Goal: Task Accomplishment & Management: Manage account settings

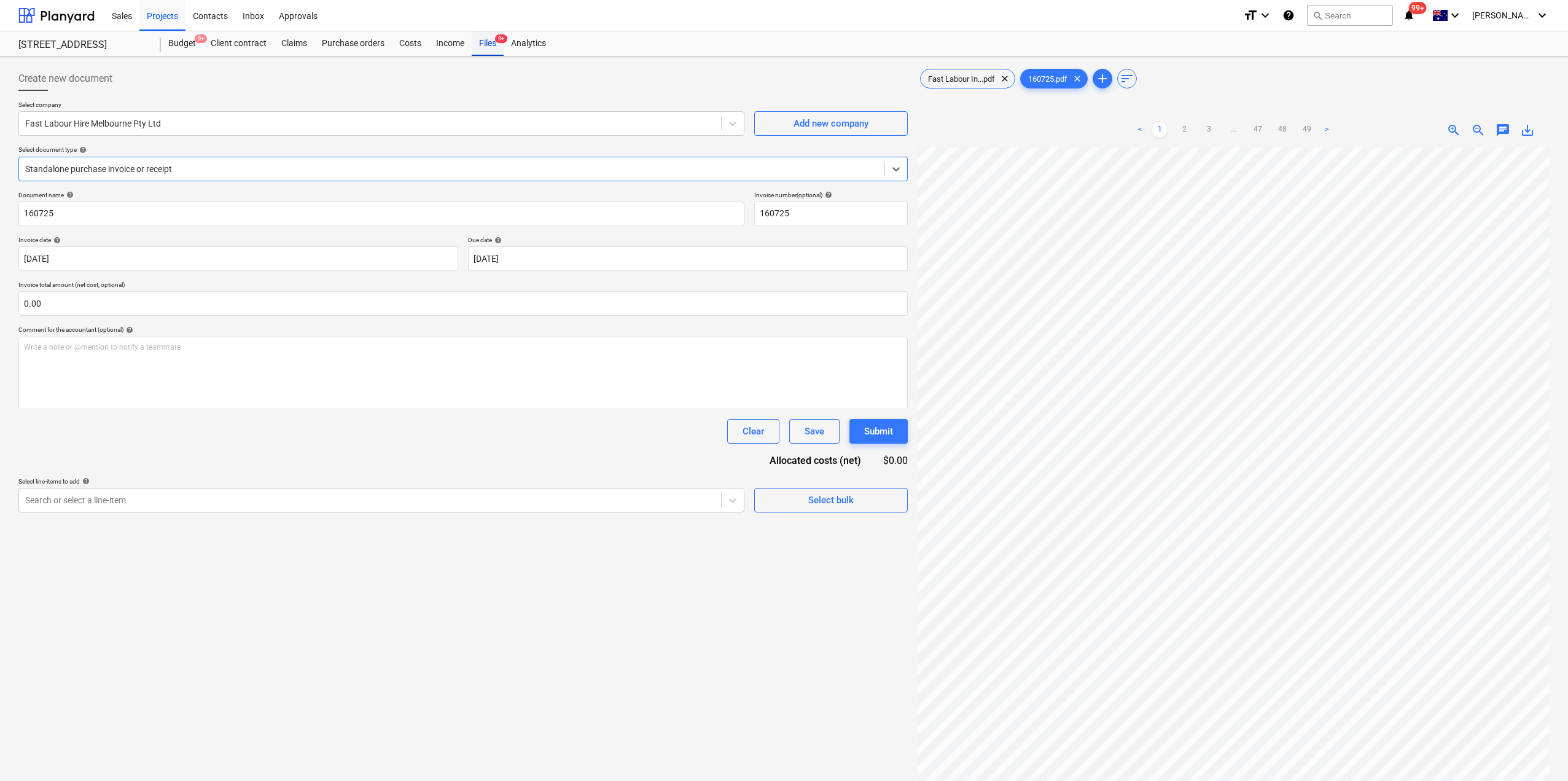
click at [483, 42] on div "Files 9+" at bounding box center [488, 43] width 32 height 25
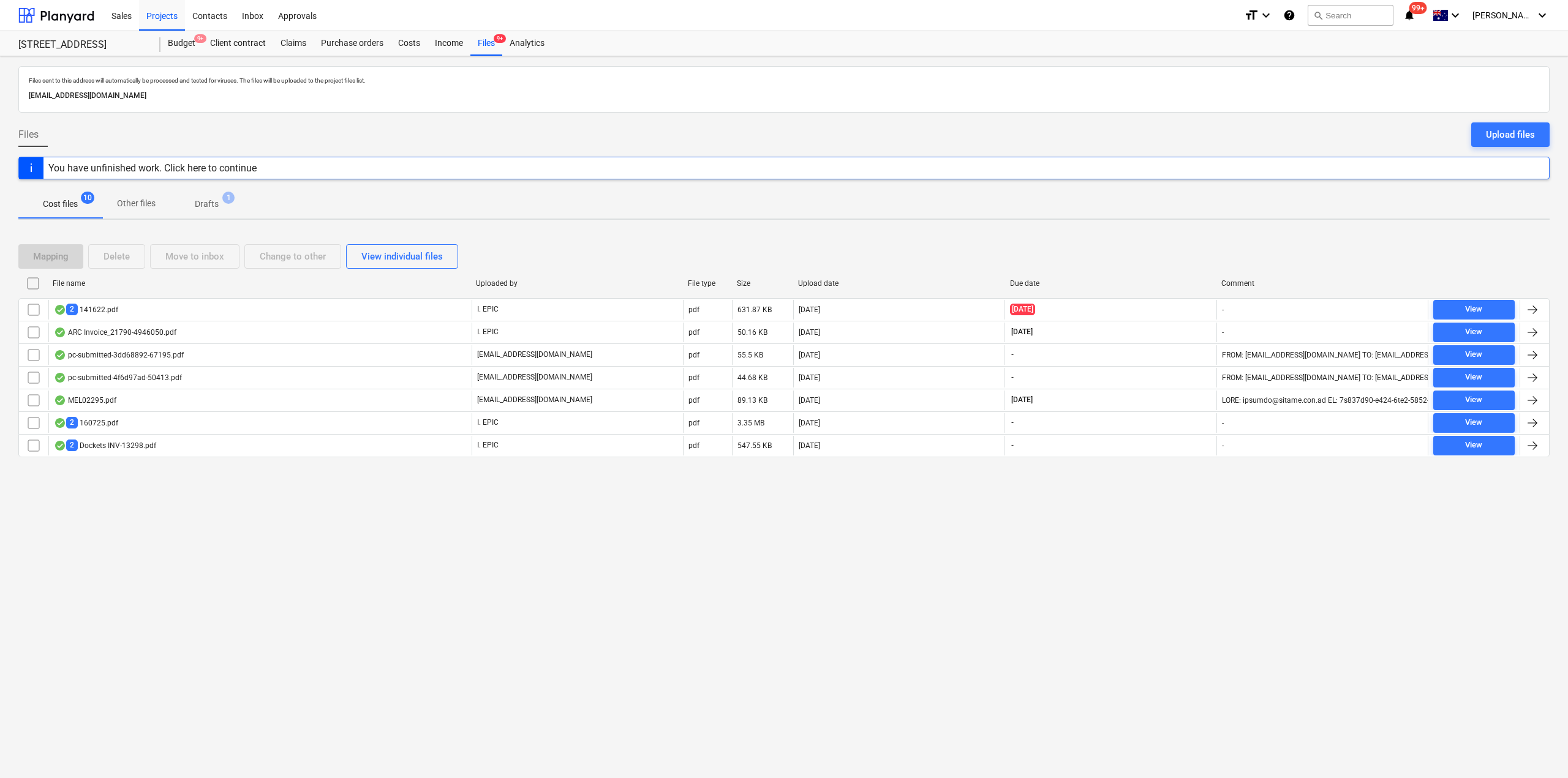
click at [145, 201] on p "Other files" at bounding box center [136, 203] width 38 height 13
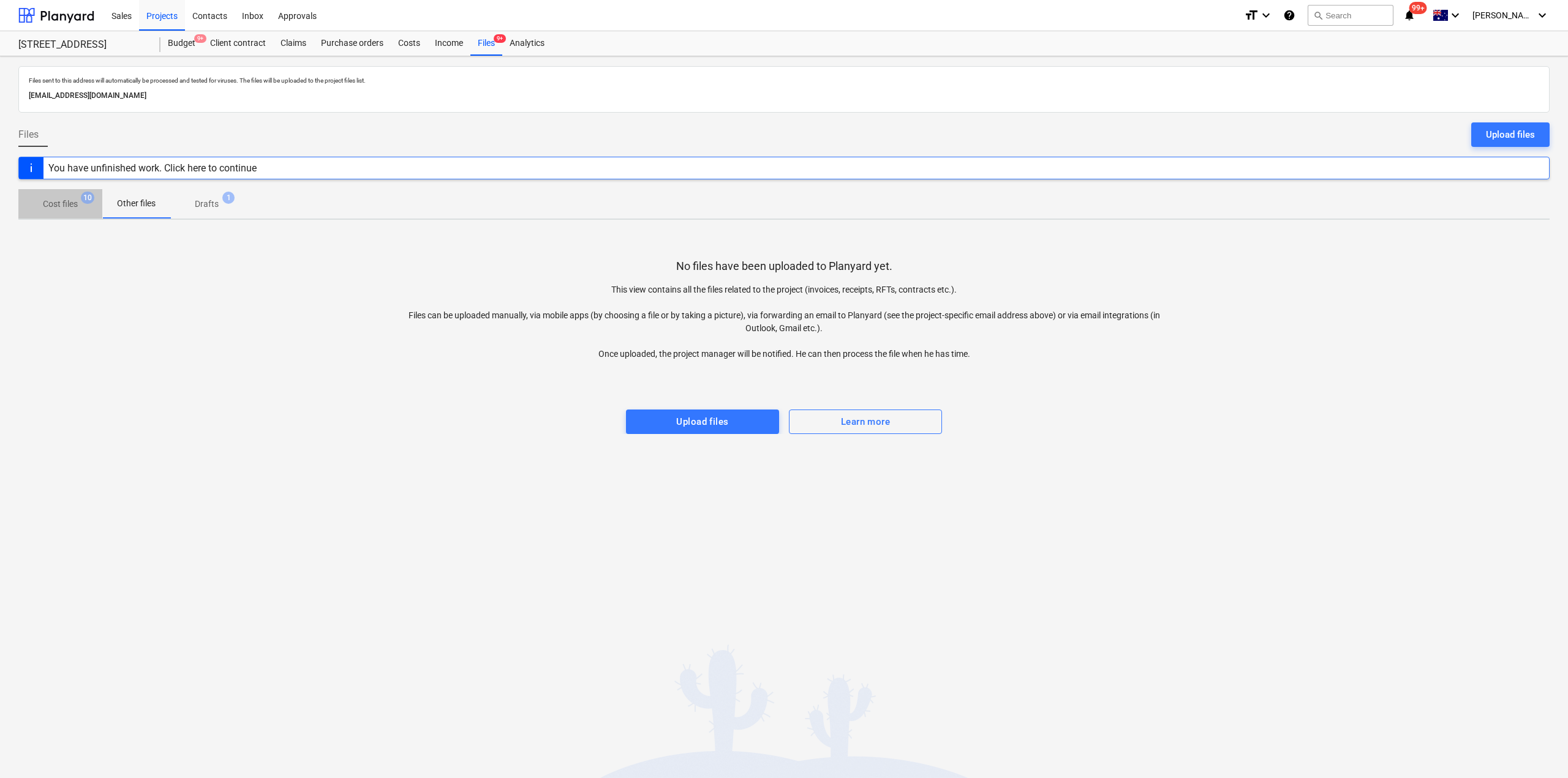
click at [73, 202] on p "Cost files" at bounding box center [61, 204] width 35 height 13
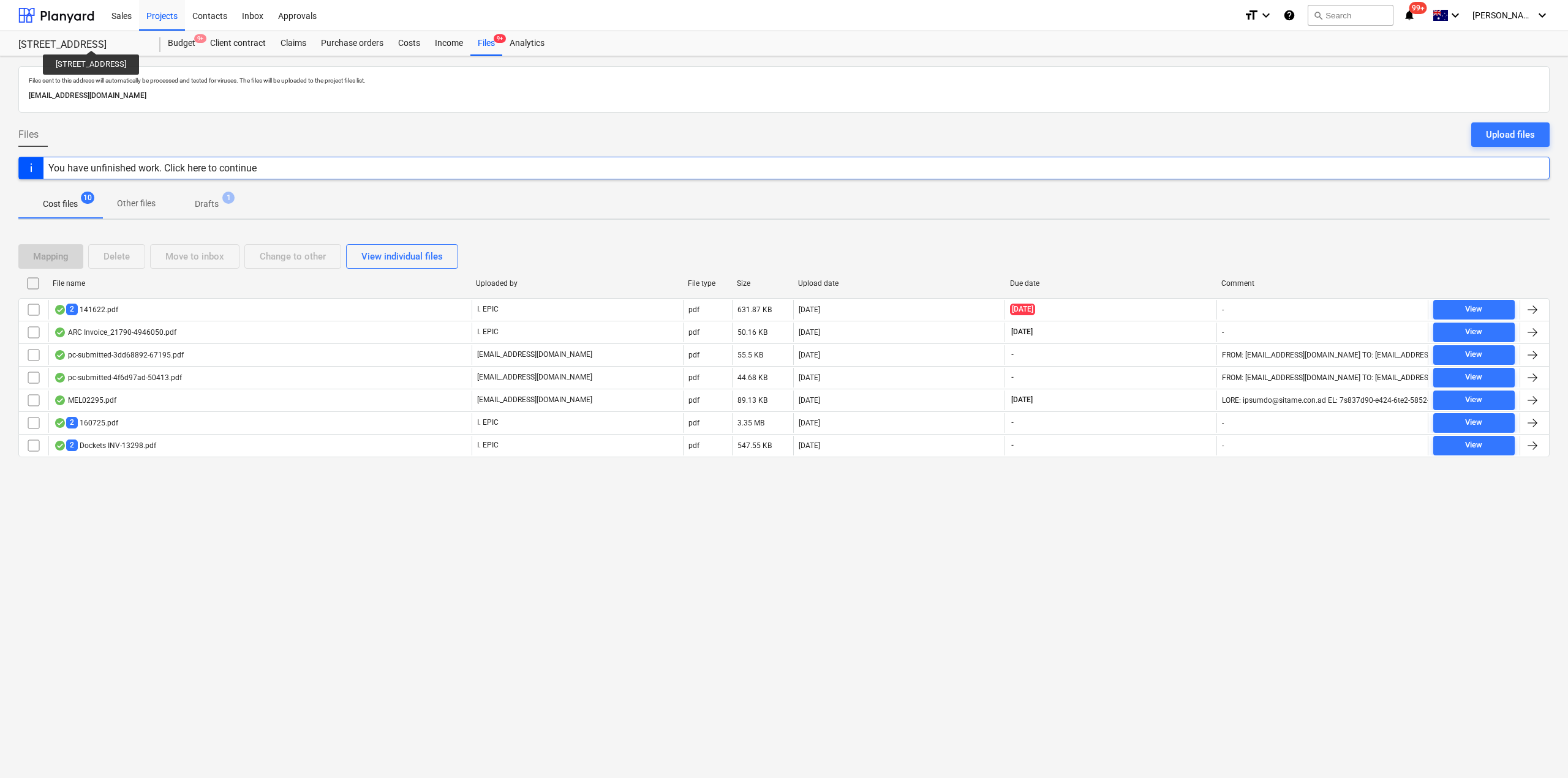
click at [101, 39] on div "[STREET_ADDRESS]" at bounding box center [82, 45] width 128 height 13
click at [161, 19] on div "Projects" at bounding box center [162, 14] width 46 height 31
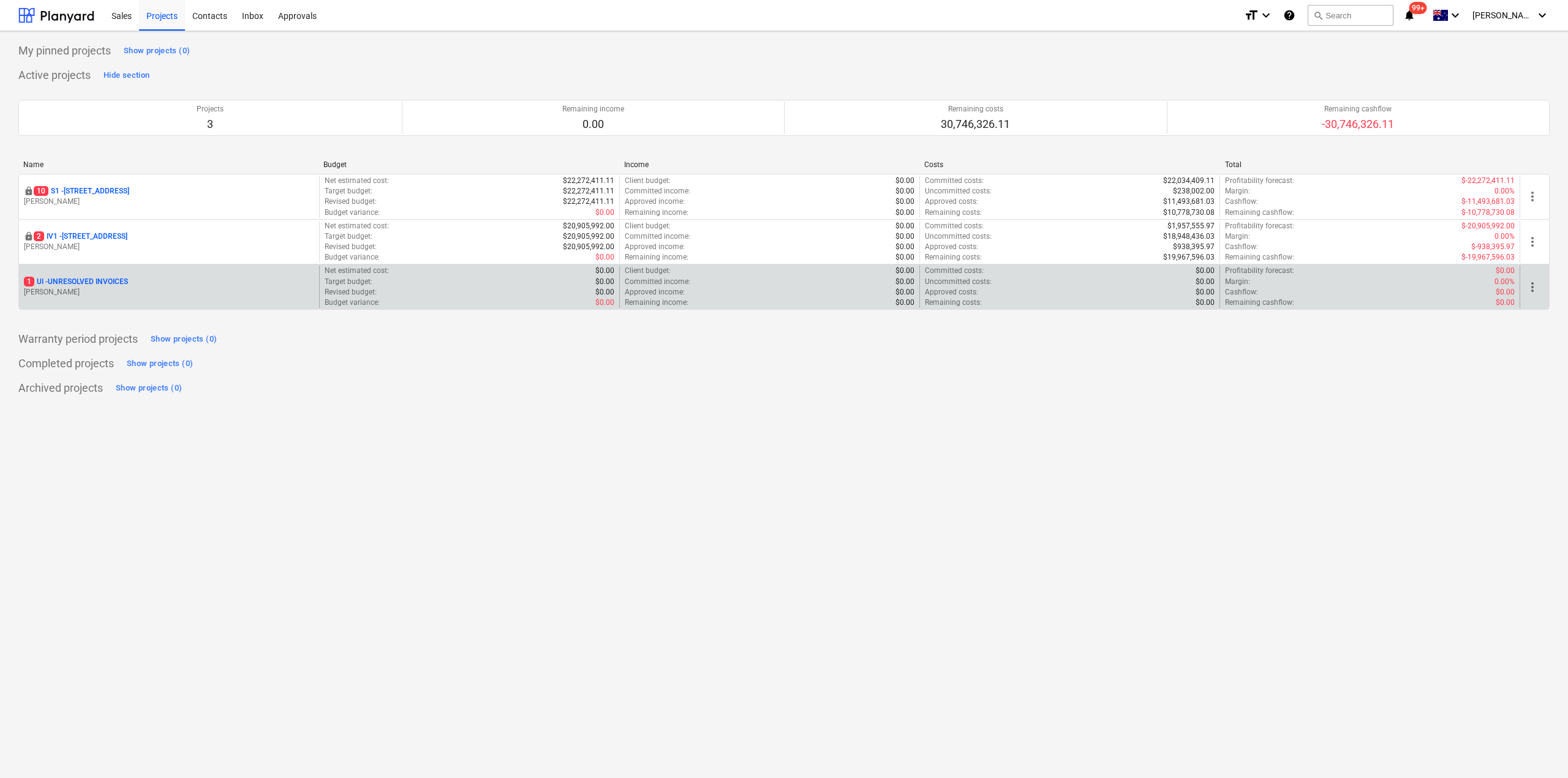
click at [106, 283] on p "1 UI - UNRESOLVED INVOICES" at bounding box center [76, 281] width 104 height 10
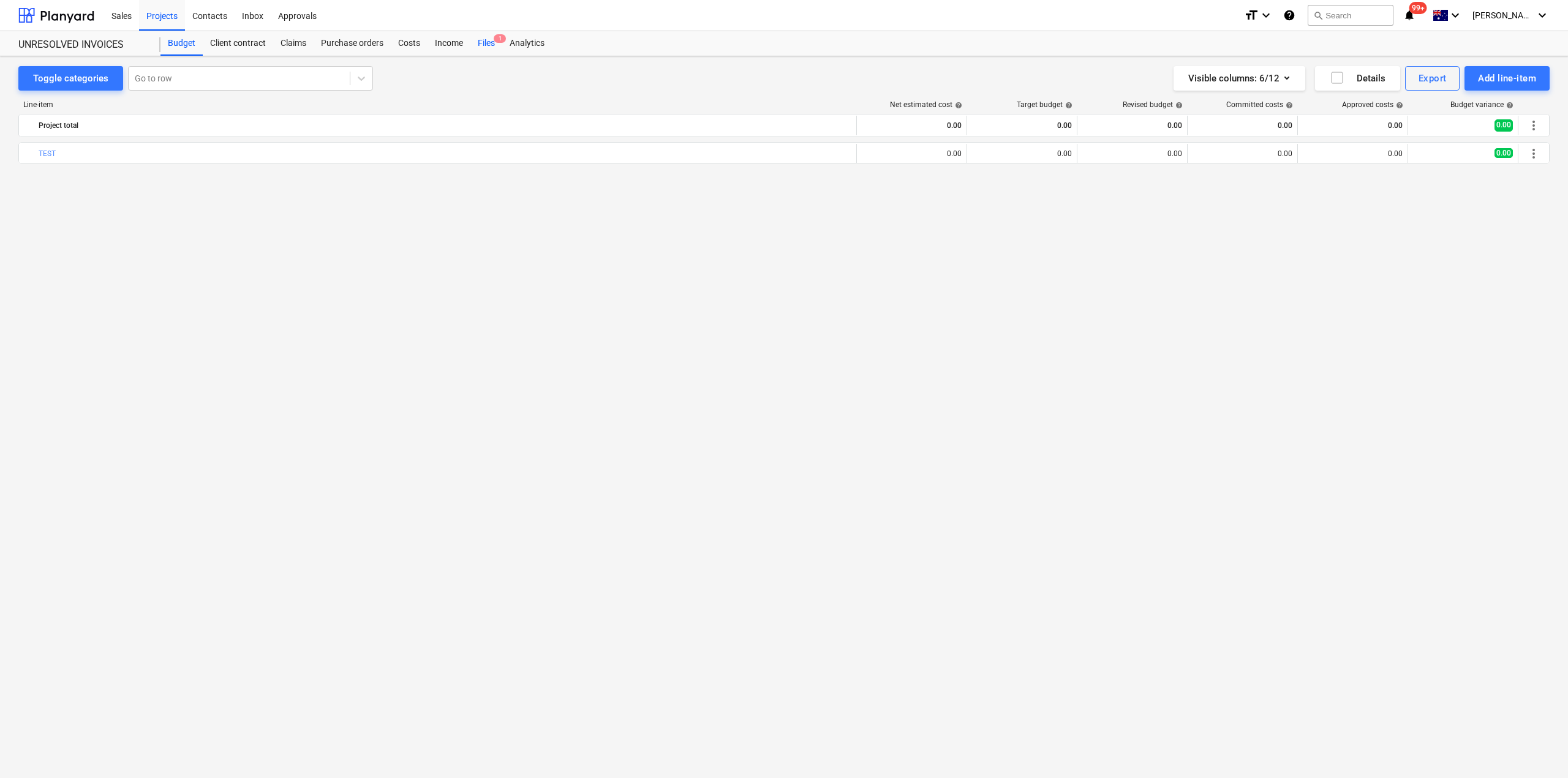
click at [490, 40] on div "Files 1" at bounding box center [487, 43] width 32 height 25
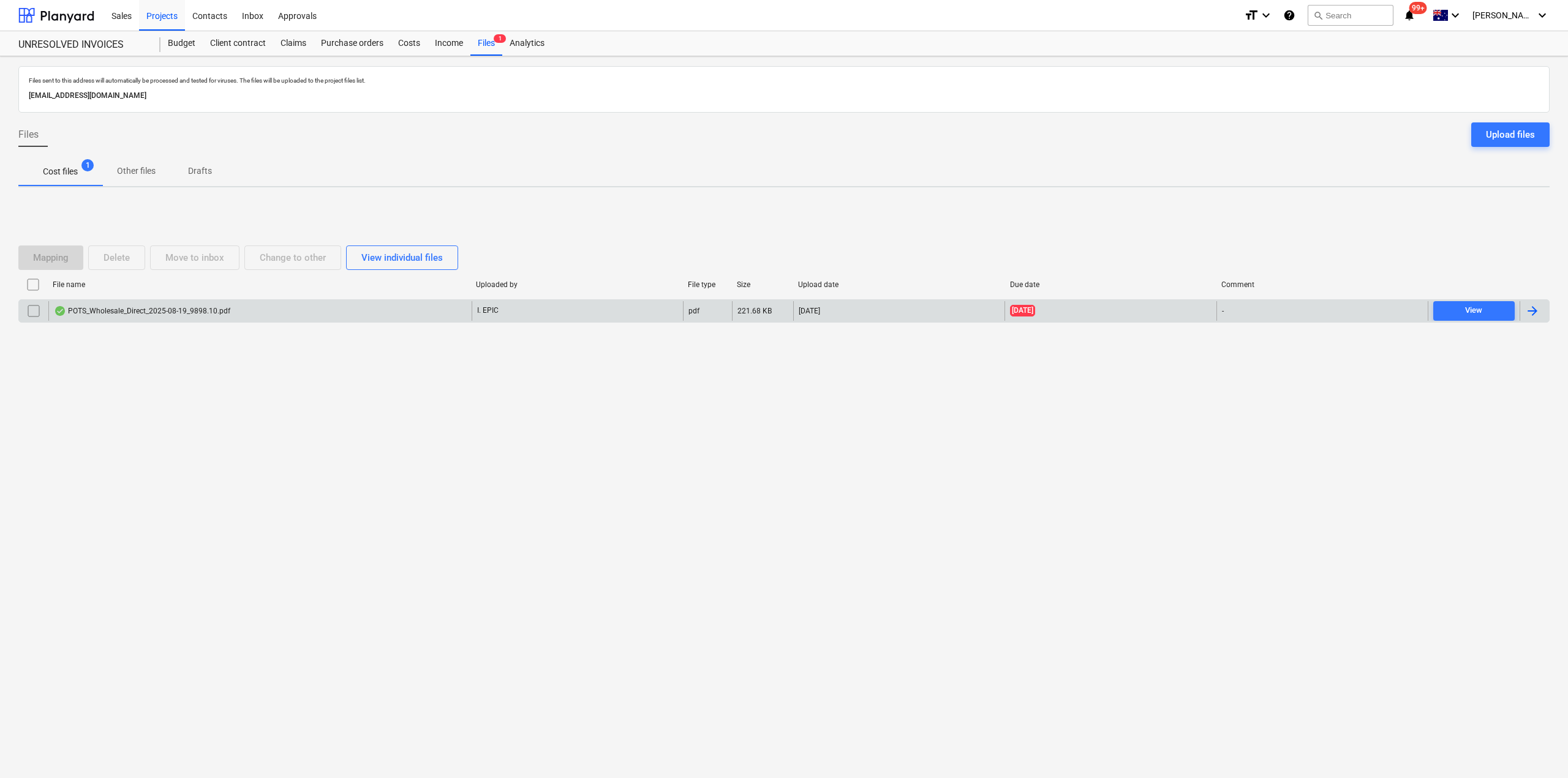
click at [158, 312] on div "POTS_Wholesale_Direct_2025-08-19_9898.10.pdf" at bounding box center [142, 311] width 176 height 10
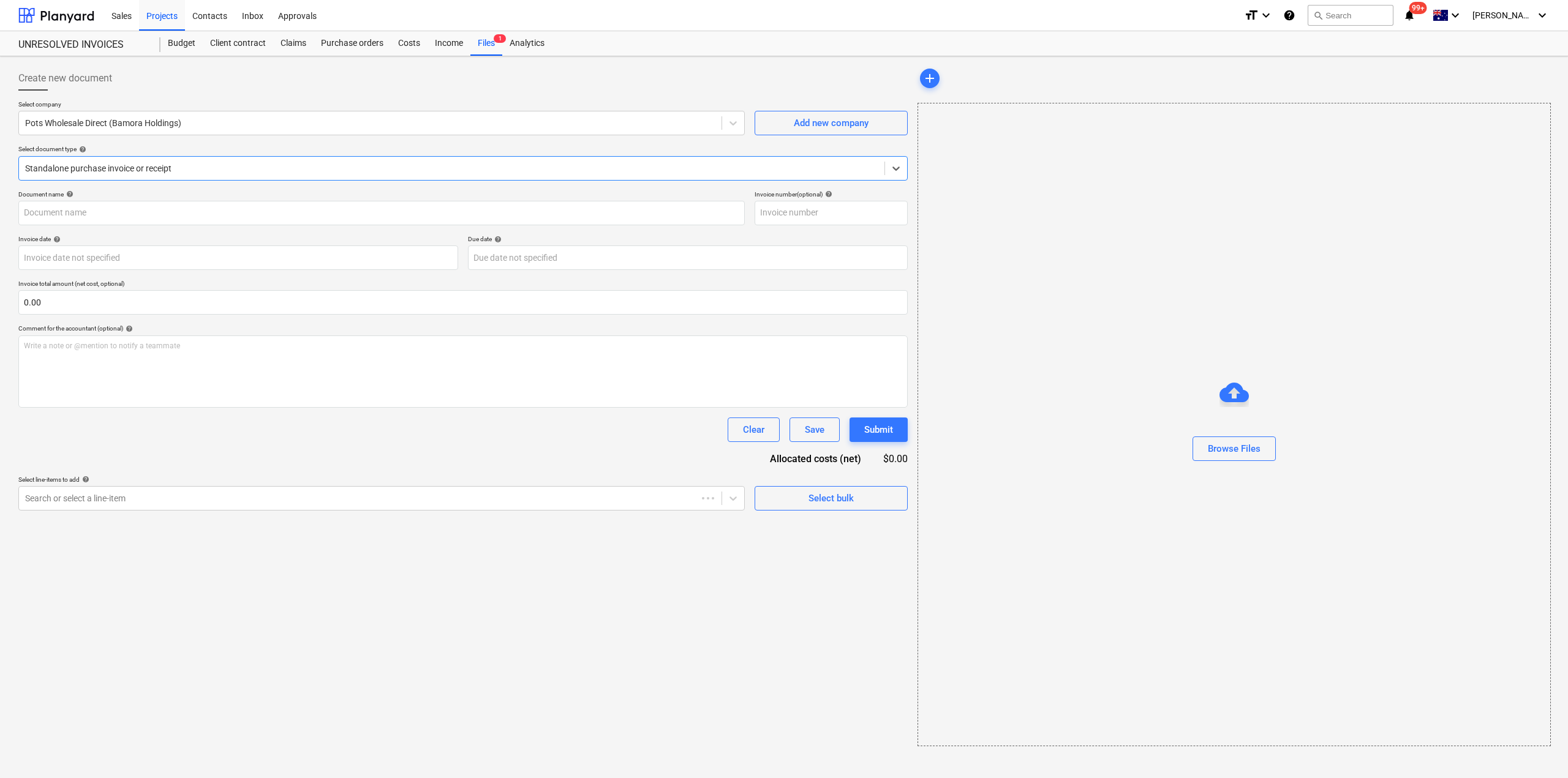
type input "120250819"
type input "19 Aug 2025"
click at [162, 14] on div "Projects" at bounding box center [162, 14] width 46 height 31
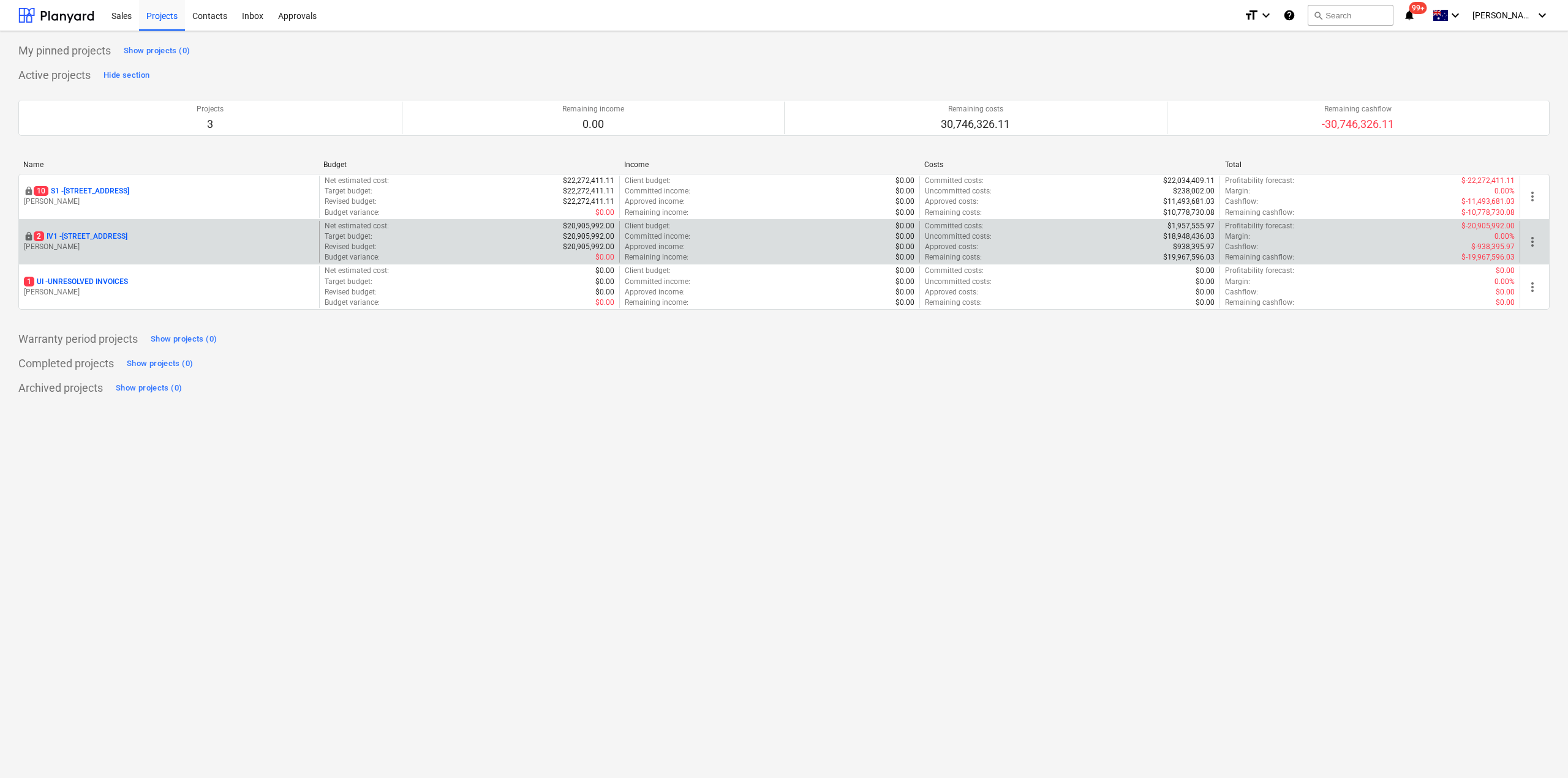
click at [125, 234] on p "2 IV1 - 24 Lower Heidelberg Rd, Ivanhoe" at bounding box center [80, 236] width 93 height 10
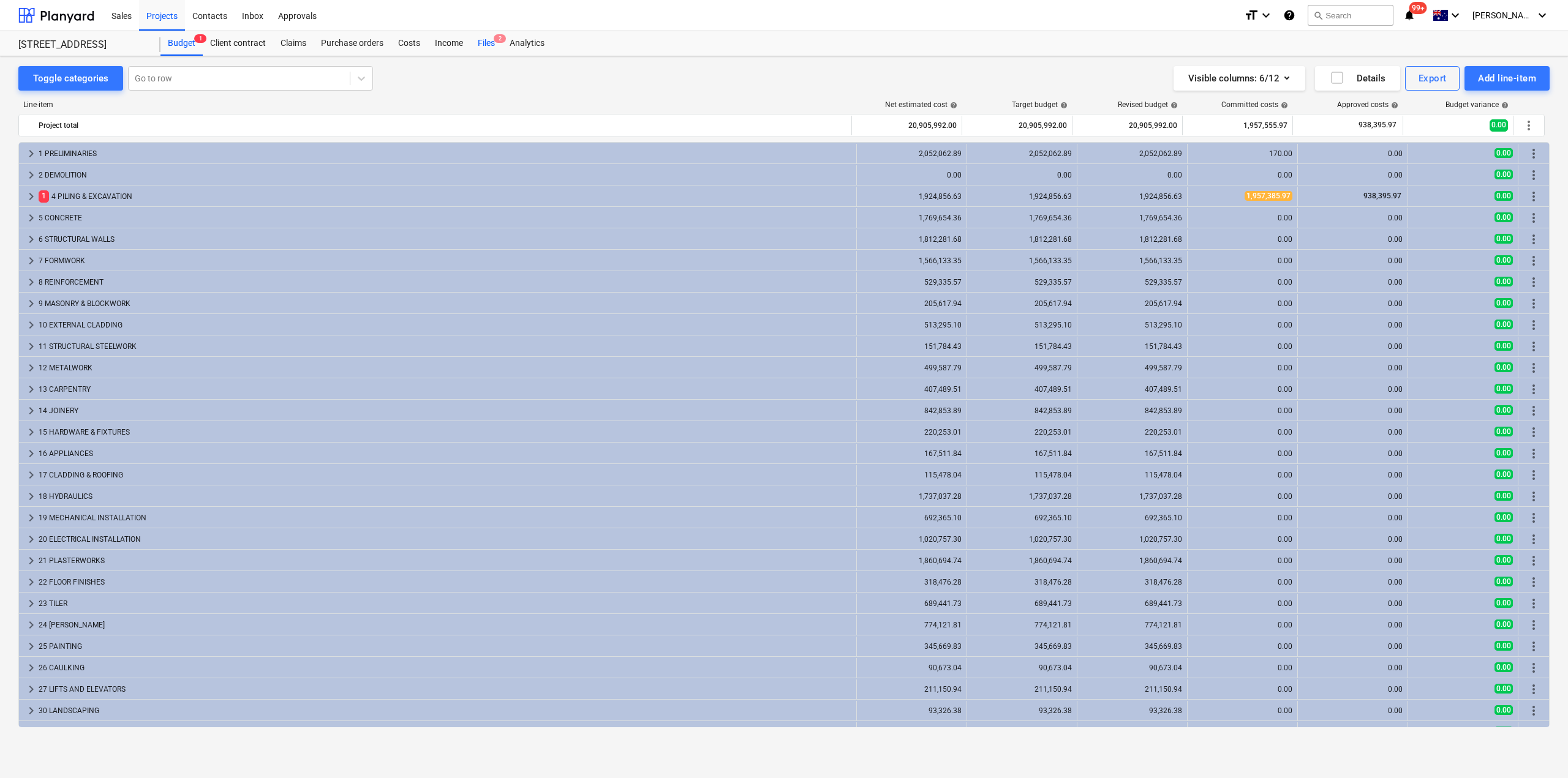
click at [500, 35] on span "2" at bounding box center [499, 38] width 12 height 9
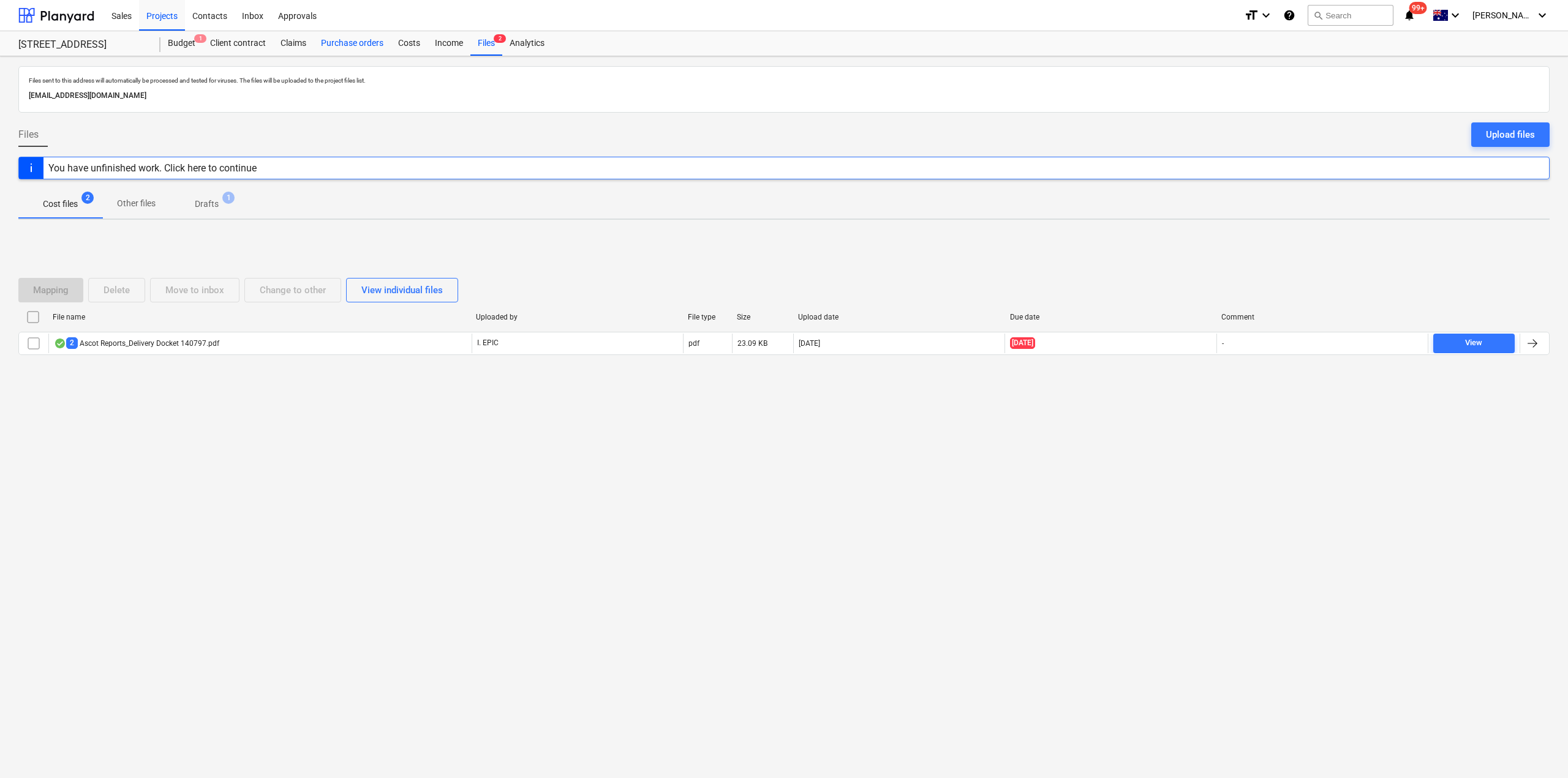
click at [337, 38] on div "Purchase orders" at bounding box center [352, 43] width 77 height 25
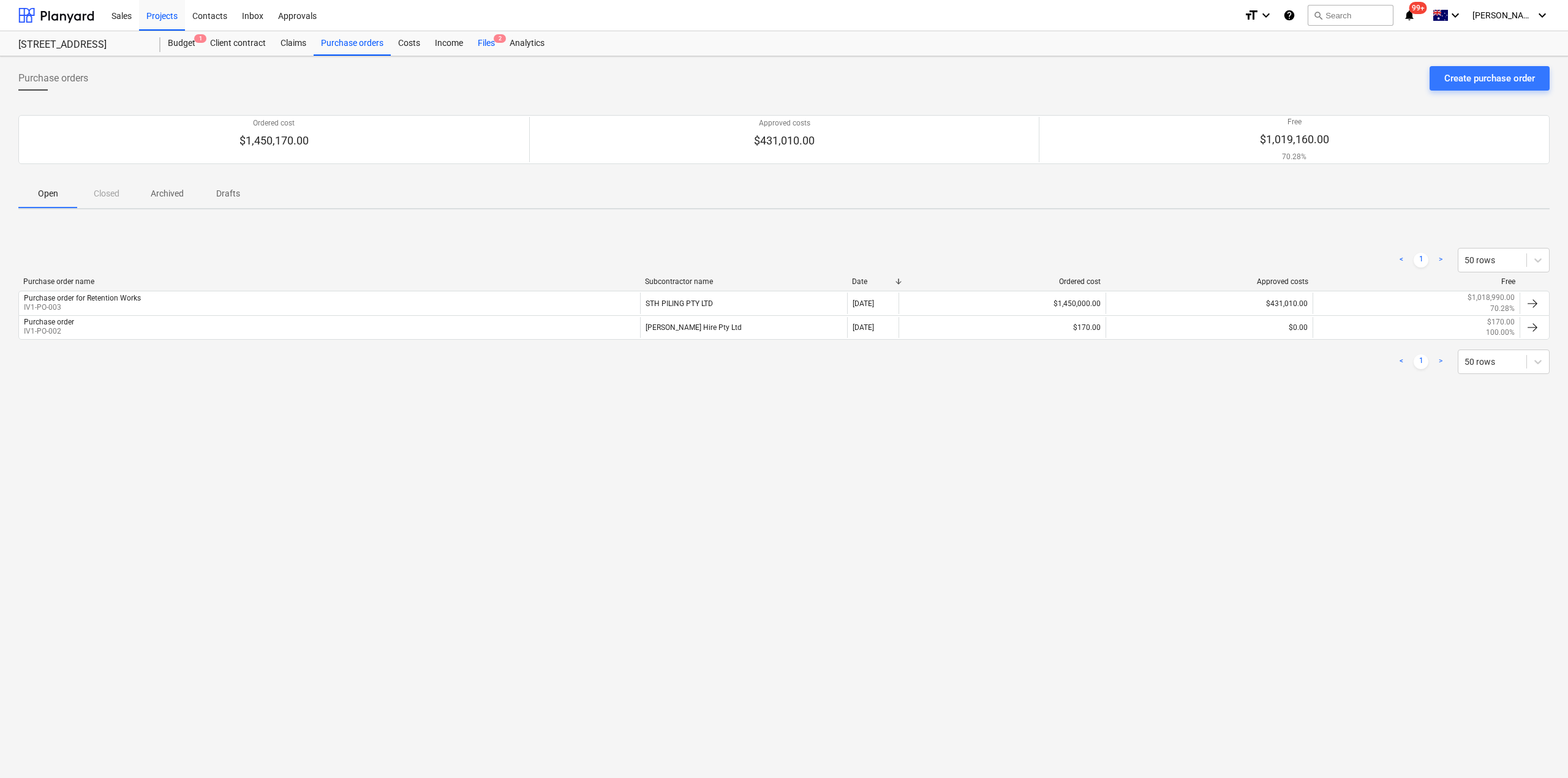
click at [486, 40] on div "Files 2" at bounding box center [487, 43] width 32 height 25
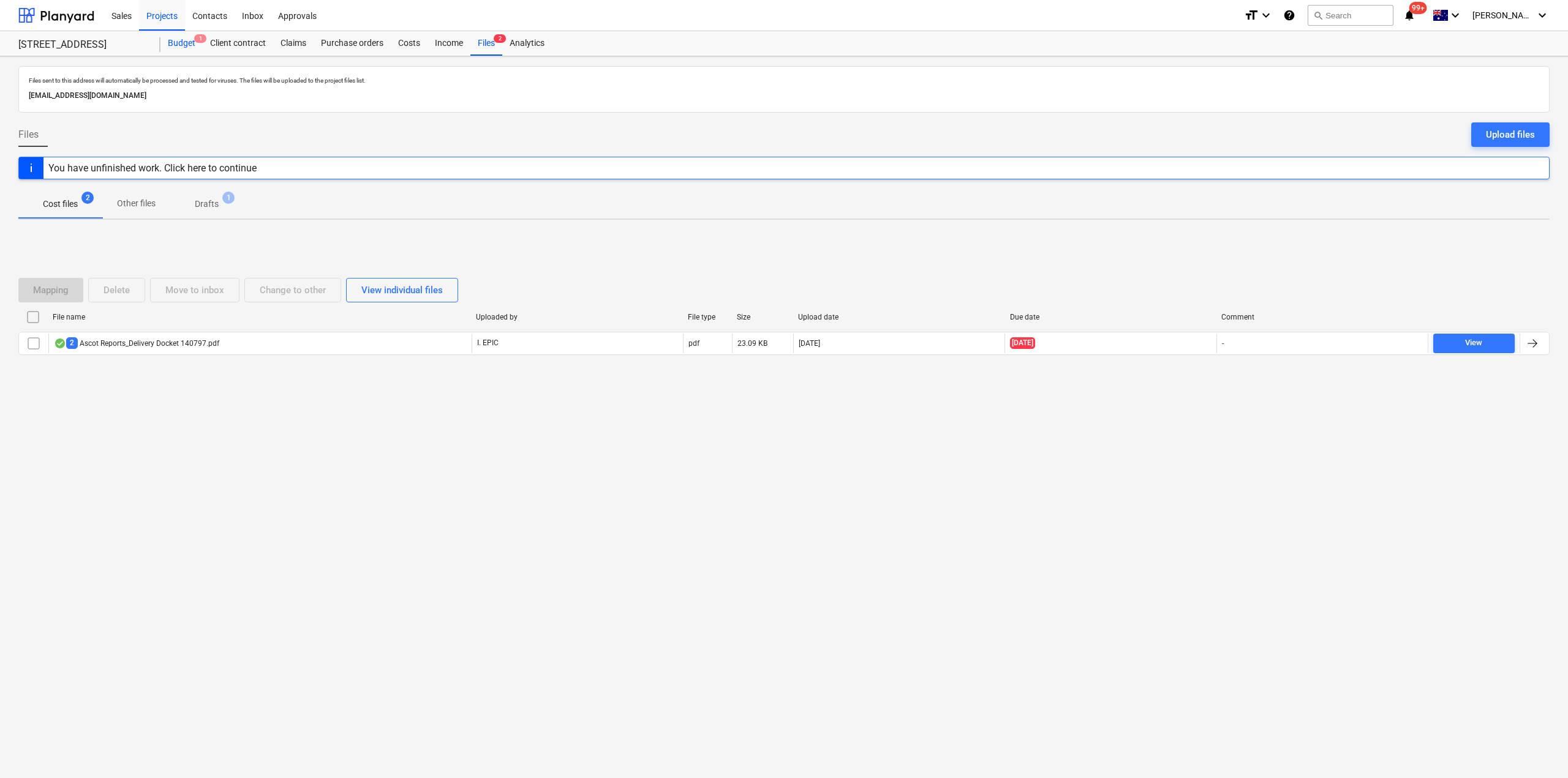
click at [176, 41] on div "Budget 1" at bounding box center [181, 43] width 42 height 25
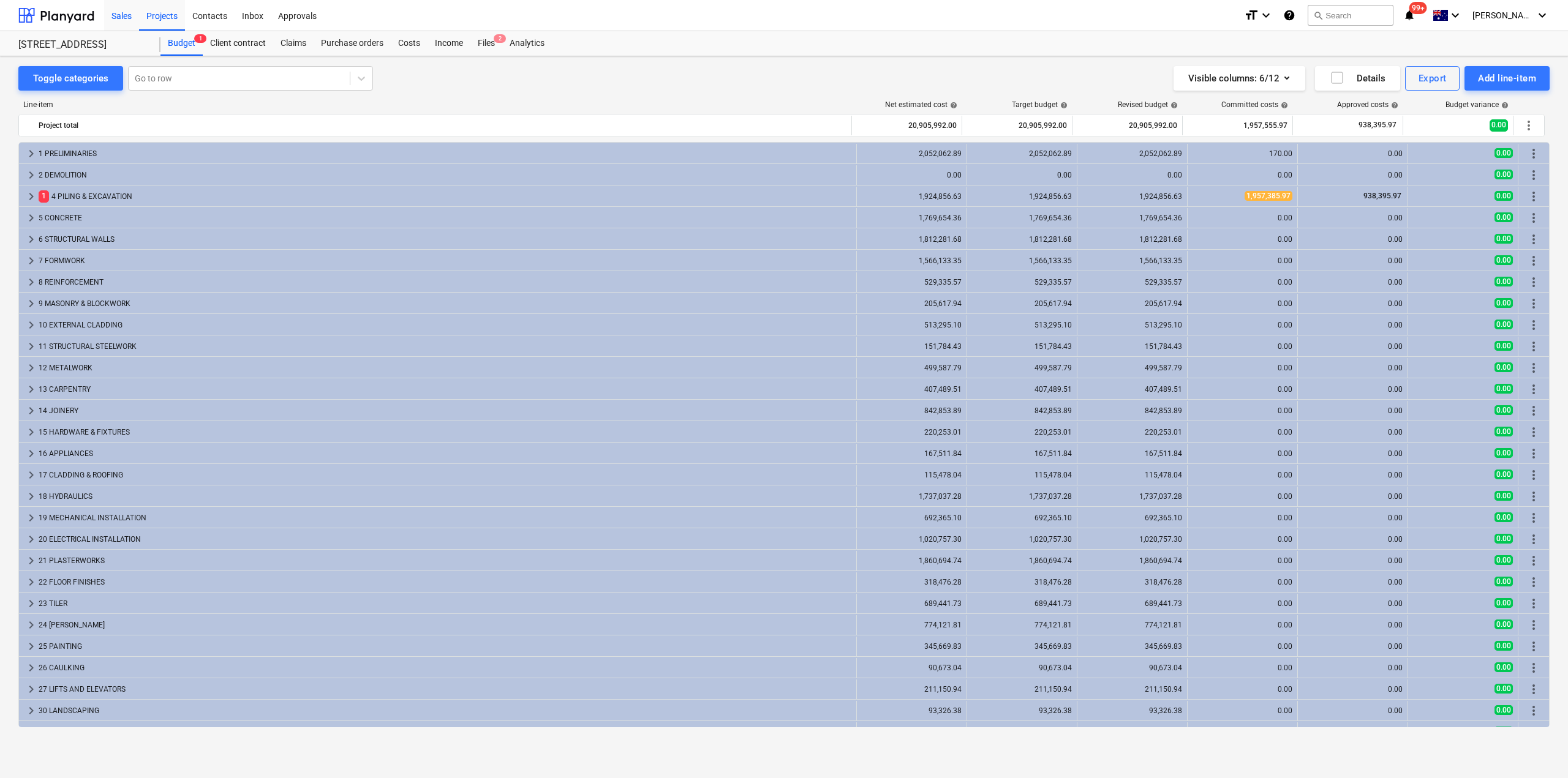
click at [120, 12] on div "Sales" at bounding box center [122, 14] width 35 height 31
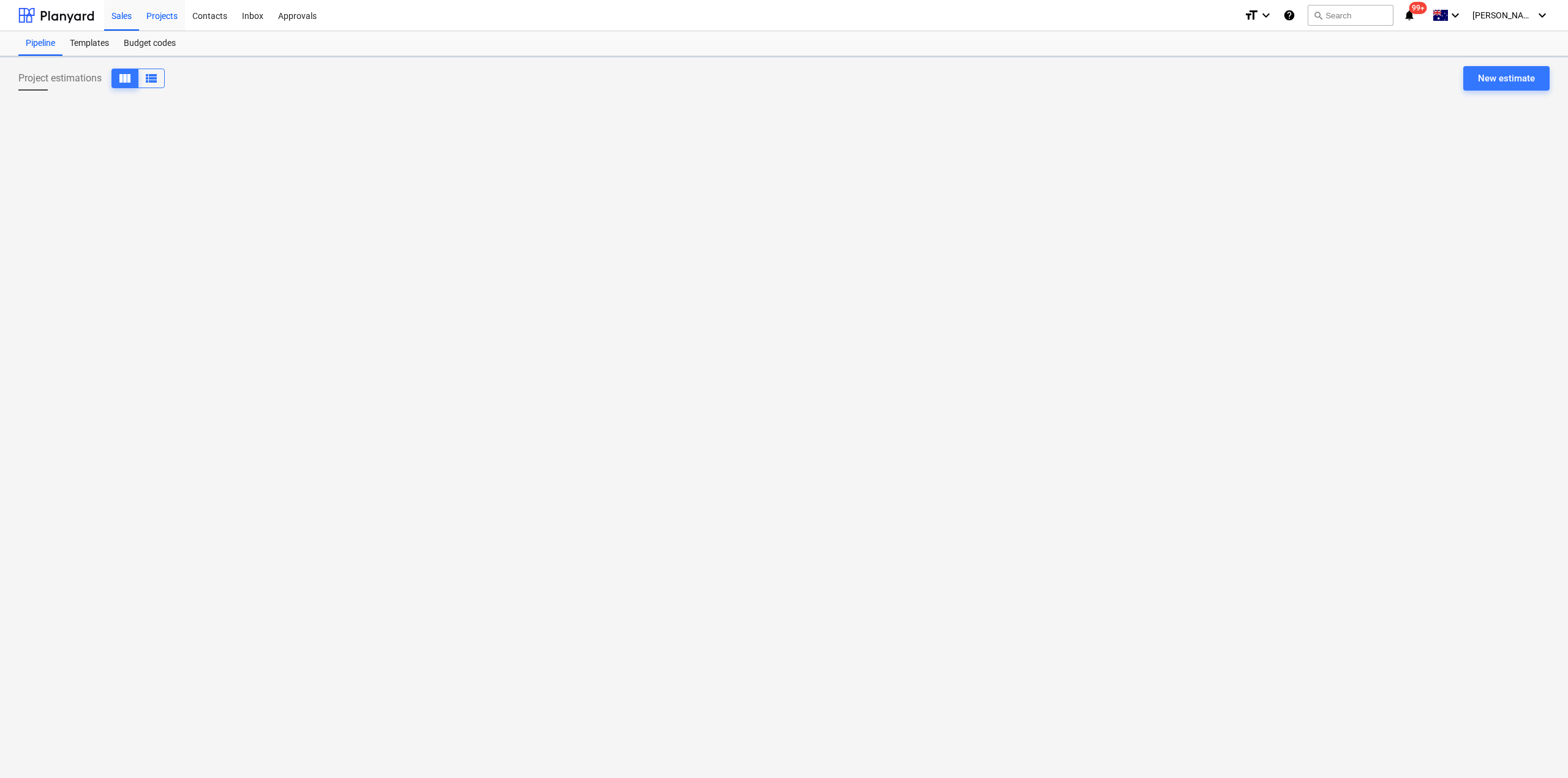
click at [163, 18] on div "Projects" at bounding box center [162, 14] width 46 height 31
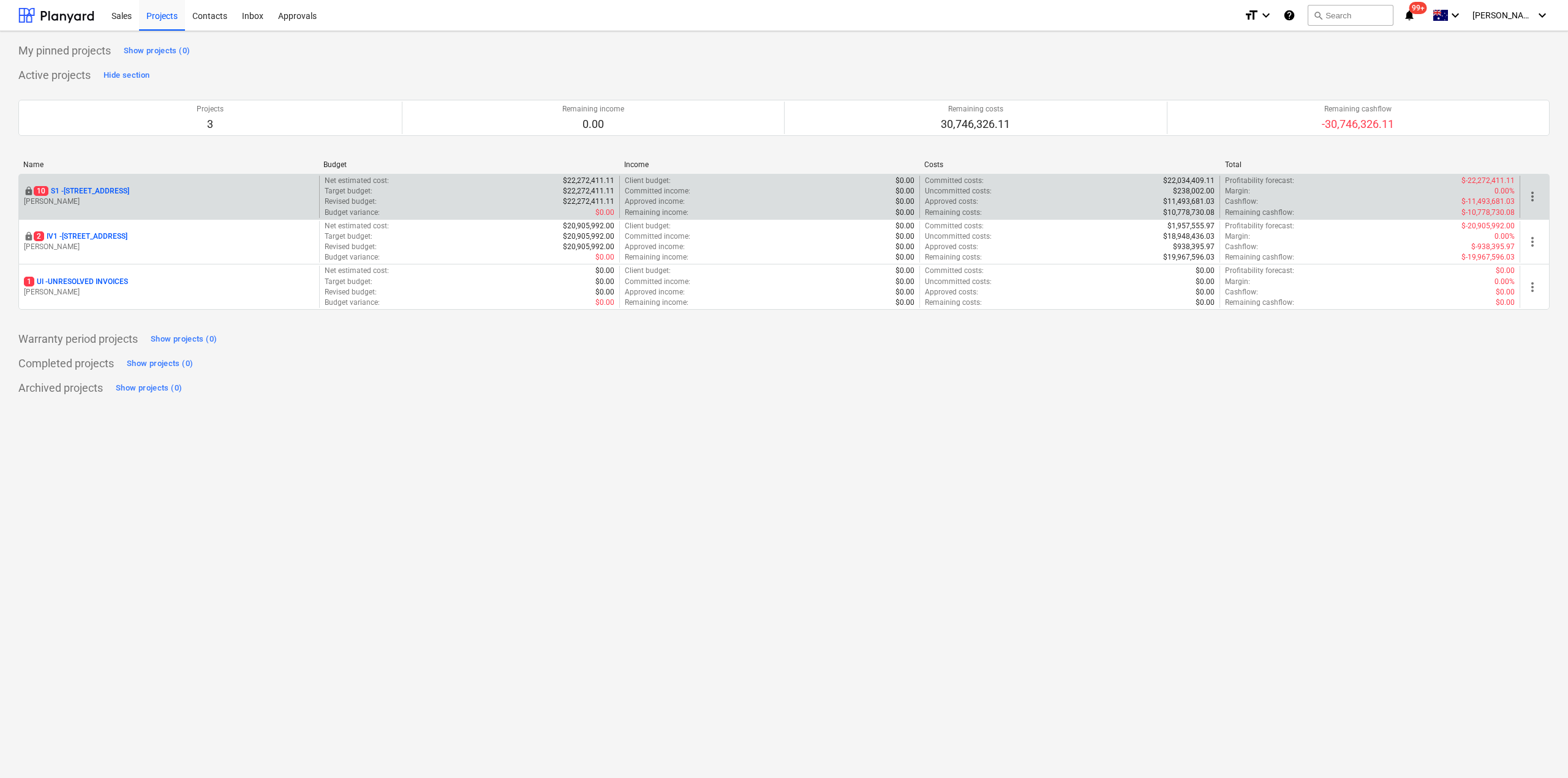
click at [116, 186] on p "10 S1 - 248 Bay Rd, Sandringham" at bounding box center [81, 191] width 96 height 10
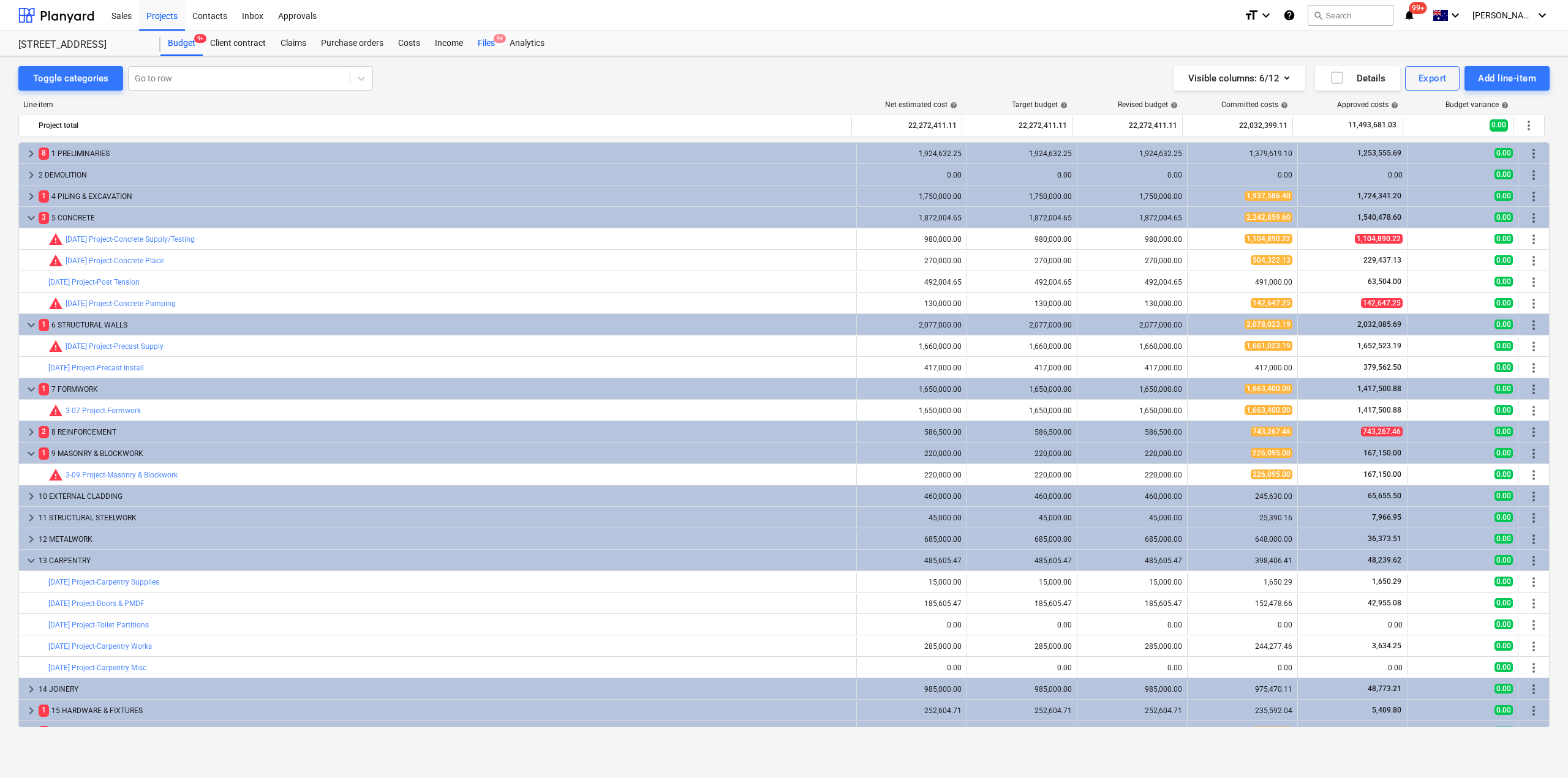
click at [489, 40] on div "Files 9+" at bounding box center [487, 43] width 32 height 25
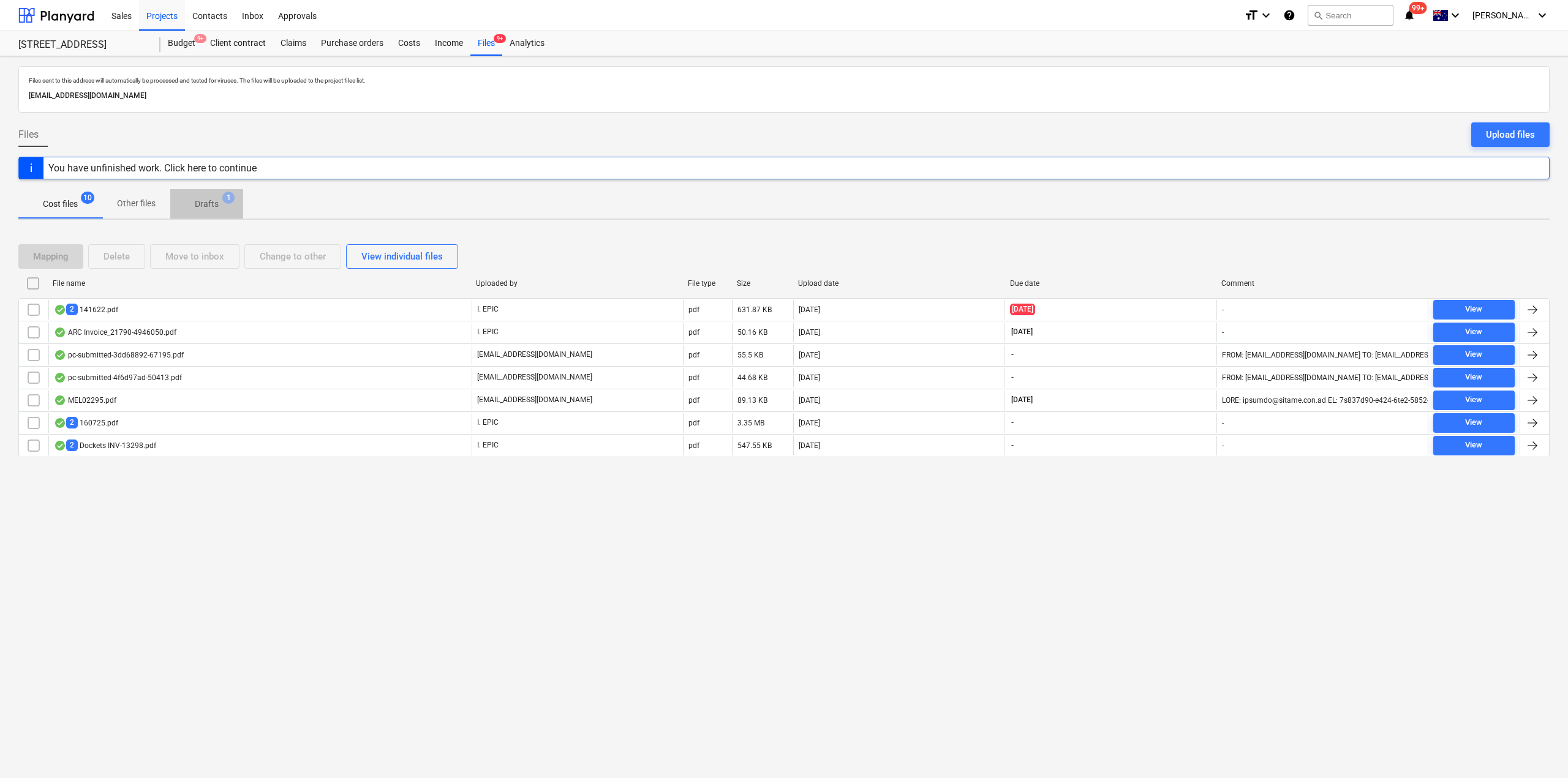
click at [191, 207] on span "Drafts 1" at bounding box center [207, 204] width 44 height 13
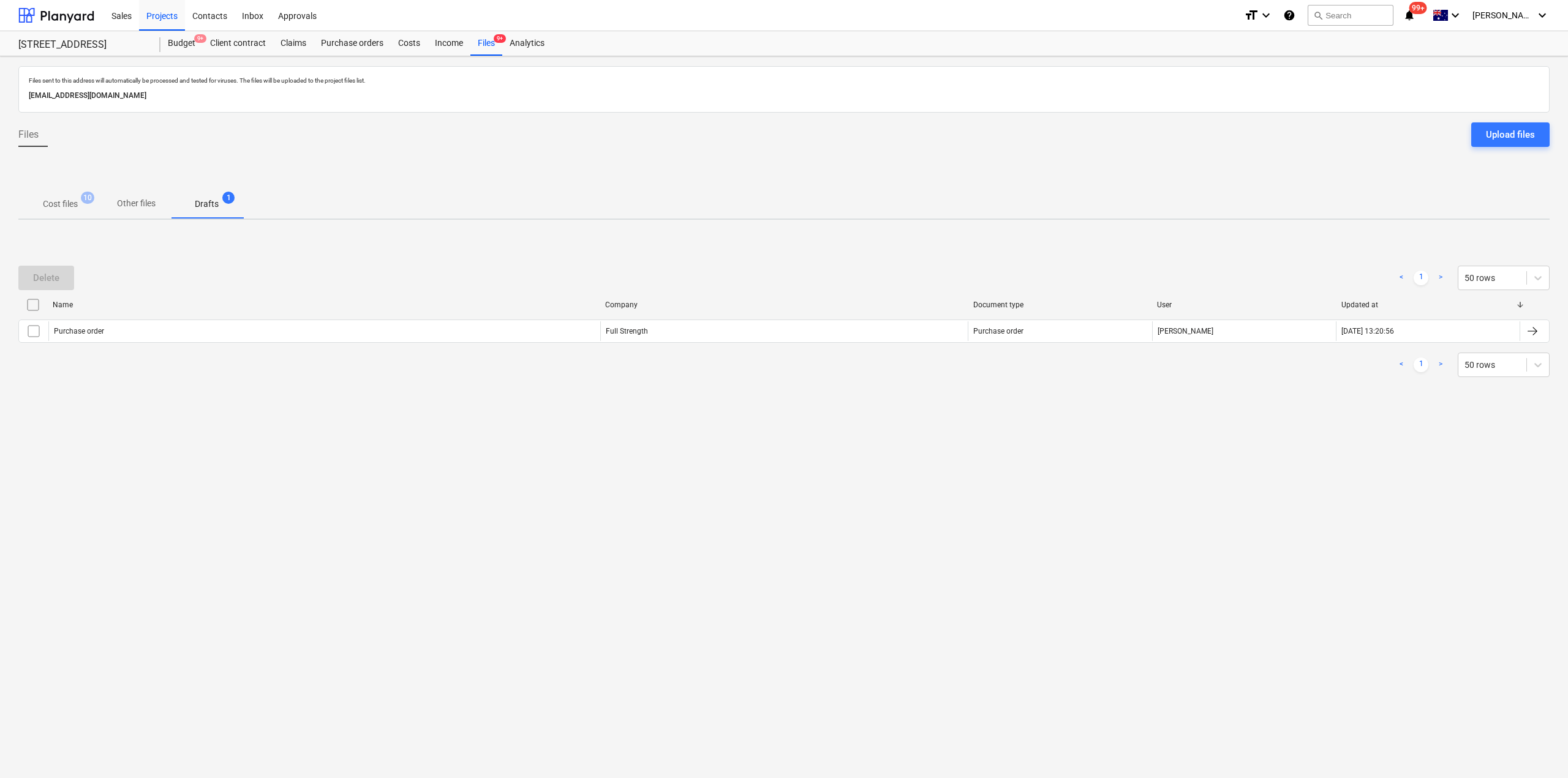
click at [44, 184] on div at bounding box center [783, 173] width 1531 height 33
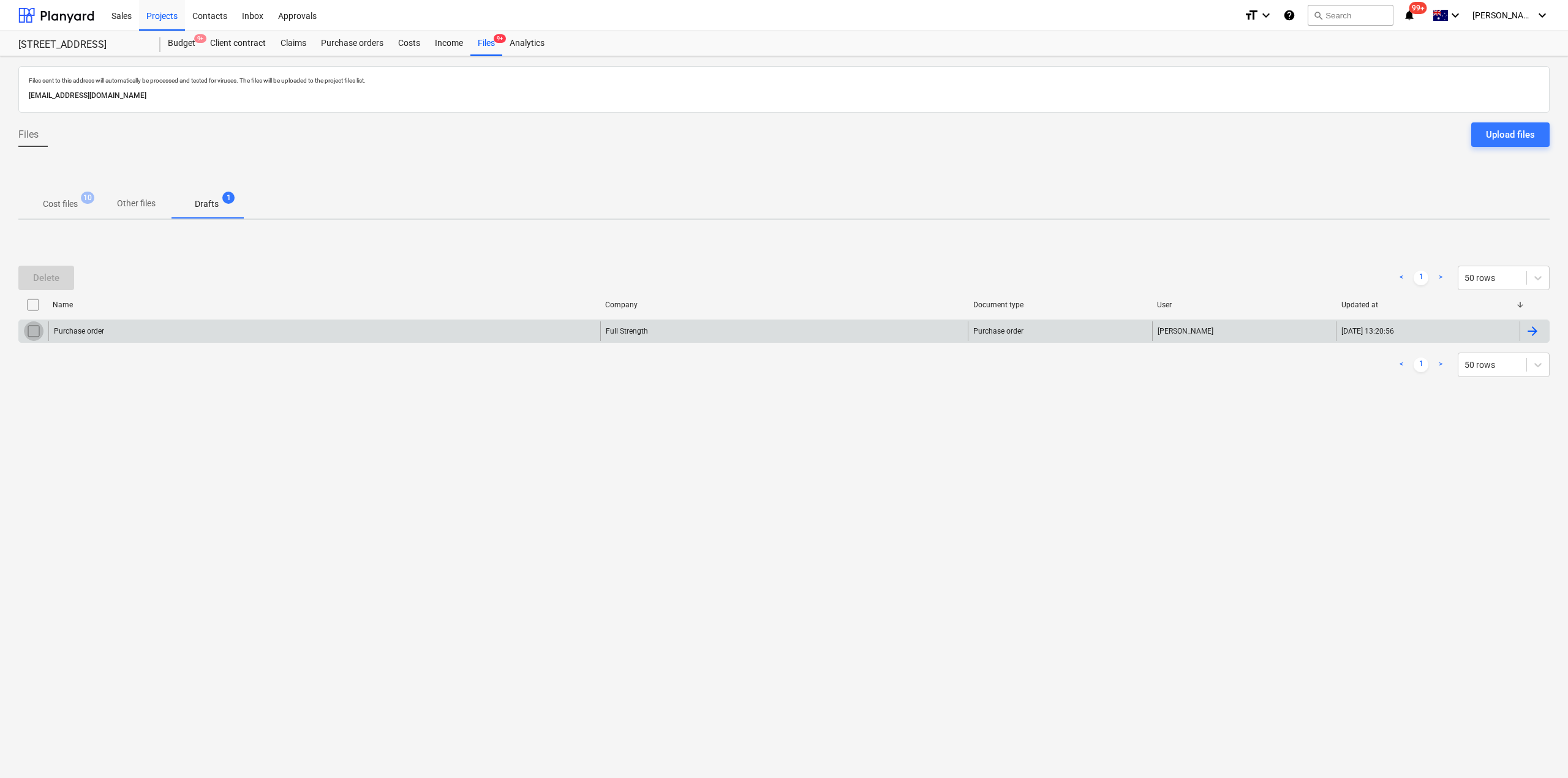
click at [26, 336] on input "checkbox" at bounding box center [33, 331] width 20 height 20
click at [46, 273] on div "Delete" at bounding box center [45, 278] width 26 height 16
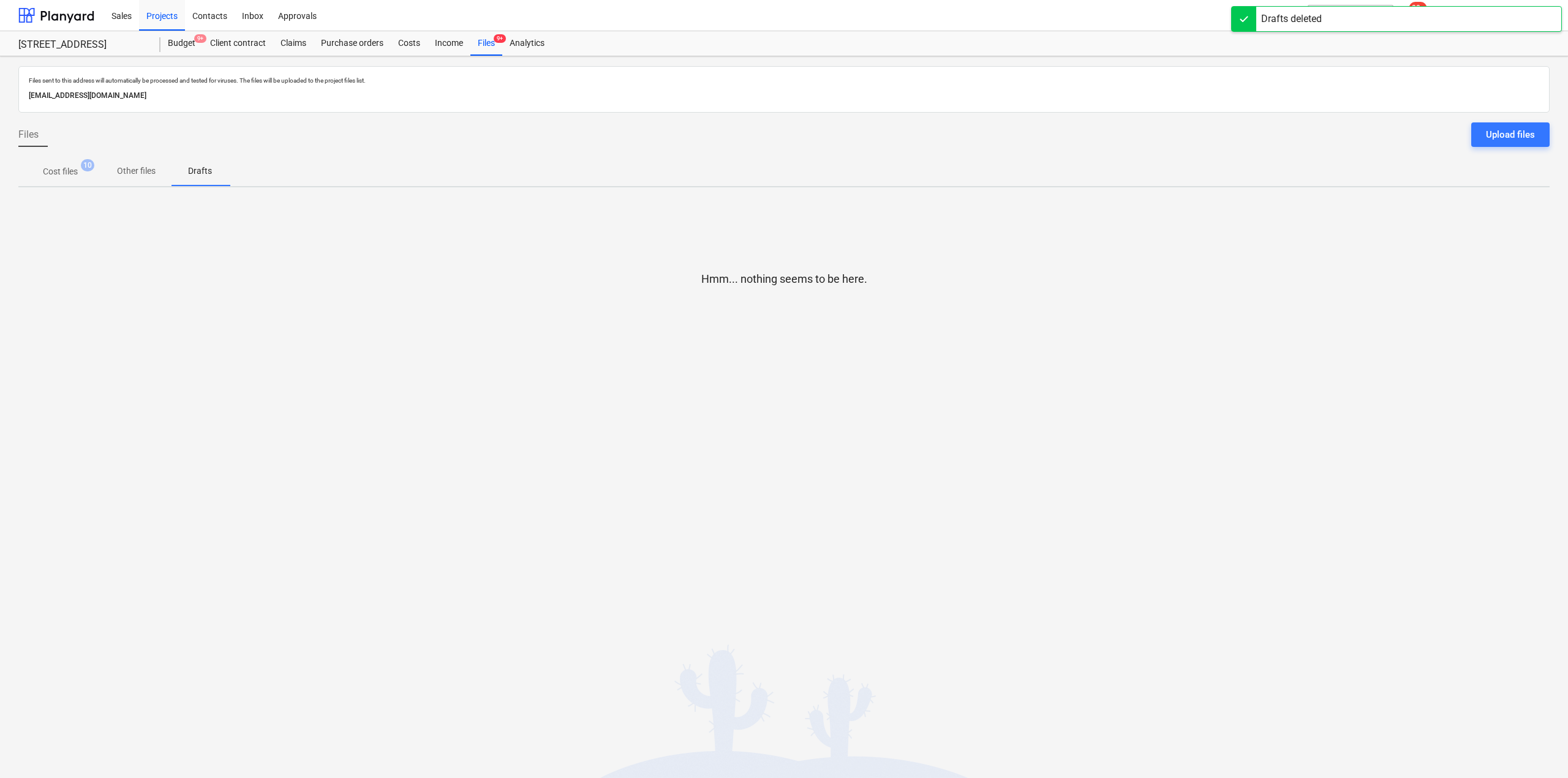
click at [64, 170] on p "Cost files" at bounding box center [61, 171] width 35 height 13
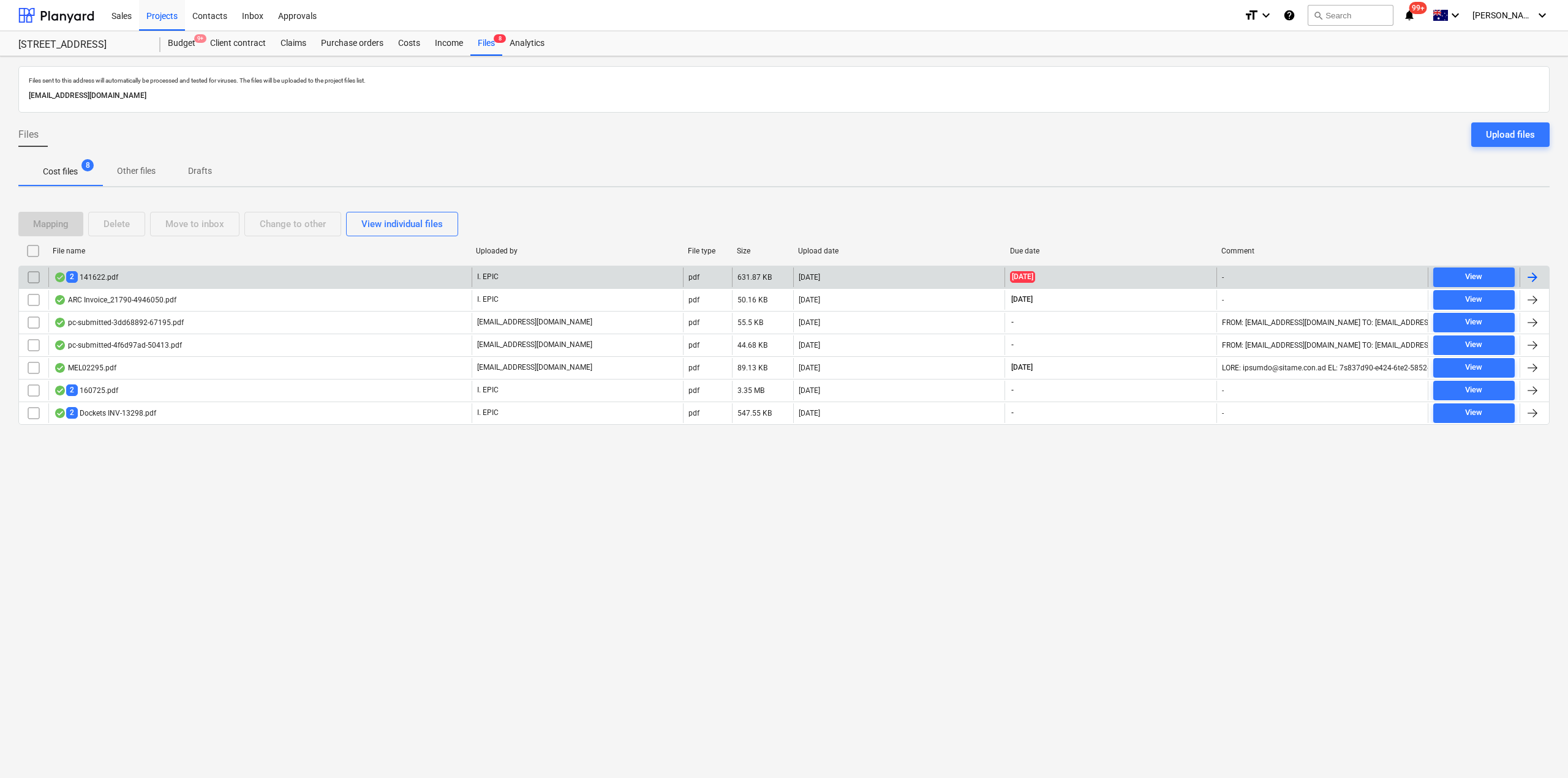
click at [129, 273] on div "2 141622.pdf" at bounding box center [260, 277] width 424 height 20
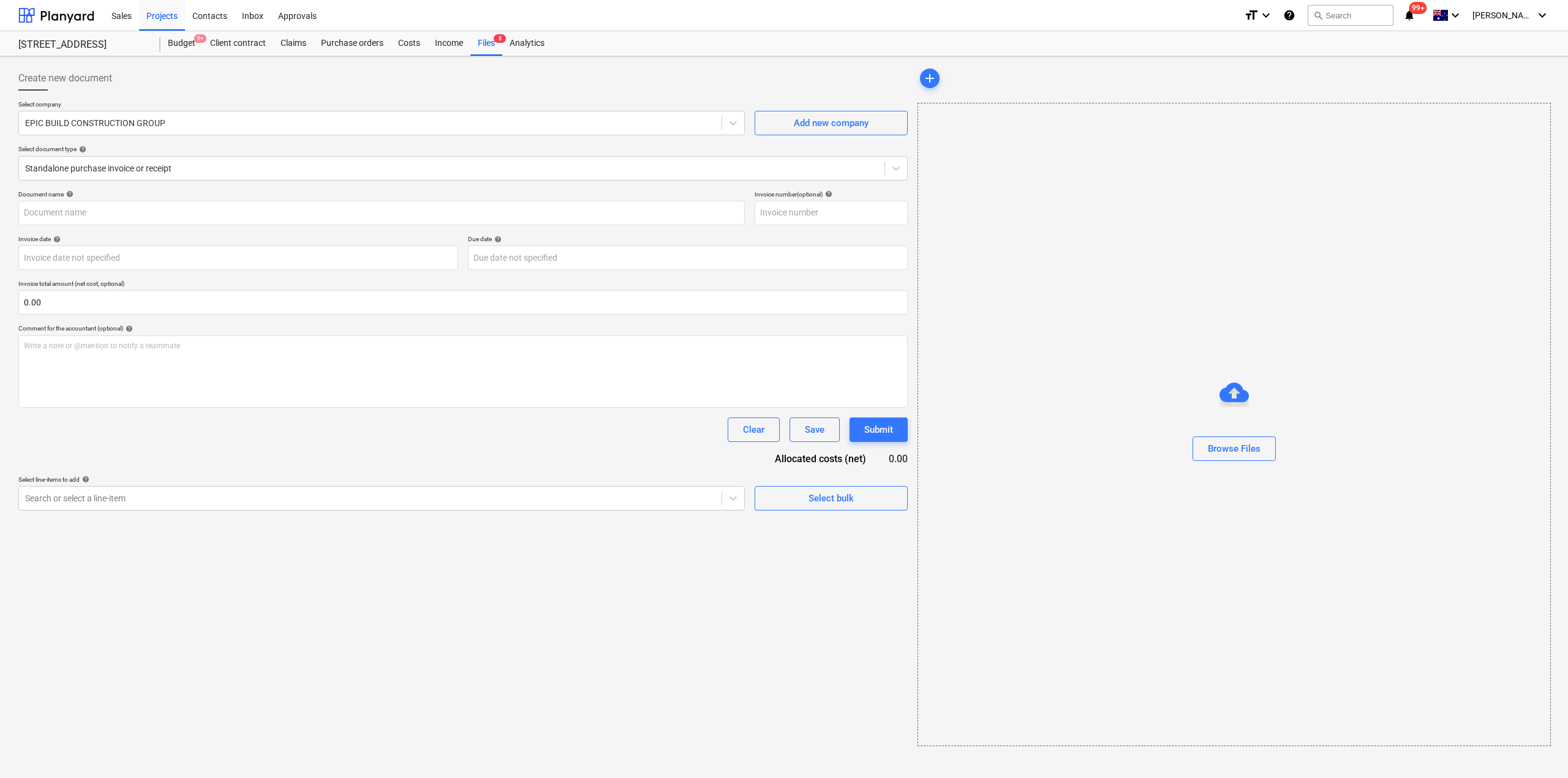
click at [126, 650] on div "Create new document Select company EPIC BUILD CONSTRUCTION GROUP Add new compan…" at bounding box center [463, 406] width 899 height 690
click at [488, 44] on div "Files 8" at bounding box center [487, 43] width 32 height 25
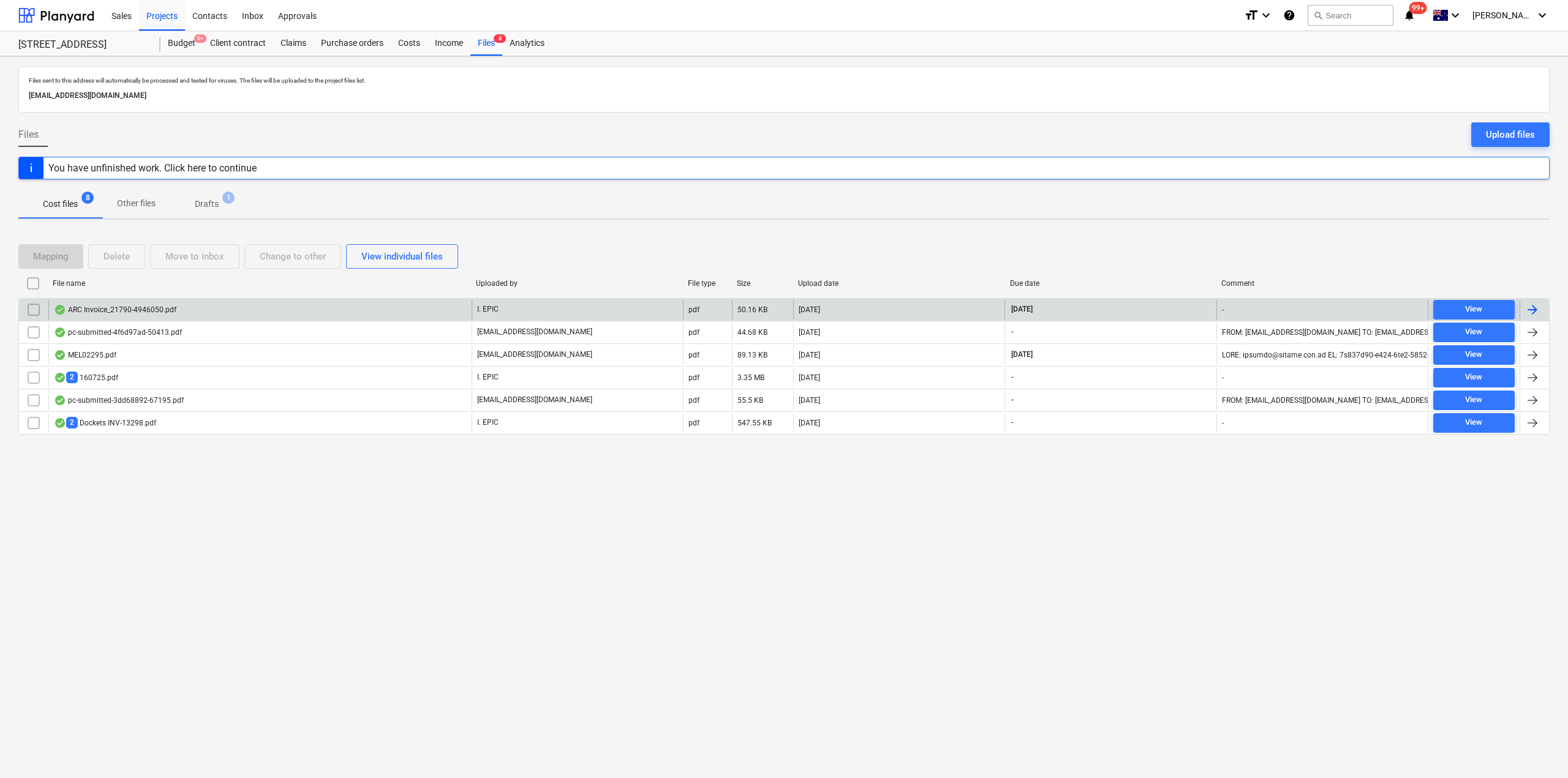
click at [158, 317] on div "ARC Invoice_21790-4946050.pdf" at bounding box center [260, 309] width 424 height 20
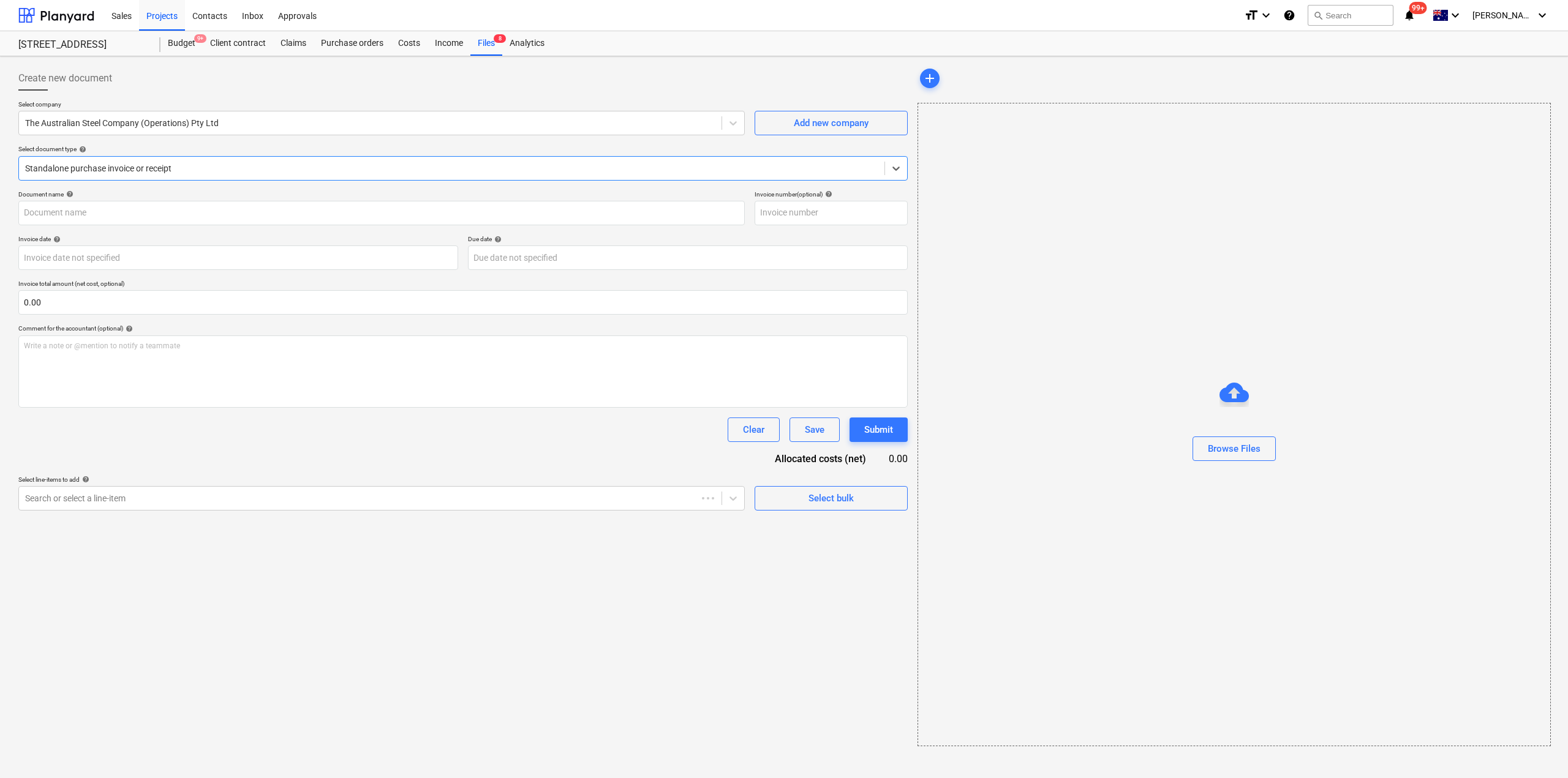
type input "4946050"
type input "01 Oct 2025"
type input "[DATE]"
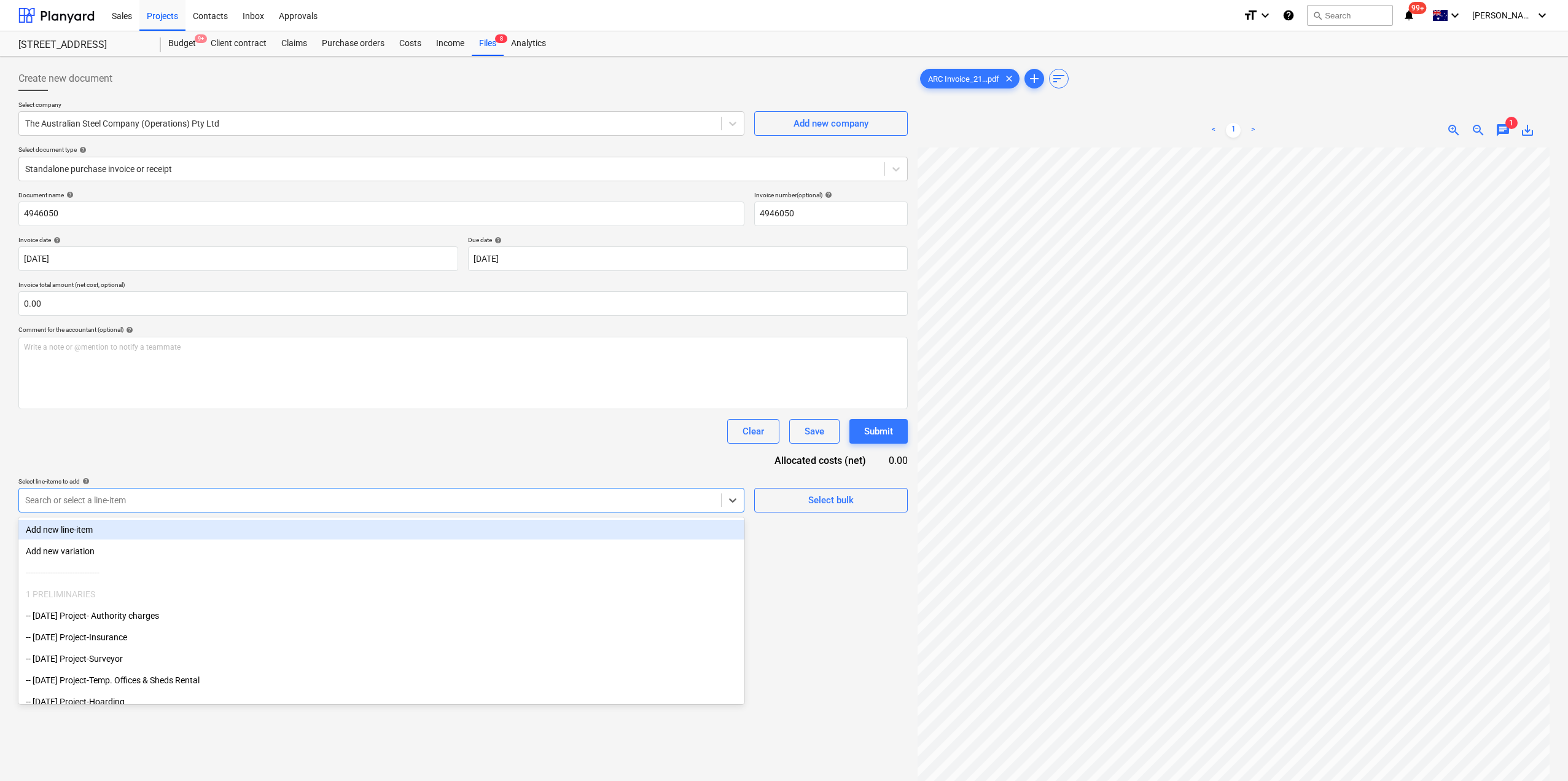
click at [70, 495] on div at bounding box center [370, 499] width 690 height 12
click at [75, 491] on div "Search or select a line-item" at bounding box center [370, 499] width 702 height 17
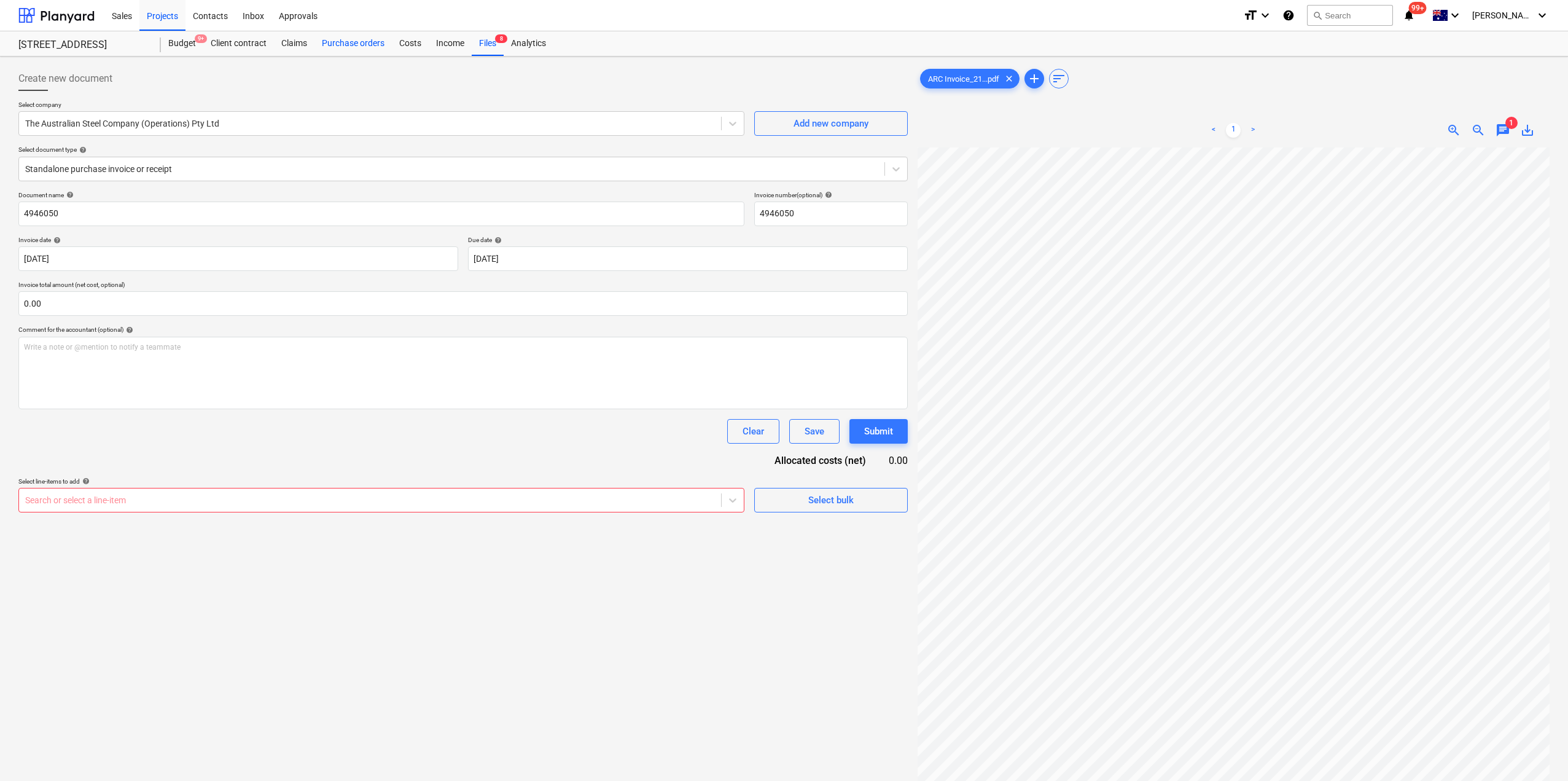
click at [343, 39] on div "Purchase orders" at bounding box center [353, 43] width 78 height 25
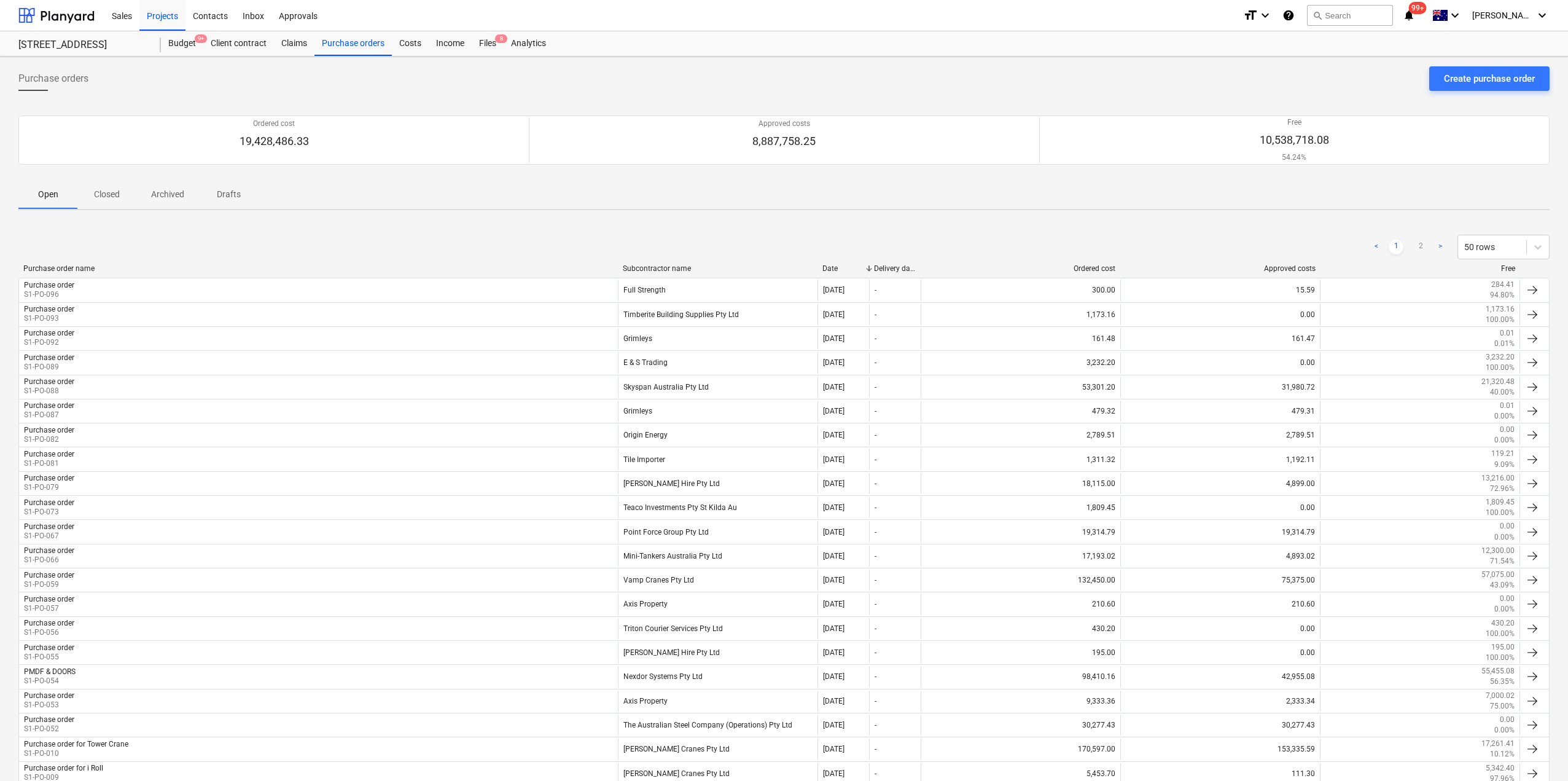
click at [1447, 80] on div "Create purchase order" at bounding box center [1490, 78] width 91 height 16
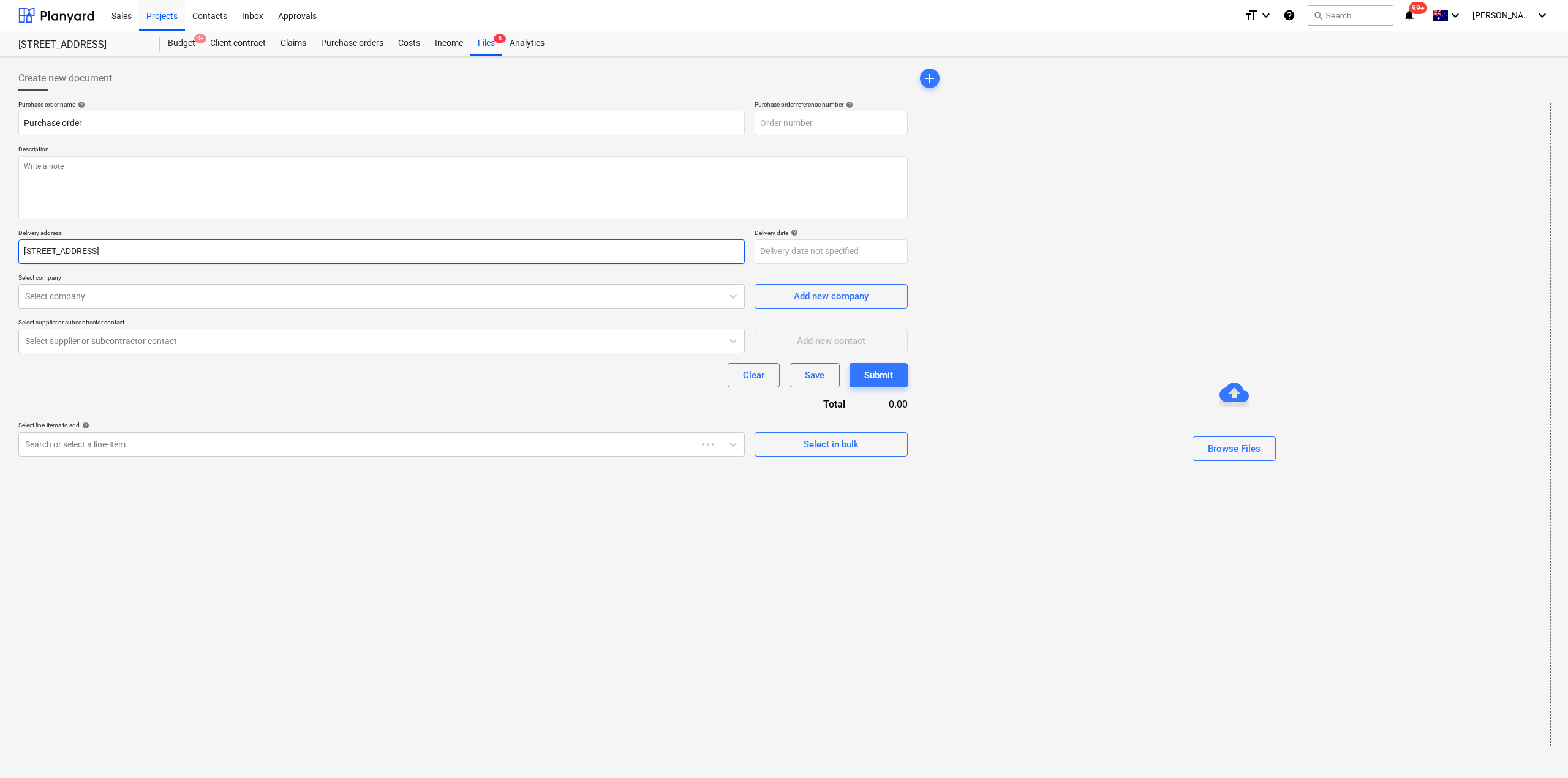
type textarea "x"
type input "S1-PO-097"
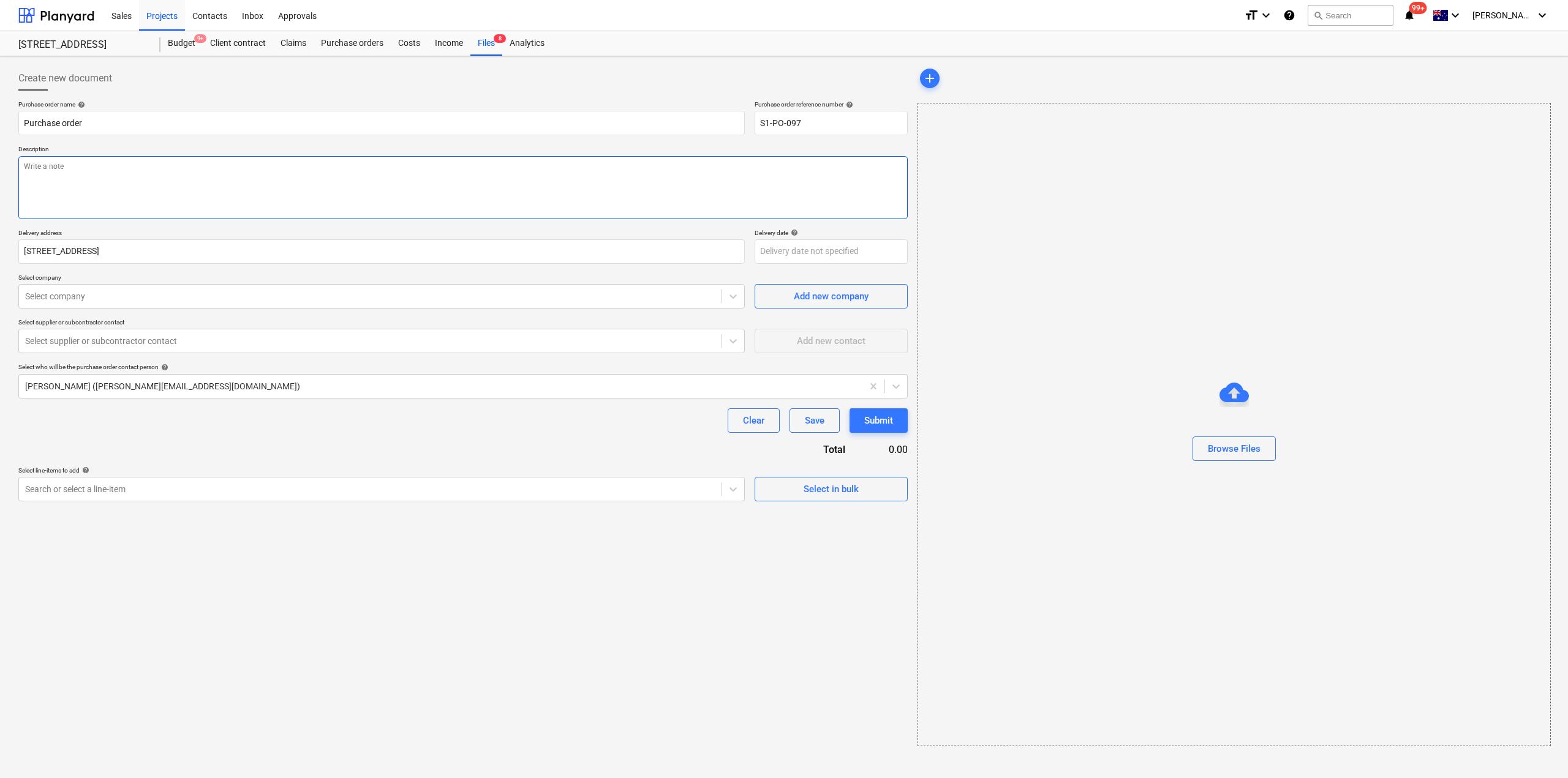
click at [82, 174] on textarea at bounding box center [463, 187] width 889 height 63
type textarea "x"
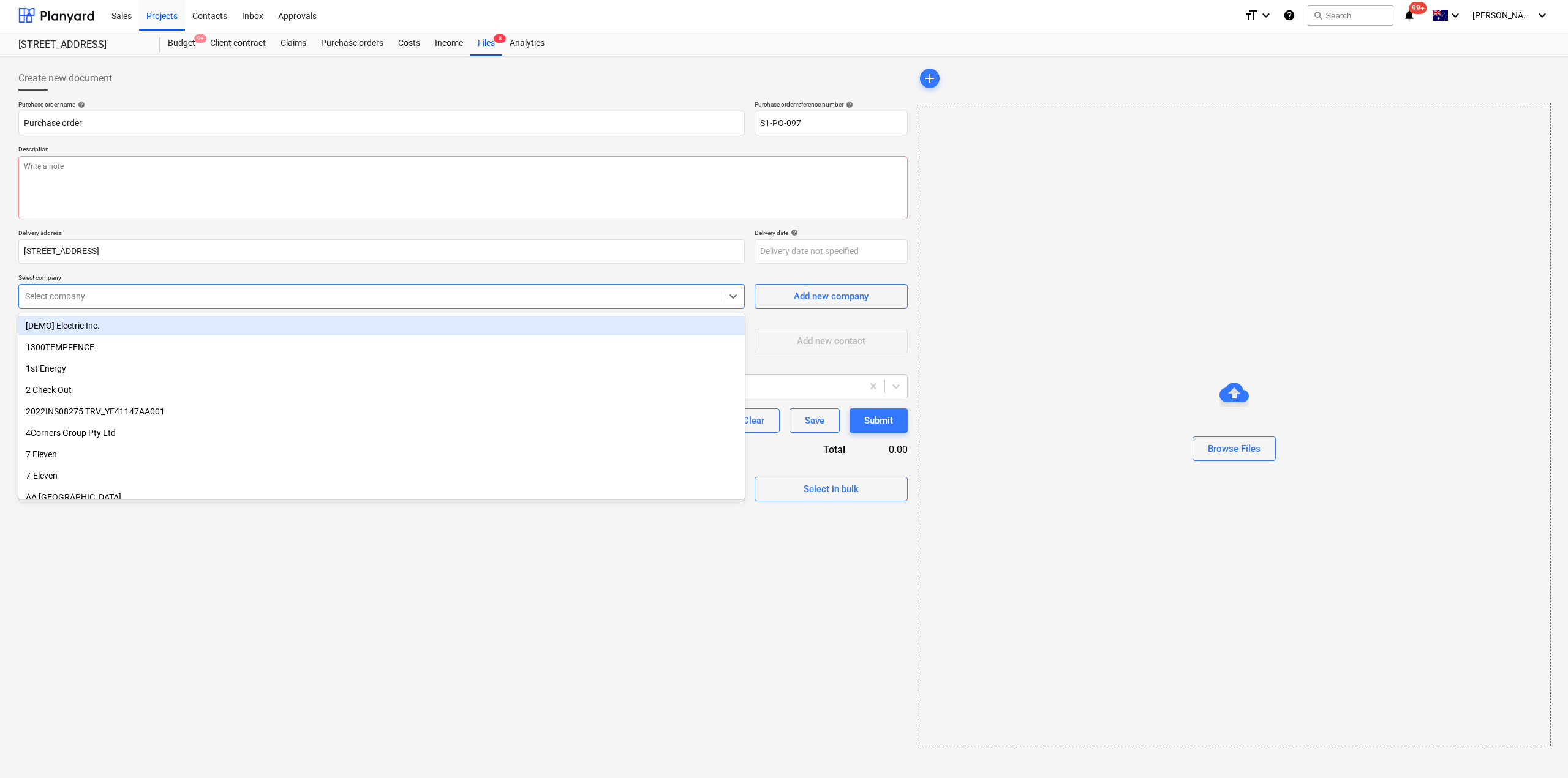
click at [94, 306] on div "Select company" at bounding box center [381, 296] width 727 height 25
type input "a"
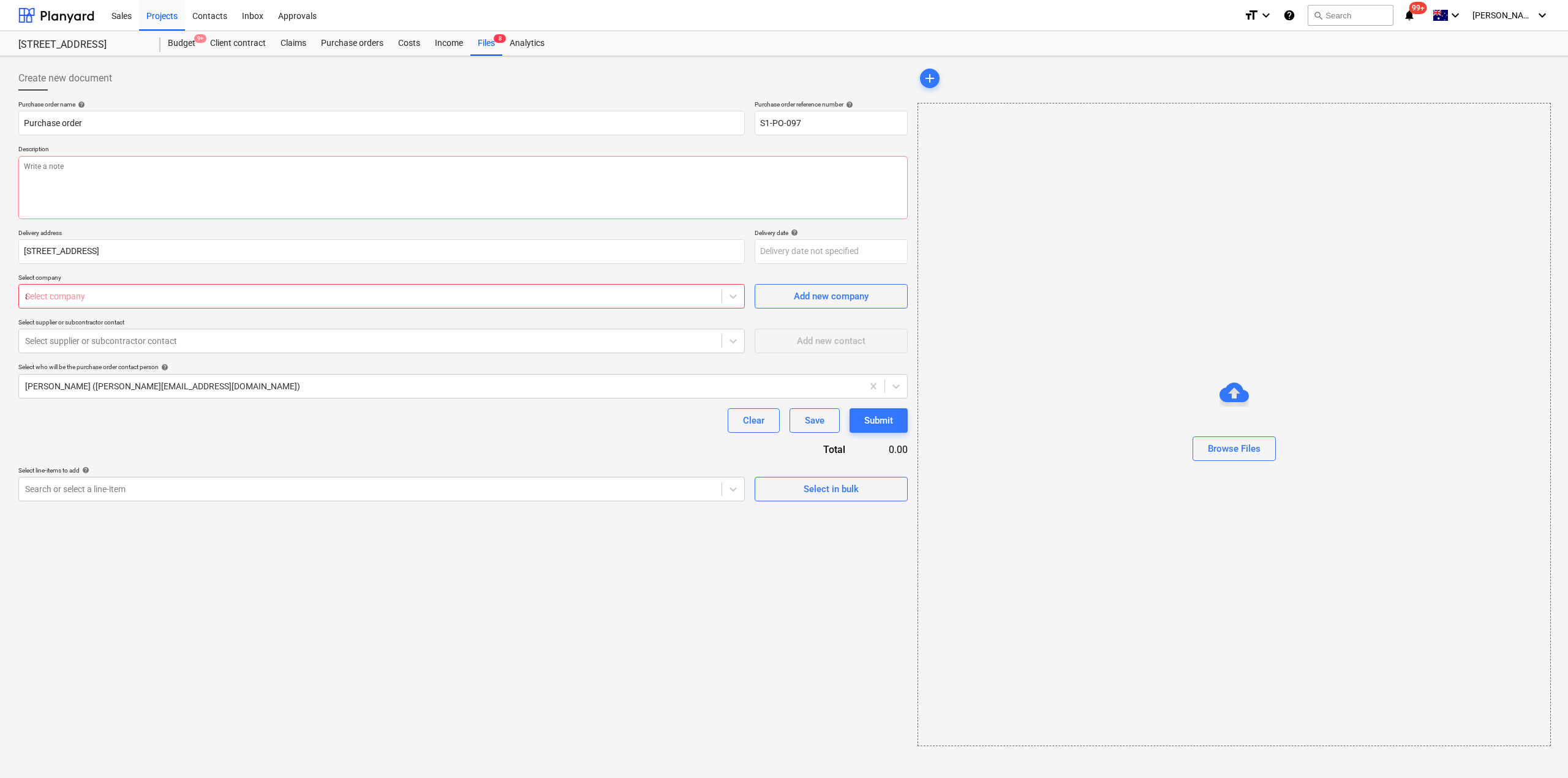
type textarea "x"
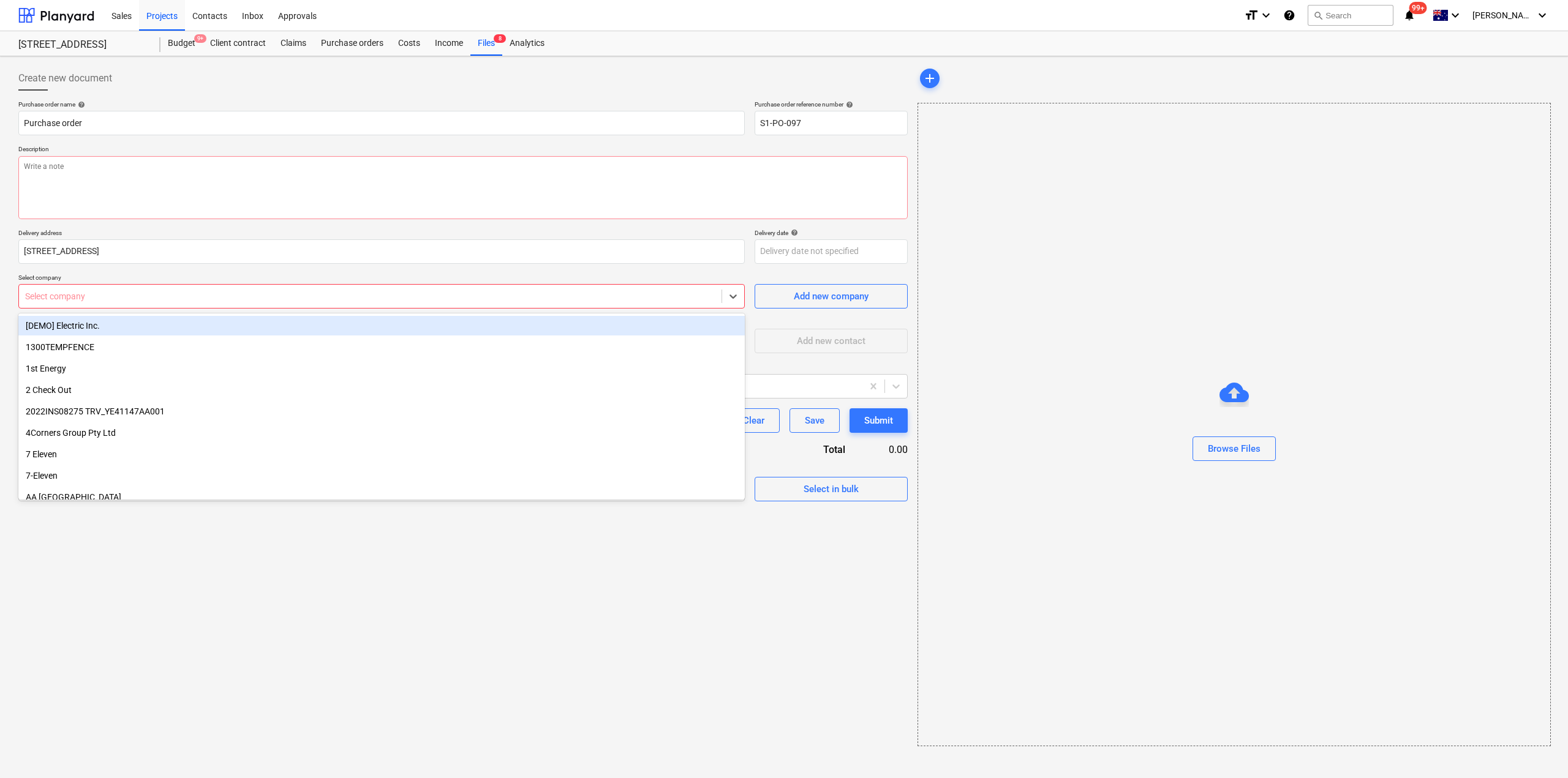
click at [123, 296] on div at bounding box center [369, 296] width 690 height 12
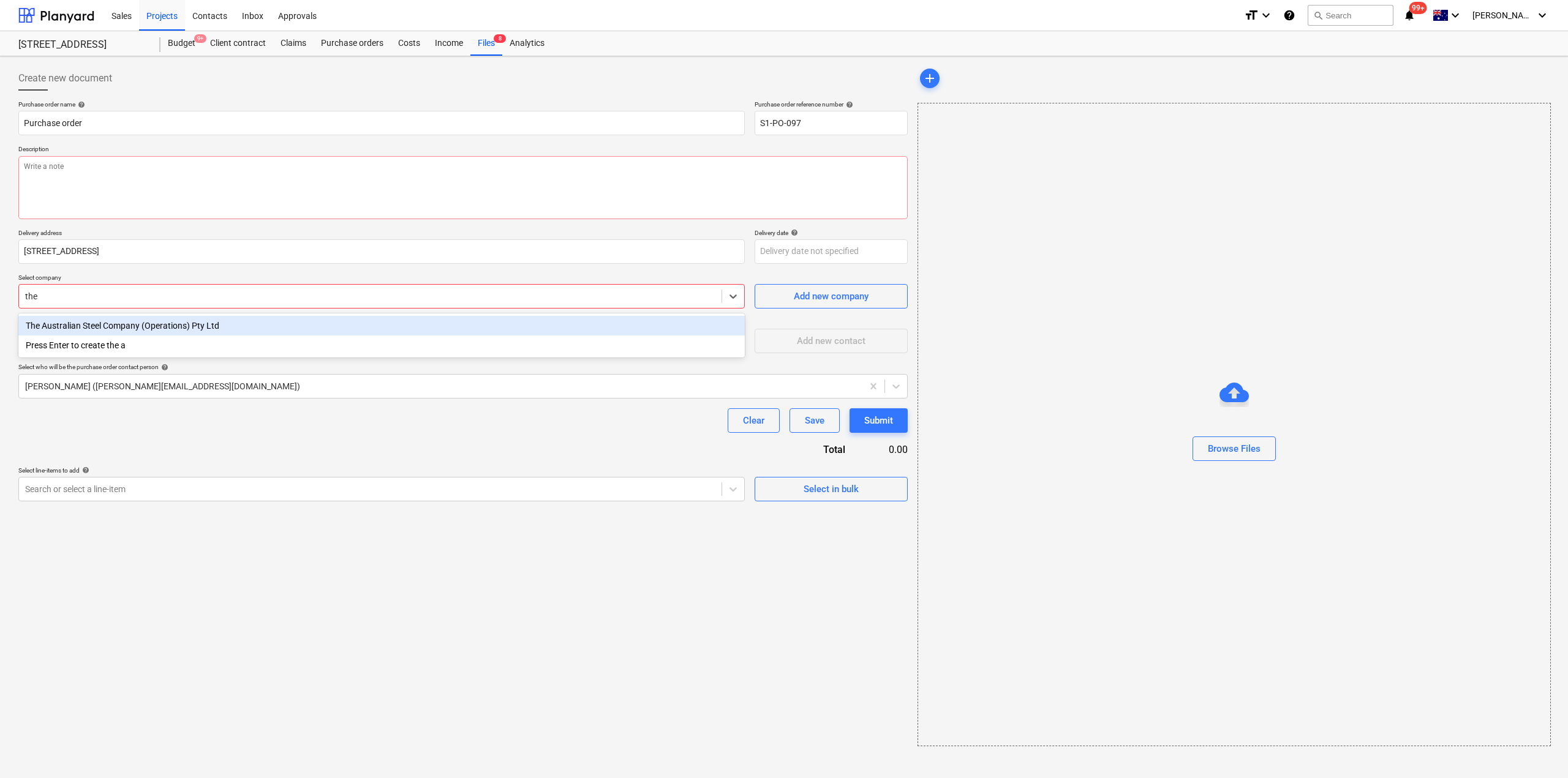
type input "the a"
click at [136, 325] on div "The Australian Steel Company (Operations) Pty Ltd" at bounding box center [381, 325] width 727 height 20
type textarea "x"
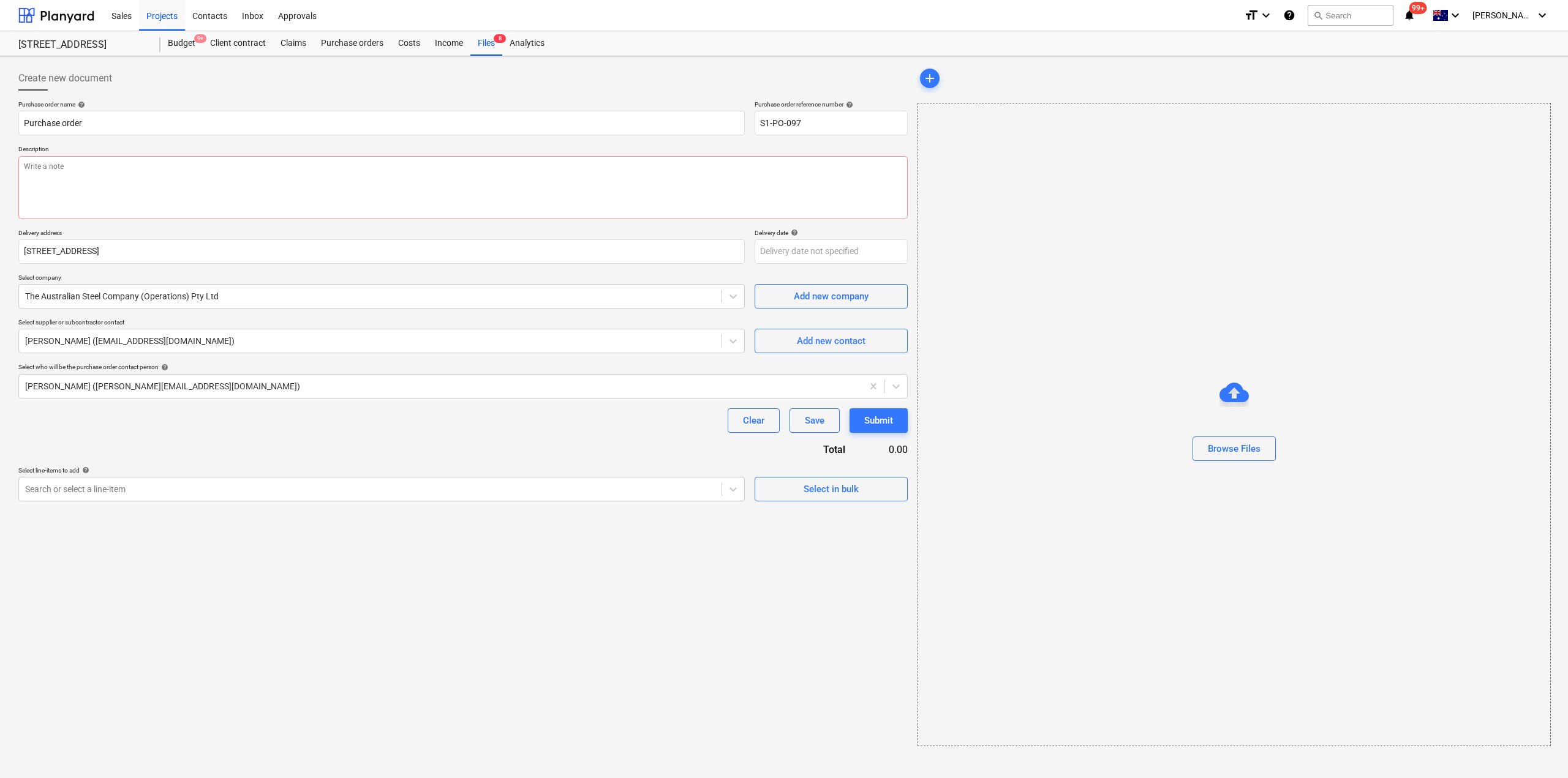
click at [160, 439] on div "Purchase order name help Purchase order Purchase order reference number help S1…" at bounding box center [463, 301] width 889 height 401
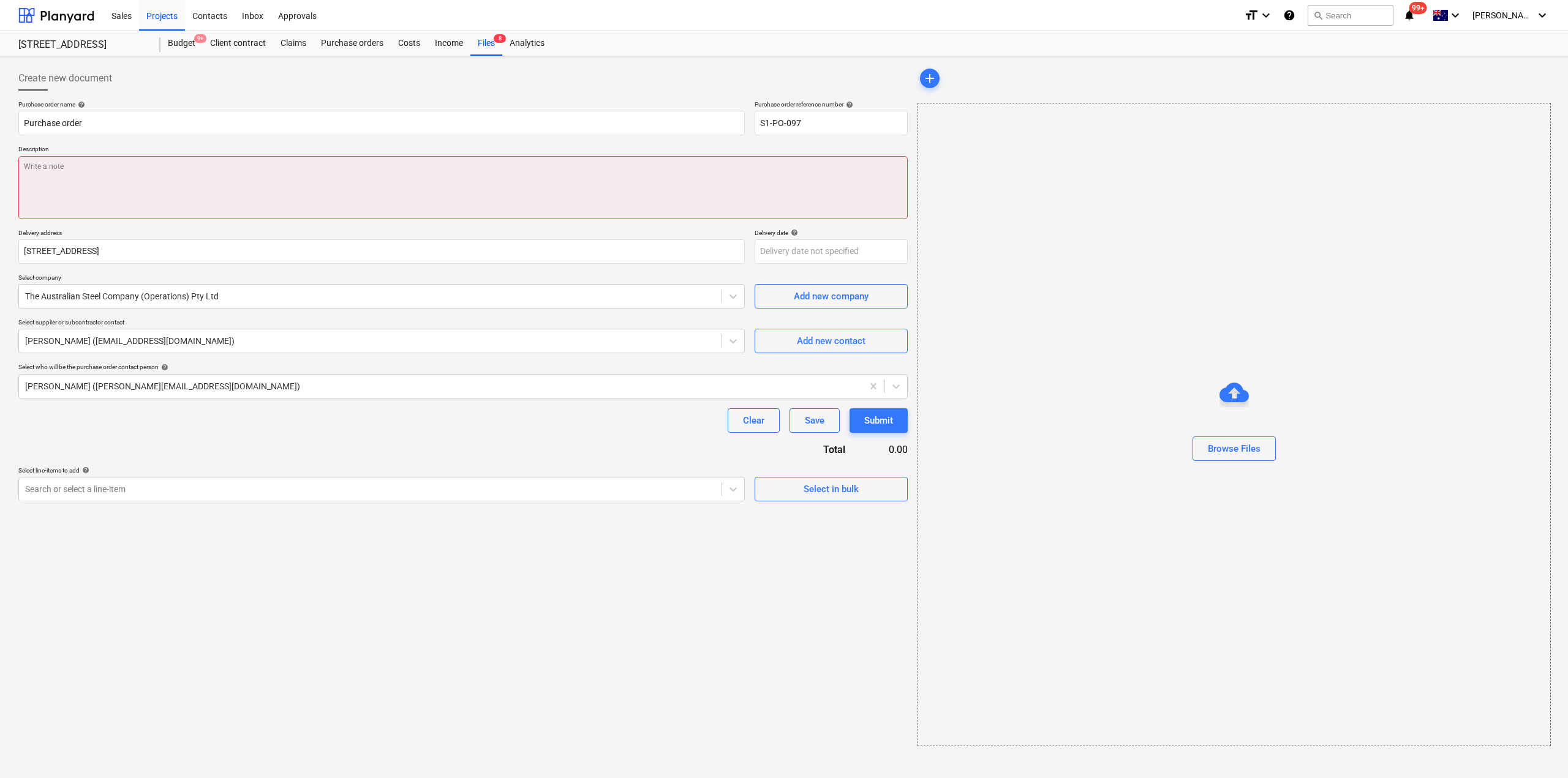
click at [210, 172] on textarea at bounding box center [463, 187] width 889 height 63
type textarea "x"
type textarea "M"
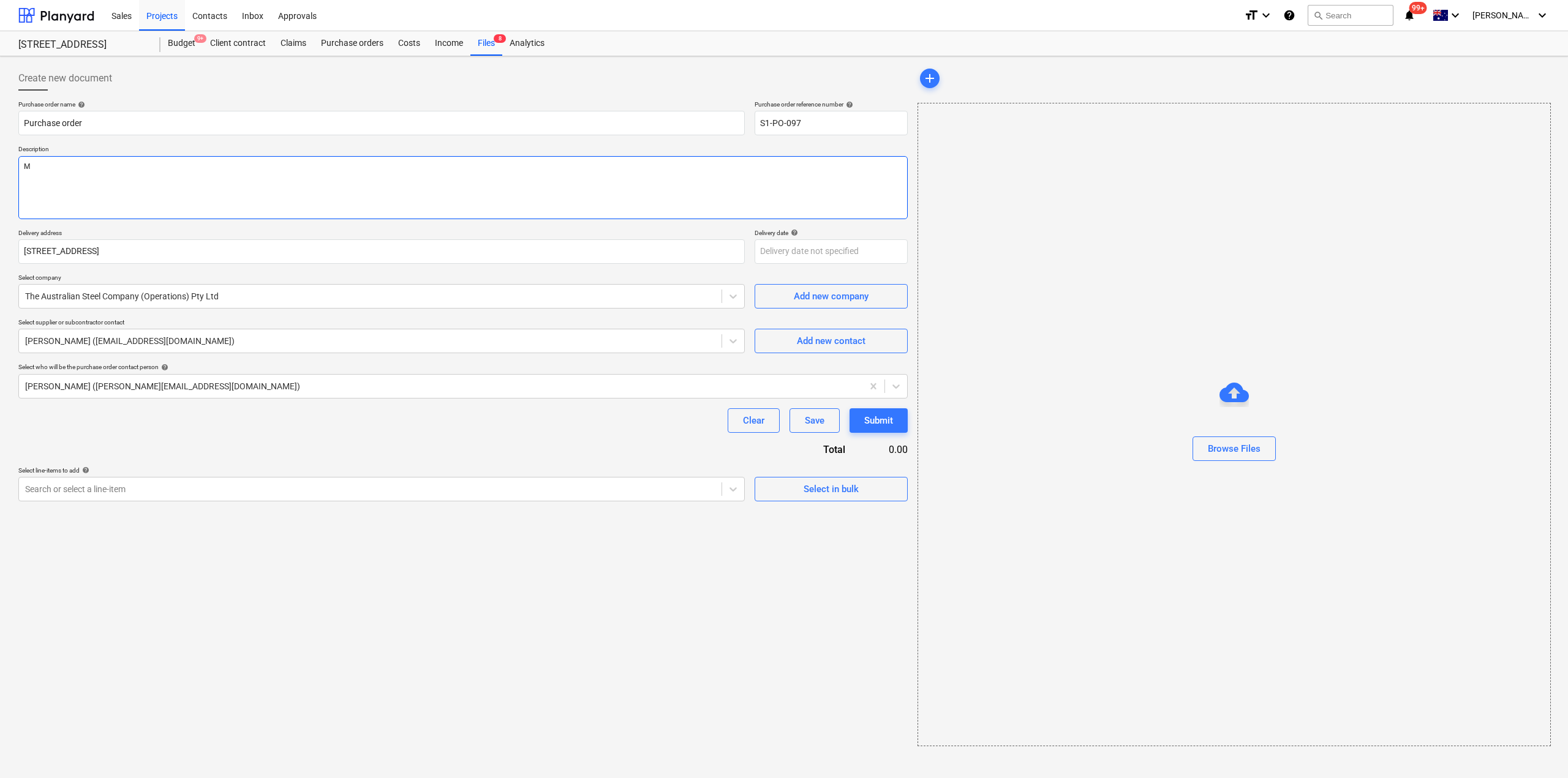
type textarea "x"
type textarea "Me"
type textarea "x"
type textarea "Mes"
type textarea "x"
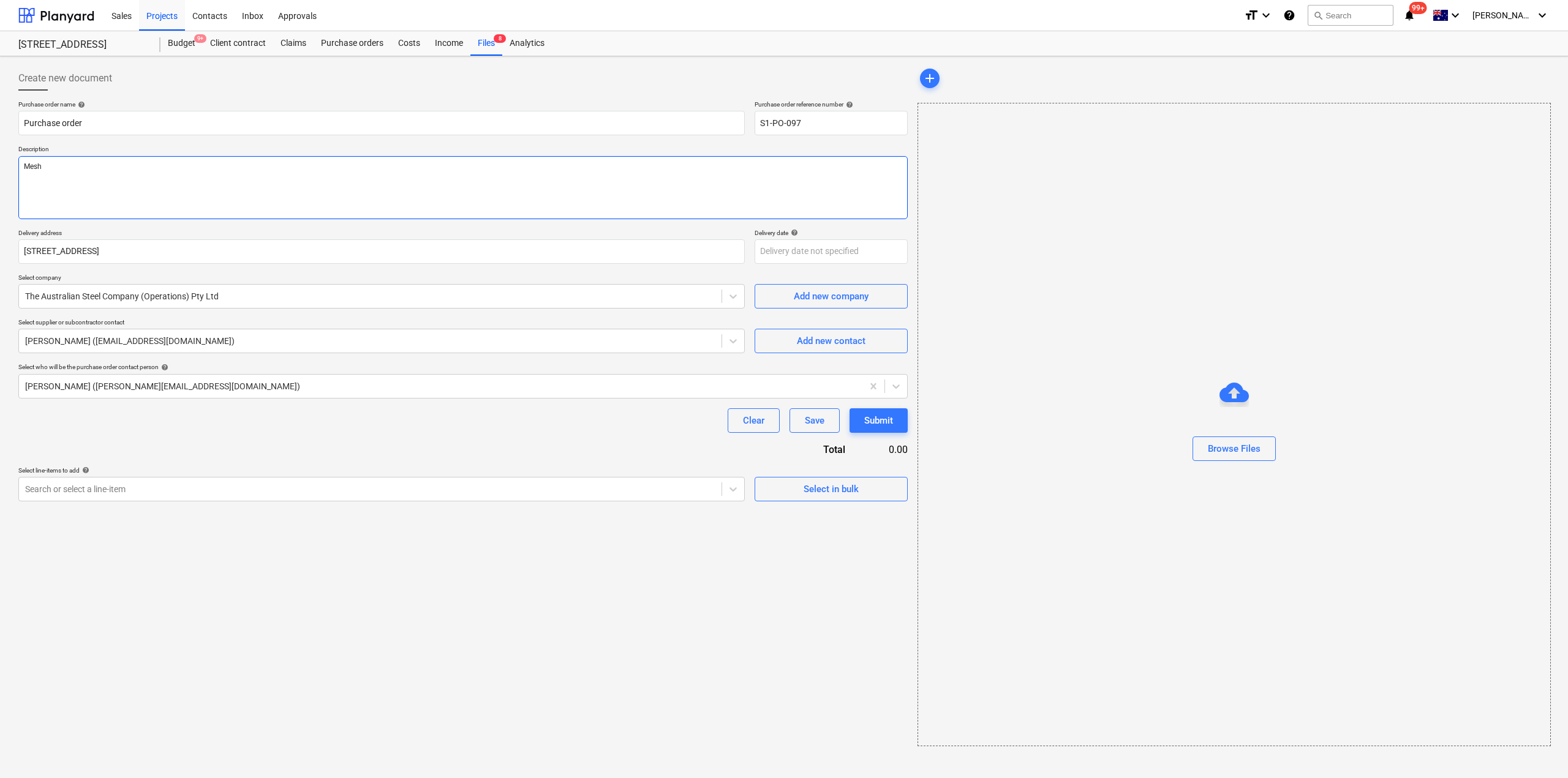
type textarea "Mesh"
type textarea "x"
type textarea "Mesh f"
type textarea "x"
type textarea "Mesh fo"
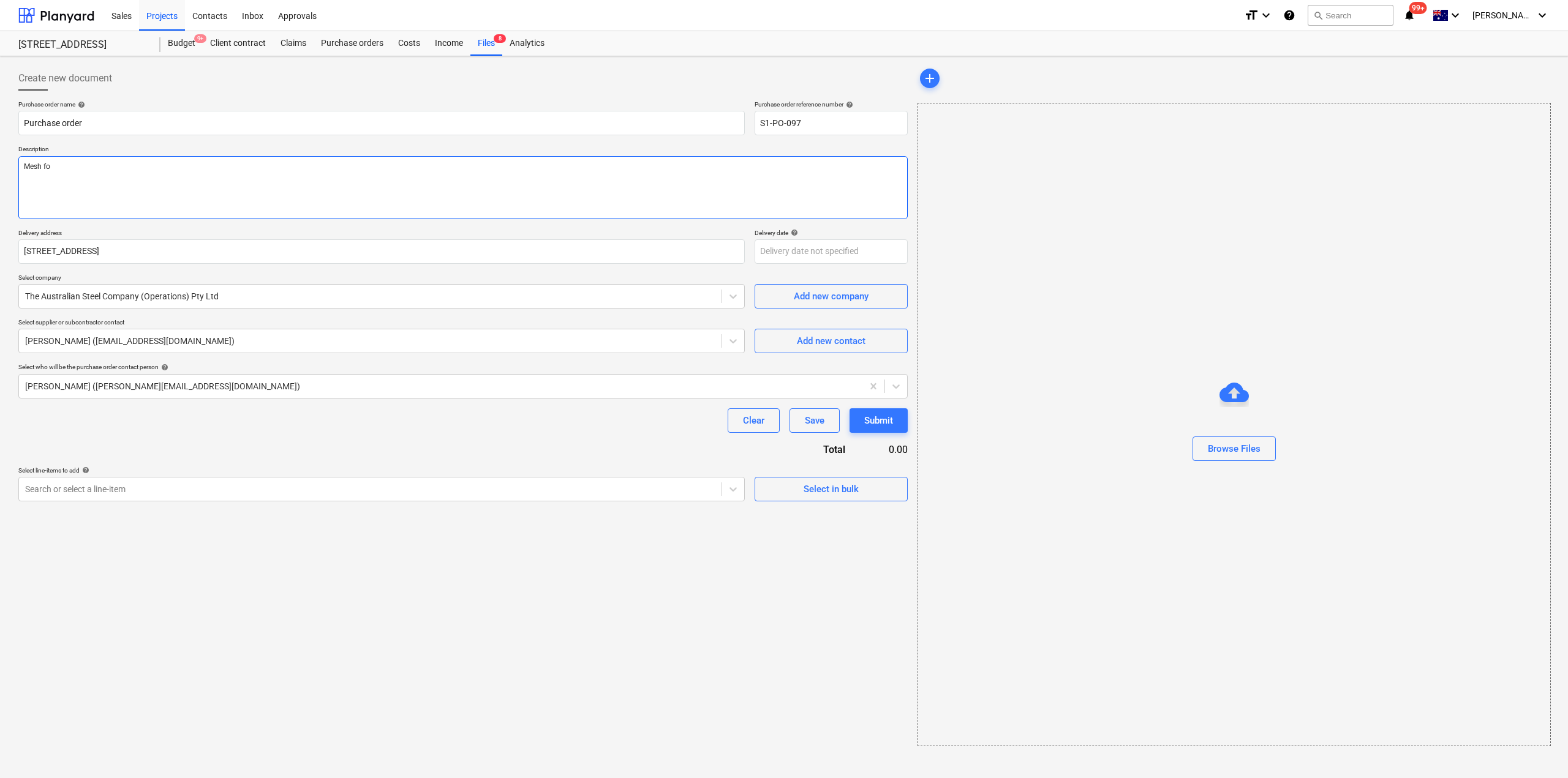
type textarea "x"
type textarea "Mesh for"
type textarea "x"
type textarea "Mesh for"
type textarea "x"
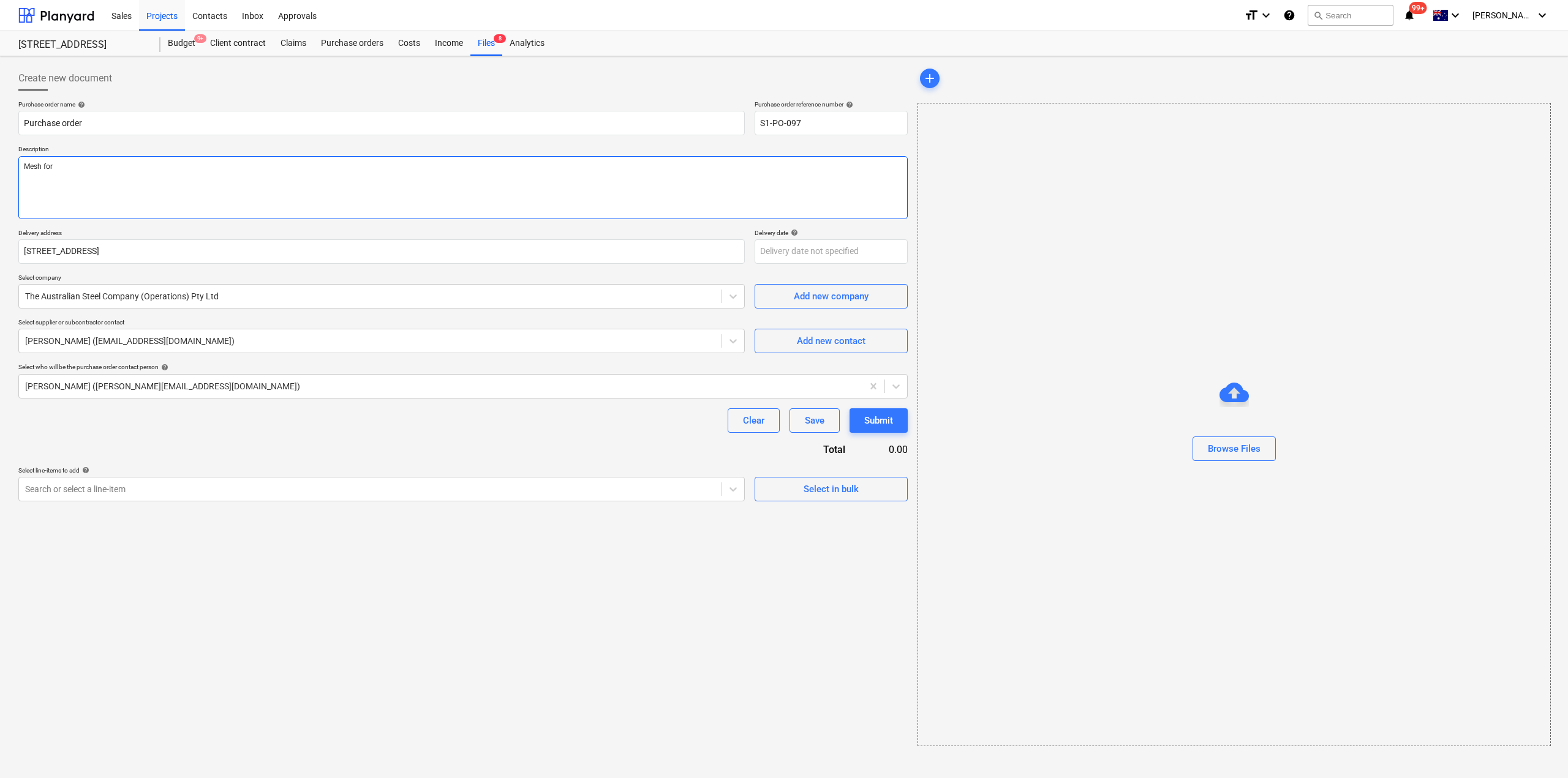
type textarea "Mesh for S"
type textarea "x"
type textarea "Mesh for Su"
type textarea "x"
type textarea "Mesh for Sub"
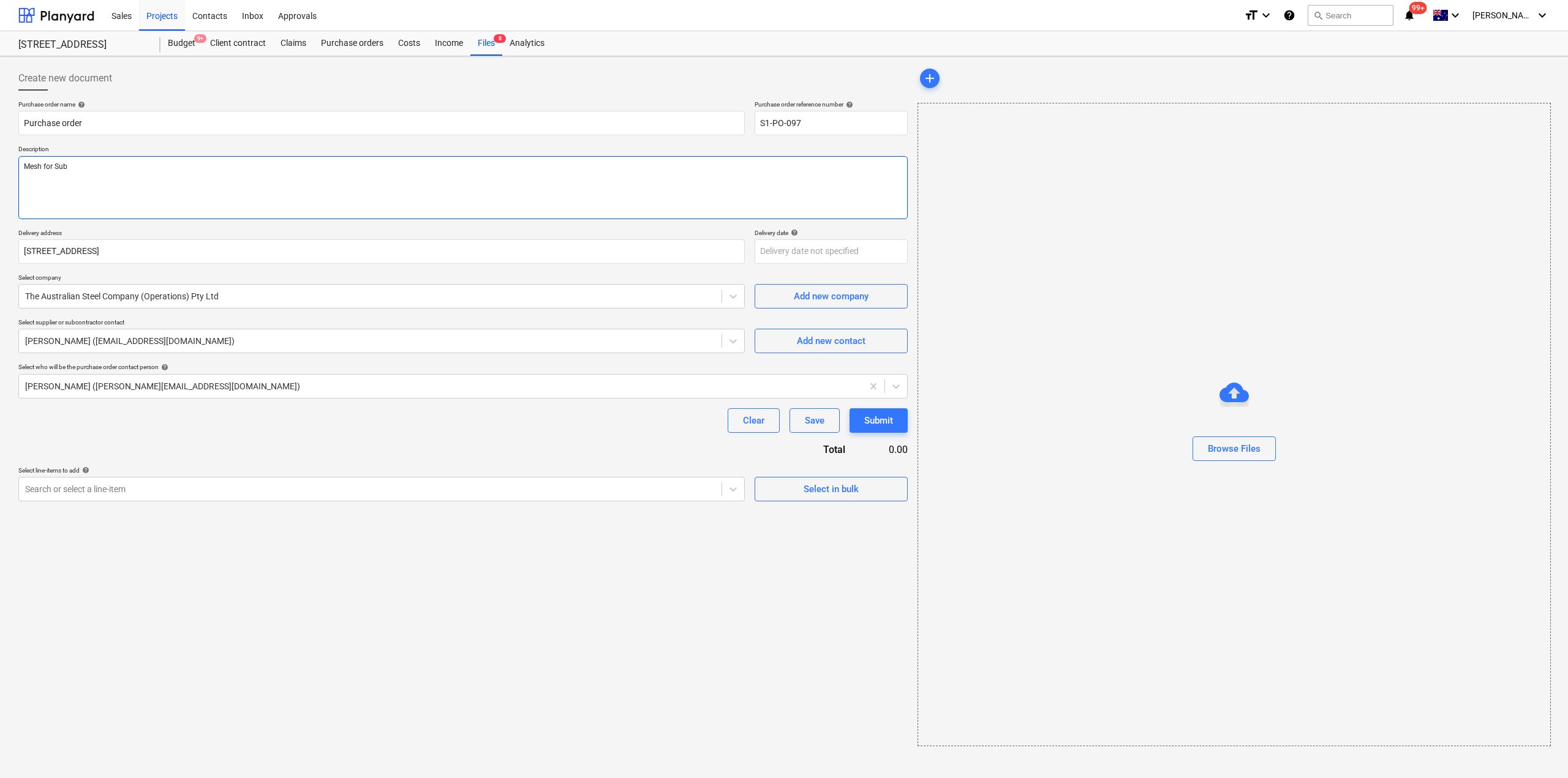
type textarea "x"
type textarea "Mesh for Subs"
type textarea "x"
type textarea "Mesh for Subst"
type textarea "x"
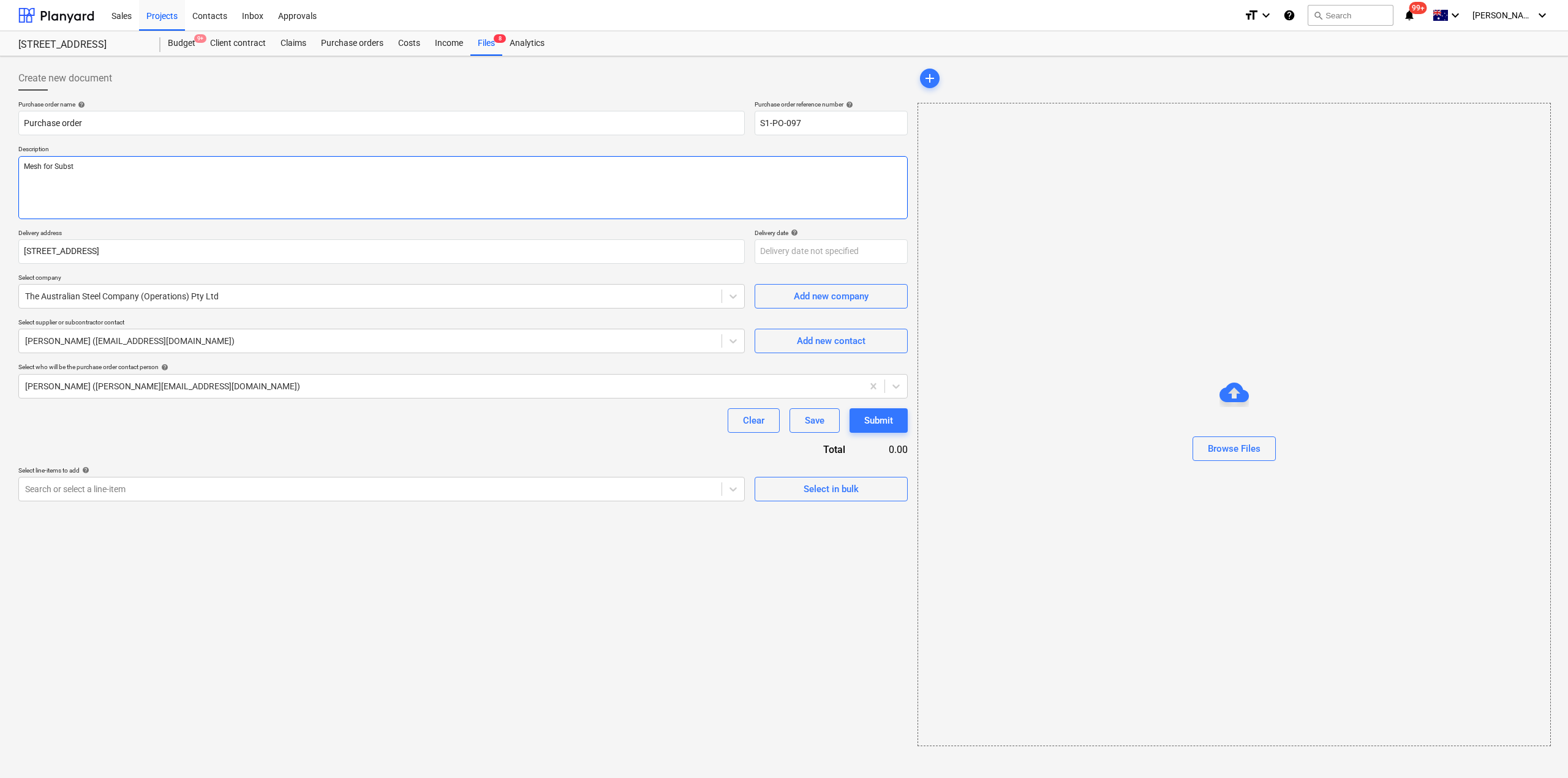
type textarea "Mesh for Substa"
type textarea "x"
type textarea "Mesh for Substat"
type textarea "x"
type textarea "Mesh for Substati"
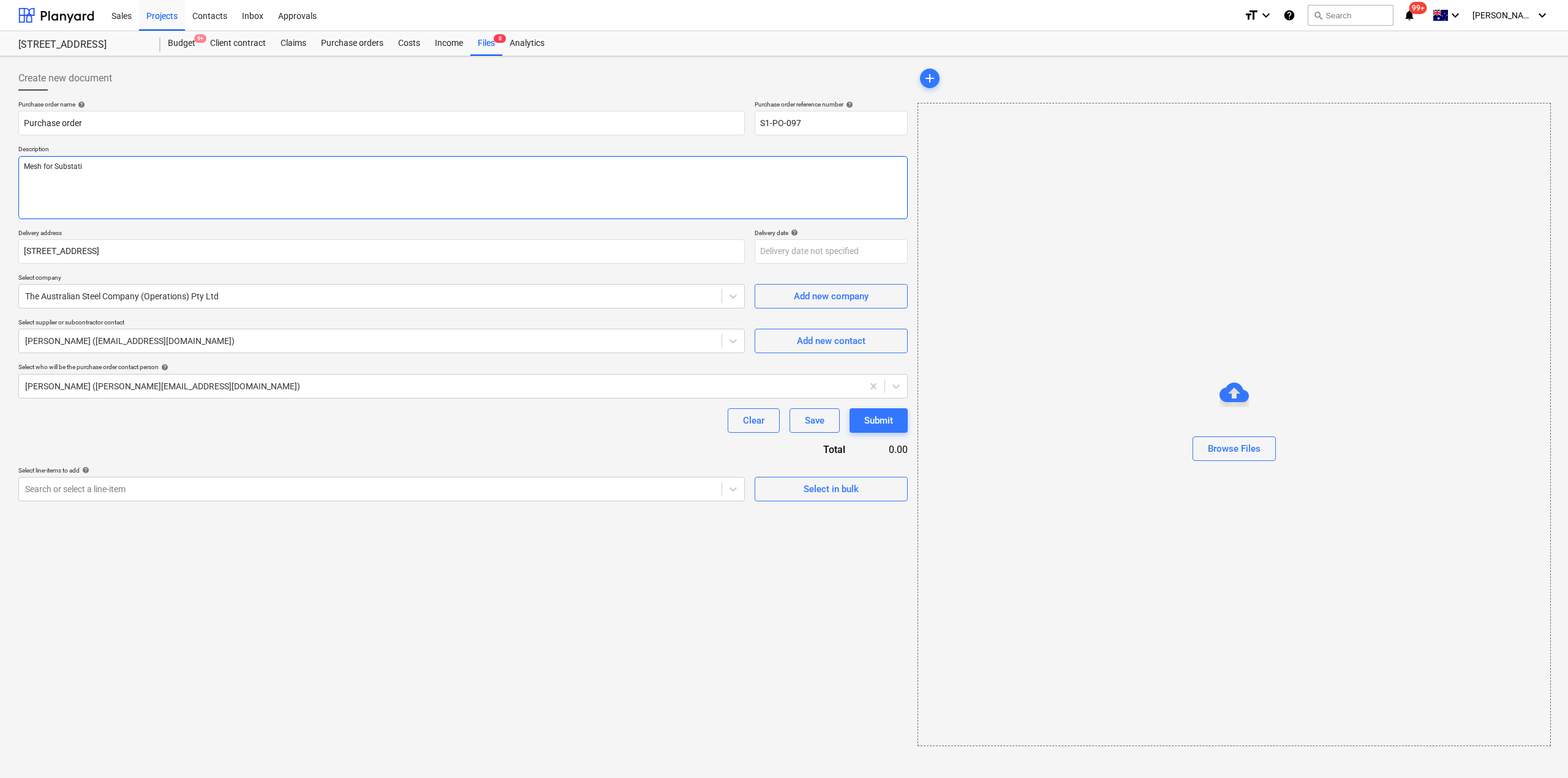
type textarea "x"
type textarea "Mesh for Substatio"
type textarea "x"
type textarea "Mesh for Substation"
type textarea "x"
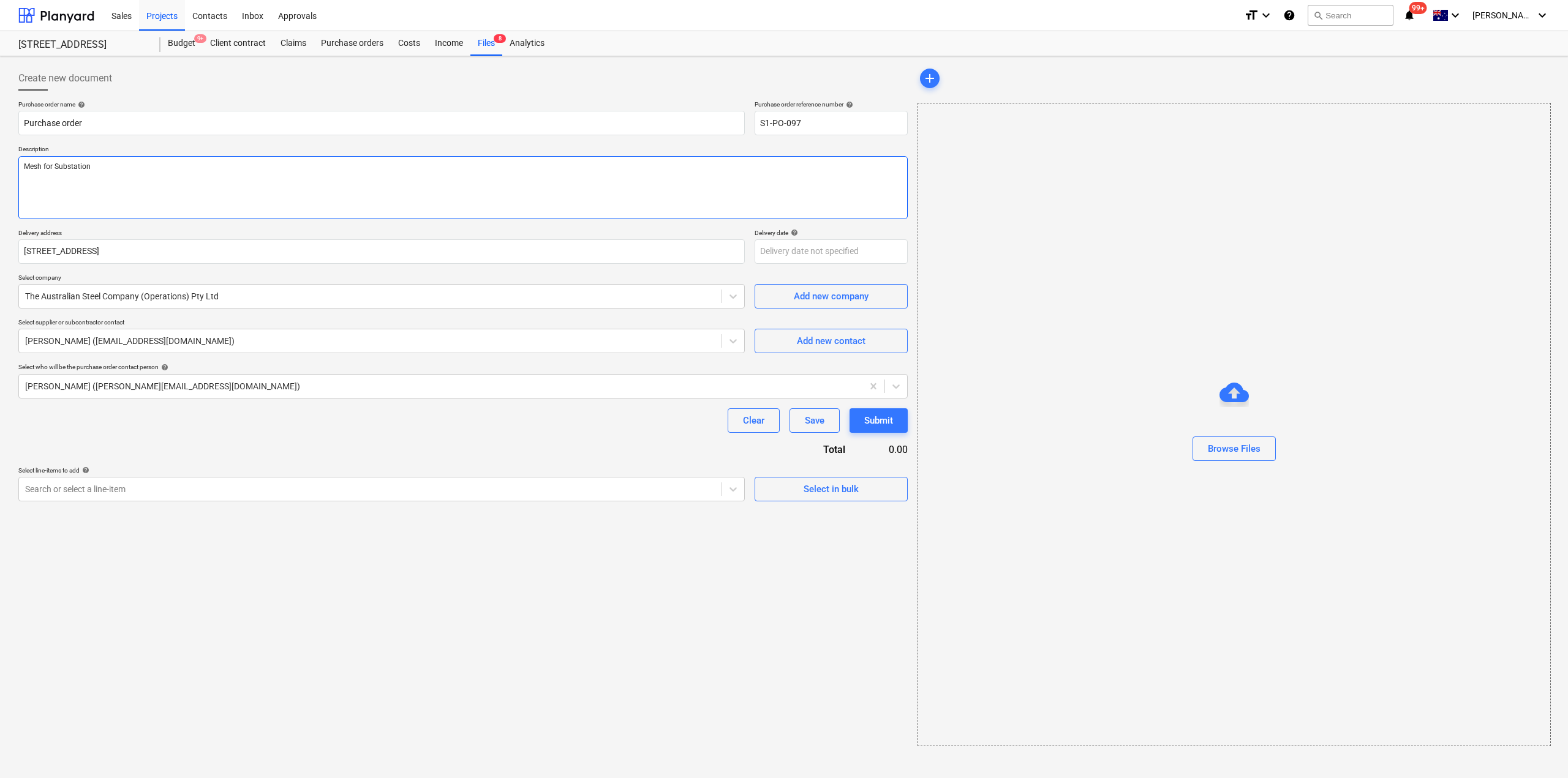
type textarea "Mesh for Substation K"
type textarea "x"
type textarea "Mesh for Substation Ki"
type textarea "x"
type textarea "Mesh for Substation Kio"
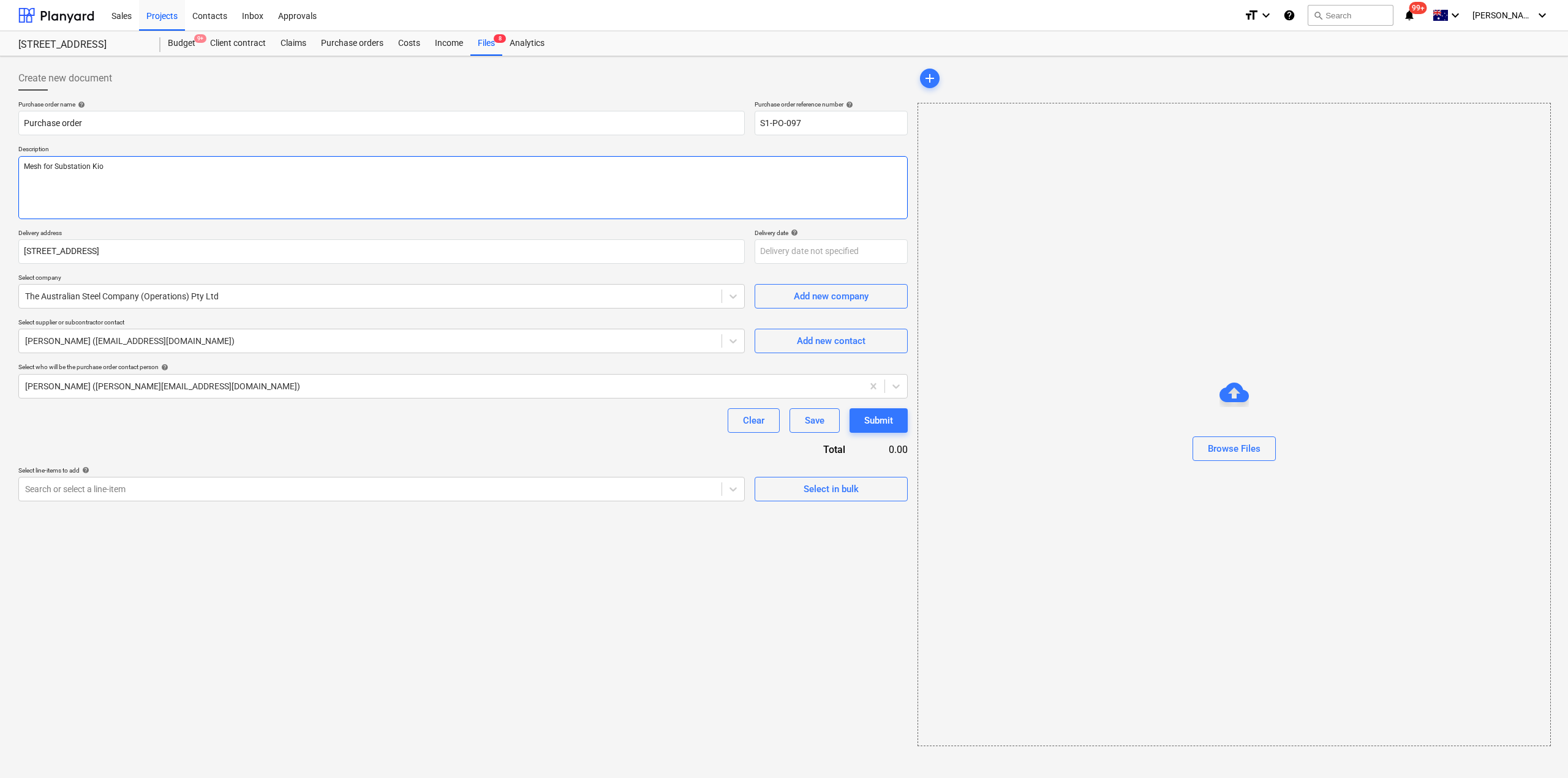
type textarea "x"
type textarea "Mesh for Substation Kios"
type textarea "x"
type textarea "Mesh for Substation Kiosk"
type textarea "x"
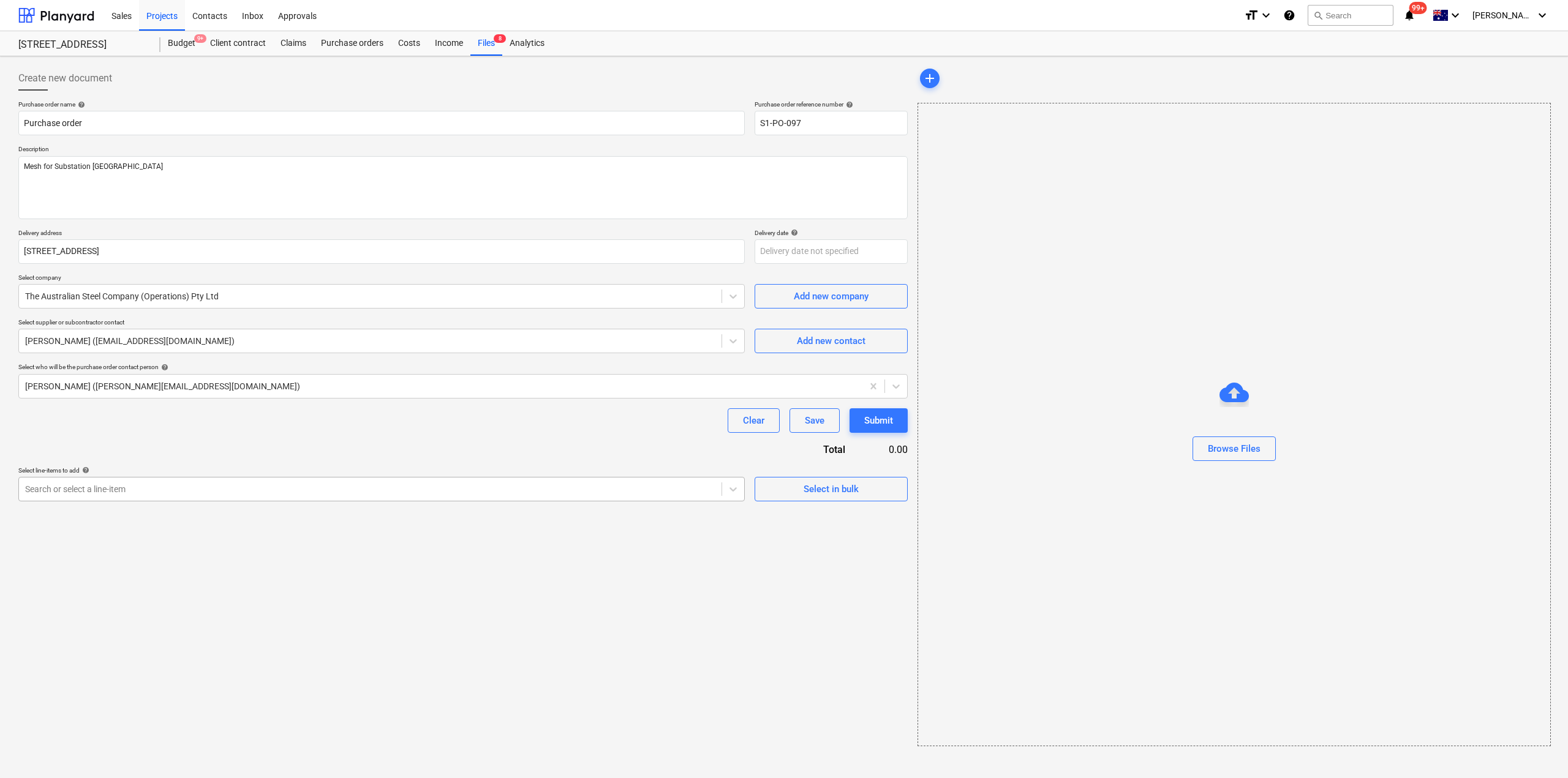
click at [569, 481] on div "Search or select a line-item" at bounding box center [370, 489] width 703 height 17
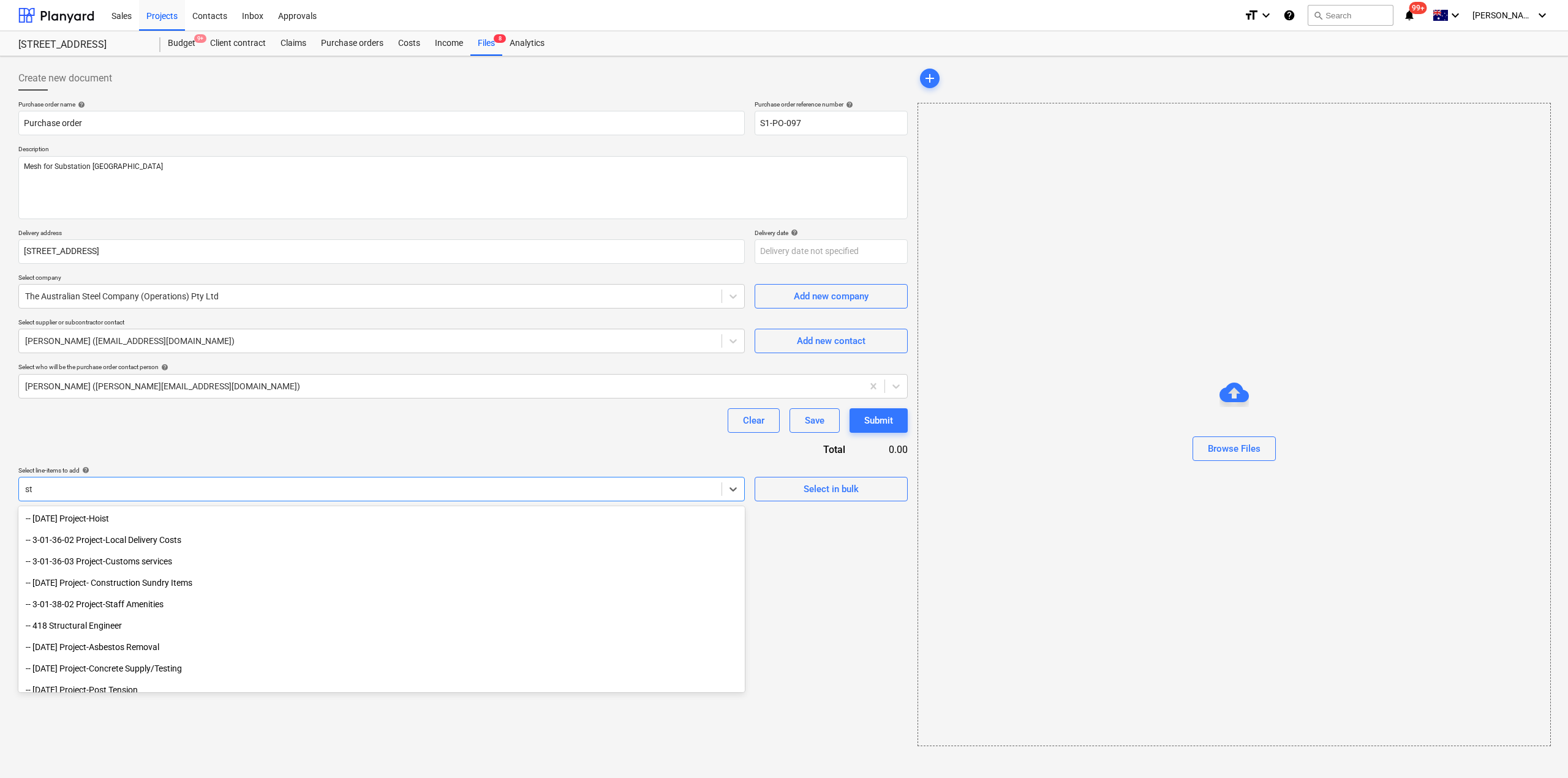
type input "s"
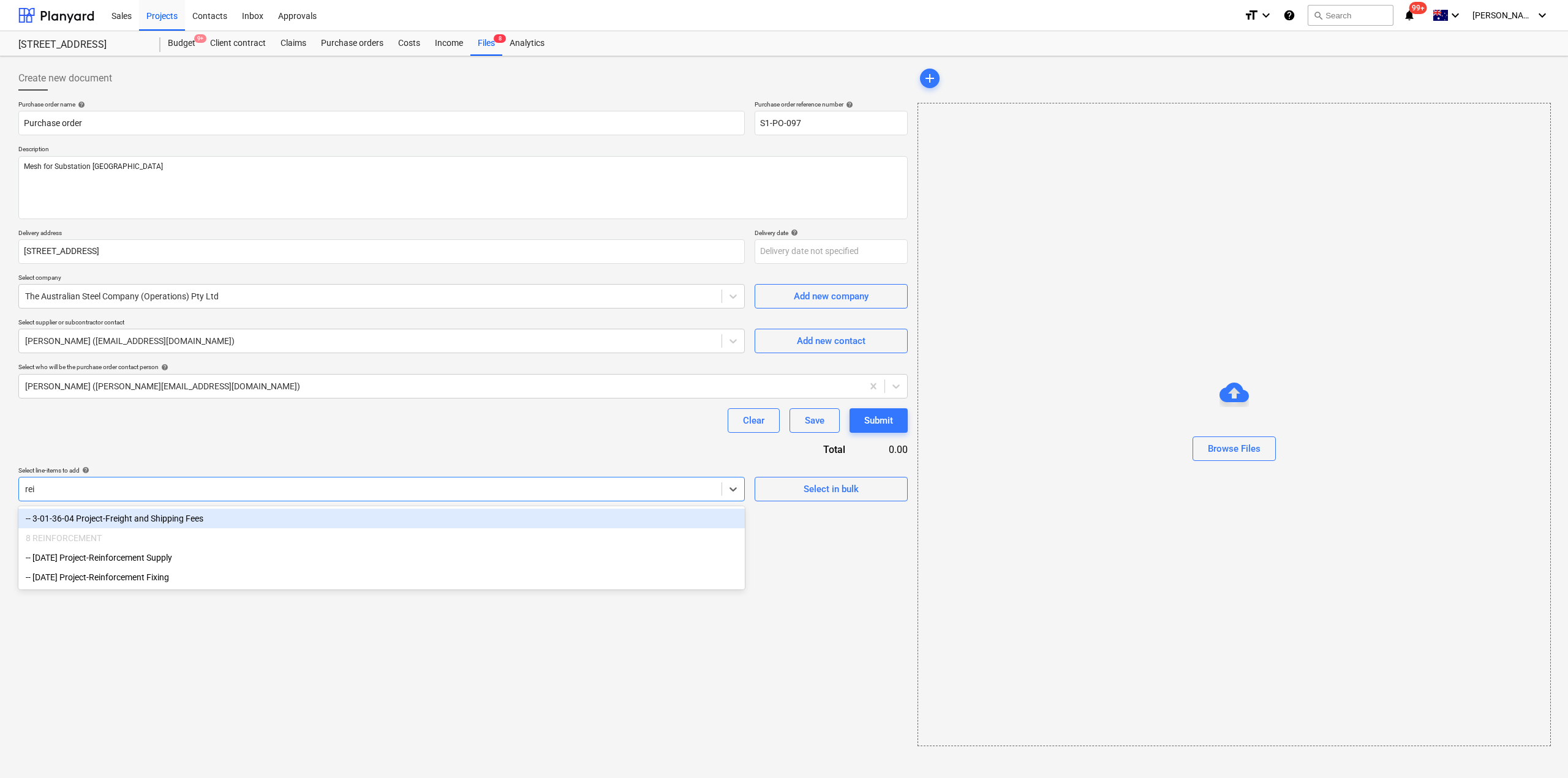
type input "rein"
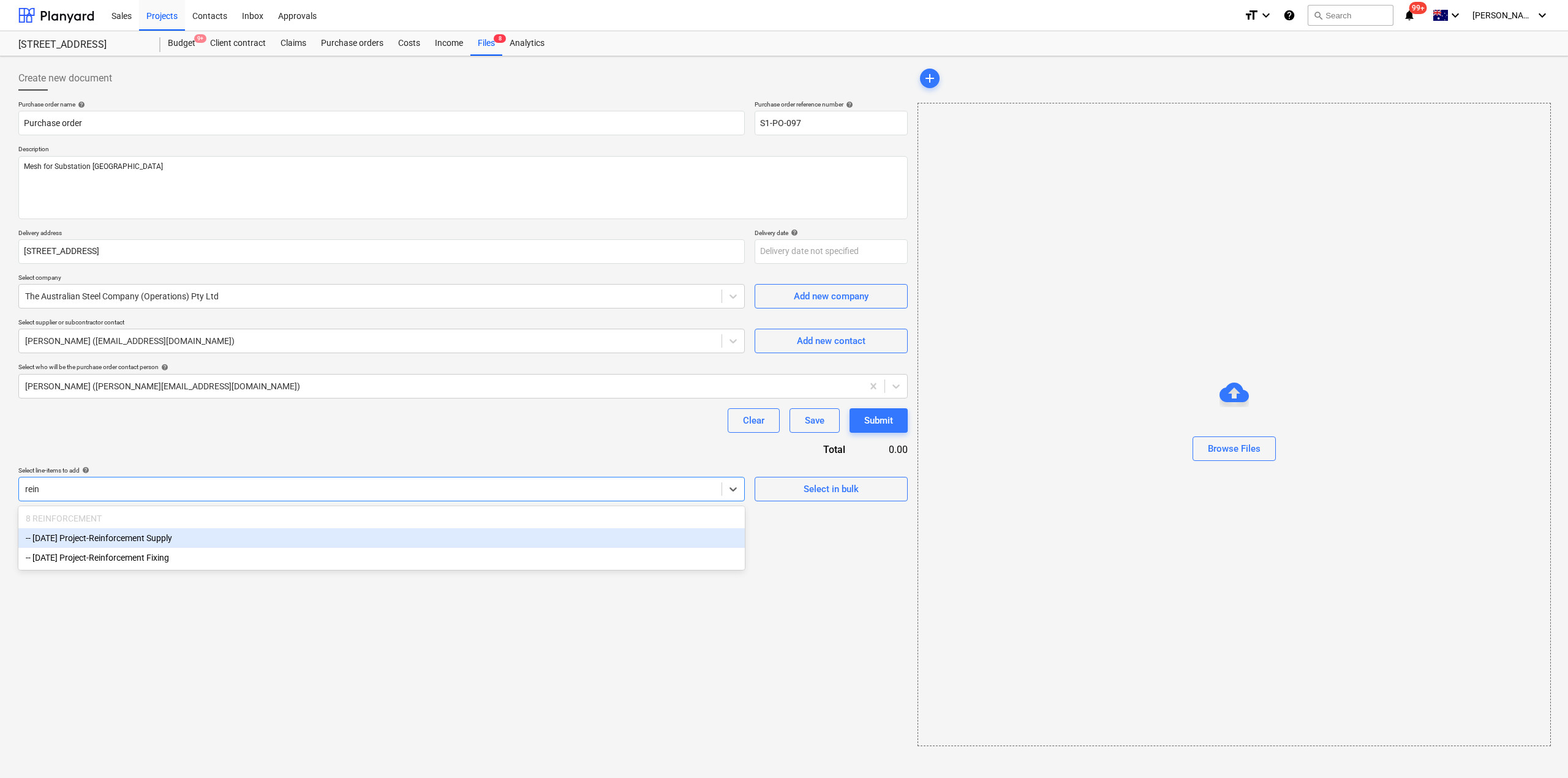
click at [128, 536] on div "-- 3-08-01 Project-Reinforcement Supply" at bounding box center [381, 538] width 727 height 20
type textarea "x"
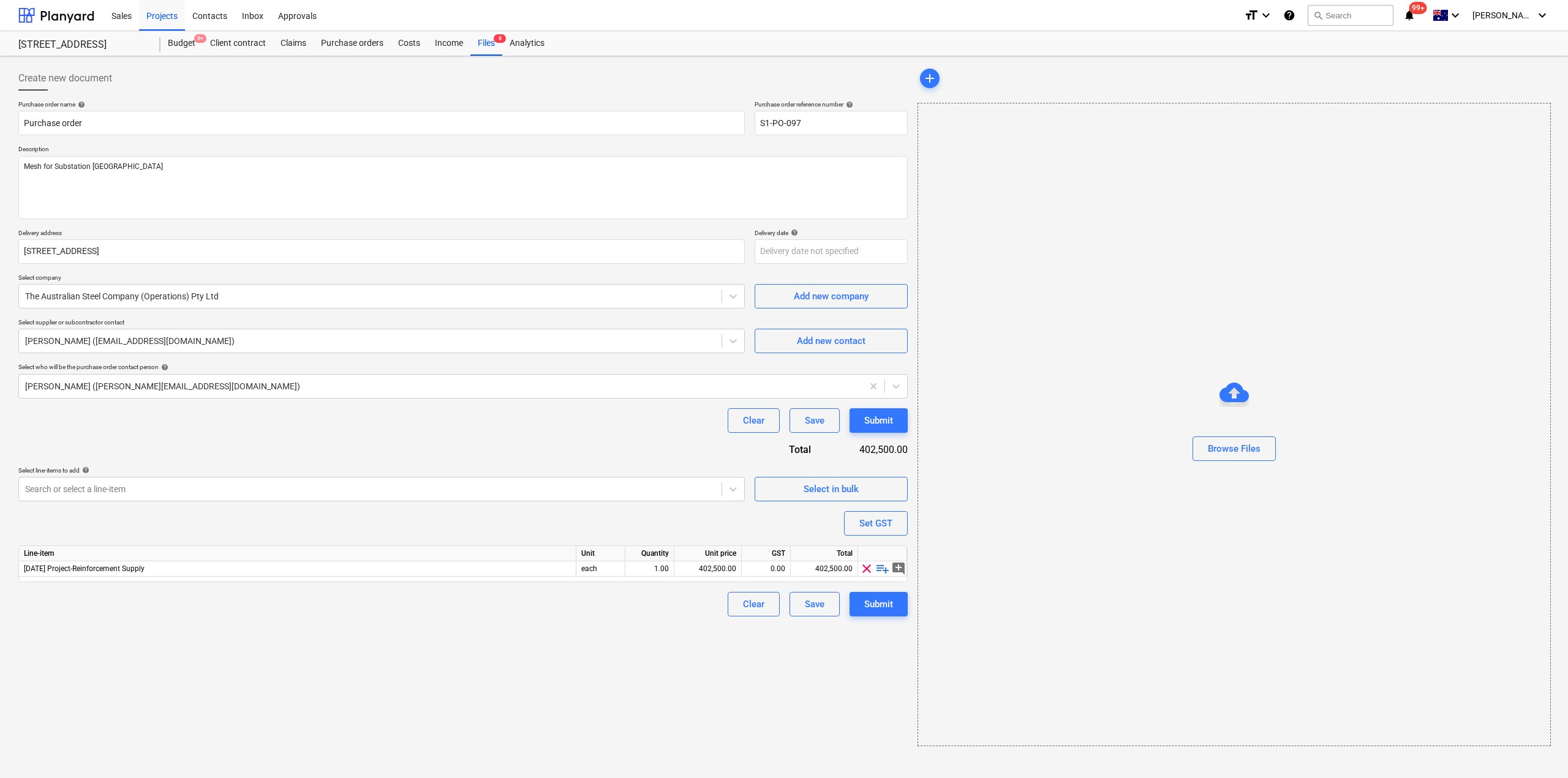
click at [507, 686] on div "Create new document Purchase order name help Purchase order Purchase order refe…" at bounding box center [463, 406] width 899 height 690
click at [883, 571] on span "playlist_add" at bounding box center [882, 568] width 14 height 14
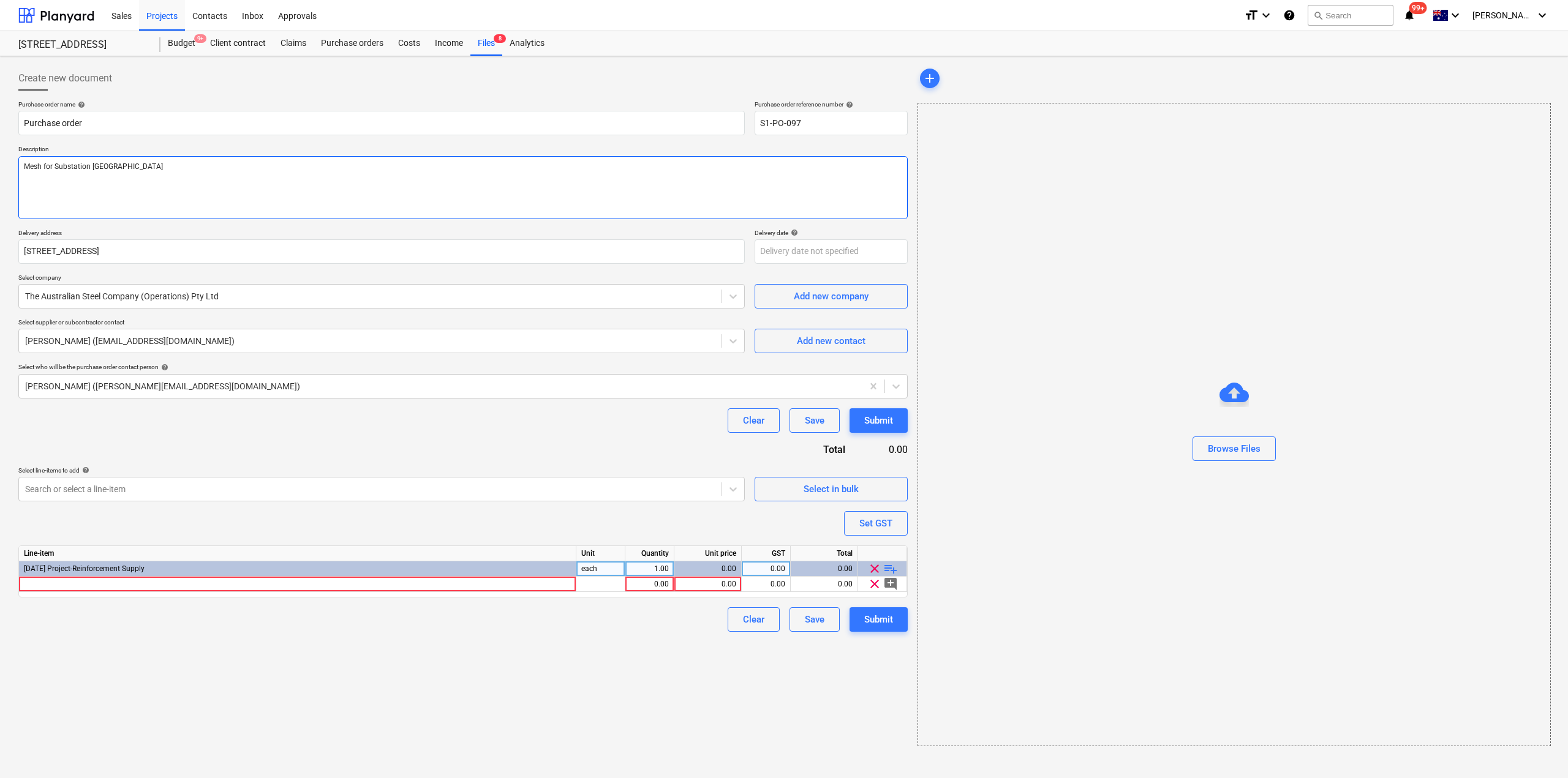
click at [139, 175] on textarea "Mesh for Substation Kiosk" at bounding box center [463, 187] width 889 height 63
drag, startPoint x: 144, startPoint y: 168, endPoint x: 1, endPoint y: 159, distance: 143.3
click at [0, 159] on div "Create new document Purchase order name help Purchase order Purchase order refe…" at bounding box center [784, 417] width 1568 height 721
type textarea "x"
click at [167, 587] on div at bounding box center [297, 584] width 557 height 15
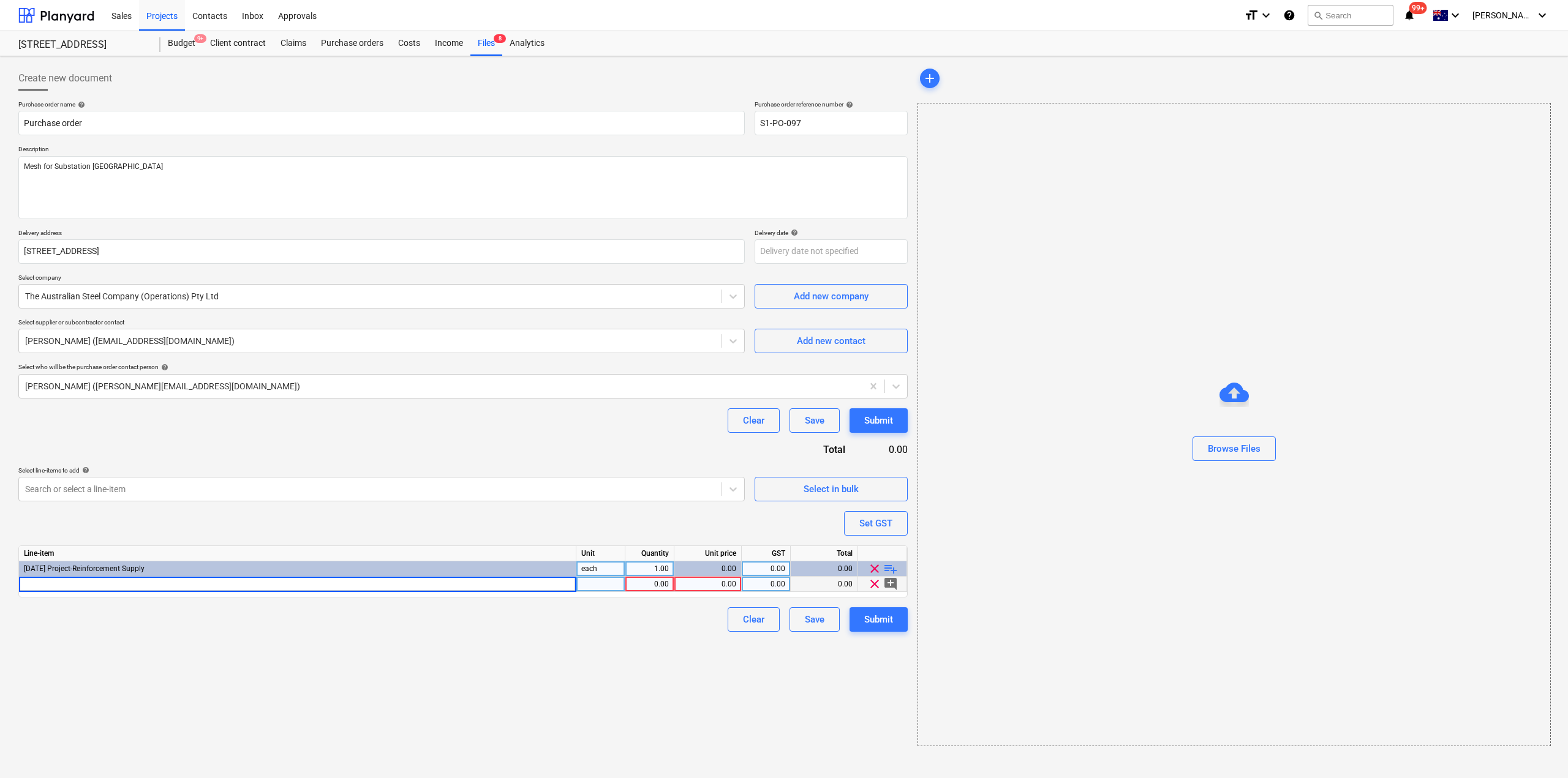
type input "Mesh for Substation Kiosk"
type textarea "x"
click at [327, 678] on div "Create new document Purchase order name help Purchase order Purchase order refe…" at bounding box center [463, 406] width 899 height 690
click at [735, 586] on div "0.00" at bounding box center [707, 584] width 57 height 15
type input "281.2"
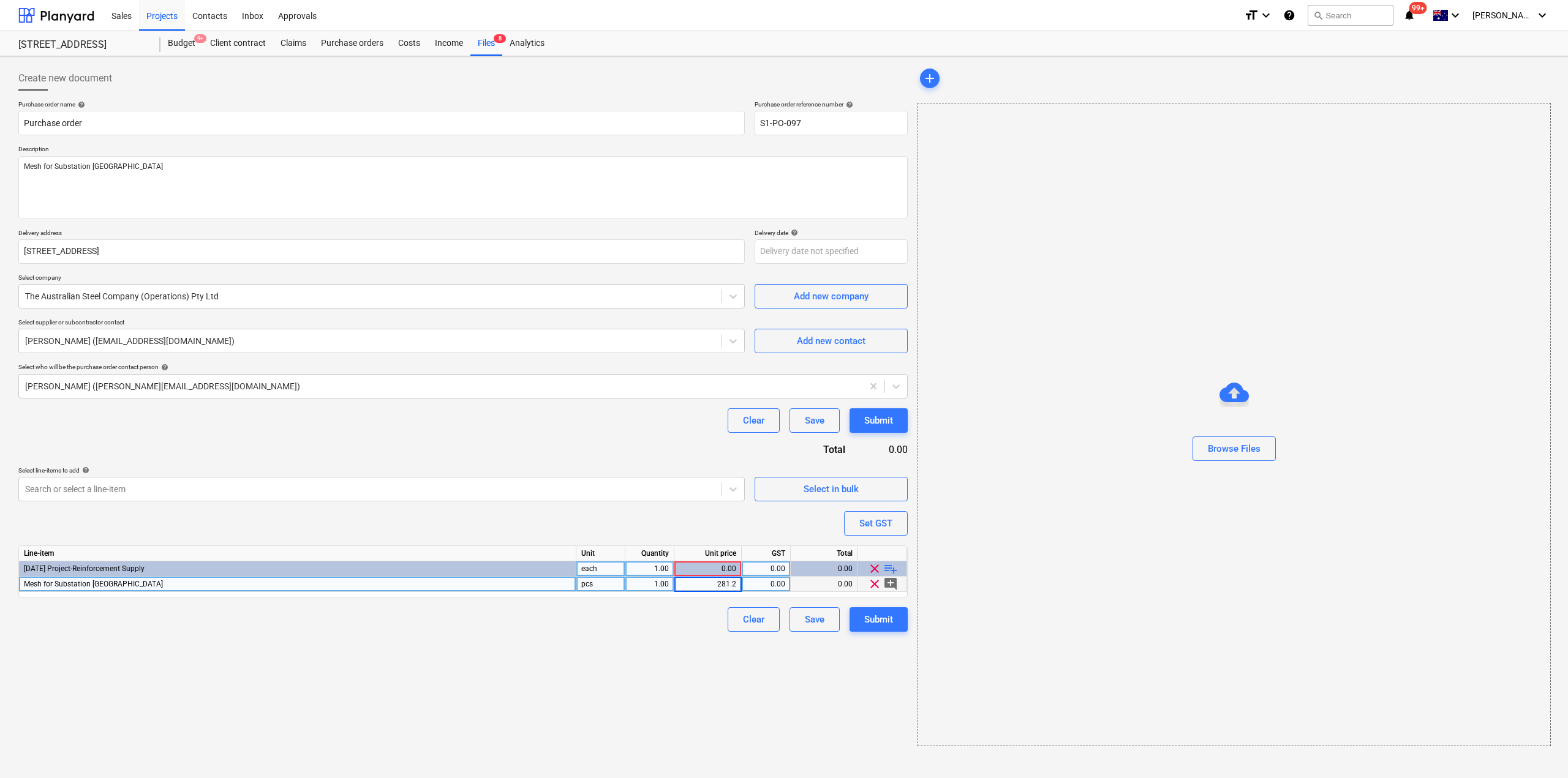
click at [658, 678] on div "Create new document Purchase order name help Purchase order Purchase order refe…" at bounding box center [463, 406] width 899 height 690
click at [890, 615] on div "Submit" at bounding box center [878, 619] width 29 height 16
type textarea "x"
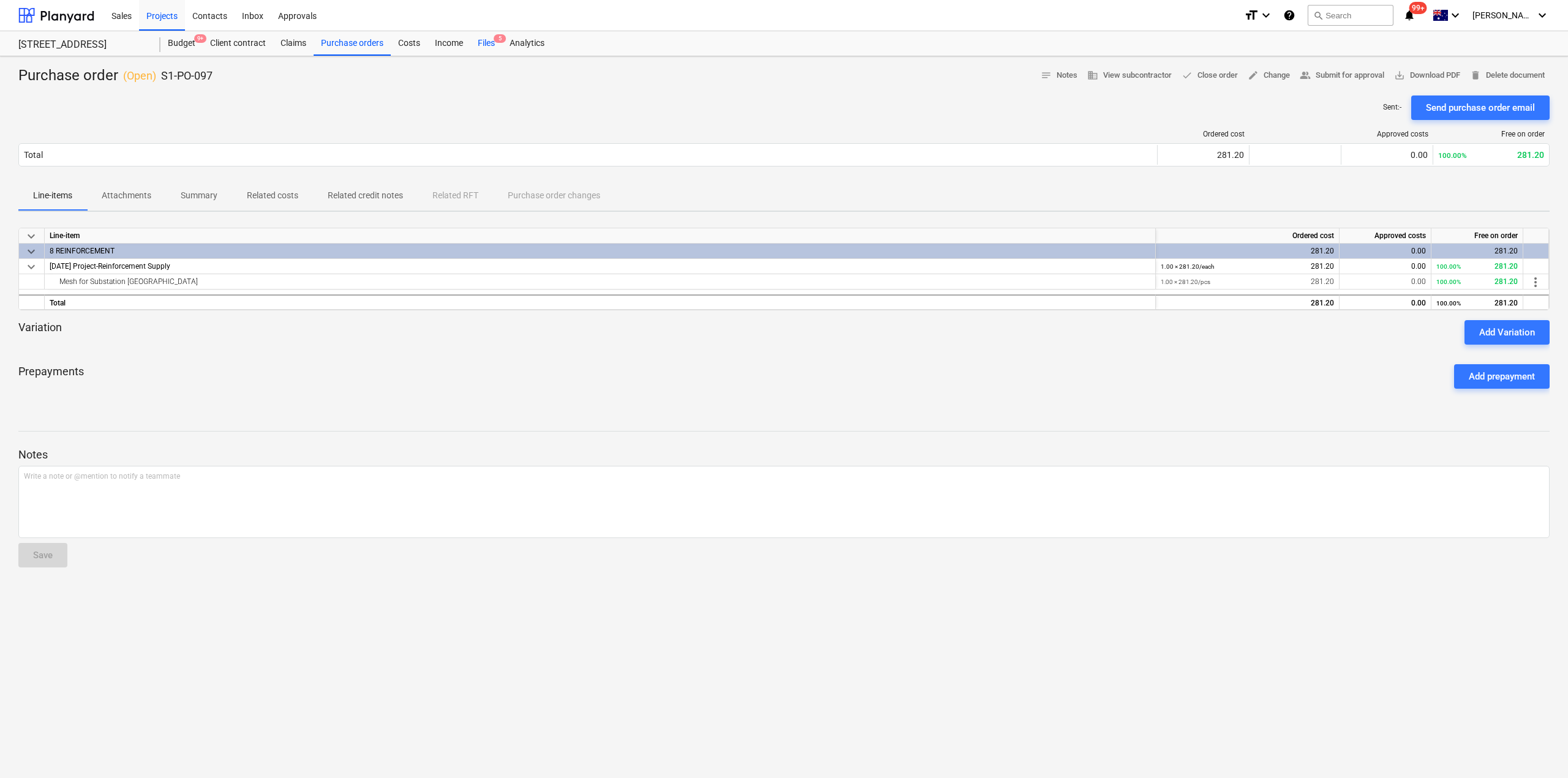
click at [481, 43] on div "Files 5" at bounding box center [487, 43] width 32 height 25
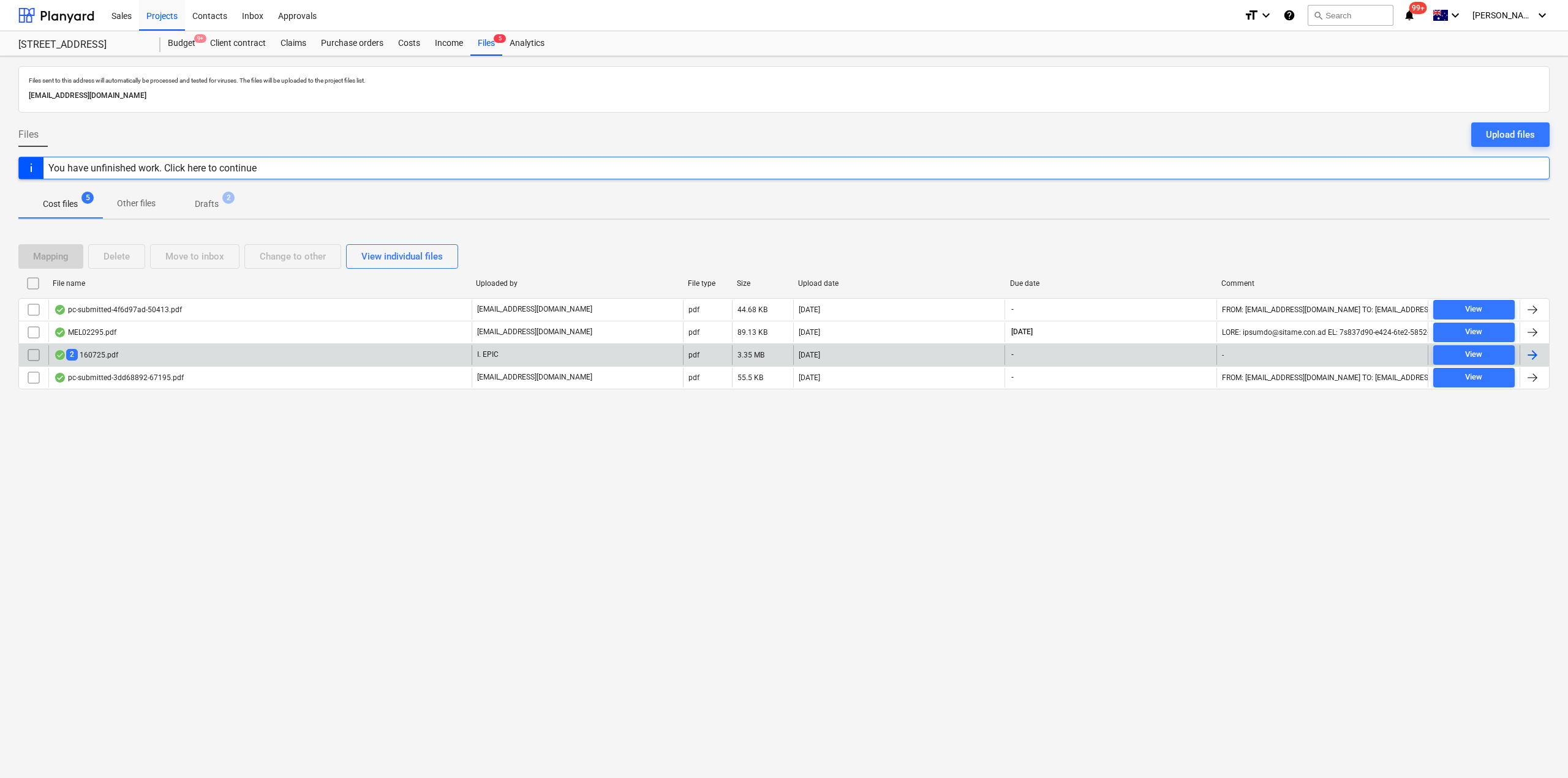
click at [120, 356] on div "2 160725.pdf" at bounding box center [260, 355] width 424 height 20
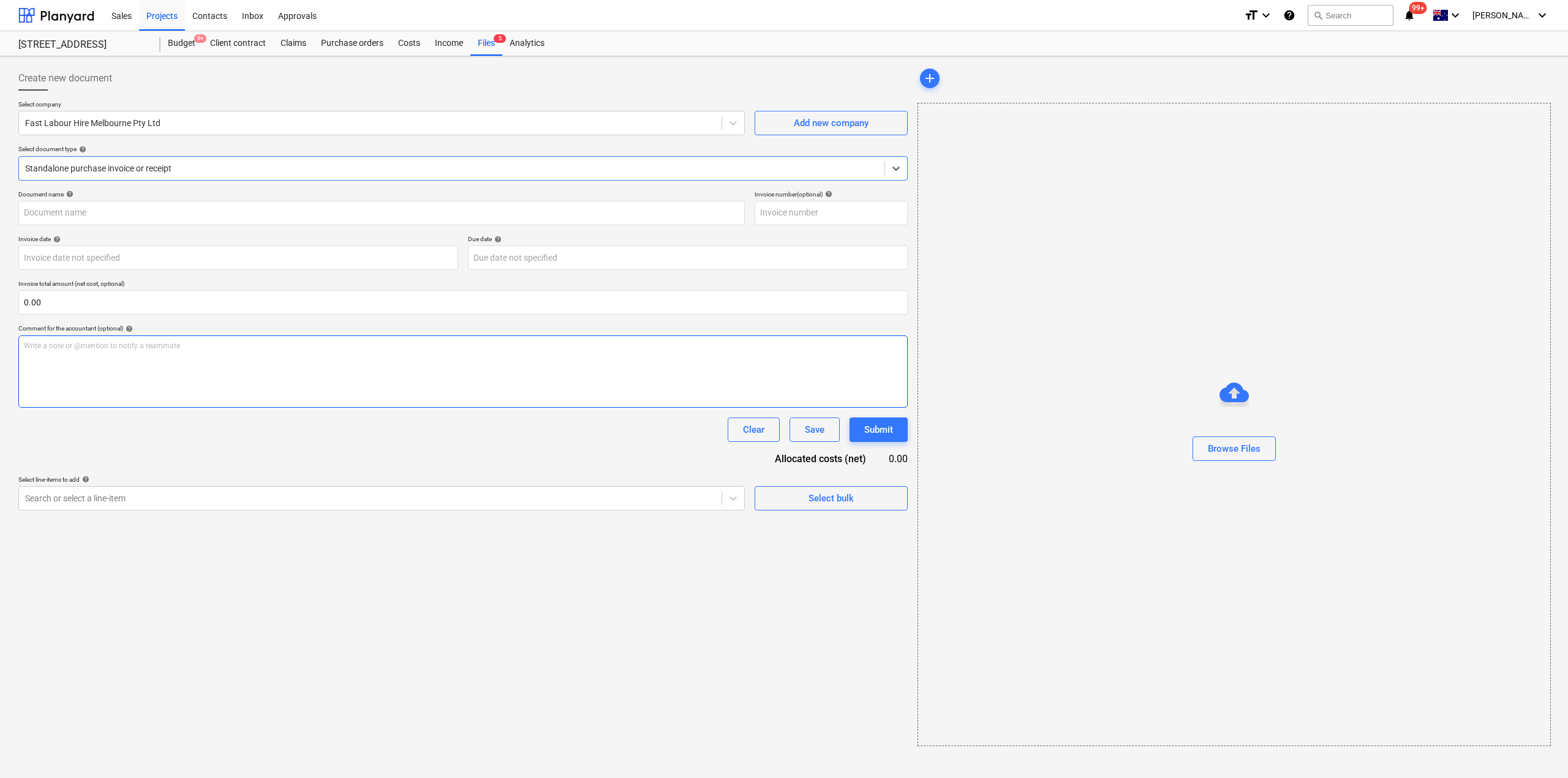
type input "160725"
type input "29 Sep 2025"
type input "31 Oct 2025"
click at [1180, 129] on link "2" at bounding box center [1180, 130] width 14 height 14
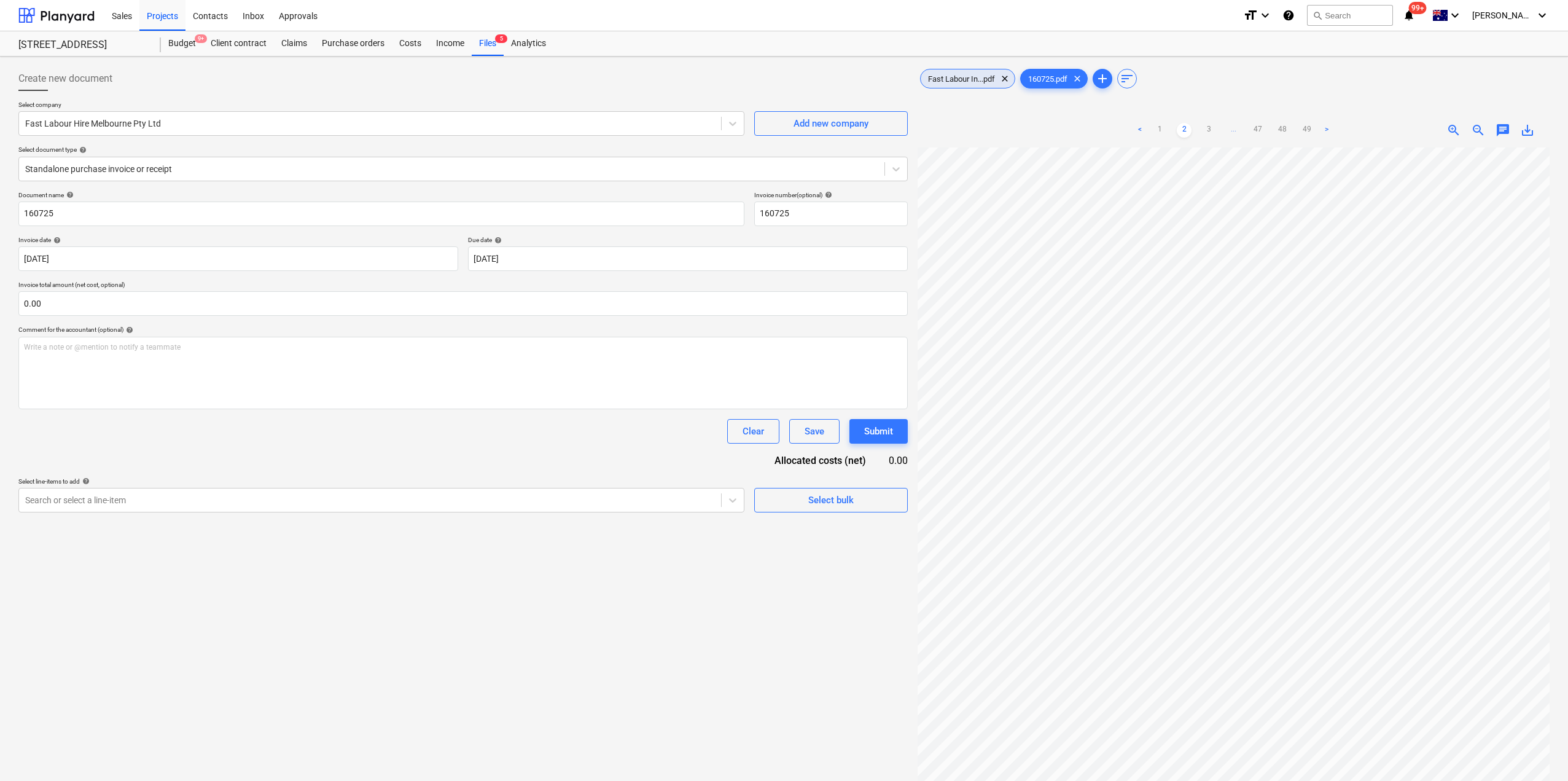
click at [965, 80] on span "Fast Labour In...pdf" at bounding box center [962, 79] width 82 height 10
click at [486, 44] on div "Files 5" at bounding box center [488, 43] width 32 height 25
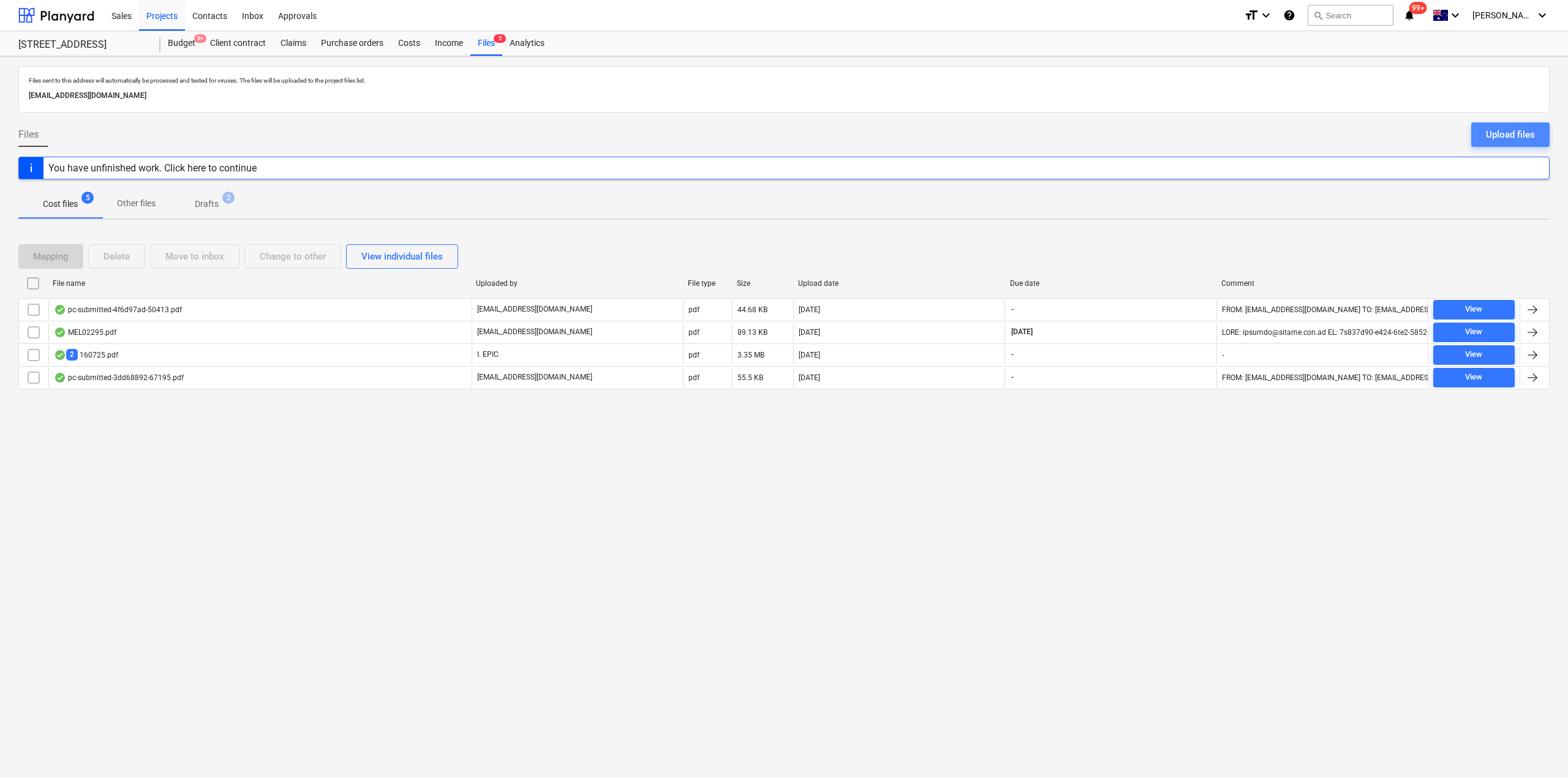
click at [1499, 134] on div "Upload files" at bounding box center [1510, 135] width 49 height 16
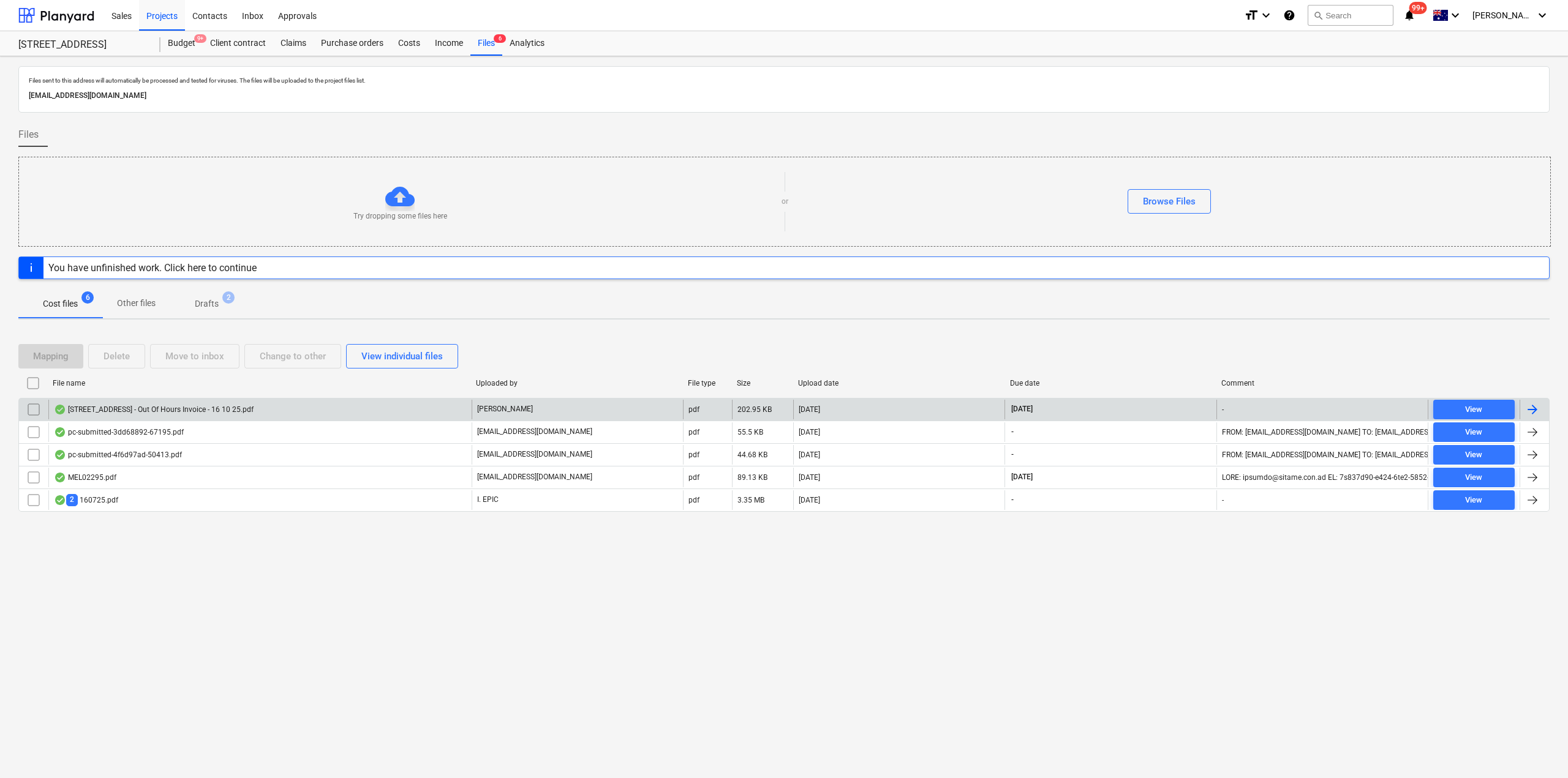
click at [317, 412] on div "248-250 Bay Road Sandringham - Out Of Hours Invoice - 16 10 25.pdf" at bounding box center [260, 409] width 424 height 20
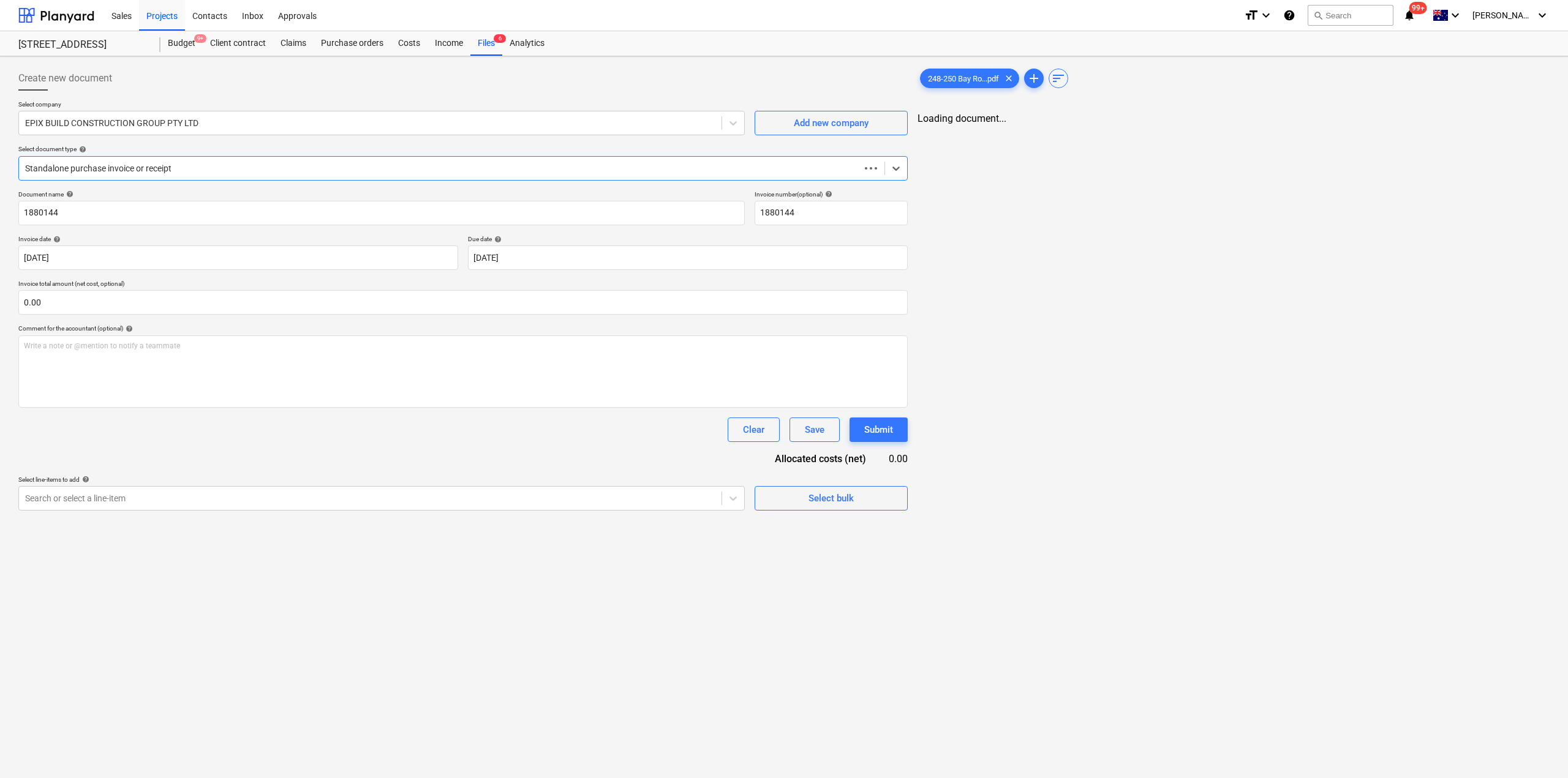
type input "1880144"
type input "03 Oct 2025"
type input "02 Nov 2025"
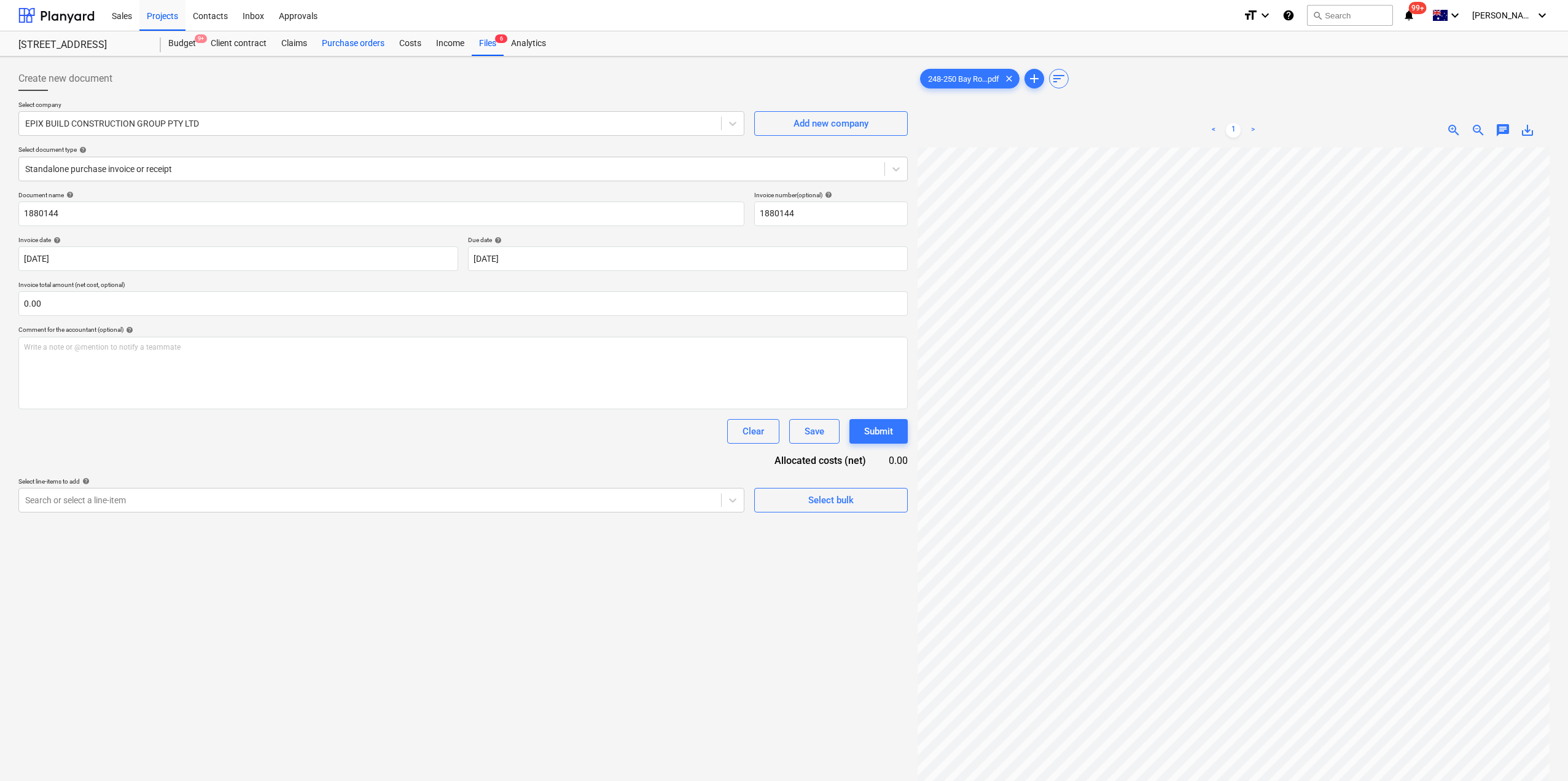
click at [366, 42] on div "Purchase orders" at bounding box center [353, 43] width 78 height 25
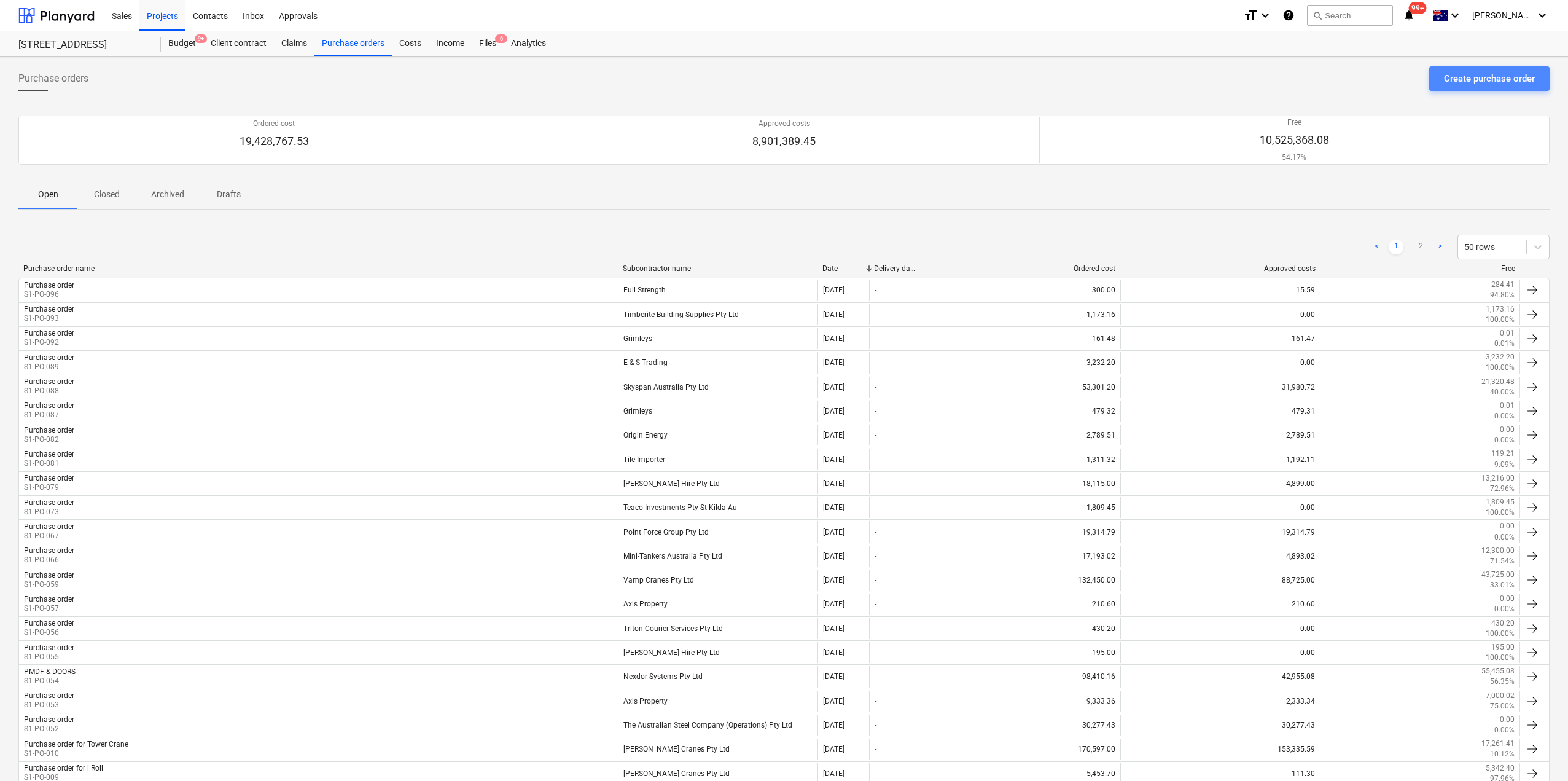
click at [1470, 81] on div "Create purchase order" at bounding box center [1490, 78] width 91 height 16
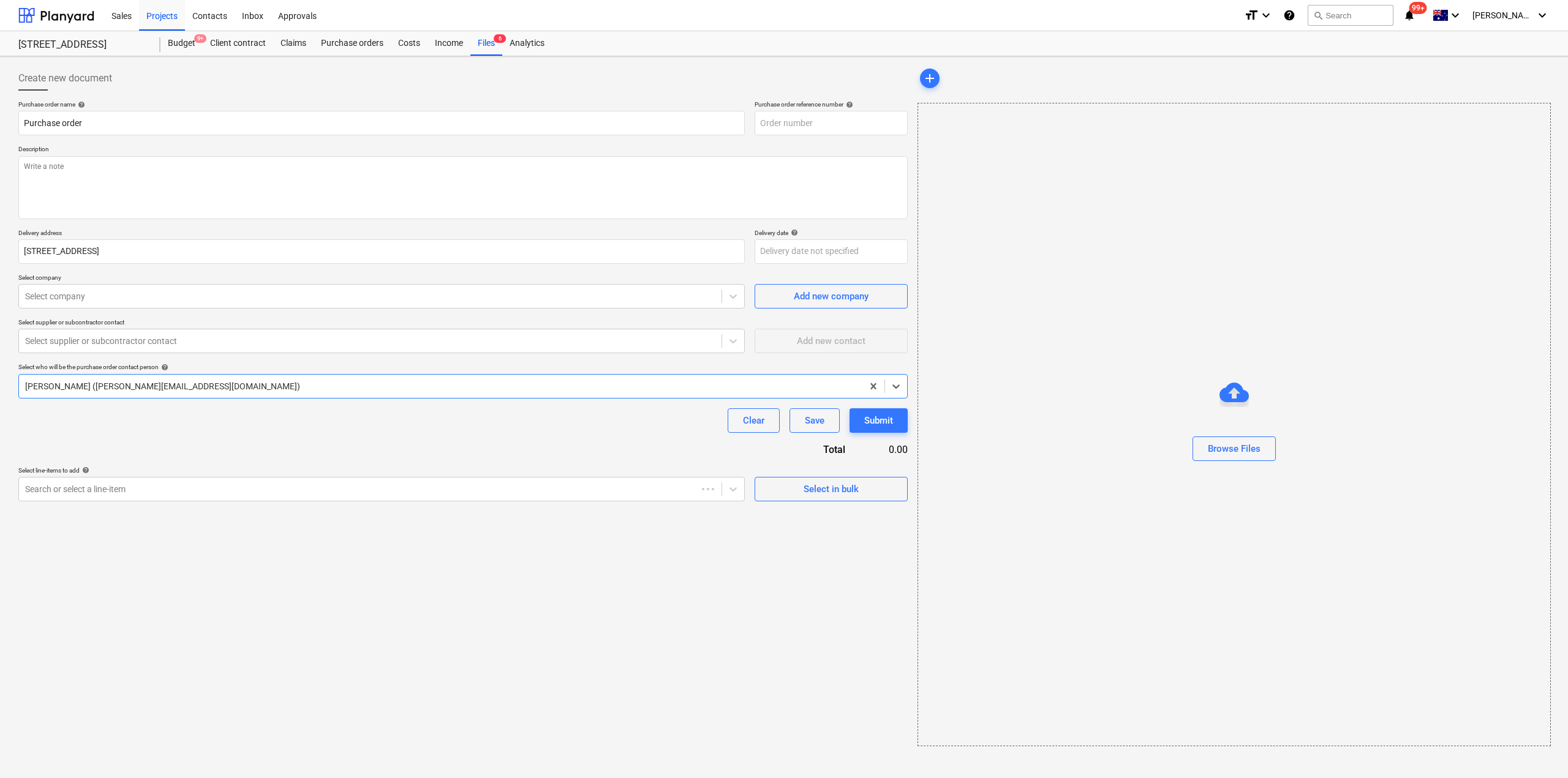
type textarea "x"
type input "S1-PO-098"
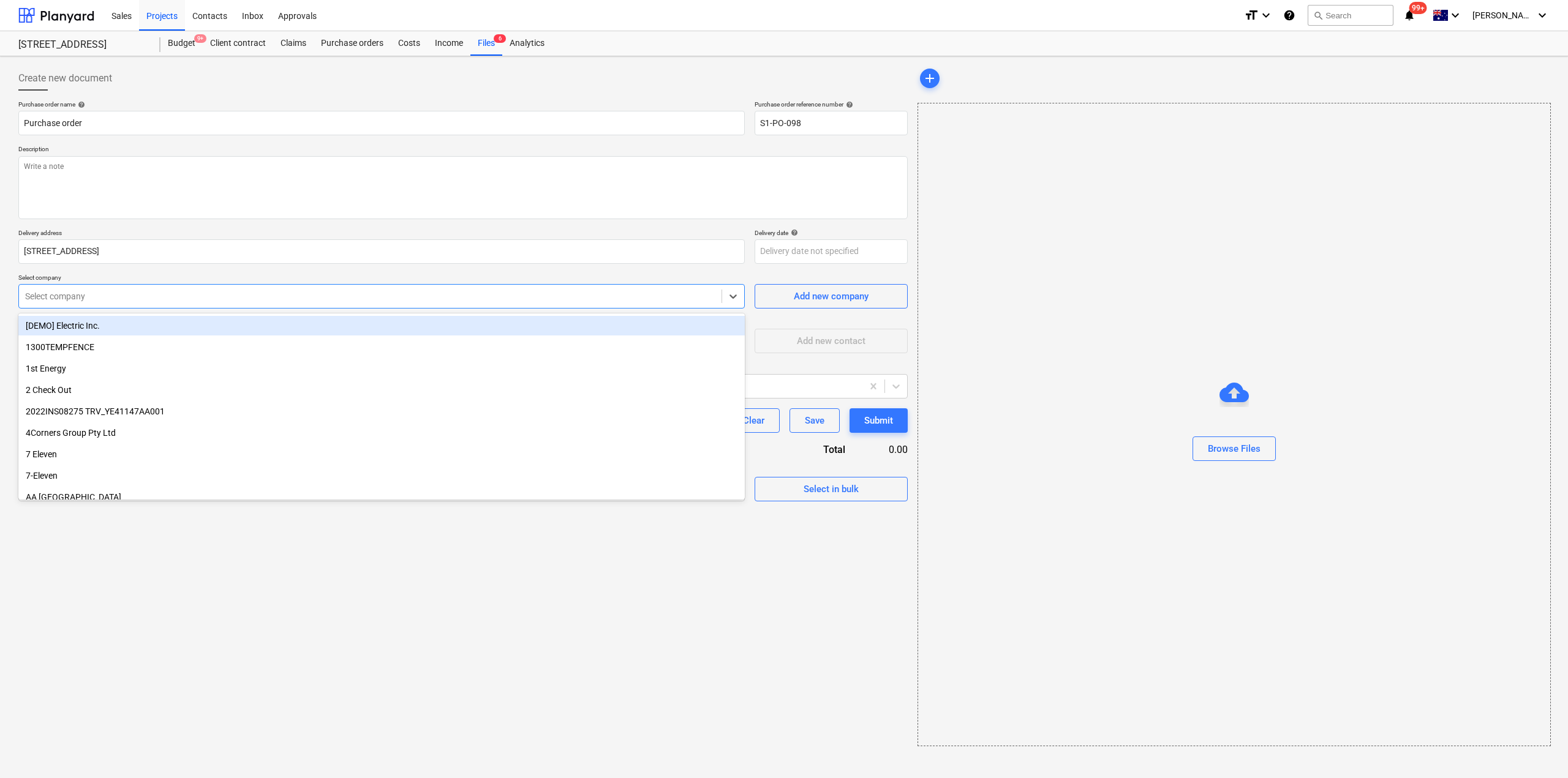
click at [145, 305] on div "Select company" at bounding box center [381, 296] width 727 height 25
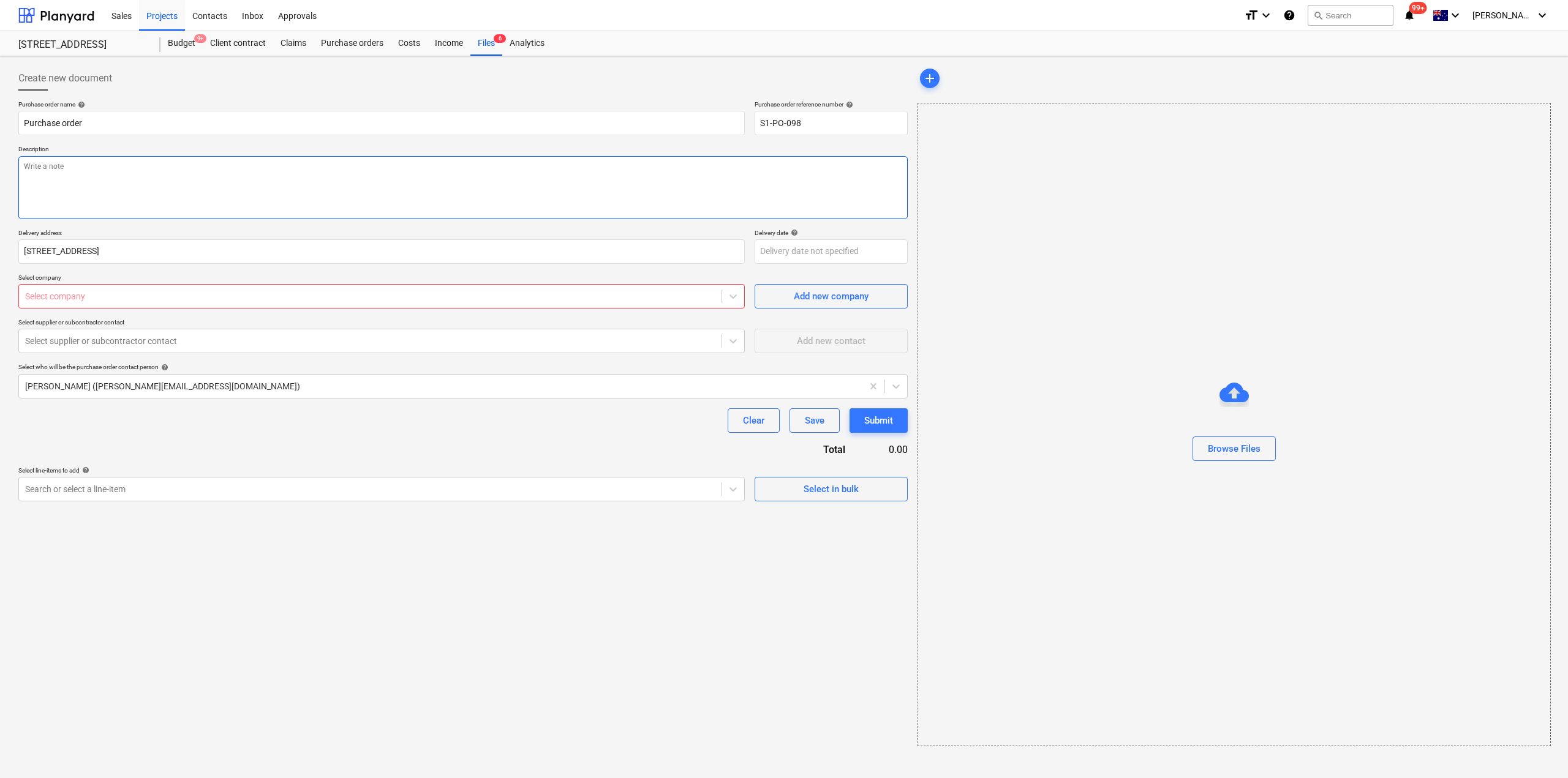
click at [160, 185] on textarea at bounding box center [463, 187] width 889 height 63
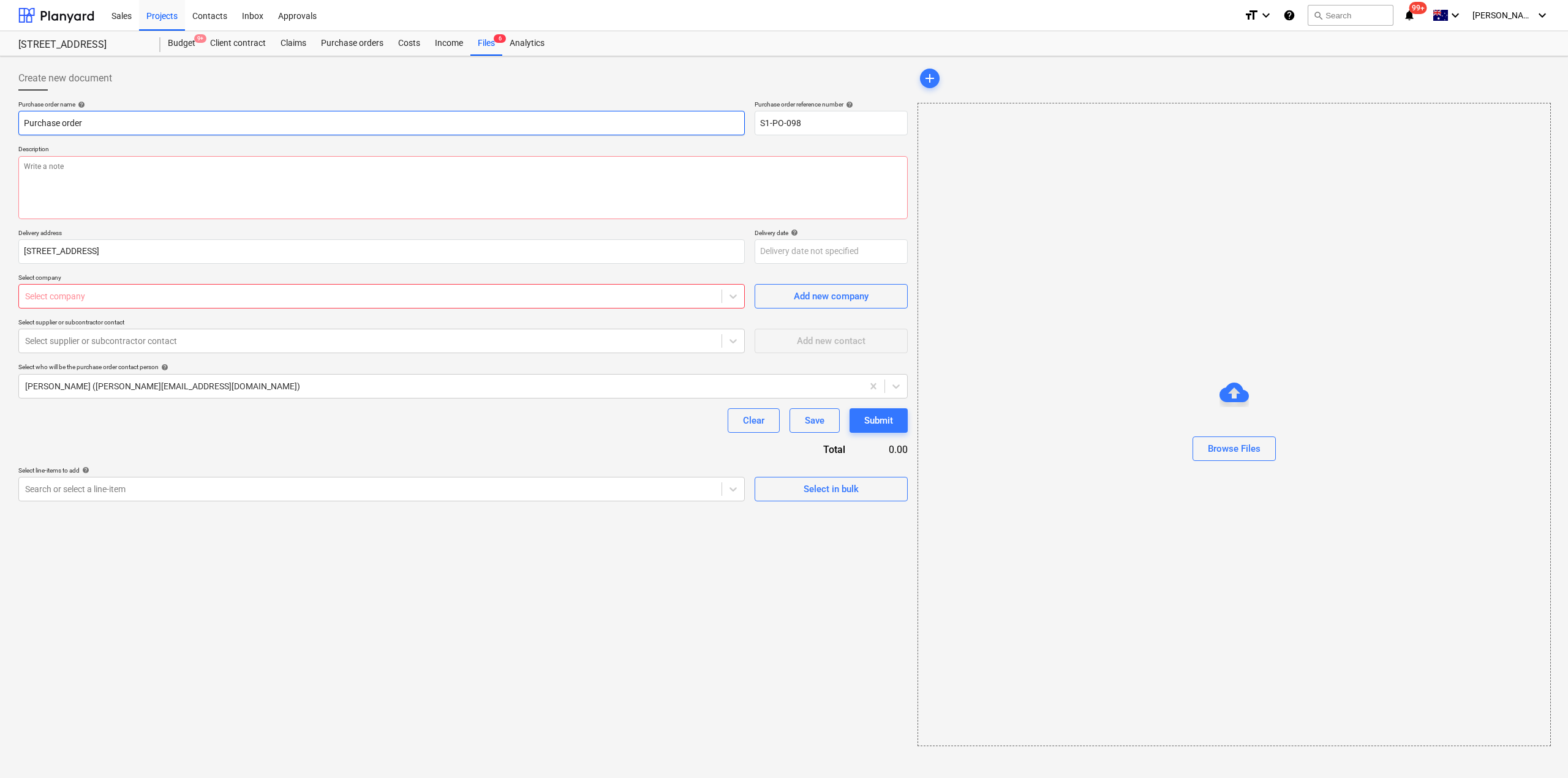
click at [161, 126] on input "Purchase order" at bounding box center [381, 123] width 727 height 25
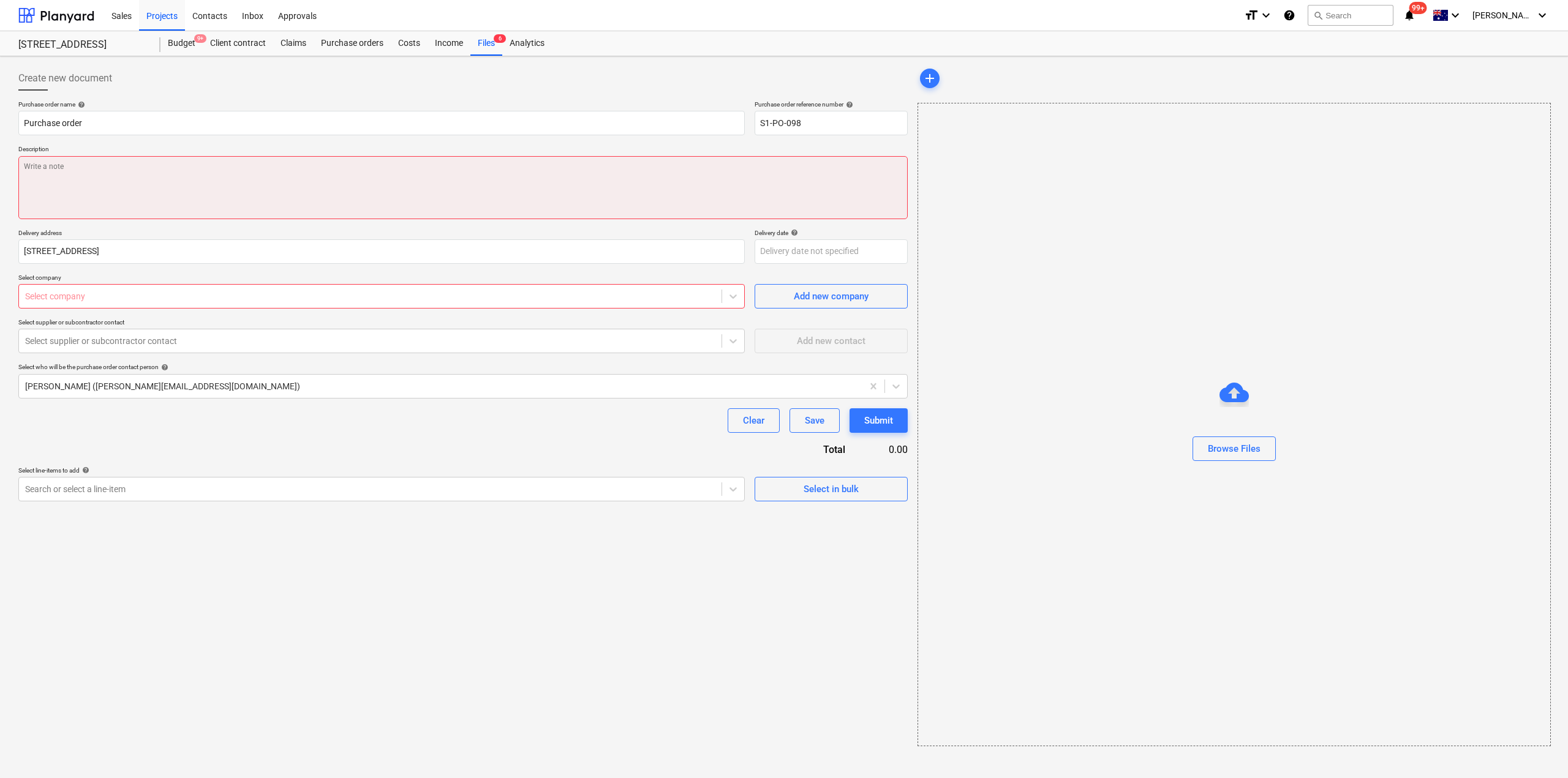
click at [136, 178] on textarea at bounding box center [463, 187] width 889 height 63
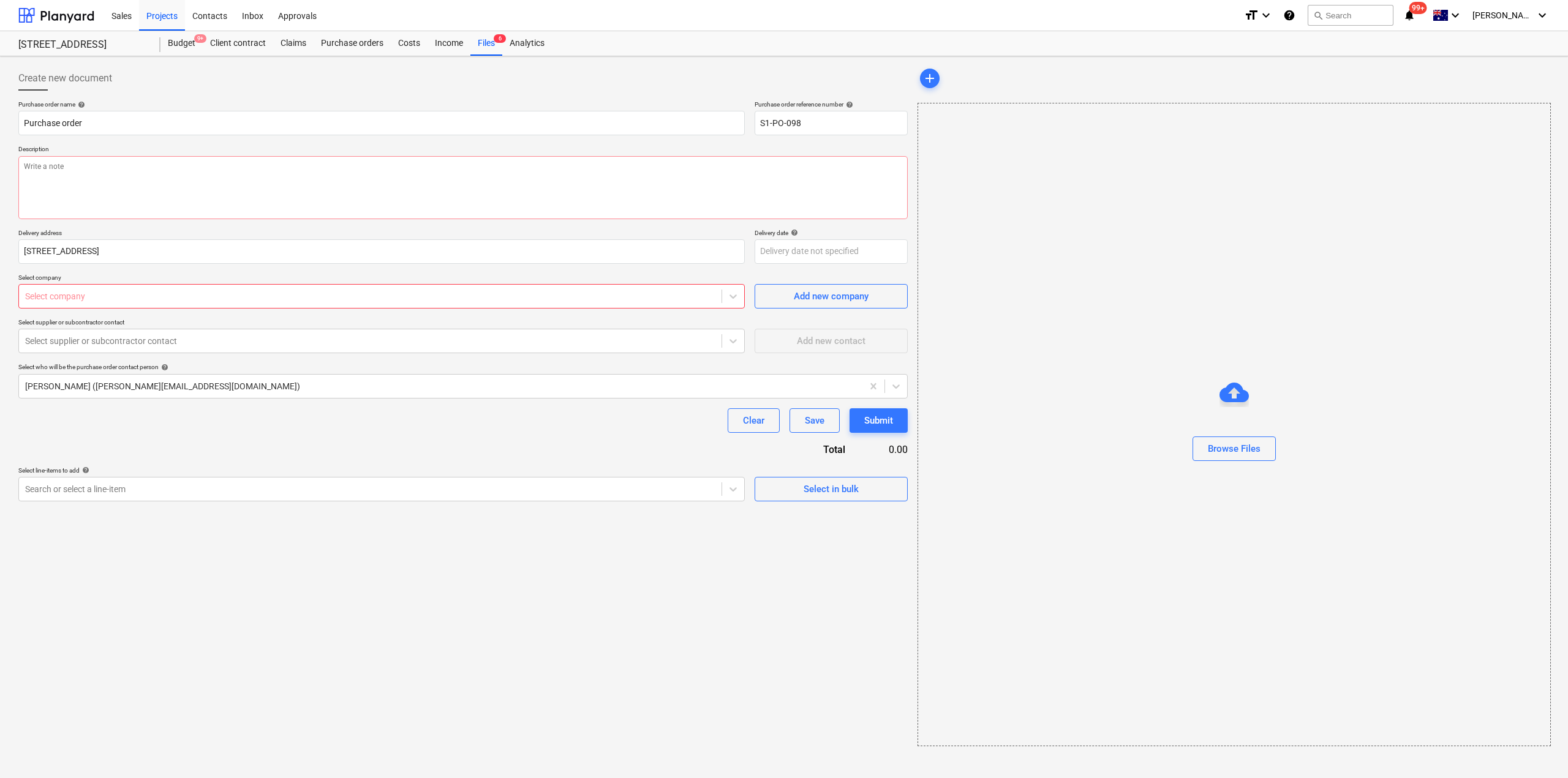
type textarea "x"
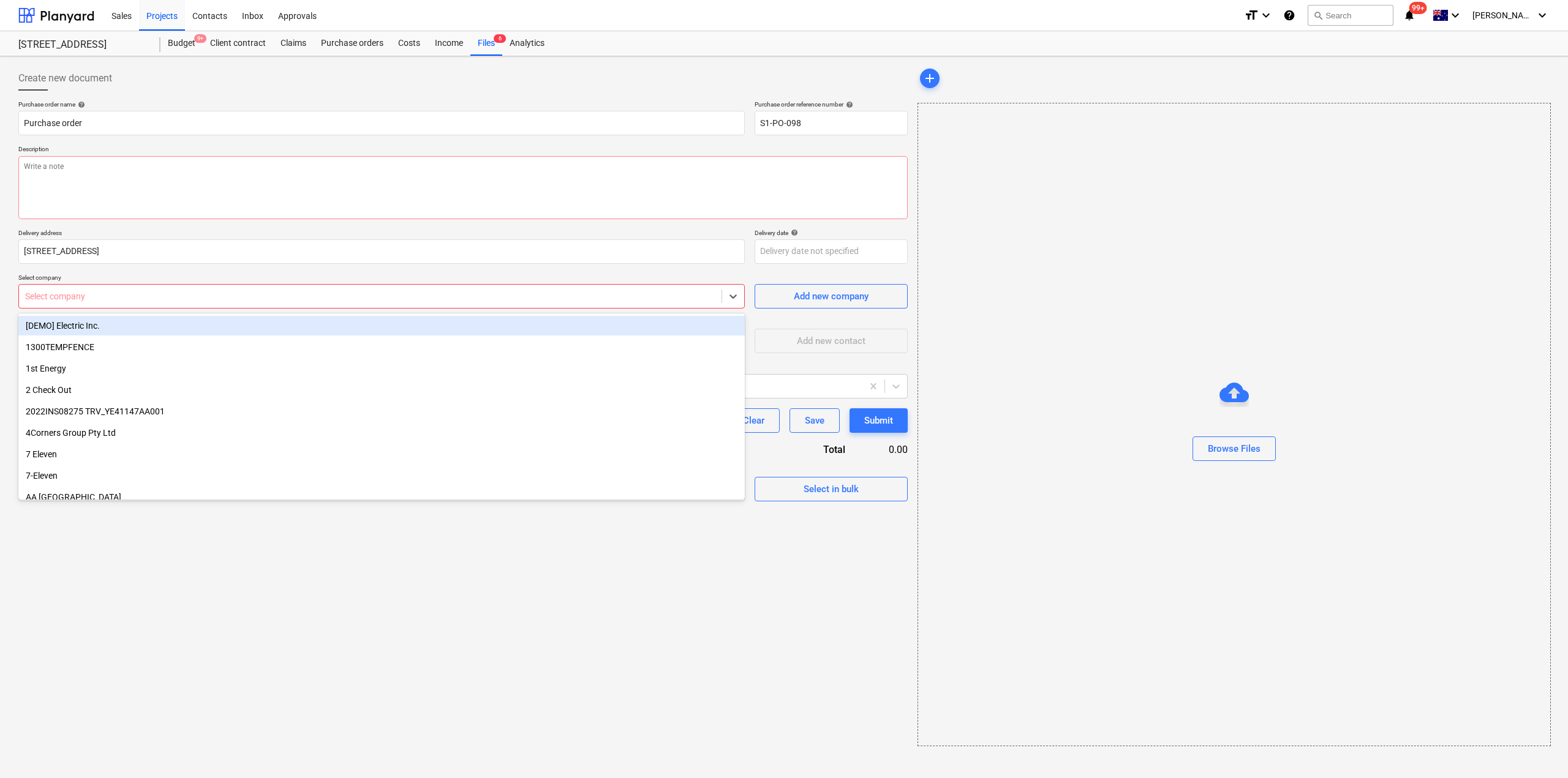
click at [97, 307] on div "Select company" at bounding box center [381, 296] width 727 height 25
type input "bays"
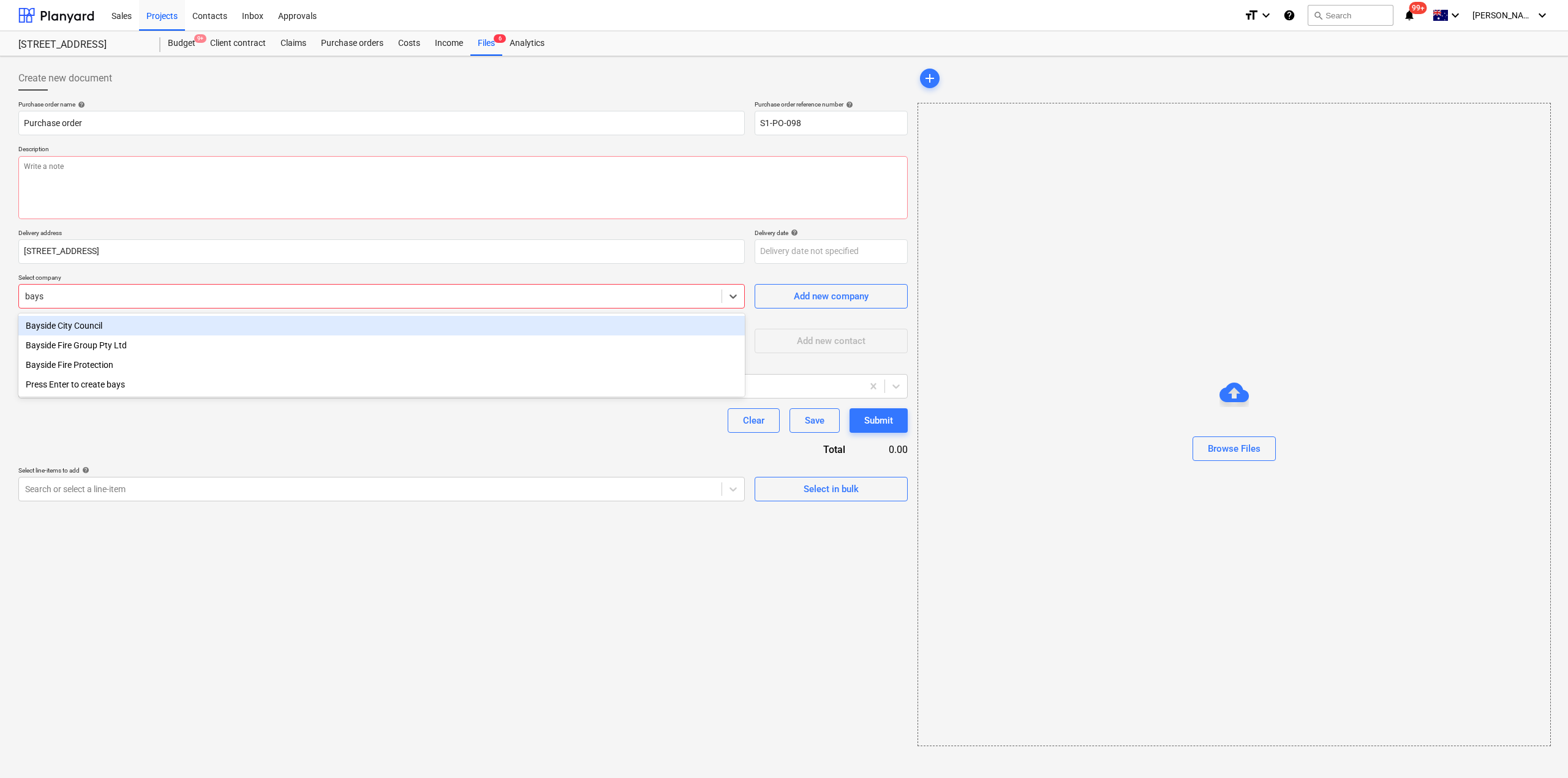
click at [109, 327] on div "Bayside City Council" at bounding box center [381, 325] width 727 height 20
type textarea "x"
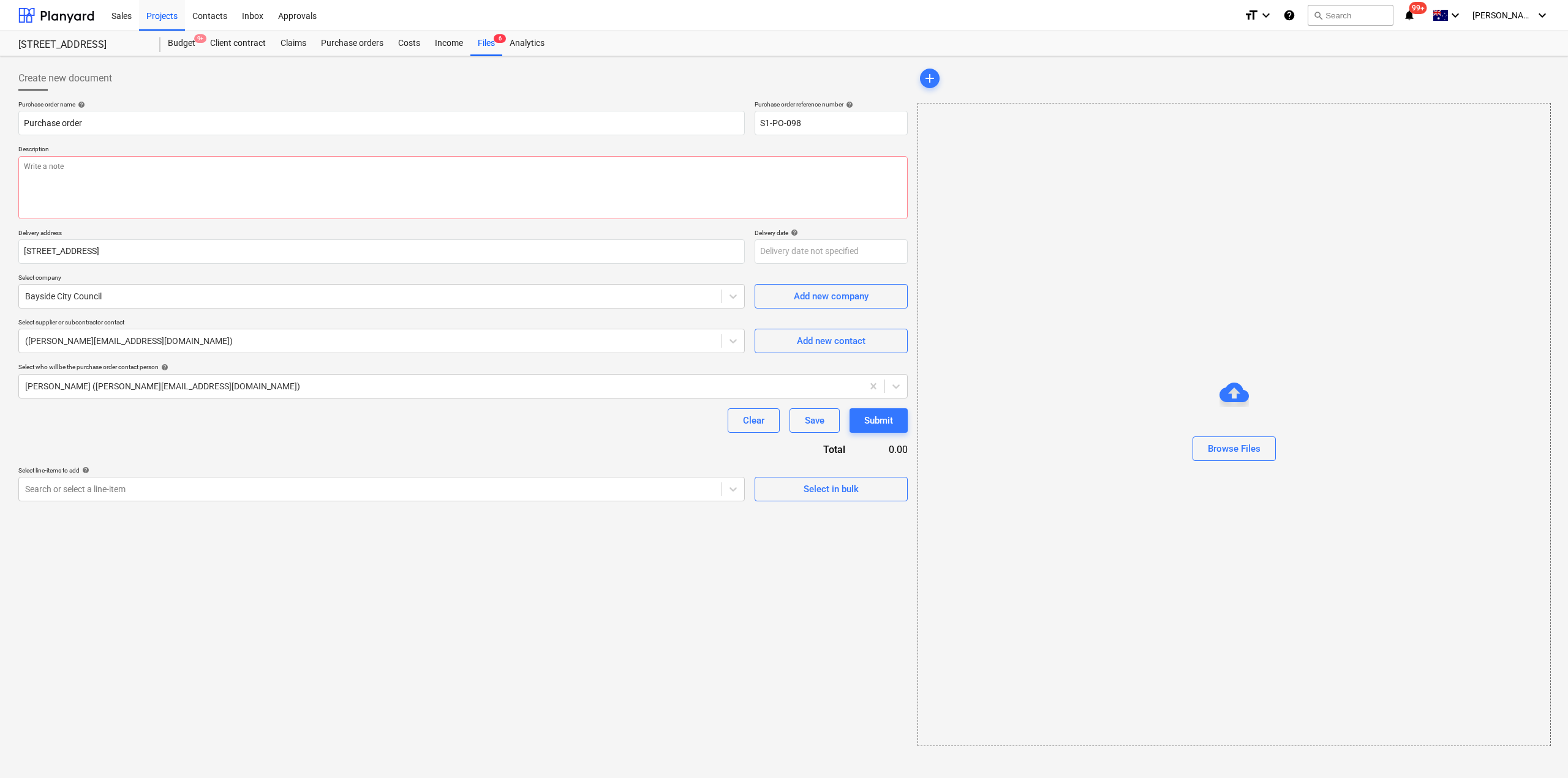
click at [194, 457] on div "Purchase order name help Purchase order Purchase order reference number help S1…" at bounding box center [463, 301] width 889 height 401
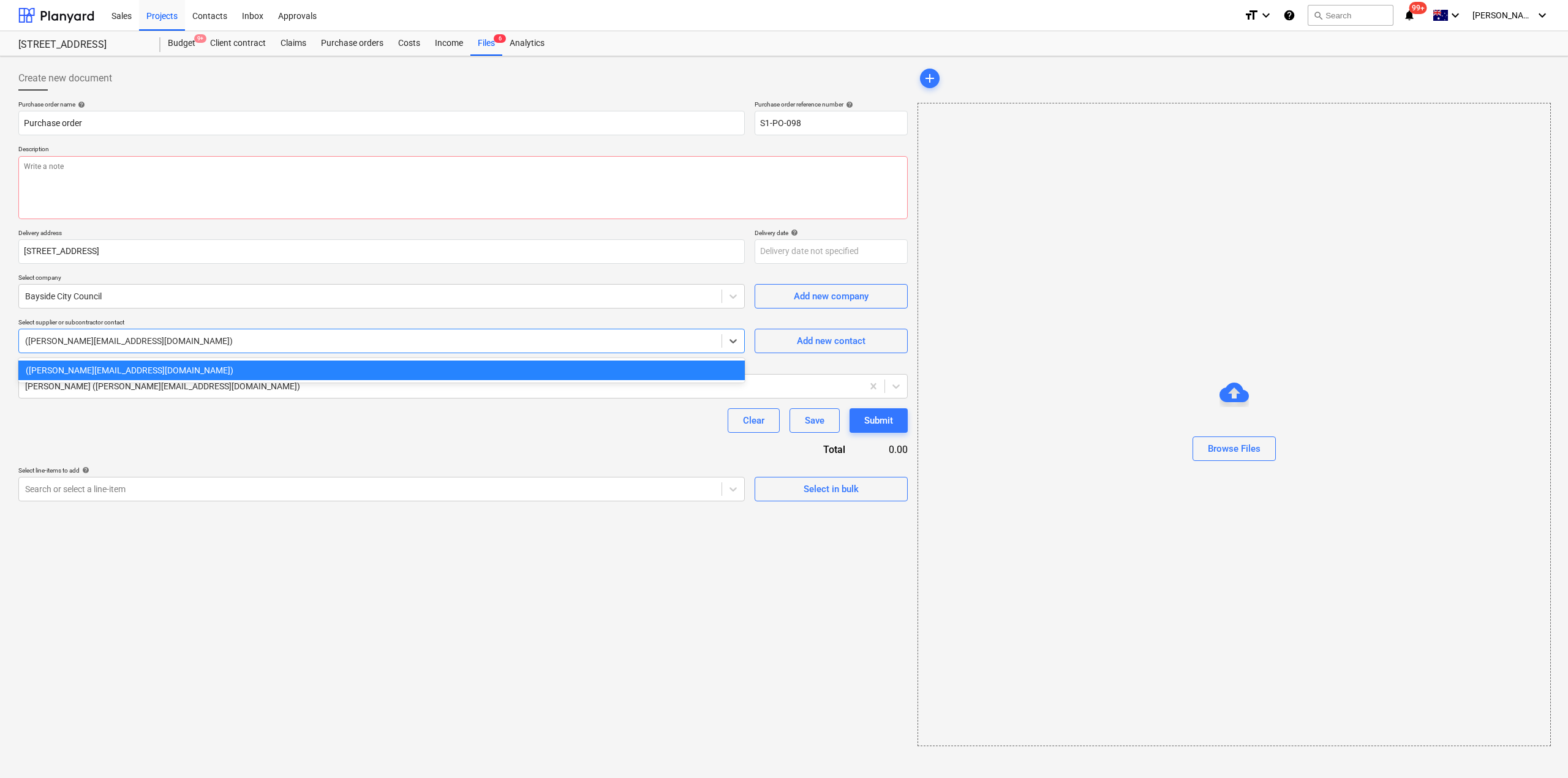
click at [160, 341] on div at bounding box center [369, 340] width 690 height 12
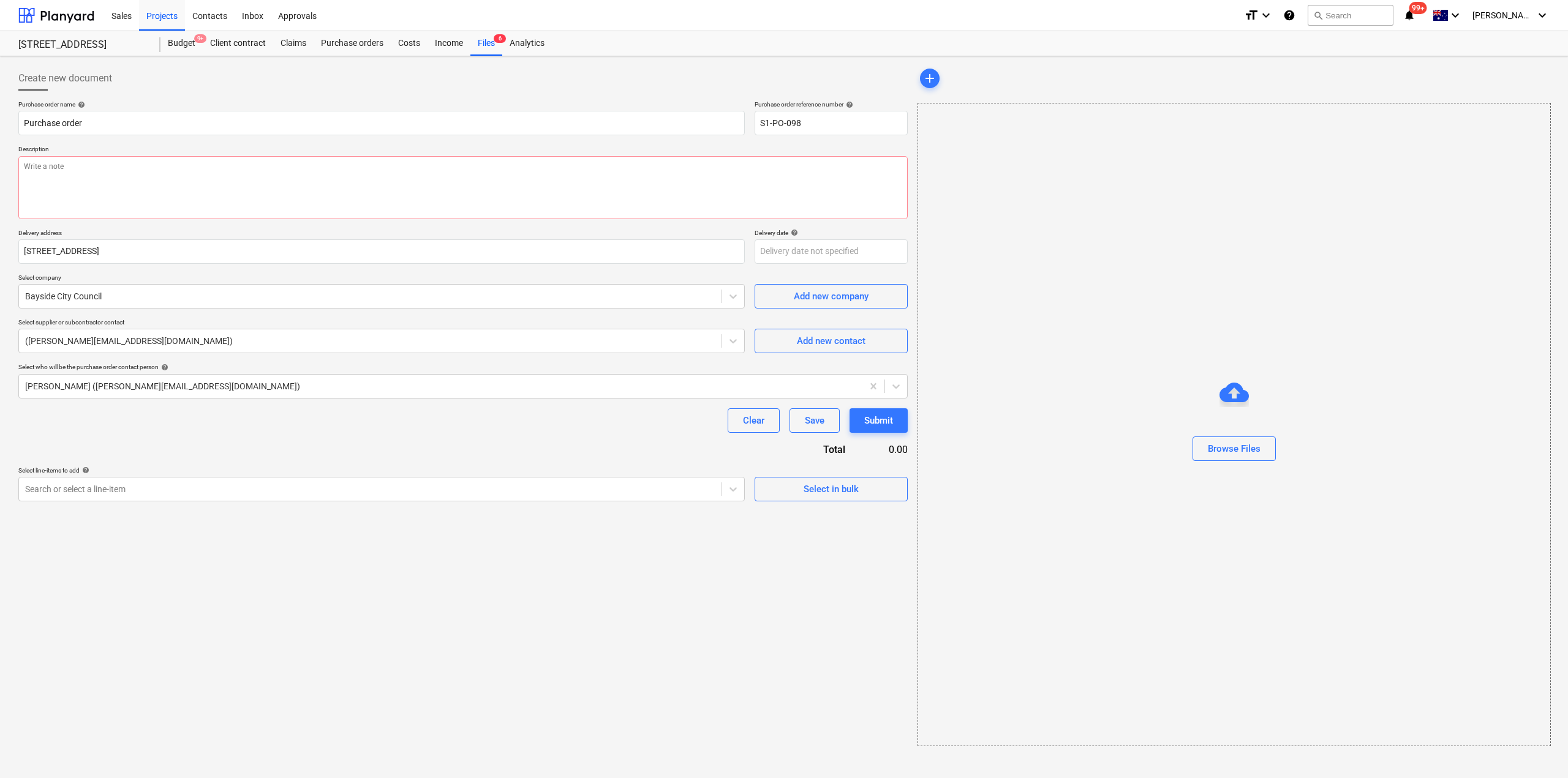
click at [184, 442] on div "Purchase order name help Purchase order Purchase order reference number help S1…" at bounding box center [463, 301] width 889 height 401
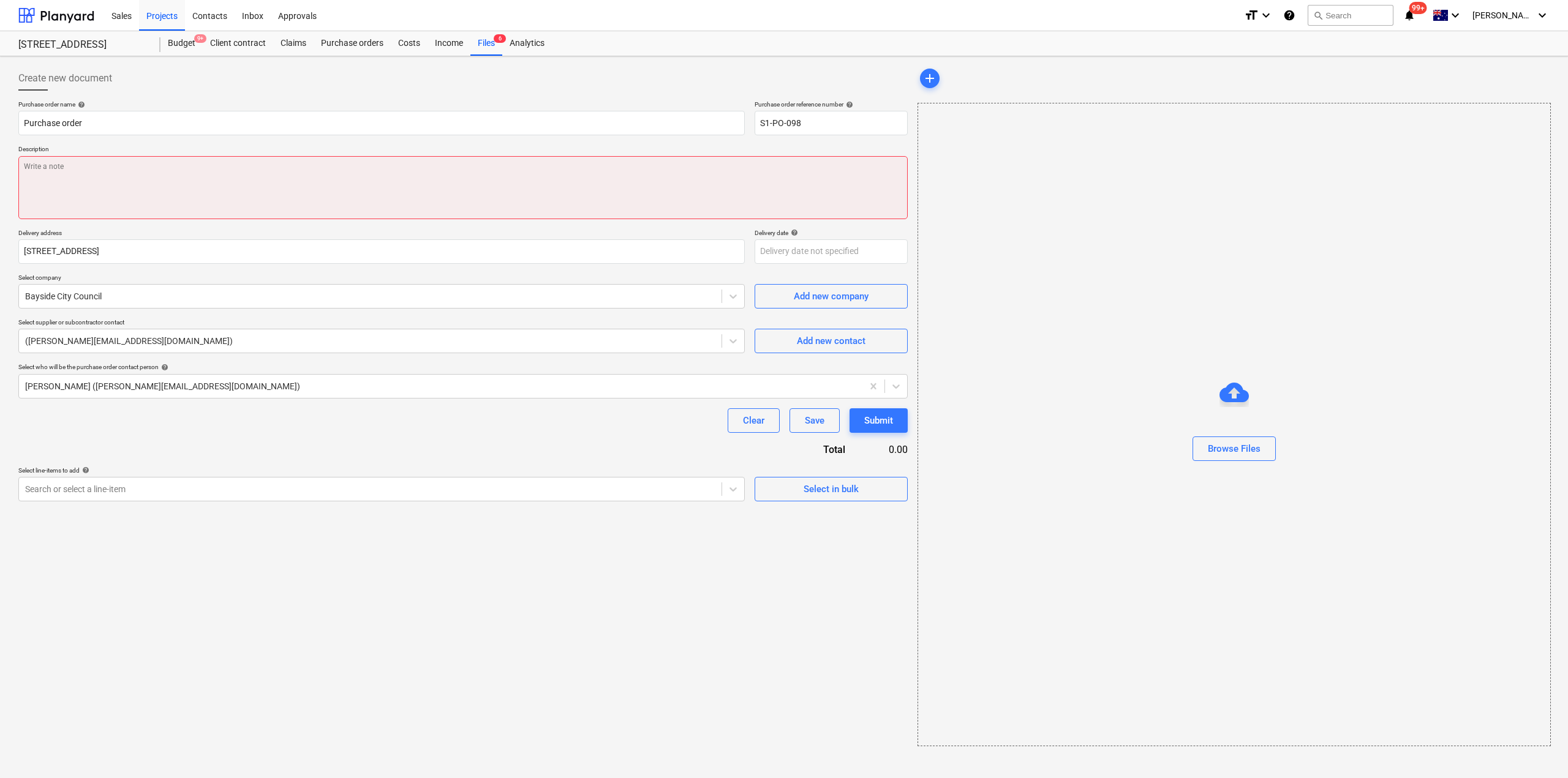
click at [169, 188] on textarea at bounding box center [463, 187] width 889 height 63
type textarea "x"
type textarea "O"
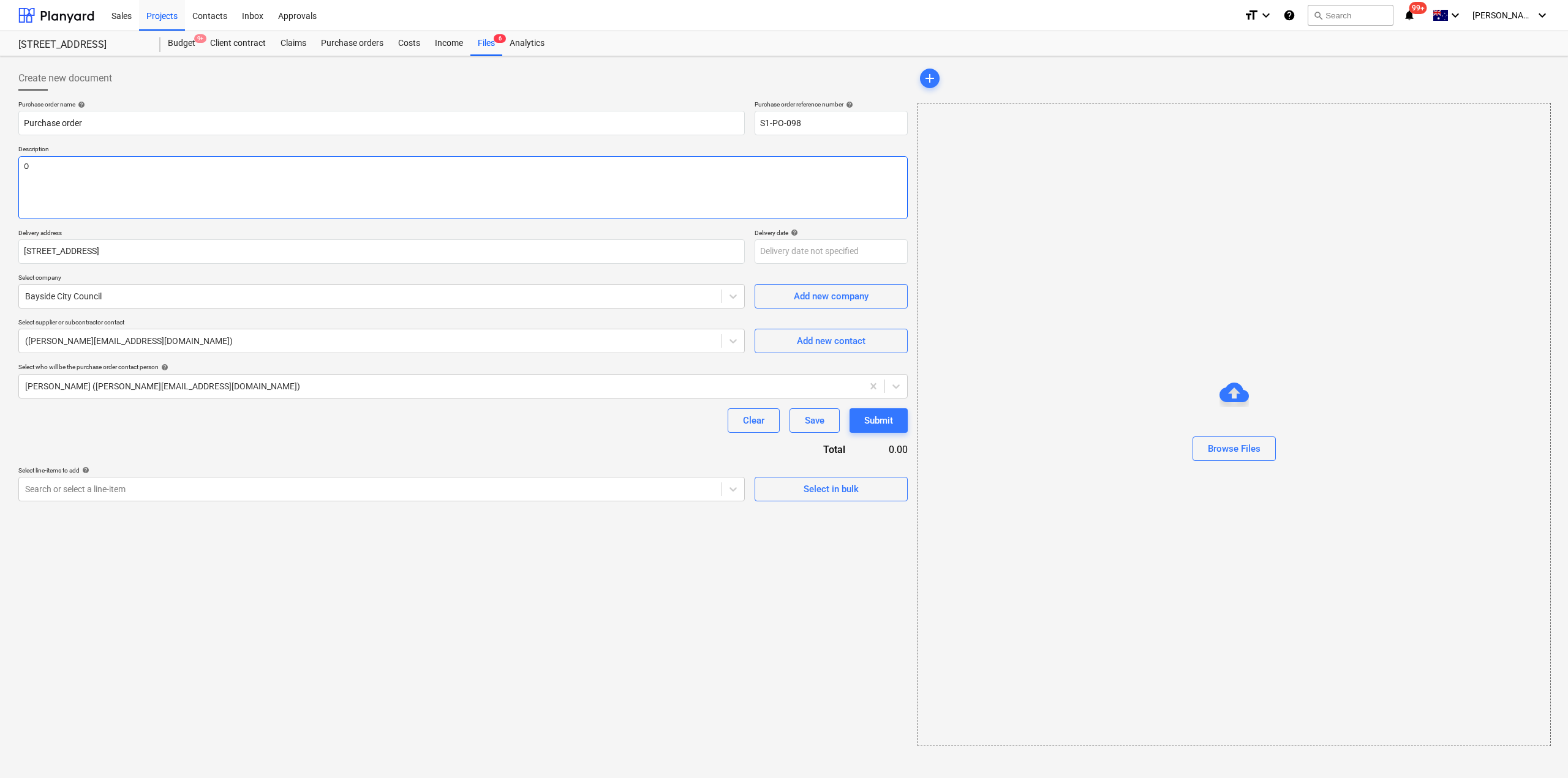
type textarea "x"
type textarea "Ou"
type textarea "x"
type textarea "Out"
type textarea "x"
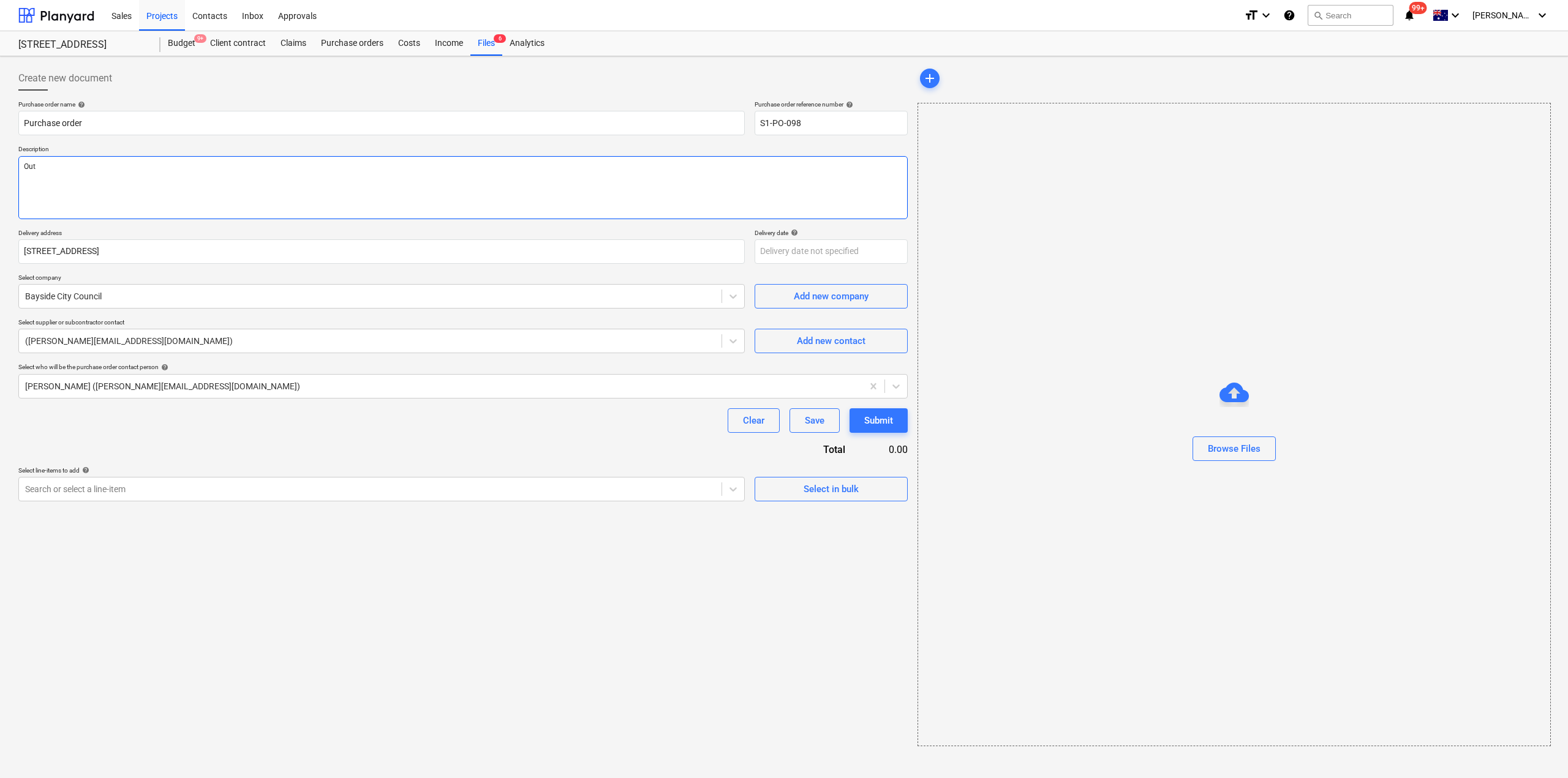
type textarea "Out"
type textarea "x"
type textarea "Out o"
type textarea "x"
type textarea "Out of"
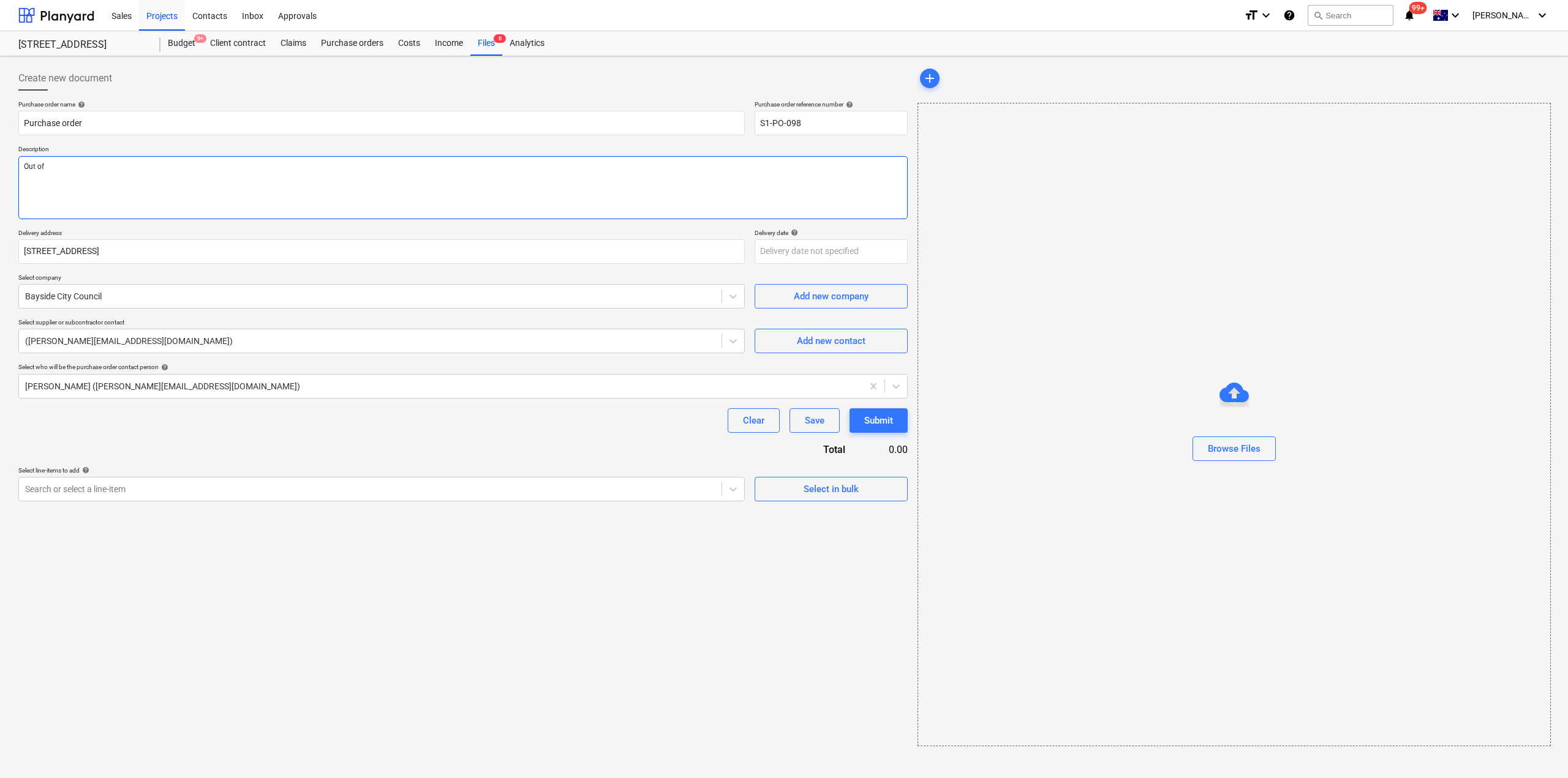
type textarea "x"
type textarea "Out of"
type textarea "x"
type textarea "Out of H"
type textarea "x"
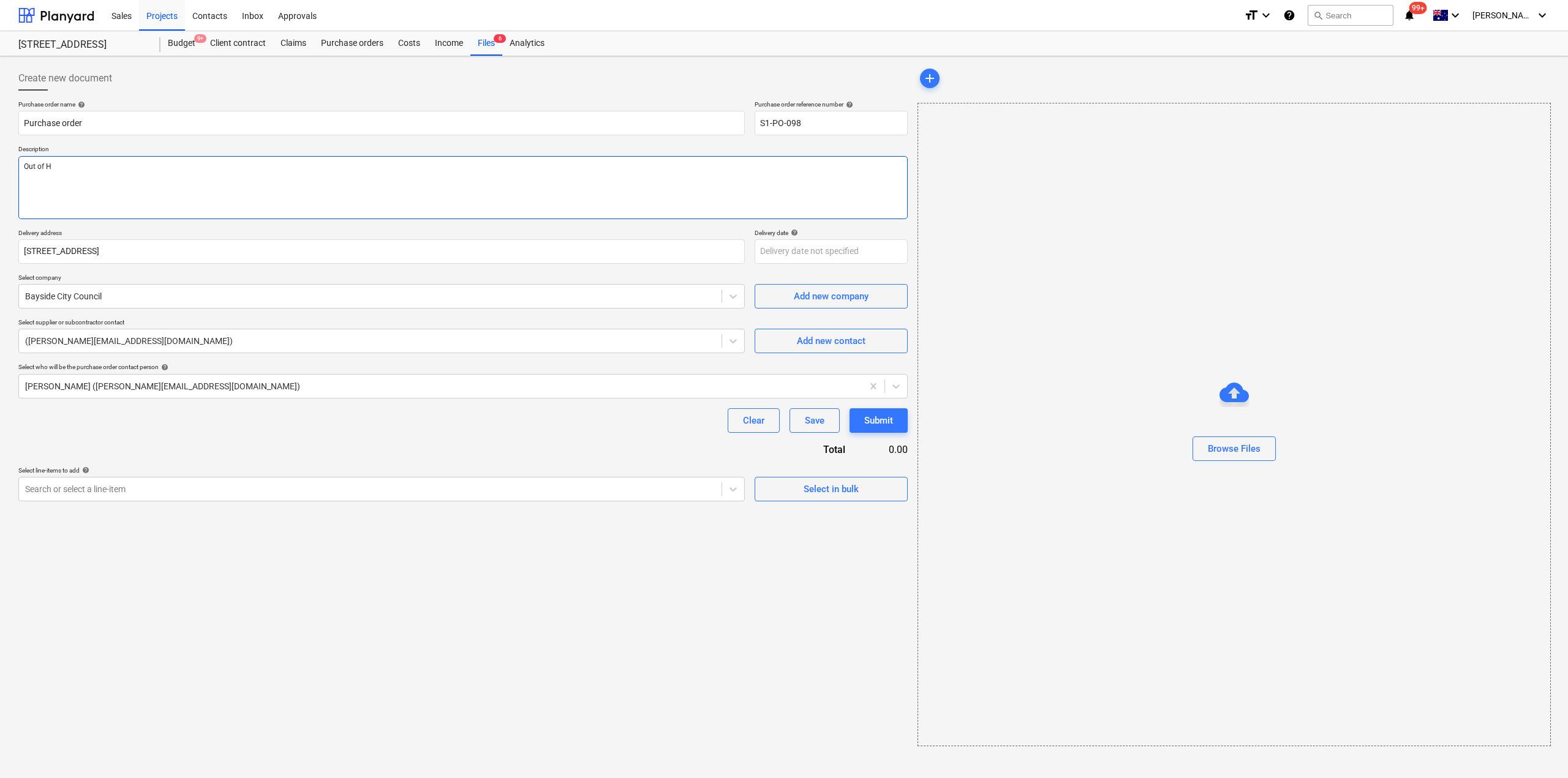
type textarea "Out of Ho"
type textarea "x"
type textarea "Out of Hou"
type textarea "x"
type textarea "Out of Hours"
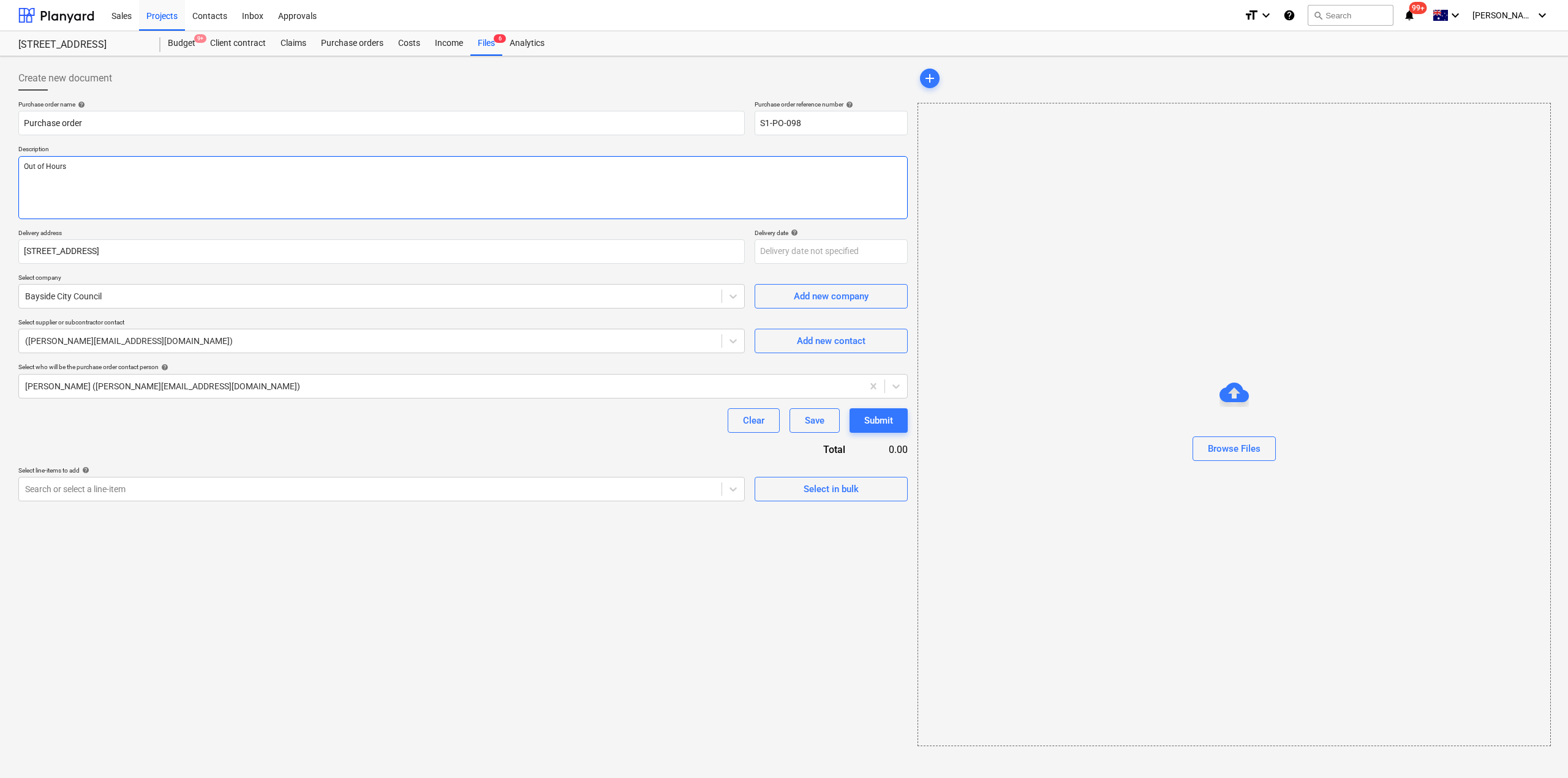
type textarea "x"
type textarea "Out of Hours"
type textarea "x"
type textarea "Out of Hours P"
type textarea "x"
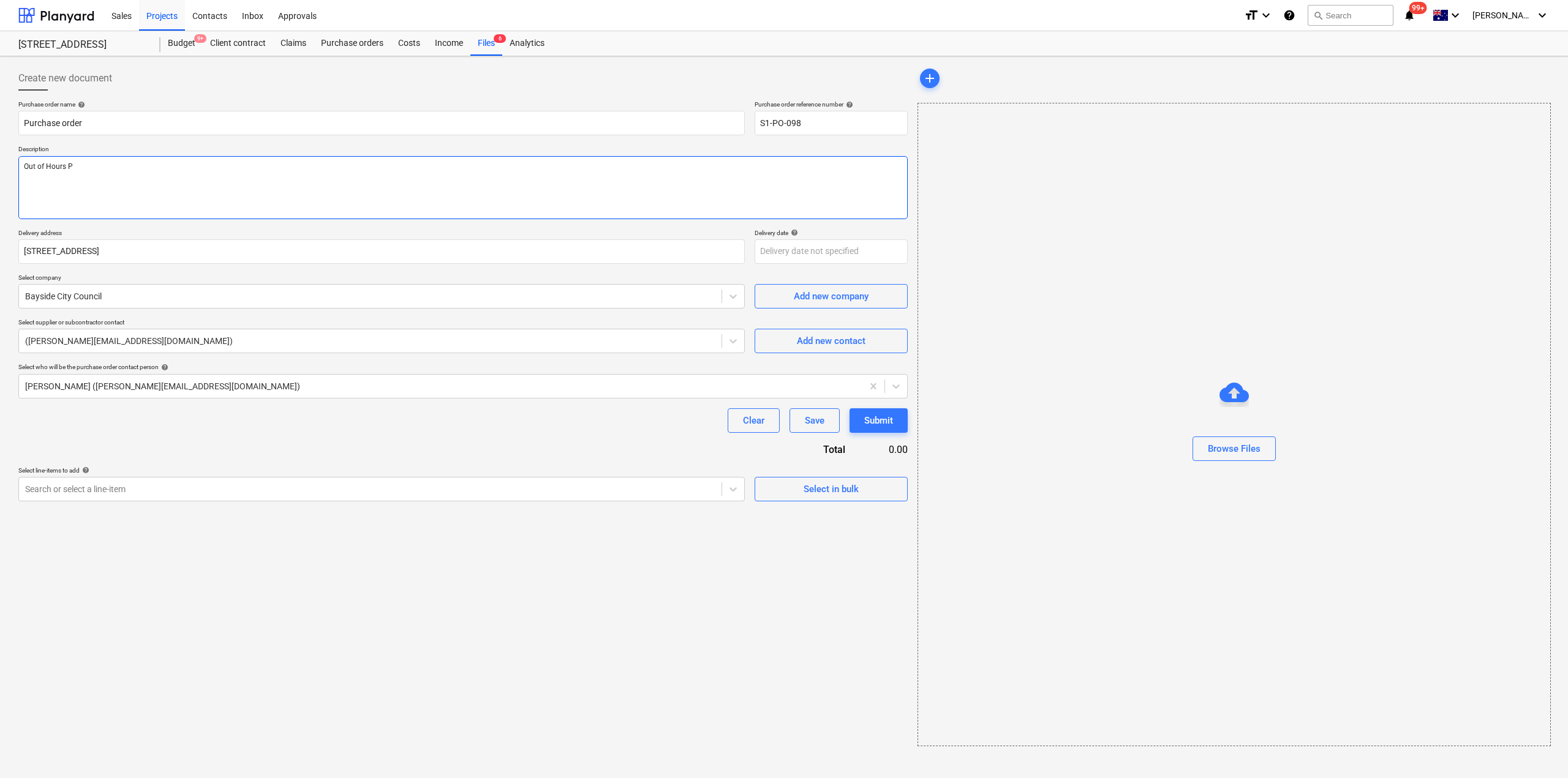
type textarea "Out of Hours Pe"
type textarea "x"
type textarea "Out of Hours Per"
type textarea "x"
type textarea "Out of Hours Permi"
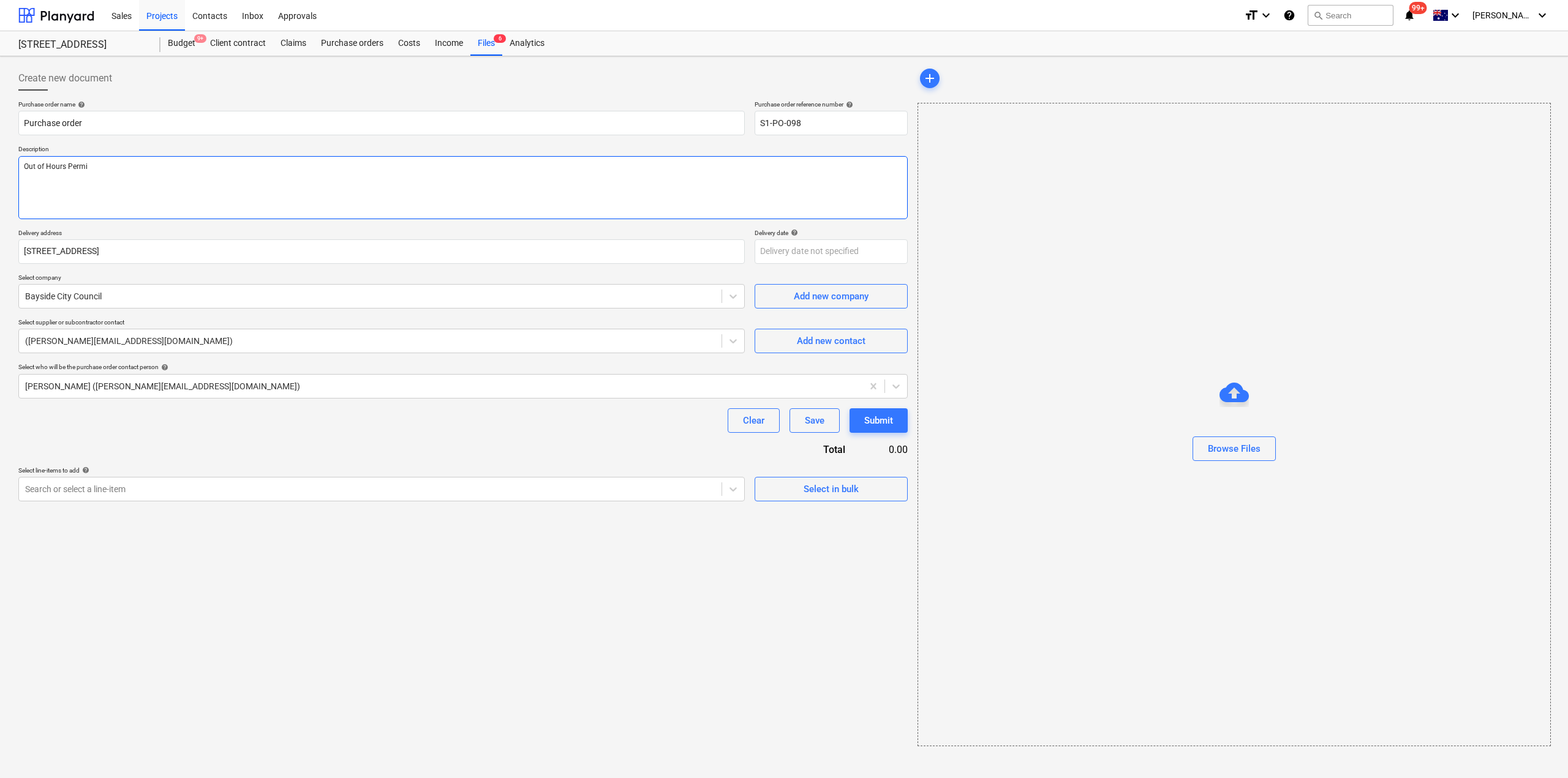
type textarea "x"
type textarea "Out of Hours Permit"
type textarea "x"
type textarea "Out of Hours Permit"
type textarea "x"
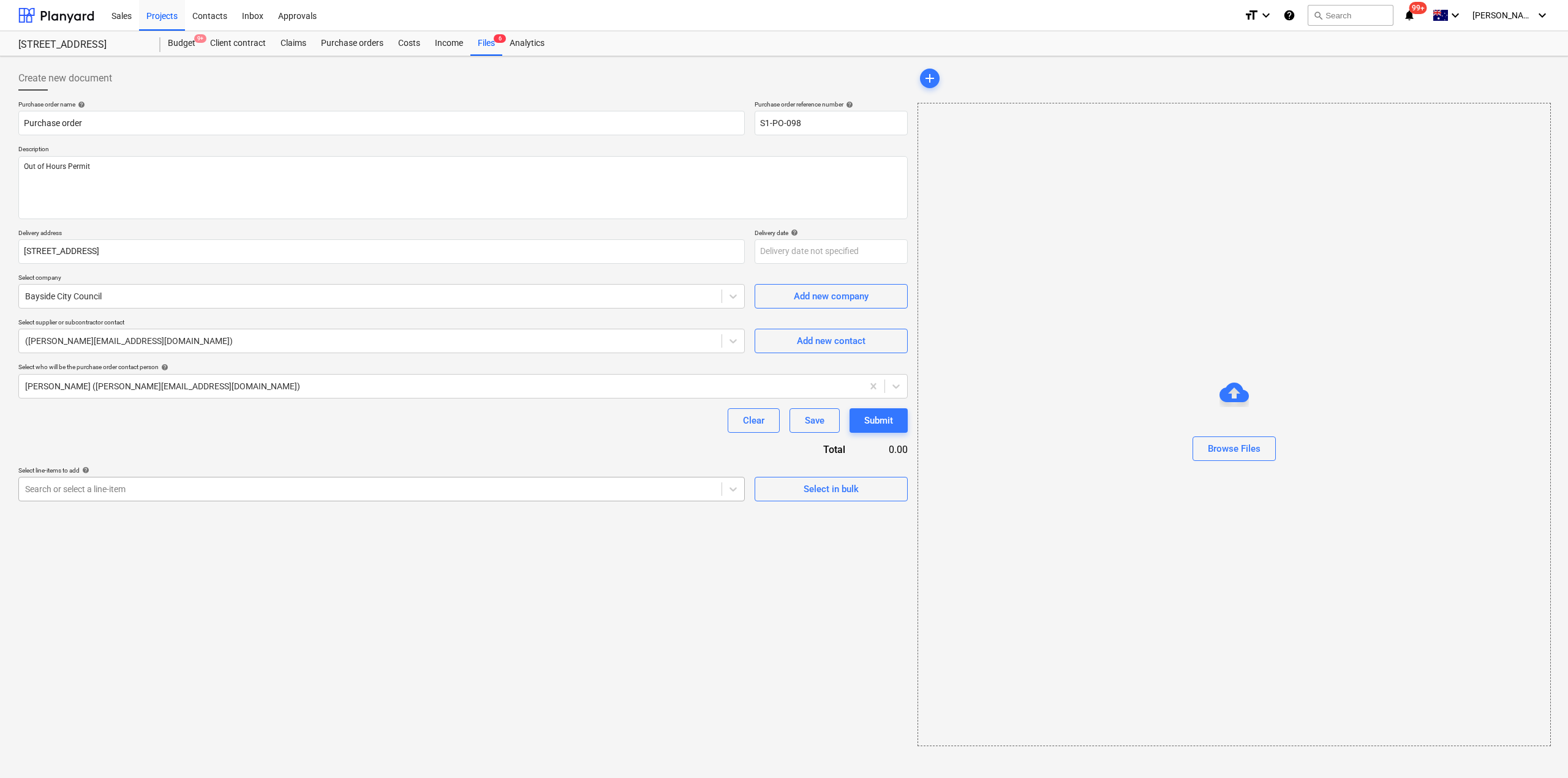
click at [170, 484] on div at bounding box center [369, 489] width 690 height 12
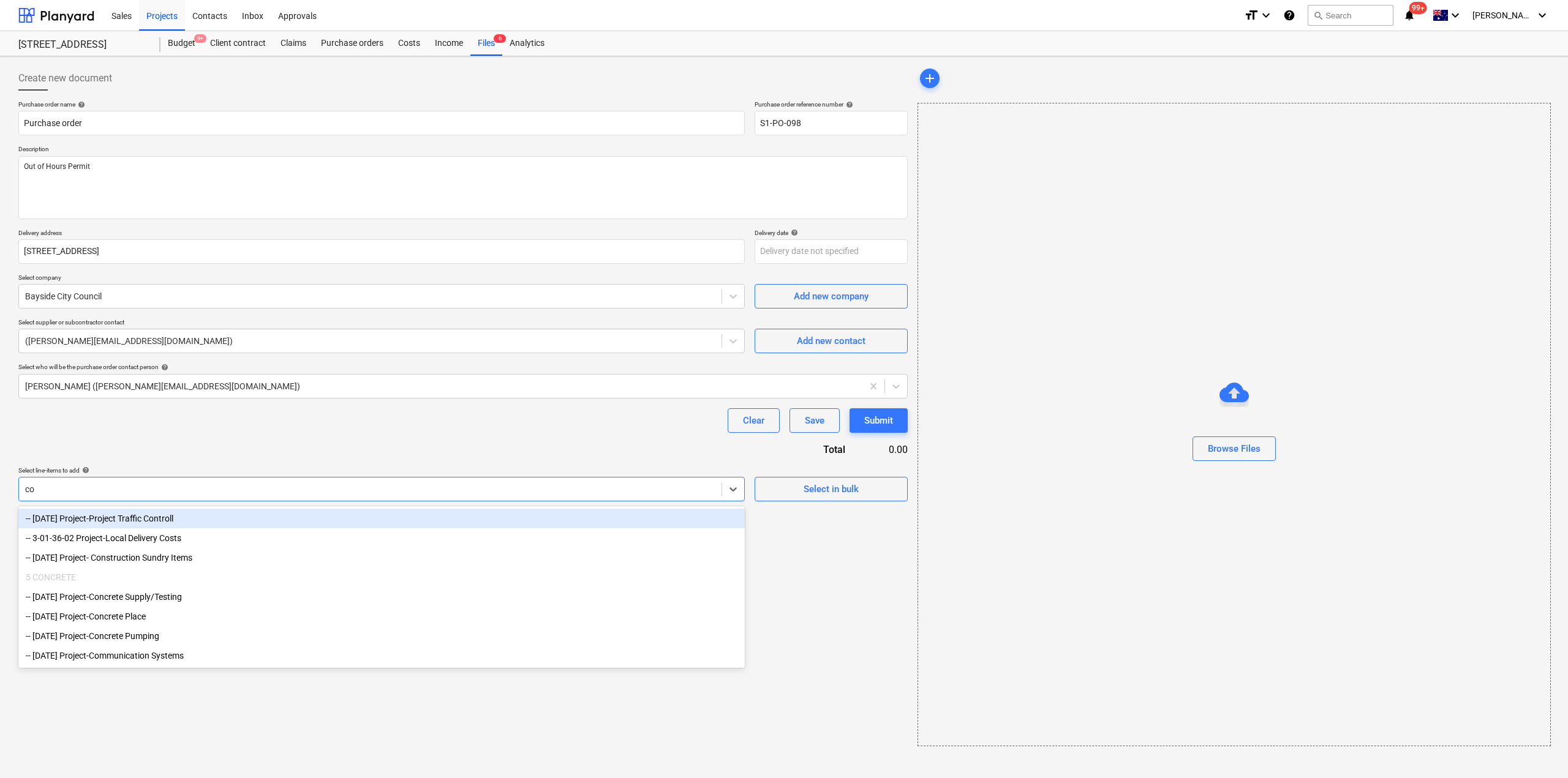
type input "c"
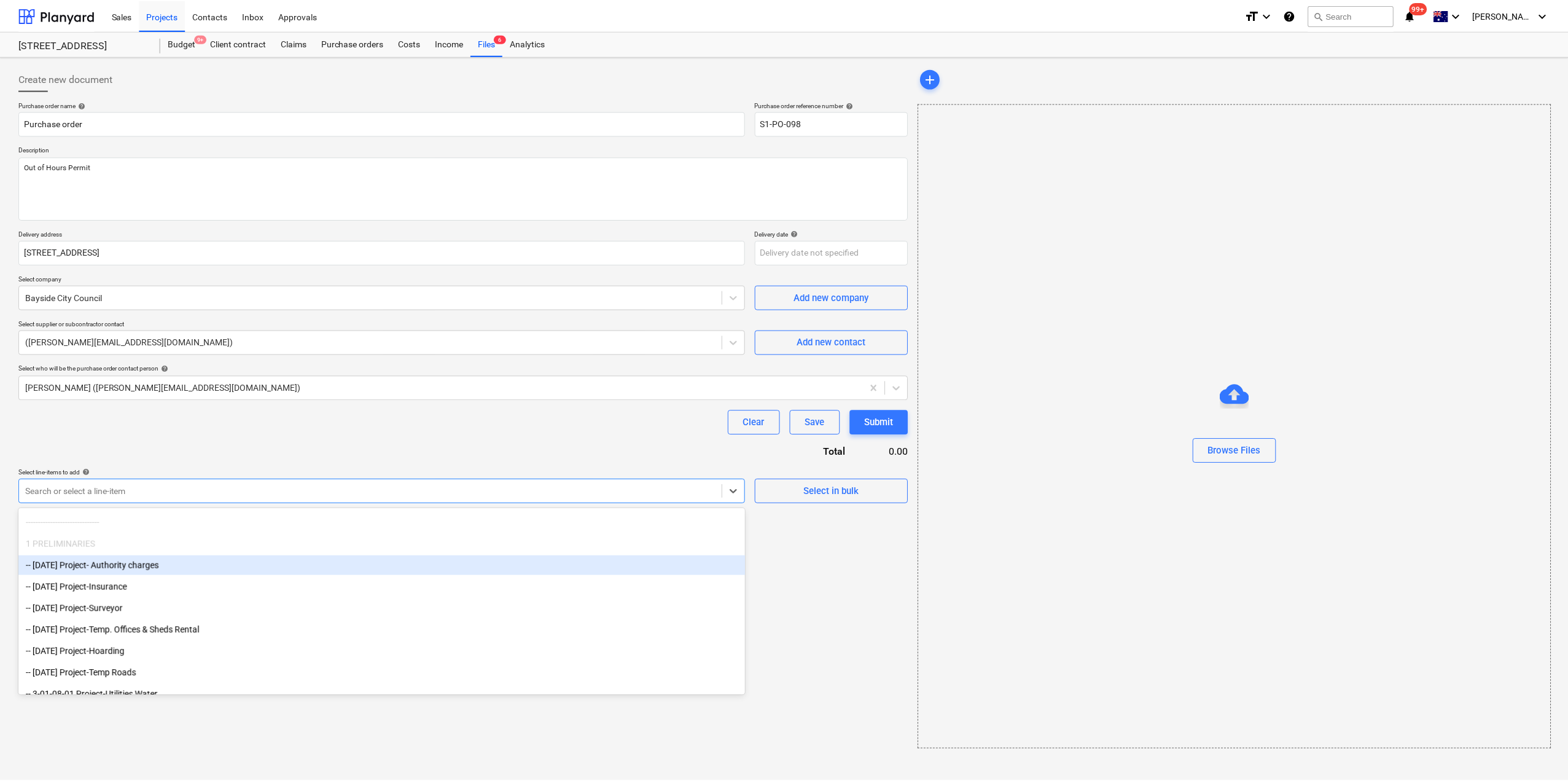
scroll to position [62, 0]
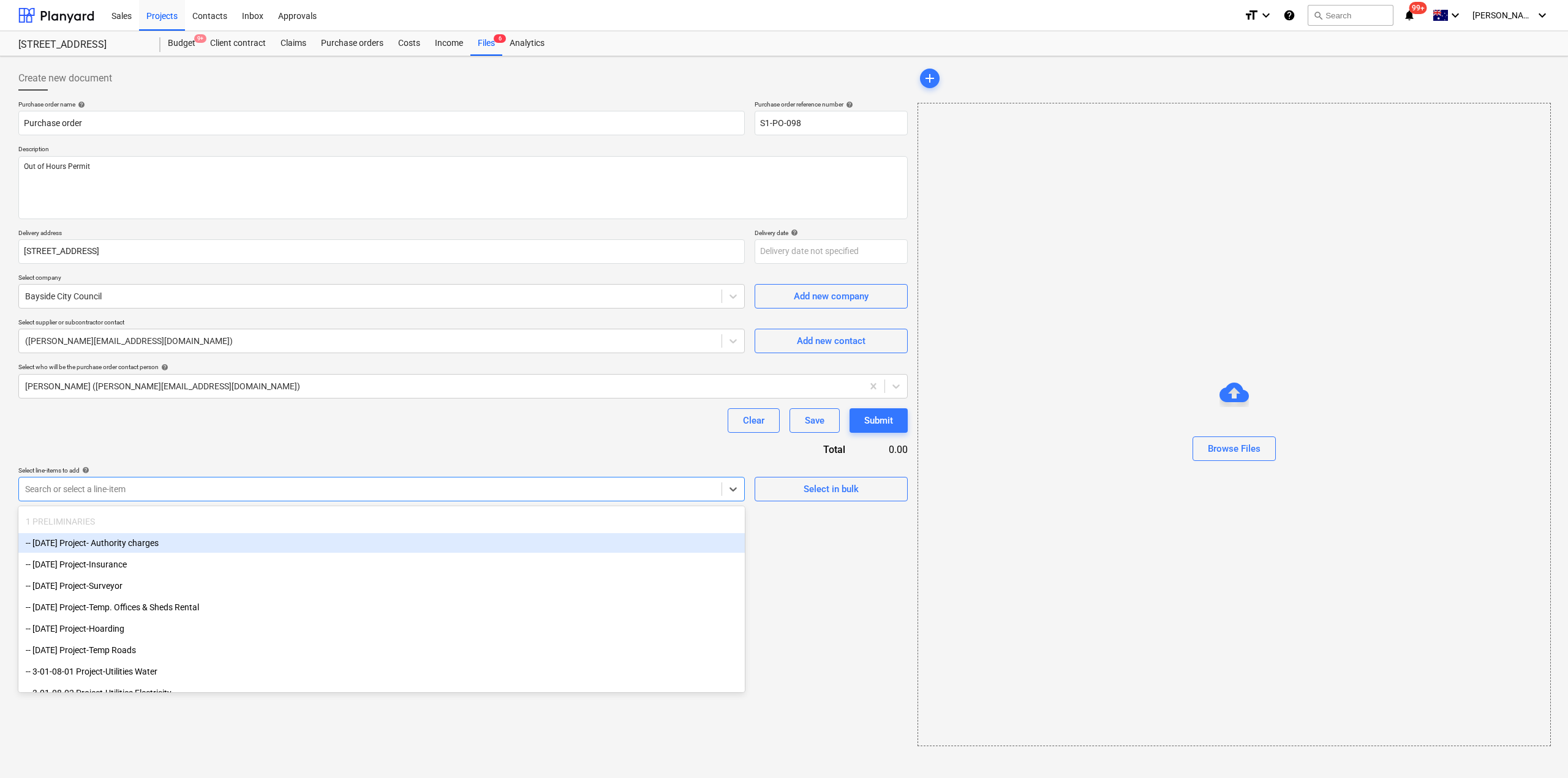
click at [160, 547] on div "-- 3-01-01 Project- Authority charges" at bounding box center [381, 543] width 727 height 20
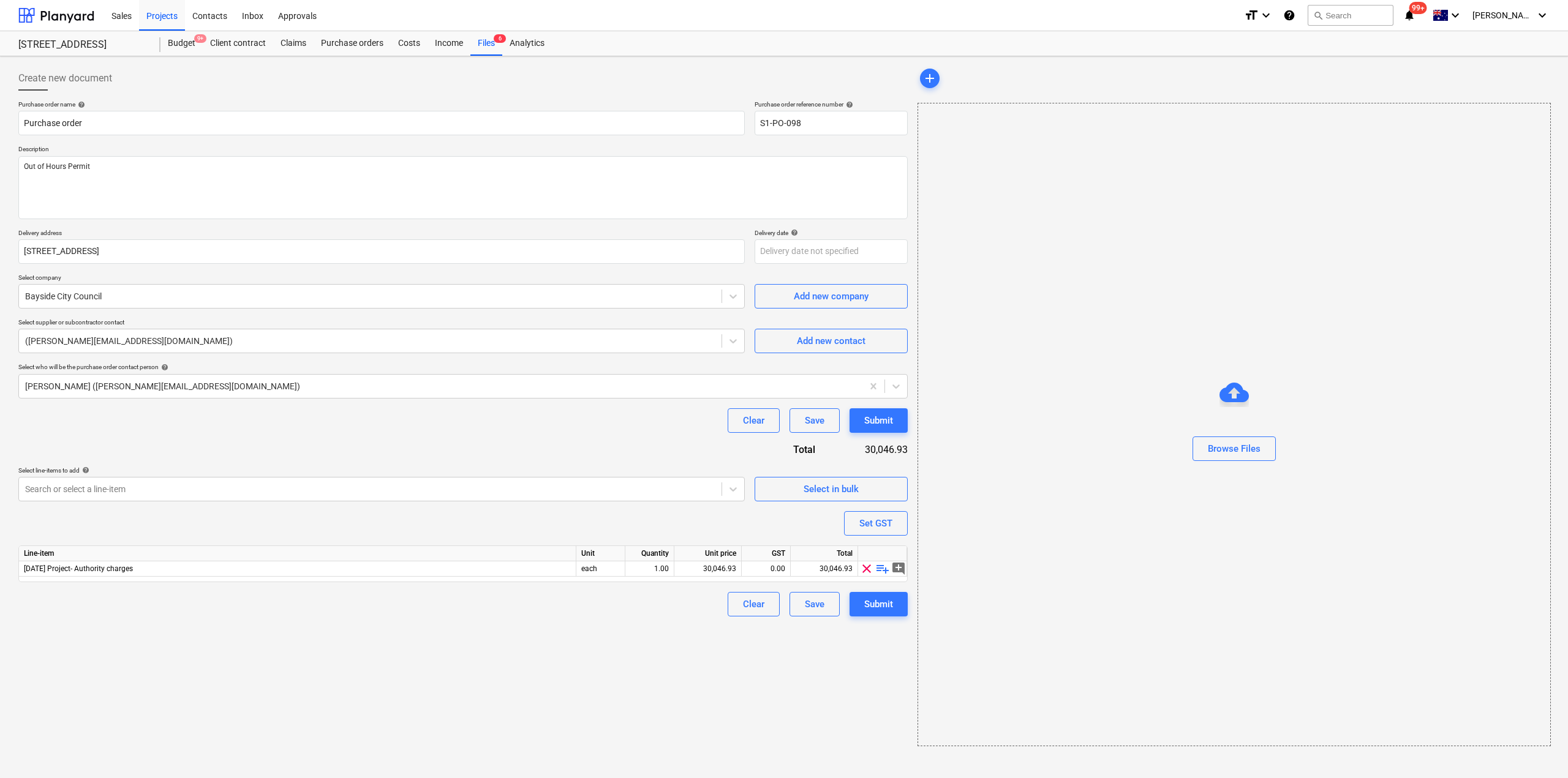
drag, startPoint x: 256, startPoint y: 661, endPoint x: 412, endPoint y: 652, distance: 156.3
click at [257, 661] on div "Create new document Purchase order name help Purchase order Purchase order refe…" at bounding box center [463, 406] width 899 height 690
click at [880, 571] on span "playlist_add" at bounding box center [882, 568] width 14 height 14
type textarea "x"
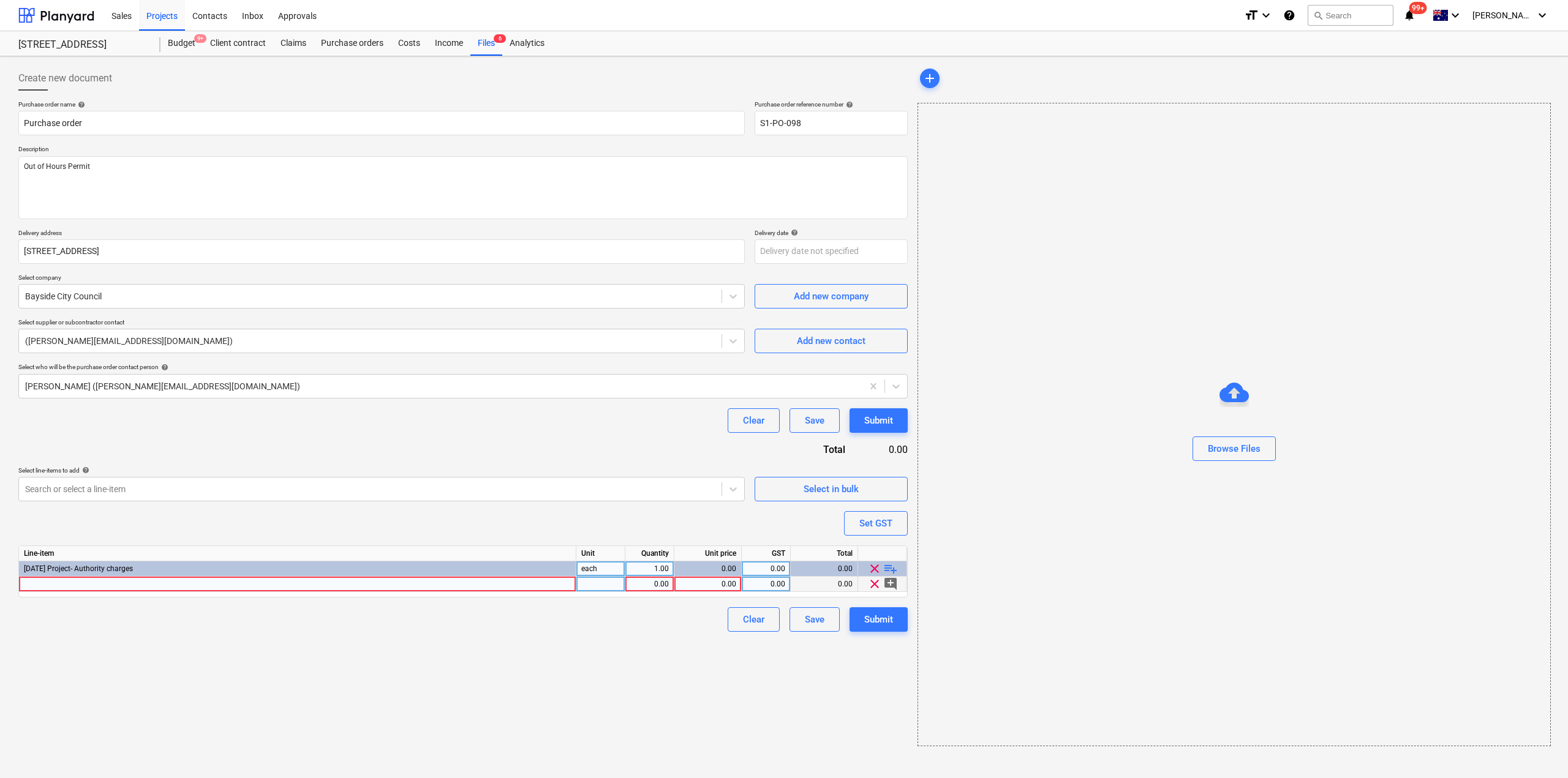
click at [265, 583] on div at bounding box center [297, 584] width 557 height 15
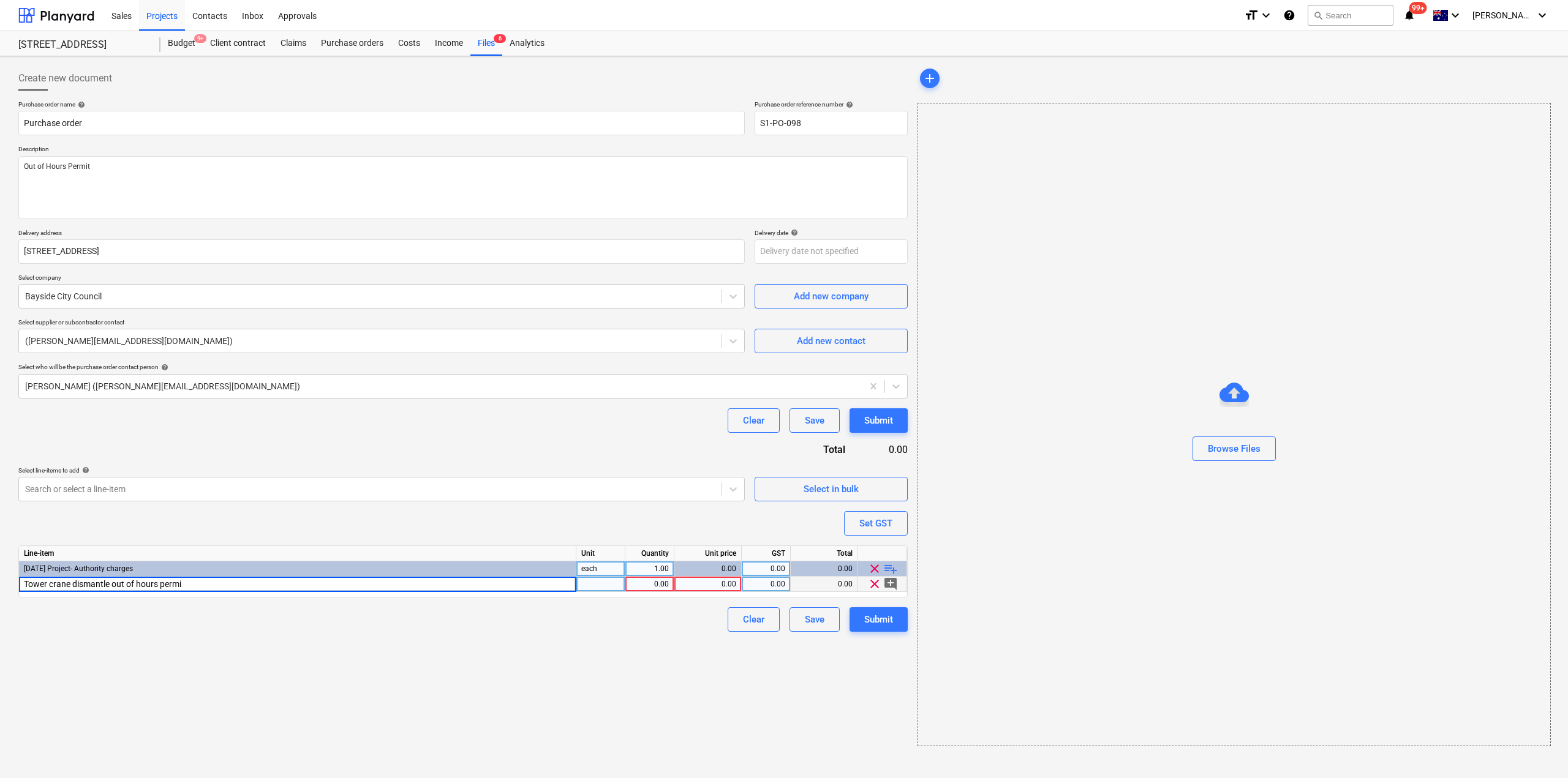
type input "Tower crane dismantle out of hours permit"
type textarea "x"
type input "331"
type textarea "x"
click at [874, 527] on div "Set GST" at bounding box center [875, 523] width 33 height 16
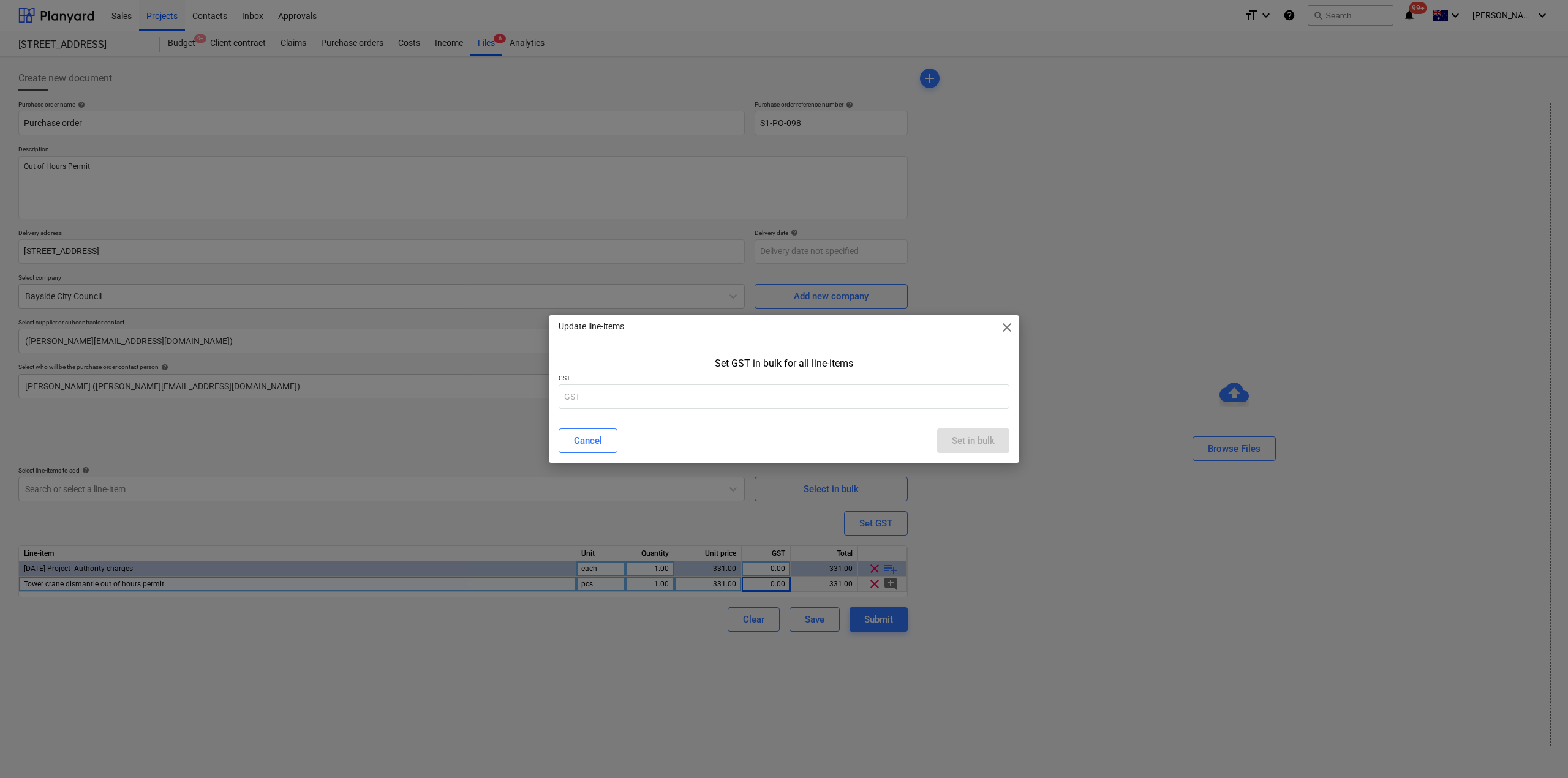
click at [779, 411] on div "Set GST in bulk for all line-items GST" at bounding box center [784, 385] width 471 height 66
click at [774, 399] on input "text" at bounding box center [783, 396] width 451 height 25
click at [801, 361] on div "Set GST in bulk for all line-items" at bounding box center [784, 363] width 139 height 12
click at [758, 394] on input "text" at bounding box center [783, 396] width 451 height 25
click at [753, 407] on input "text" at bounding box center [783, 396] width 451 height 25
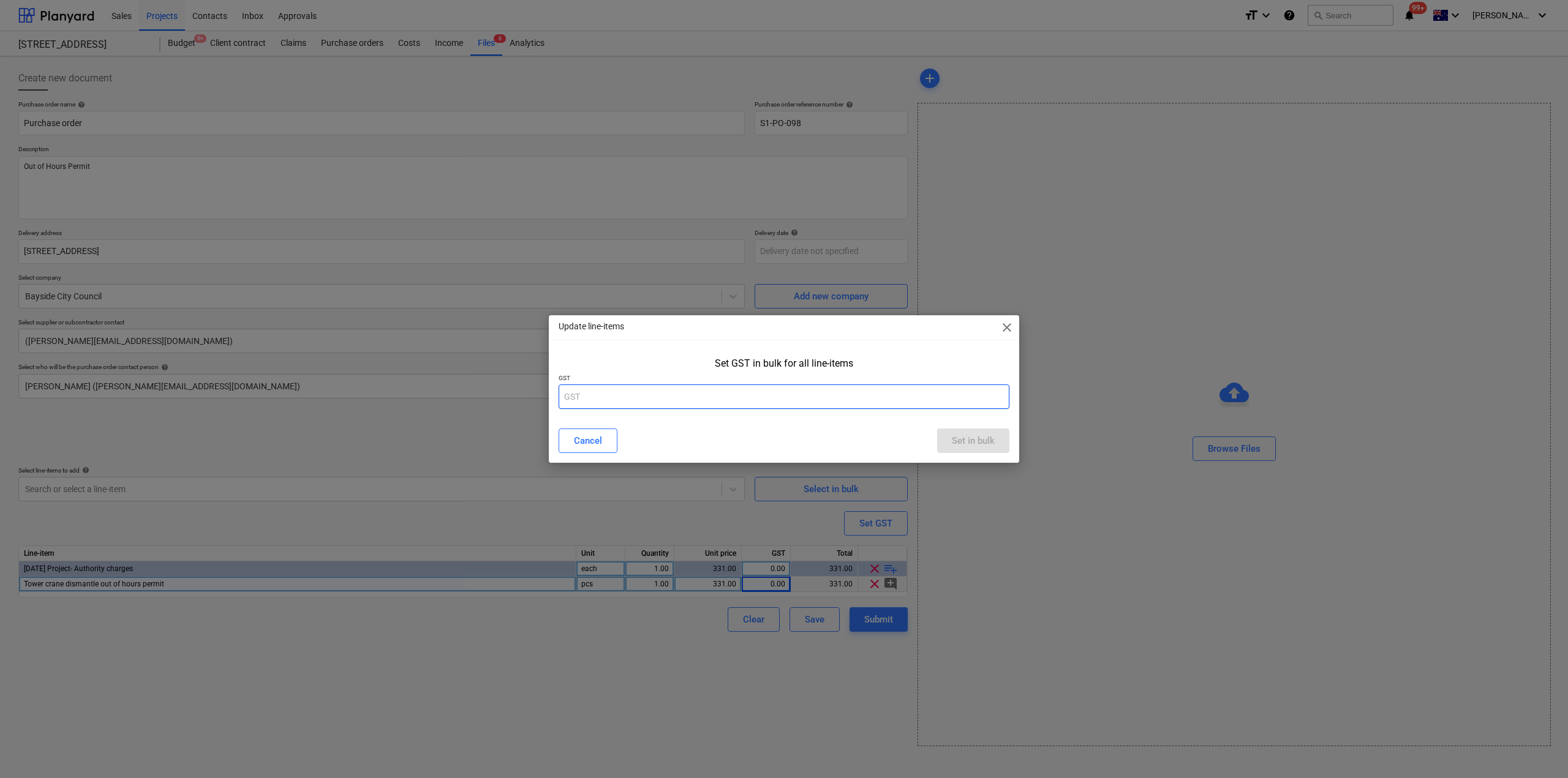
click at [718, 394] on input "text" at bounding box center [783, 396] width 451 height 25
type input "0"
click at [604, 446] on button "Cancel" at bounding box center [588, 440] width 59 height 25
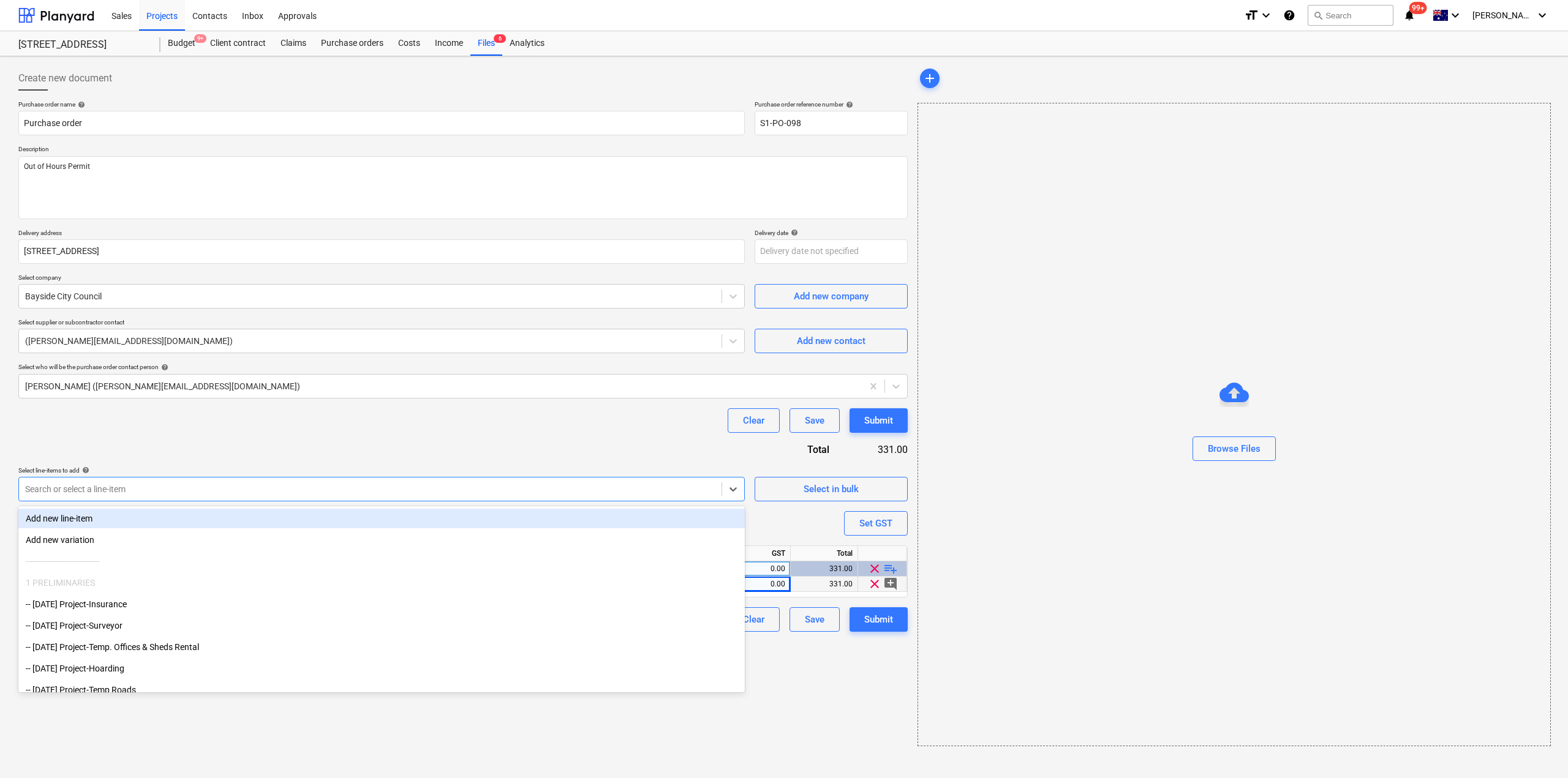
click at [514, 501] on div "Search or select a line-item" at bounding box center [381, 489] width 727 height 25
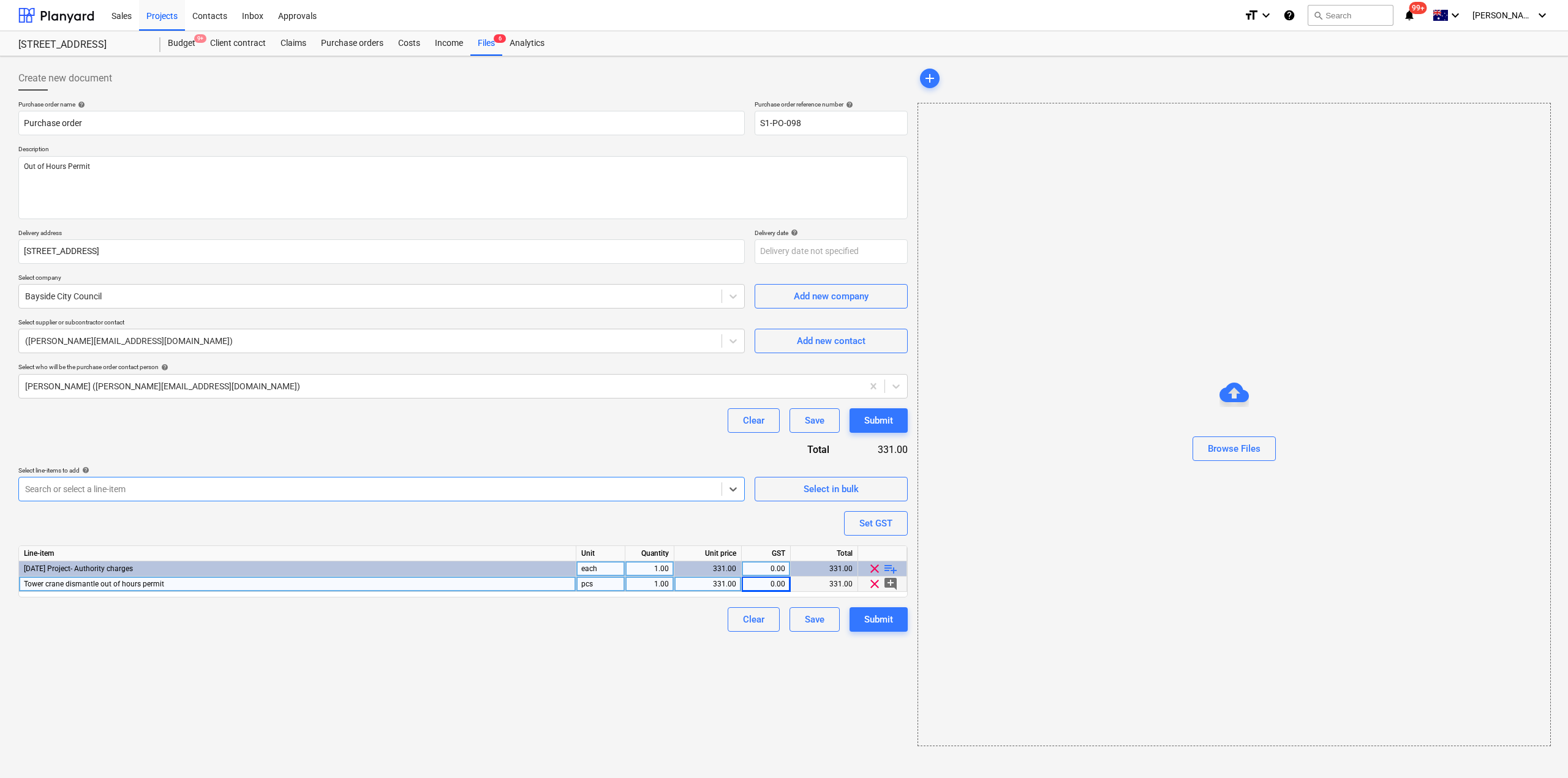
click at [514, 501] on div "Search or select a line-item" at bounding box center [381, 489] width 727 height 25
click at [584, 662] on div "Create new document Purchase order name help Purchase order Purchase order refe…" at bounding box center [463, 406] width 899 height 690
click at [892, 584] on span "add_comment" at bounding box center [890, 584] width 14 height 14
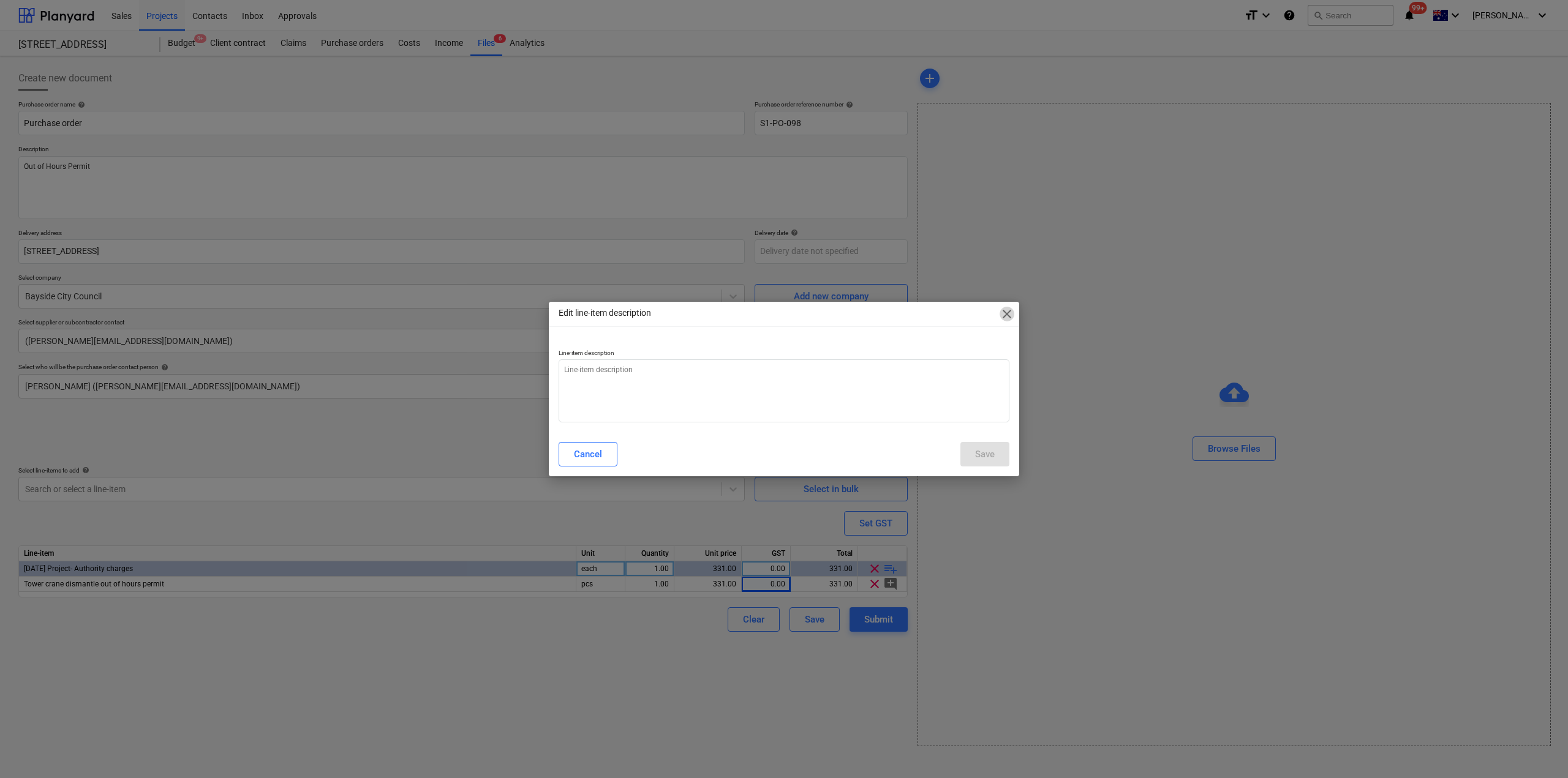
click at [1008, 312] on span "close" at bounding box center [1007, 314] width 14 height 14
type textarea "x"
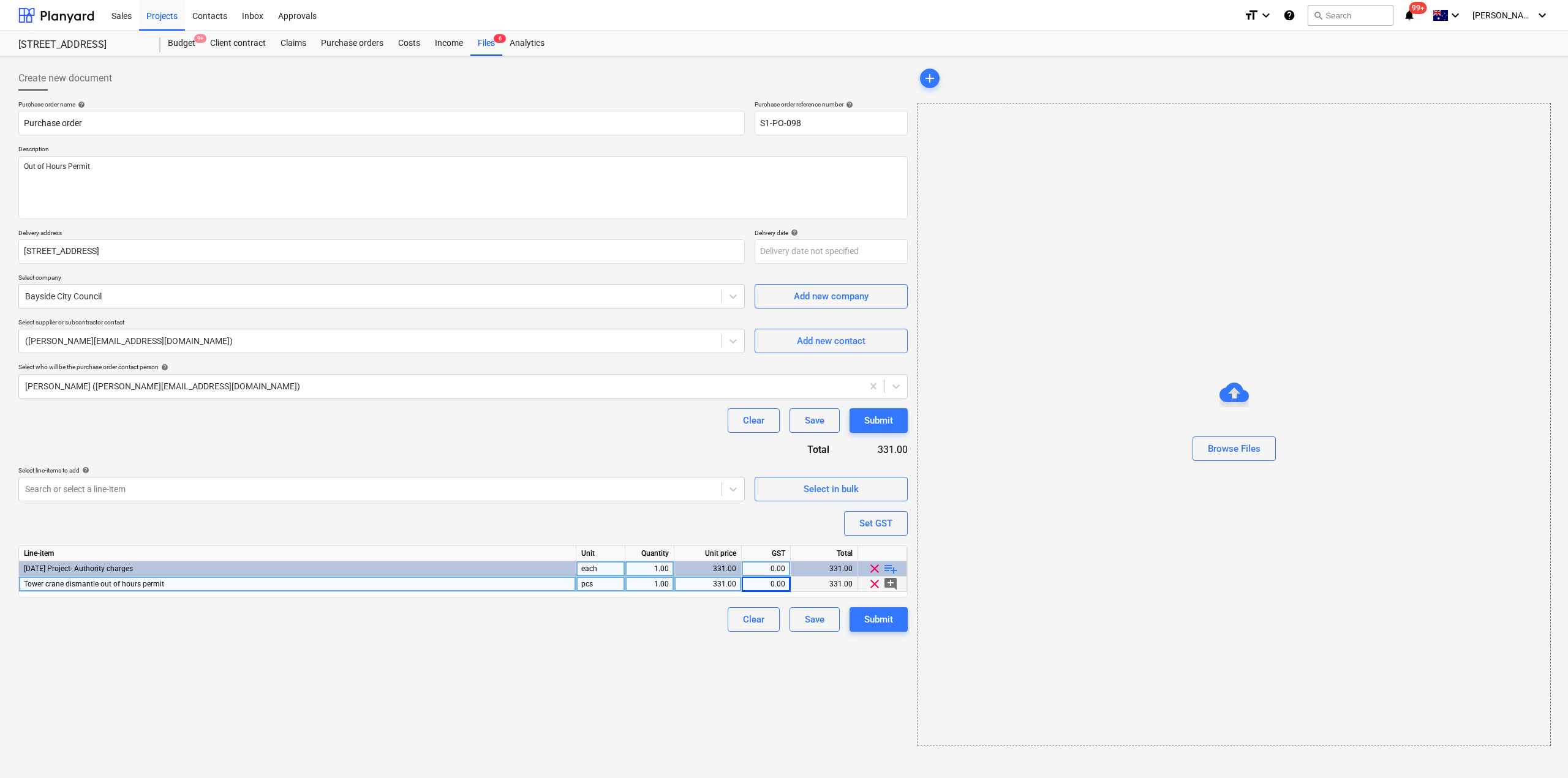
click at [766, 581] on div "0.00" at bounding box center [766, 584] width 38 height 15
click at [871, 526] on div "Set GST" at bounding box center [875, 523] width 33 height 16
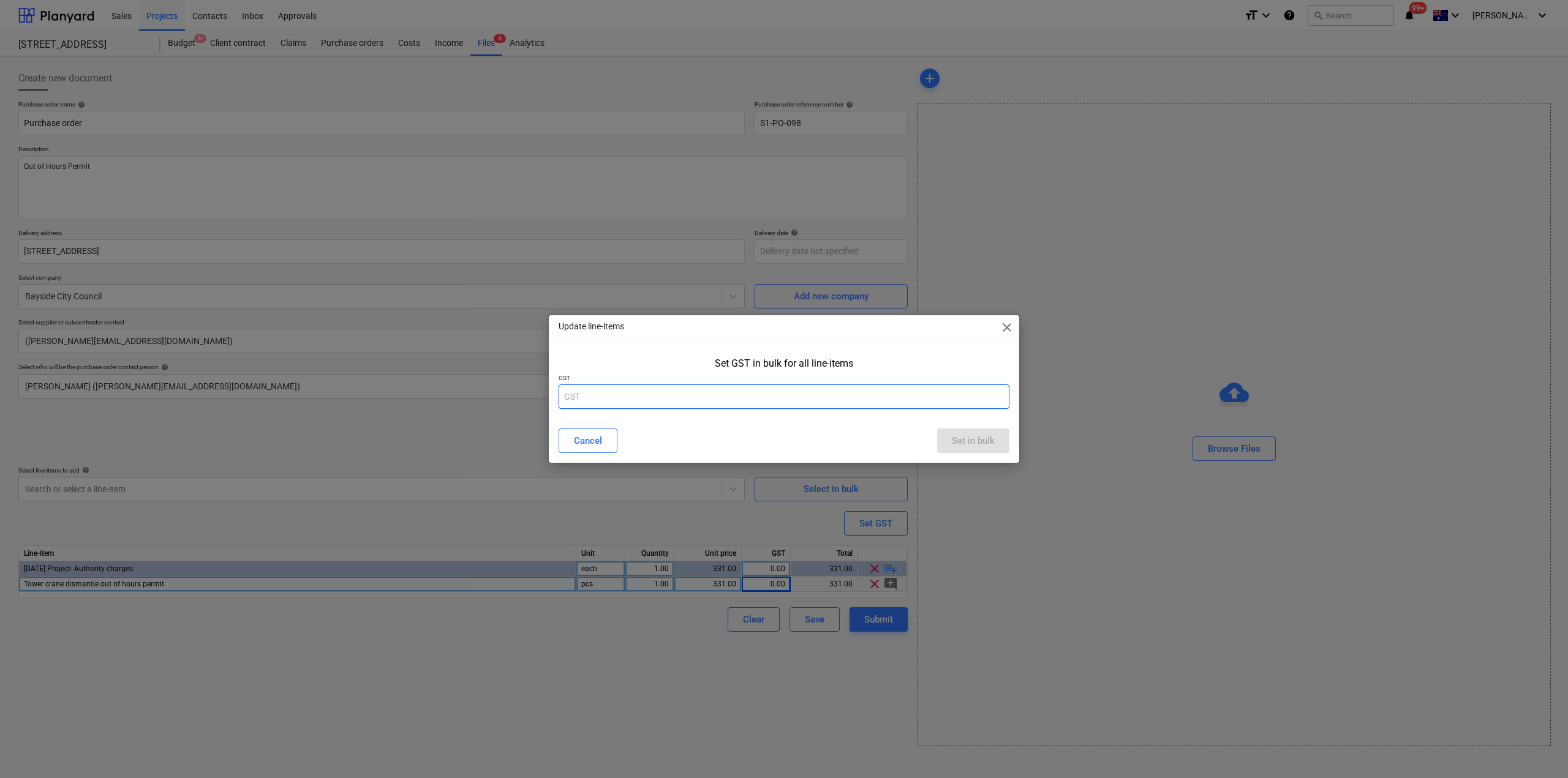
click at [727, 404] on input "text" at bounding box center [783, 396] width 451 height 25
type input "0"
click at [993, 441] on div "Set in bulk" at bounding box center [973, 441] width 43 height 16
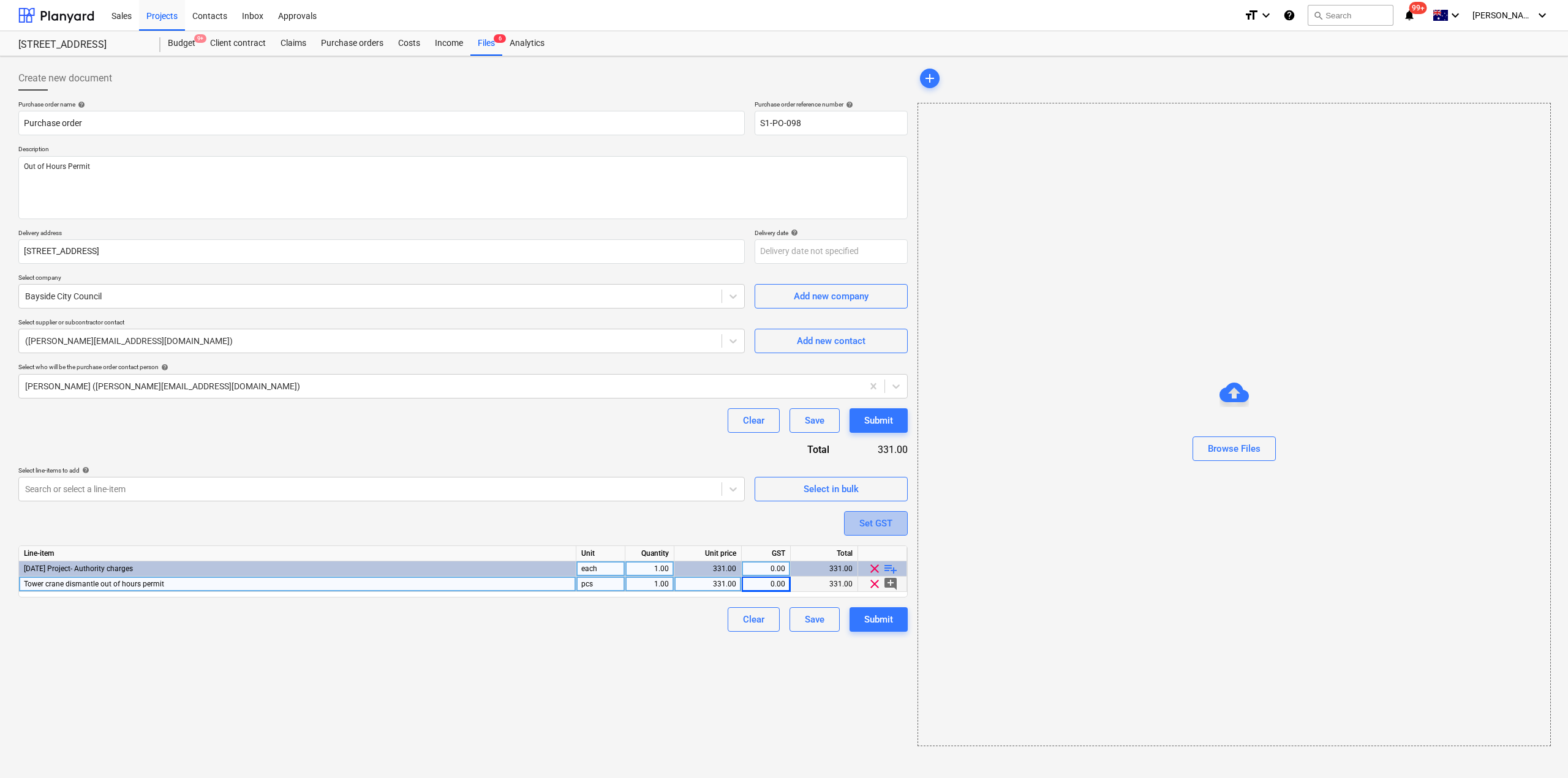
click at [882, 525] on div "Set GST" at bounding box center [875, 523] width 33 height 16
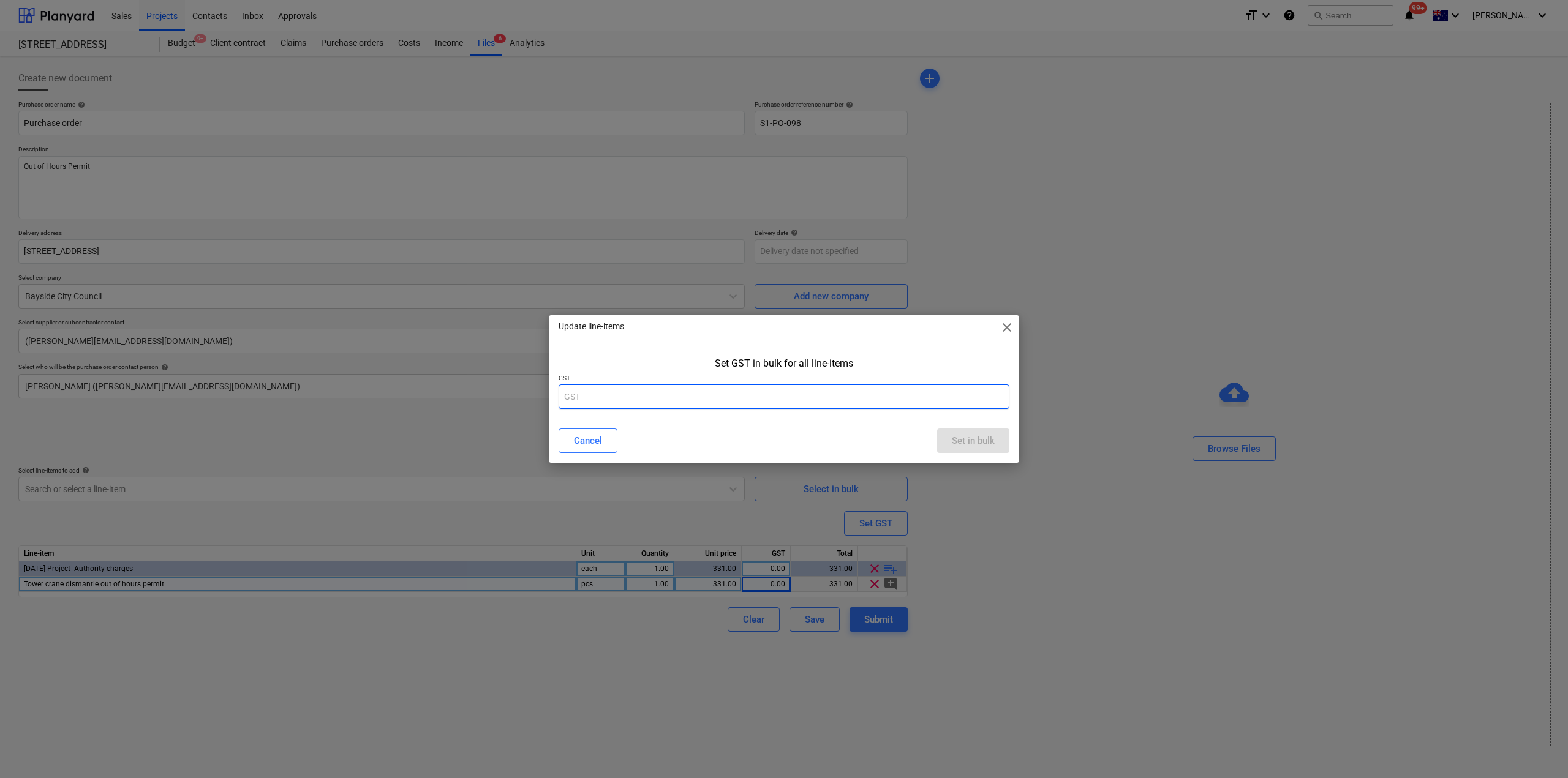
click at [692, 401] on input "text" at bounding box center [783, 396] width 451 height 25
click at [709, 433] on div "Cancel Set in bulk" at bounding box center [783, 440] width 451 height 25
click at [640, 407] on input "text" at bounding box center [783, 396] width 451 height 25
click at [1006, 329] on span "close" at bounding box center [1007, 328] width 14 height 14
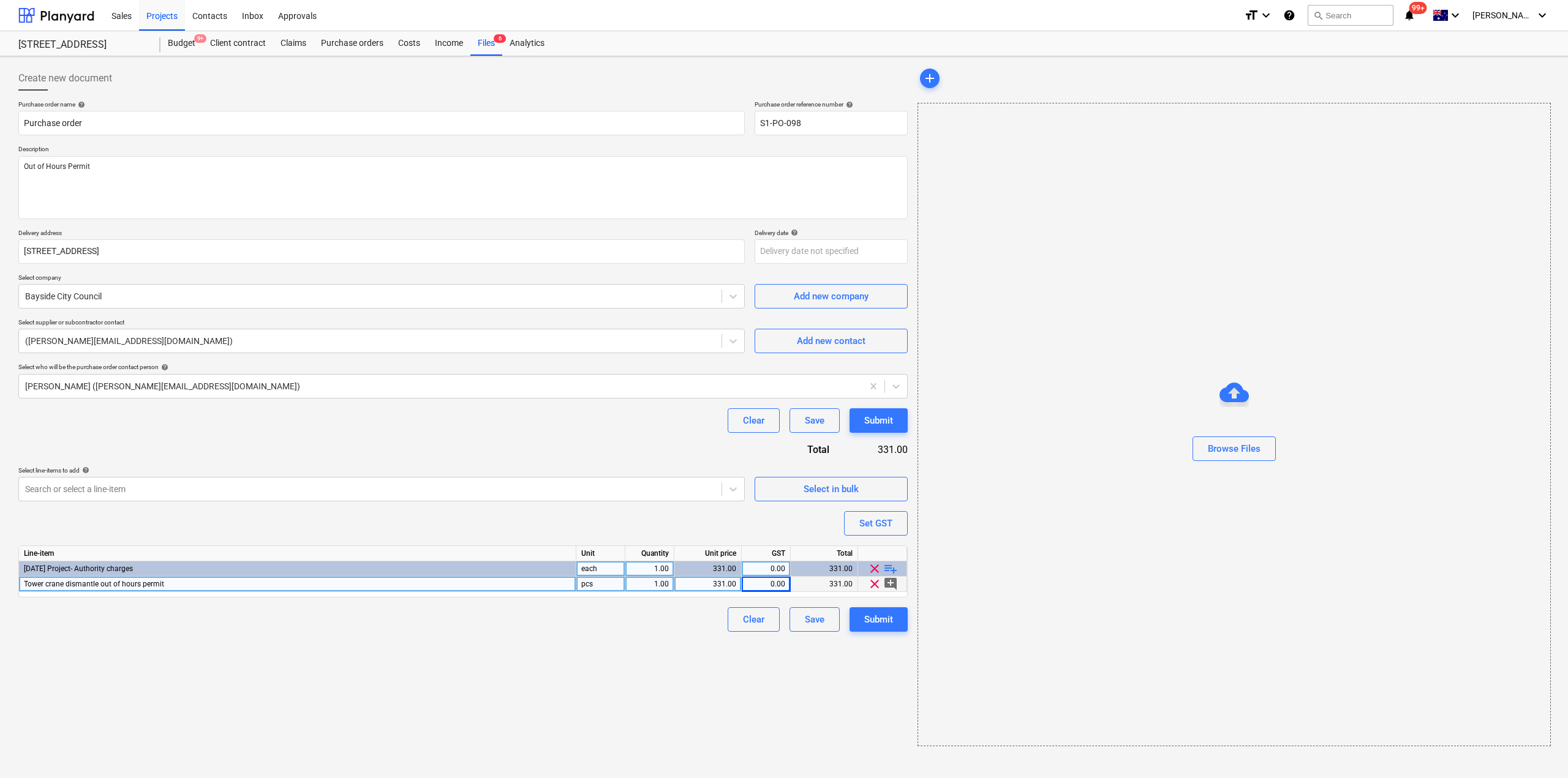
click at [803, 682] on div "Create new document Purchase order name help Purchase order Purchase order refe…" at bounding box center [463, 406] width 899 height 690
click at [890, 620] on div "Submit" at bounding box center [878, 619] width 29 height 16
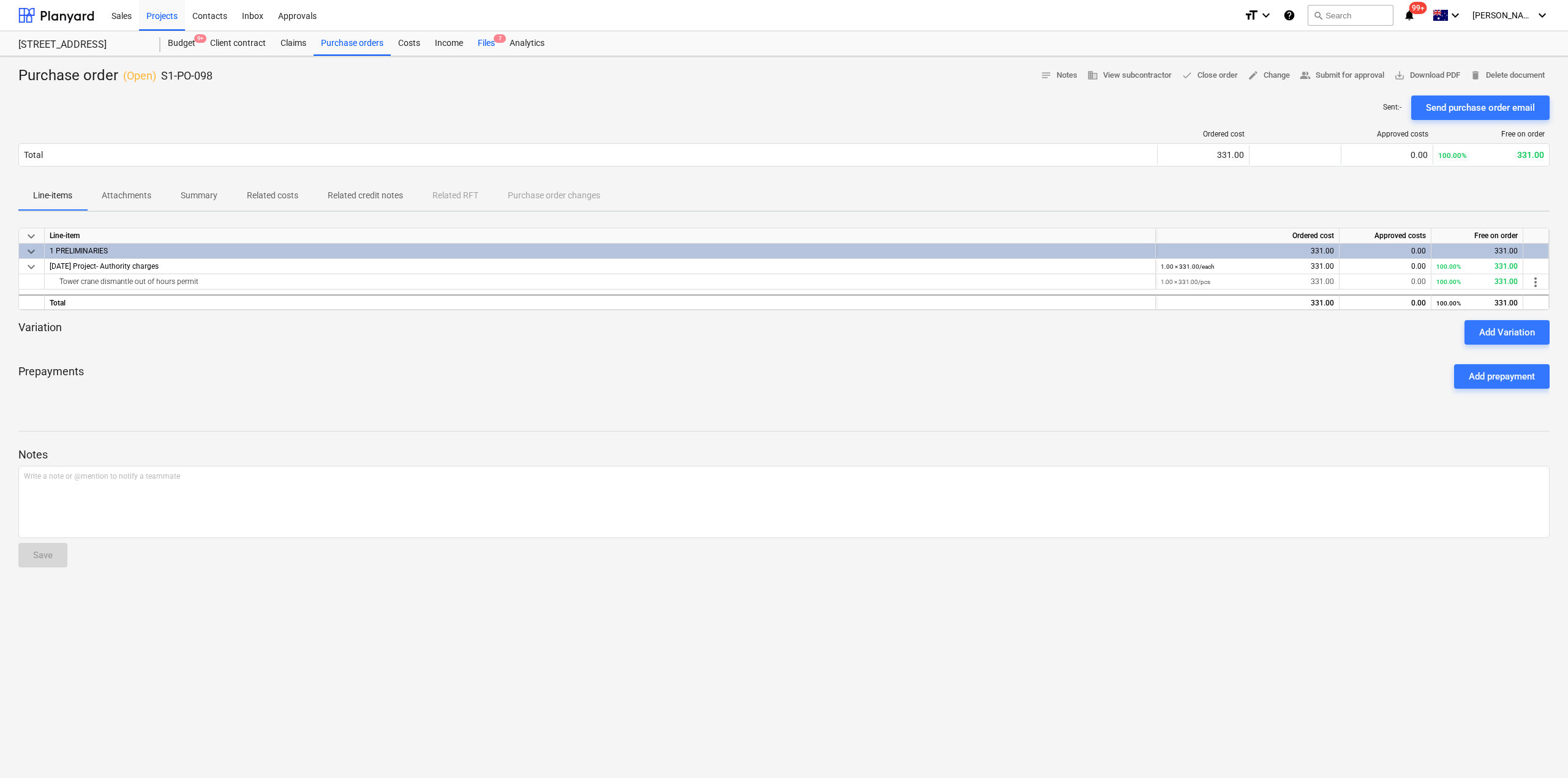
click at [489, 44] on div "Files 7" at bounding box center [487, 43] width 32 height 25
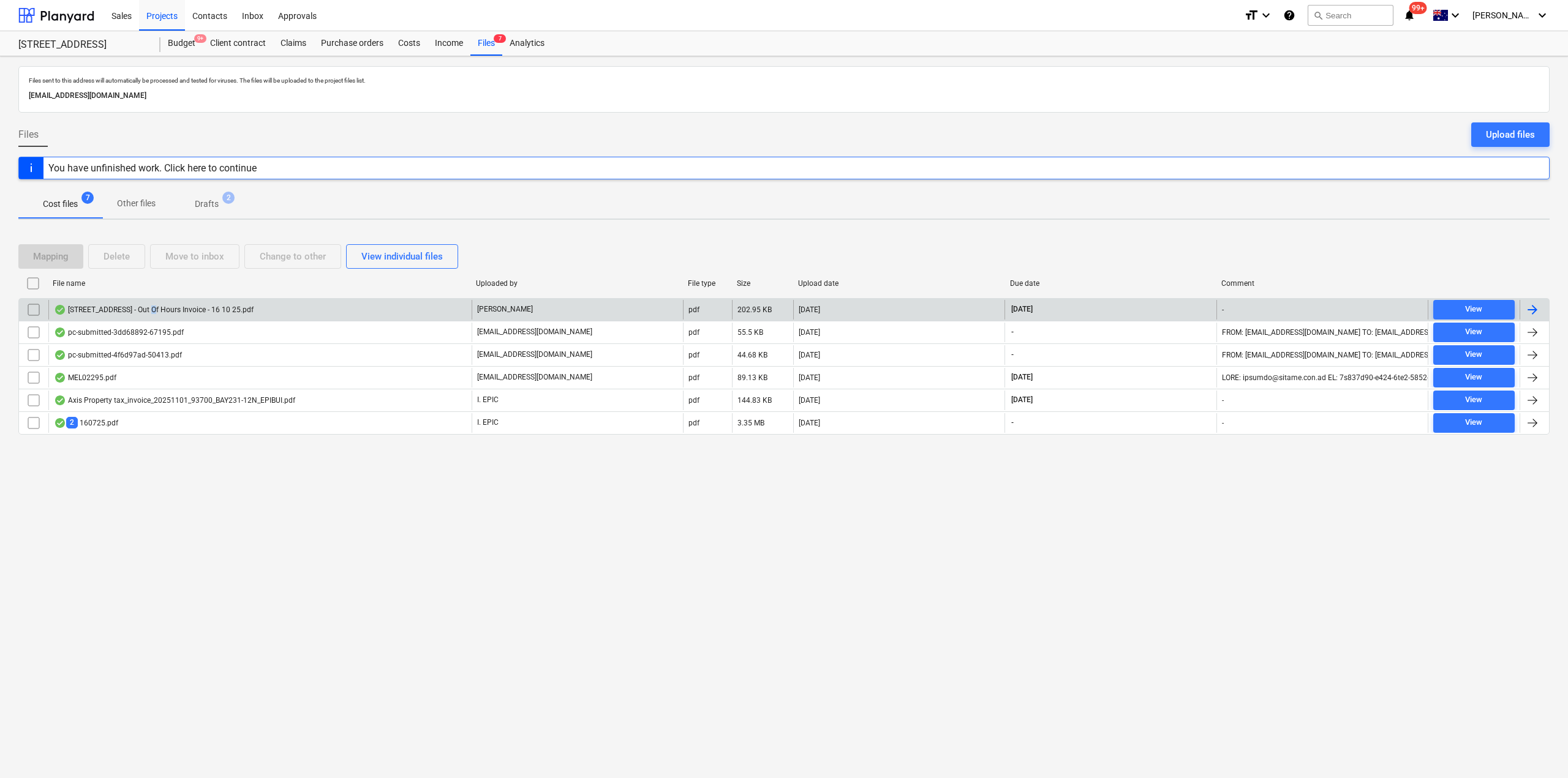
click at [152, 317] on div "248-250 Bay Road Sandringham - Out Of Hours Invoice - 16 10 25.pdf" at bounding box center [260, 309] width 424 height 20
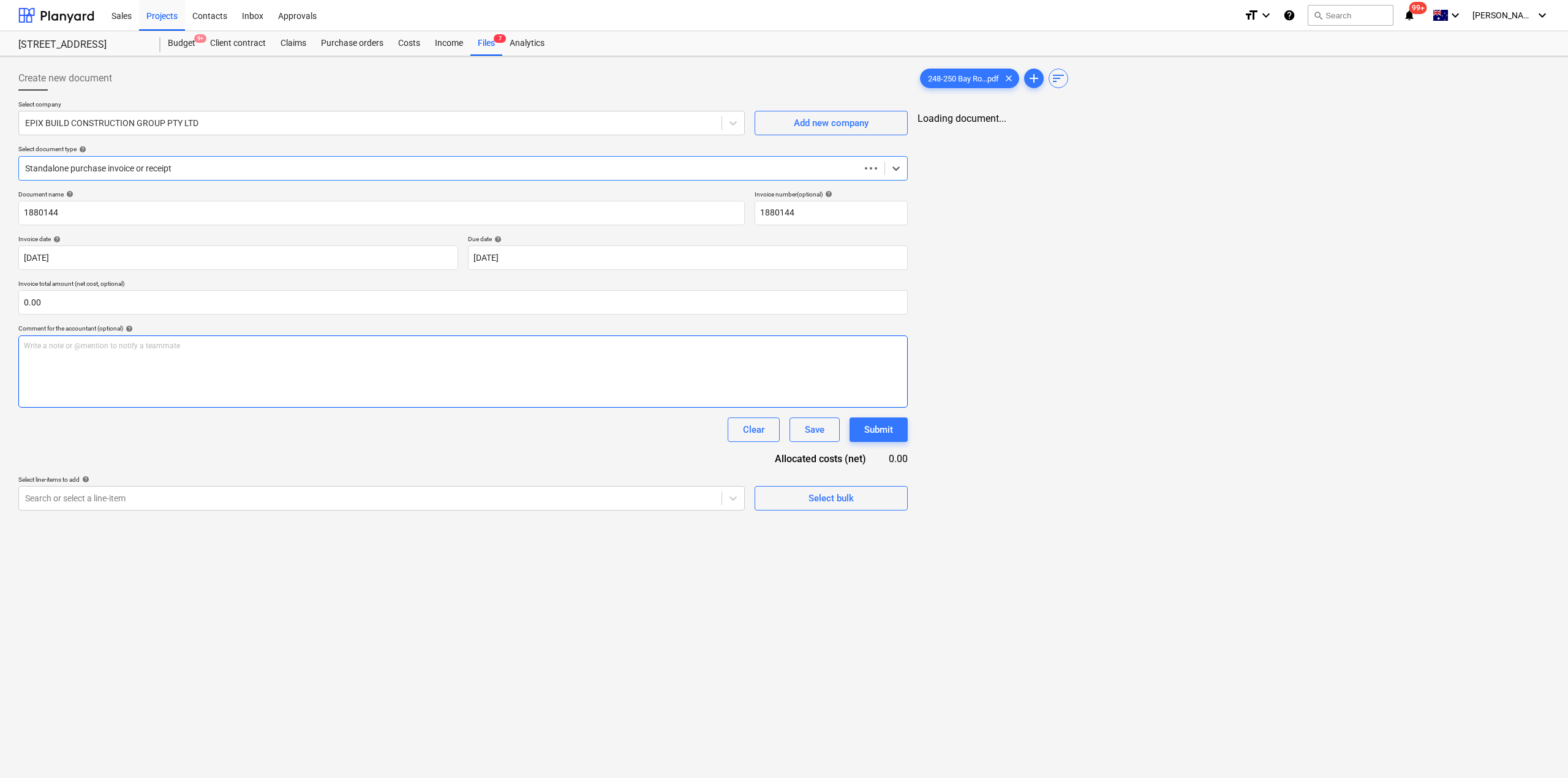
click at [147, 357] on div "Write a note or @mention to notify a teammate ﻿" at bounding box center [463, 371] width 889 height 73
click at [313, 121] on div at bounding box center [368, 123] width 687 height 12
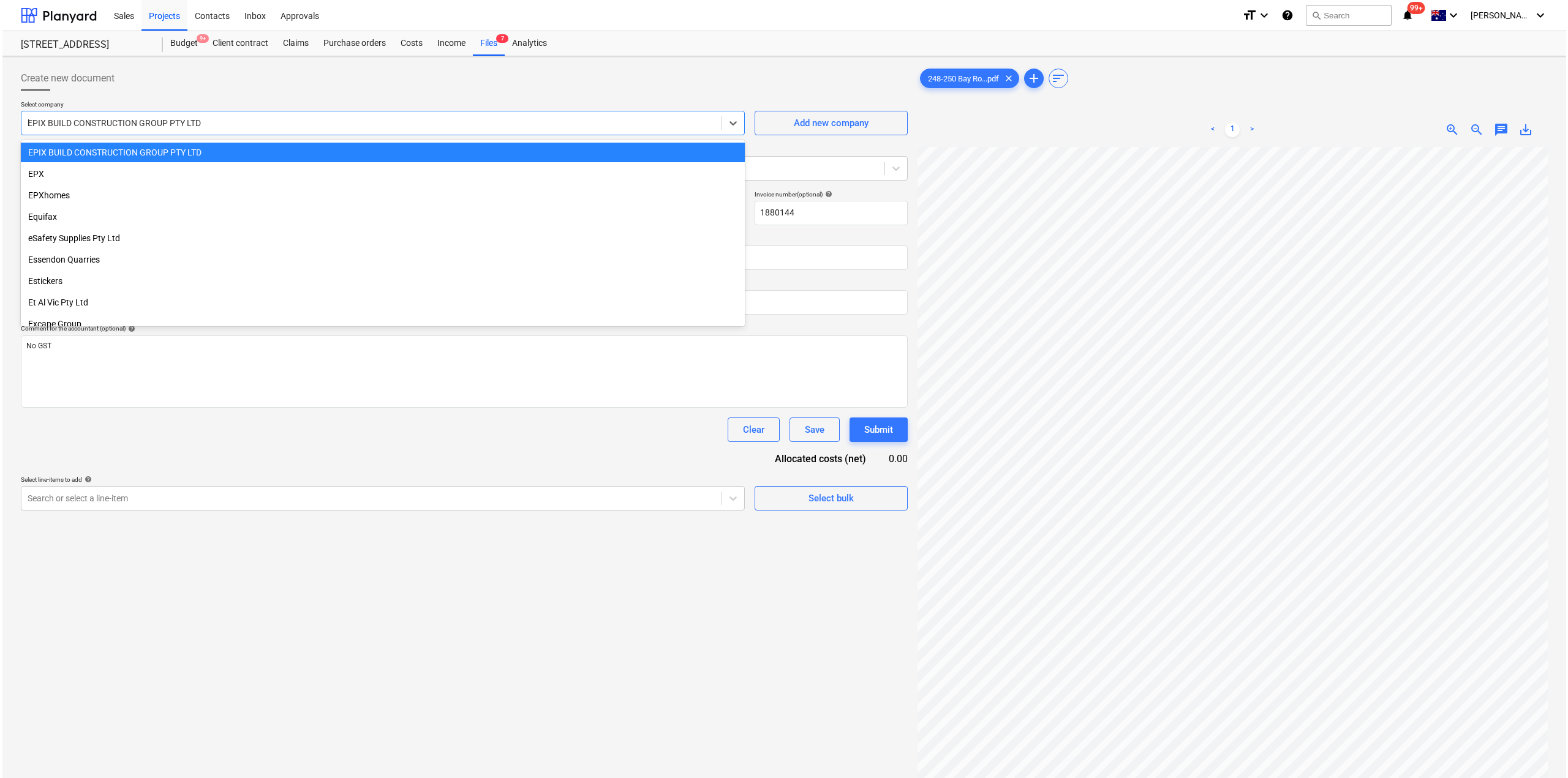
scroll to position [694, 0]
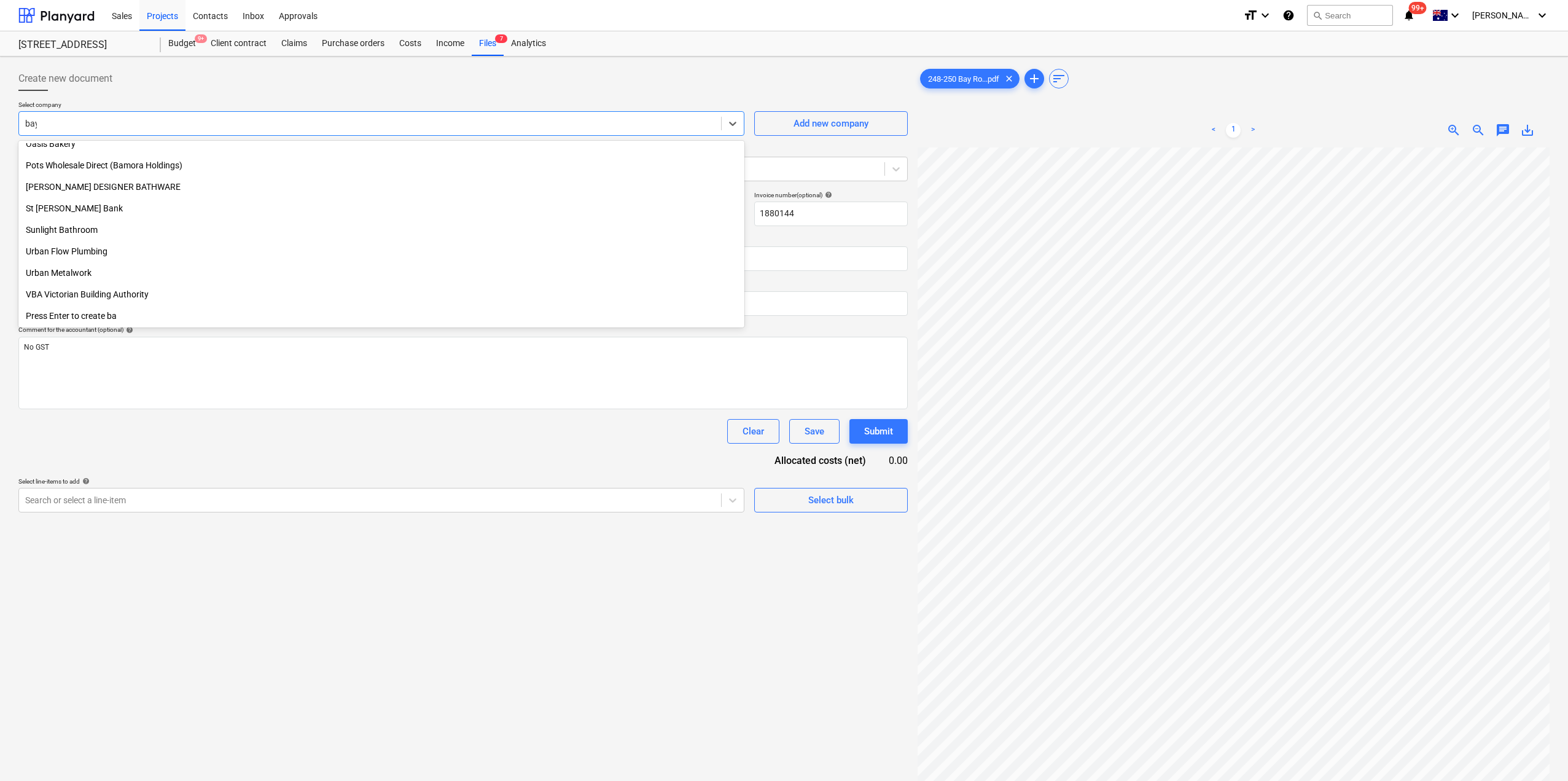
type input "bays"
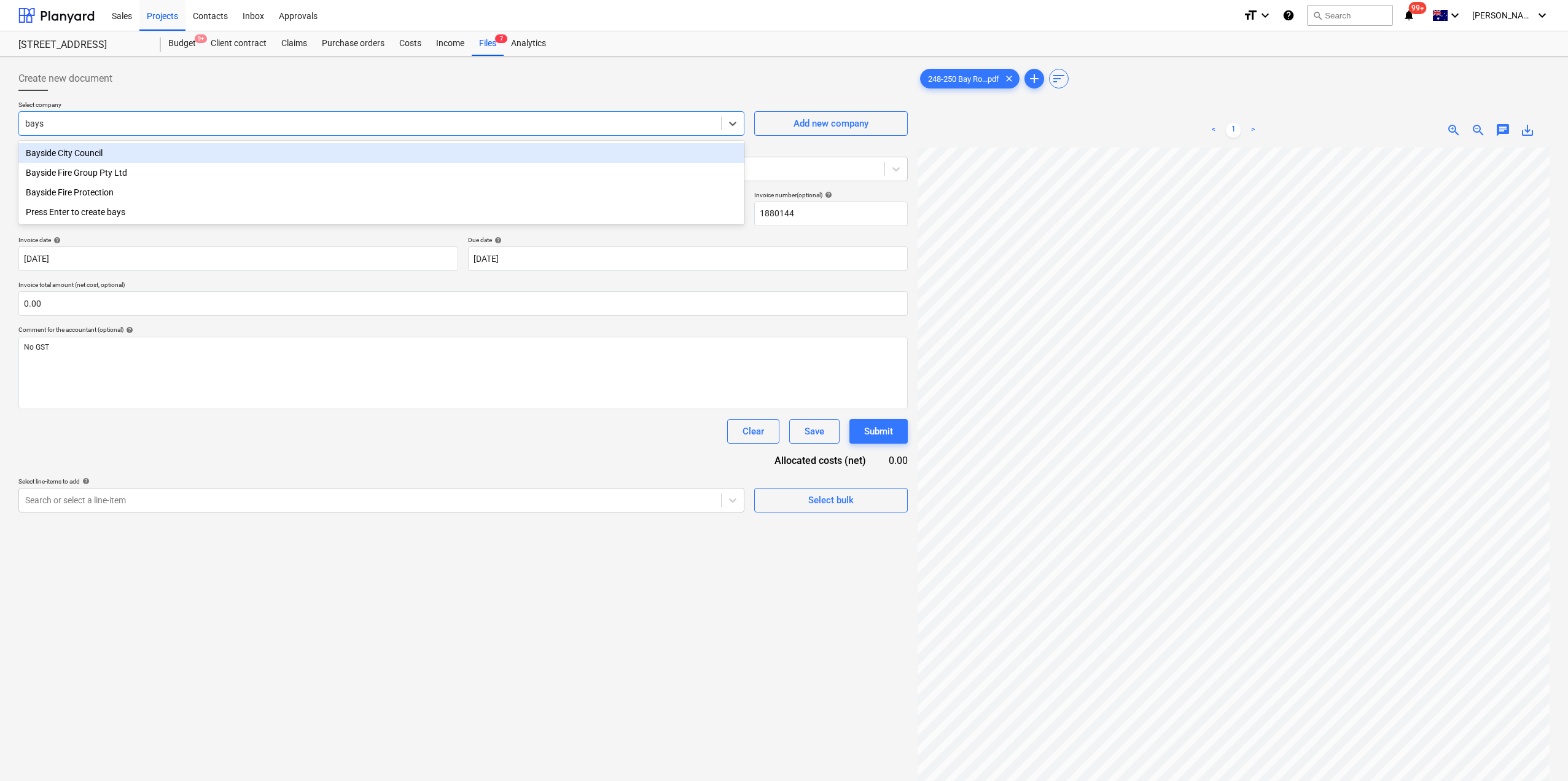
click at [186, 146] on div "Bayside City Council" at bounding box center [382, 153] width 726 height 20
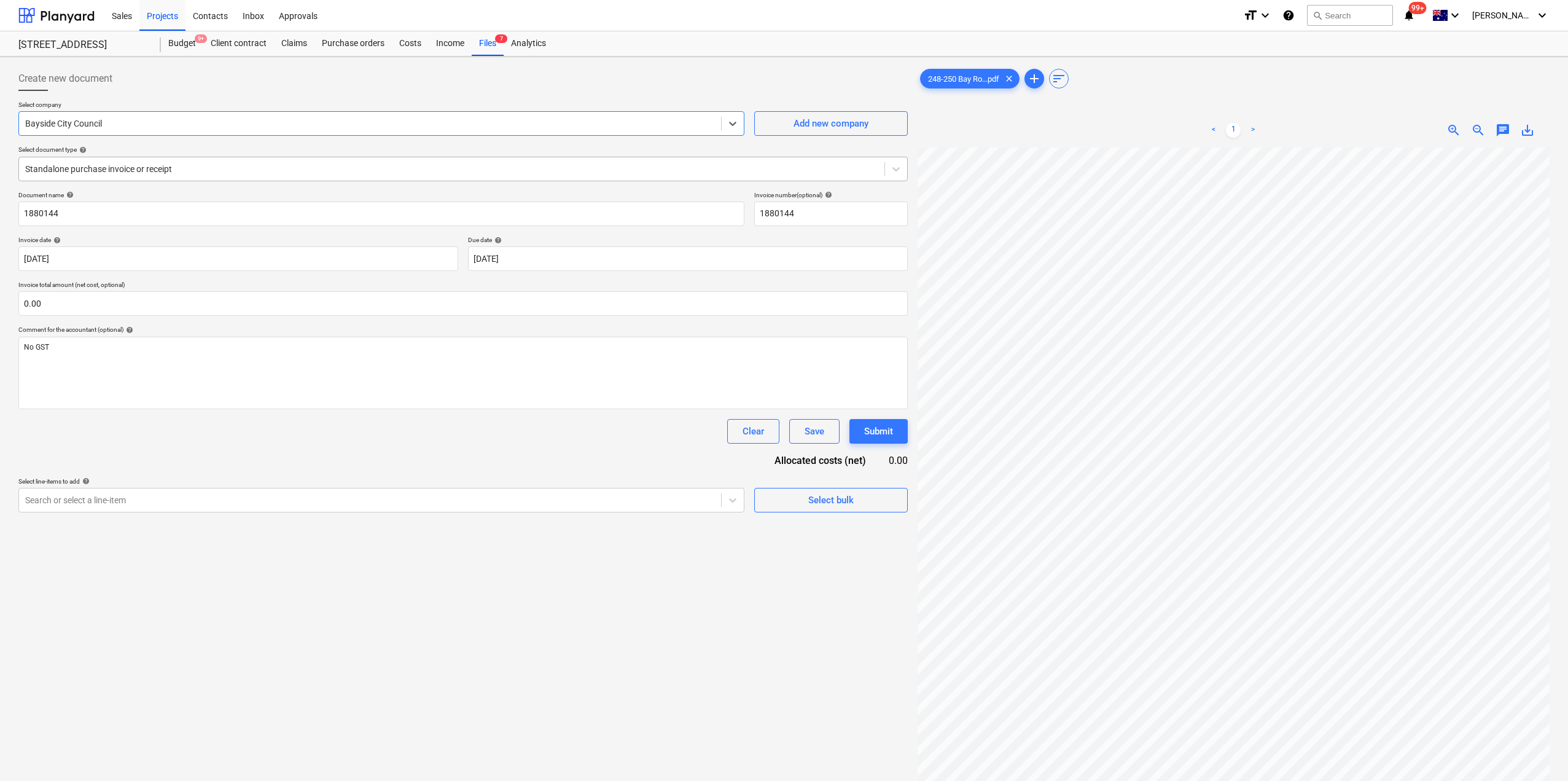
click at [162, 168] on div at bounding box center [451, 168] width 853 height 12
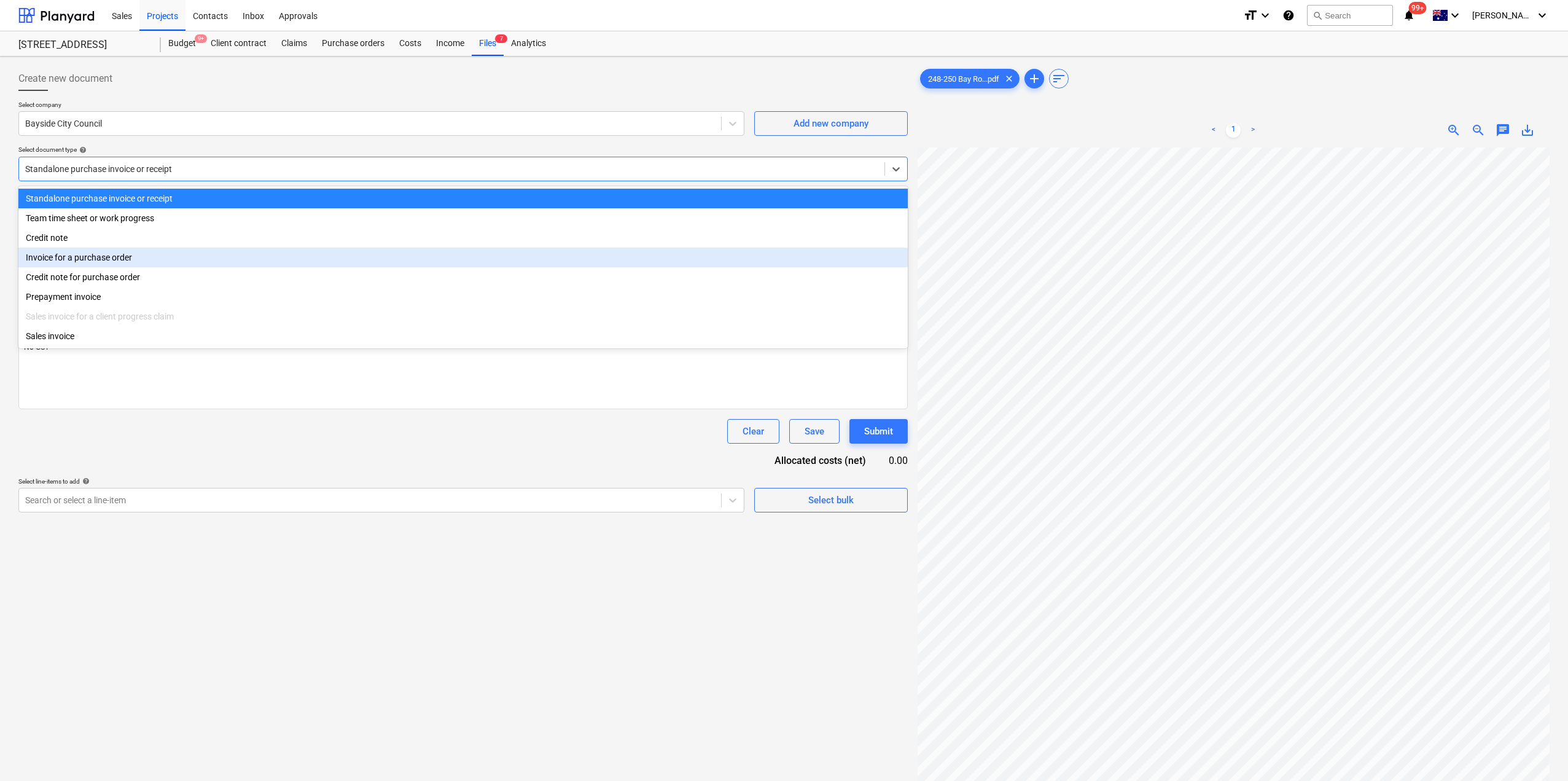
click at [142, 258] on div "Invoice for a purchase order" at bounding box center [463, 257] width 890 height 20
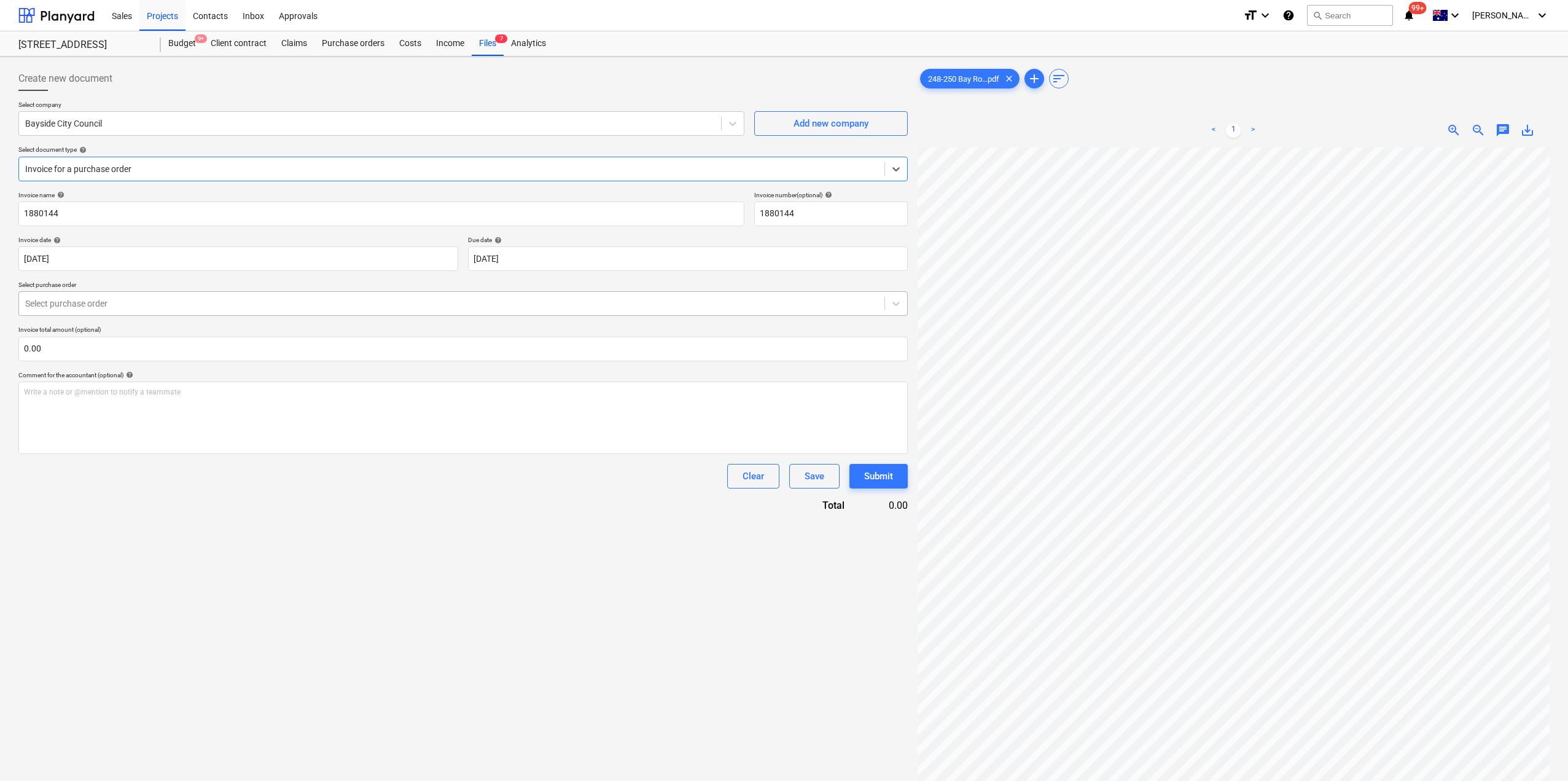
click at [186, 304] on div at bounding box center [451, 303] width 853 height 12
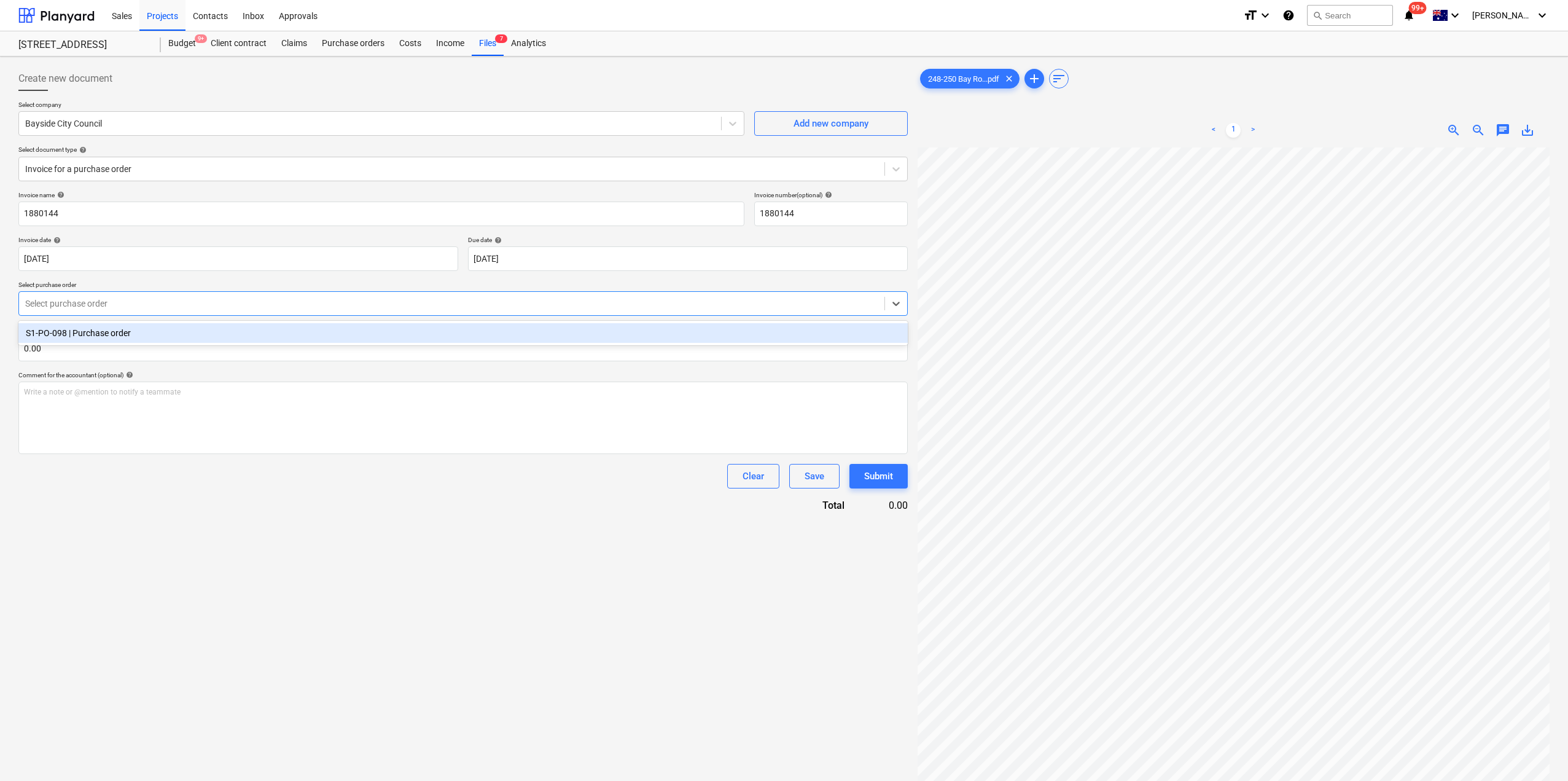
click at [170, 332] on div "S1-PO-098 | Purchase order" at bounding box center [463, 333] width 890 height 20
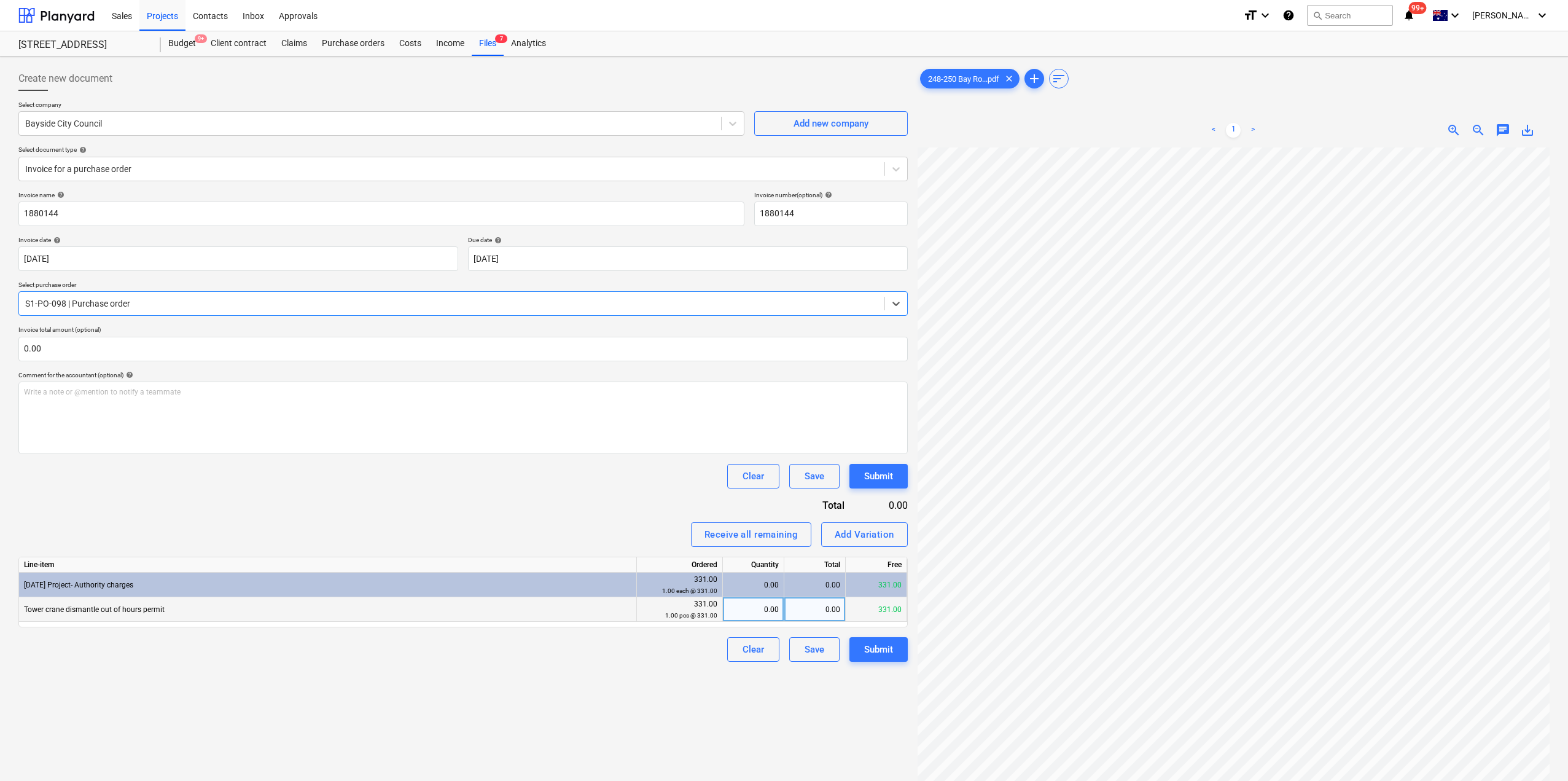
click at [753, 619] on div "0.00" at bounding box center [754, 609] width 51 height 25
type input "1"
click at [610, 735] on div "Create new document Select company Bayside City Council Add new company Select …" at bounding box center [463, 480] width 899 height 838
click at [876, 644] on div "Submit" at bounding box center [878, 650] width 29 height 16
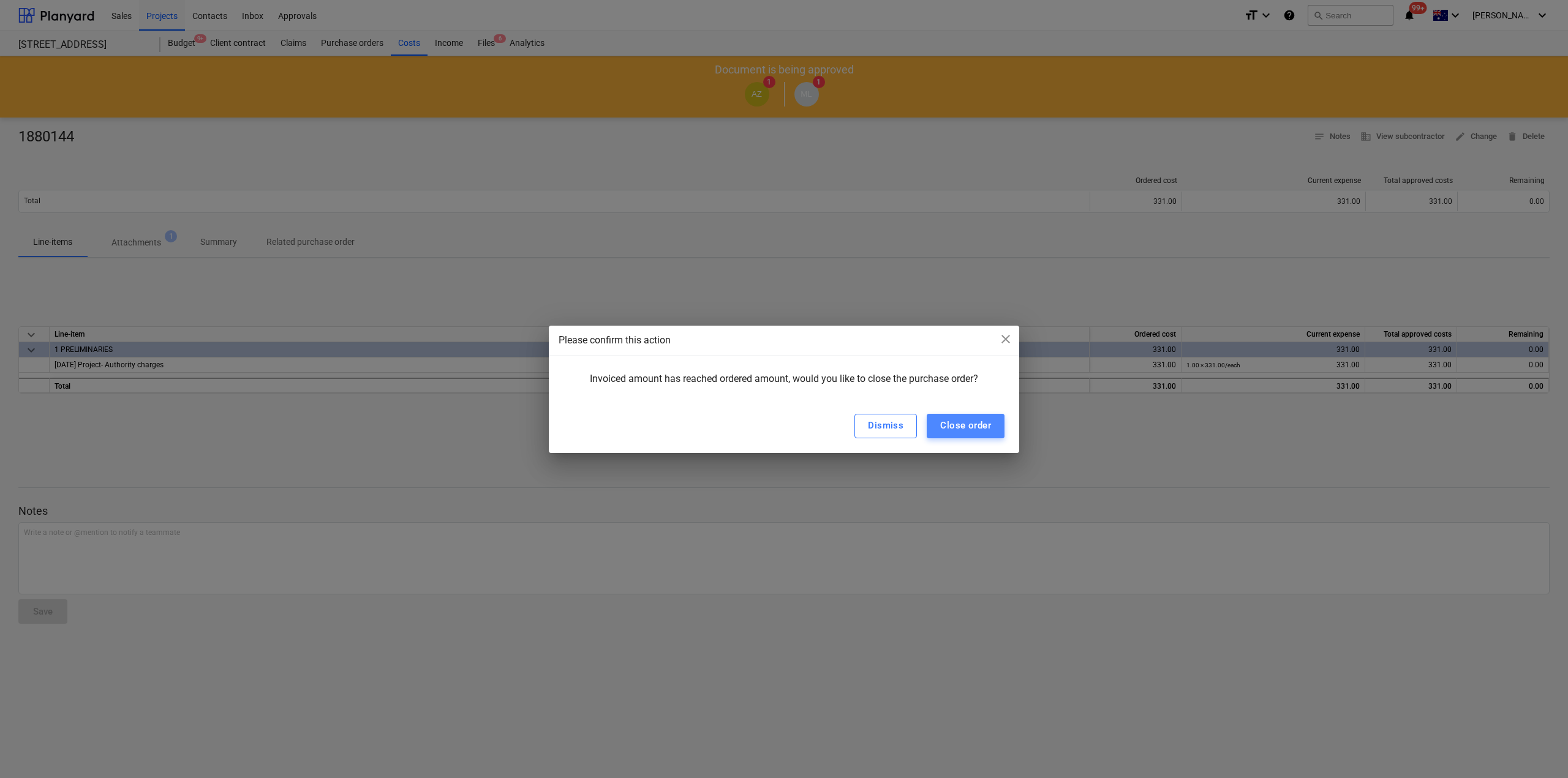
click at [946, 432] on div "Close order" at bounding box center [966, 426] width 51 height 16
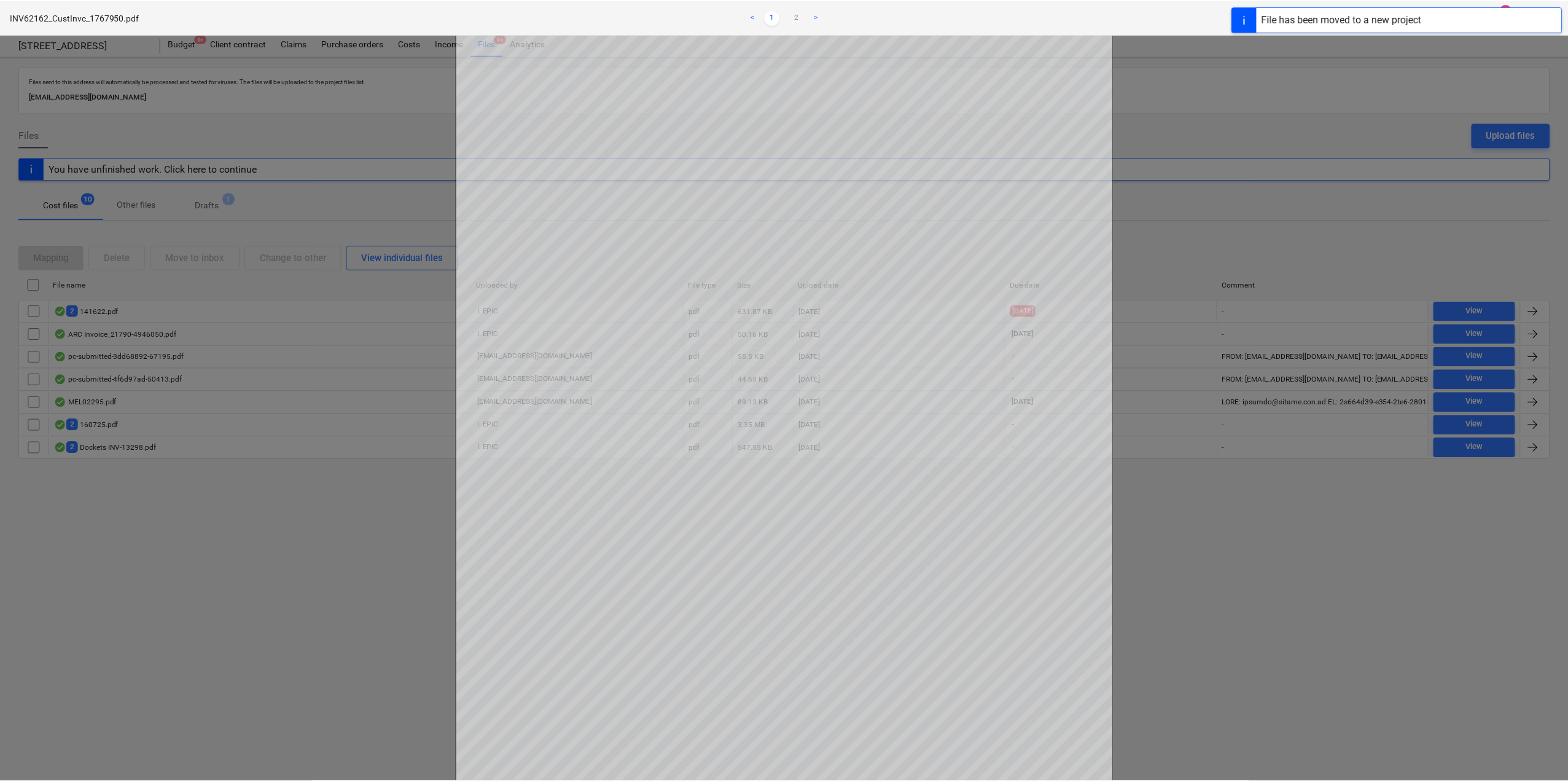
scroll to position [107, 0]
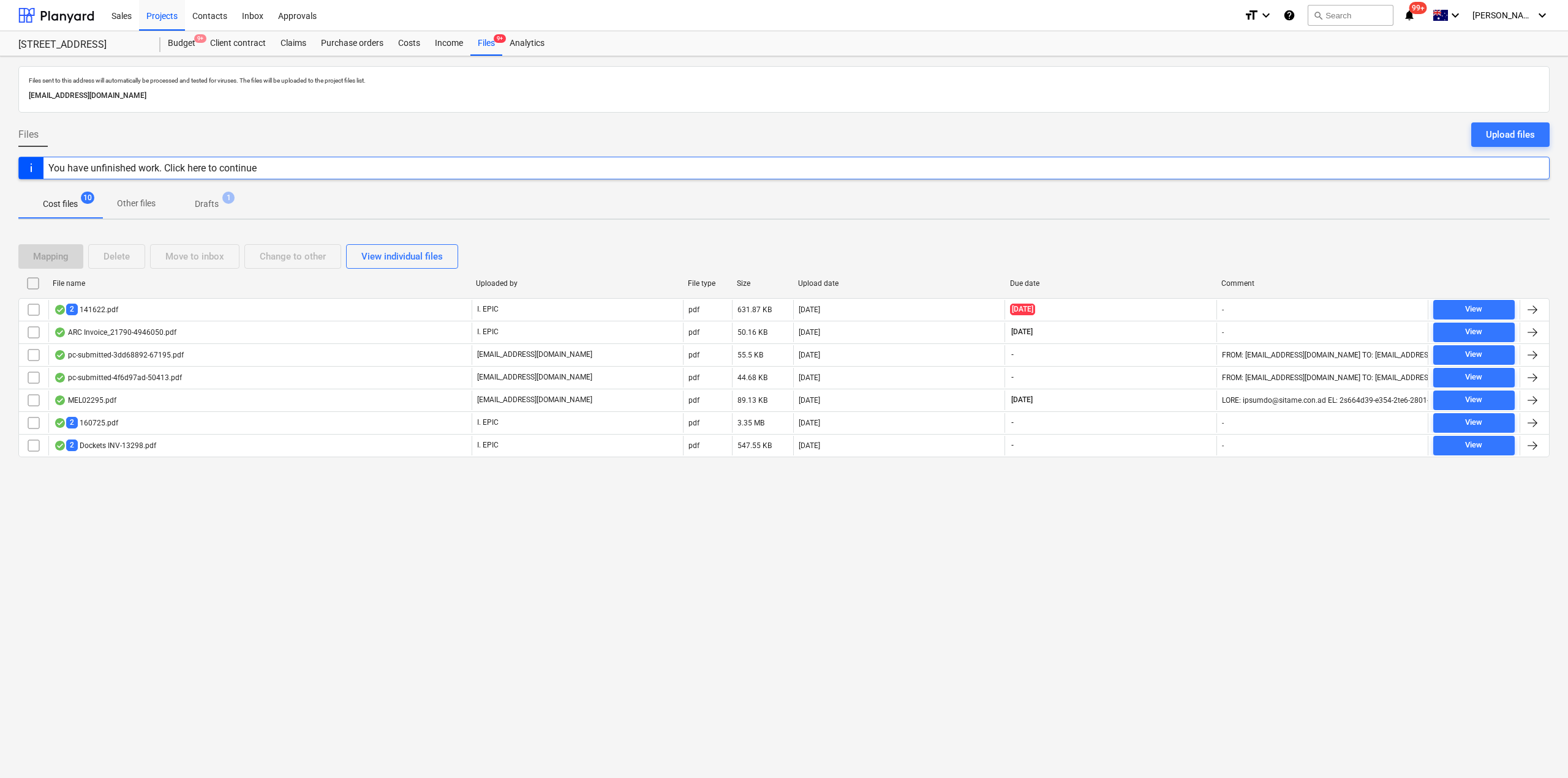
click at [149, 166] on div "You have unfinished work. Click here to continue" at bounding box center [152, 167] width 208 height 12
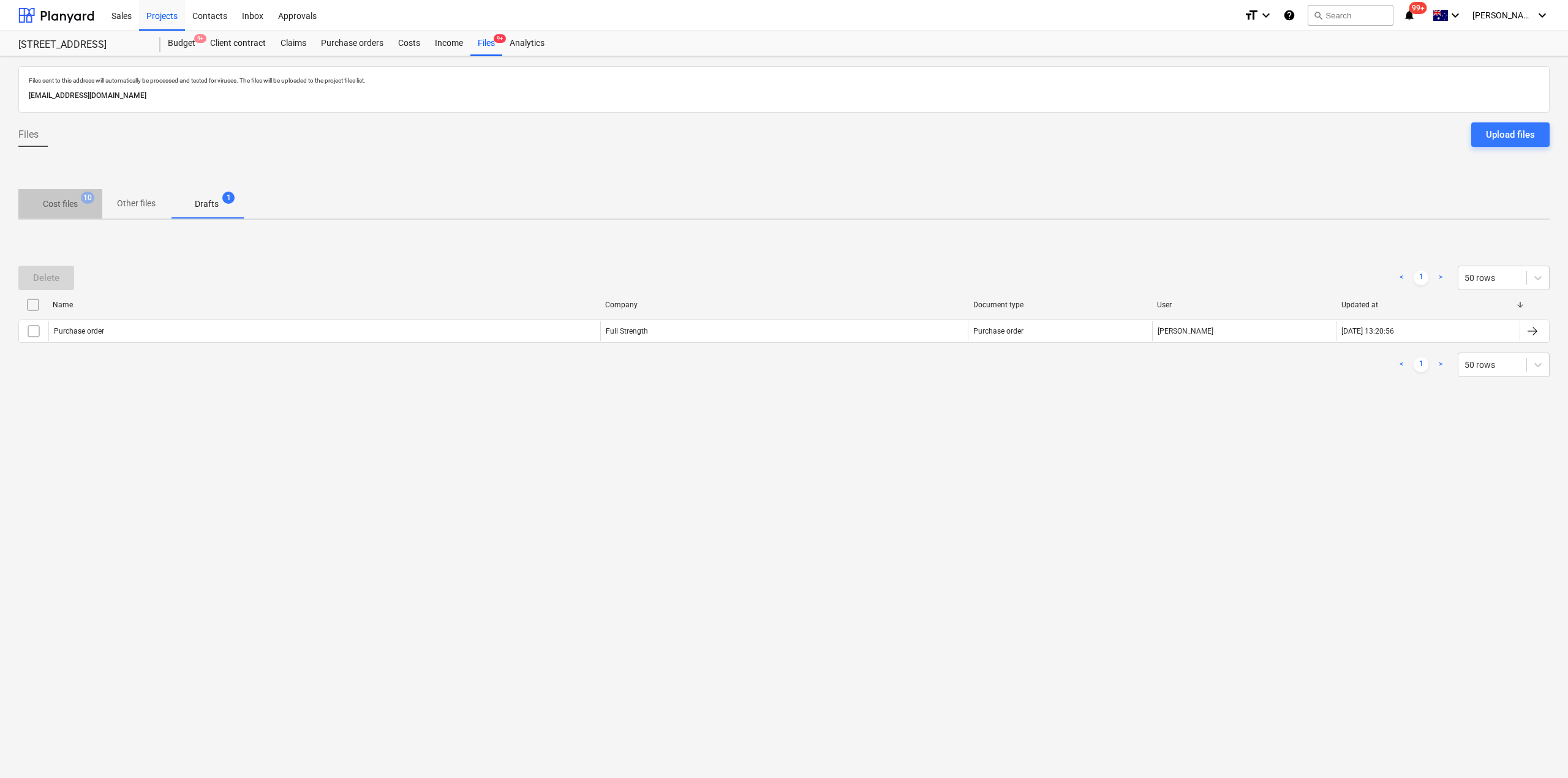
click at [49, 208] on p "Cost files" at bounding box center [61, 204] width 35 height 13
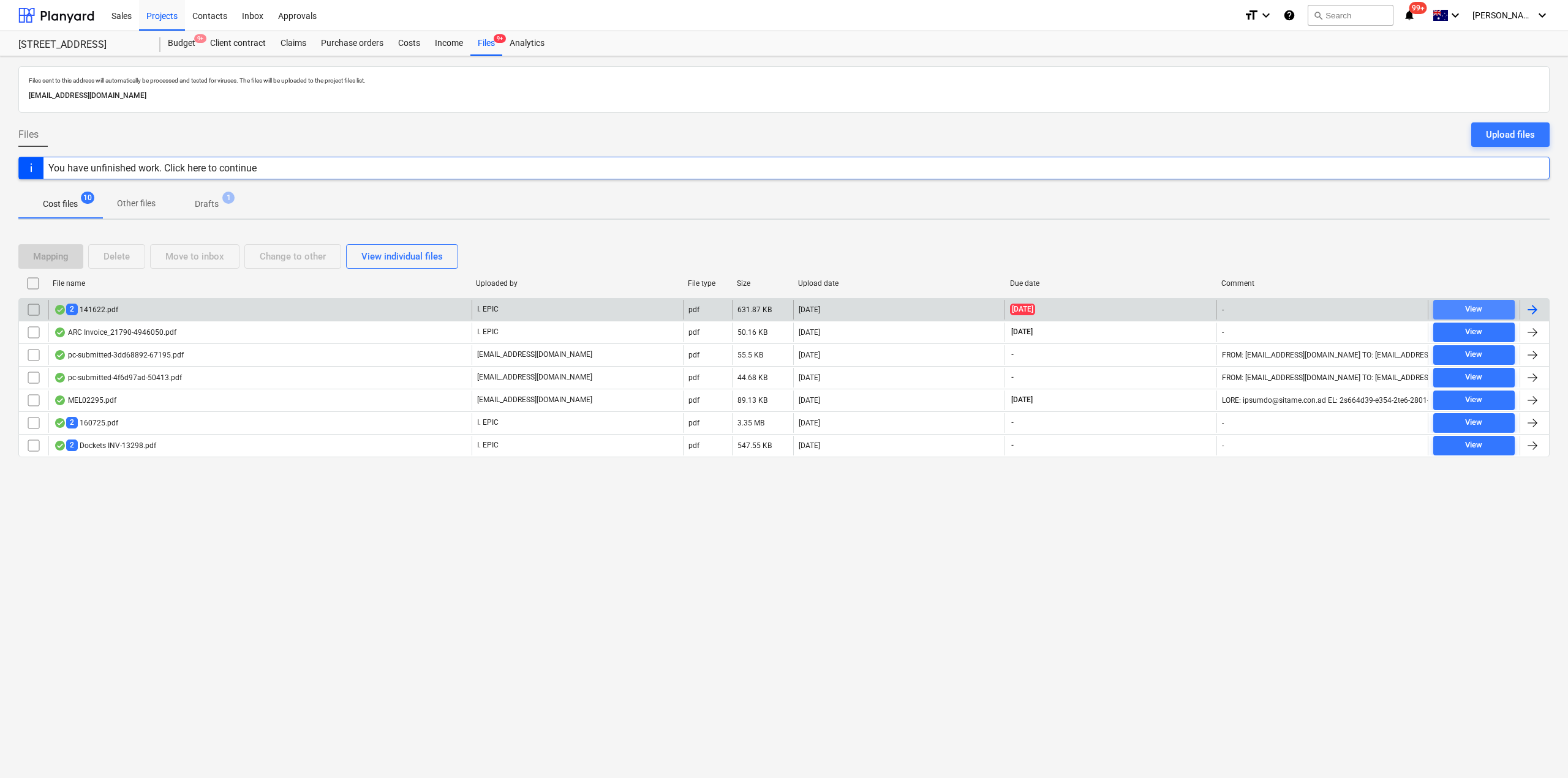
click at [1475, 312] on div "View" at bounding box center [1473, 309] width 17 height 14
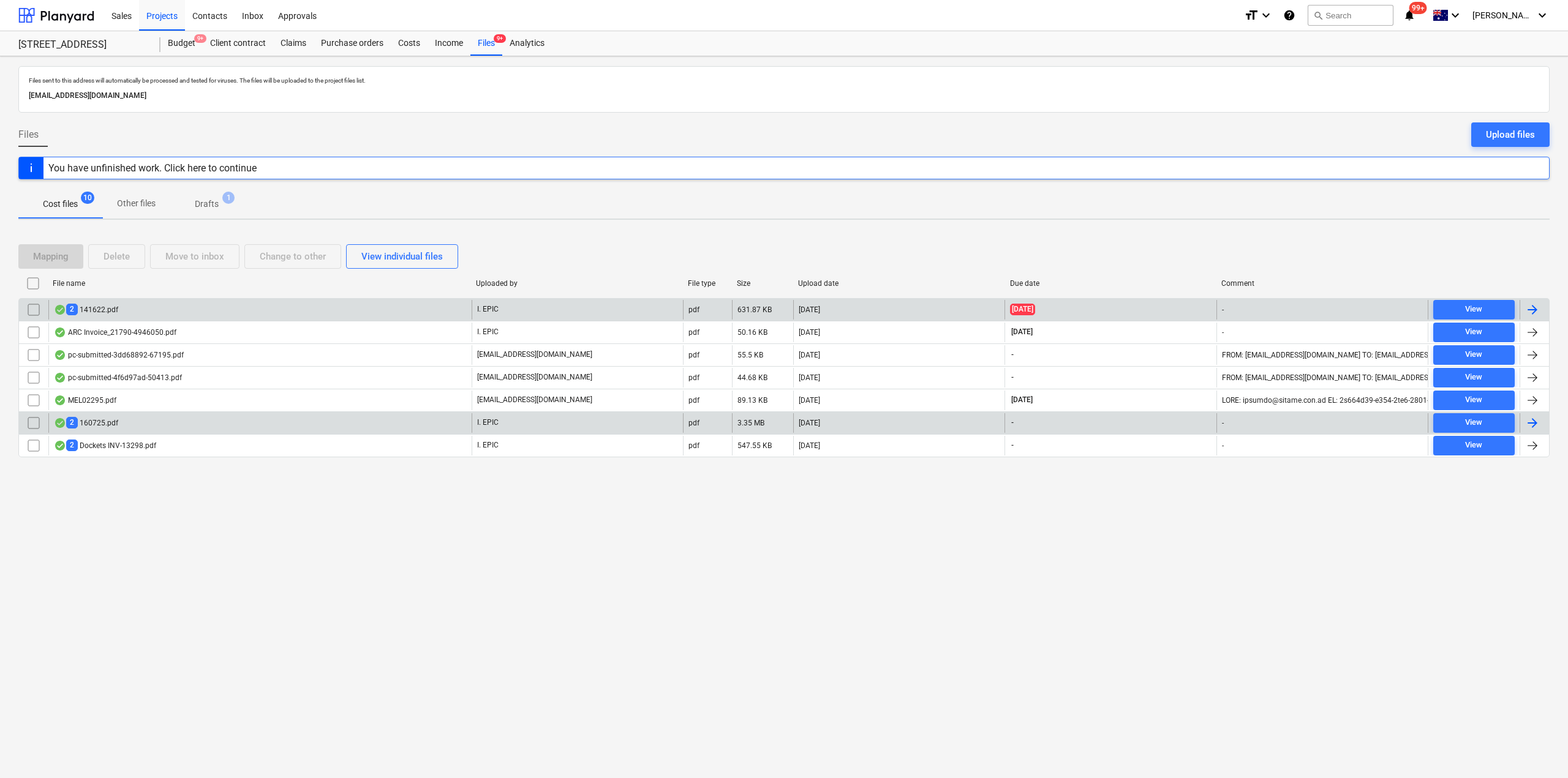
click at [103, 420] on div "2 160725.pdf" at bounding box center [86, 422] width 65 height 12
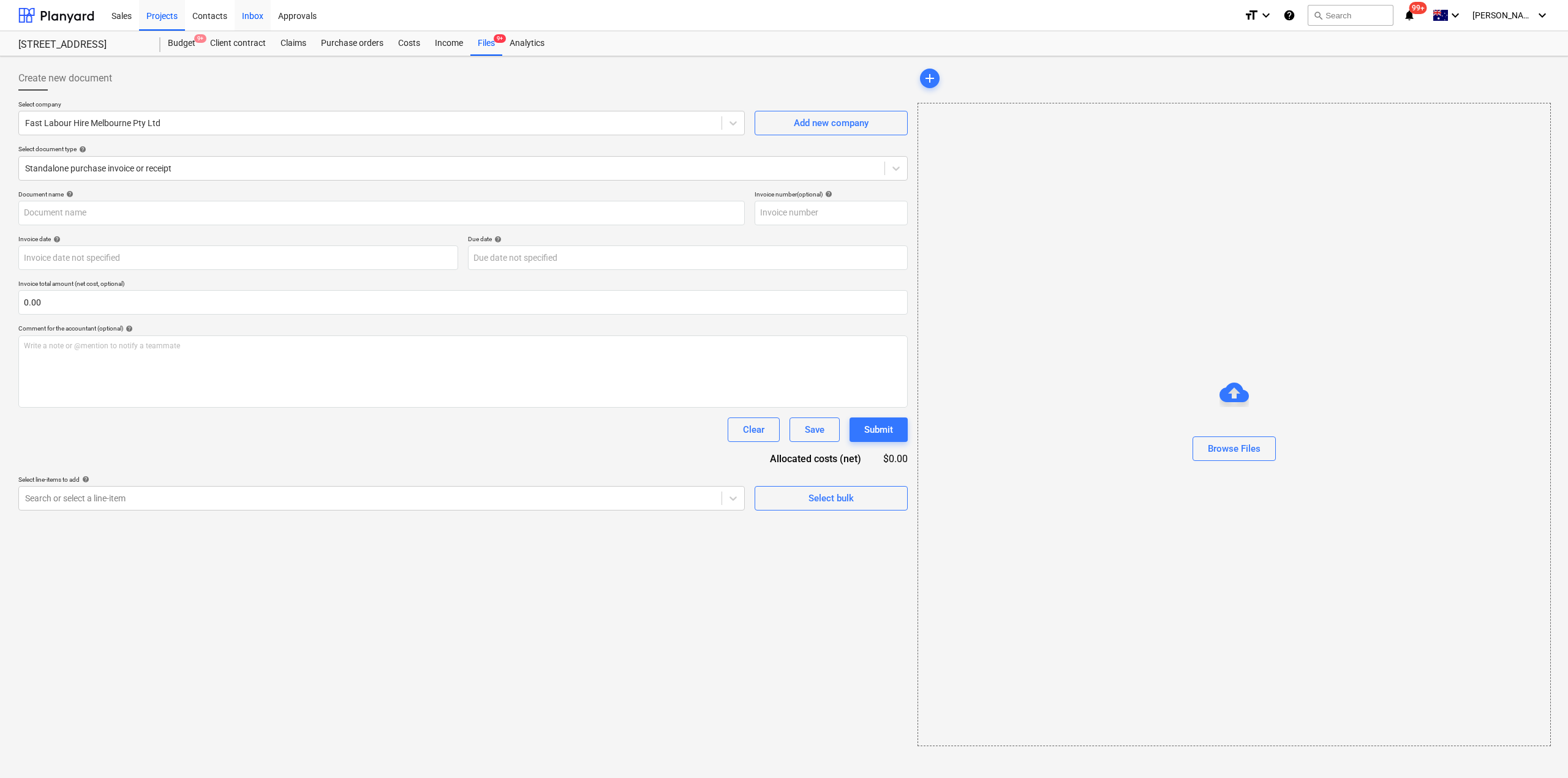
type input "160725"
type input "[DATE]"
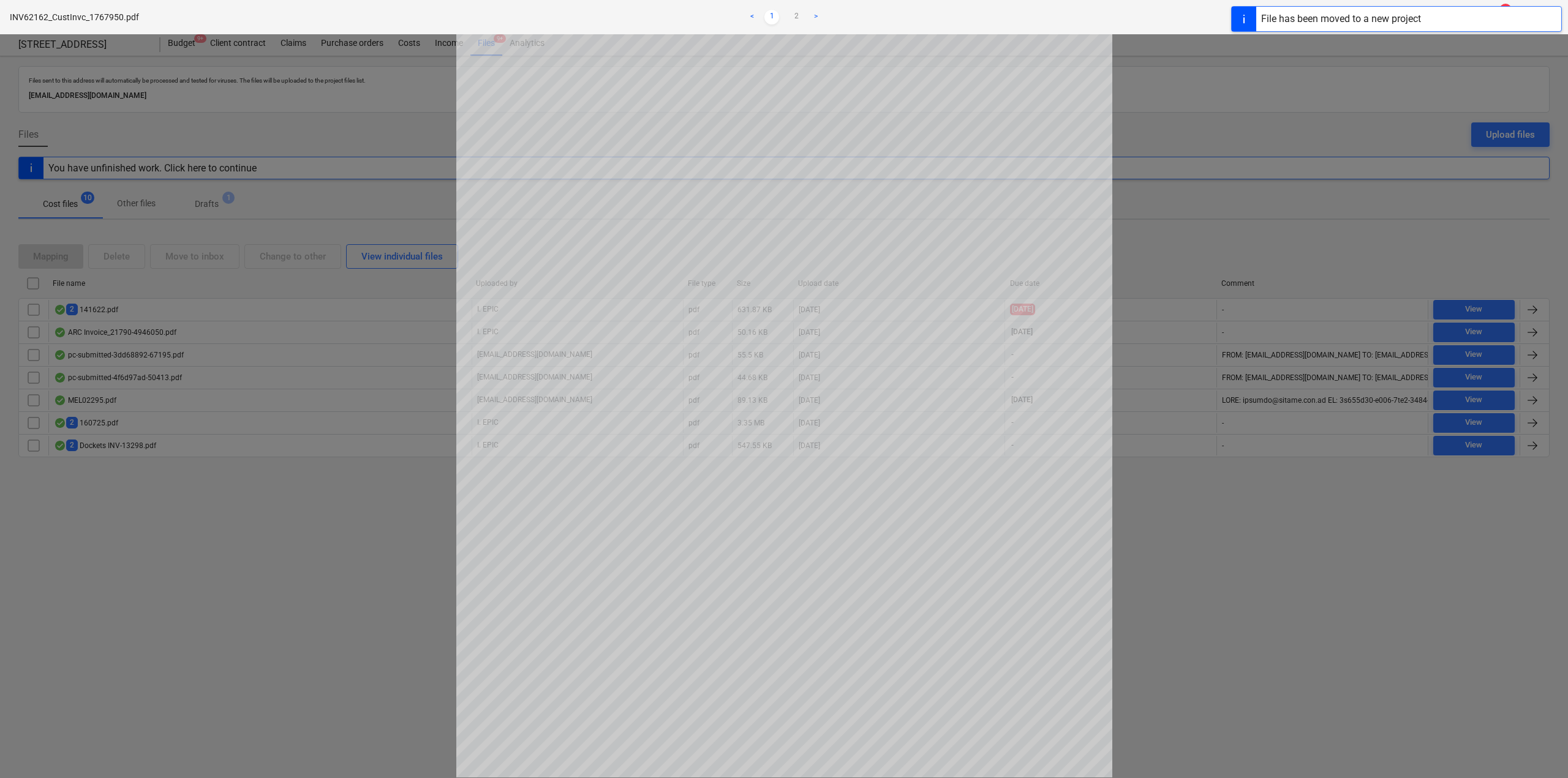
scroll to position [107, 0]
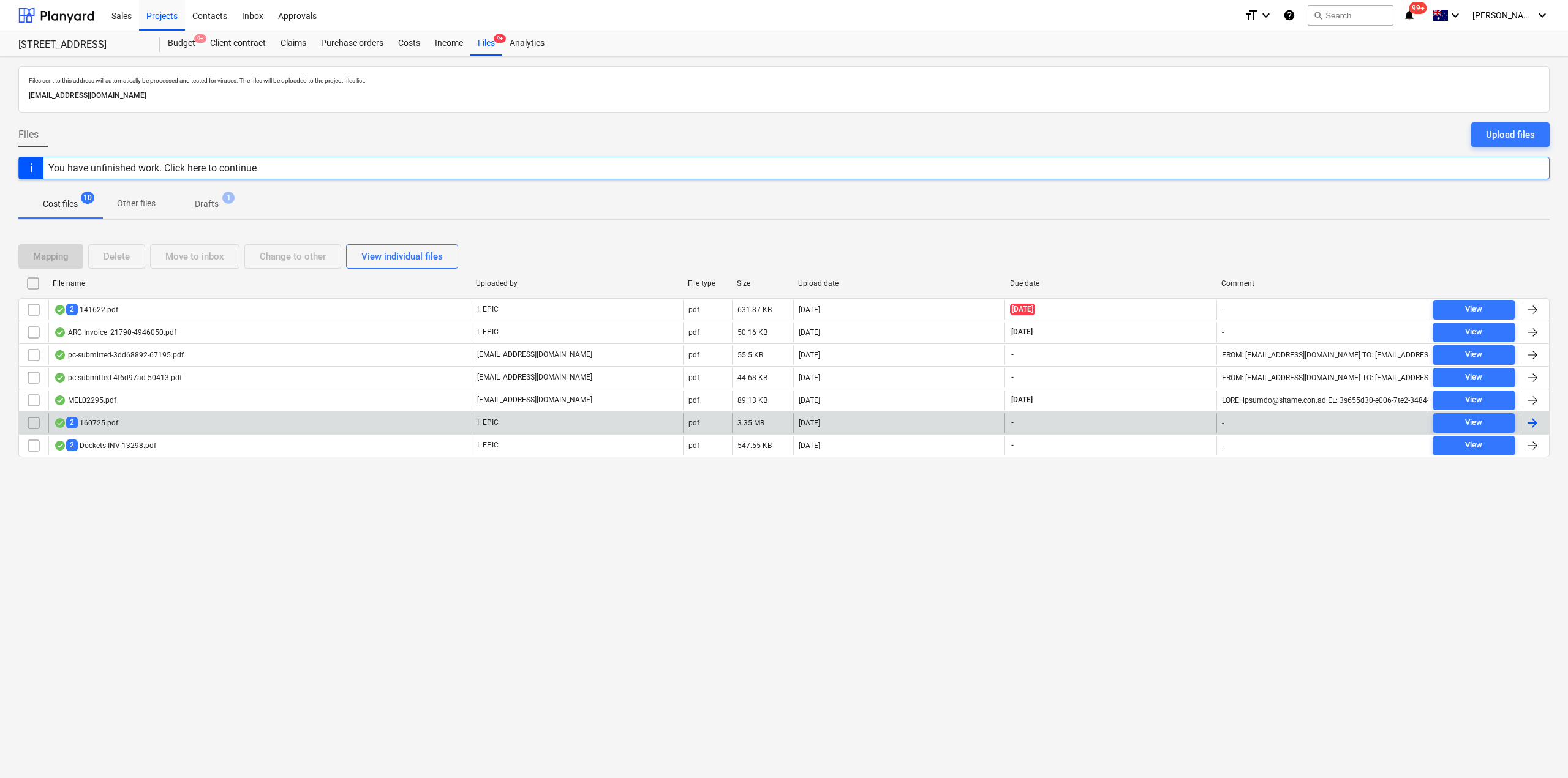
click at [126, 422] on div "2 160725.pdf" at bounding box center [260, 422] width 424 height 20
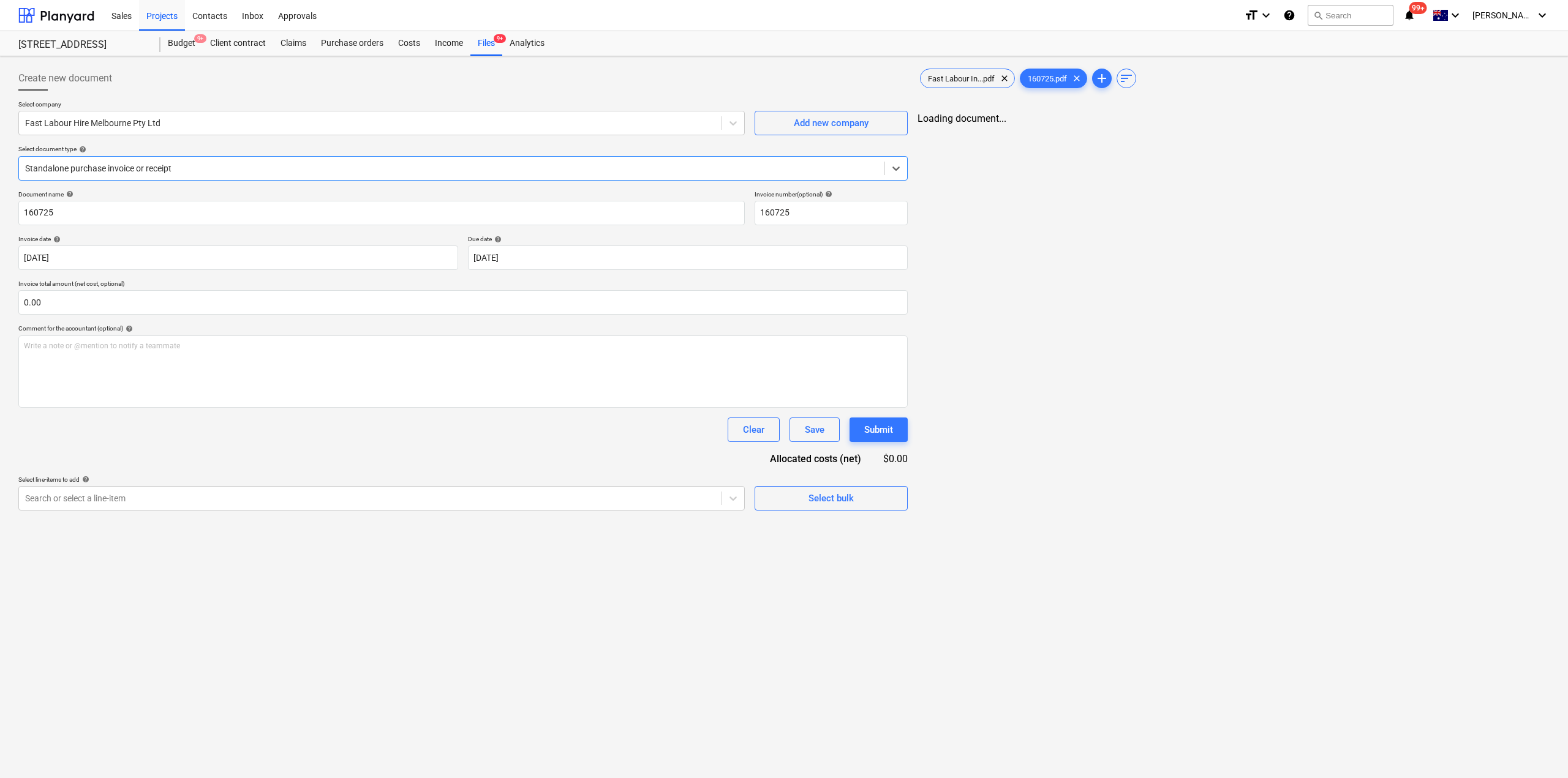
type input "160725"
type input "29 Sep 2025"
type input "31 Oct 2025"
click at [329, 42] on div "Purchase orders" at bounding box center [352, 43] width 77 height 25
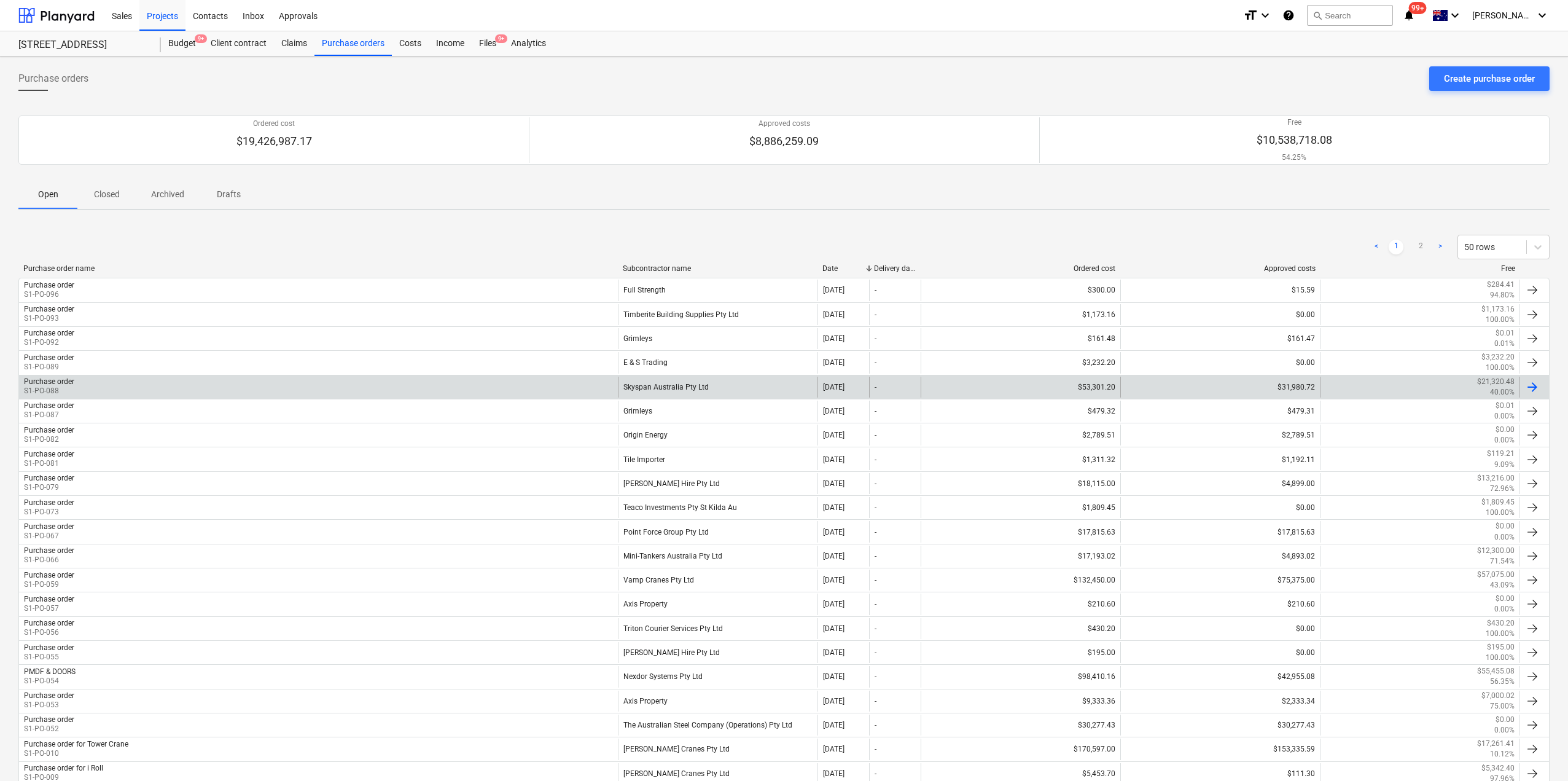
click at [322, 387] on div "Purchase order S1-PO-088" at bounding box center [318, 387] width 599 height 21
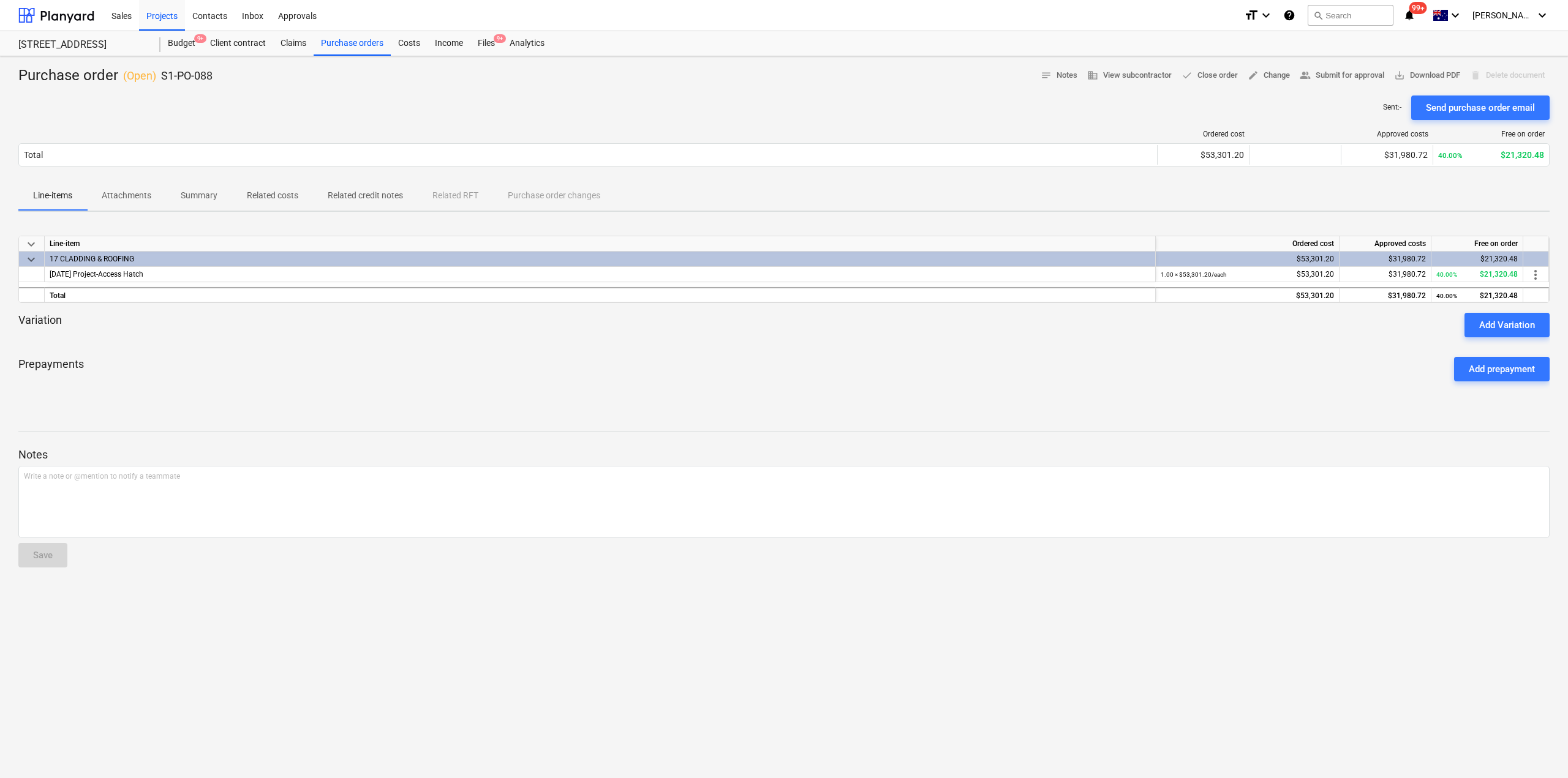
click at [1117, 395] on div "keyboard_arrow_down Line-item Ordered cost Approved costs Free on order keyboar…" at bounding box center [783, 313] width 1531 height 183
click at [74, 280] on div "3-17-02 Project-Access Hatch" at bounding box center [600, 274] width 1111 height 15
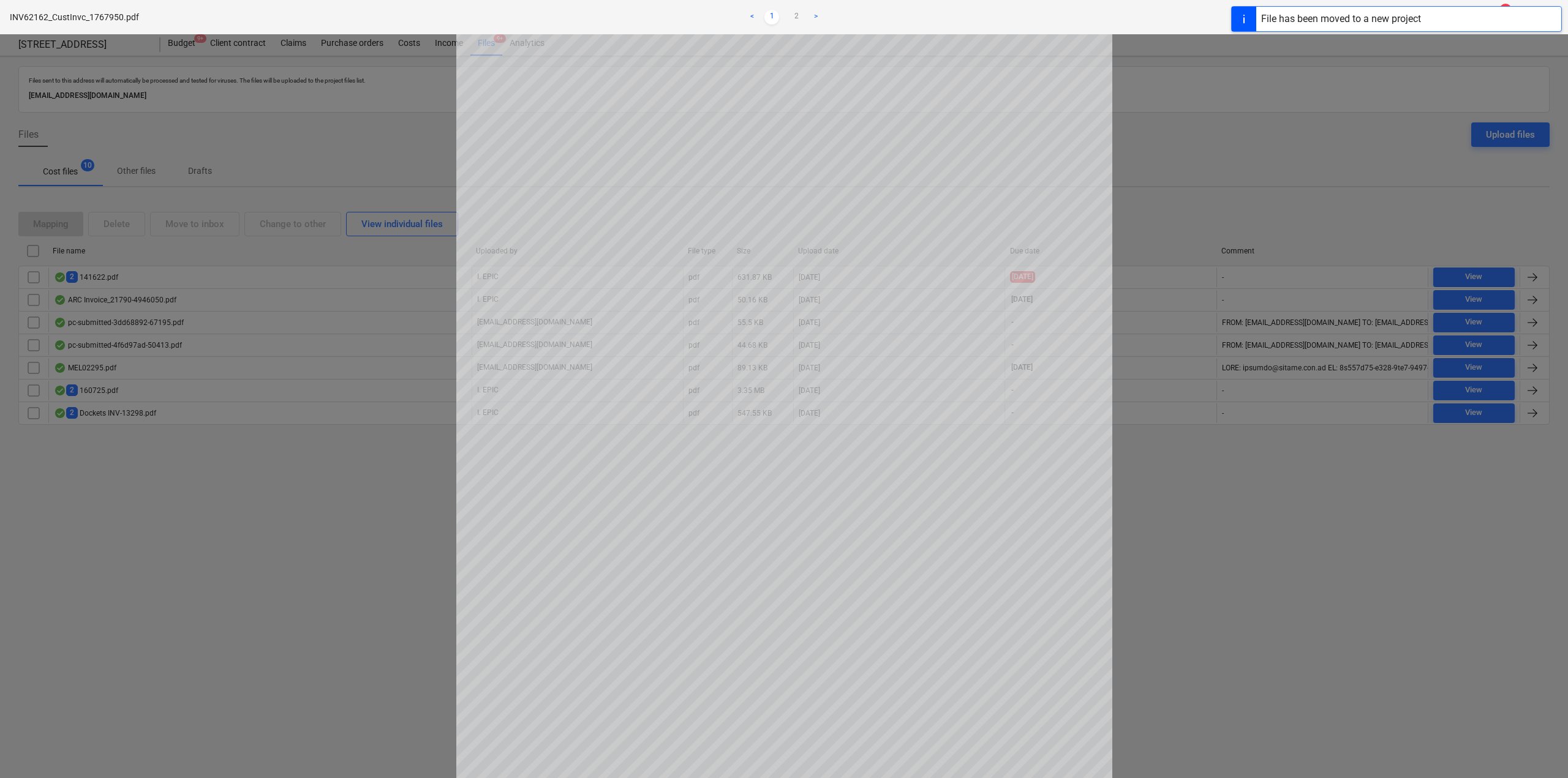
scroll to position [107, 0]
click at [794, 18] on link "2" at bounding box center [796, 17] width 14 height 14
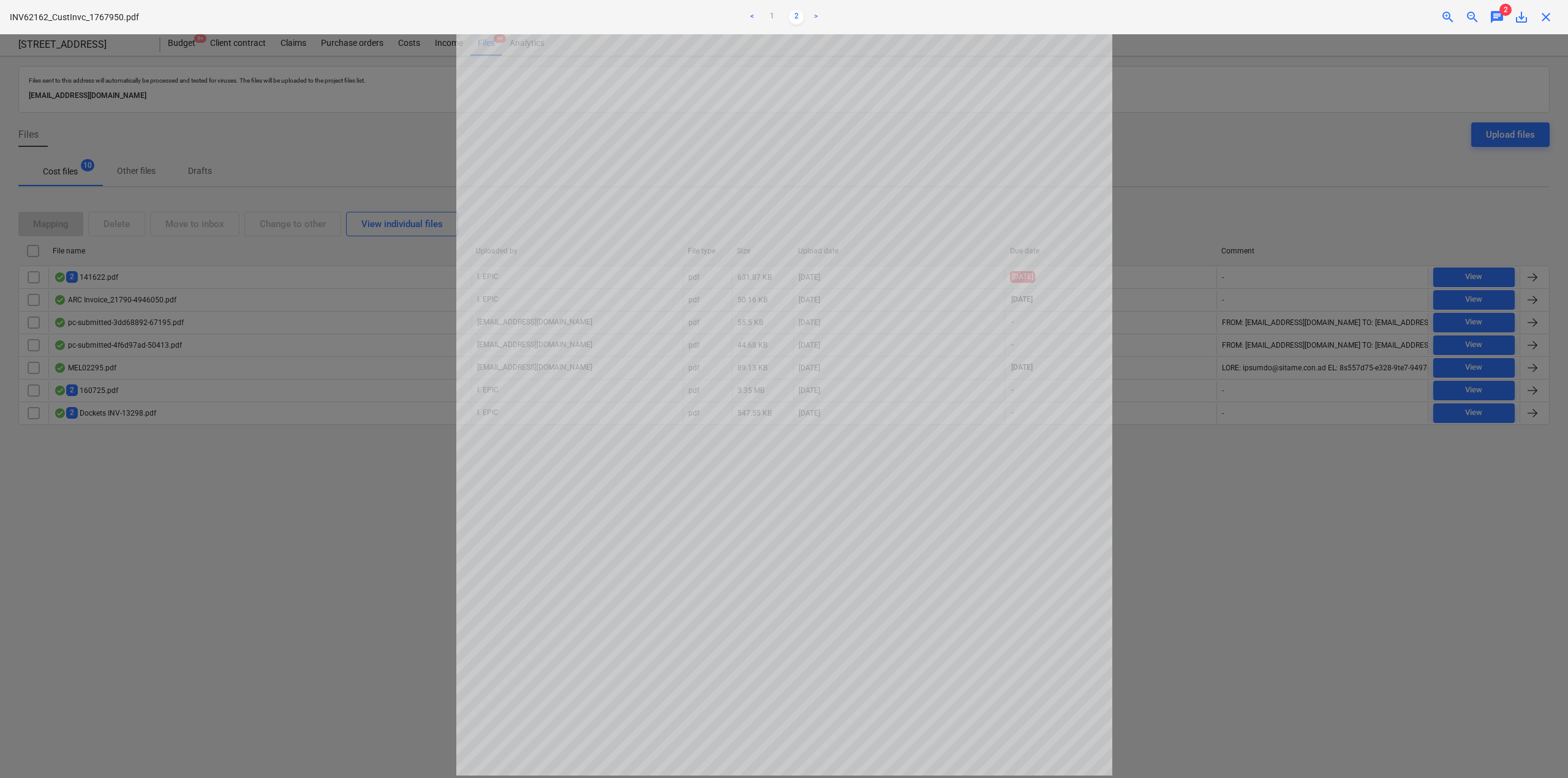
scroll to position [0, 0]
click at [767, 10] on link "1" at bounding box center [771, 17] width 14 height 14
click at [790, 11] on link "2" at bounding box center [796, 17] width 14 height 14
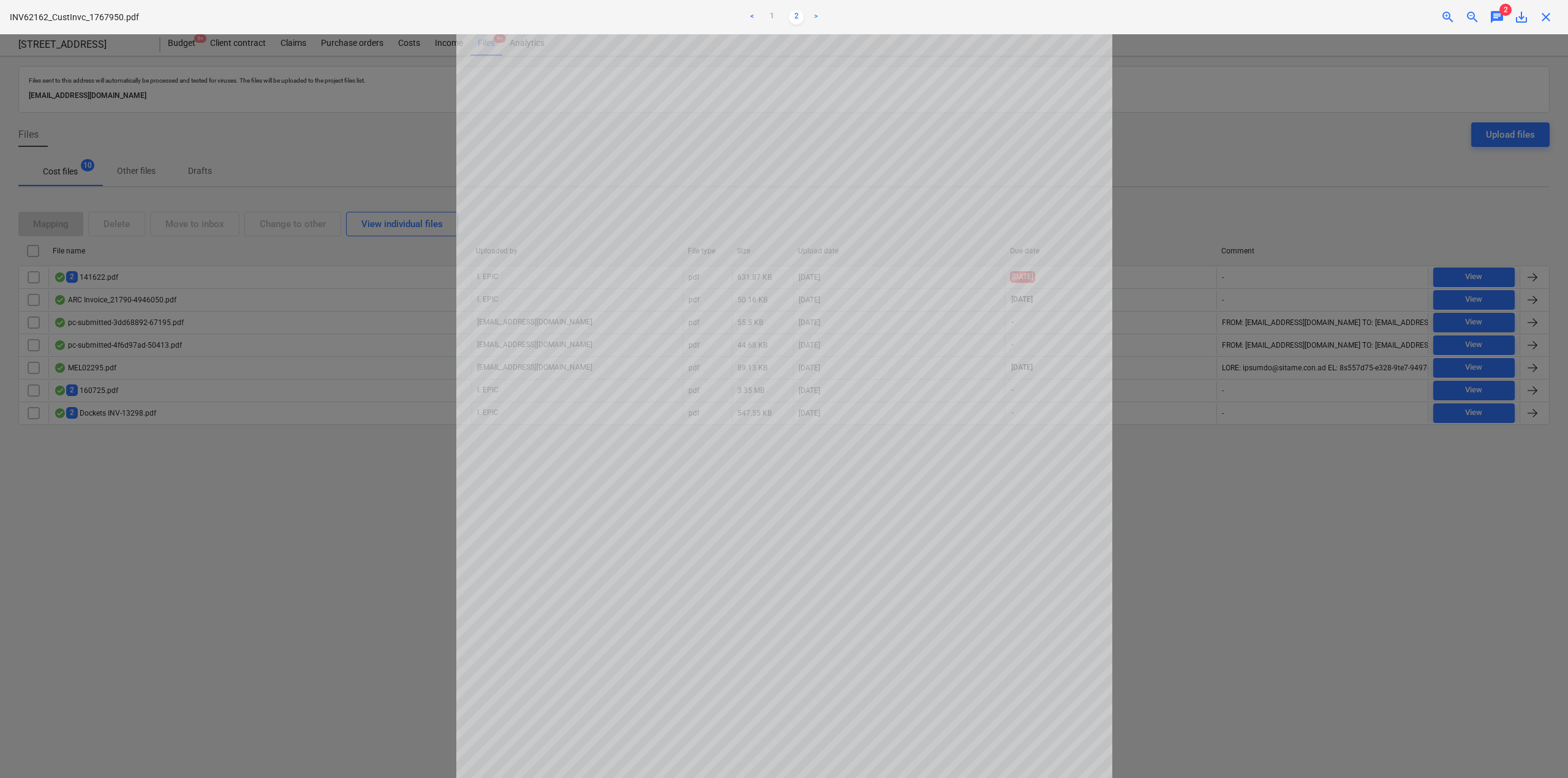
click at [1201, 429] on div at bounding box center [784, 406] width 1568 height 744
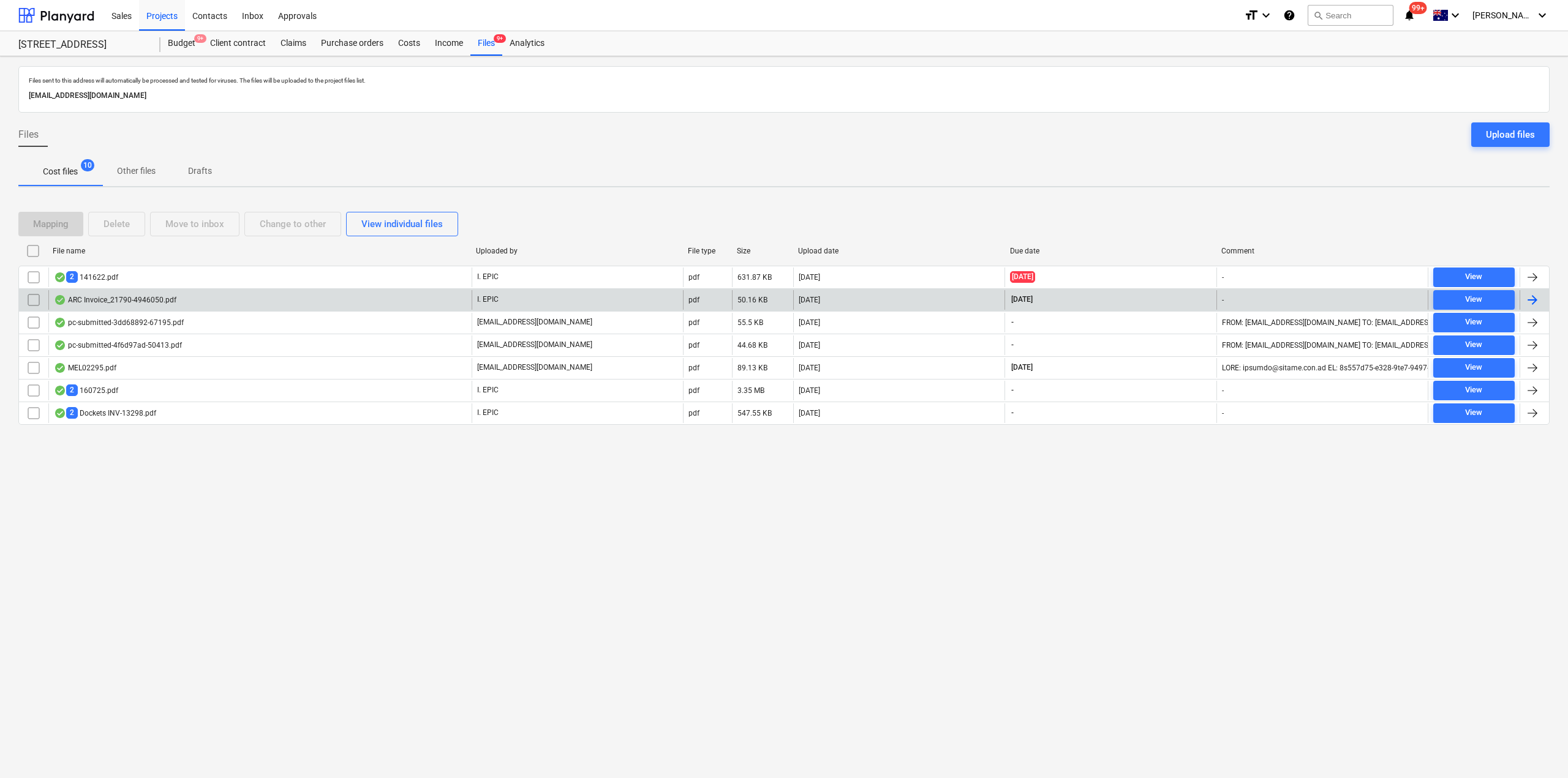
click at [179, 301] on div "ARC Invoice_21790-4946050.pdf" at bounding box center [260, 300] width 424 height 20
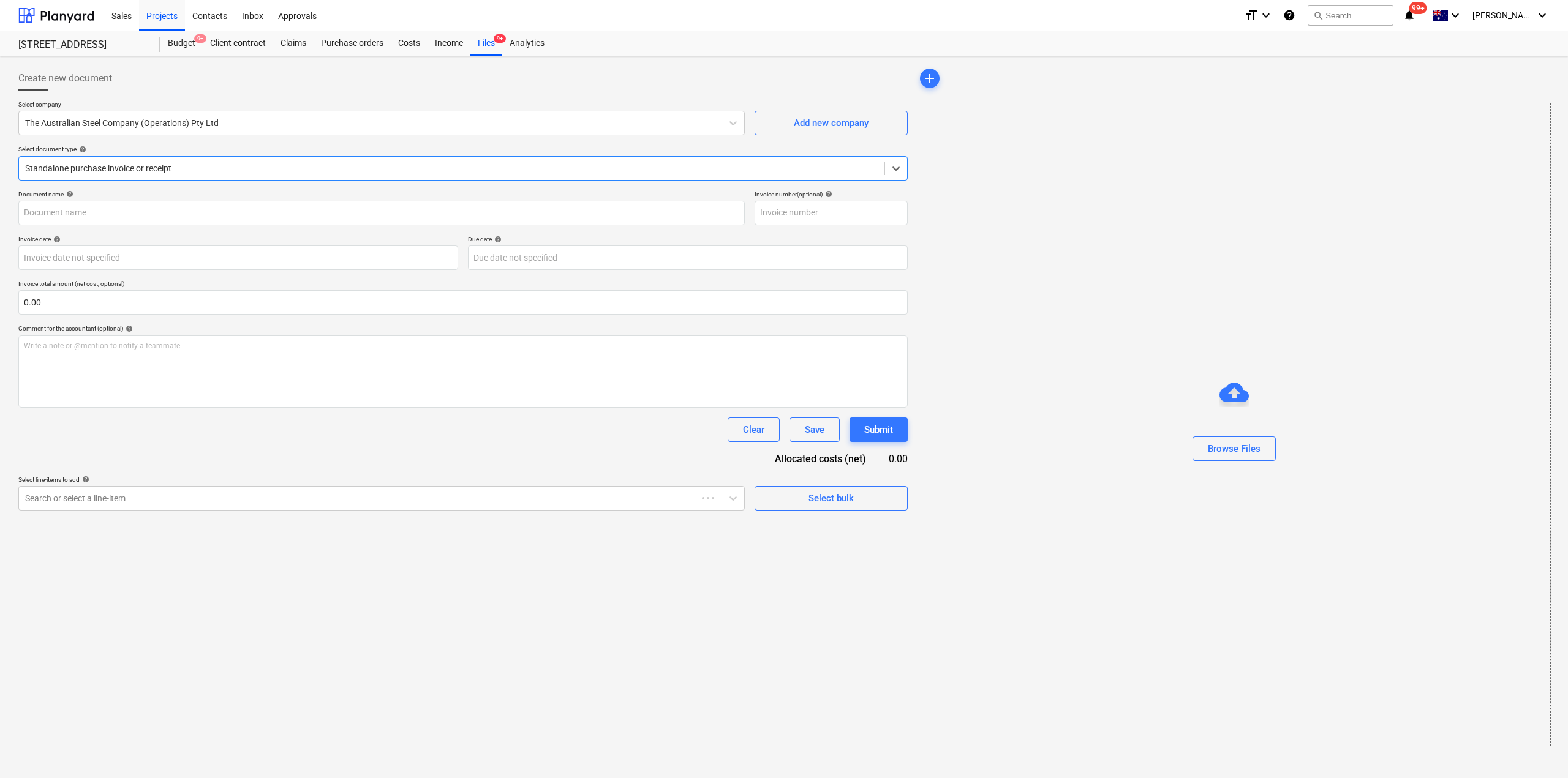
type input "4946050"
type input "01 Oct 2025"
type input "[DATE]"
click at [389, 167] on div at bounding box center [450, 167] width 850 height 12
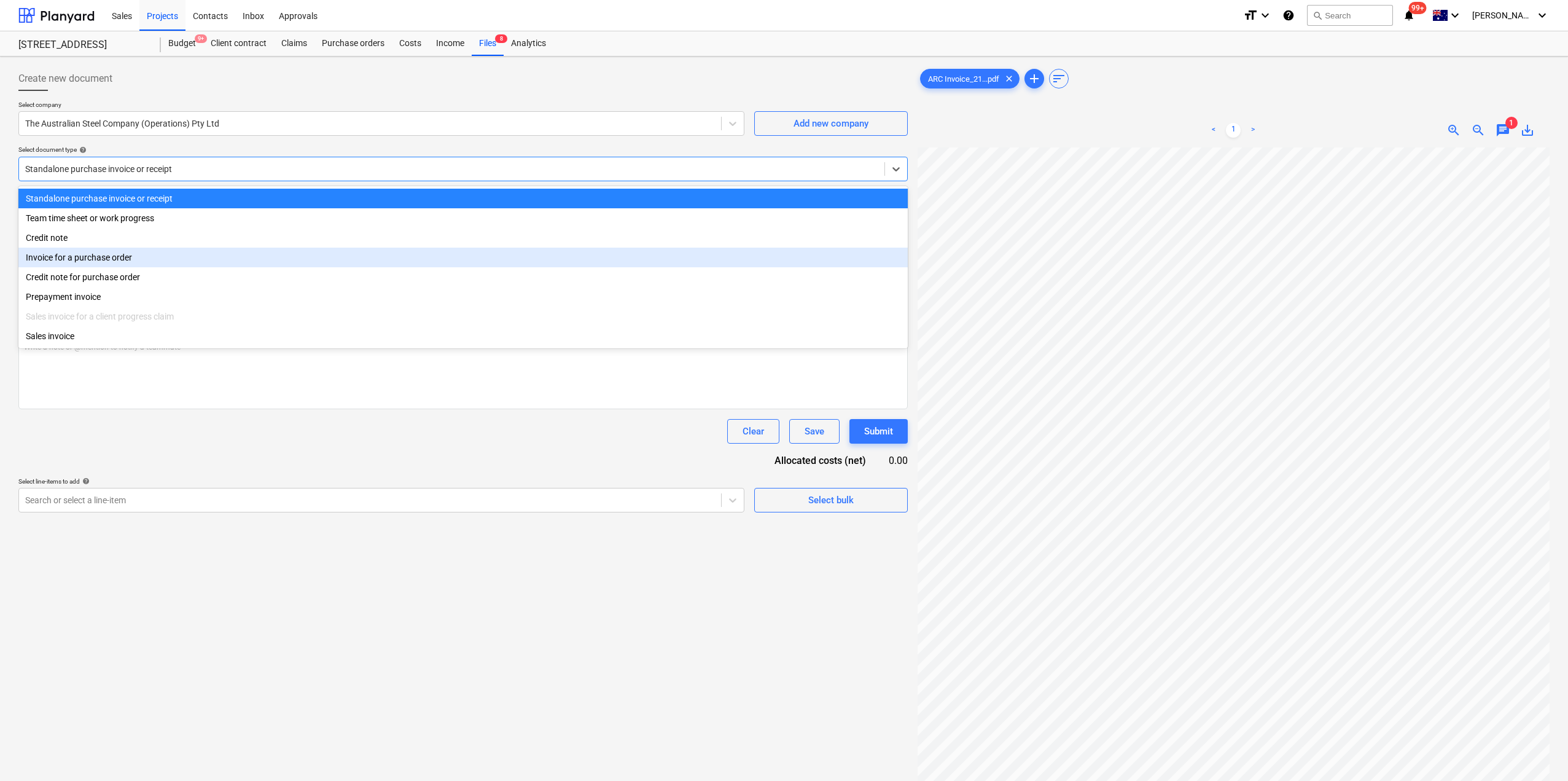
click at [198, 255] on div "Invoice for a purchase order" at bounding box center [463, 257] width 890 height 20
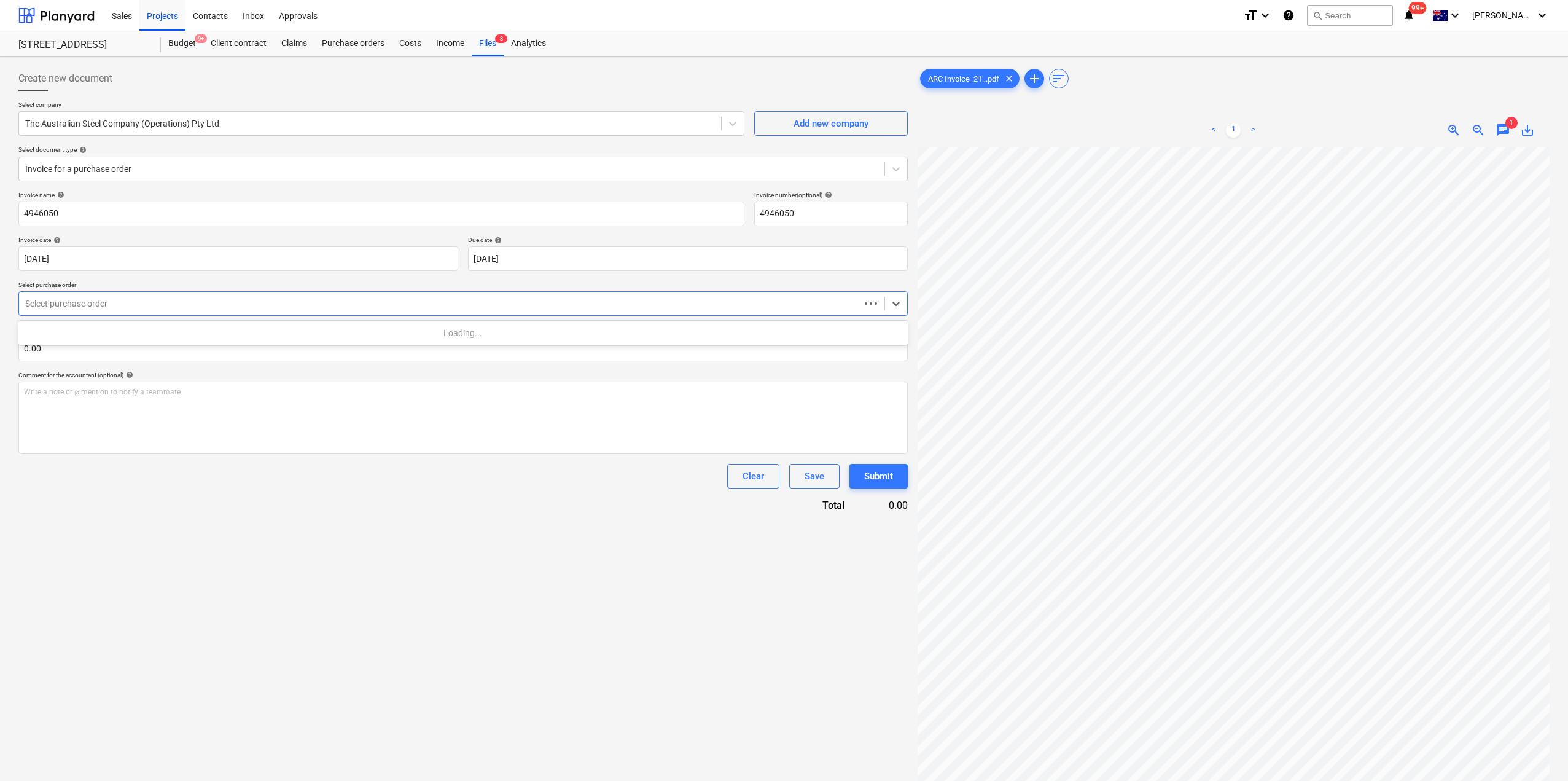
click at [166, 300] on div at bounding box center [439, 303] width 829 height 12
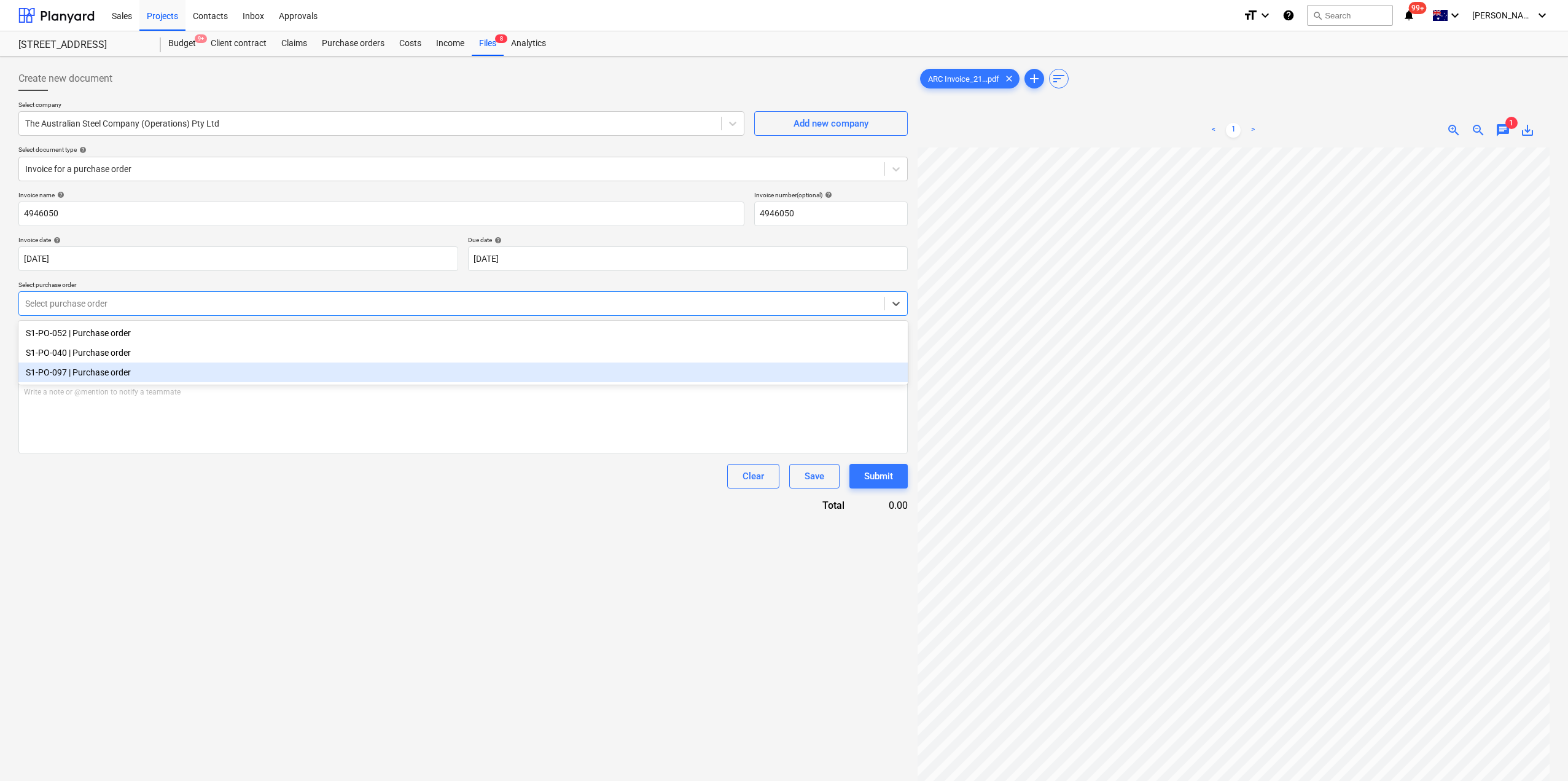
click at [98, 381] on div "S1-PO-097 | Purchase order" at bounding box center [463, 372] width 890 height 20
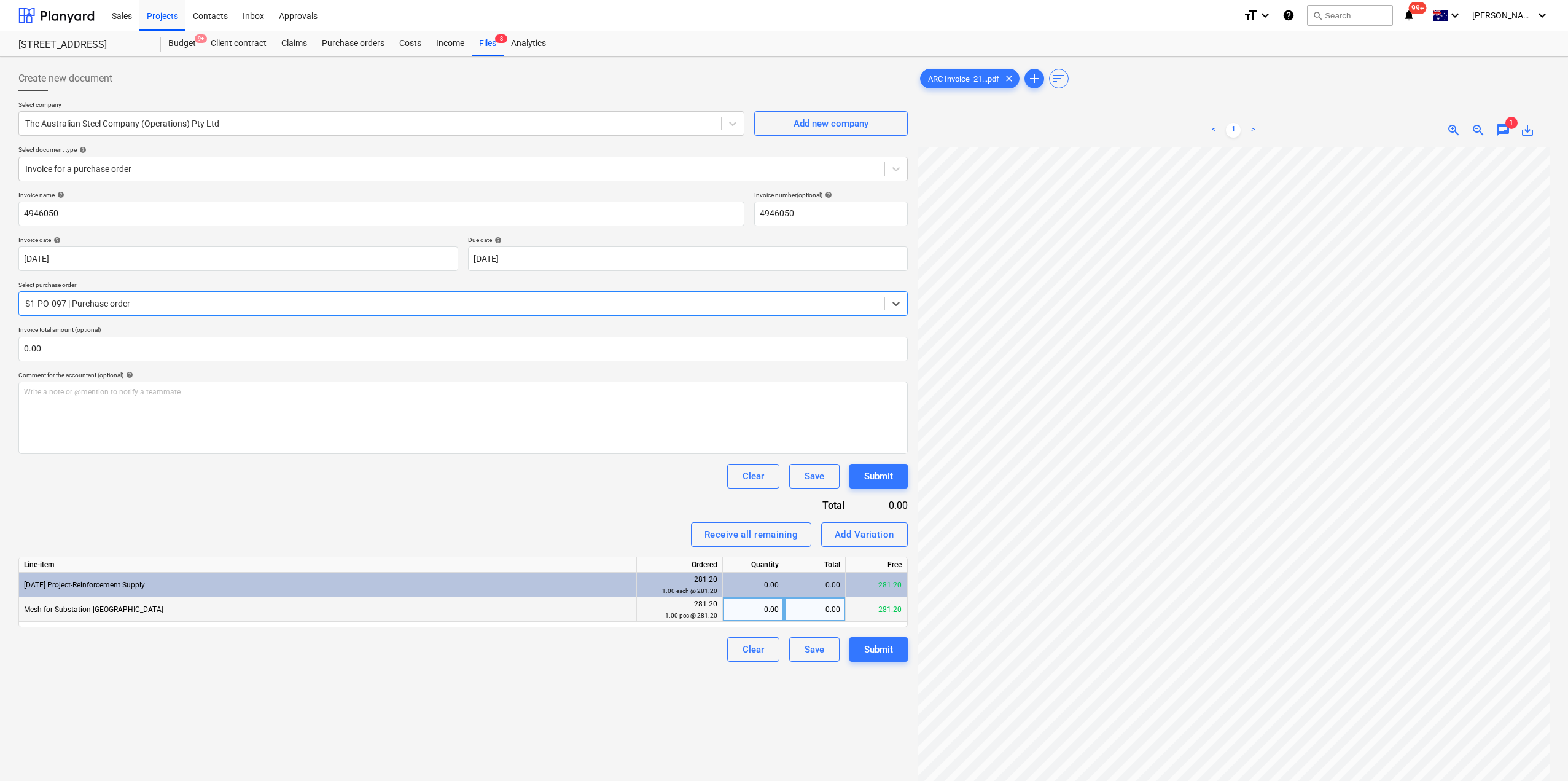
click at [763, 608] on div "0.00" at bounding box center [754, 609] width 51 height 25
type input "1"
click at [672, 705] on div "Create new document Select company The Australian Steel Company (Operations) Pt…" at bounding box center [463, 480] width 899 height 838
click at [887, 663] on div "Create new document Select company The Australian Steel Company (Operations) Pt…" at bounding box center [463, 480] width 899 height 838
click at [877, 650] on div "Submit" at bounding box center [878, 650] width 29 height 16
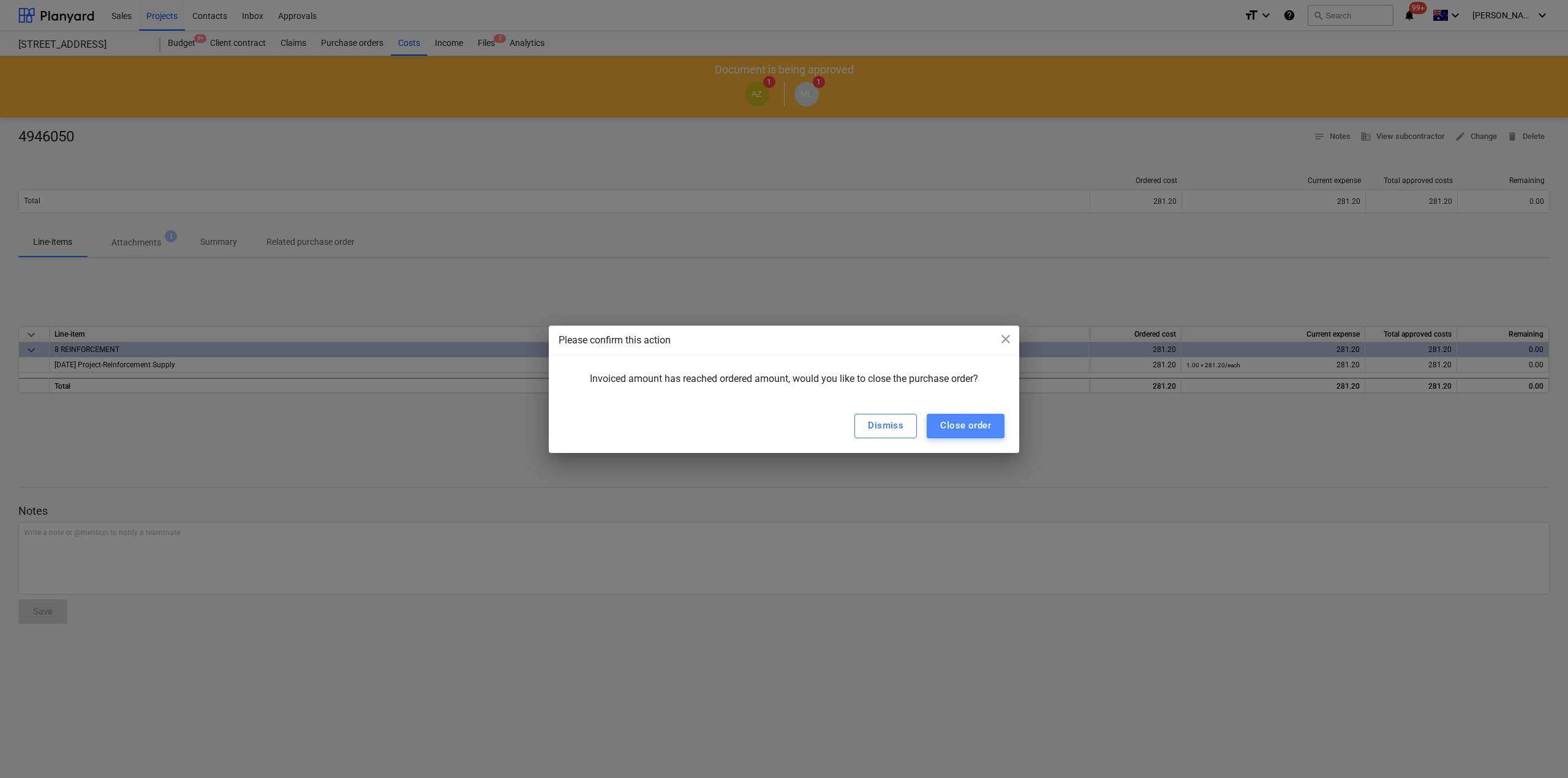
click at [970, 431] on div "Close order" at bounding box center [966, 426] width 51 height 16
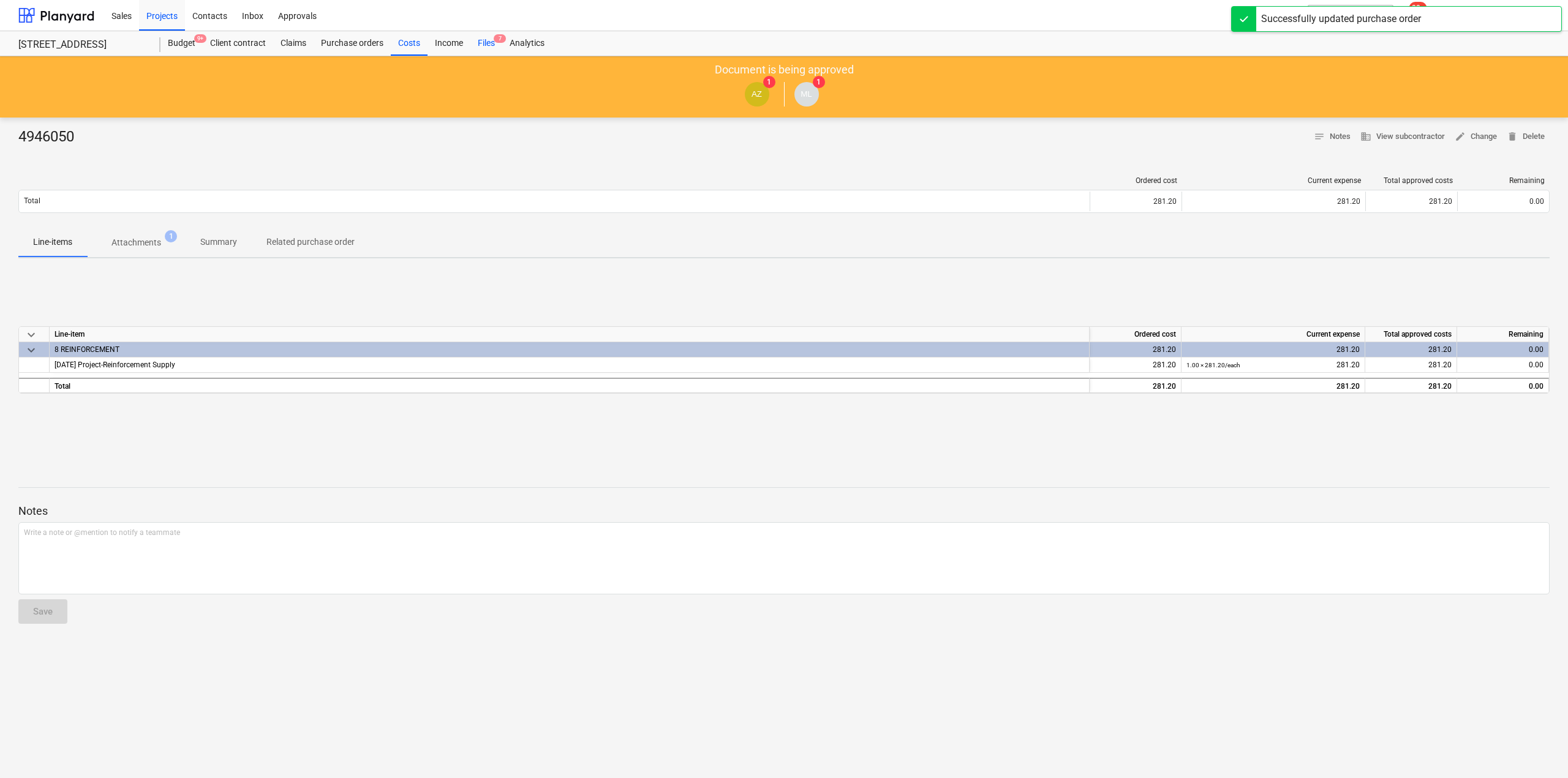
click at [489, 41] on div "Files 7" at bounding box center [487, 43] width 32 height 25
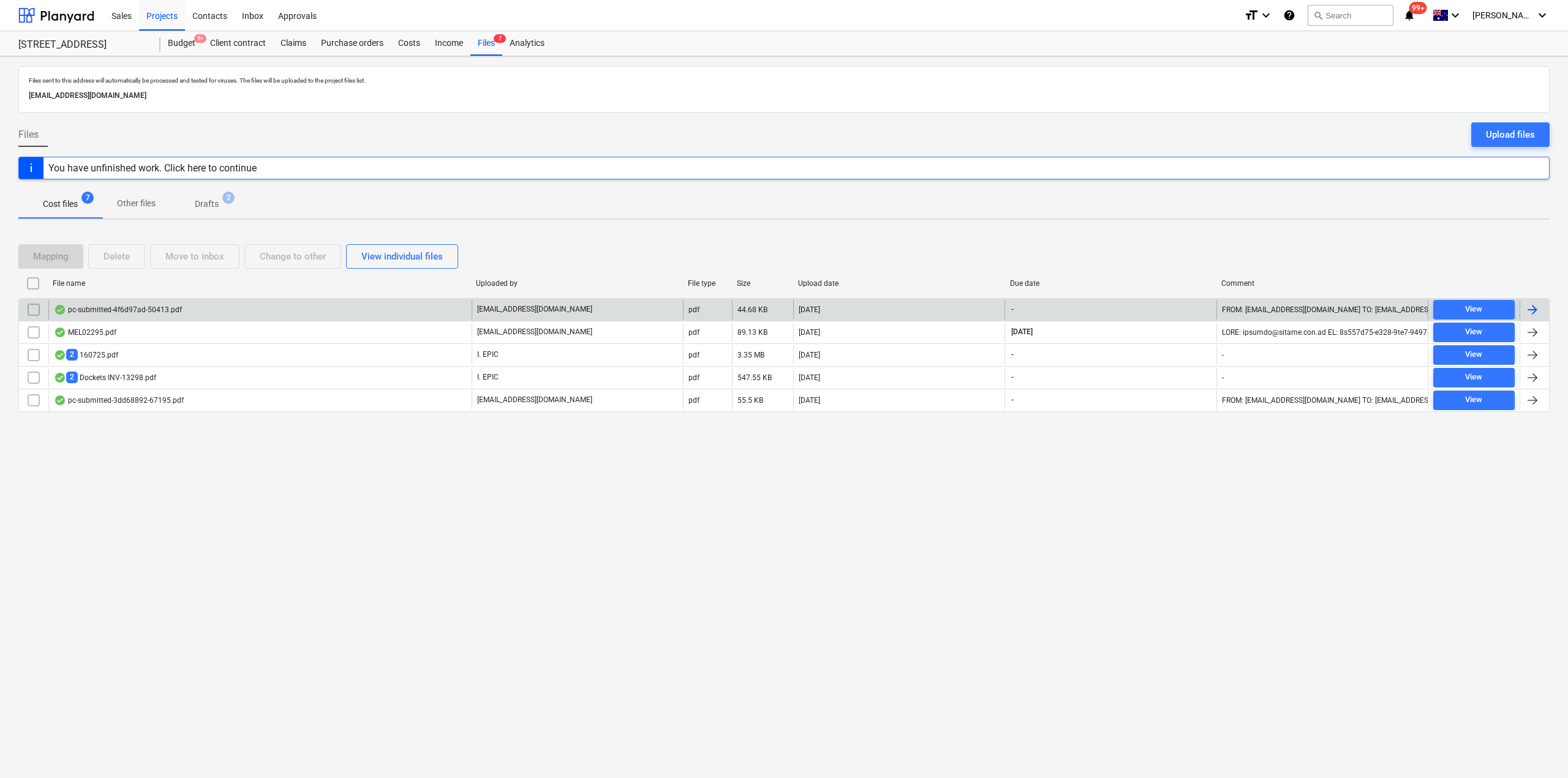
click at [144, 312] on div "pc-submitted-4f6d97ad-50413.pdf" at bounding box center [118, 309] width 128 height 10
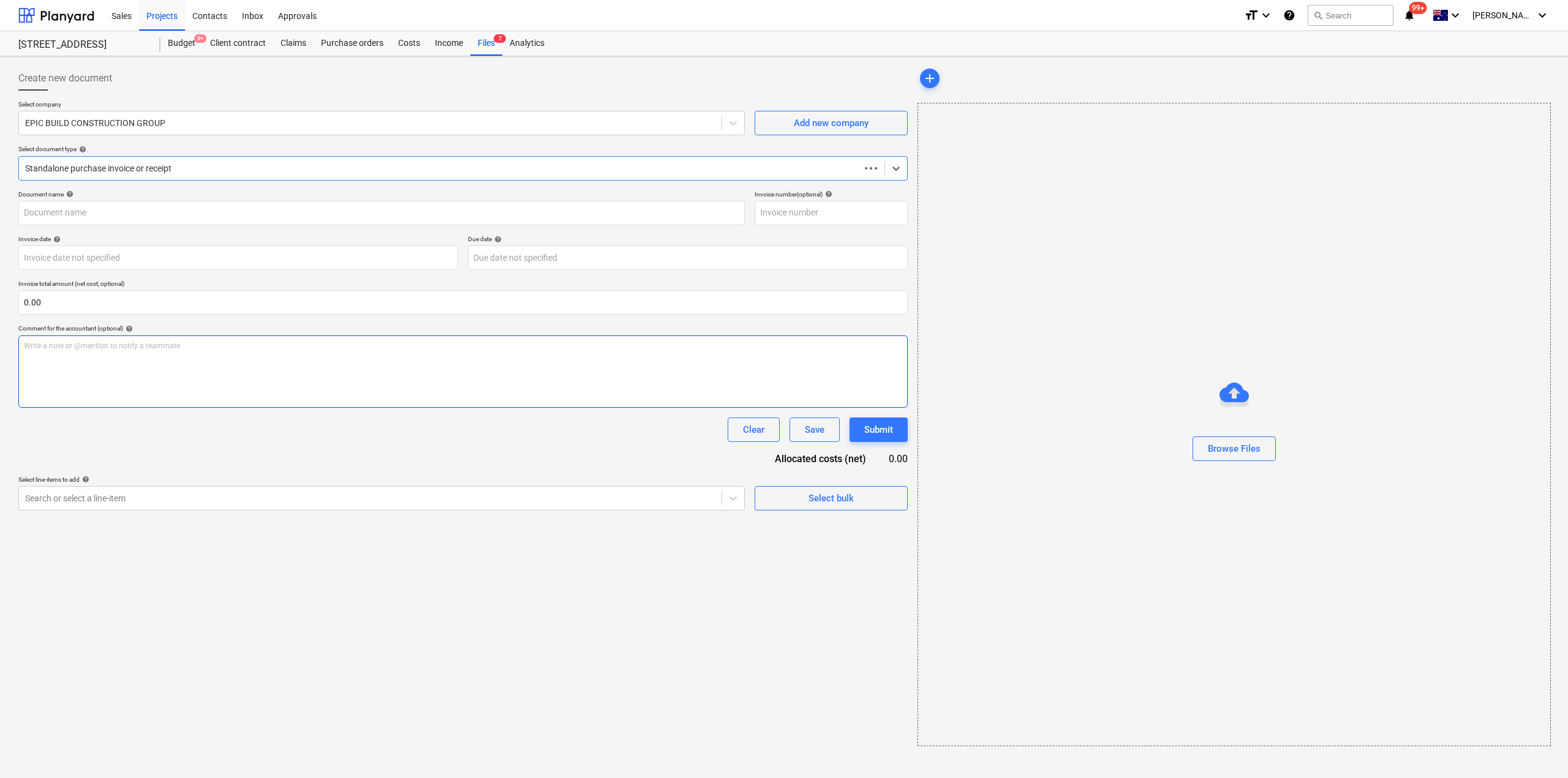
type input "pc-submitted-4f6d97ad-50413.pdf"
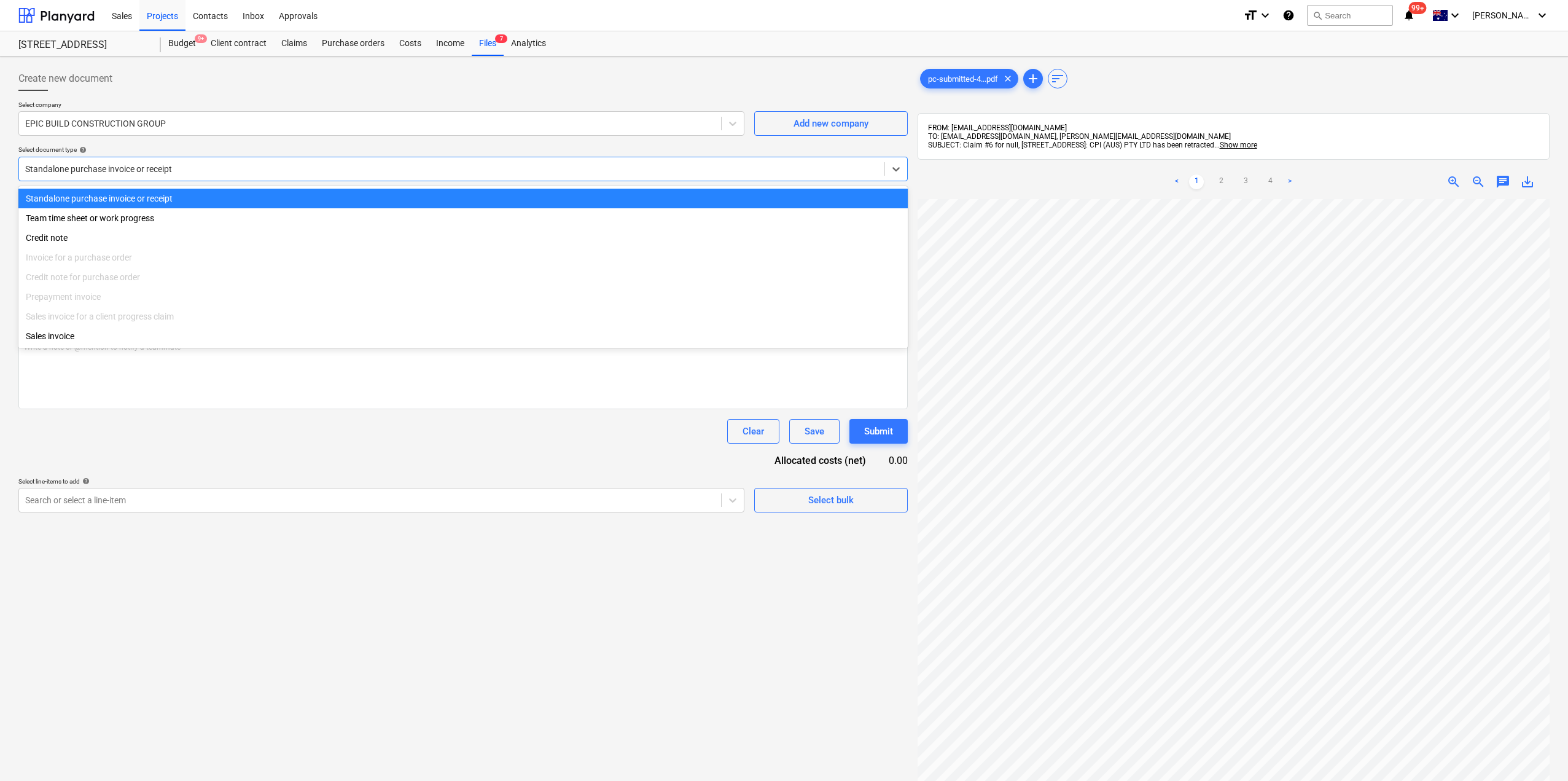
click at [288, 168] on div at bounding box center [451, 168] width 853 height 12
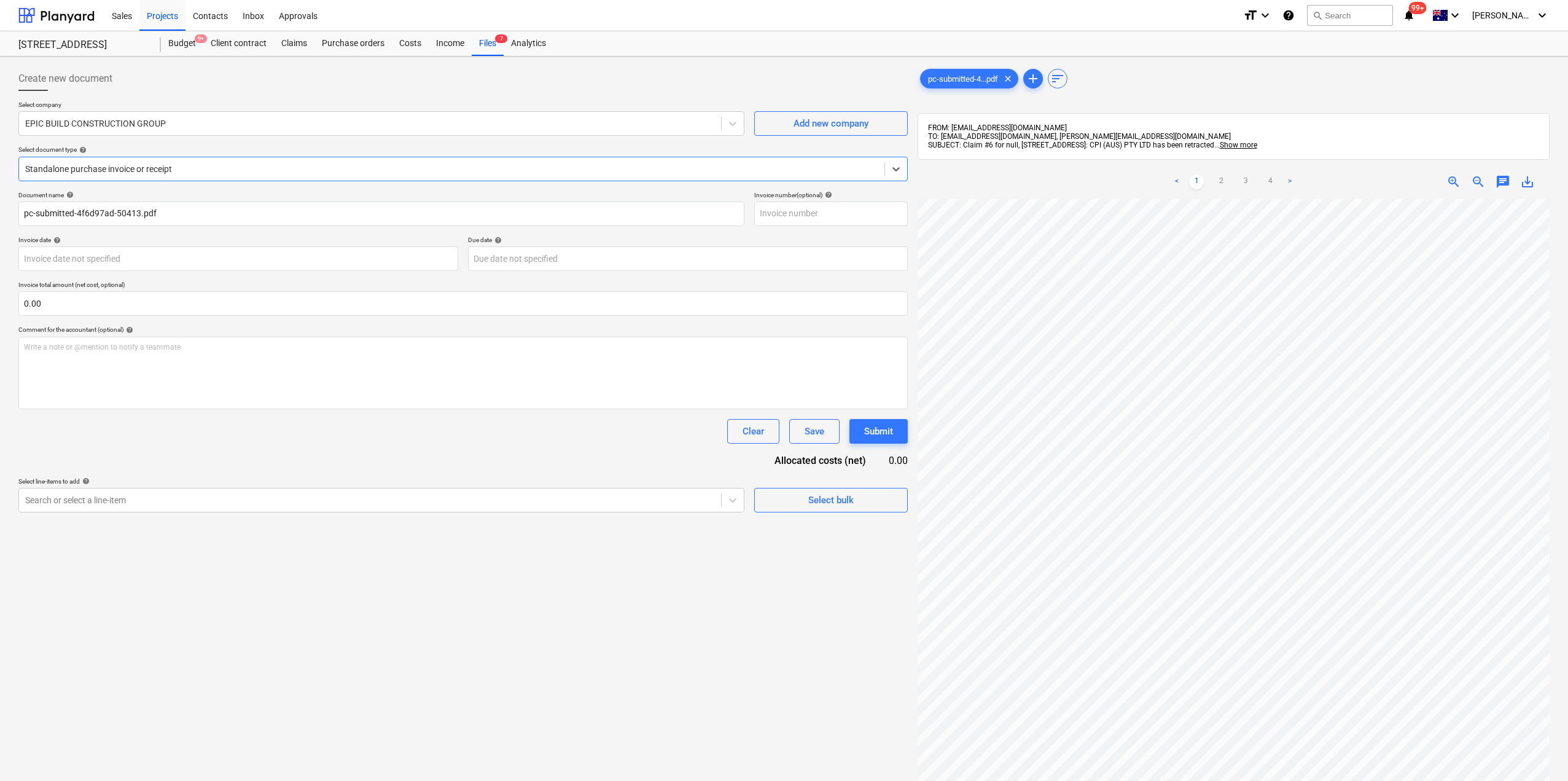
click at [283, 174] on div at bounding box center [451, 168] width 853 height 12
click at [793, 470] on div "Create new document Select company EPIC BUILD CONSTRUCTION GROUP Add new compan…" at bounding box center [784, 506] width 1541 height 889
click at [1568, 475] on html "Sales Projects Contacts Inbox Approvals format_size keyboard_arrow_down help se…" at bounding box center [784, 390] width 1568 height 781
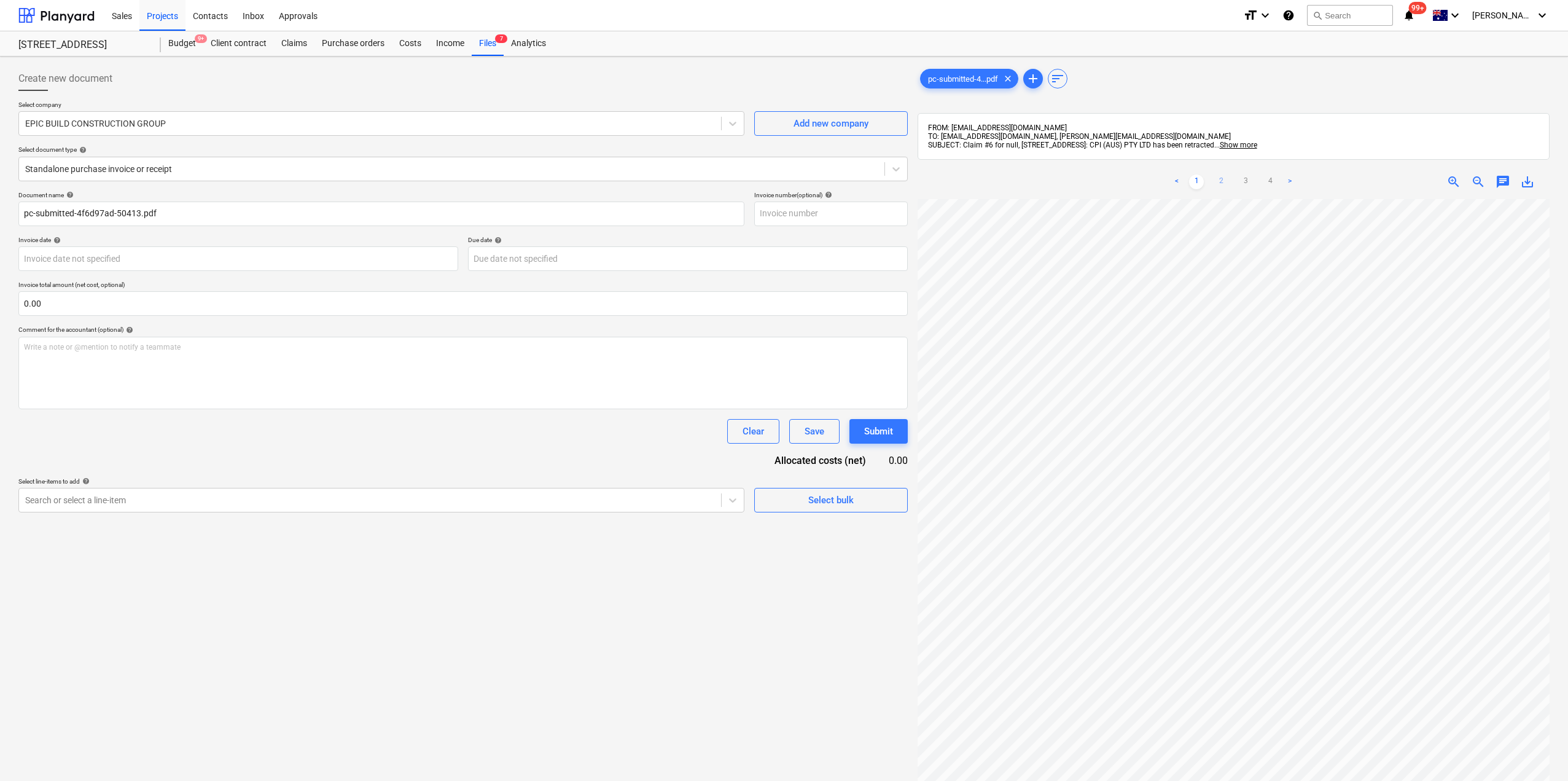
click at [1221, 187] on div "< 1 2 3 4 >" at bounding box center [1233, 182] width 204 height 34
click at [1220, 180] on link "2" at bounding box center [1221, 182] width 14 height 14
click at [1242, 178] on link "3" at bounding box center [1246, 182] width 14 height 14
click at [1273, 180] on link "4" at bounding box center [1270, 182] width 14 height 14
click at [917, 487] on div "pc-submitted-4...pdf clear add sort FROM: support@payapps.com TO: c337ceb7-b15f…" at bounding box center [1234, 506] width 642 height 889
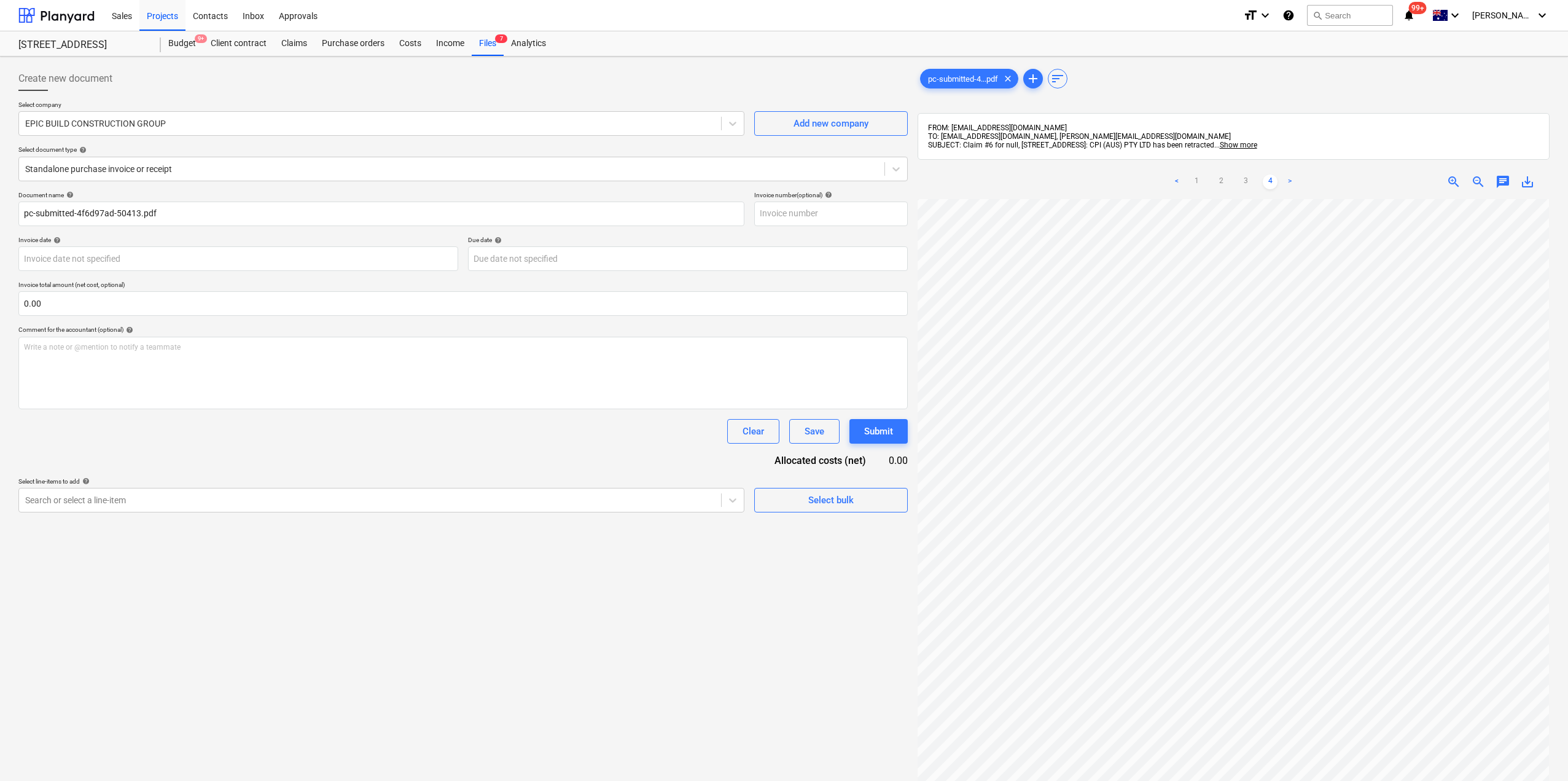
scroll to position [0, 28]
click at [1568, 366] on html "Sales Projects Contacts Inbox Approvals format_size keyboard_arrow_down help se…" at bounding box center [784, 390] width 1568 height 781
click at [491, 46] on div "Files 7" at bounding box center [488, 43] width 32 height 25
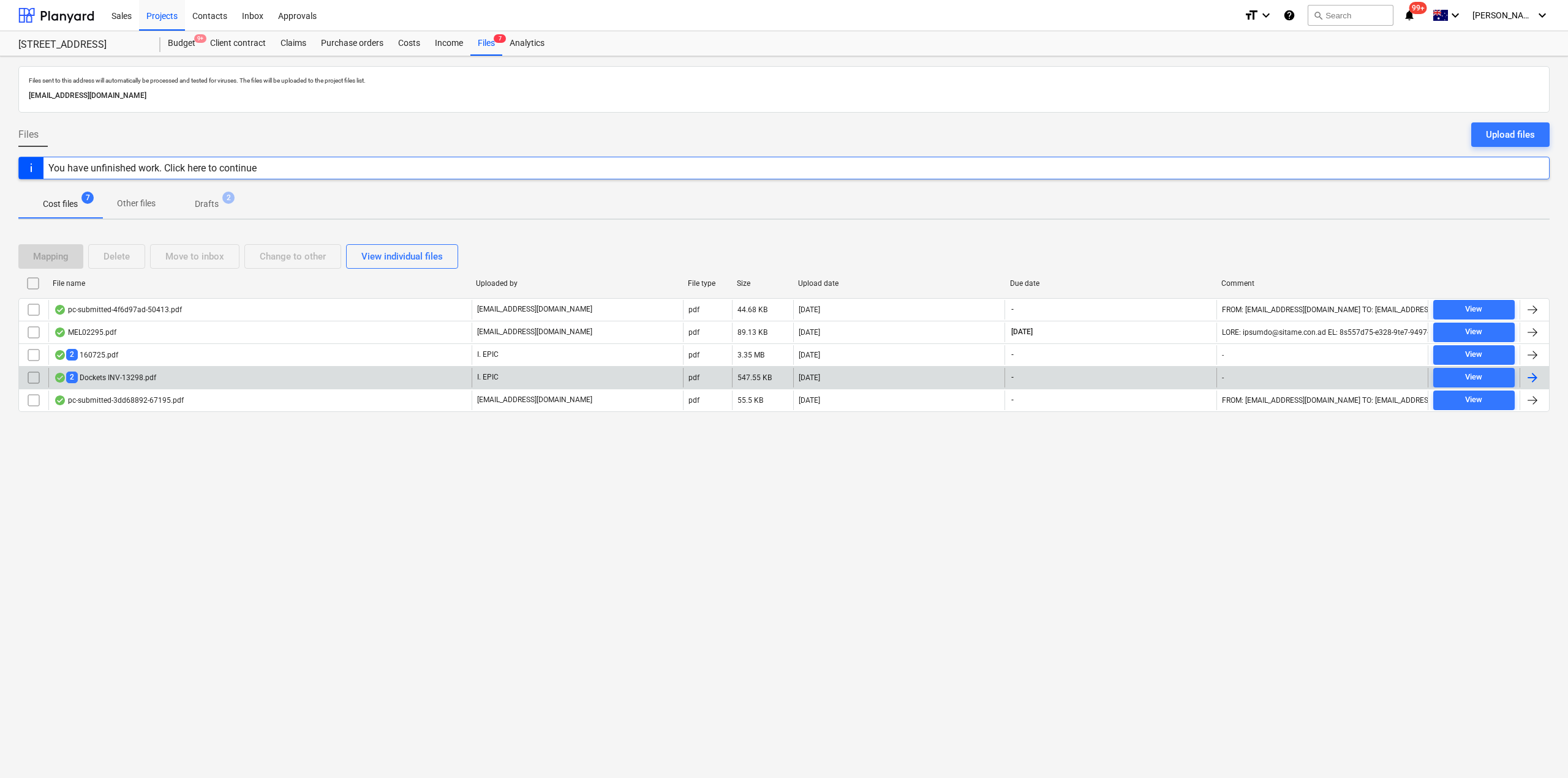
click at [166, 372] on div "2 Dockets INV-13298.pdf" at bounding box center [260, 377] width 424 height 20
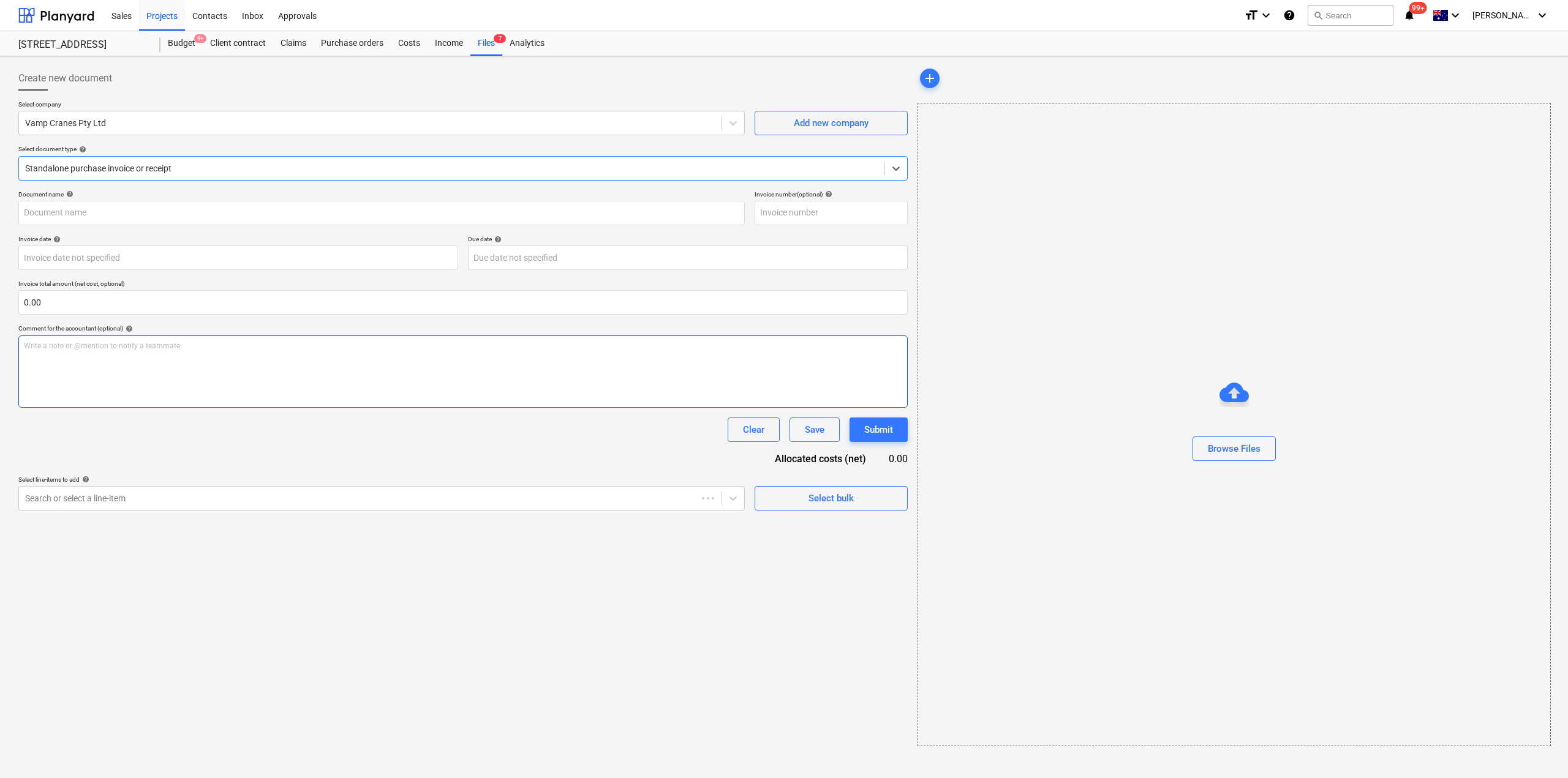
type input "INV-13298"
type input "25 Sep 2025"
type input "19 Sep 2025"
click at [943, 77] on span "Vamp Cranes In...pdf" at bounding box center [961, 79] width 87 height 10
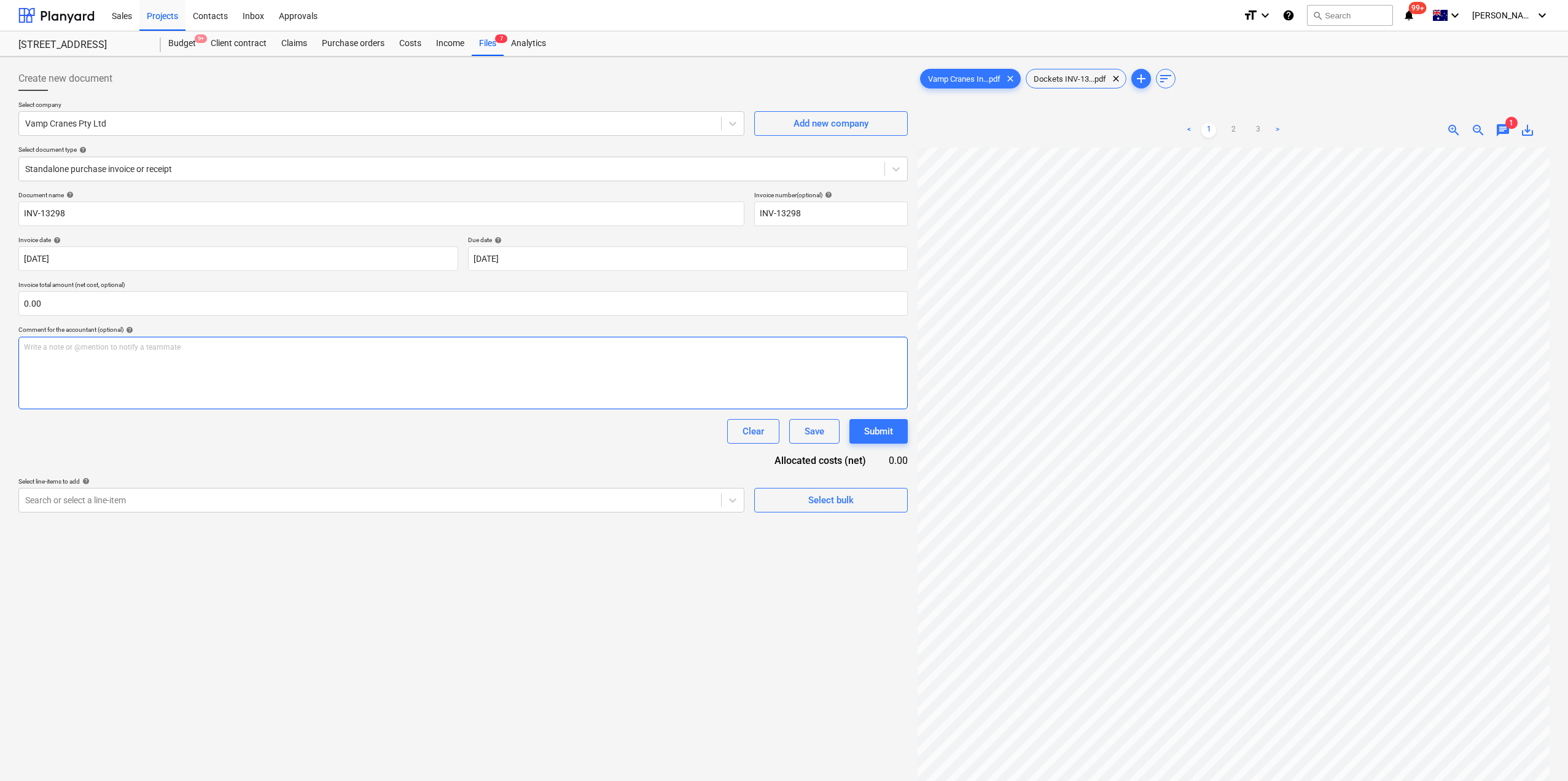
scroll to position [168, 3]
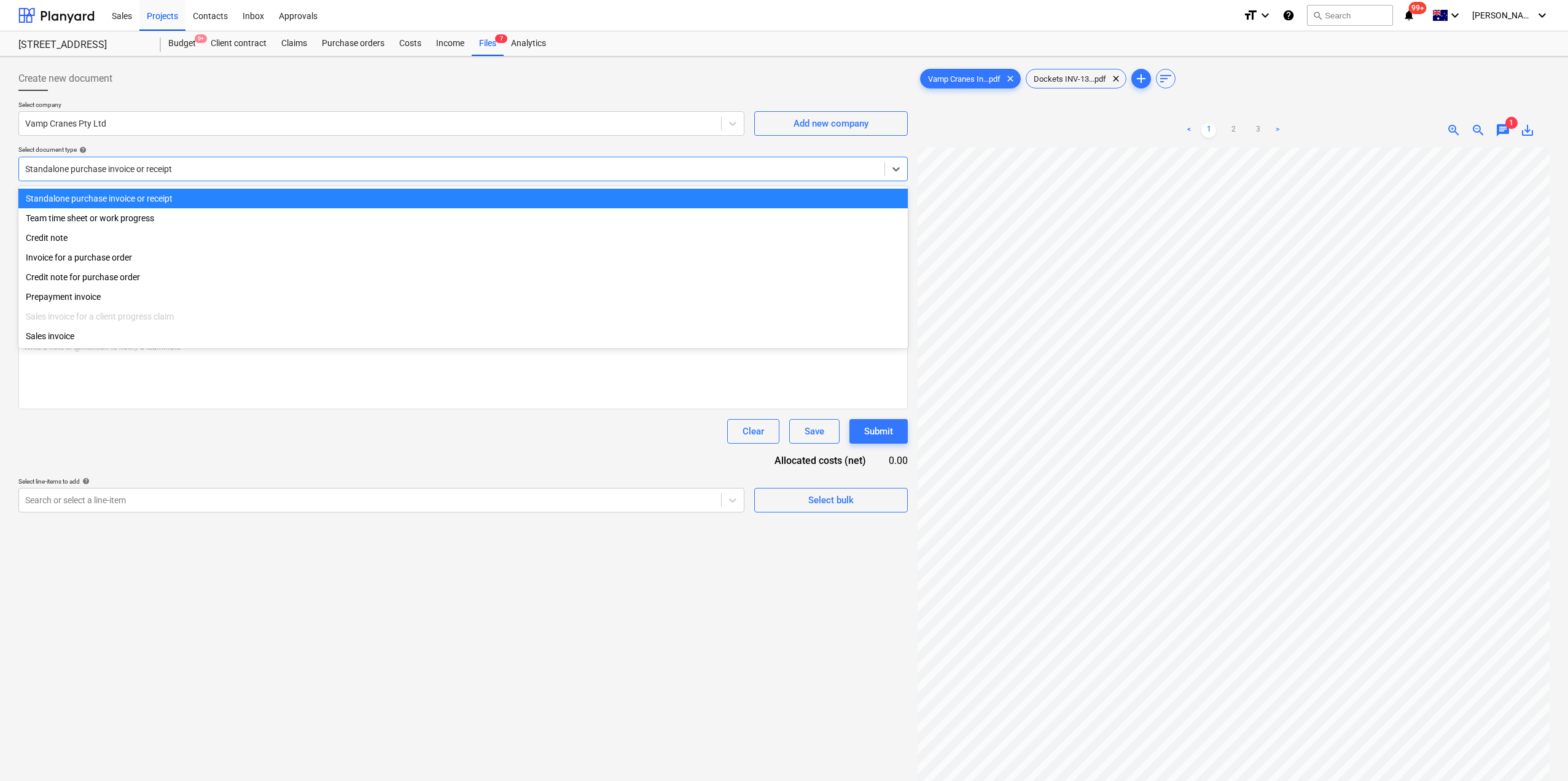
click at [173, 168] on div at bounding box center [451, 168] width 853 height 12
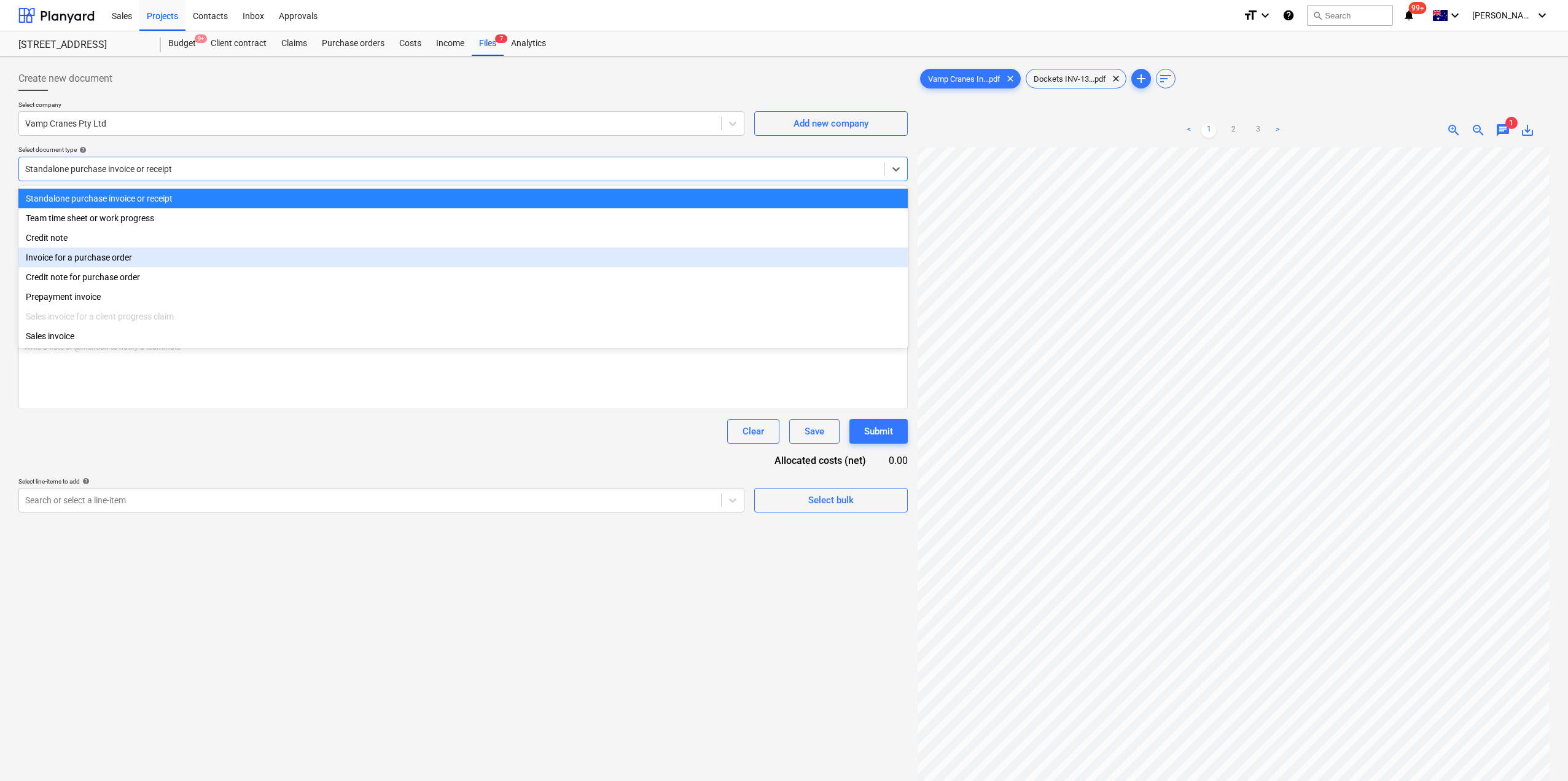
click at [92, 258] on div "Invoice for a purchase order" at bounding box center [463, 257] width 890 height 20
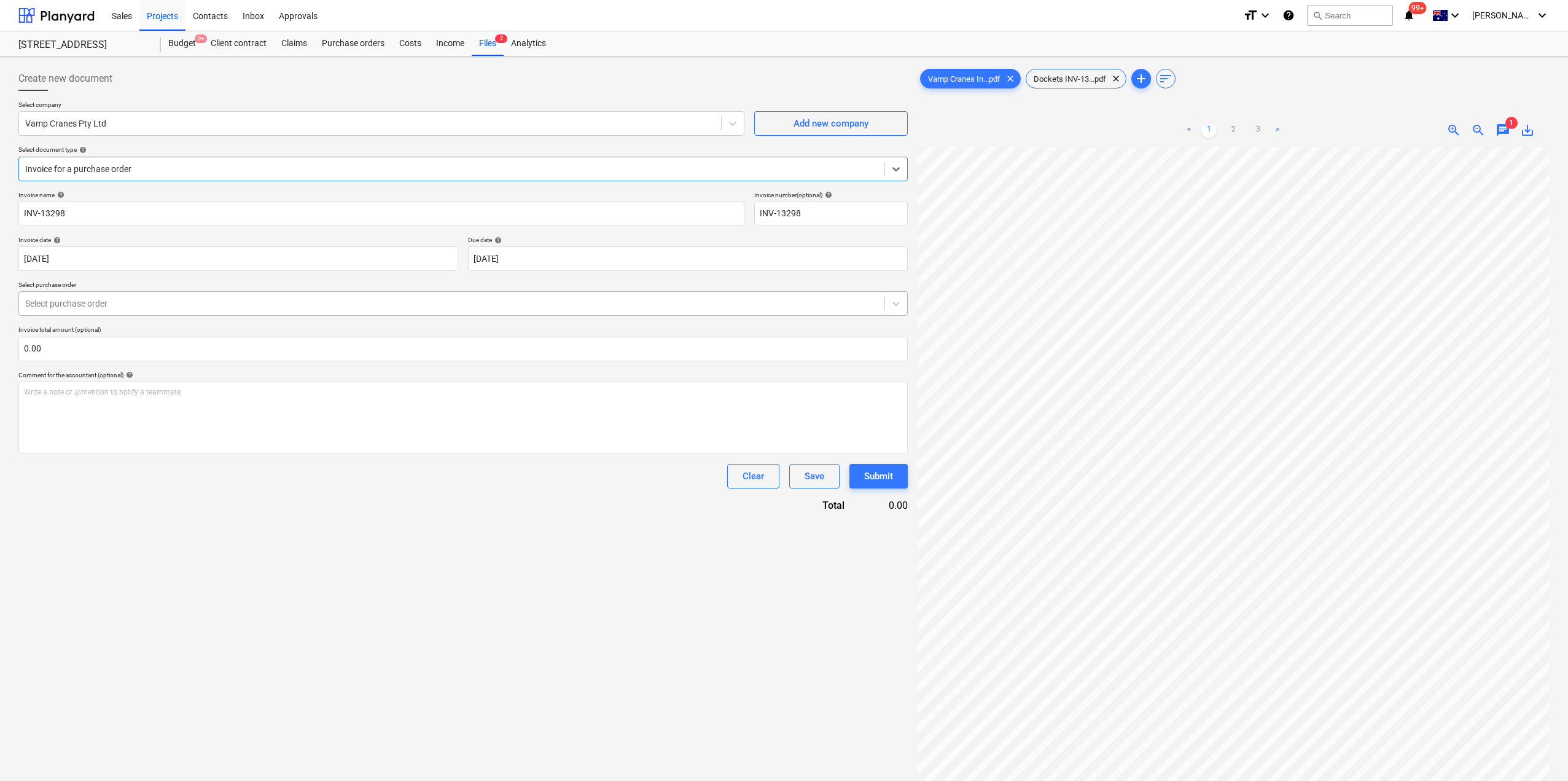
click at [122, 303] on div at bounding box center [451, 303] width 853 height 12
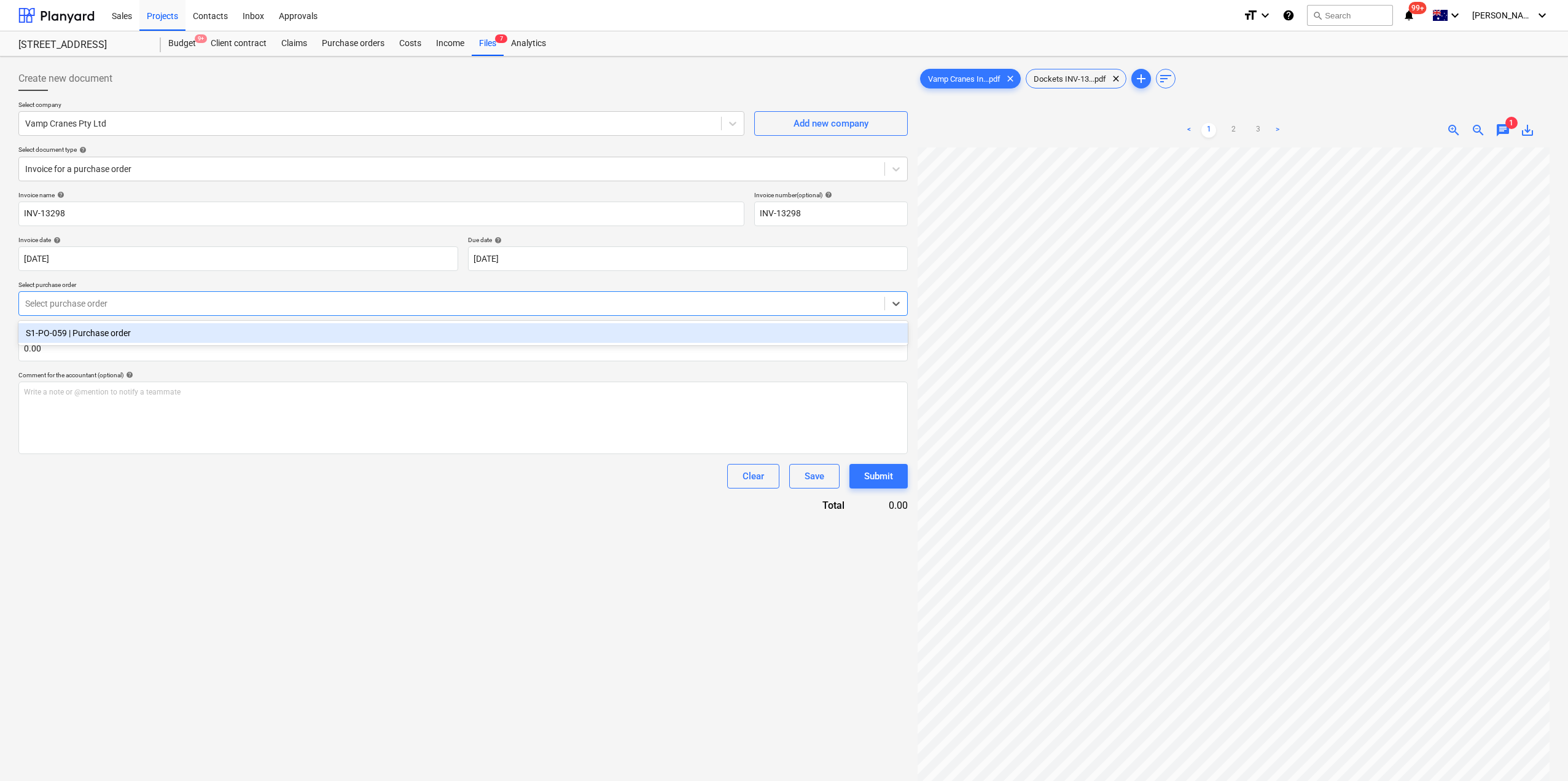
click at [110, 330] on div "S1-PO-059 | Purchase order" at bounding box center [463, 333] width 890 height 20
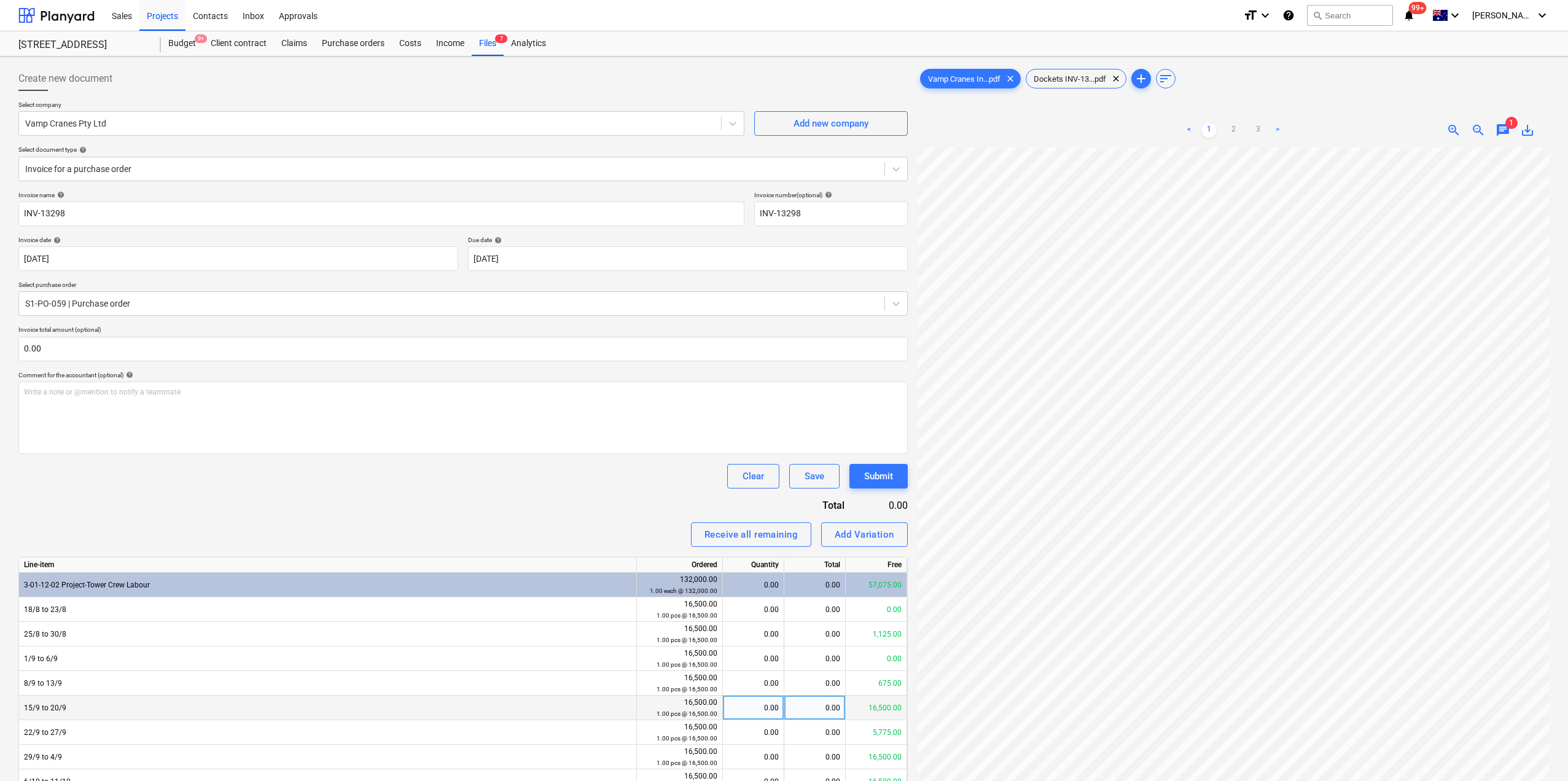
scroll to position [168, 14]
click at [1234, 132] on div "< 1 2 3 > zoom_in zoom_out chat 1 save_alt" at bounding box center [1234, 503] width 632 height 781
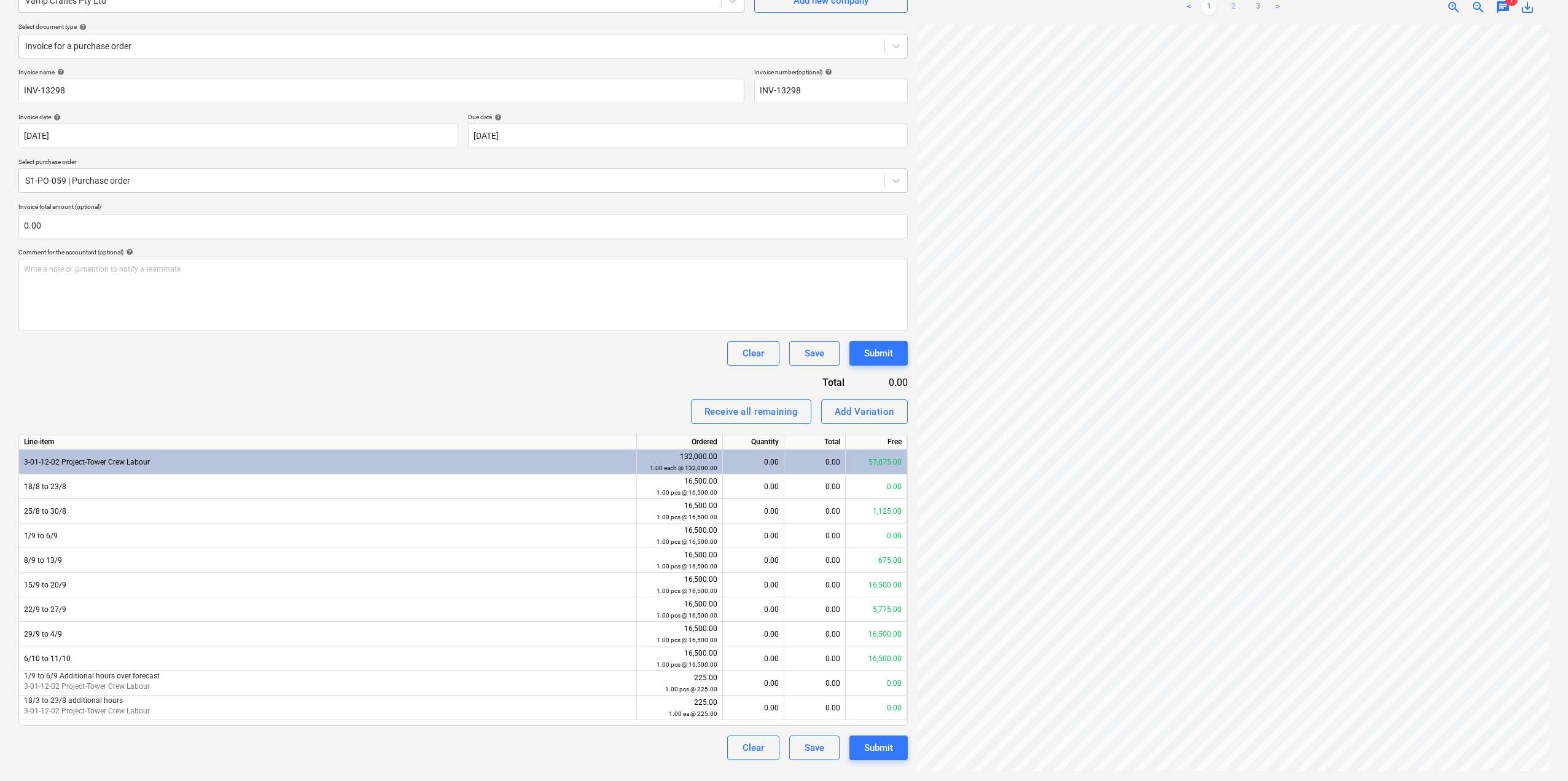
scroll to position [45, 14]
click at [1234, 4] on link "2" at bounding box center [1234, 7] width 14 height 14
click at [807, 590] on div "0.00" at bounding box center [814, 585] width 62 height 25
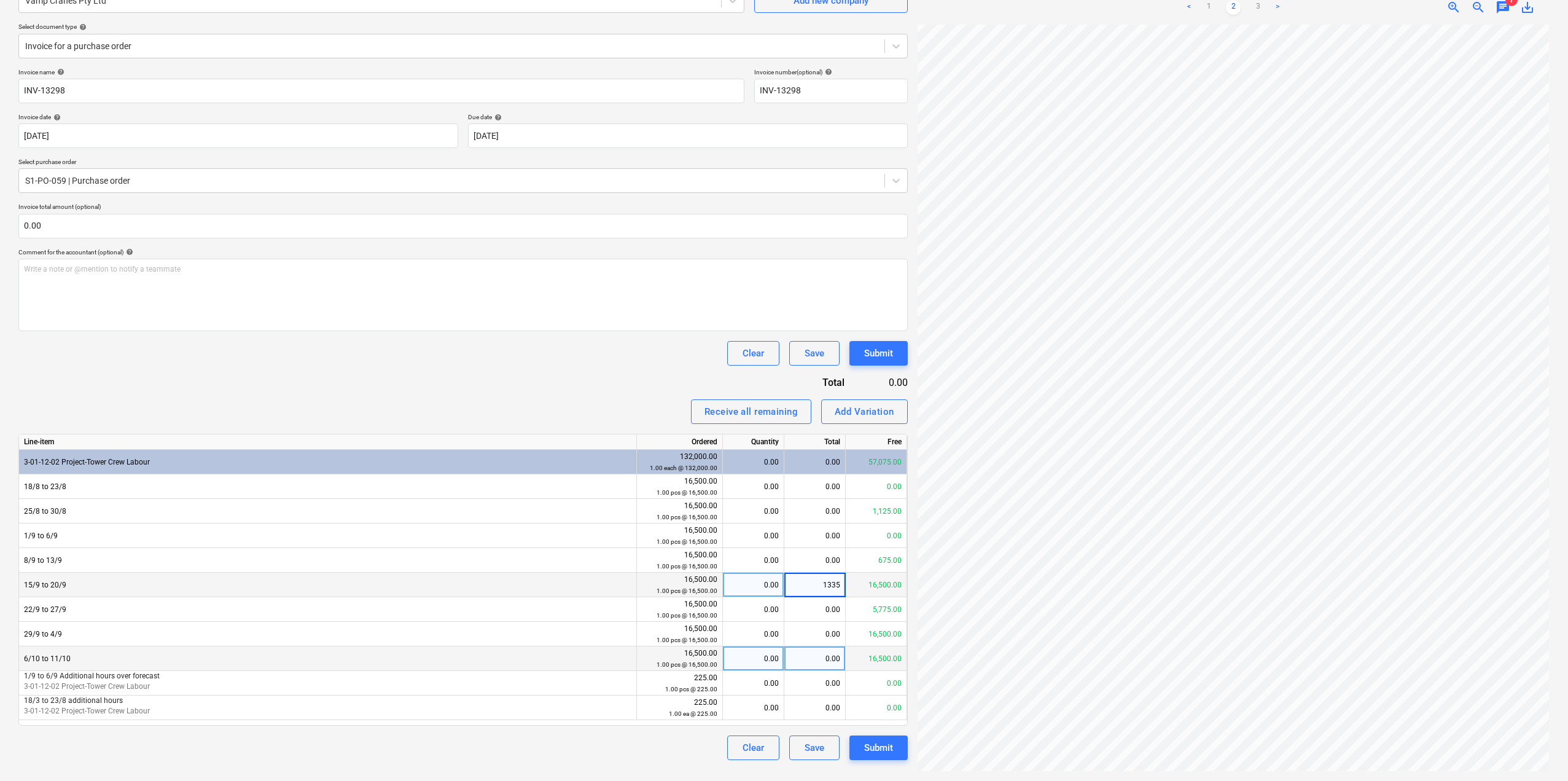
type input "13350"
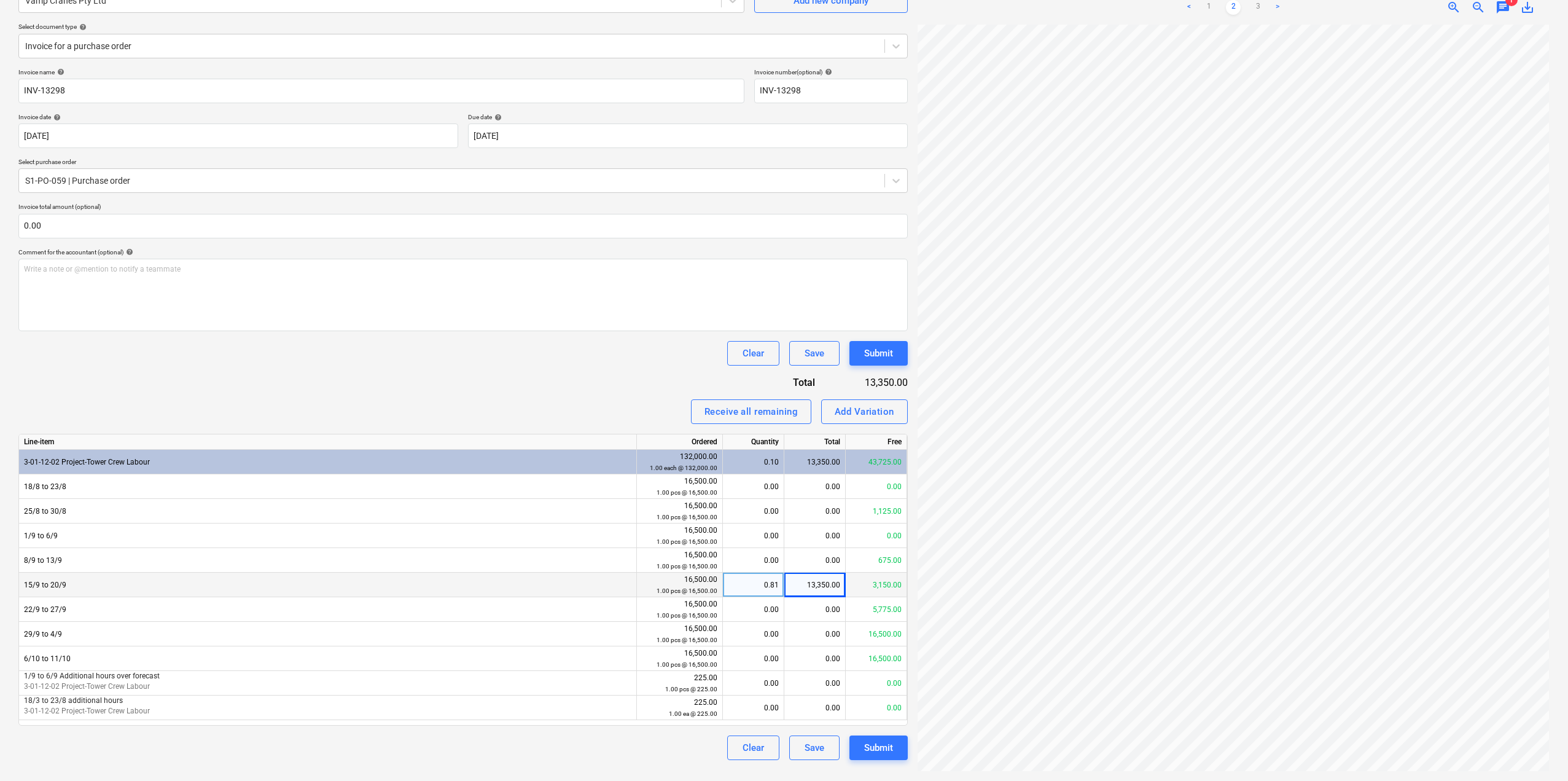
click at [553, 382] on div "Invoice name help INV-13298 Invoice number (optional) help INV-13298 Invoice da…" at bounding box center [463, 414] width 890 height 692
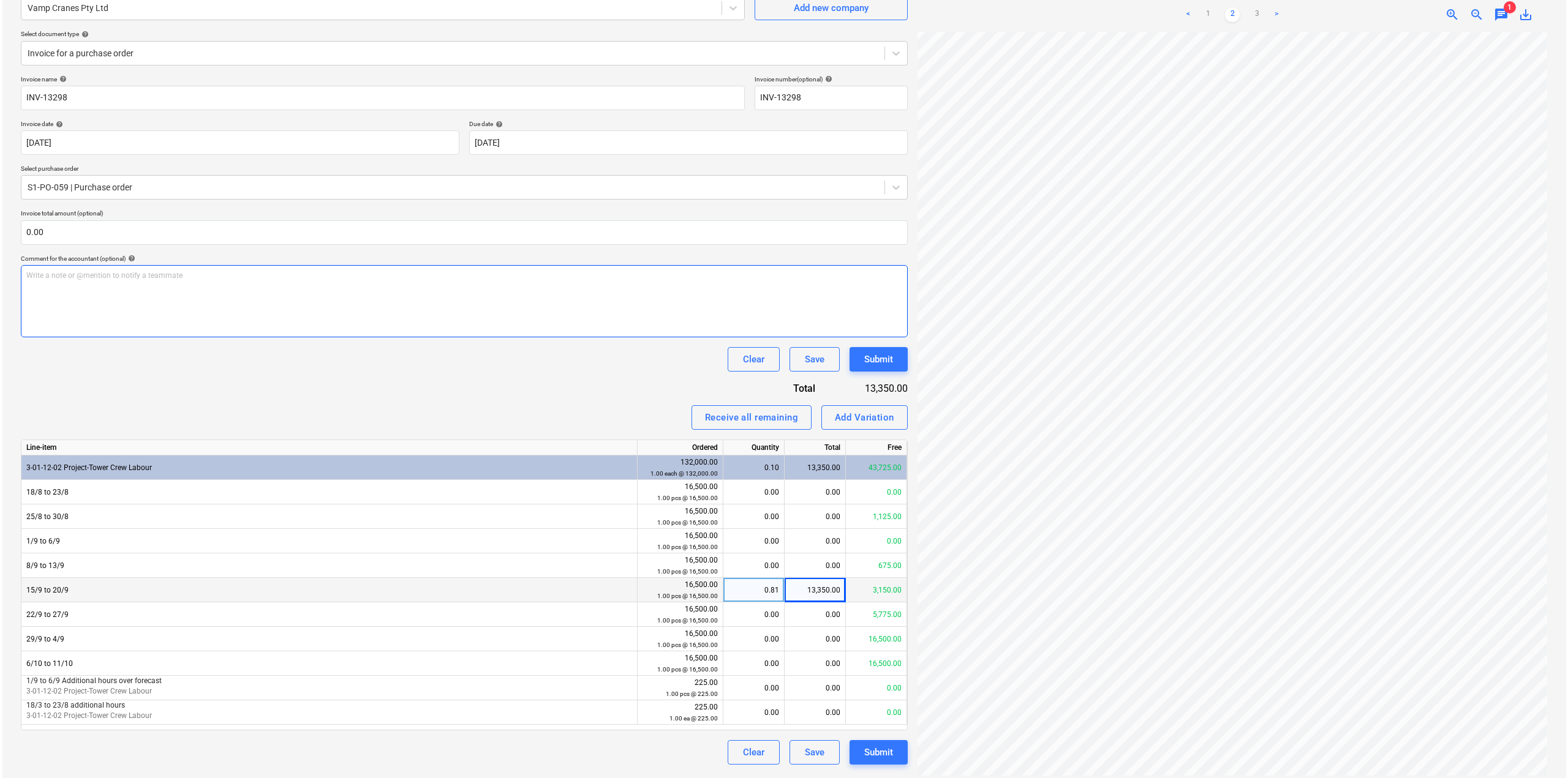
scroll to position [123, 0]
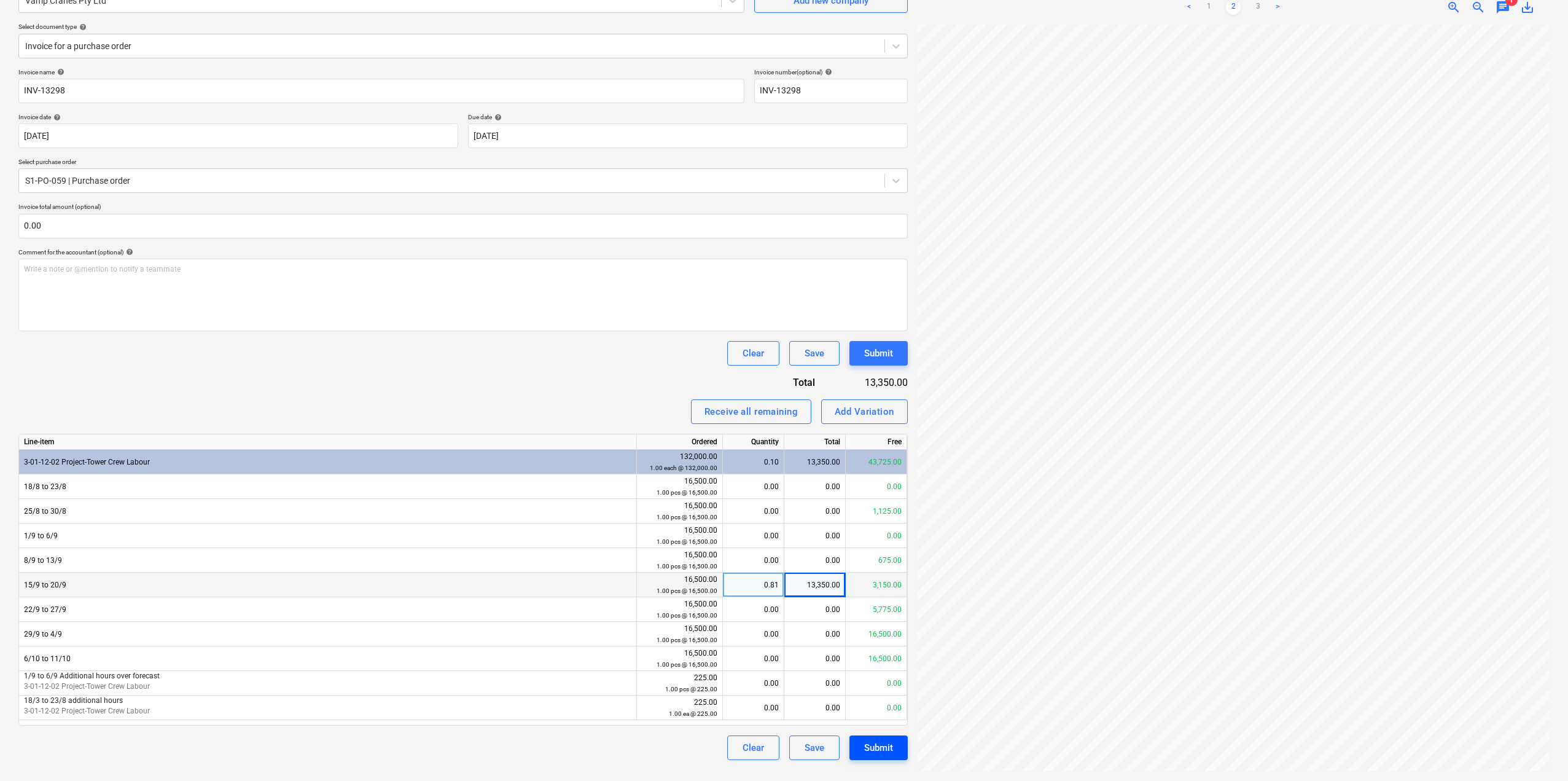
click at [877, 749] on div "Submit" at bounding box center [878, 747] width 29 height 16
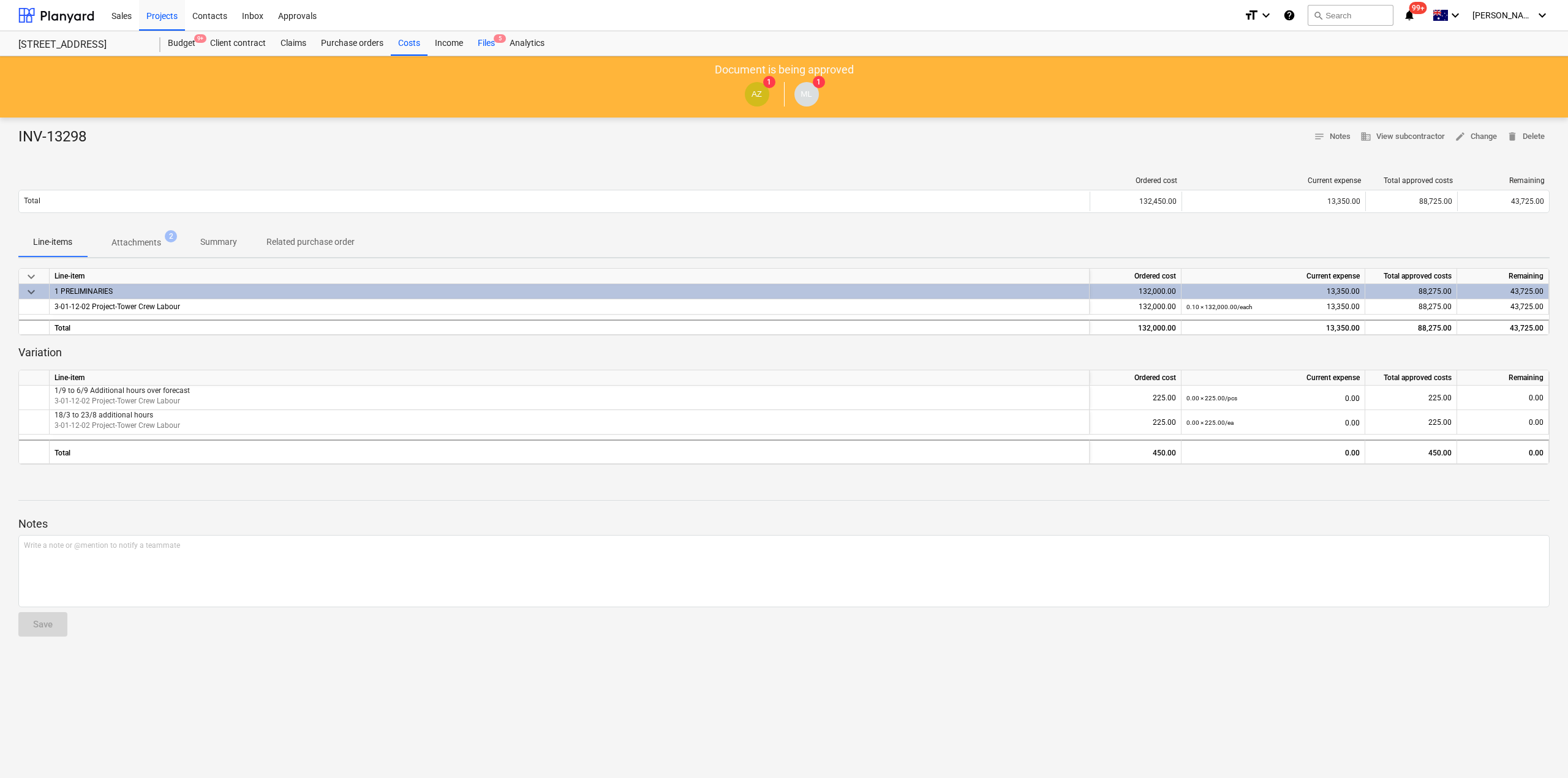
click at [484, 46] on div "Files 5" at bounding box center [487, 43] width 32 height 25
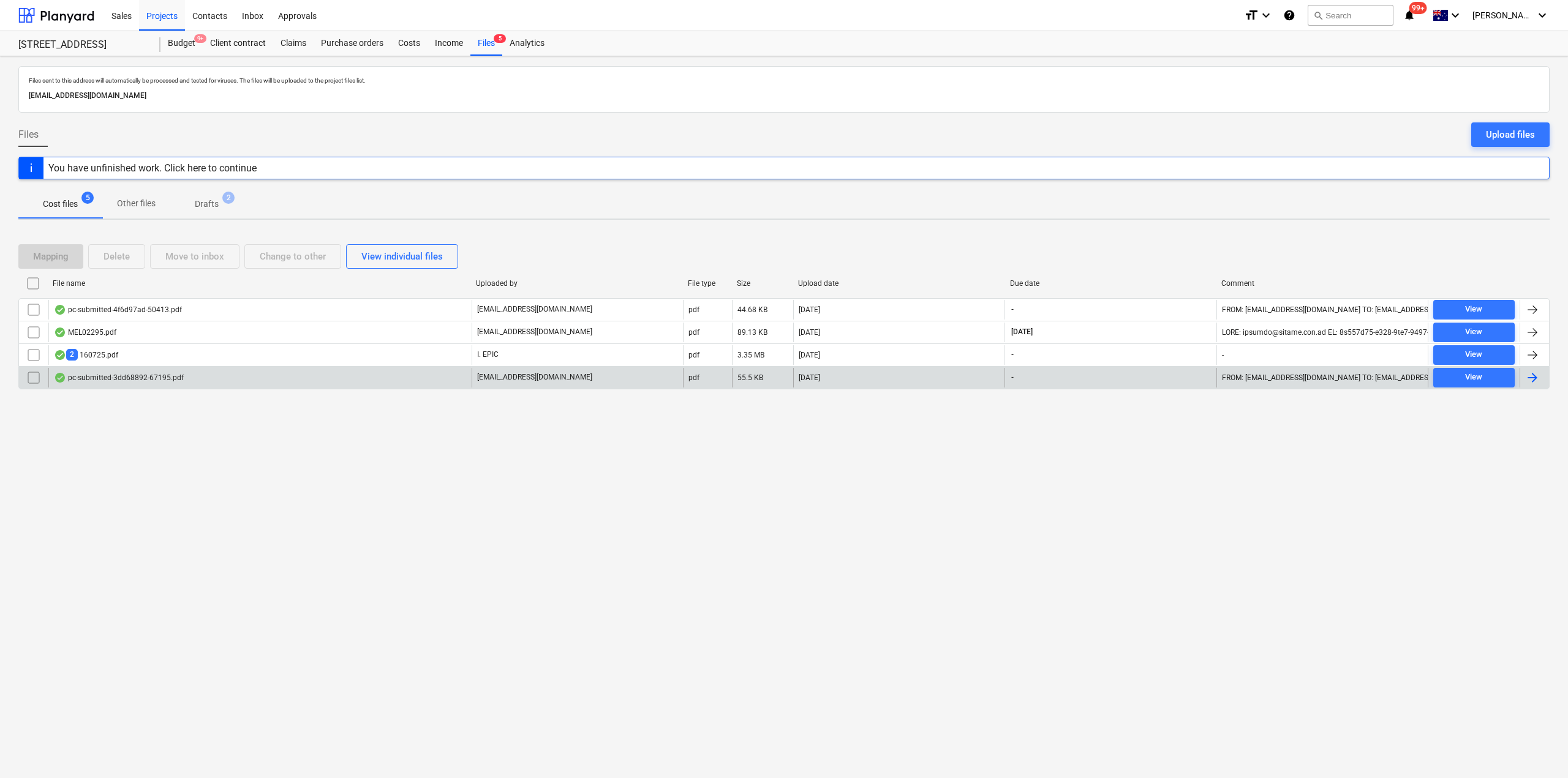
click at [170, 377] on div "pc-submitted-3dd68892-67195.pdf" at bounding box center [119, 378] width 130 height 10
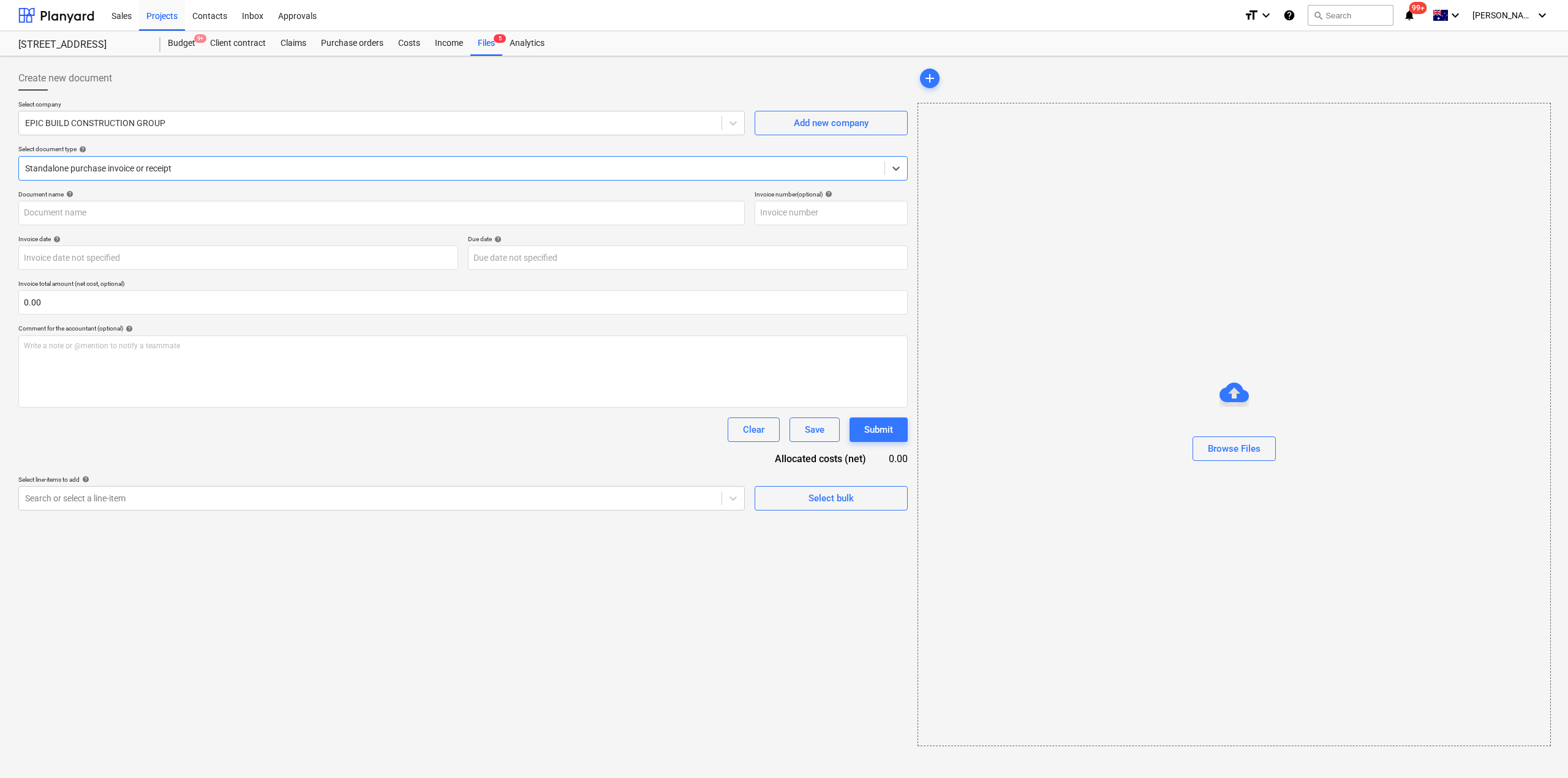
type input "pc-submitted-3dd68892-67195.pdf"
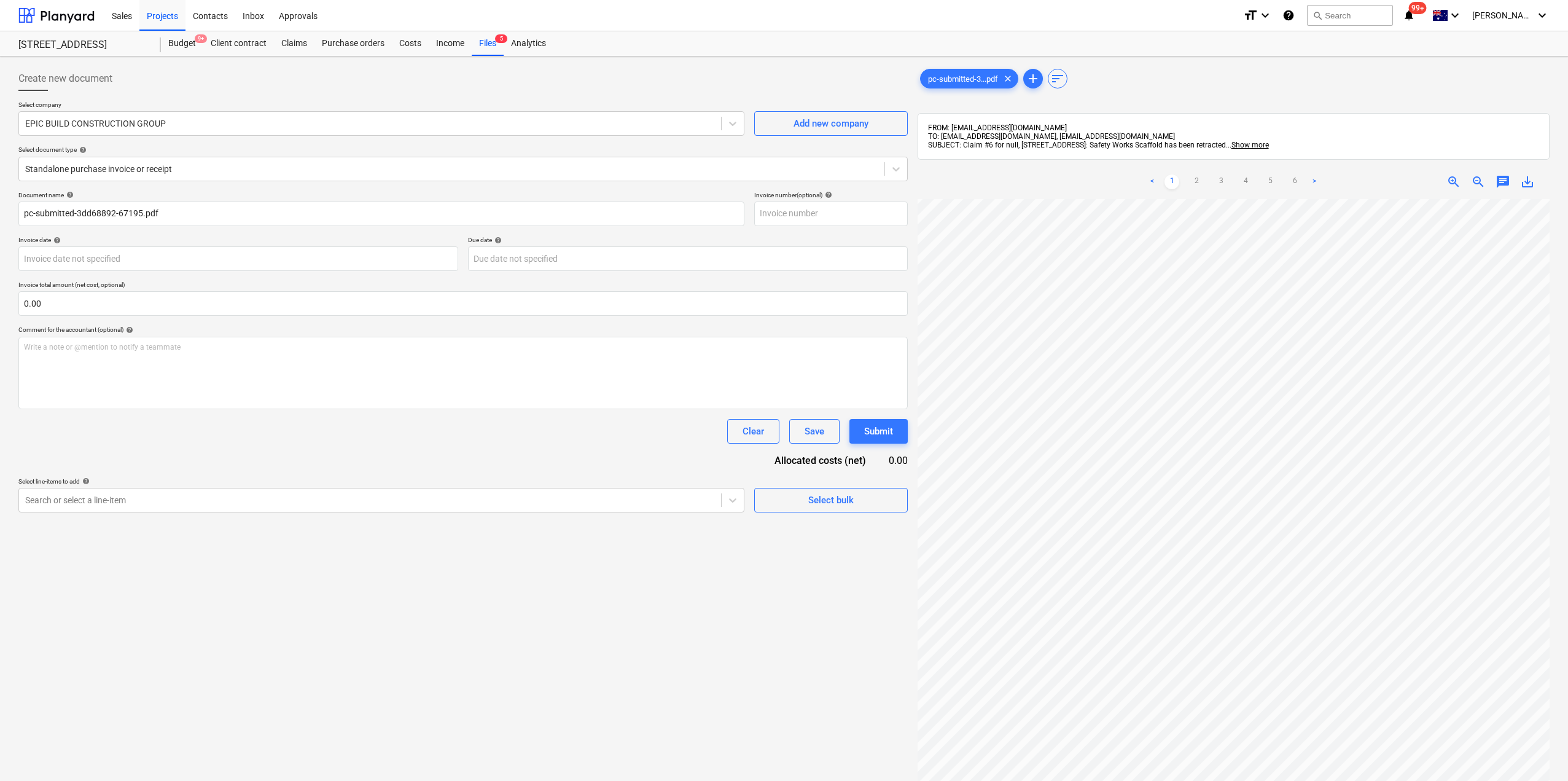
scroll to position [0, 269]
click at [842, 451] on div "Create new document Select company EPIC BUILD CONSTRUCTION GROUP Add new compan…" at bounding box center [784, 506] width 1541 height 889
click at [1552, 410] on div "pc-submitted-3...pdf clear add sort FROM: support@payapps.com TO: c337ceb7-b15f…" at bounding box center [1234, 506] width 642 height 889
click at [480, 42] on div "Files 6" at bounding box center [488, 43] width 32 height 25
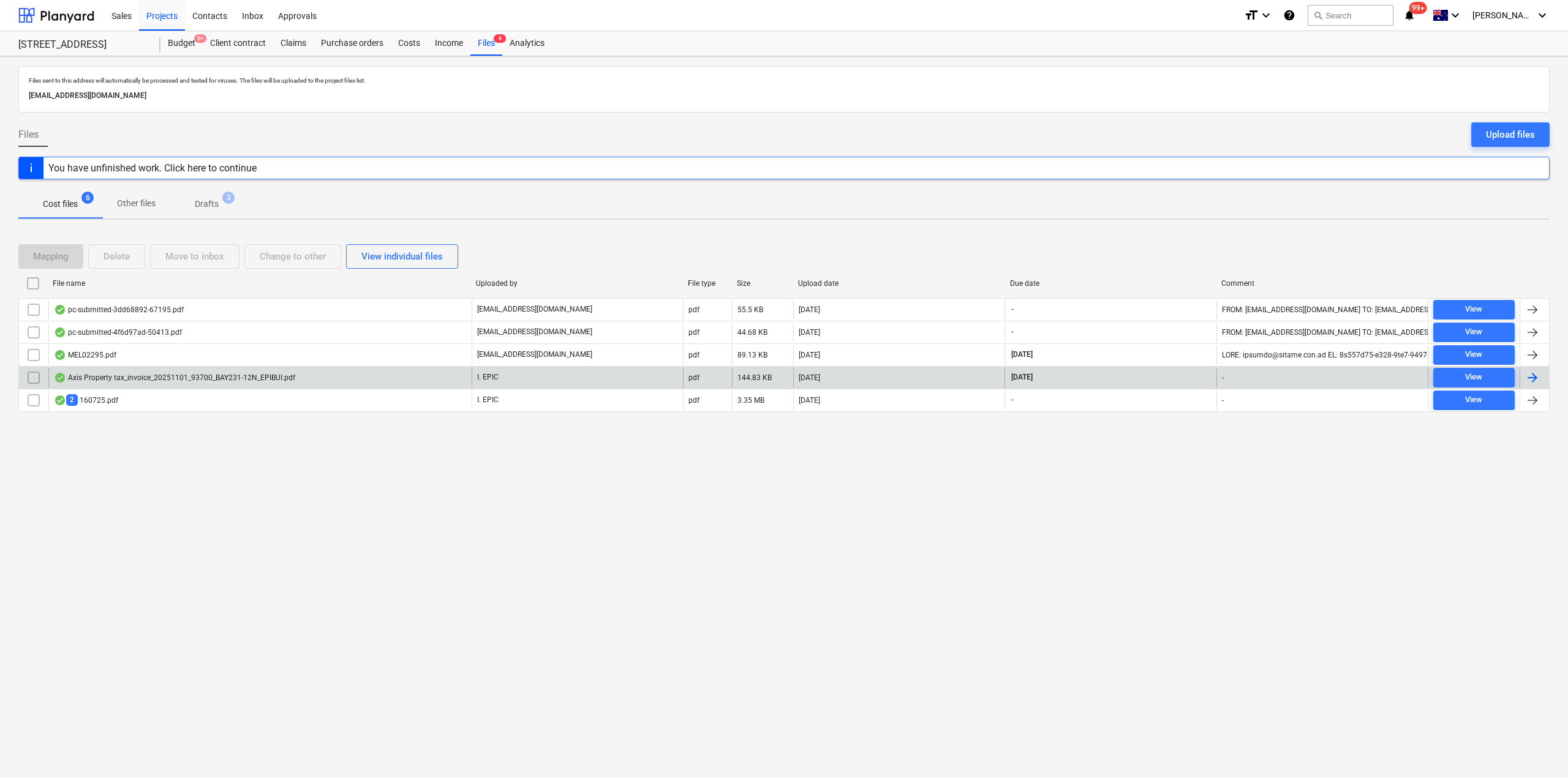
click at [130, 381] on div "Axis Property tax_invoice_20251101_93700_BAY231-12N_EPIBUI.pdf" at bounding box center [175, 378] width 242 height 10
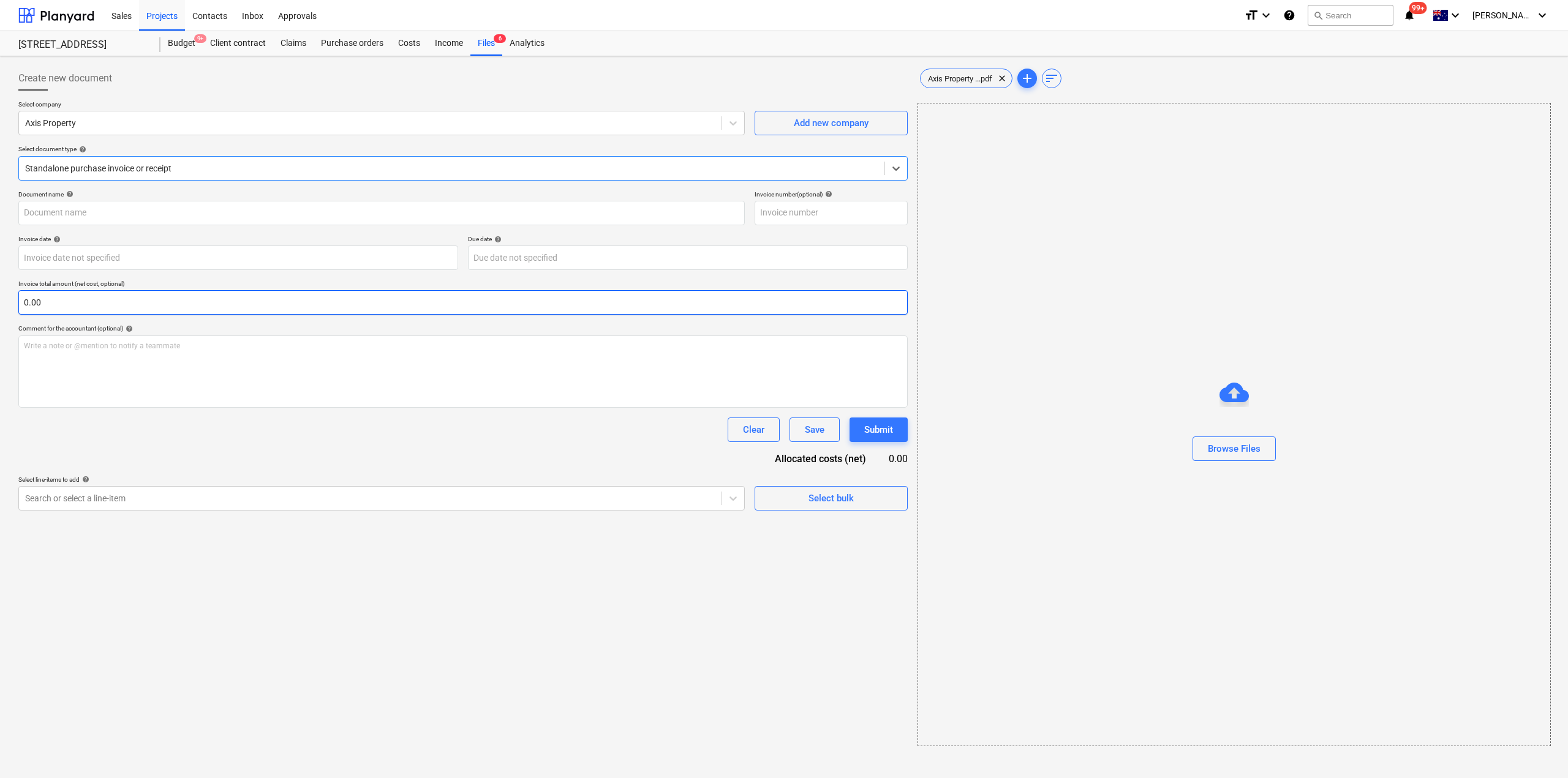
type input "93700"
type input "01 Oct 2025"
type input "01 Nov 2025"
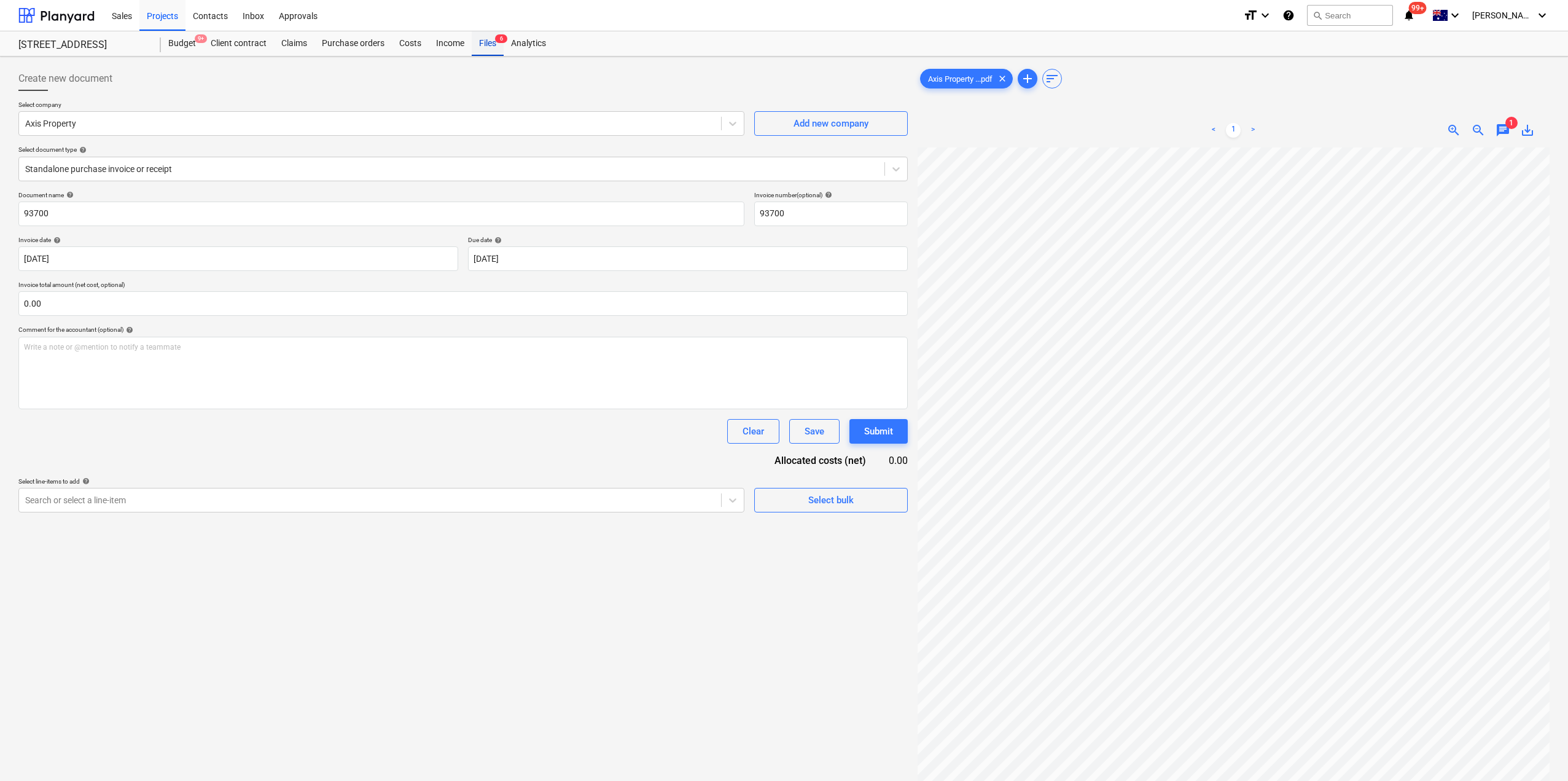
click at [491, 47] on div "Files 6" at bounding box center [488, 43] width 32 height 25
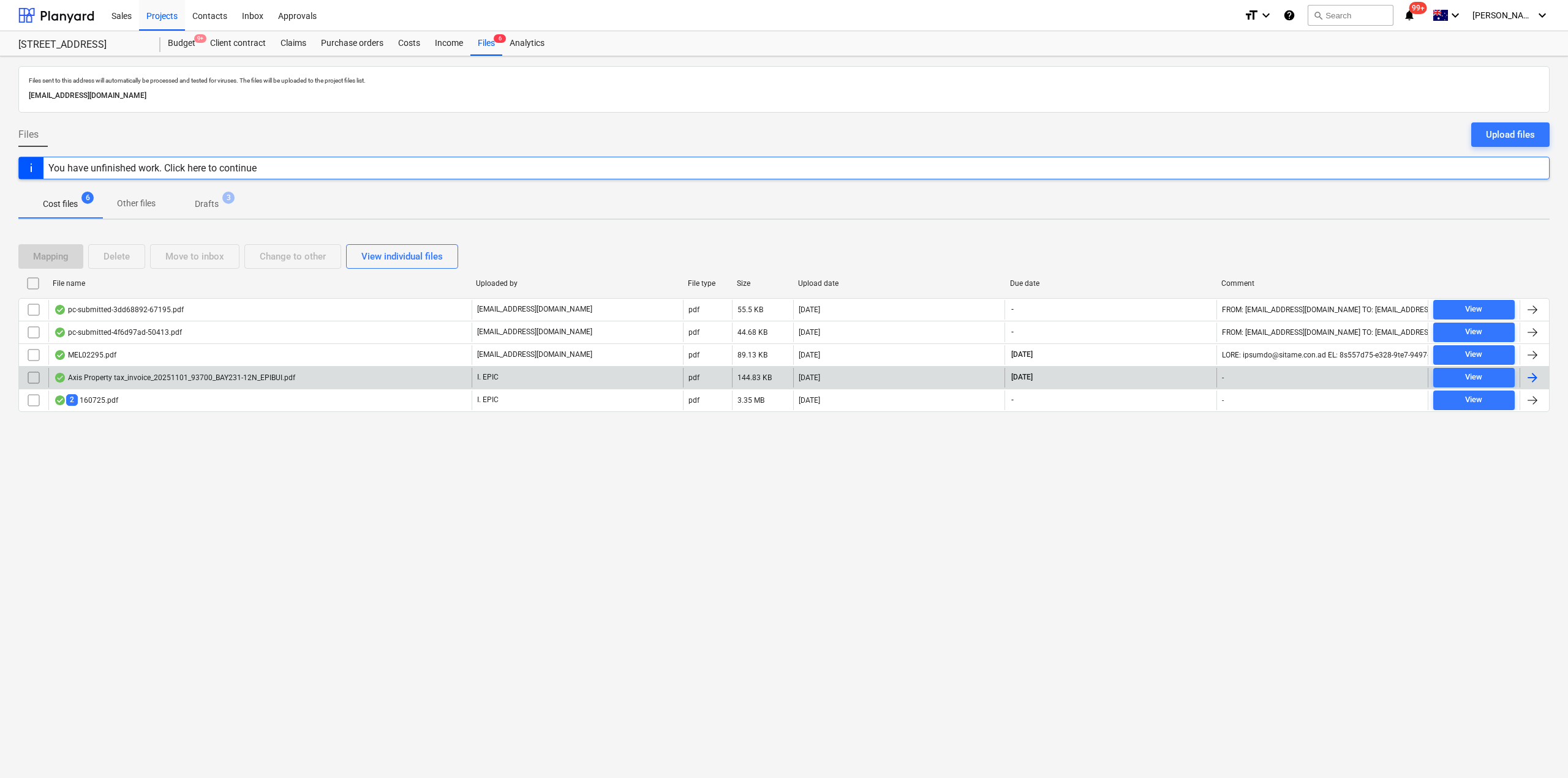
click at [159, 381] on div "Axis Property tax_invoice_20251101_93700_BAY231-12N_EPIBUI.pdf" at bounding box center [175, 378] width 242 height 10
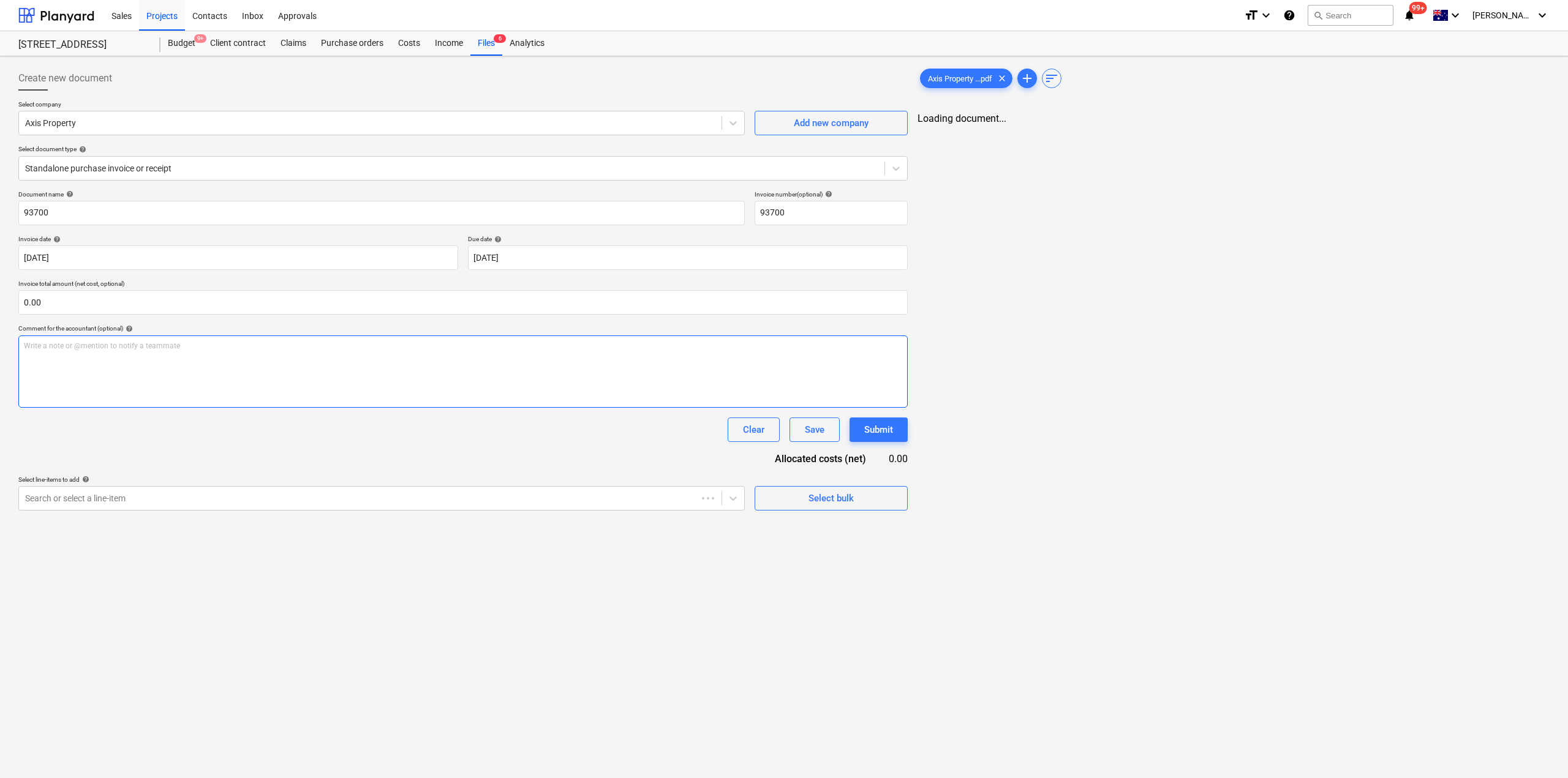
click at [175, 375] on div "Write a note or @mention to notify a teammate ﻿" at bounding box center [463, 371] width 889 height 73
click at [1497, 127] on span "chat" at bounding box center [1499, 130] width 14 height 14
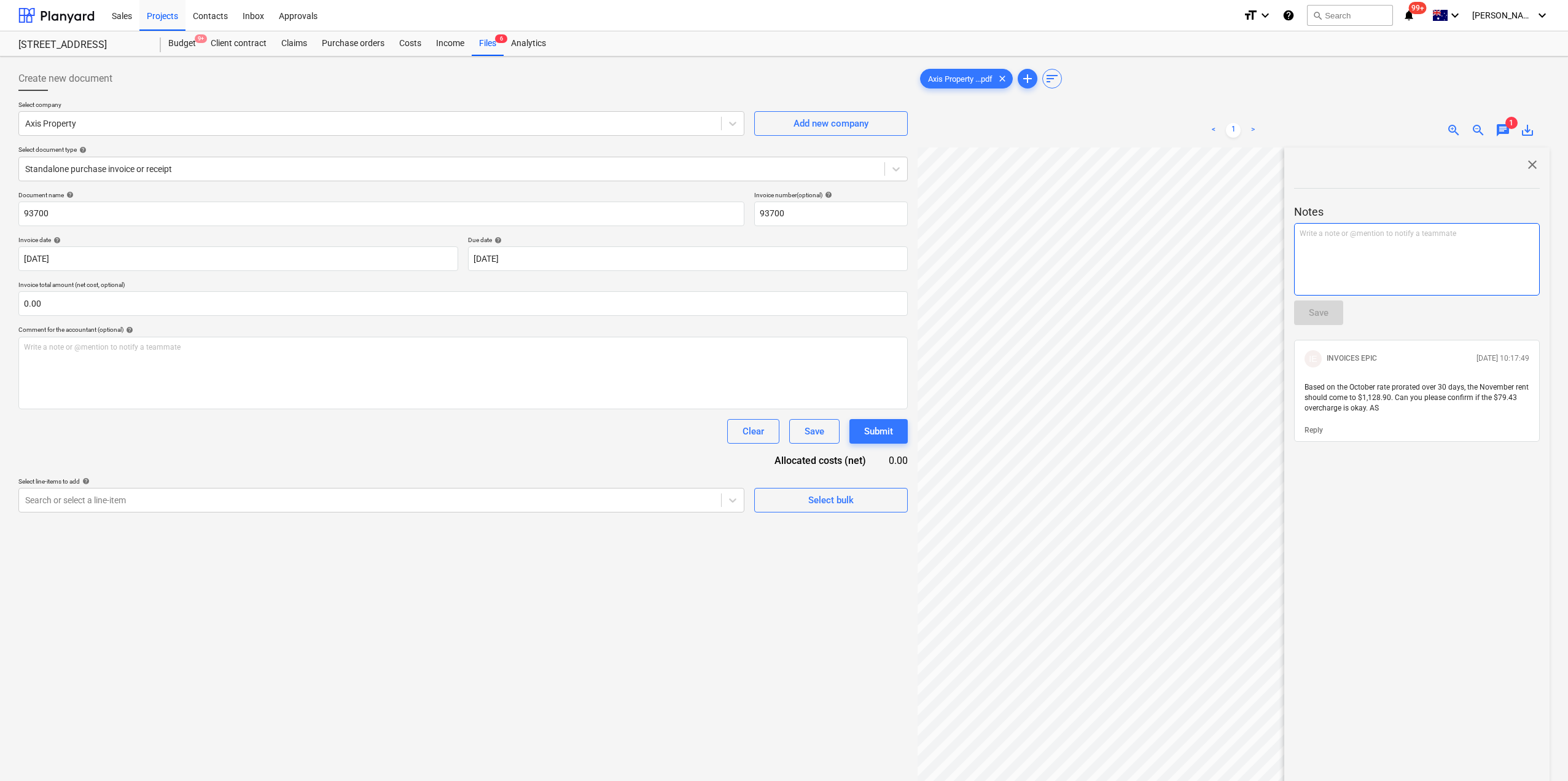
click at [1394, 250] on div "Write a note or @mention to notify a teammate ﻿" at bounding box center [1417, 259] width 246 height 73
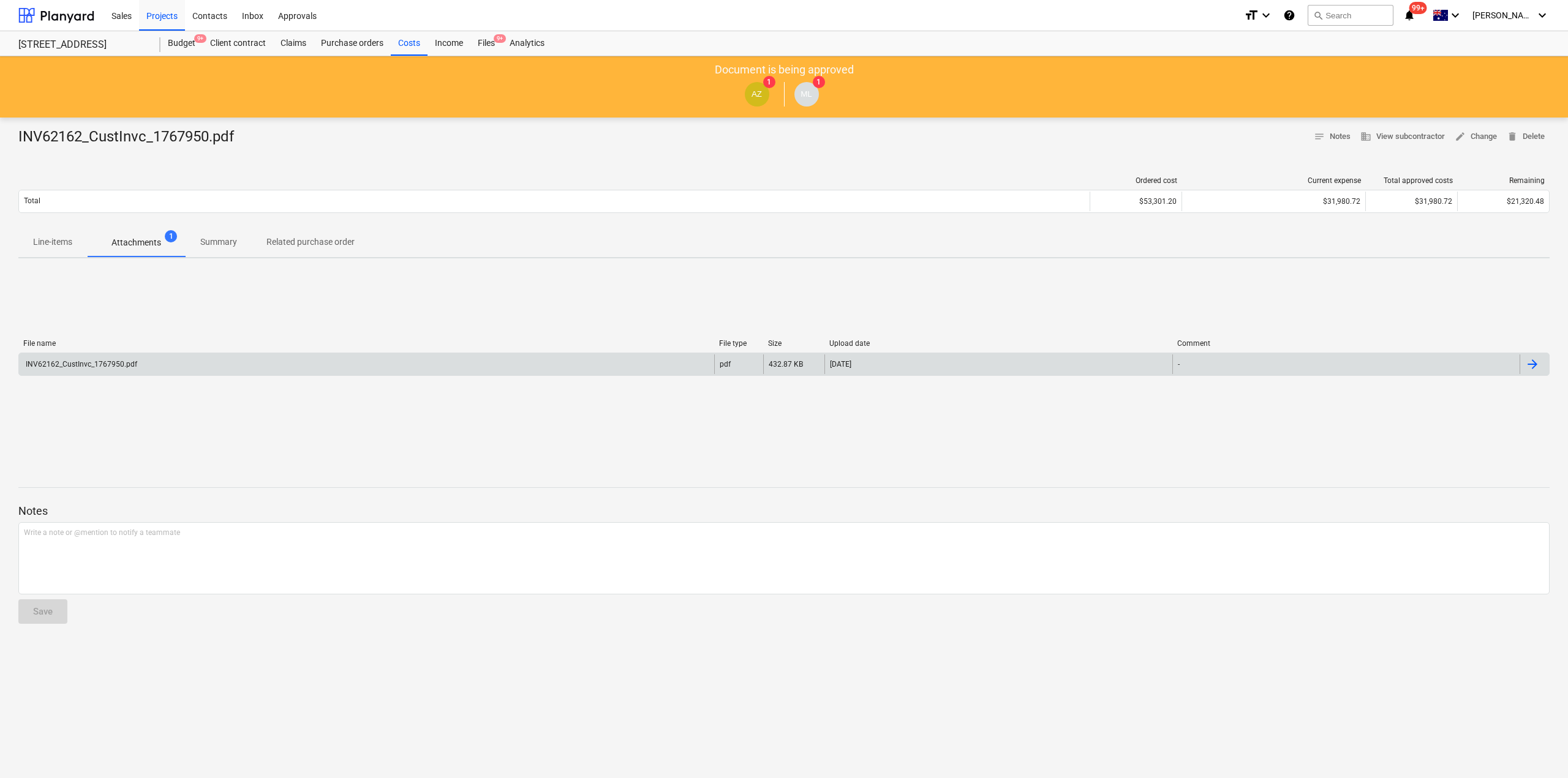
click at [251, 363] on div "INV62162_CustInvc_1767950.pdf" at bounding box center [366, 364] width 695 height 20
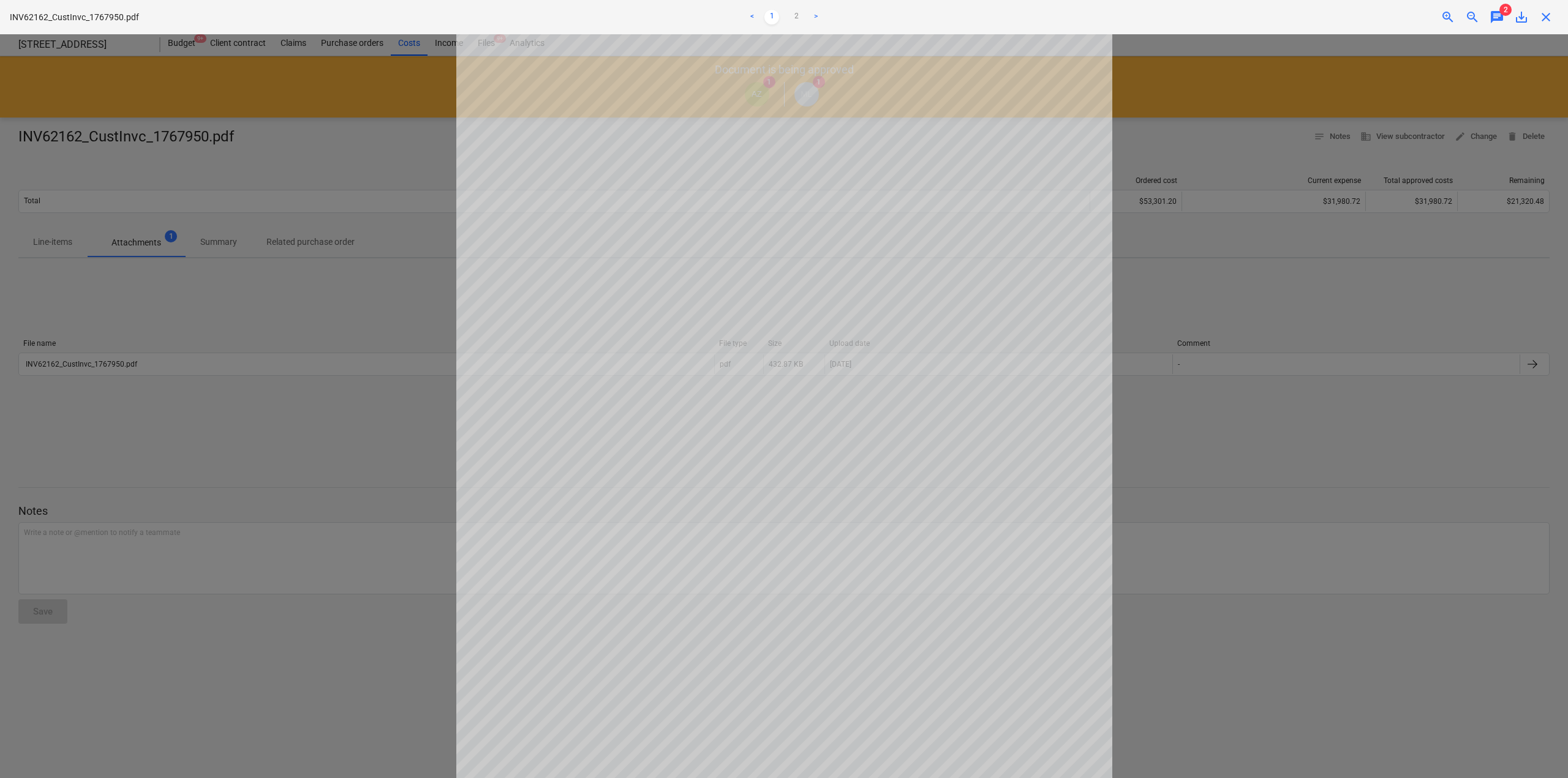
scroll to position [107, 0]
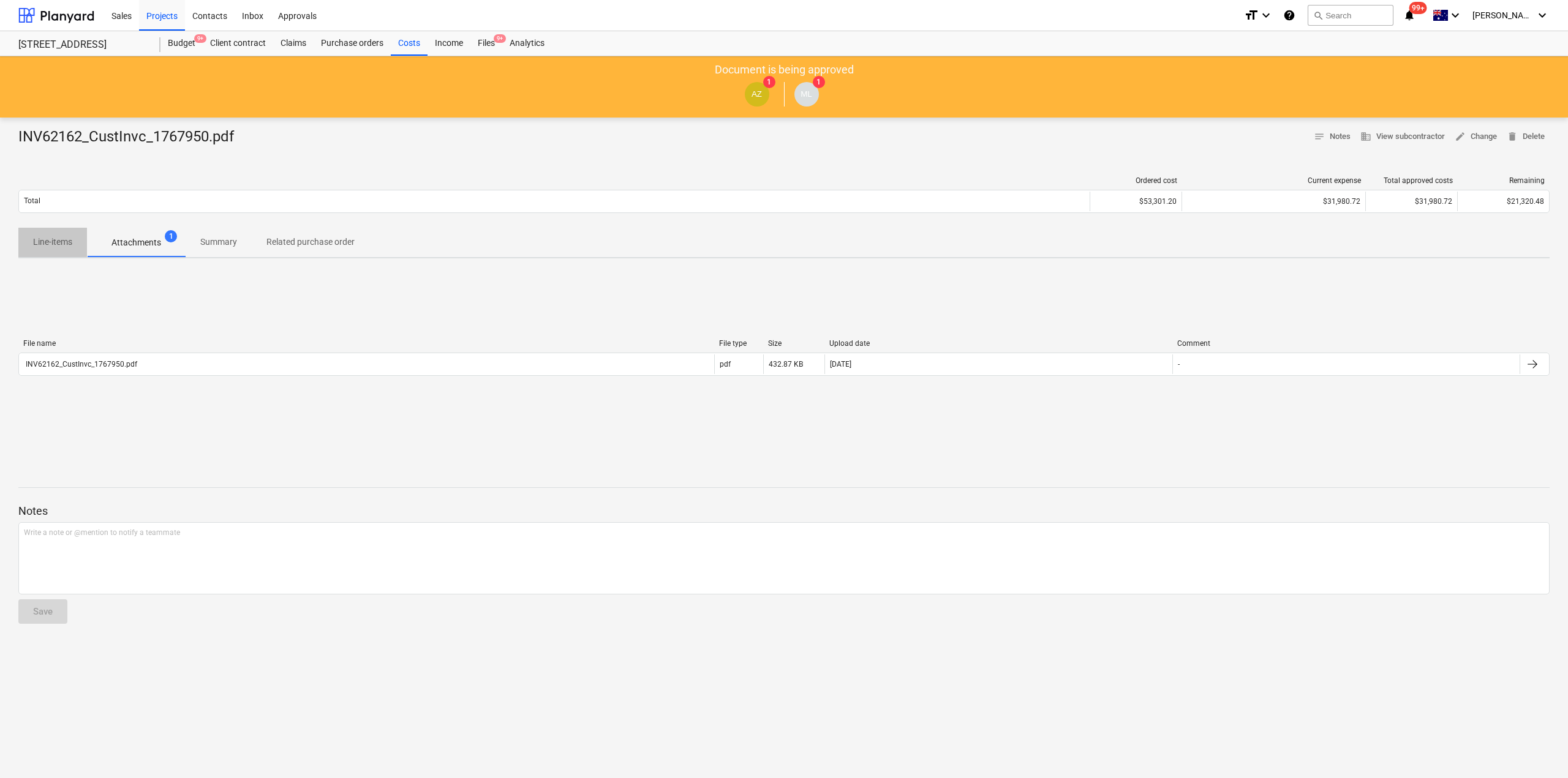
click at [54, 244] on p "Line-items" at bounding box center [52, 242] width 39 height 13
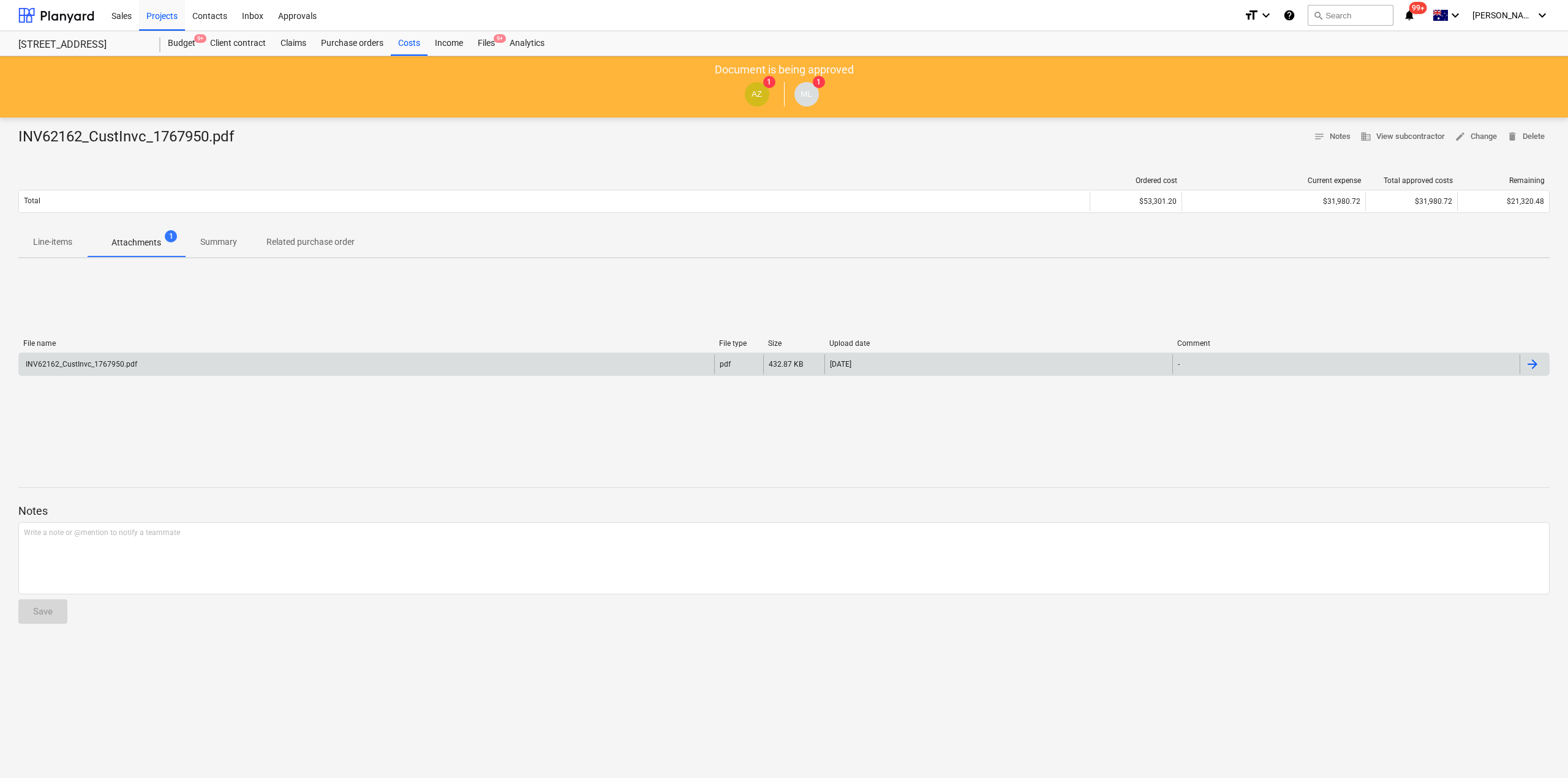
click at [218, 360] on div "INV62162_CustInvc_1767950.pdf" at bounding box center [366, 364] width 695 height 20
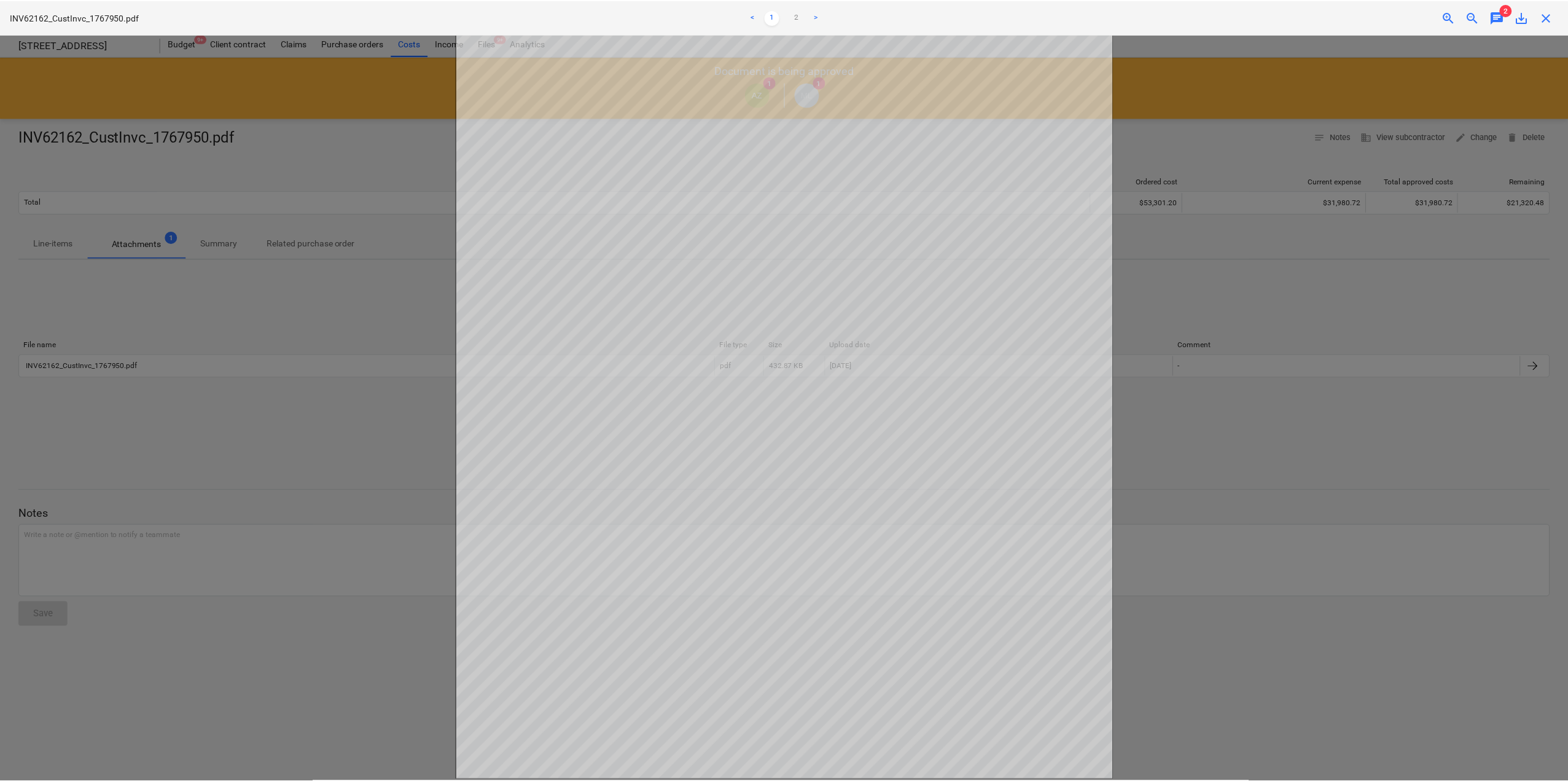
scroll to position [107, 0]
click at [802, 11] on link "2" at bounding box center [798, 17] width 14 height 14
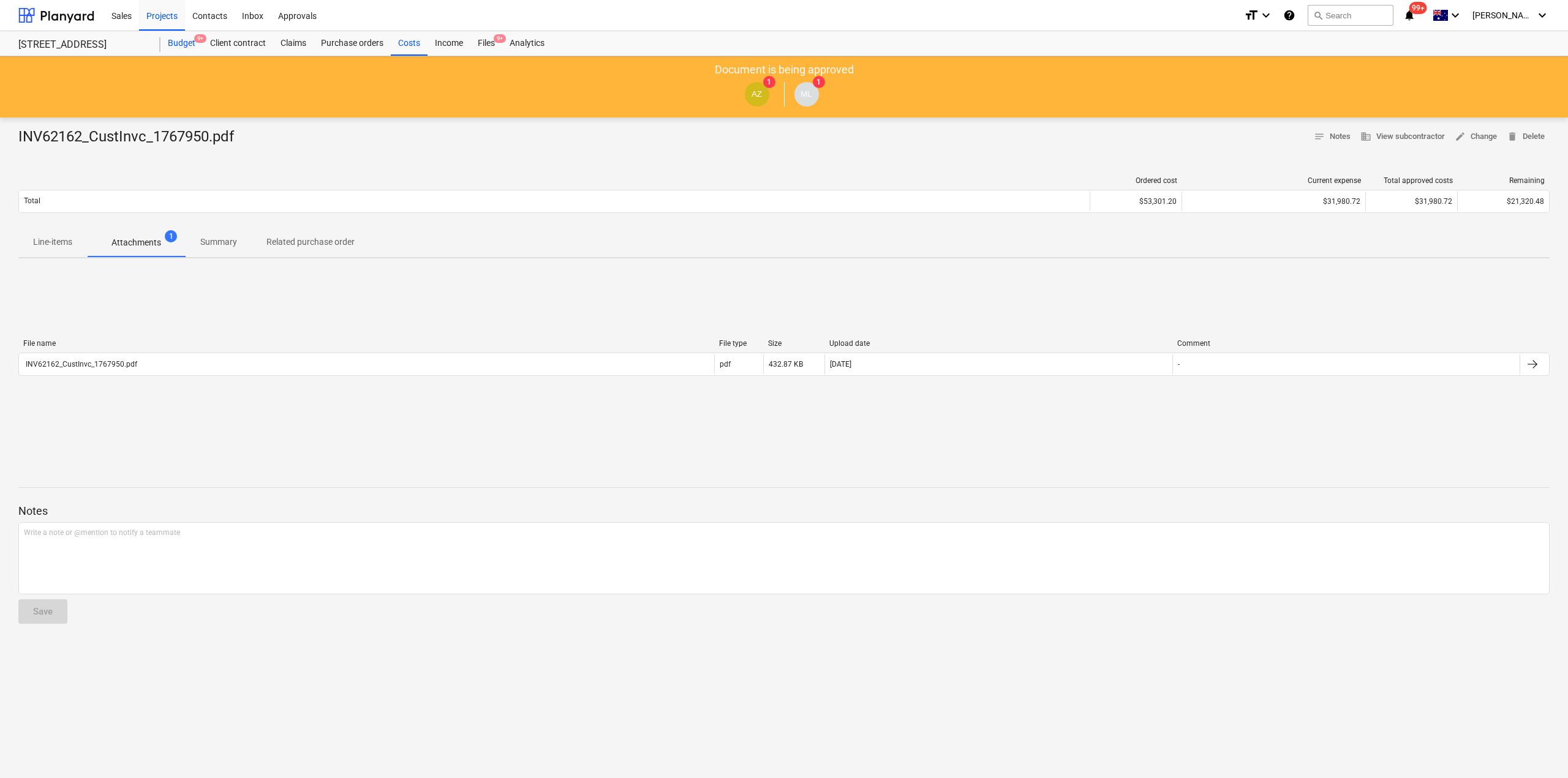
click at [191, 40] on div "Budget 9+" at bounding box center [181, 43] width 42 height 25
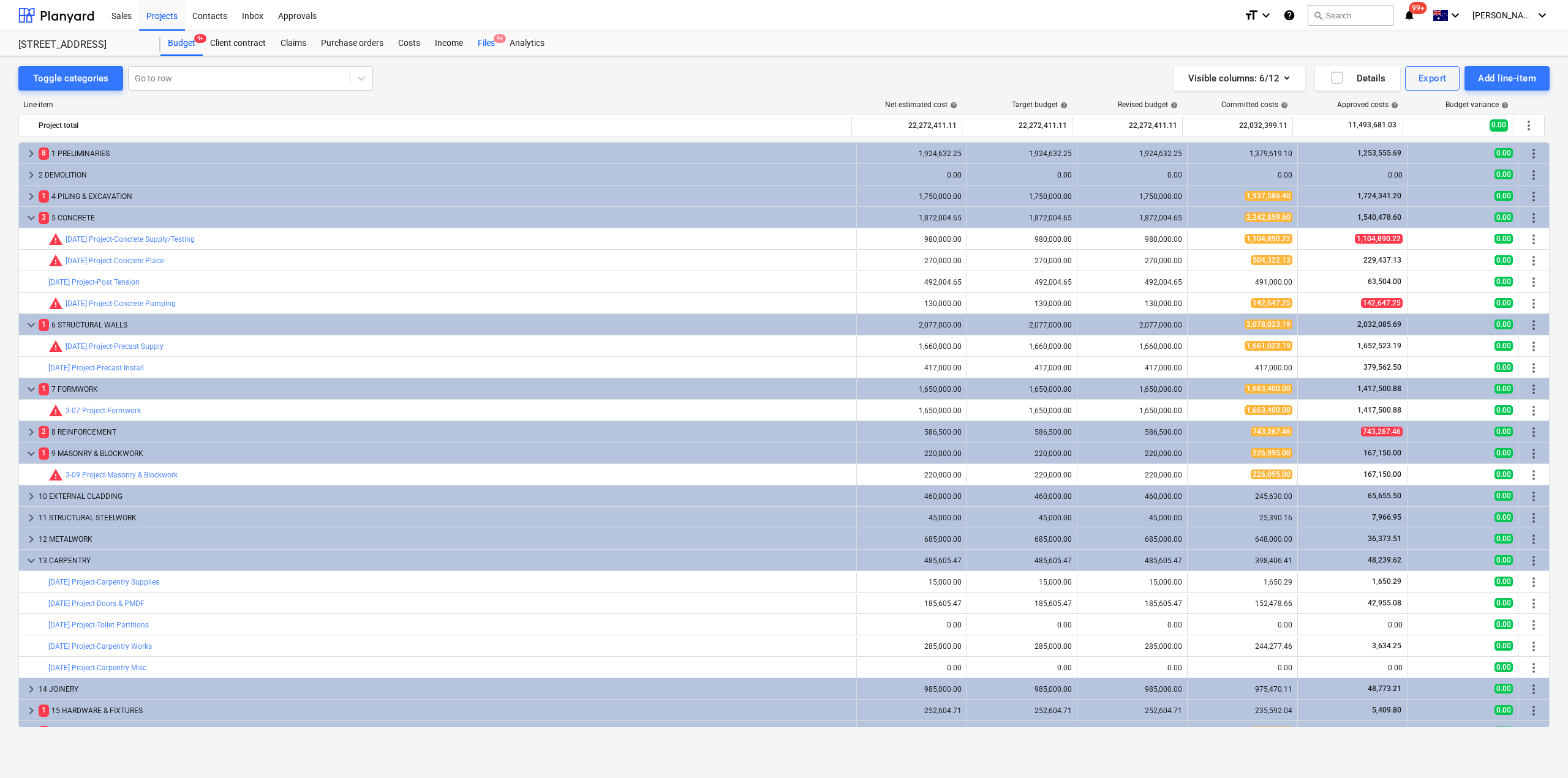
click at [476, 45] on div "Files 9+" at bounding box center [487, 43] width 32 height 25
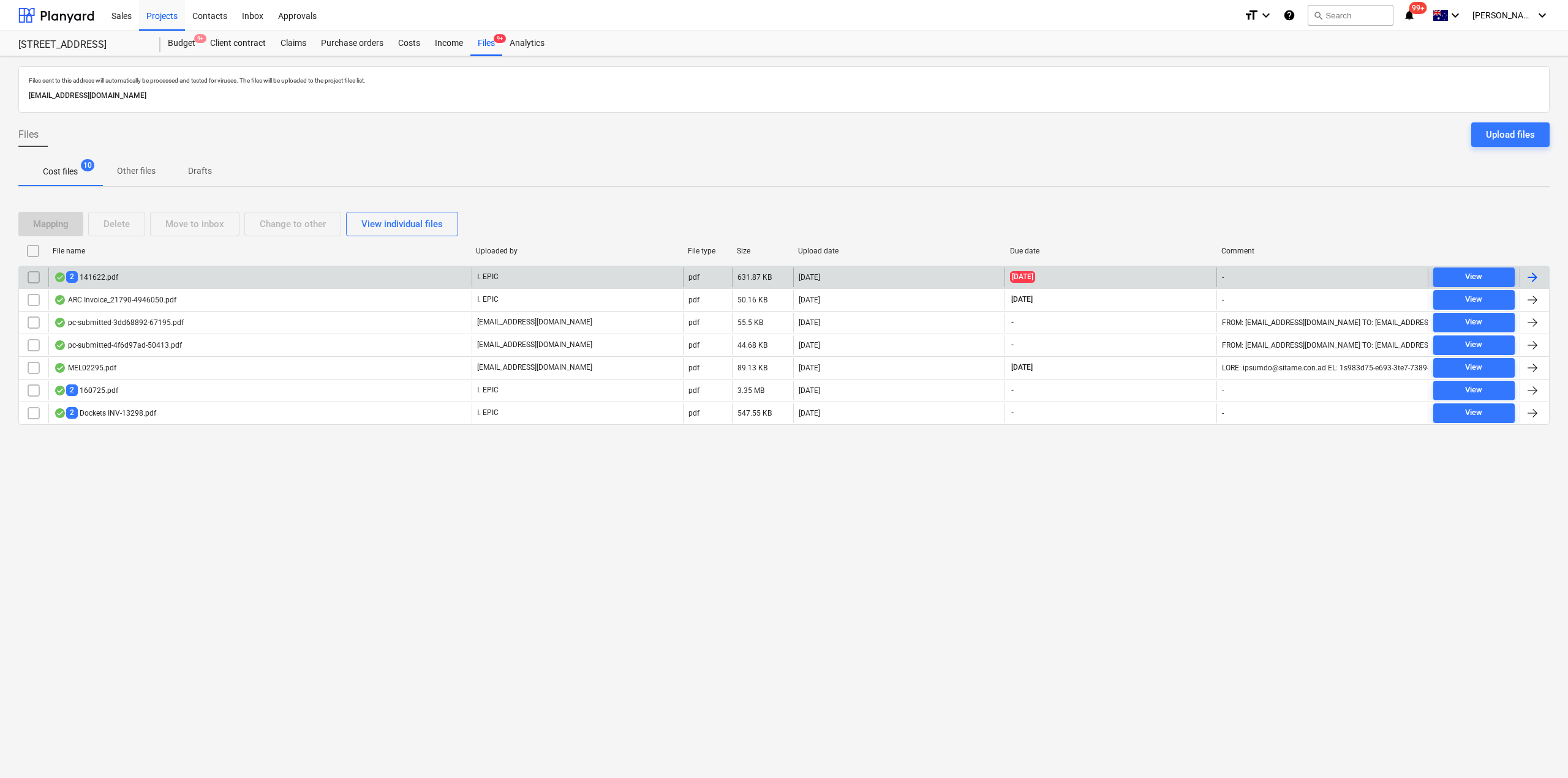
click at [108, 281] on div "2 141622.pdf" at bounding box center [86, 277] width 65 height 12
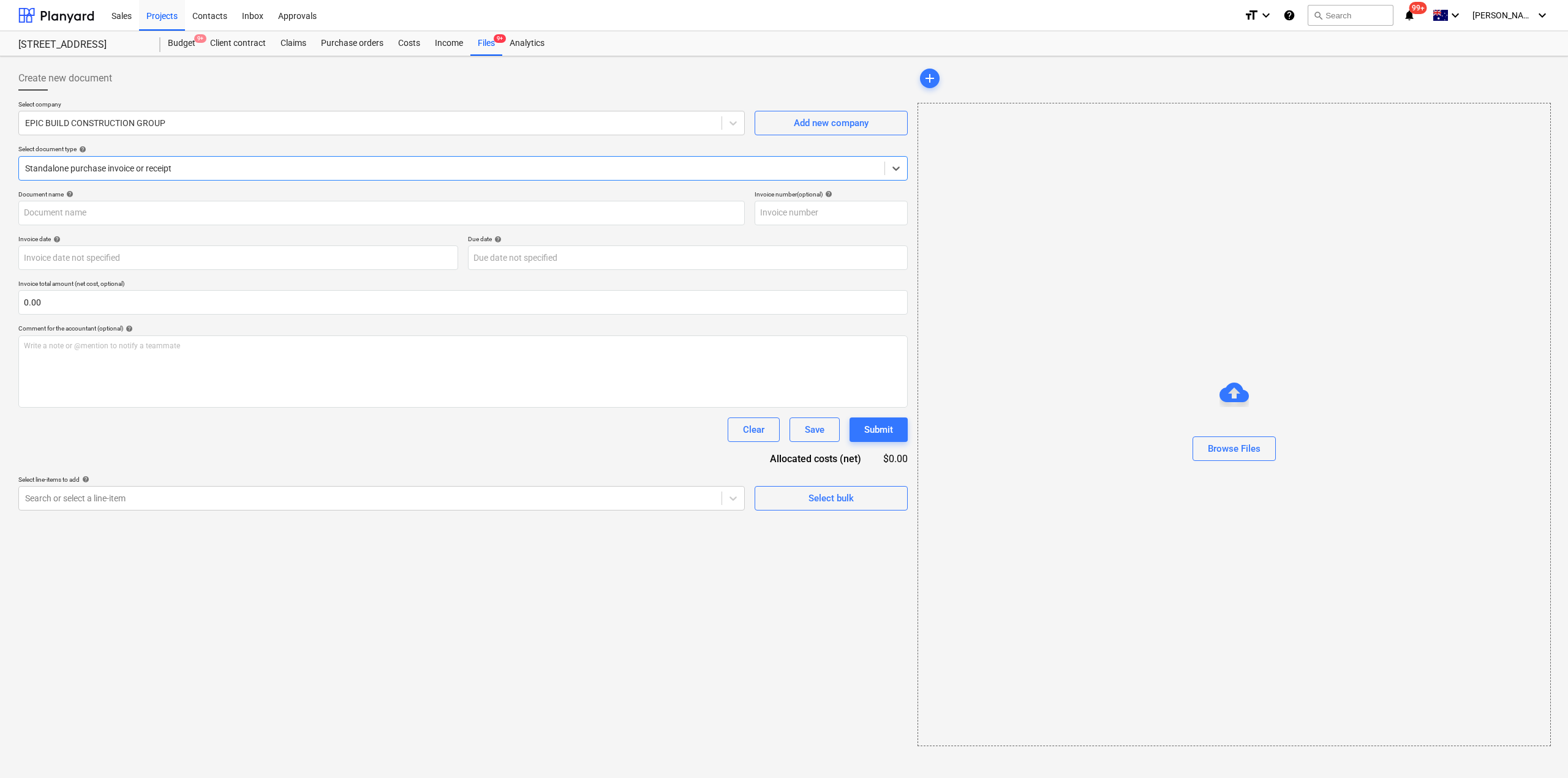
type input "141622"
type input "[DATE]"
click at [967, 81] on span "Pointforce Inv...pdf" at bounding box center [958, 79] width 80 height 10
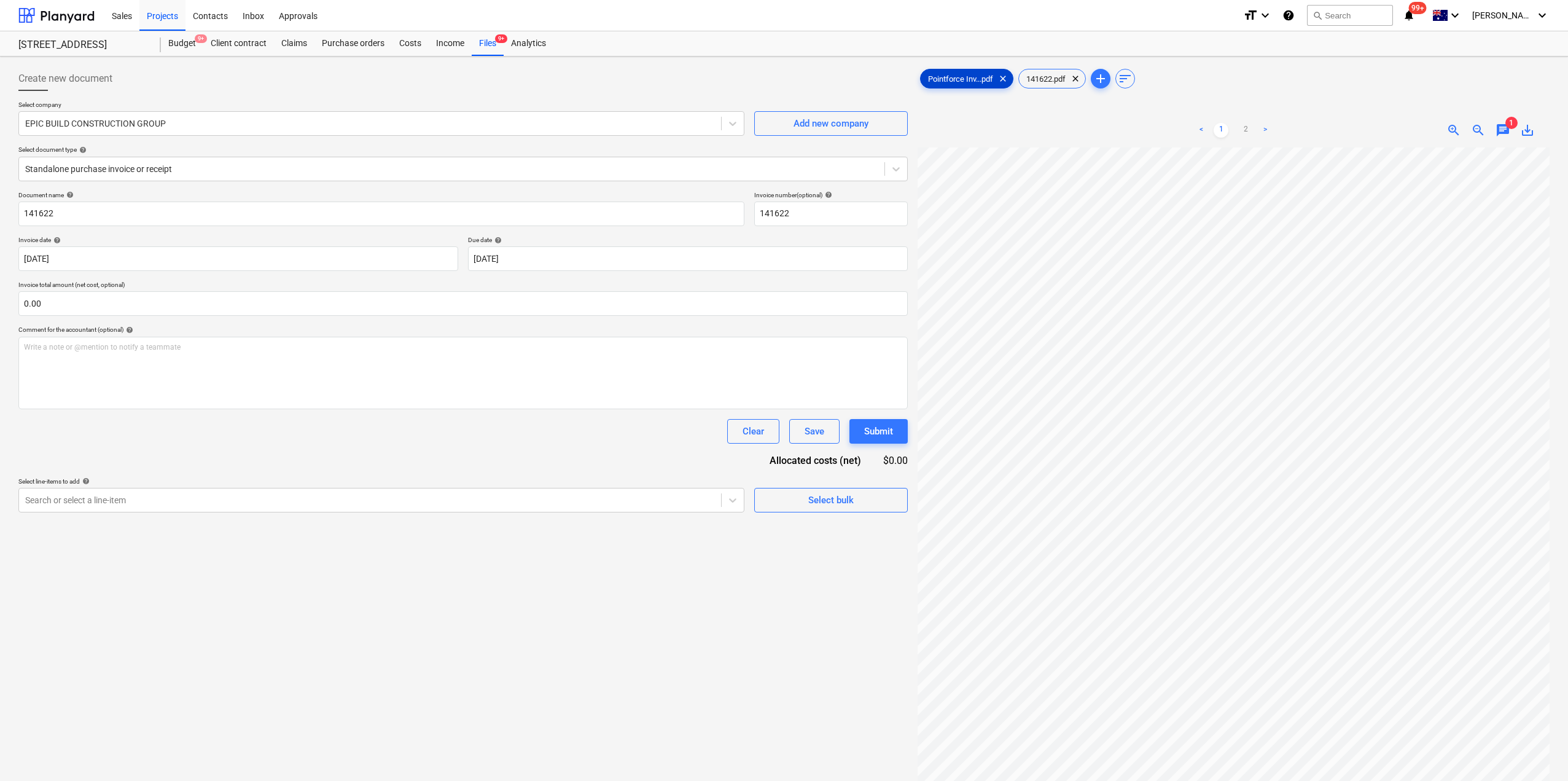
scroll to position [168, 0]
click at [495, 40] on div "Files 9+" at bounding box center [488, 43] width 32 height 25
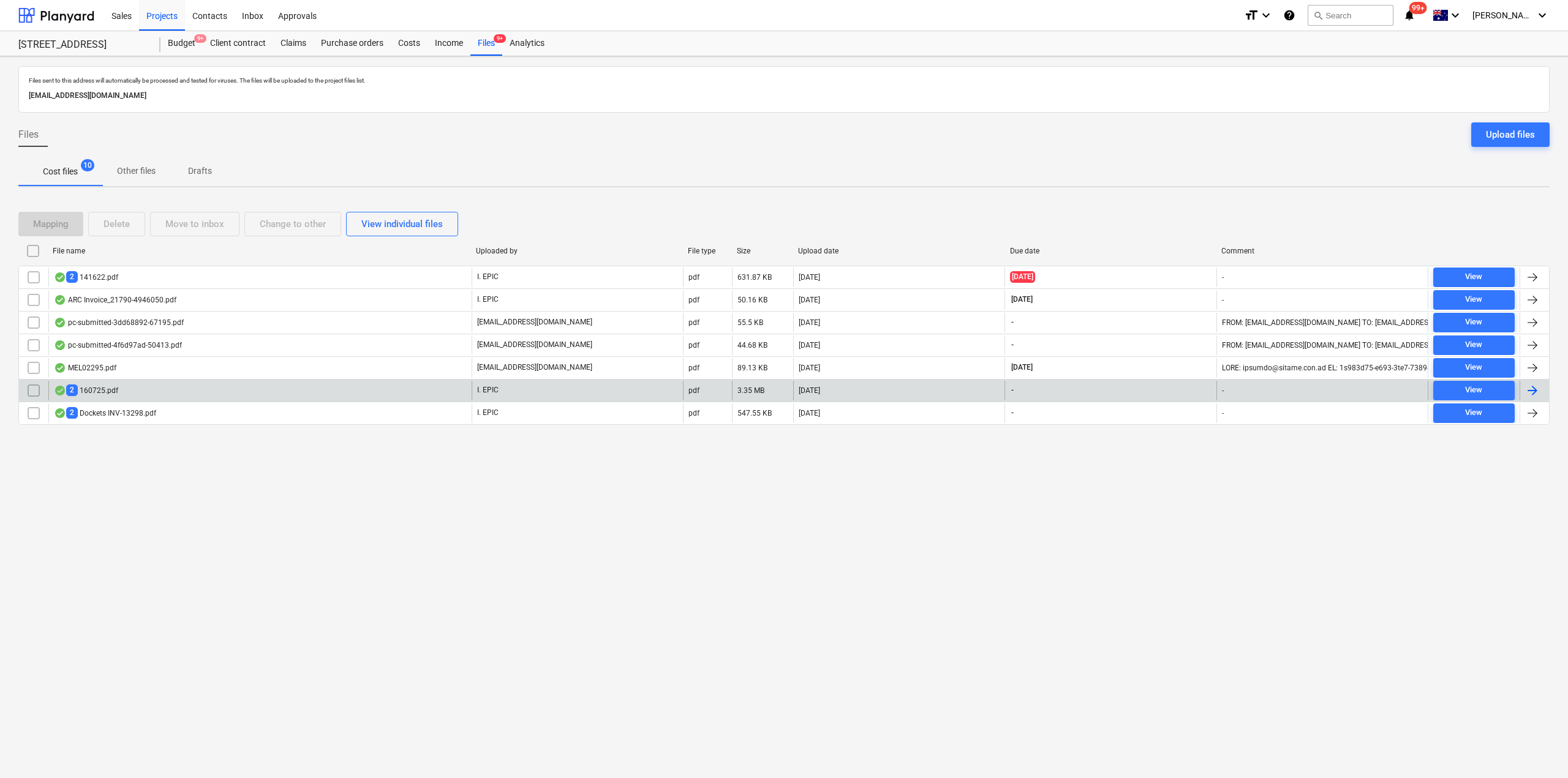
click at [121, 391] on div "2 160725.pdf" at bounding box center [260, 391] width 424 height 20
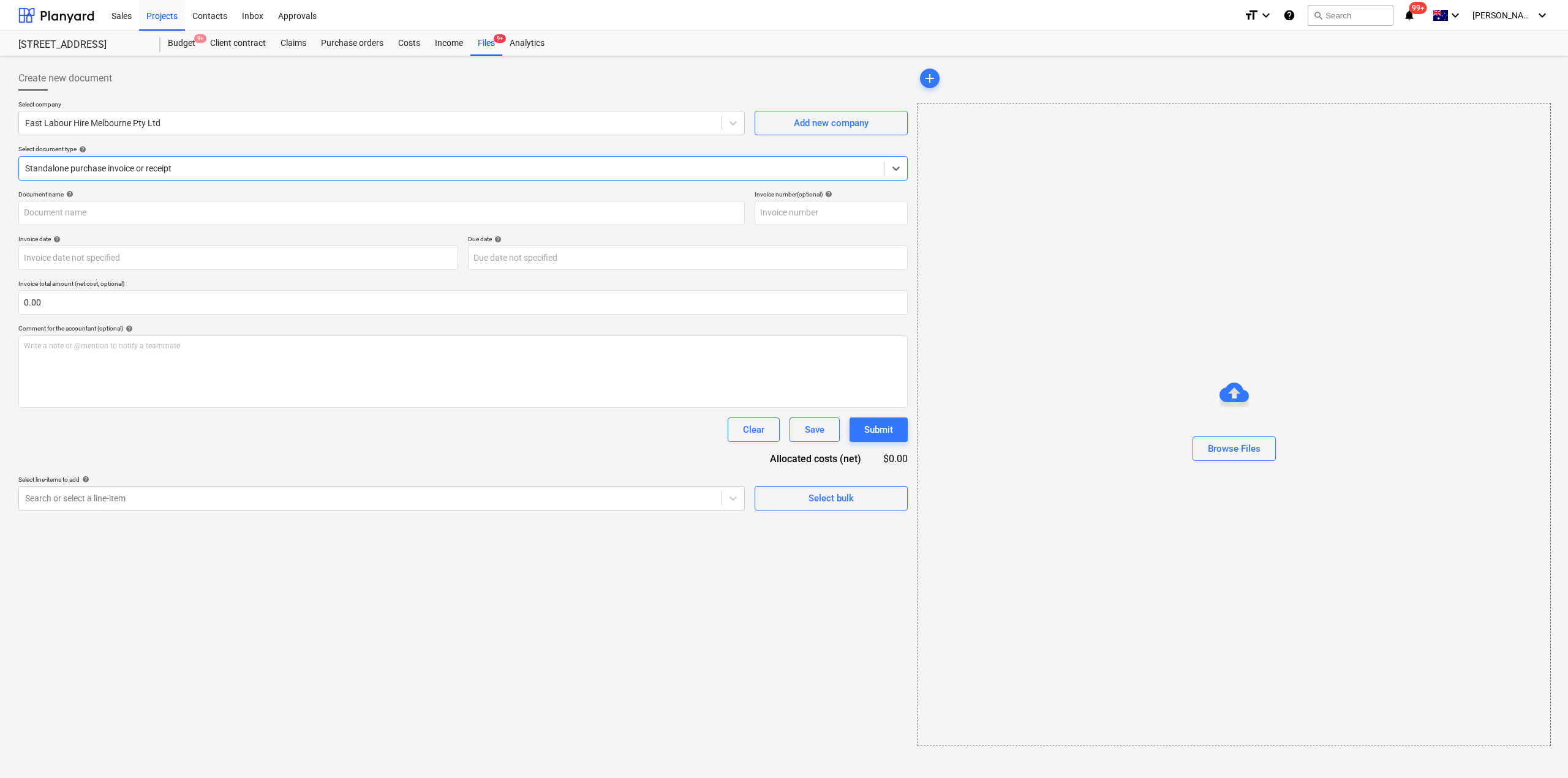
type input "160725"
type input "29 Sep 2025"
type input "31 Oct 2025"
click at [471, 45] on div "Files 9+" at bounding box center [487, 43] width 32 height 25
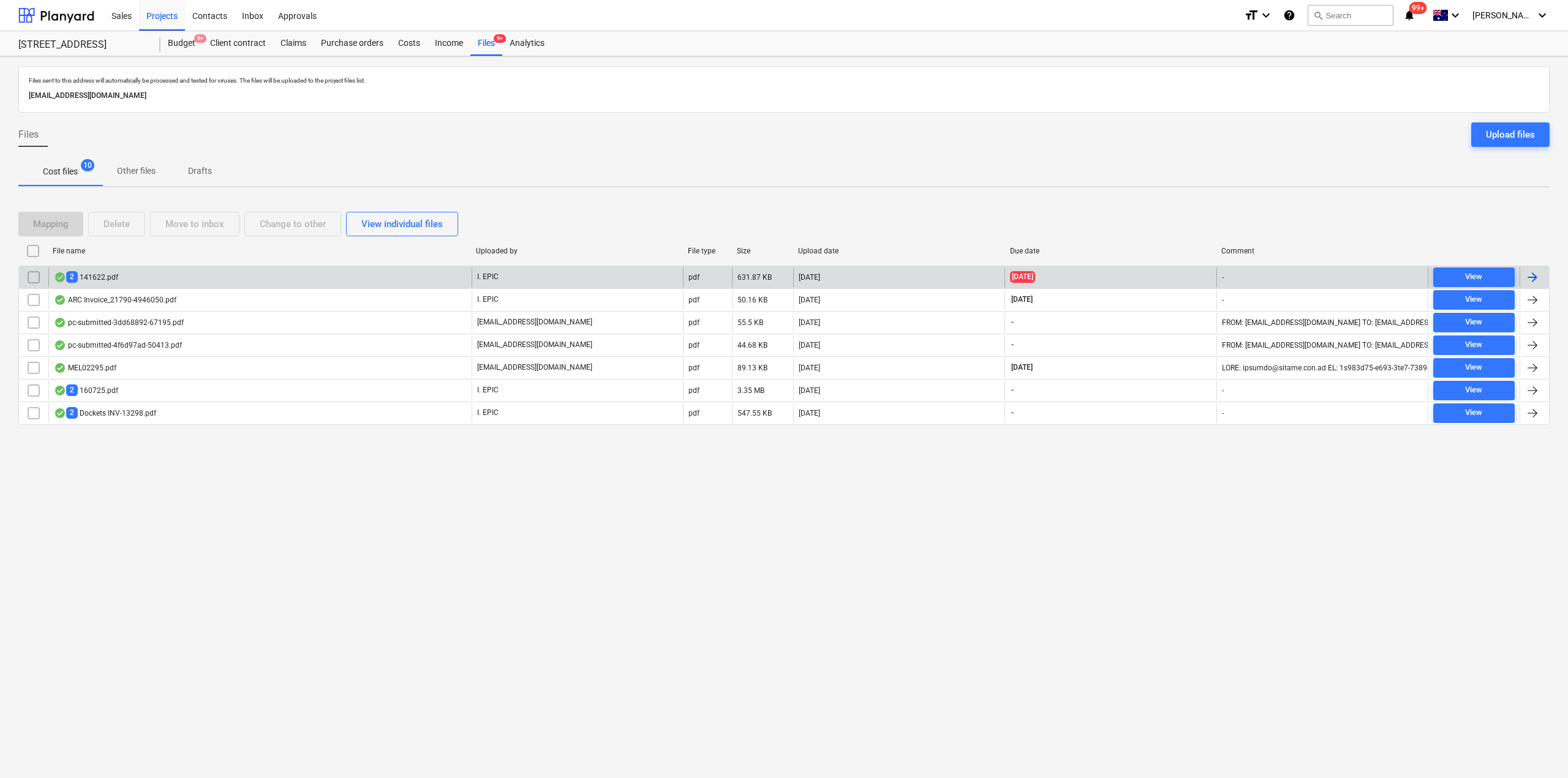
click at [152, 277] on div "2 141622.pdf" at bounding box center [260, 277] width 424 height 20
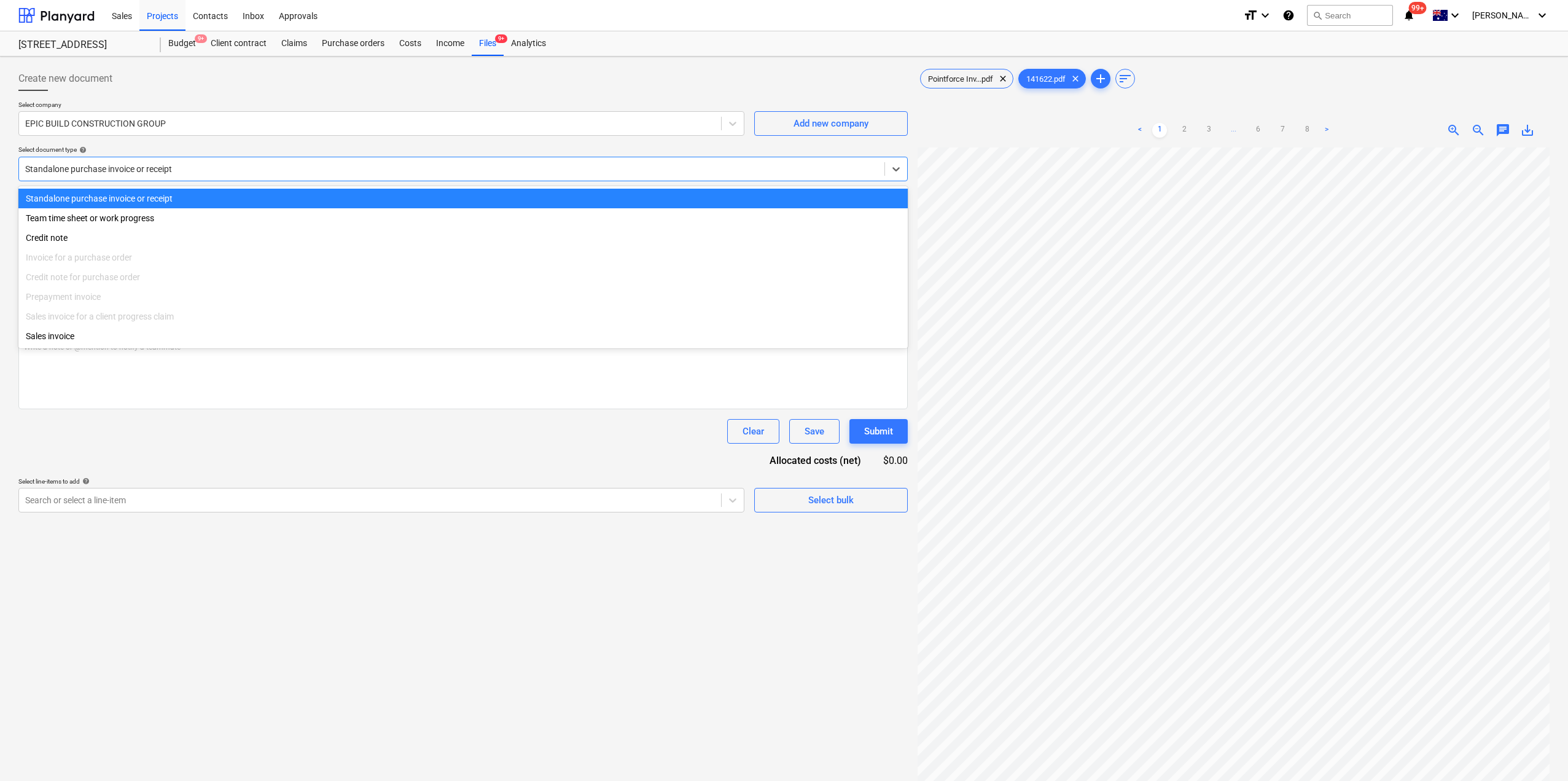
click at [186, 170] on div at bounding box center [451, 168] width 853 height 12
click at [142, 222] on div "Team time sheet or work progress" at bounding box center [463, 218] width 890 height 20
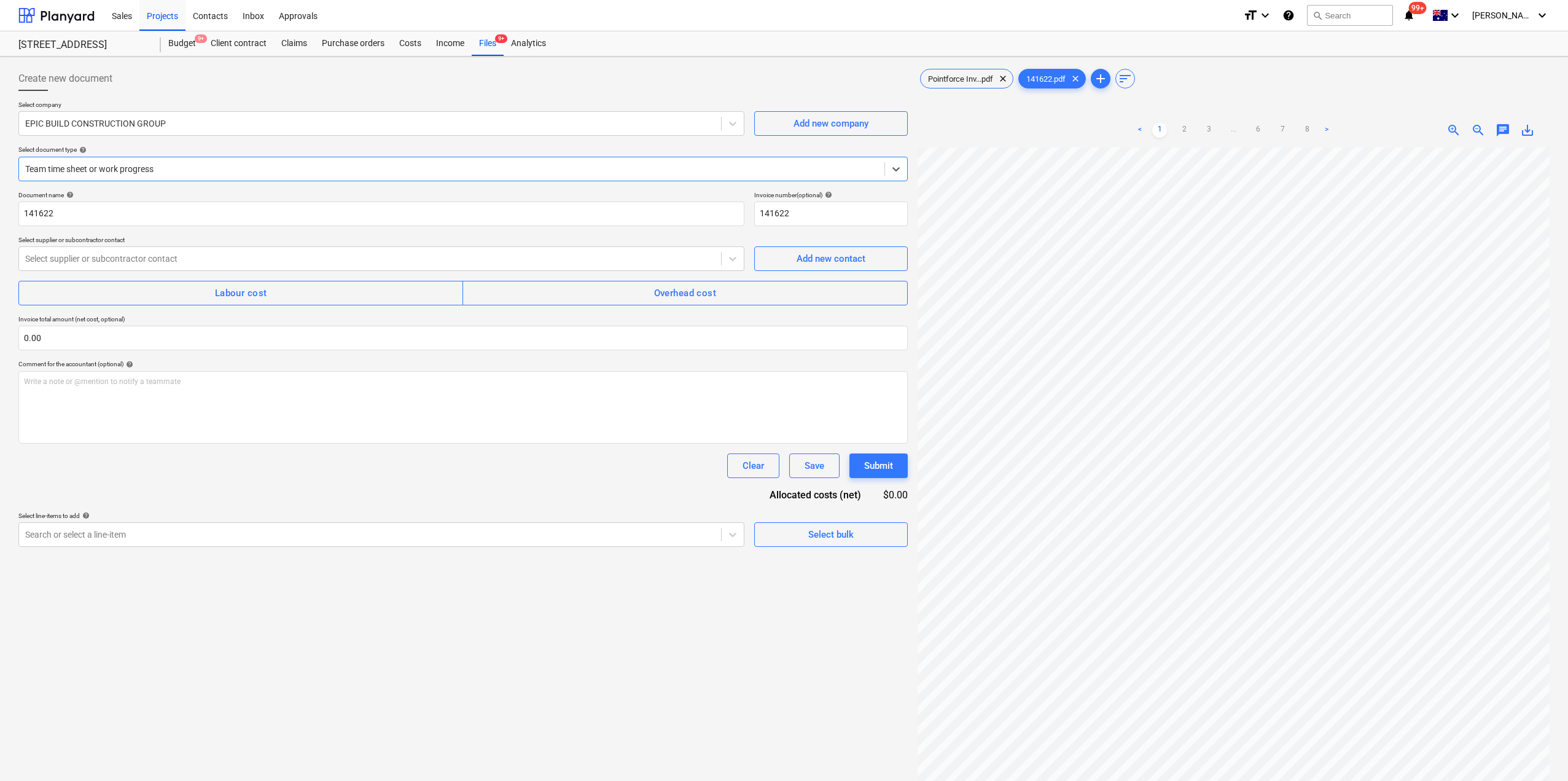
click at [136, 166] on div at bounding box center [451, 168] width 853 height 12
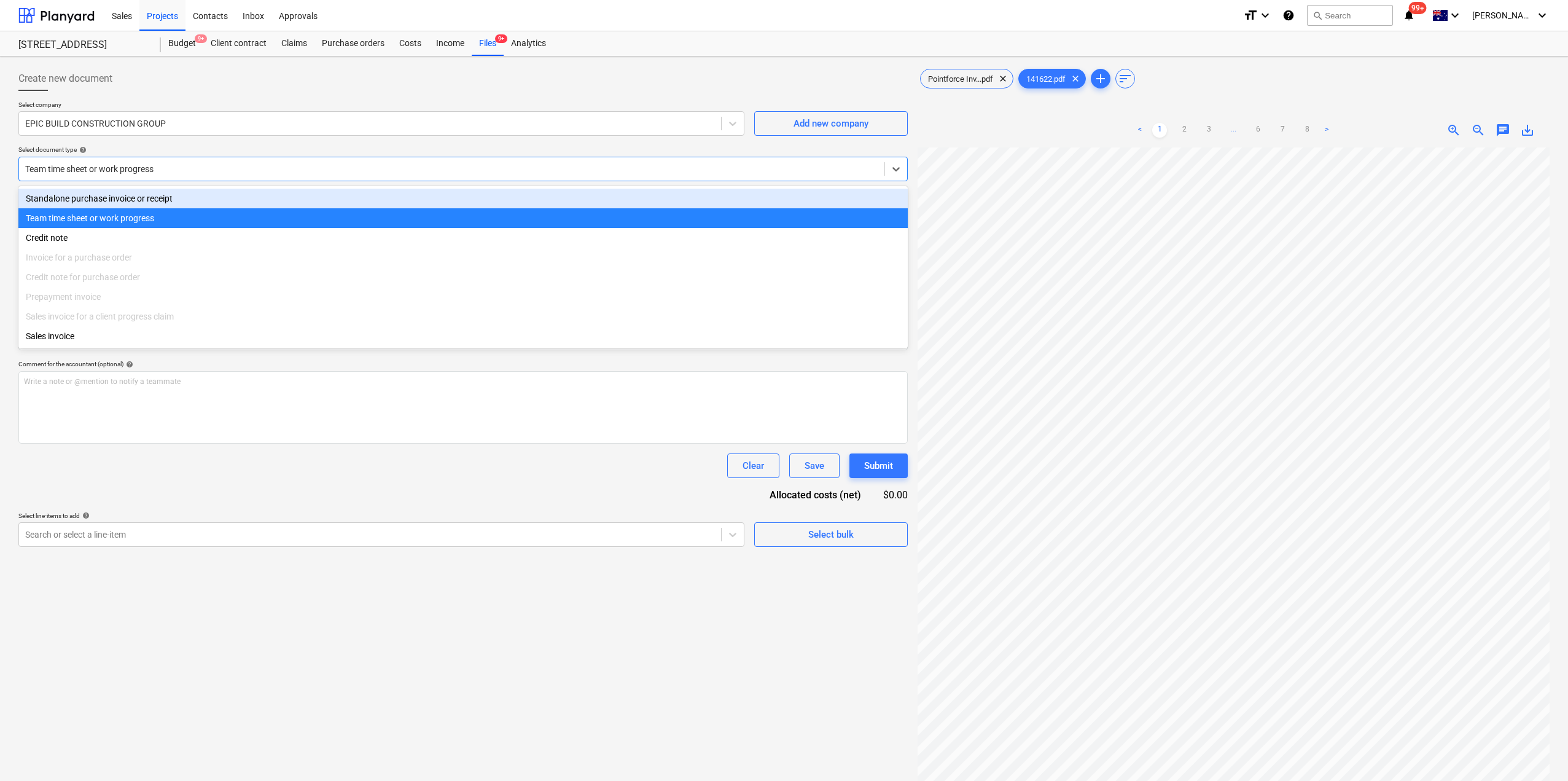
click at [113, 196] on div "Standalone purchase invoice or receipt" at bounding box center [463, 198] width 890 height 20
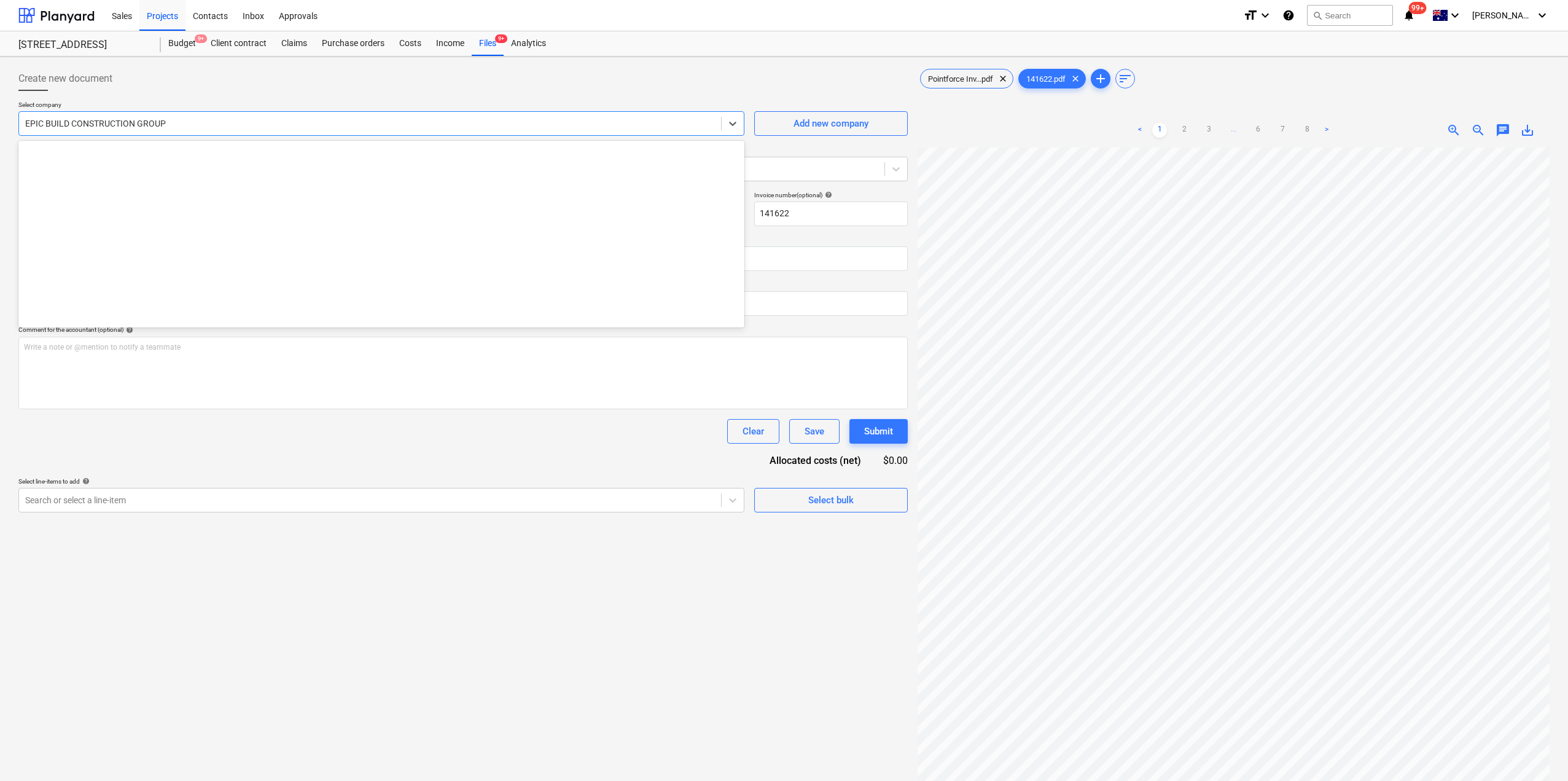
click at [197, 118] on div at bounding box center [370, 123] width 690 height 12
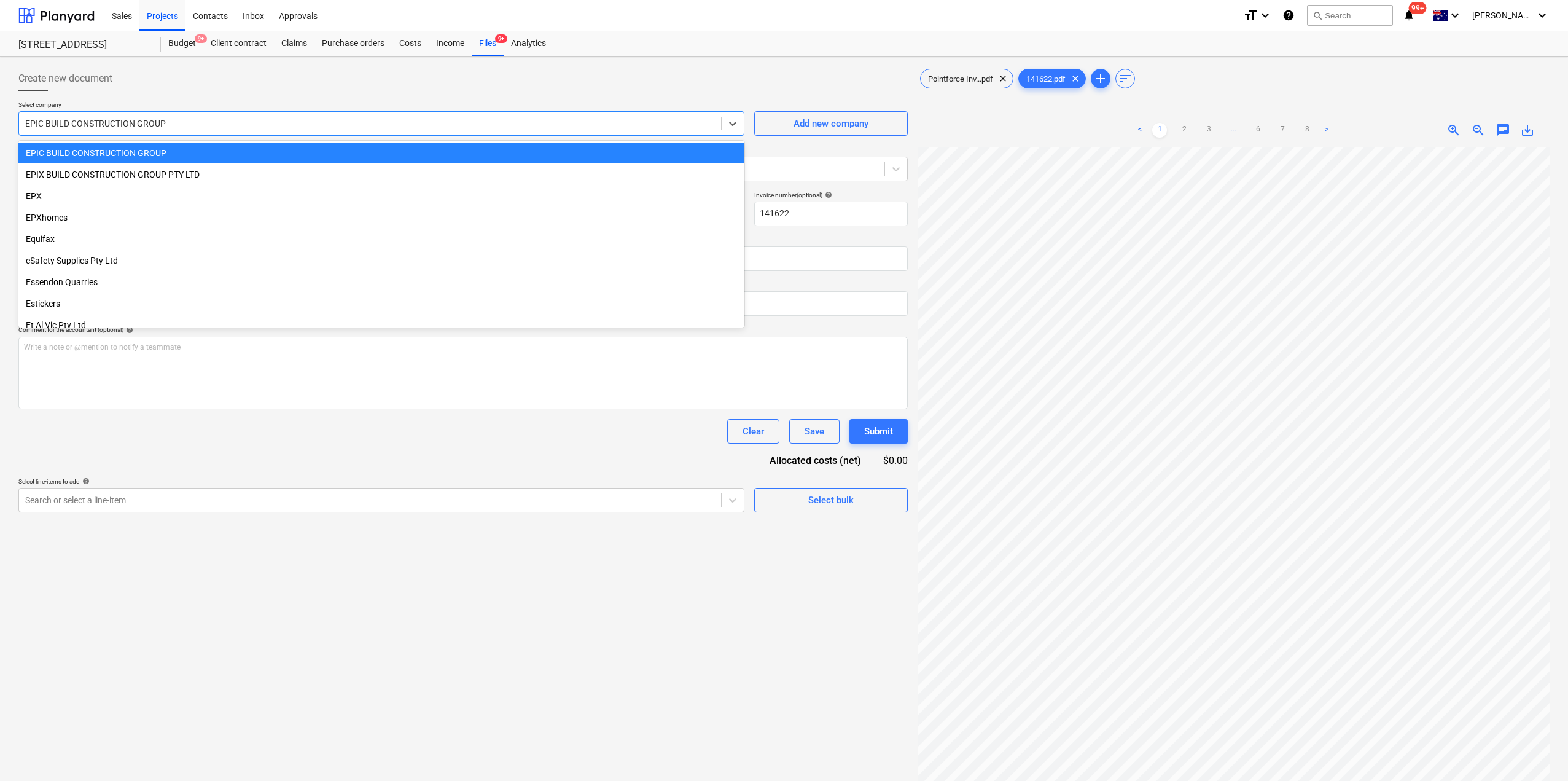
click at [198, 130] on div "EPIC BUILD CONSTRUCTION GROUP" at bounding box center [370, 123] width 702 height 17
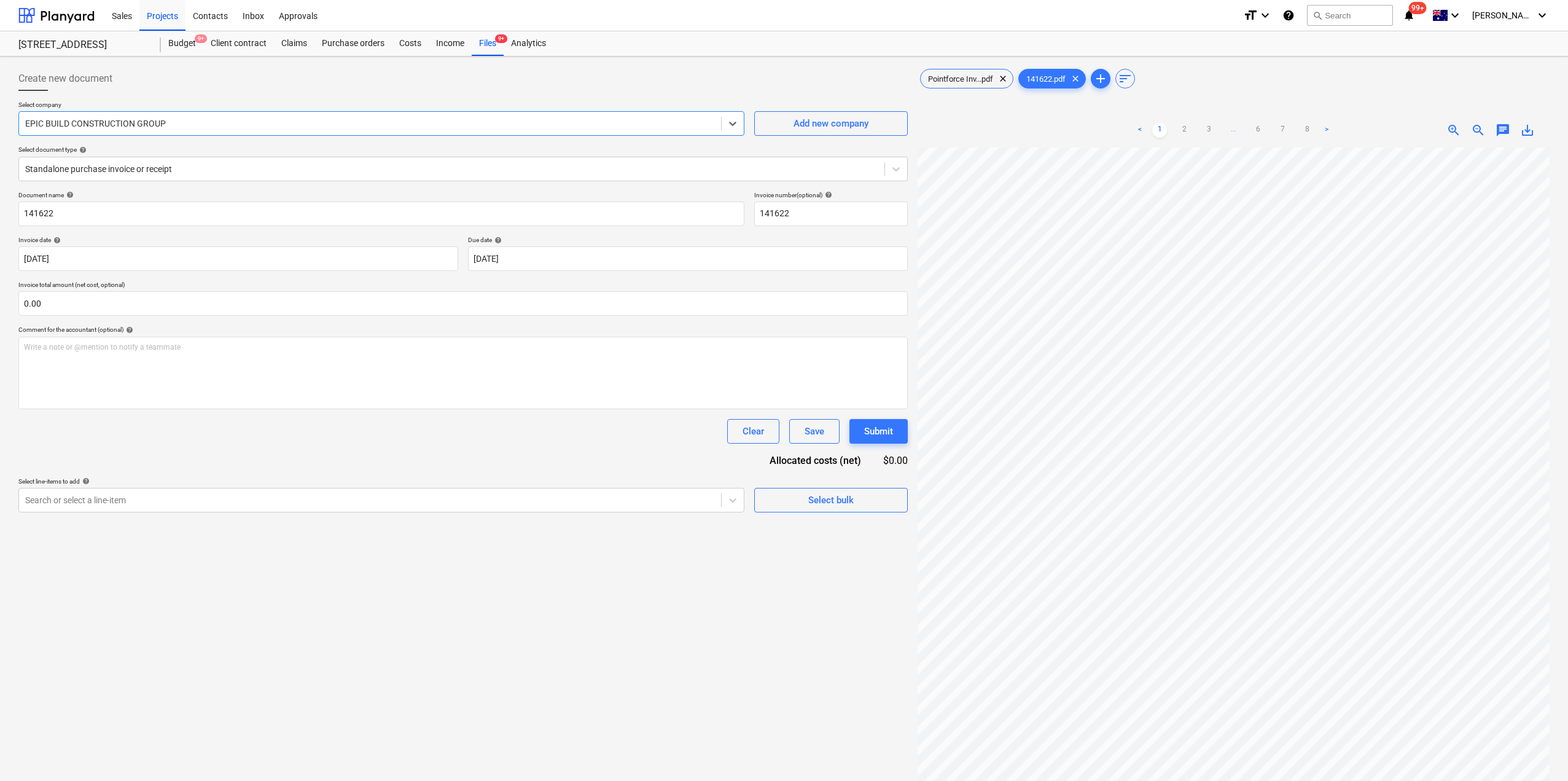
click at [195, 128] on div at bounding box center [370, 123] width 690 height 12
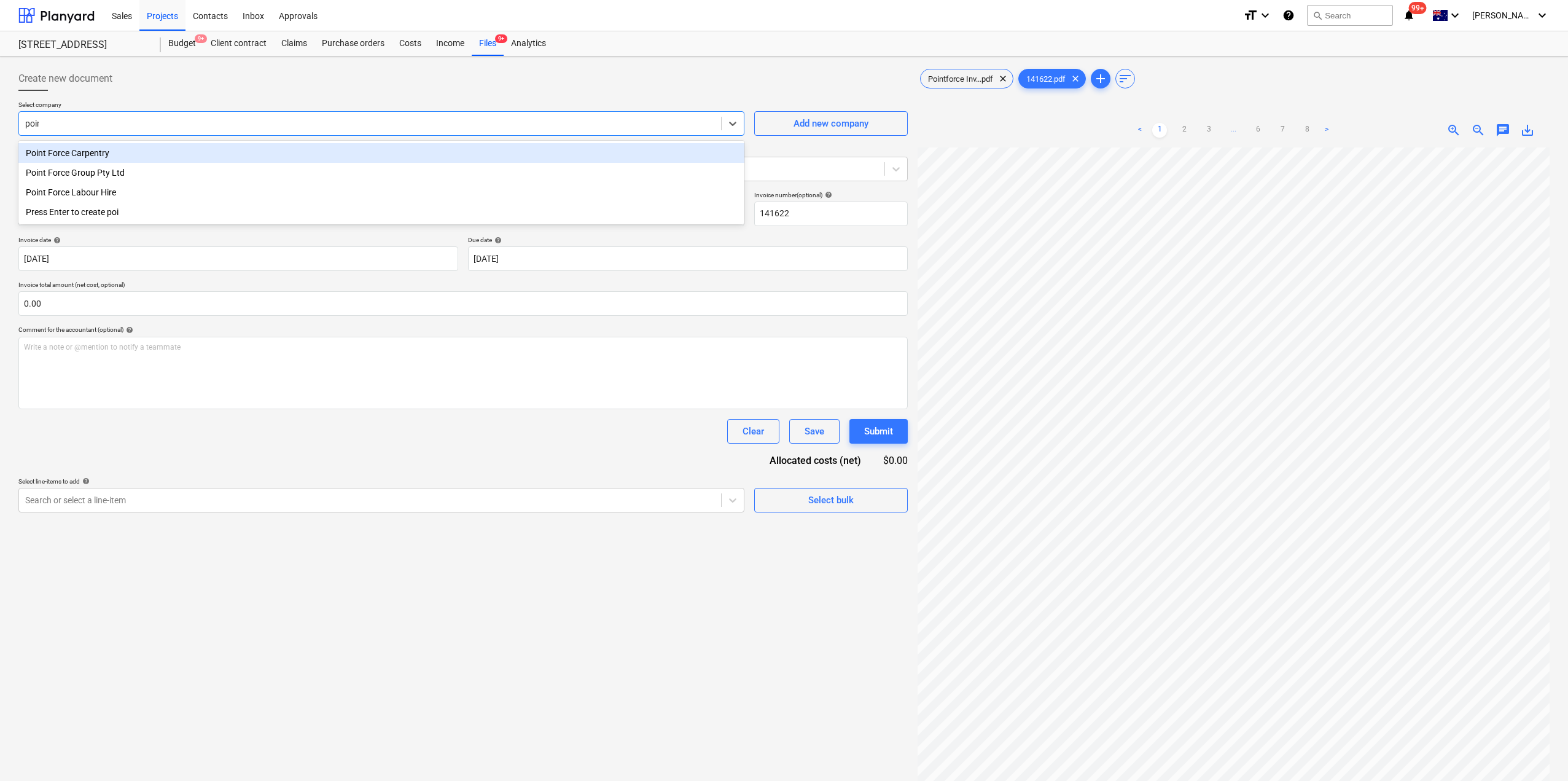
type input "point"
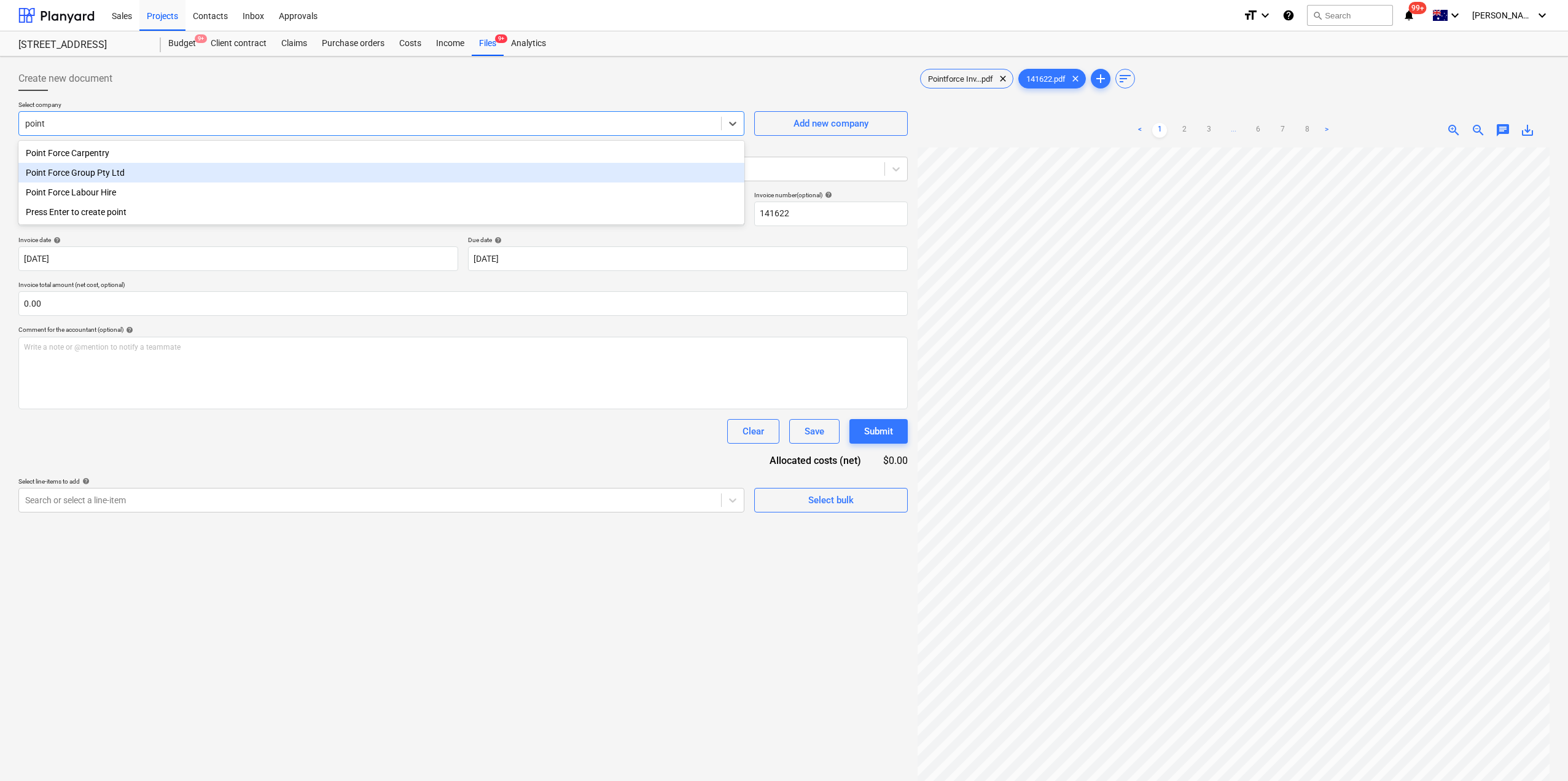
click at [147, 168] on div "Point Force Group Pty Ltd" at bounding box center [382, 172] width 726 height 20
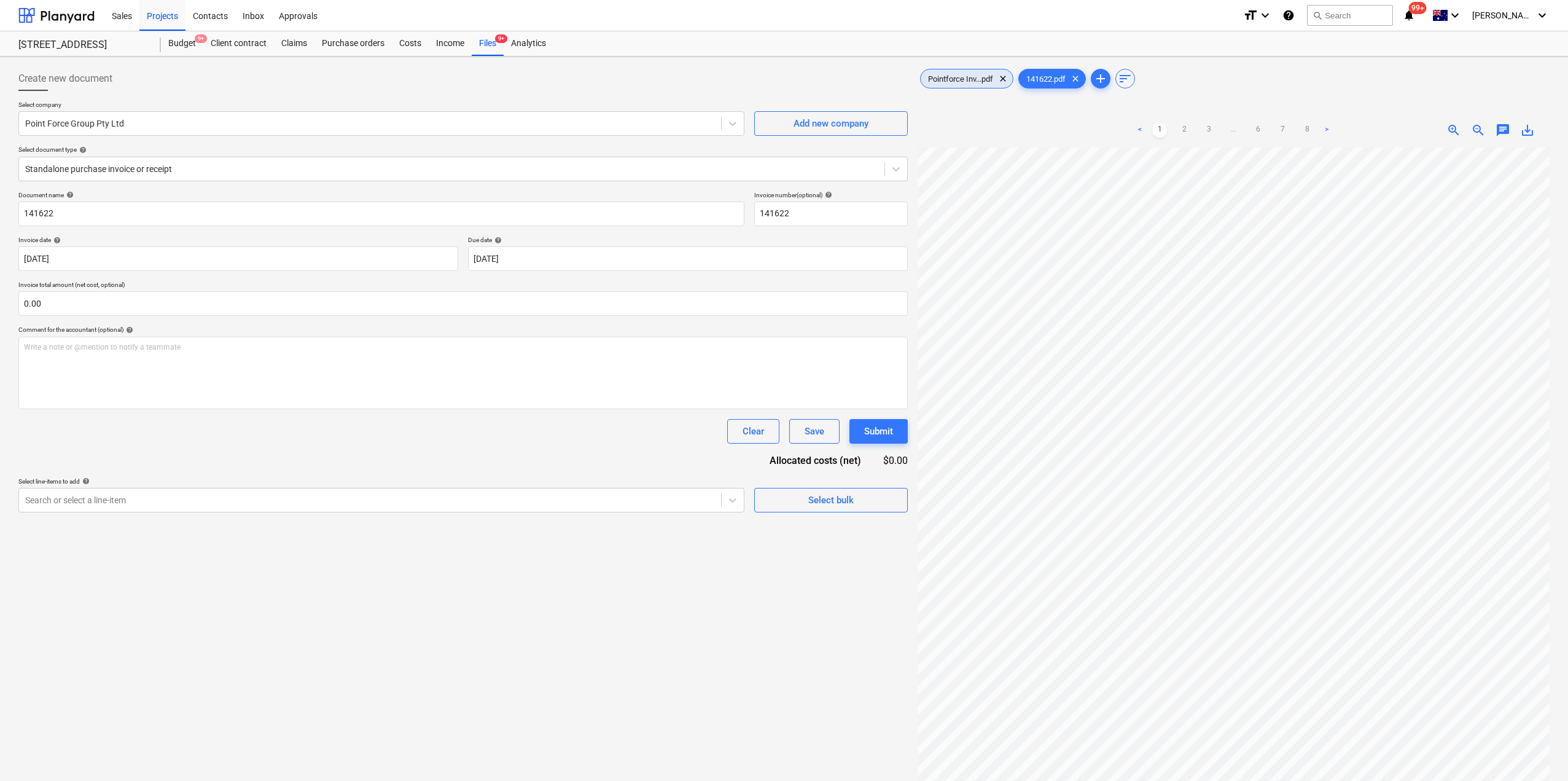
click at [942, 88] on div "Pointforce Inv...pdf clear" at bounding box center [966, 78] width 94 height 20
click at [128, 160] on div "Standalone purchase invoice or receipt" at bounding box center [452, 168] width 866 height 17
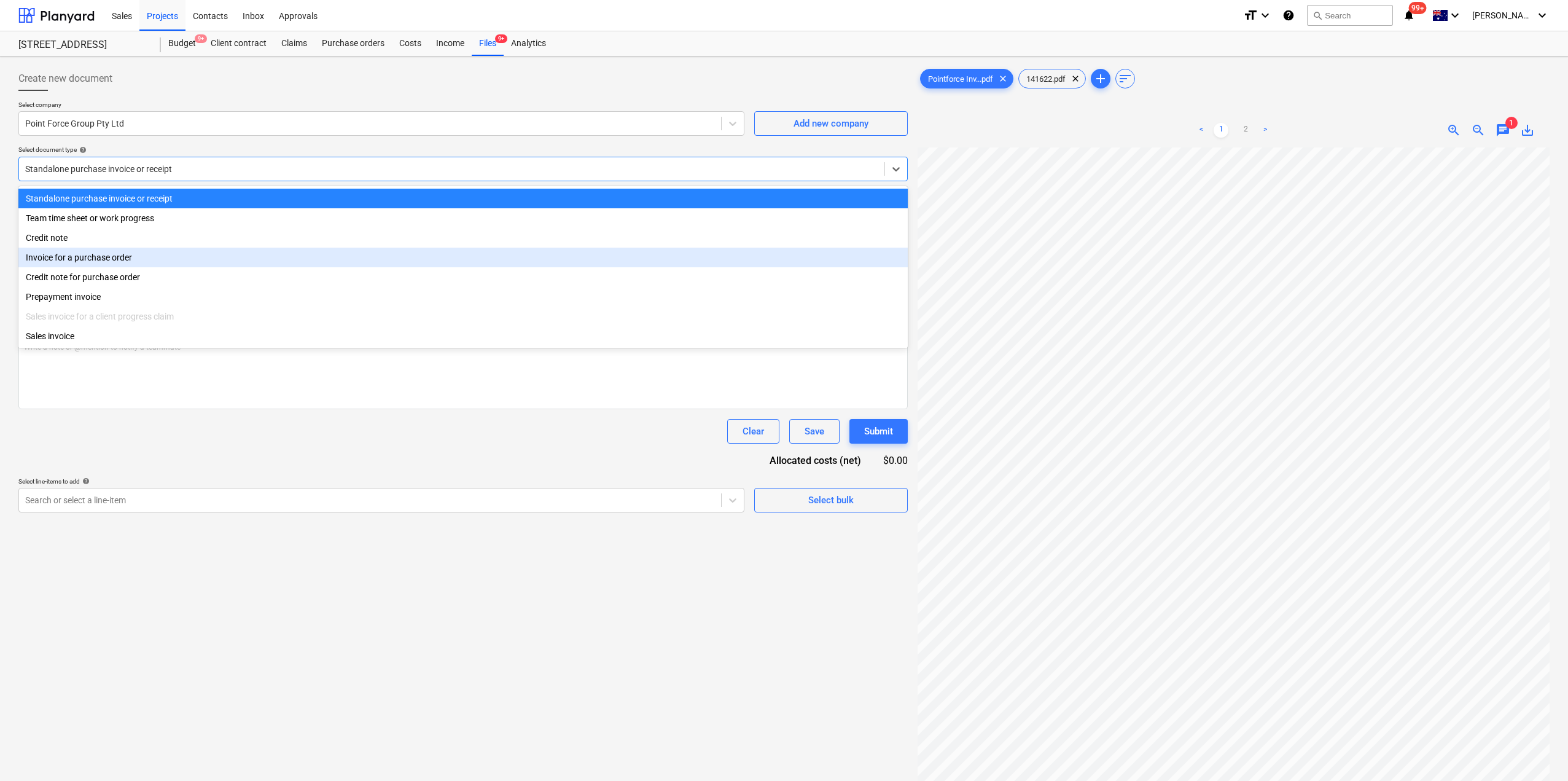
click at [85, 258] on div "Invoice for a purchase order" at bounding box center [463, 257] width 890 height 20
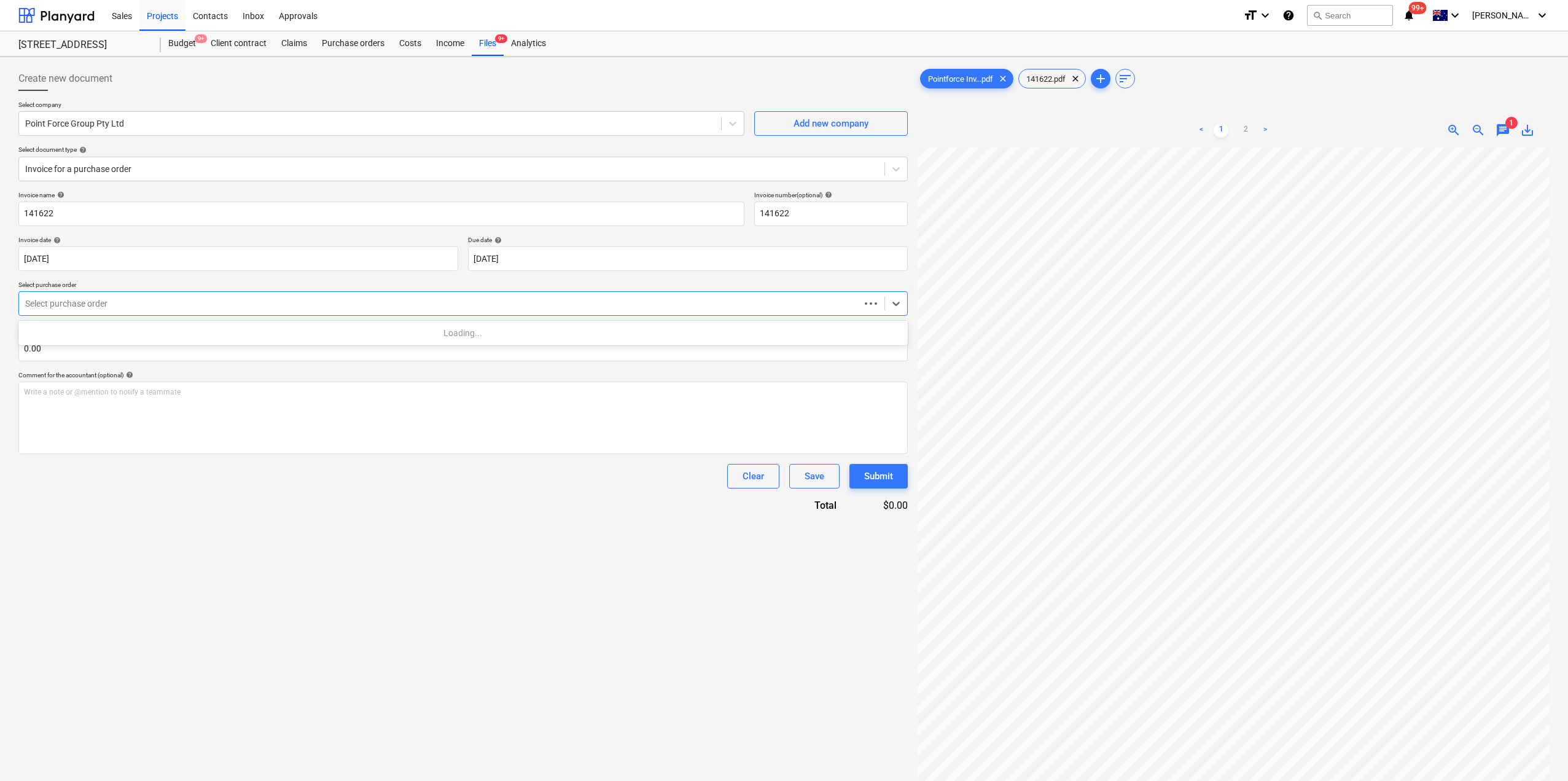
click at [150, 311] on div "Select purchase order" at bounding box center [439, 303] width 841 height 17
click at [131, 335] on div "S1-PO-067 | Purchase order" at bounding box center [463, 333] width 890 height 20
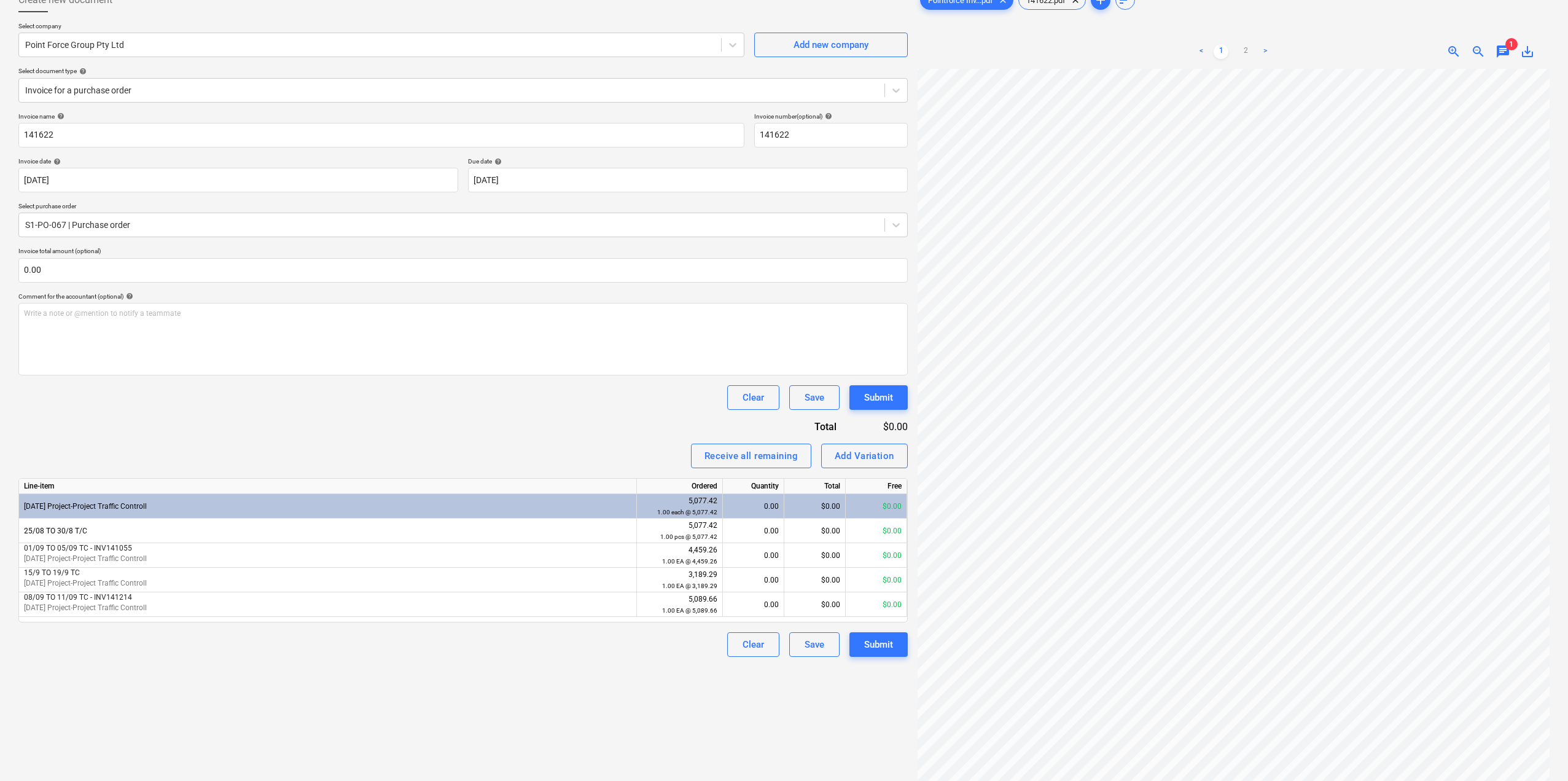
scroll to position [123, 0]
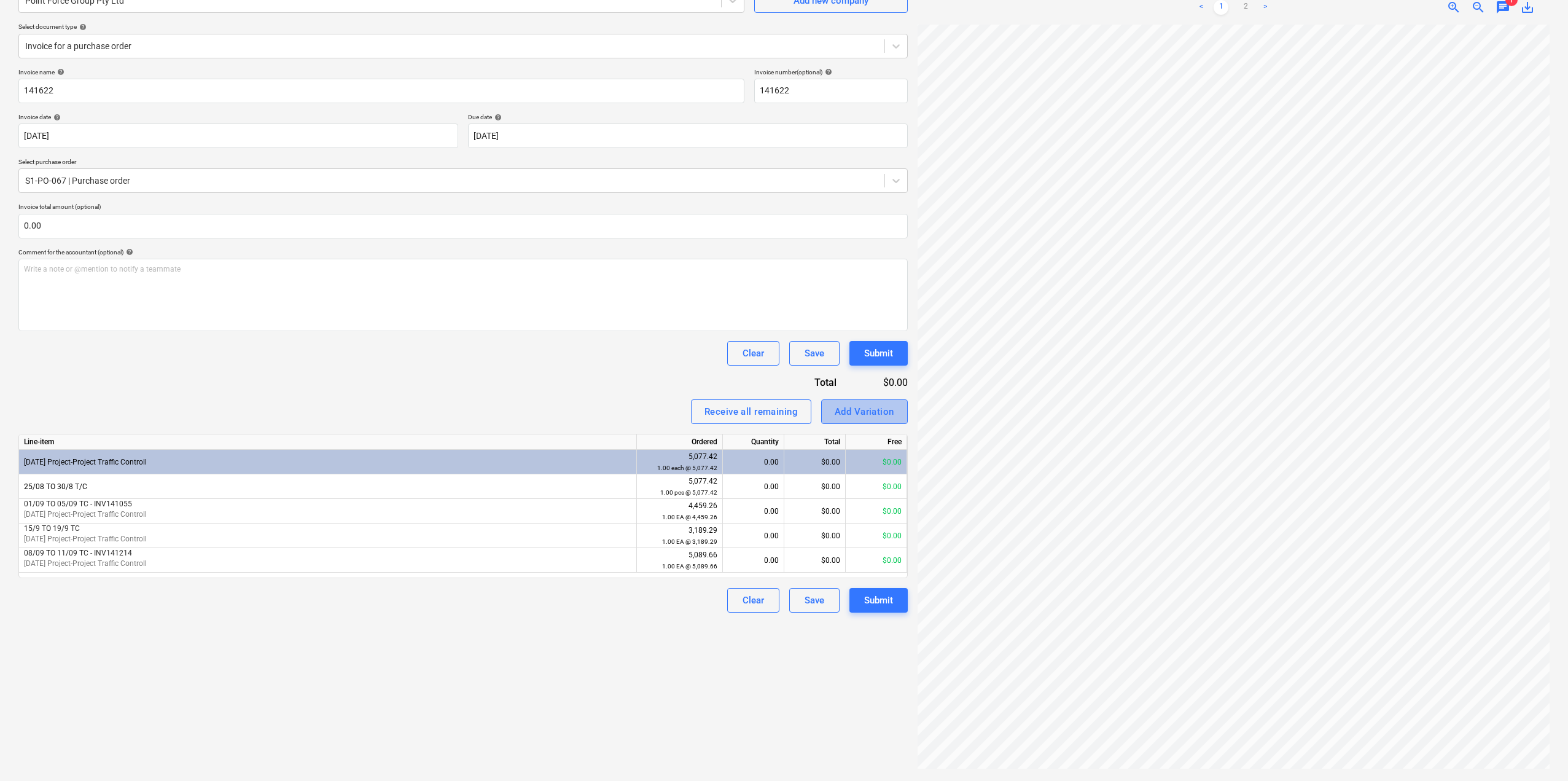
click at [860, 414] on div "Add Variation" at bounding box center [864, 411] width 59 height 16
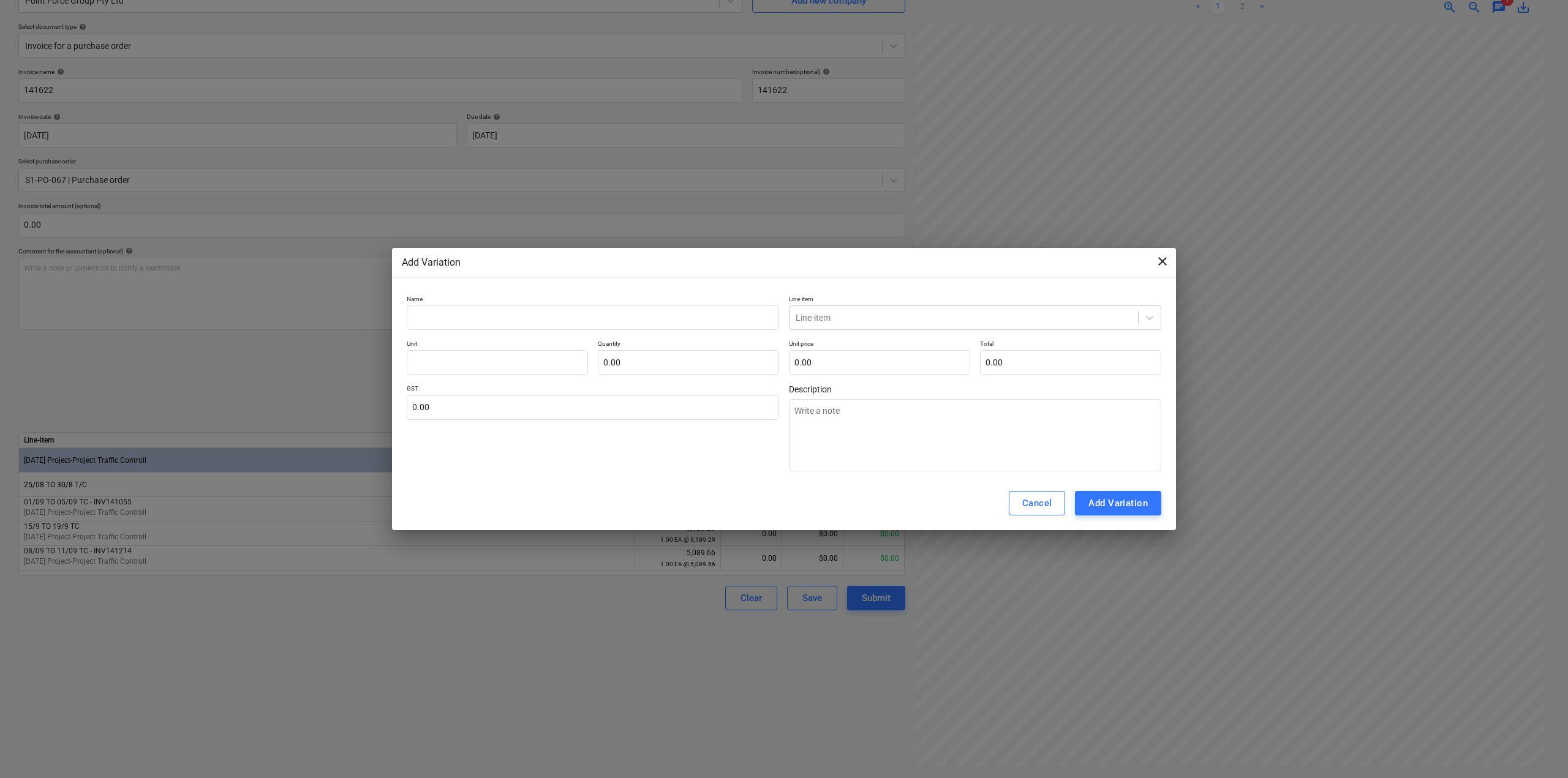
click at [1166, 263] on span "close" at bounding box center [1162, 261] width 14 height 14
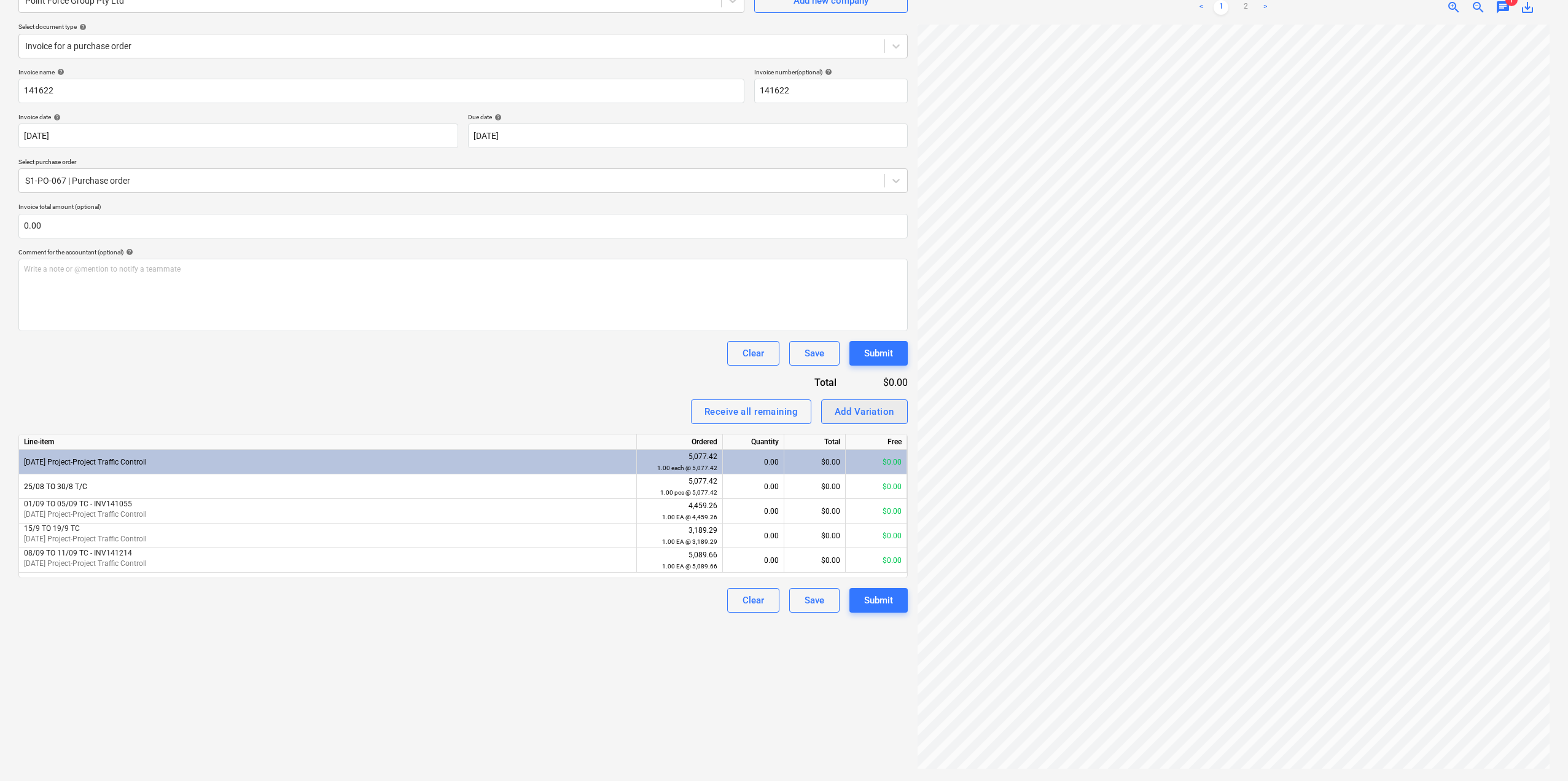
click at [864, 409] on div "Add Variation" at bounding box center [864, 411] width 59 height 16
type textarea "x"
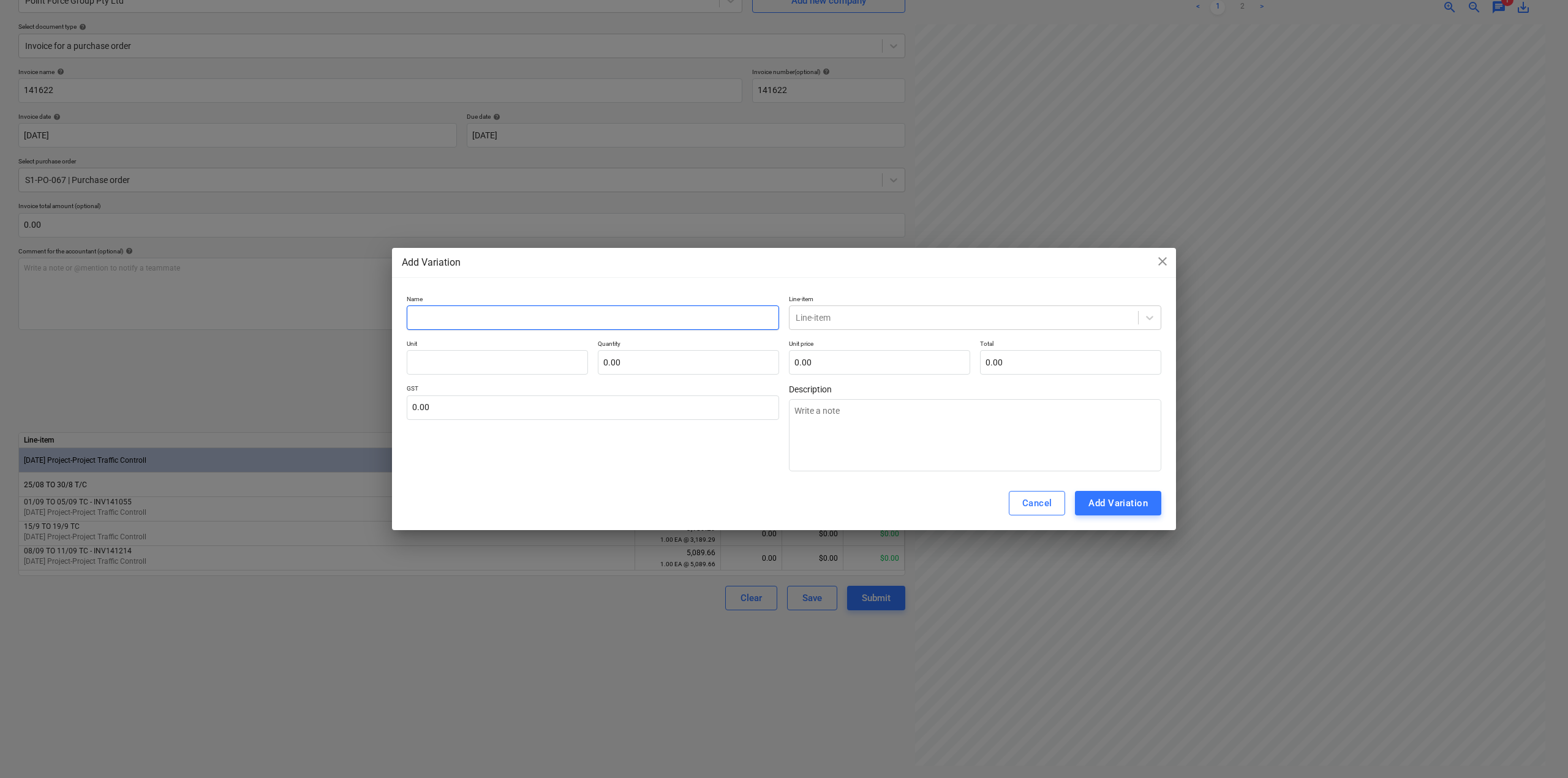
click at [495, 312] on input "text" at bounding box center [593, 317] width 372 height 25
type input "1"
type textarea "x"
type input "12"
type textarea "x"
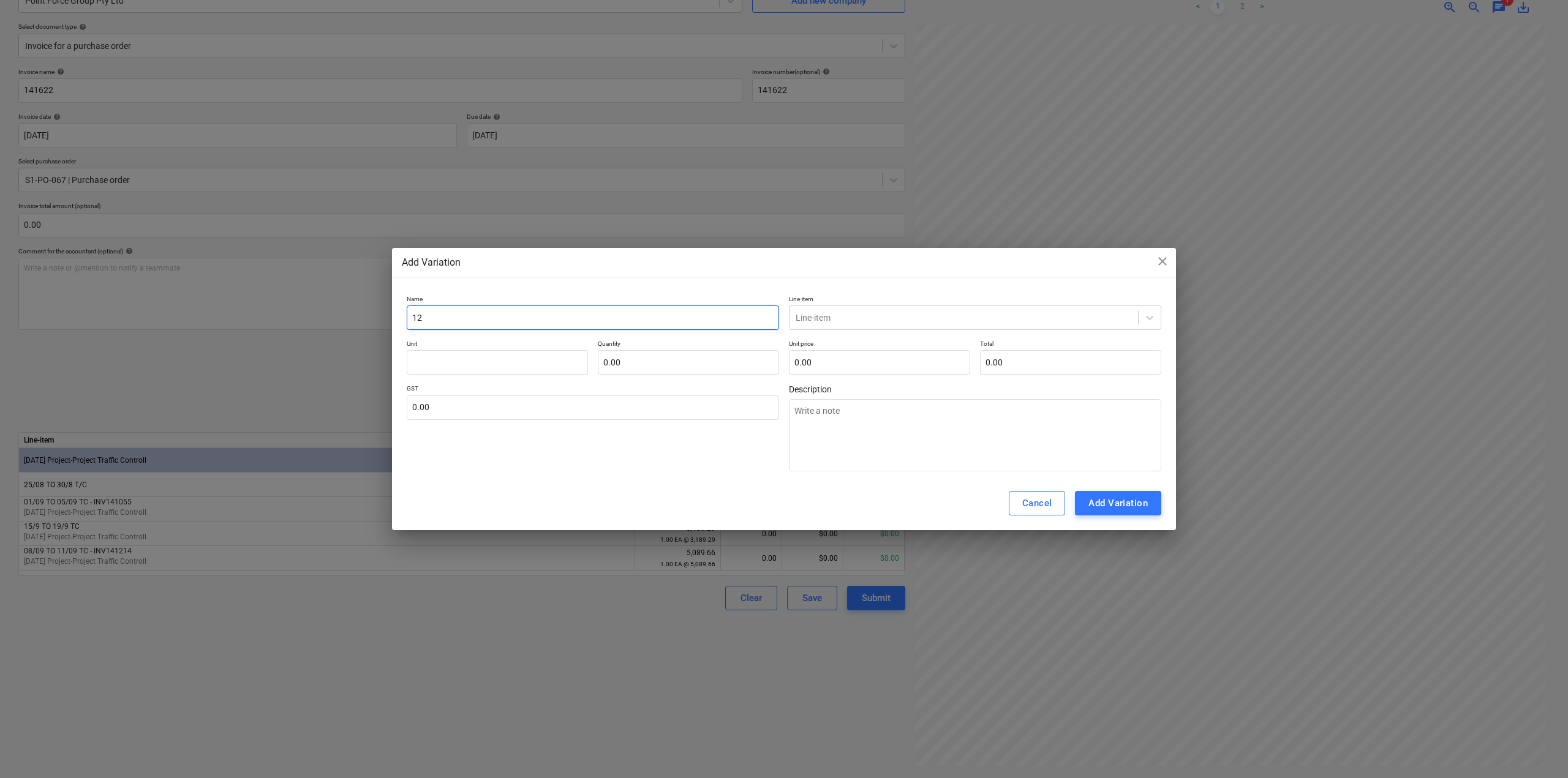
type input "122"
type textarea "x"
type input "122/"
type textarea "x"
type input "122"
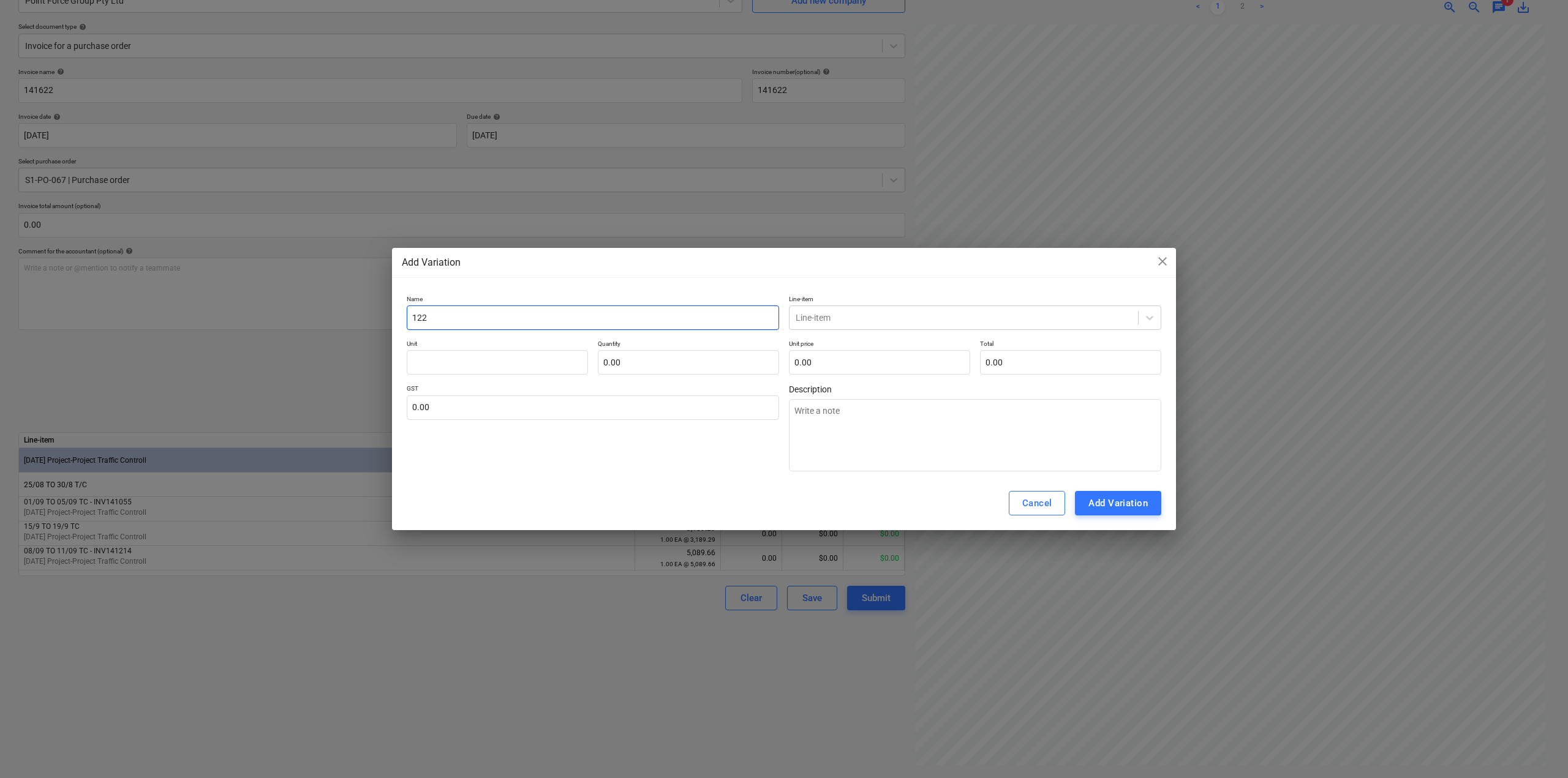
type textarea "x"
type input "12"
type textarea "x"
type input "1"
type textarea "x"
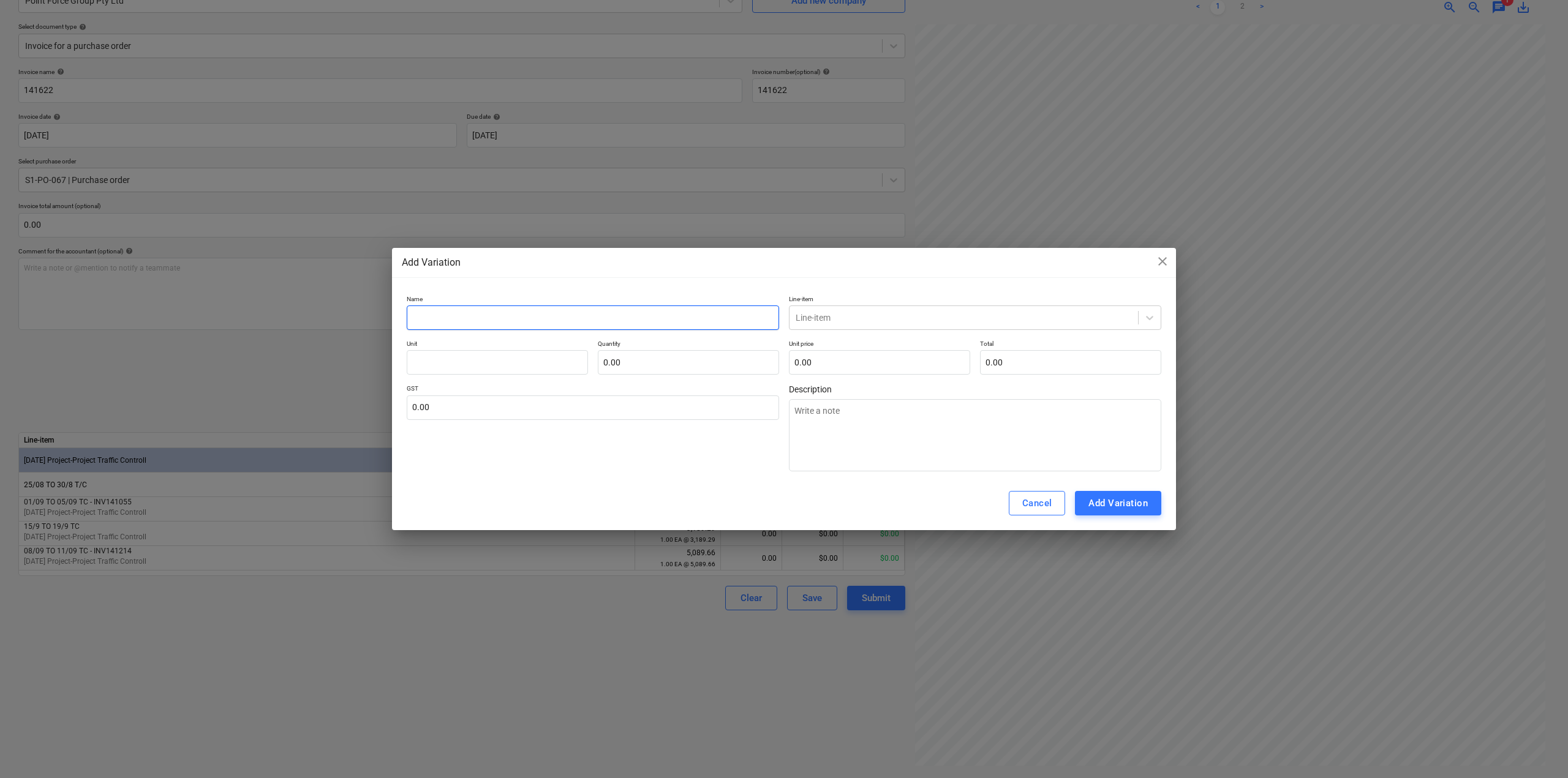
type textarea "x"
type input "2"
type textarea "x"
type input "22"
type textarea "x"
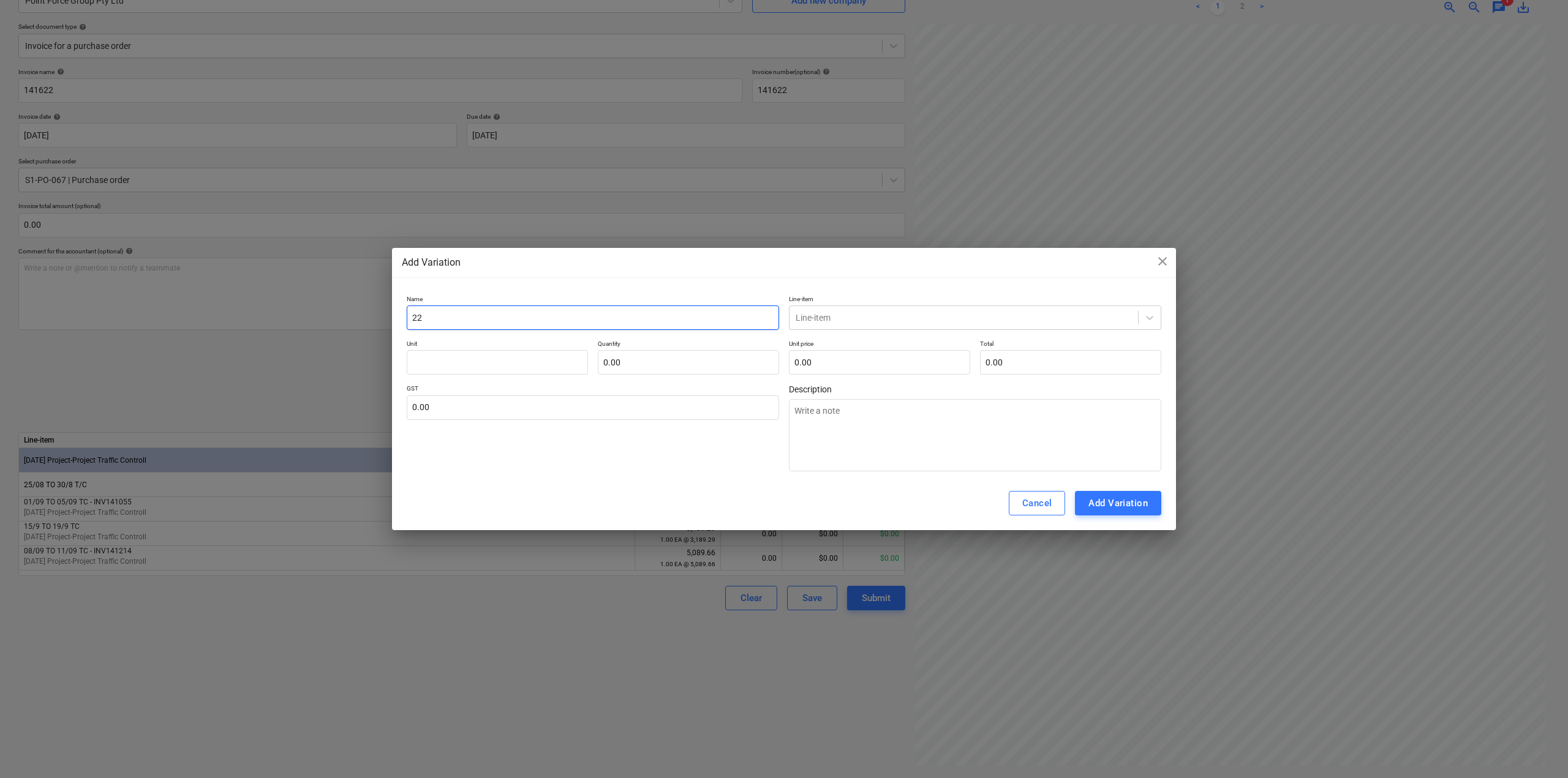
type input "22/"
type textarea "x"
type input "22/0"
type textarea "x"
type input "22/09"
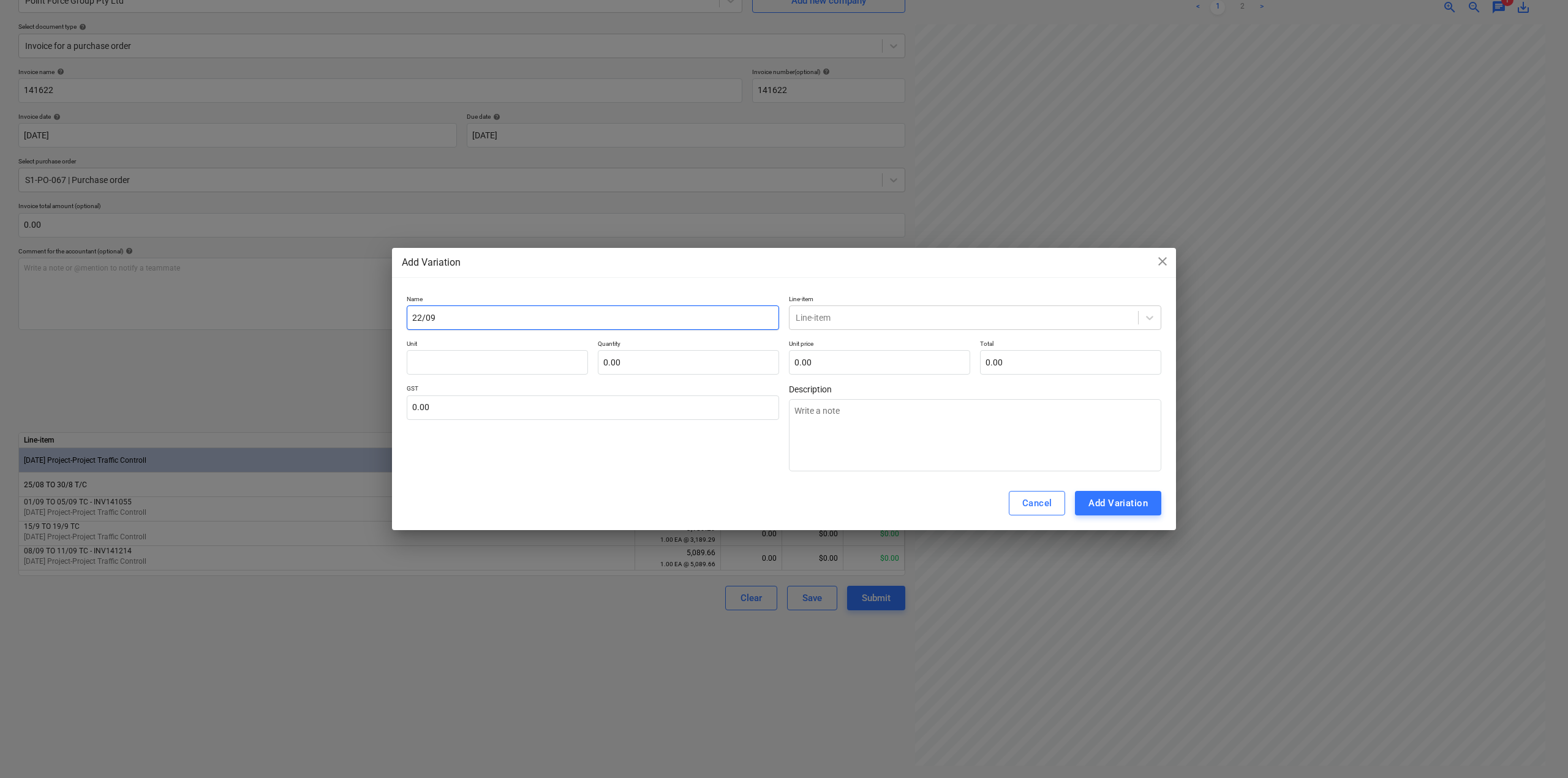
type textarea "x"
type input "22/09/"
type textarea "x"
type input "22/09/2"
type textarea "x"
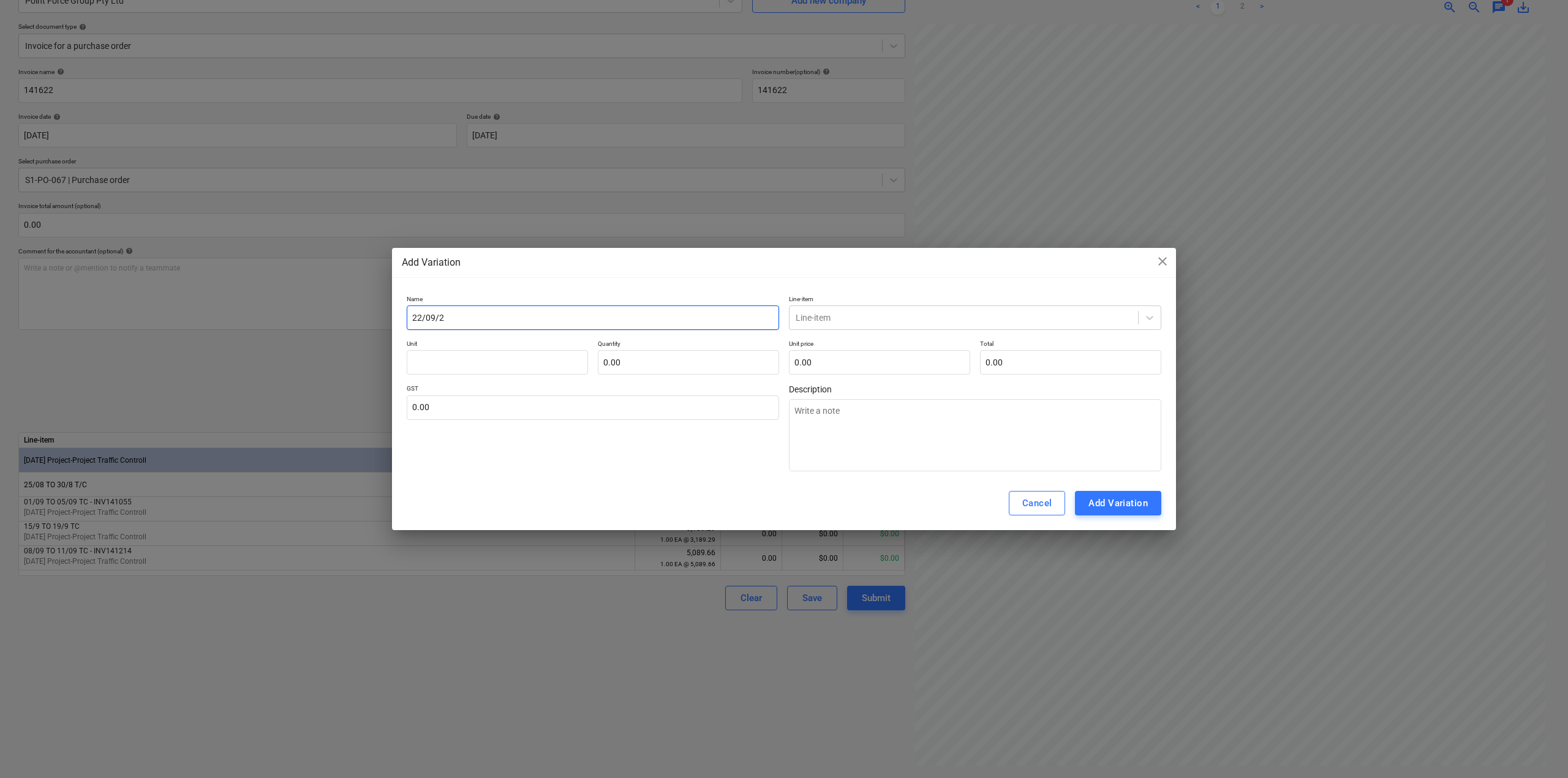
type input "22/09/25"
type textarea "x"
type input "22/09/25"
type textarea "x"
type input "22/09/25"
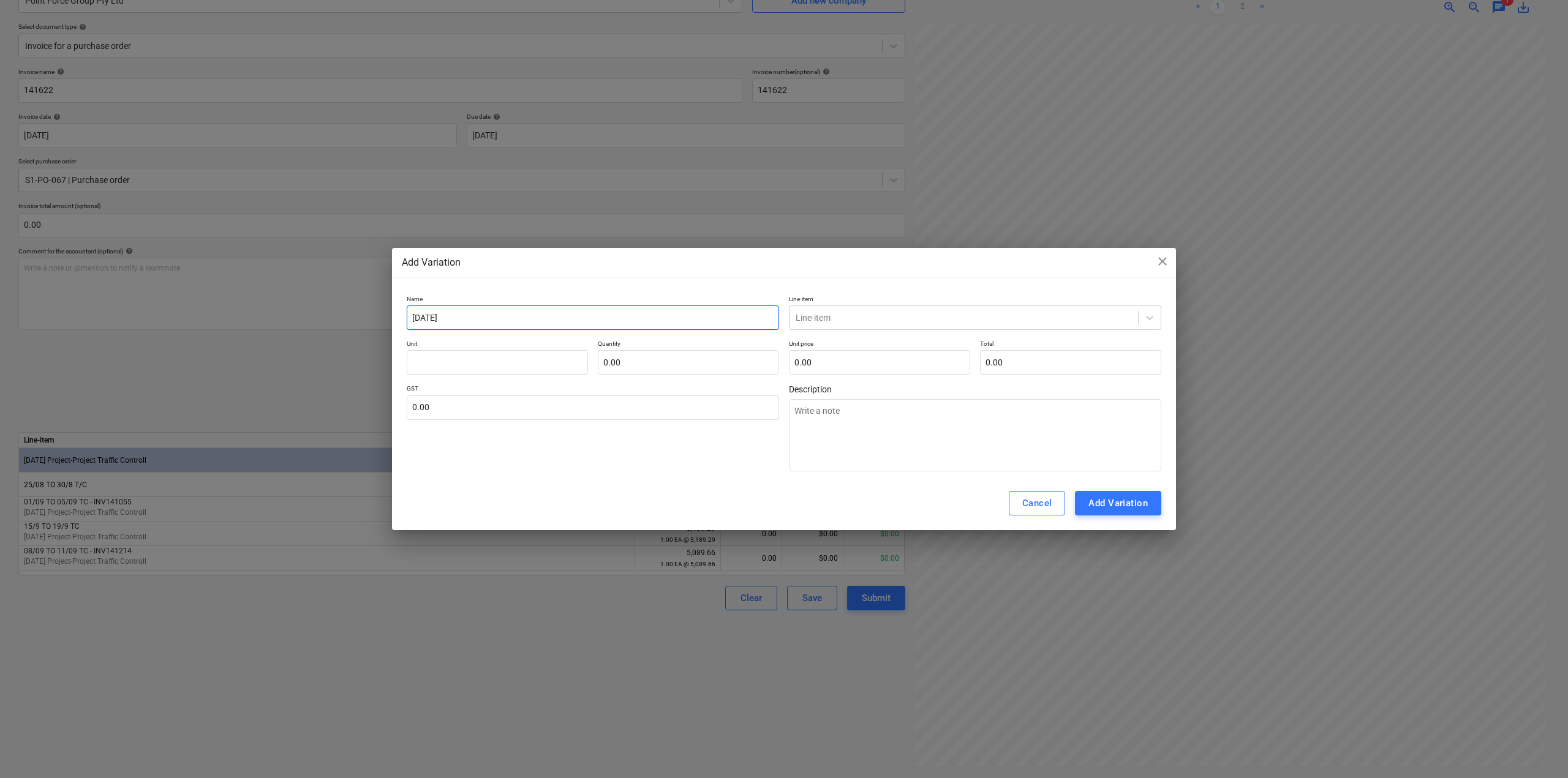
type textarea "x"
type input "22/09/2"
type textarea "x"
type input "22/09/"
type textarea "x"
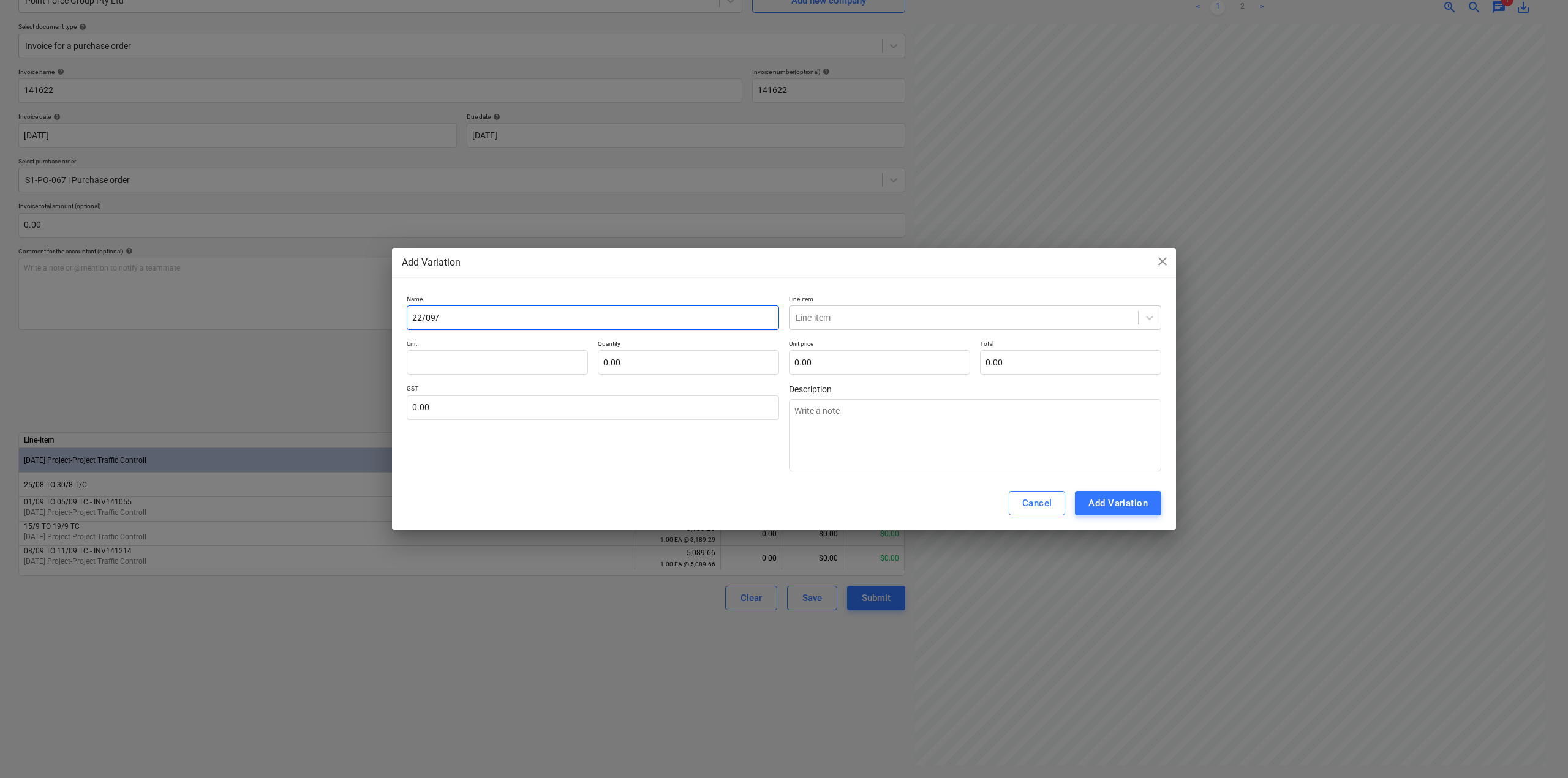
type input "22/09"
type textarea "x"
type input "22/09"
type textarea "x"
type input "22/09 to"
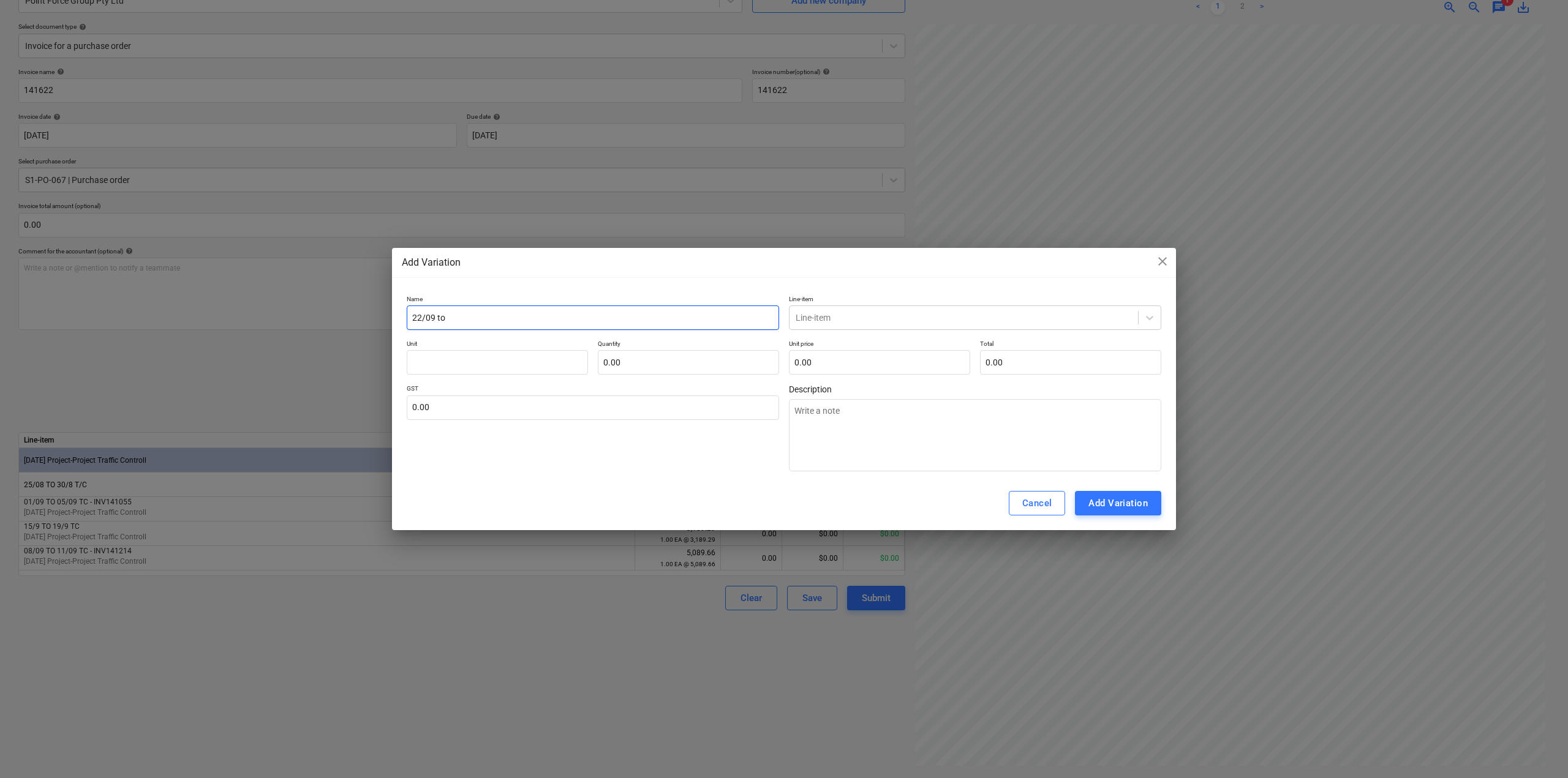
type textarea "x"
type input "22/09 to"
type textarea "x"
type input "22/09 to 2"
type textarea "x"
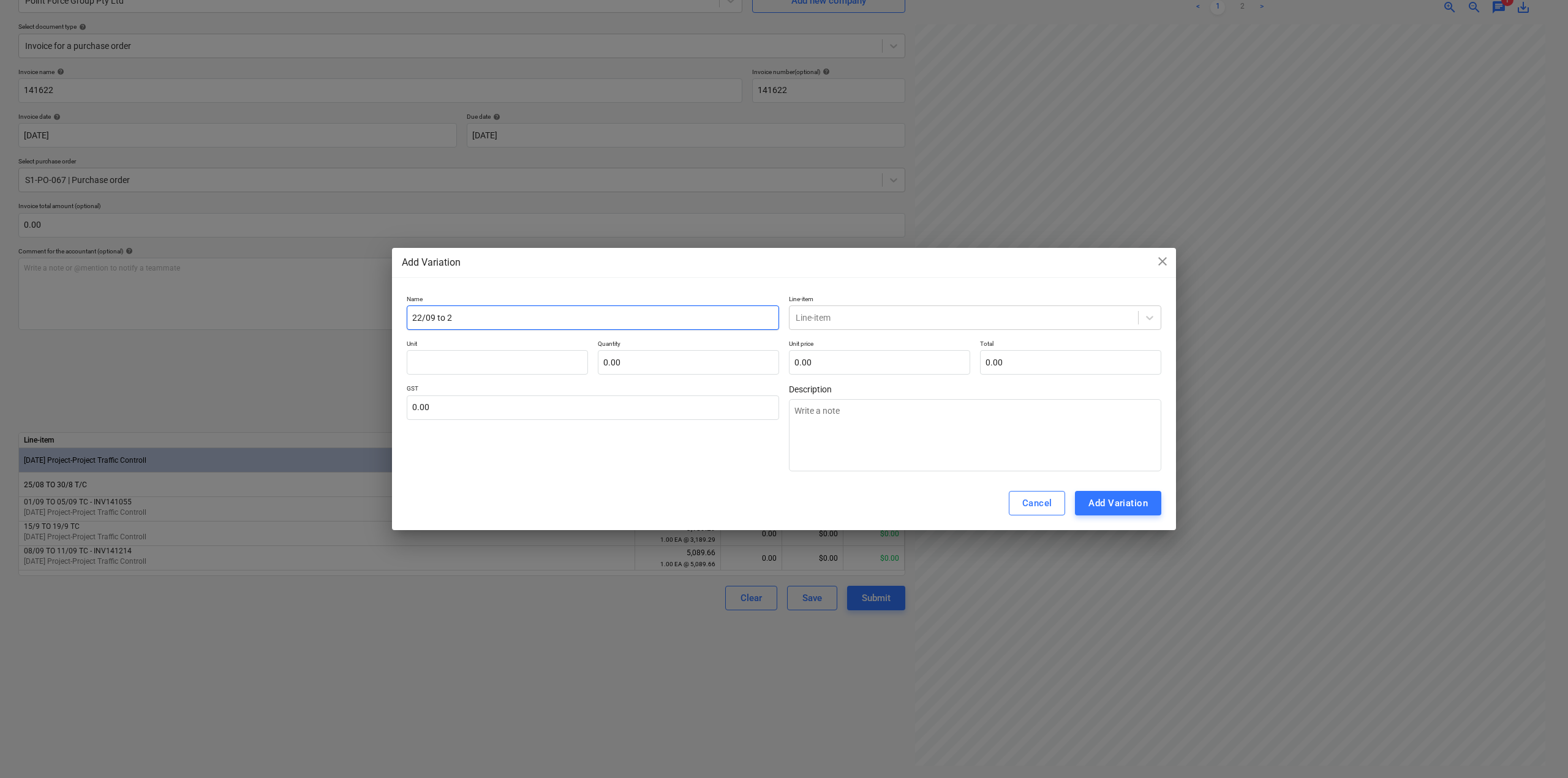
type input "22/09 to 25"
type textarea "x"
type input "22/09 to 25/"
type textarea "x"
type input "22/09 to 25/0"
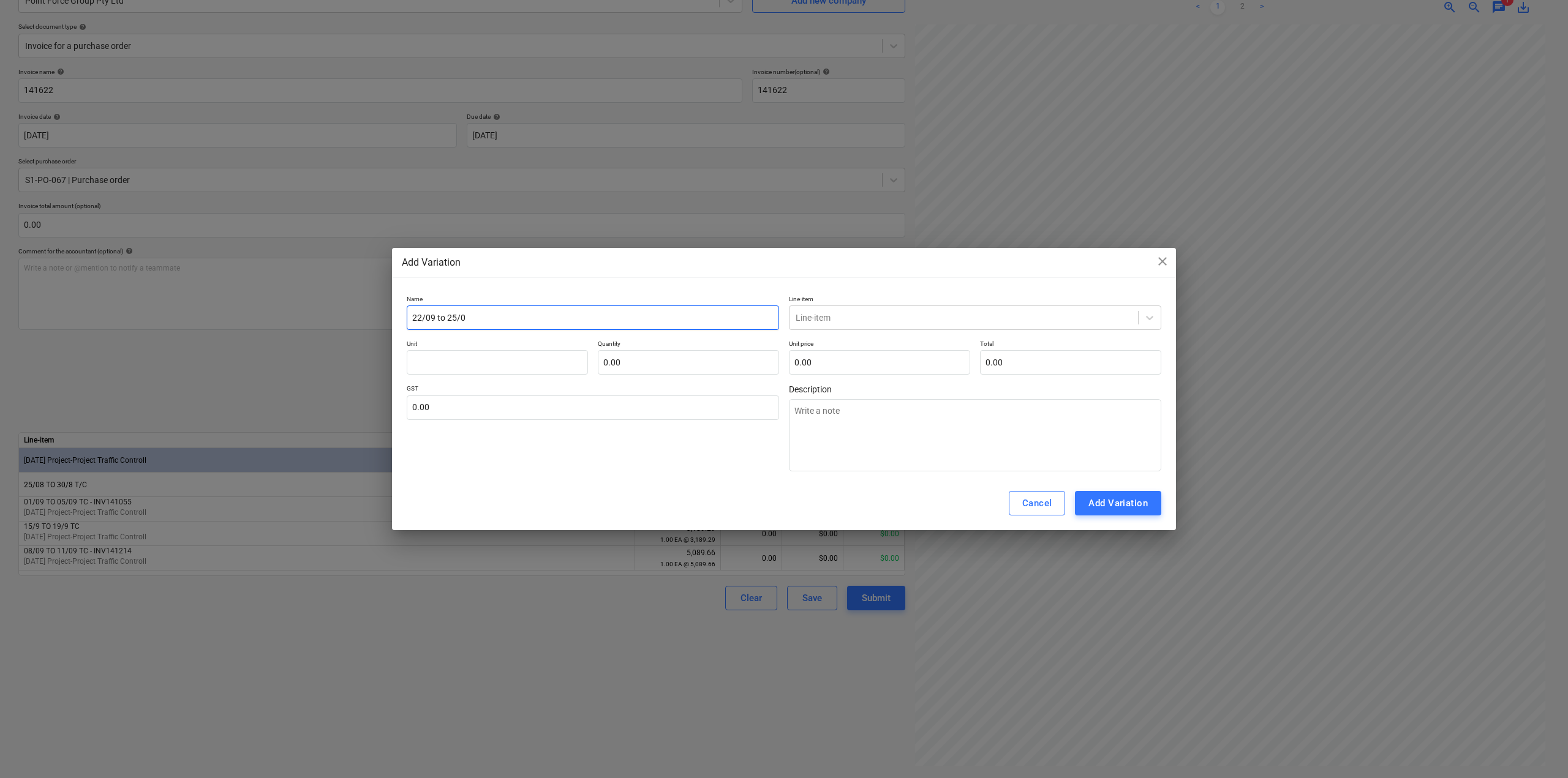
type textarea "x"
type input "22/09 to 25/09"
type textarea "x"
type input "22/09 to 25/09"
type textarea "x"
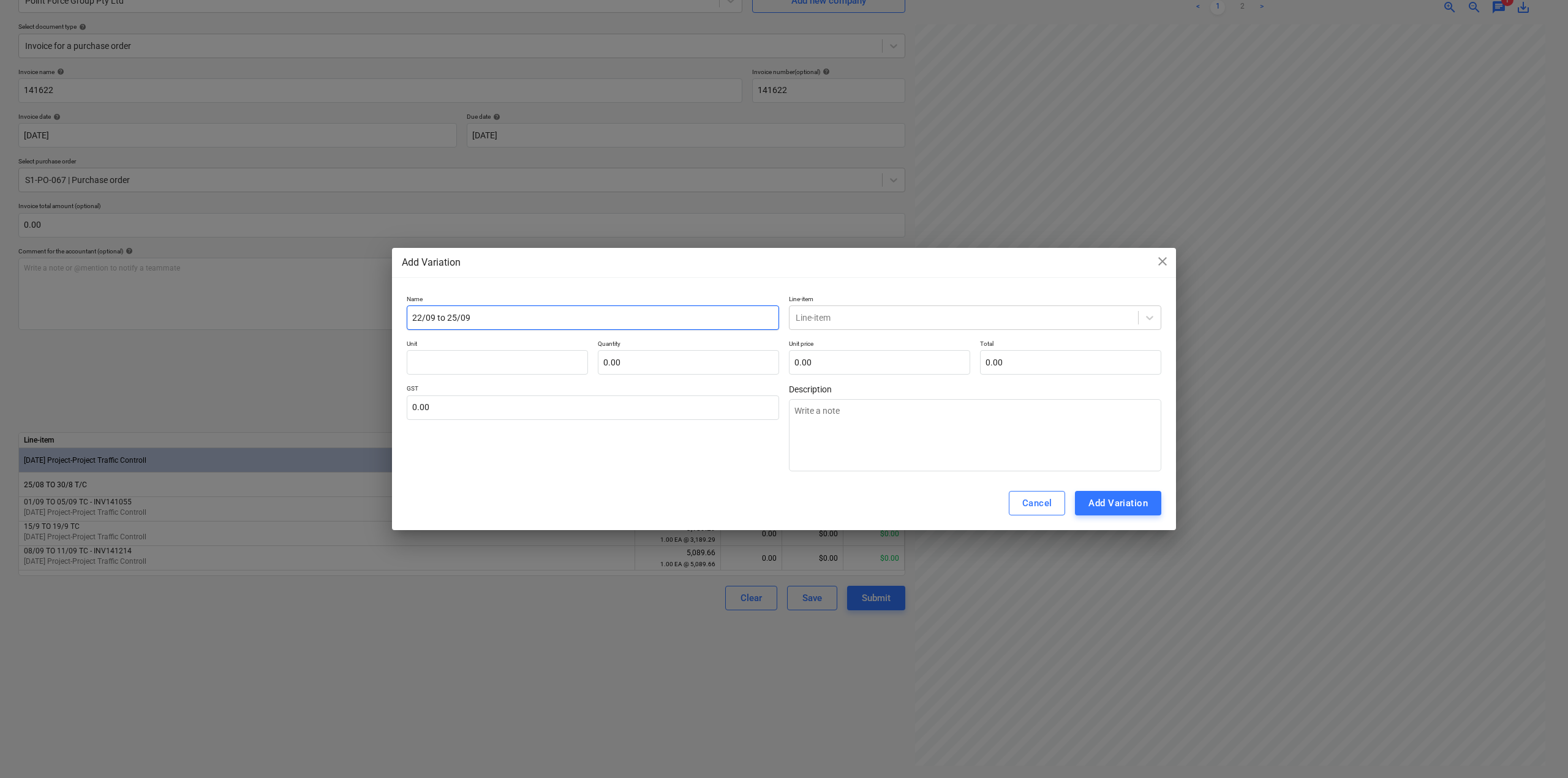
type input "22/09 to 25/09 T"
type textarea "x"
type input "22/09 to 25/09 TC"
type textarea "x"
type input "22/09 to 25/09 TC -"
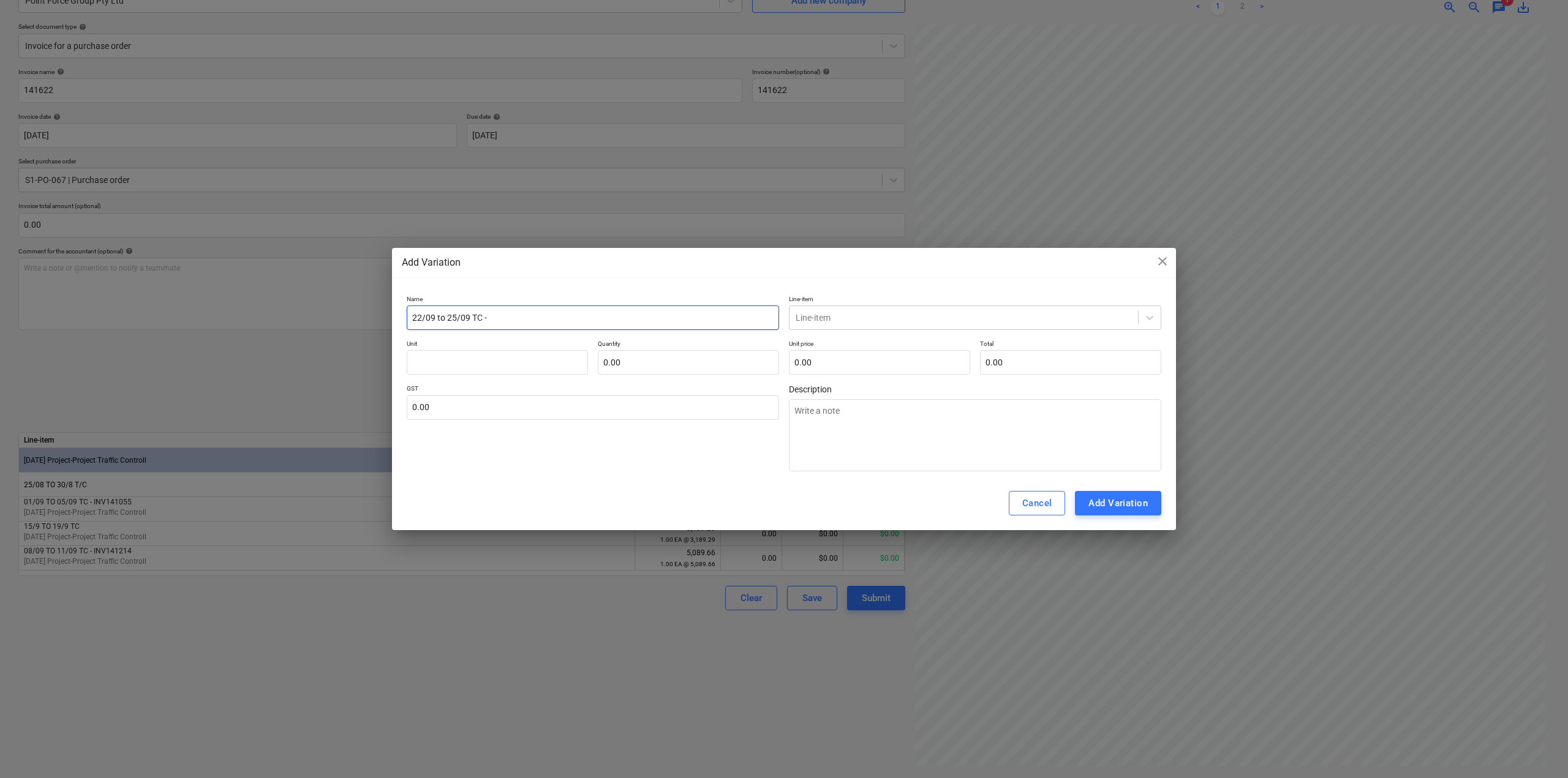
type textarea "x"
type input "22/09 to 25/09 TC -"
type textarea "x"
type input "22/09 to 25/09 TC - I"
type textarea "x"
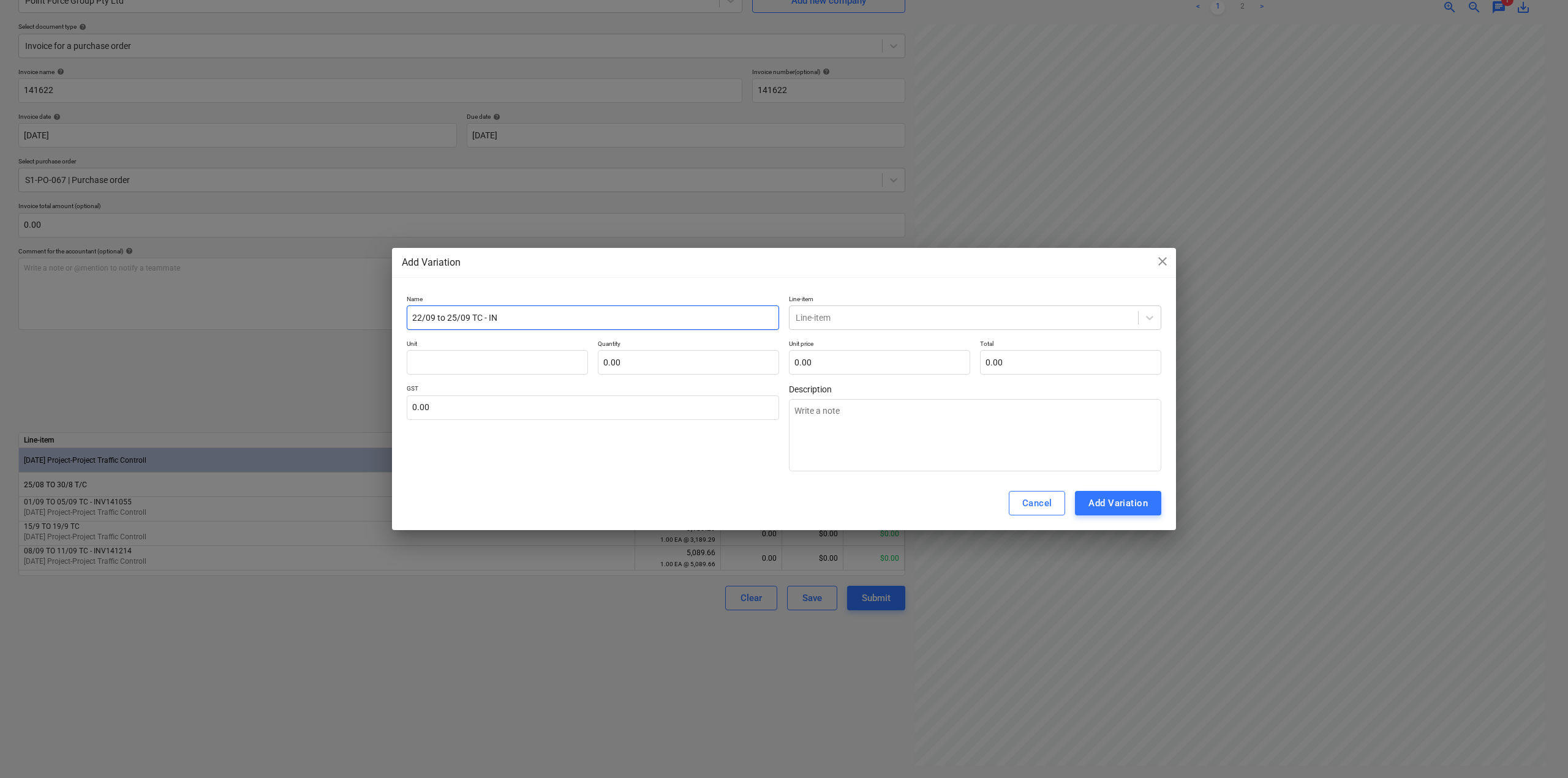
type input "22/09 to 25/09 TC - INV"
type textarea "x"
type input "22/09 to 25/09 TC - INV1"
type textarea "x"
type input "22/09 to 25/09 TC - INV14"
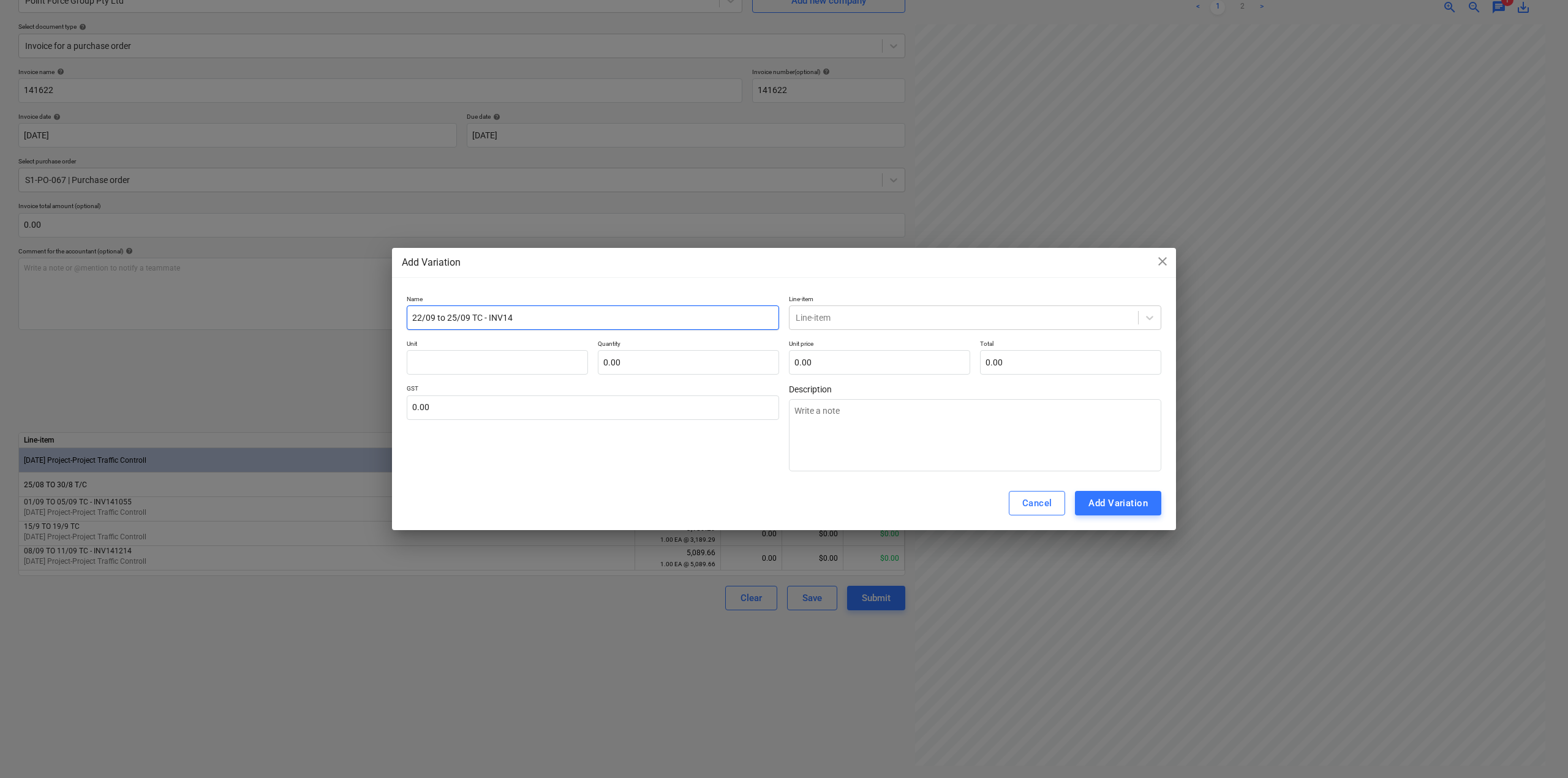
type textarea "x"
type input "22/09 to 25/09 TC - INV141"
type textarea "x"
type input "22/09 to 25/09 TC - INV1416"
type textarea "x"
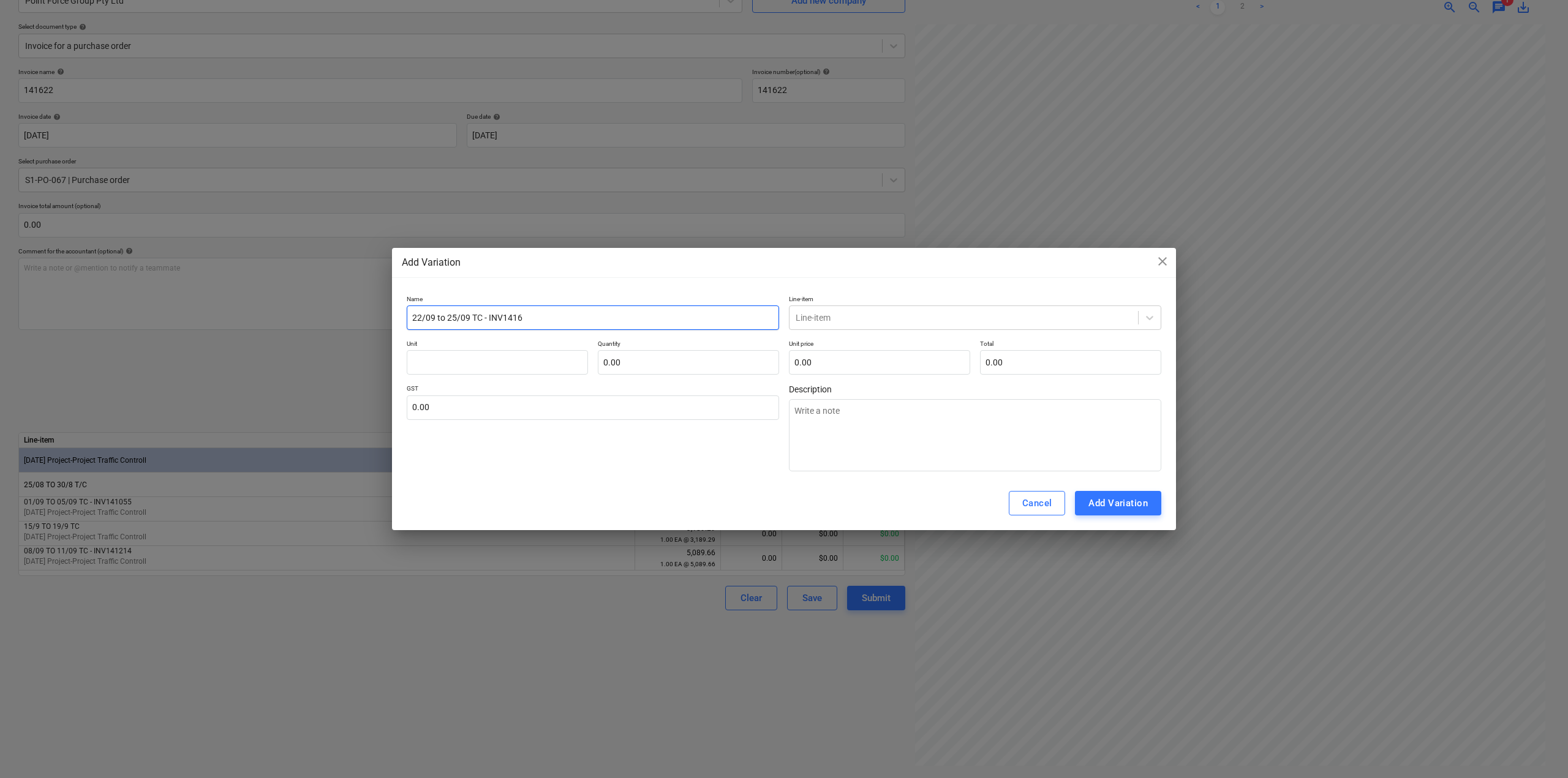
type input "22/09 to 25/09 TC - INV14162"
type textarea "x"
type input "22/09 to 25/09 TC - INV141622"
click at [473, 371] on input "text" at bounding box center [497, 362] width 181 height 25
type textarea "x"
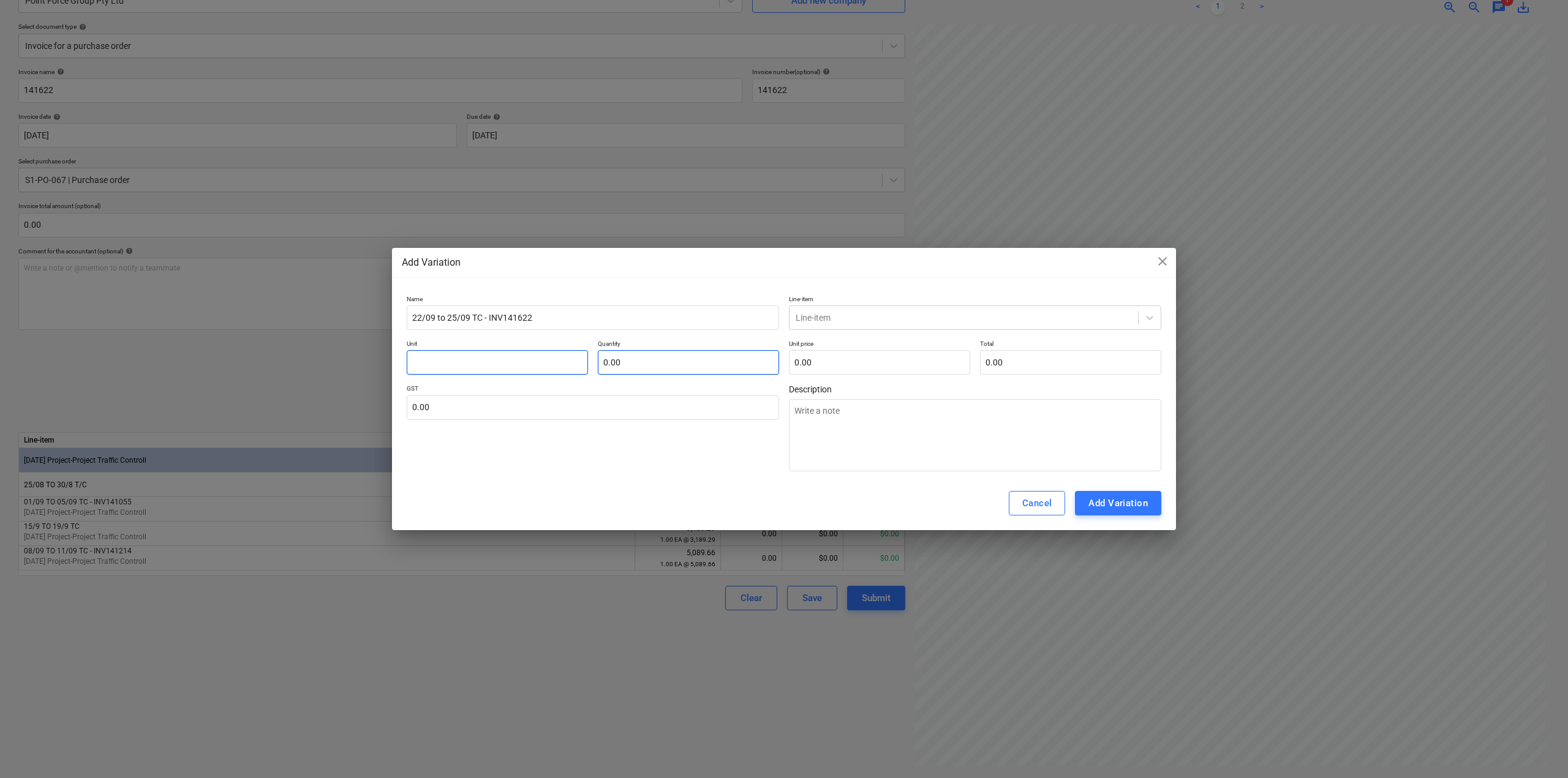
type input "e"
type textarea "x"
type input "ea"
click at [679, 360] on input "text" at bounding box center [687, 362] width 181 height 25
type textarea "x"
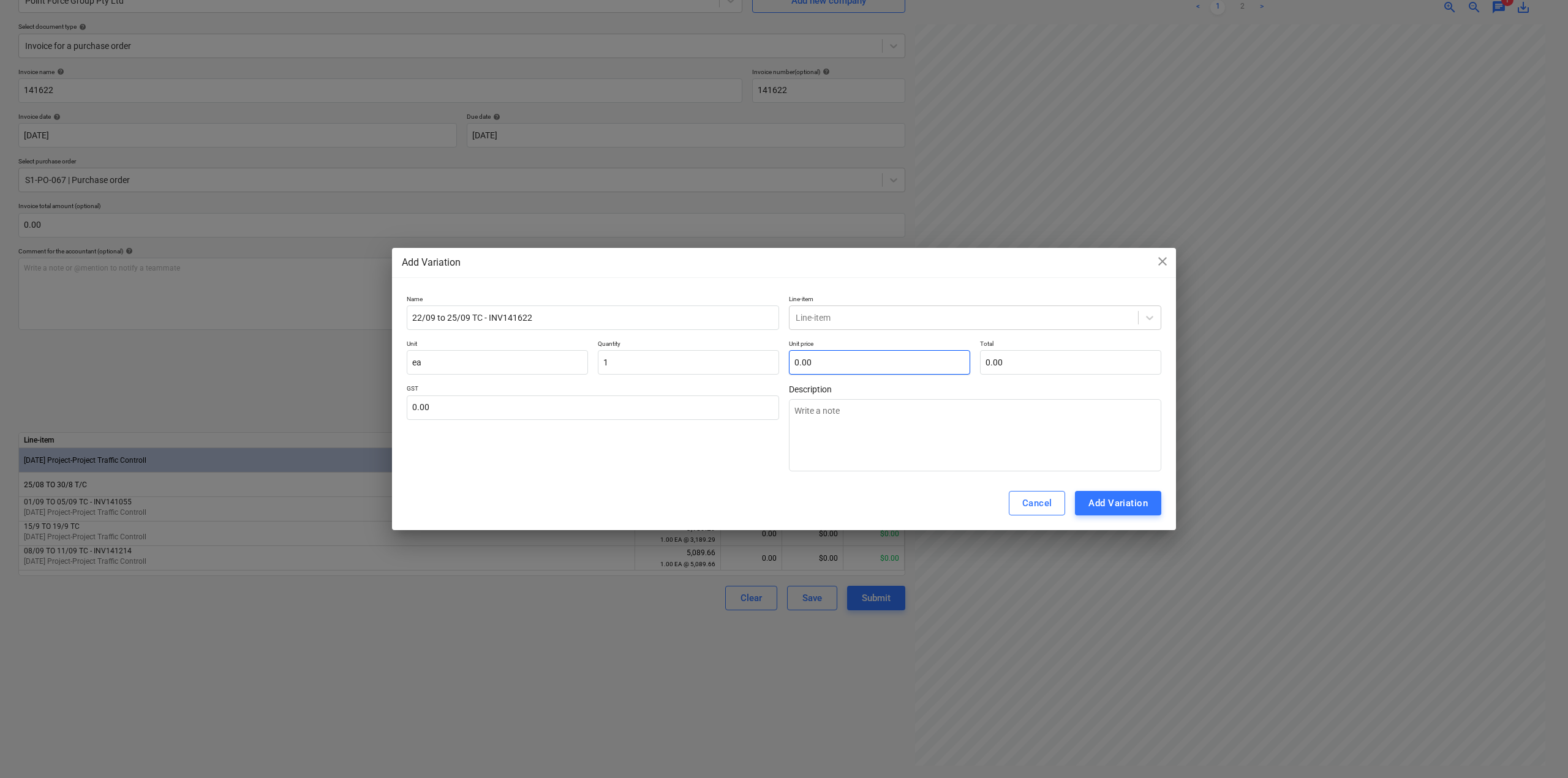
type input "1.00"
click at [835, 371] on input "text" at bounding box center [879, 362] width 181 height 25
type textarea "x"
type input "1"
type input "1.00"
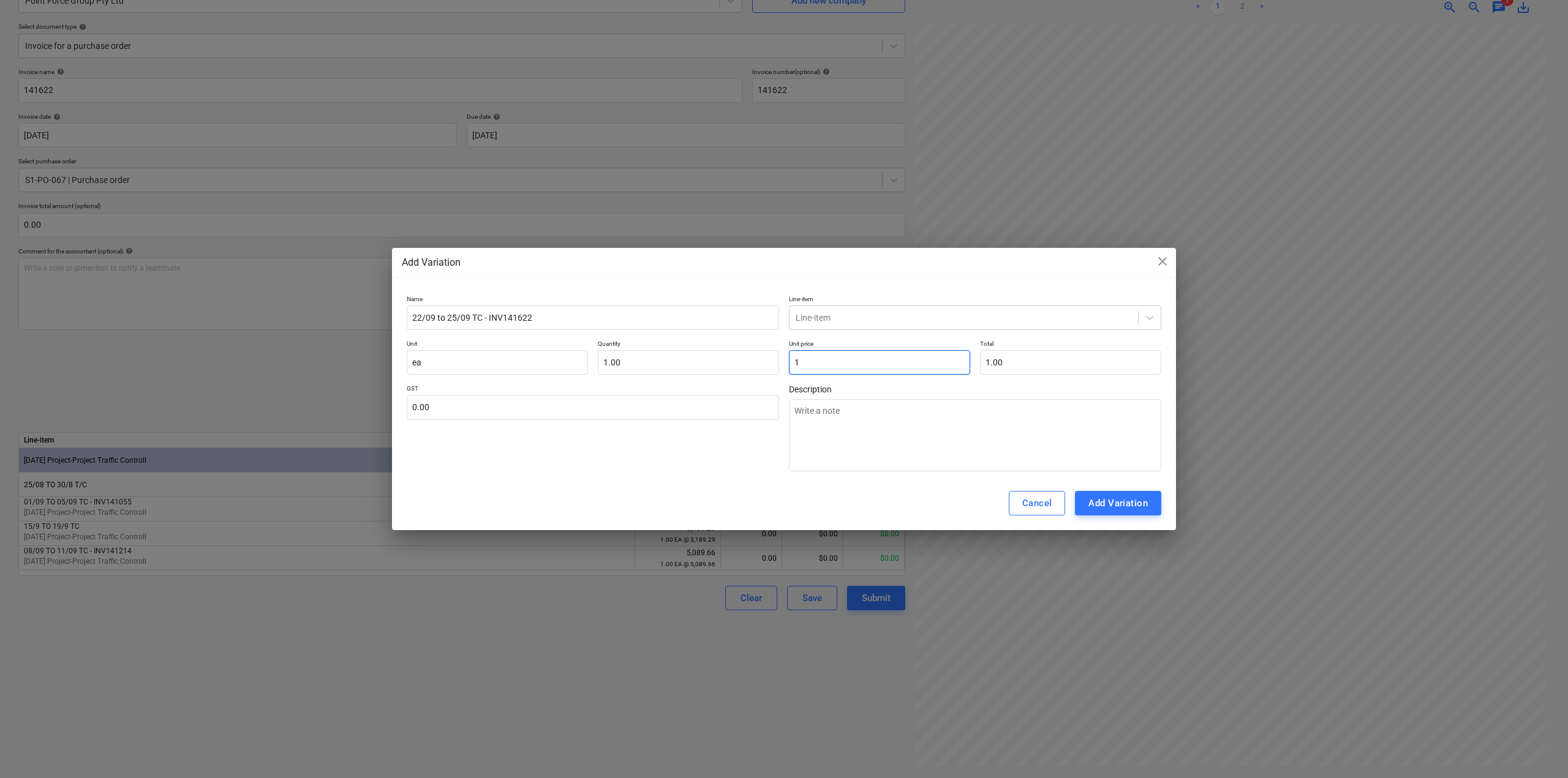
type textarea "x"
type input "14"
type input "14.00"
type textarea "x"
type input "149"
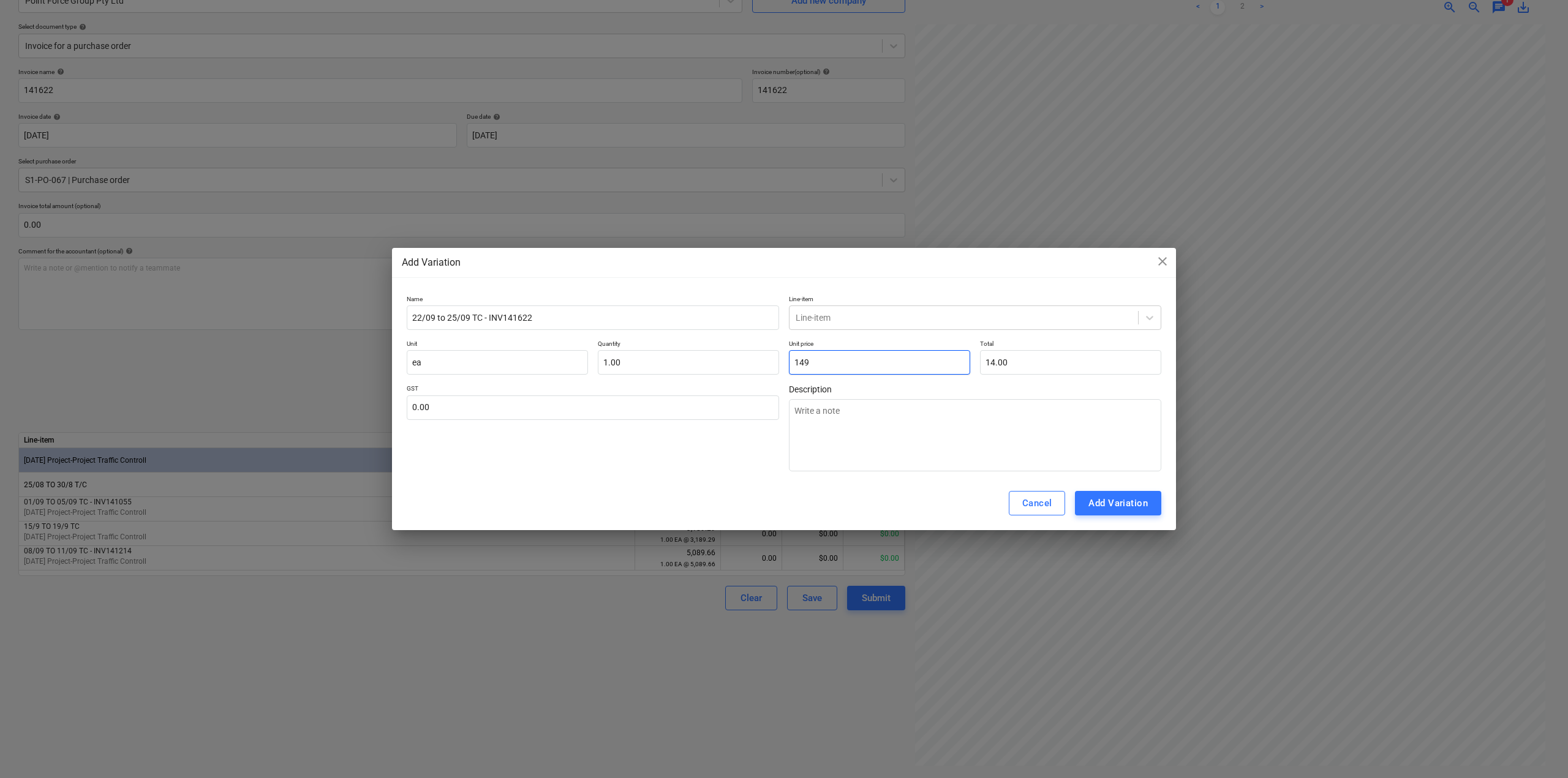
type input "149.00"
type textarea "x"
type input "1499"
type input "1,499.00"
type textarea "x"
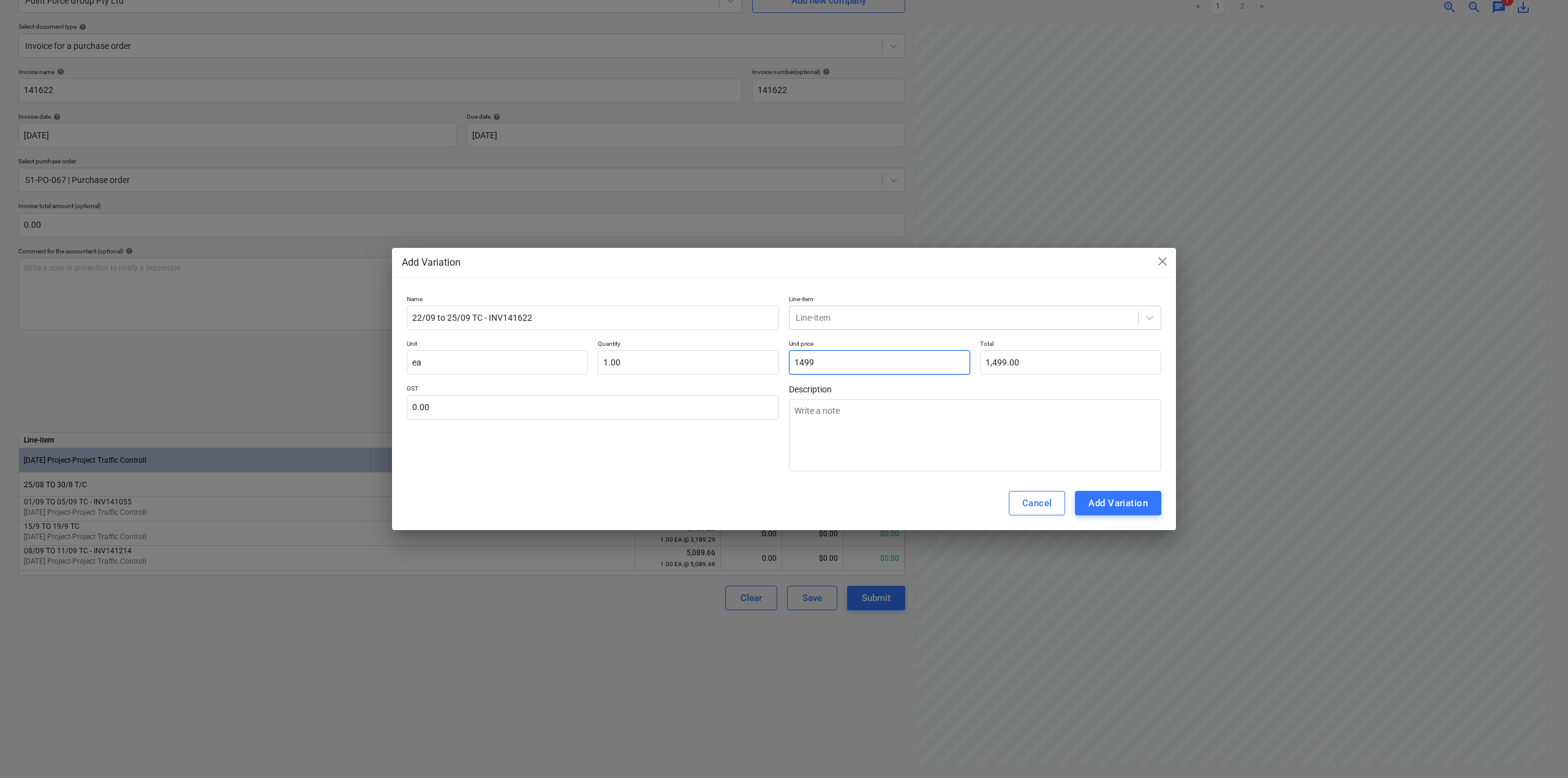
type input "1499."
type textarea "x"
type input "1499.1"
type input "1,499.10"
type textarea "x"
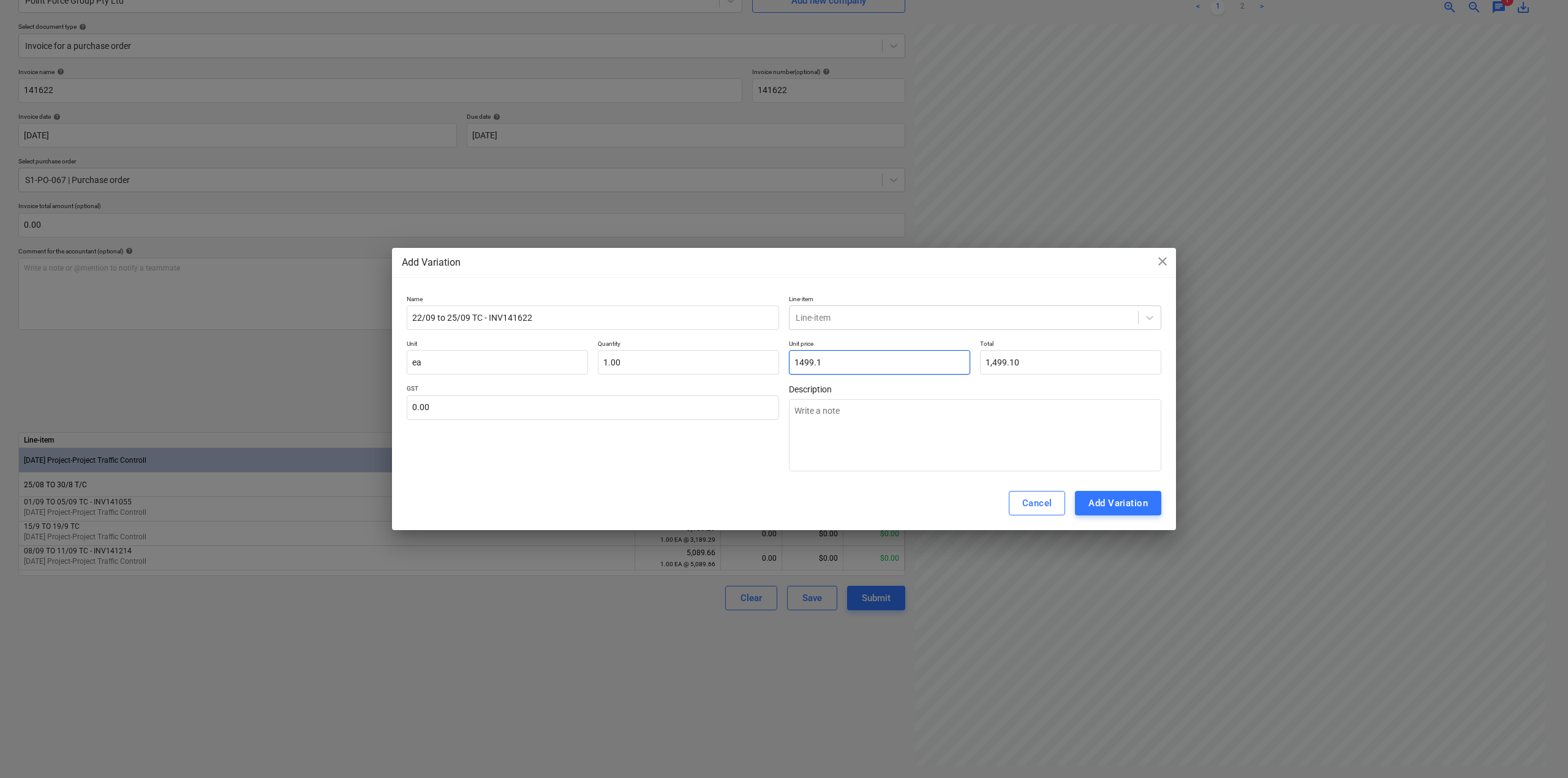
type input "1499.16"
type input "1,499.16"
click at [879, 314] on div at bounding box center [963, 317] width 337 height 12
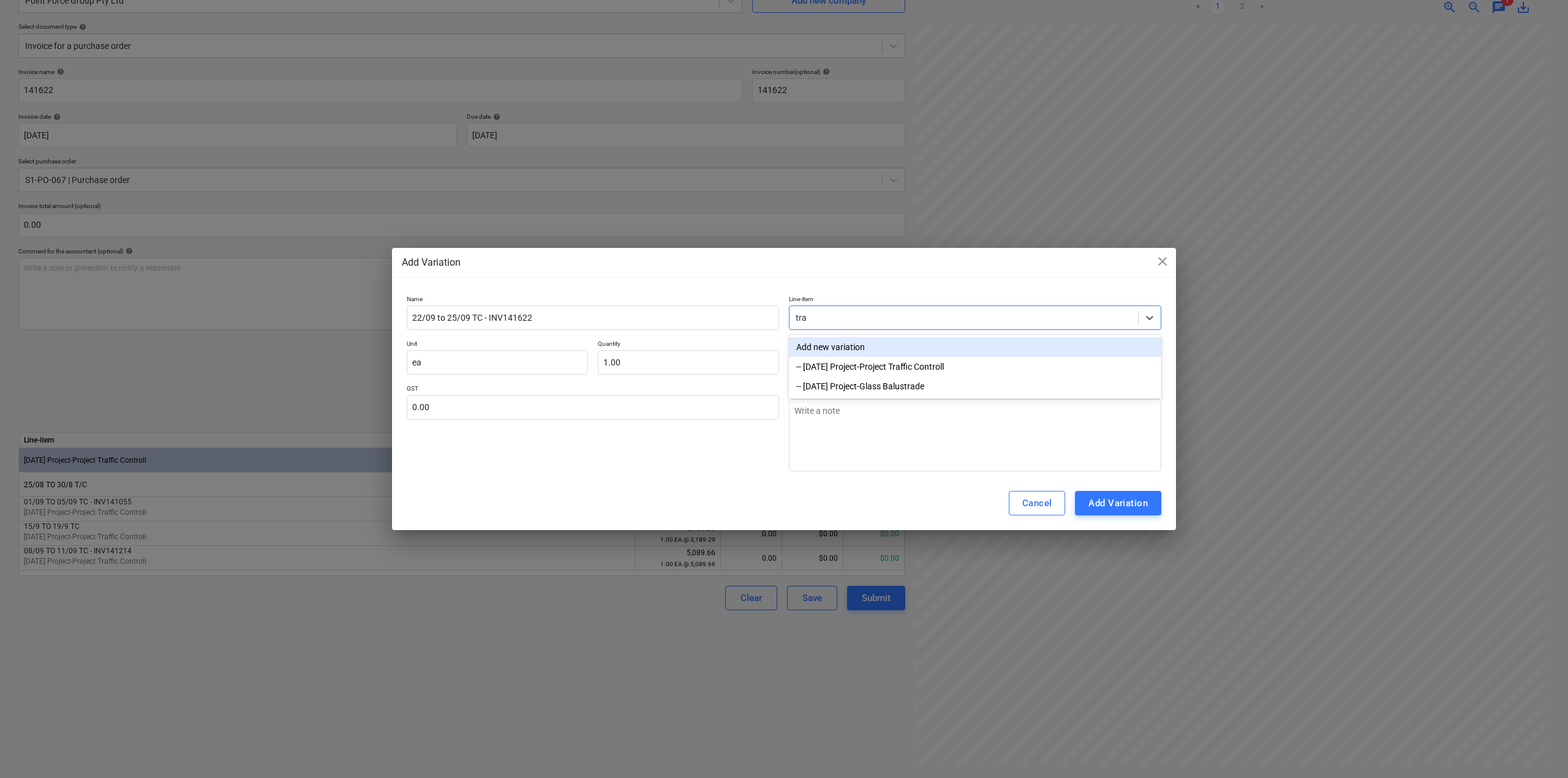
type input "traf"
click at [900, 347] on div "-- 3-01-35 Project-Project Traffic Controll" at bounding box center [975, 347] width 372 height 20
type textarea "x"
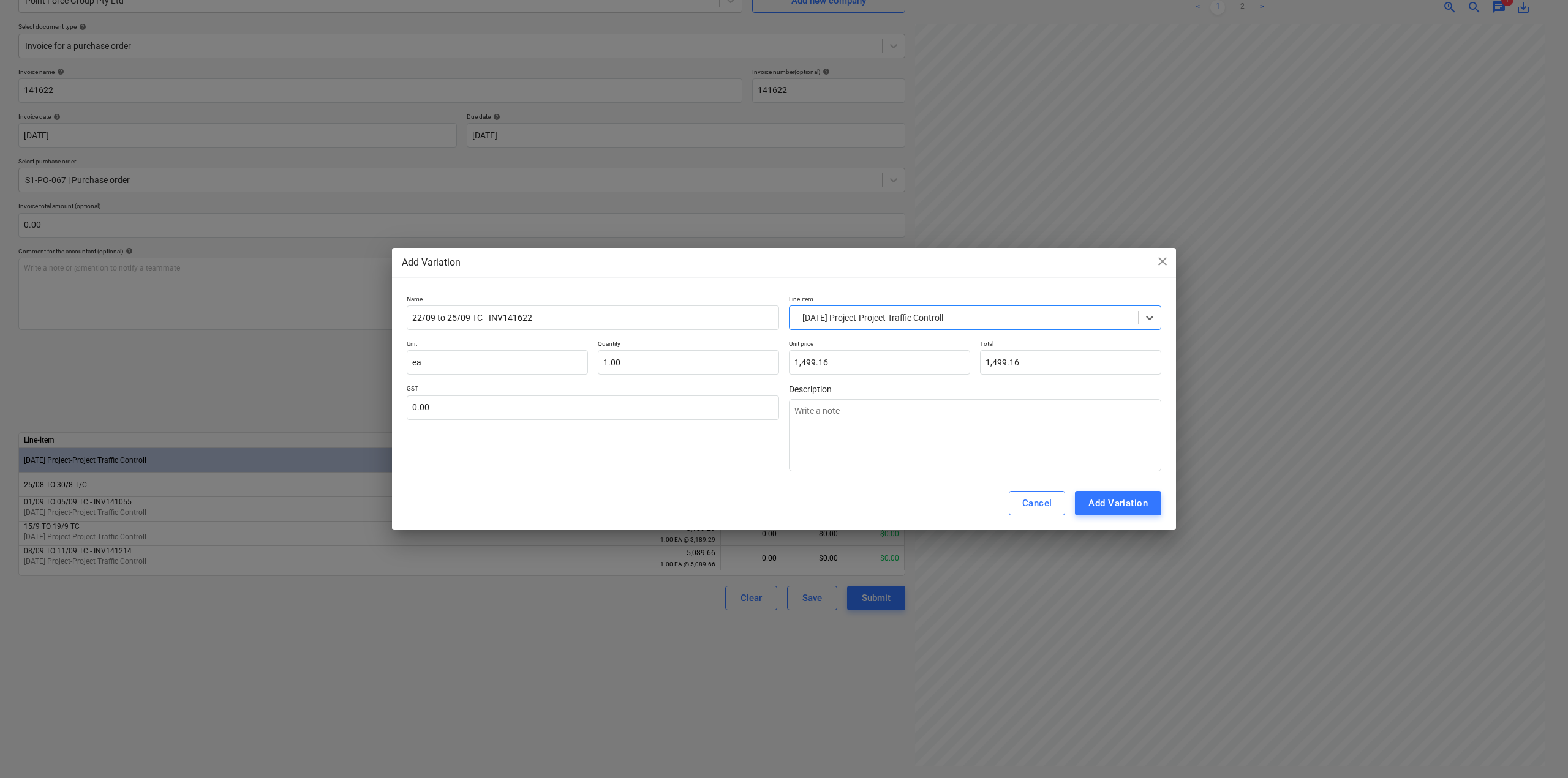
click at [687, 478] on div "Cancel Add Variation" at bounding box center [783, 503] width 784 height 54
click at [1151, 498] on button "Add Variation" at bounding box center [1117, 503] width 86 height 25
type textarea "x"
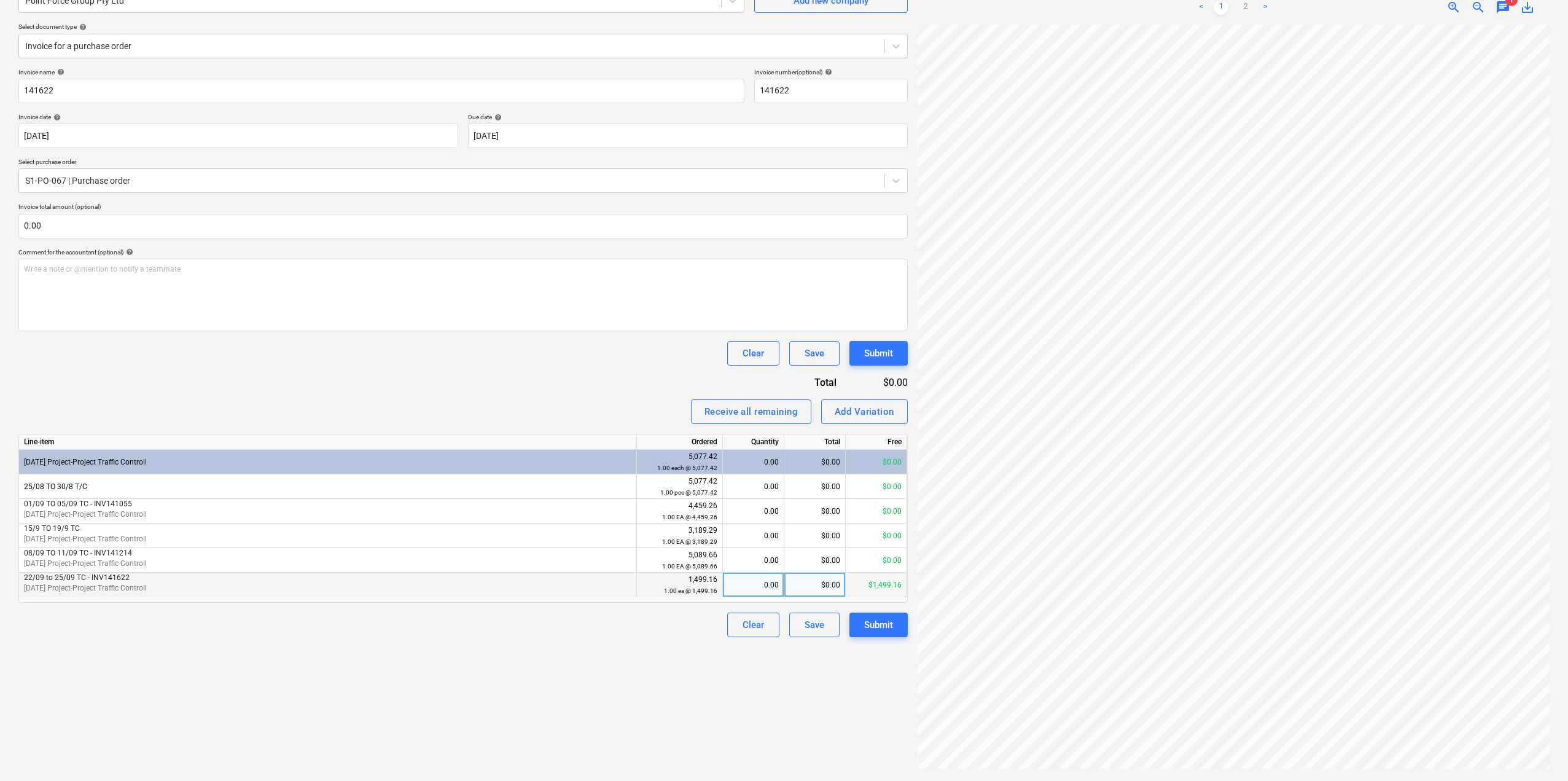
click at [738, 589] on div "0.00" at bounding box center [754, 585] width 51 height 25
type input "1"
click at [700, 731] on div "Create new document Select company Point Force Group Pty Ltd Add new company Se…" at bounding box center [463, 357] width 899 height 838
click at [874, 633] on div "Submit" at bounding box center [878, 625] width 29 height 16
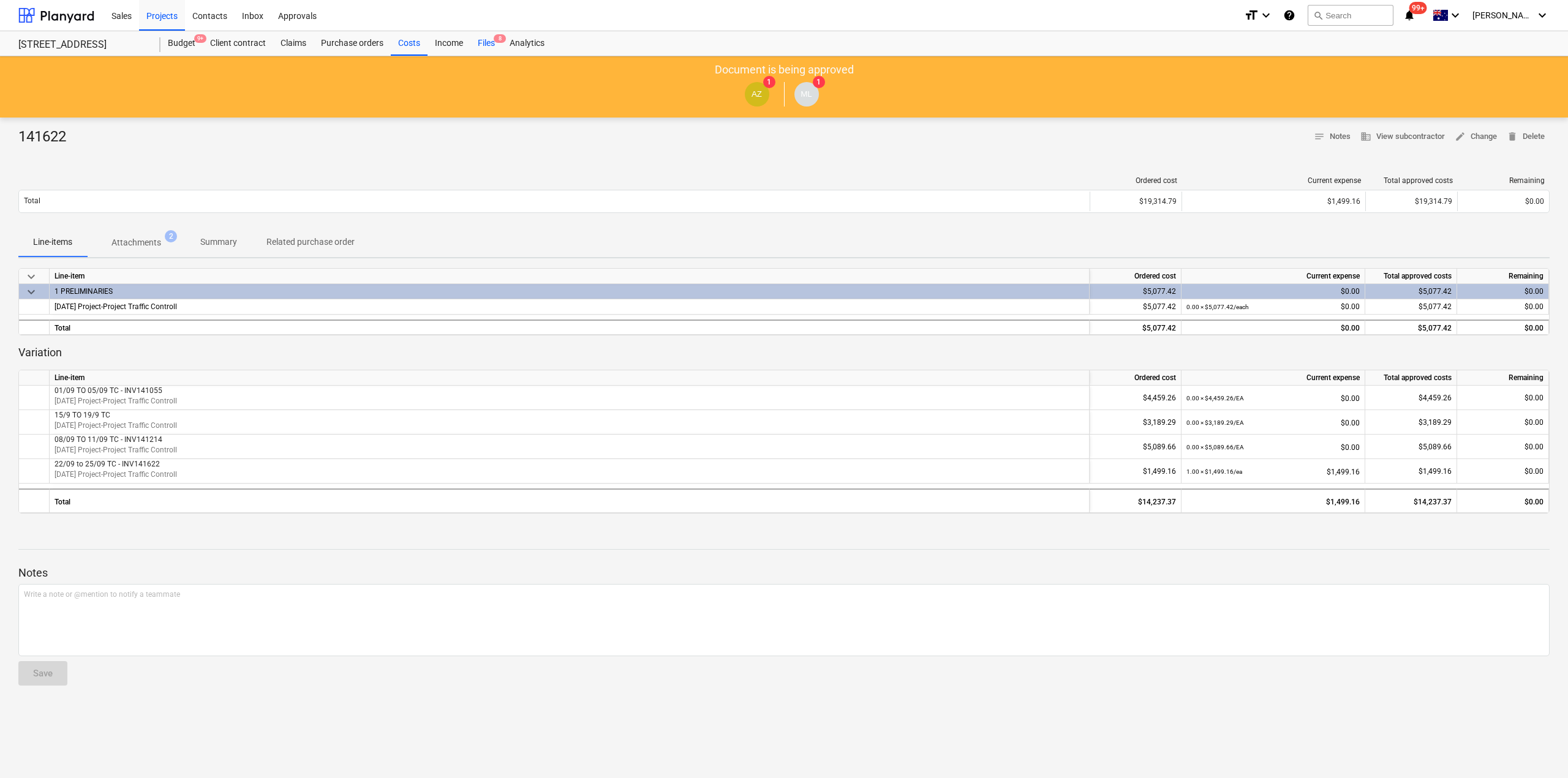
click at [494, 40] on span "8" at bounding box center [499, 38] width 12 height 9
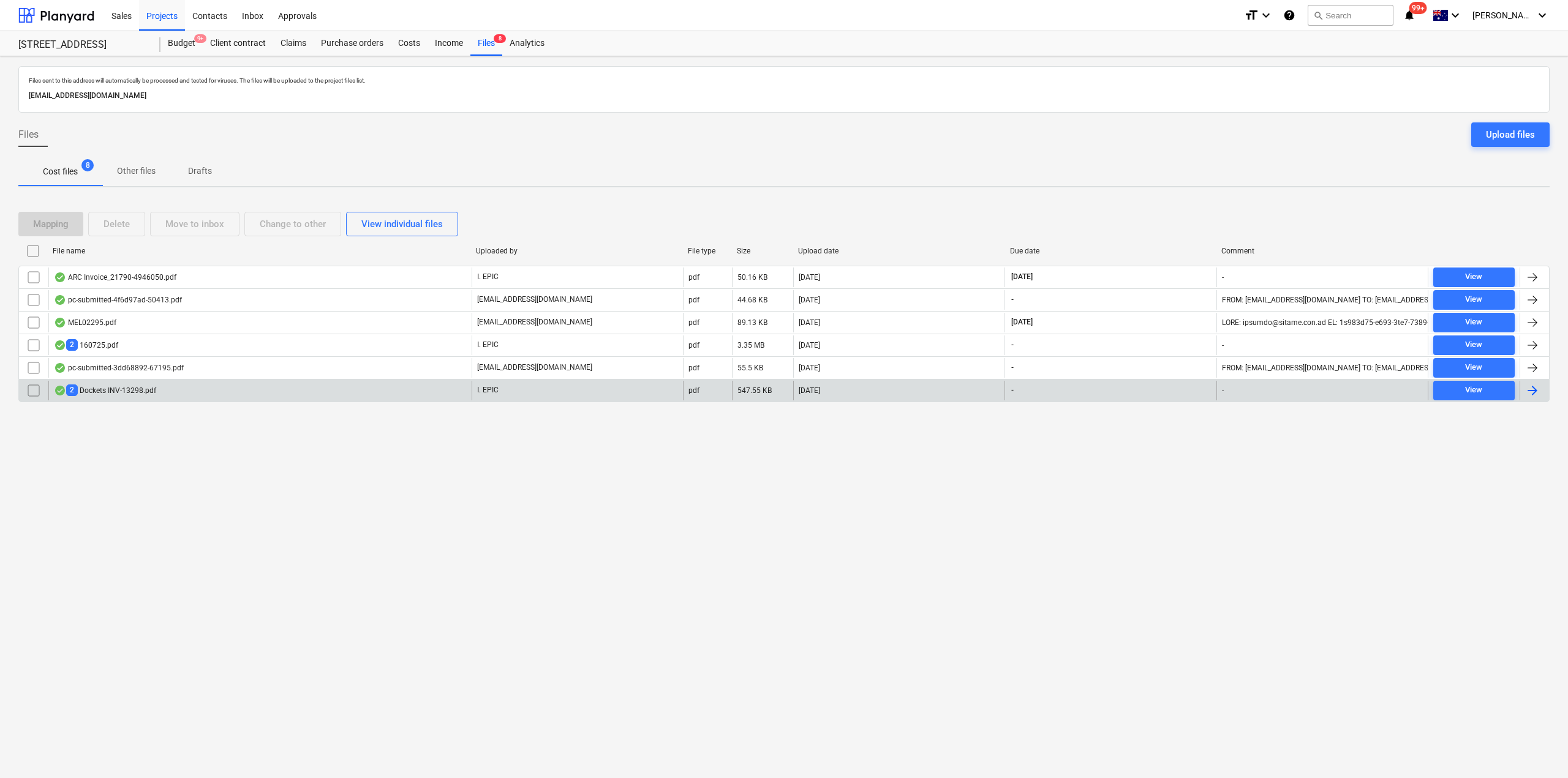
click at [133, 393] on div "2 Dockets INV-13298.pdf" at bounding box center [105, 390] width 102 height 12
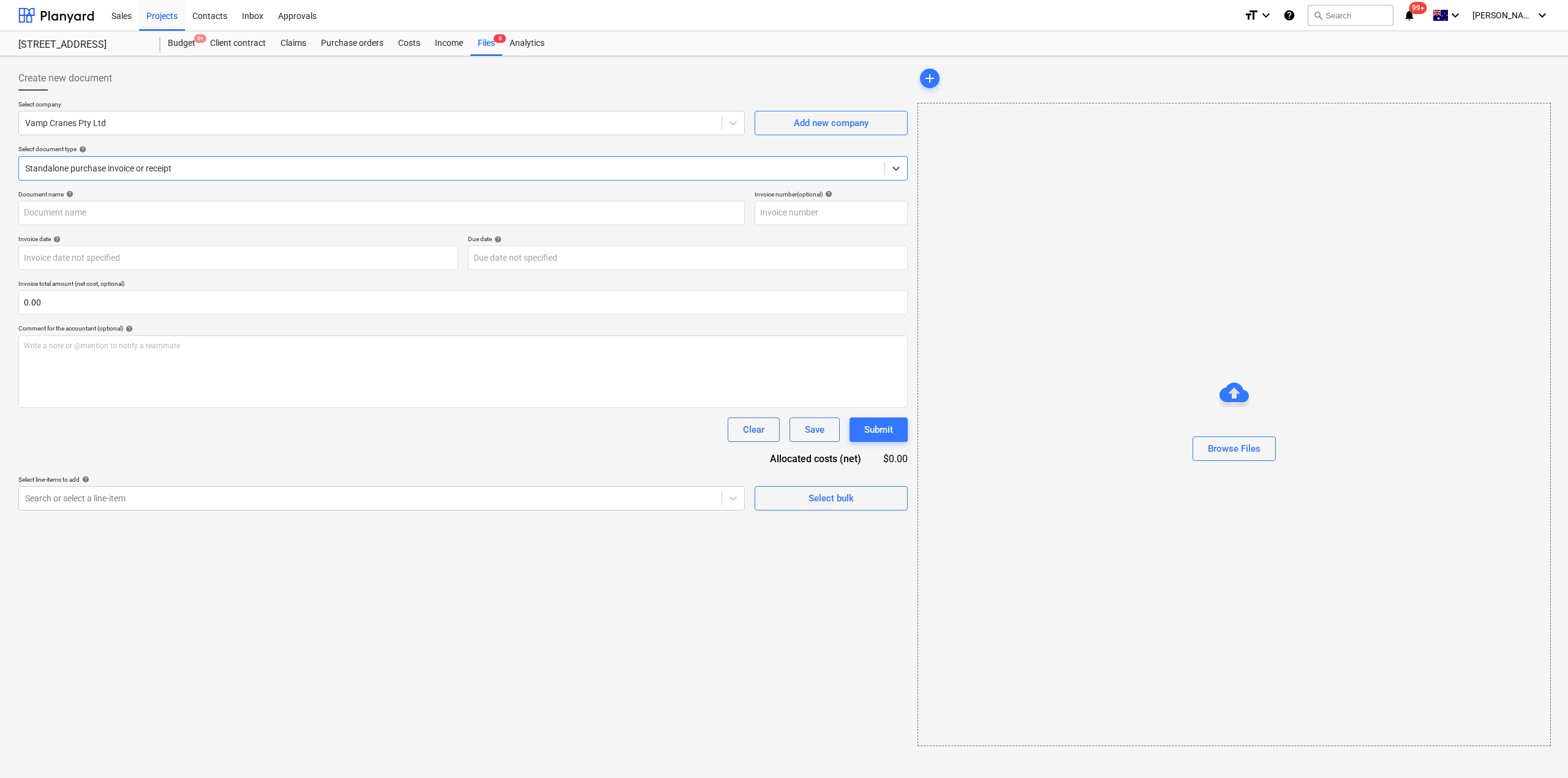
type input "INV-13298"
type input "25 Sep 2025"
type input "19 Sep 2025"
click at [330, 649] on div "Create new document Select company Vamp Cranes Pty Ltd Add new company Select d…" at bounding box center [462, 478] width 896 height 835
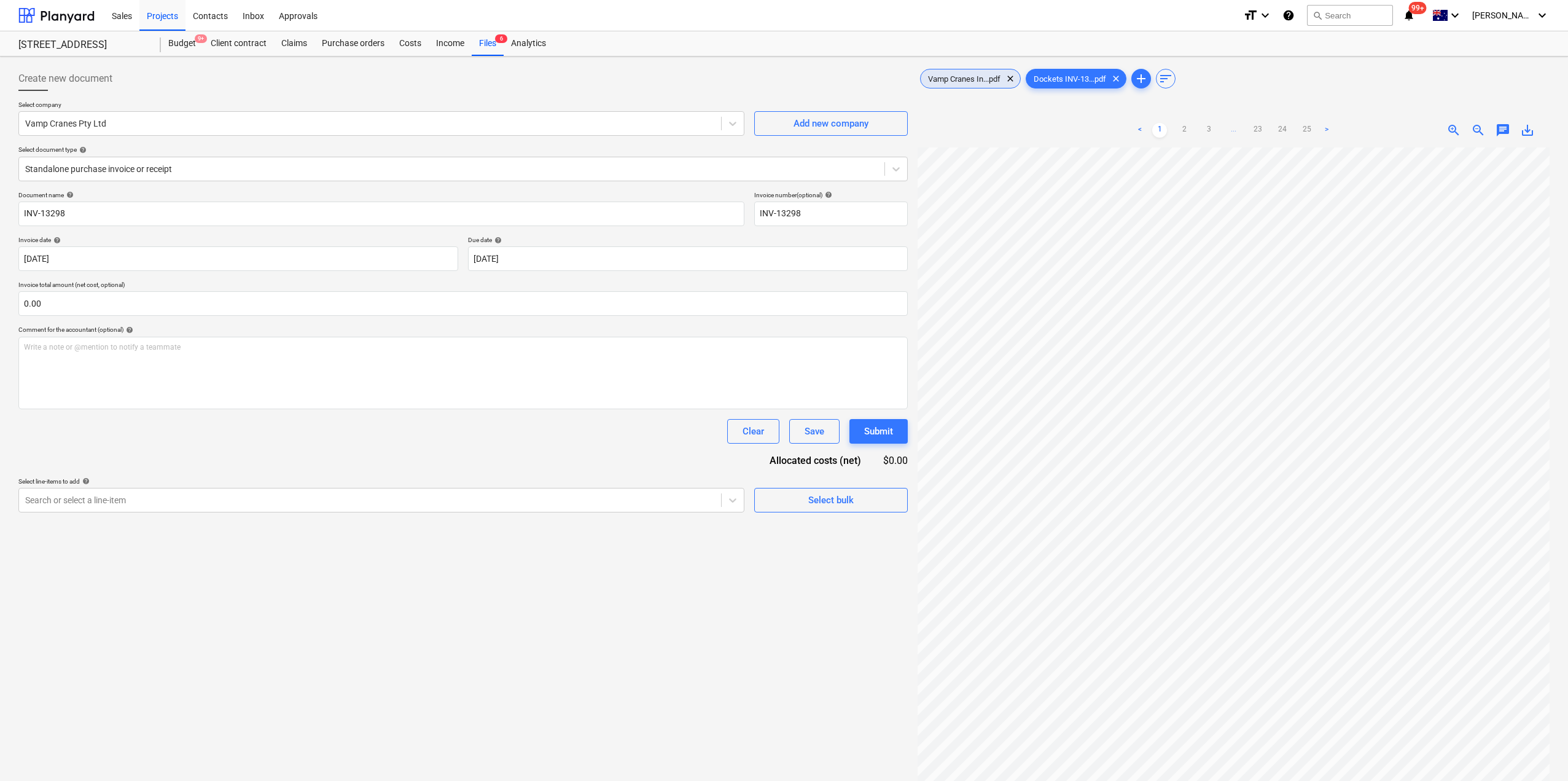
click at [942, 69] on div "Vamp Cranes In...pdf clear" at bounding box center [970, 78] width 101 height 20
click at [490, 50] on div "Files 6" at bounding box center [488, 43] width 32 height 25
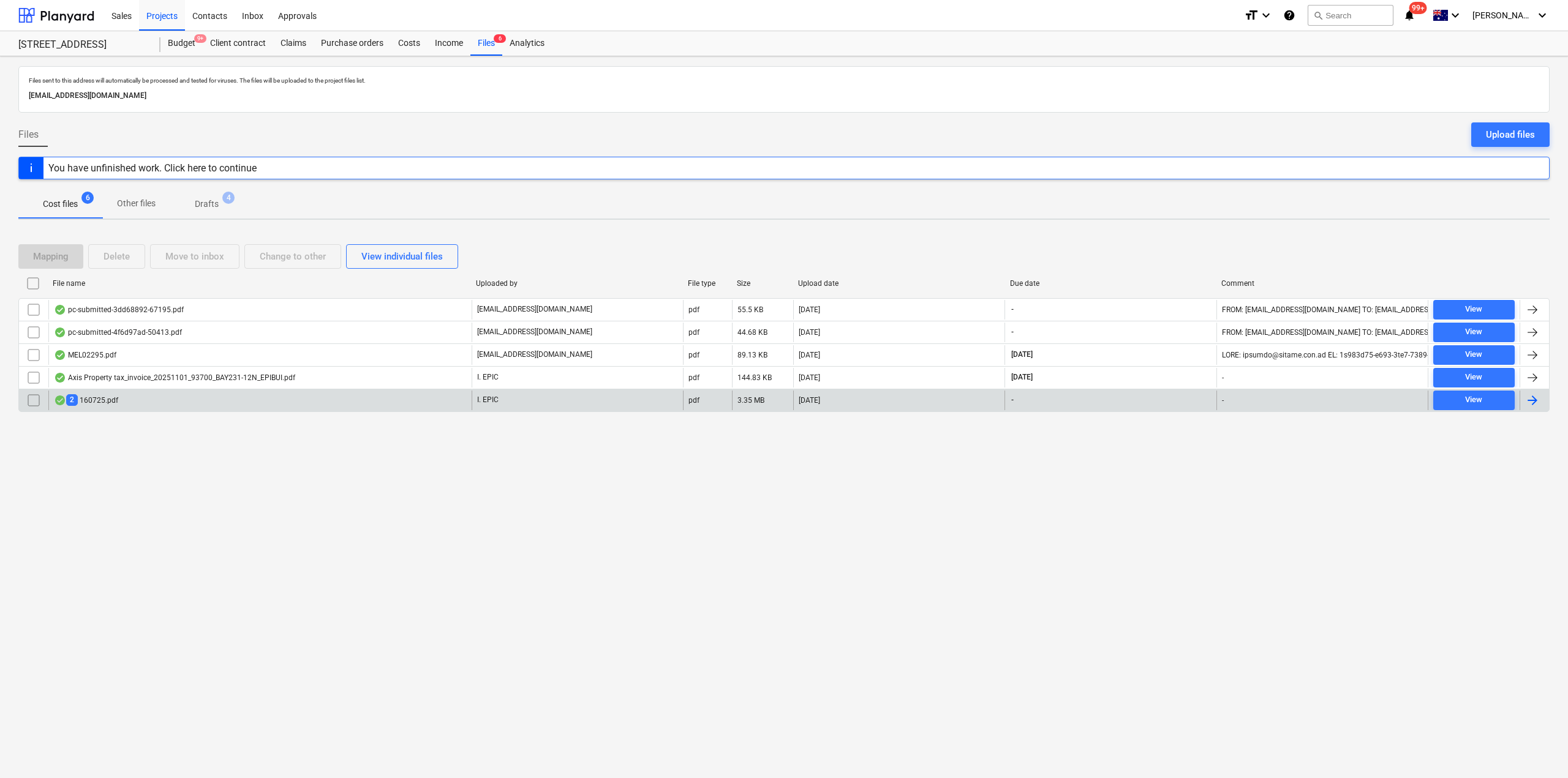
click at [160, 398] on div "2 160725.pdf" at bounding box center [260, 400] width 424 height 20
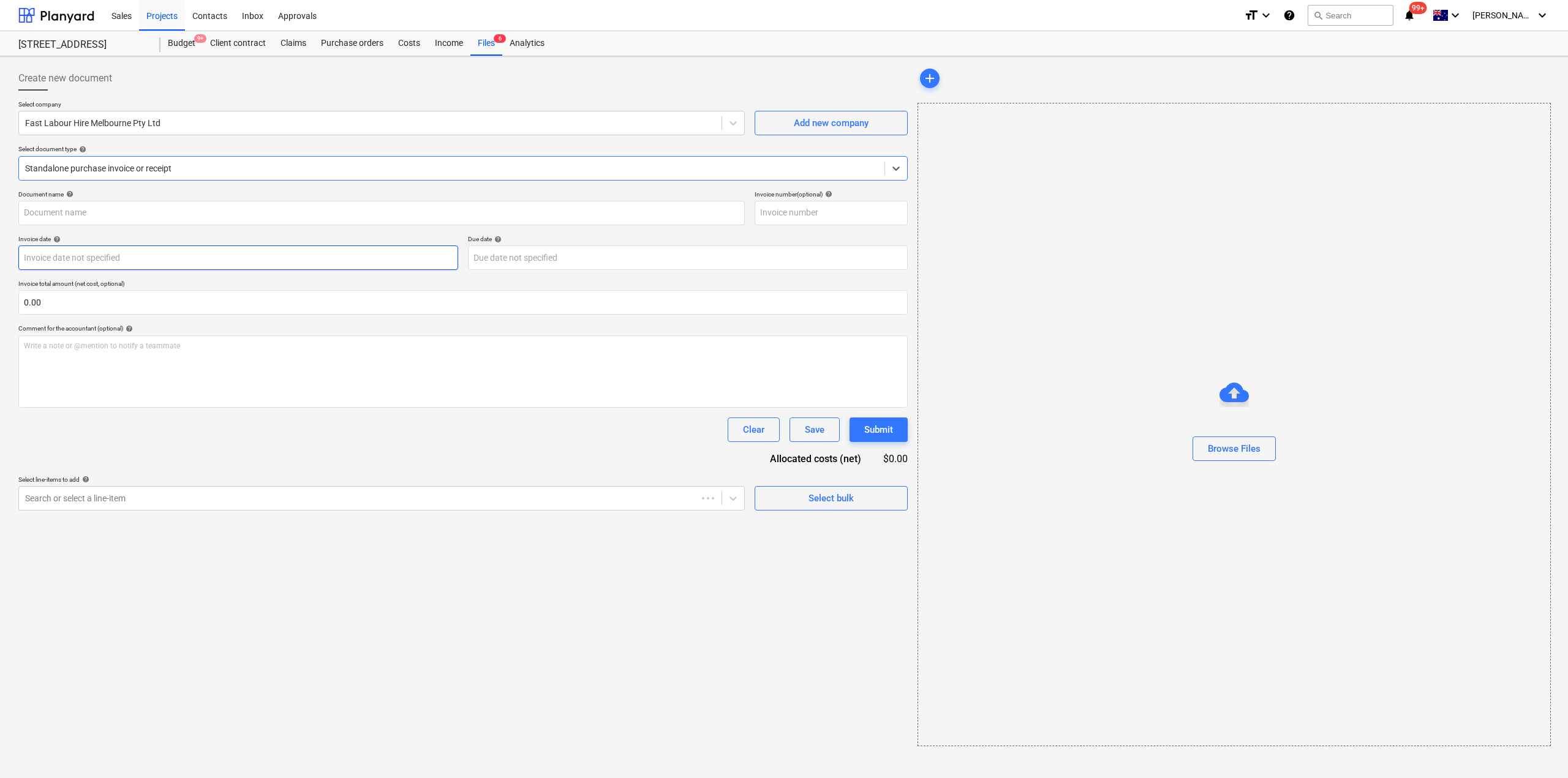
type input "160725"
type input "29 Sep 2025"
type input "31 Oct 2025"
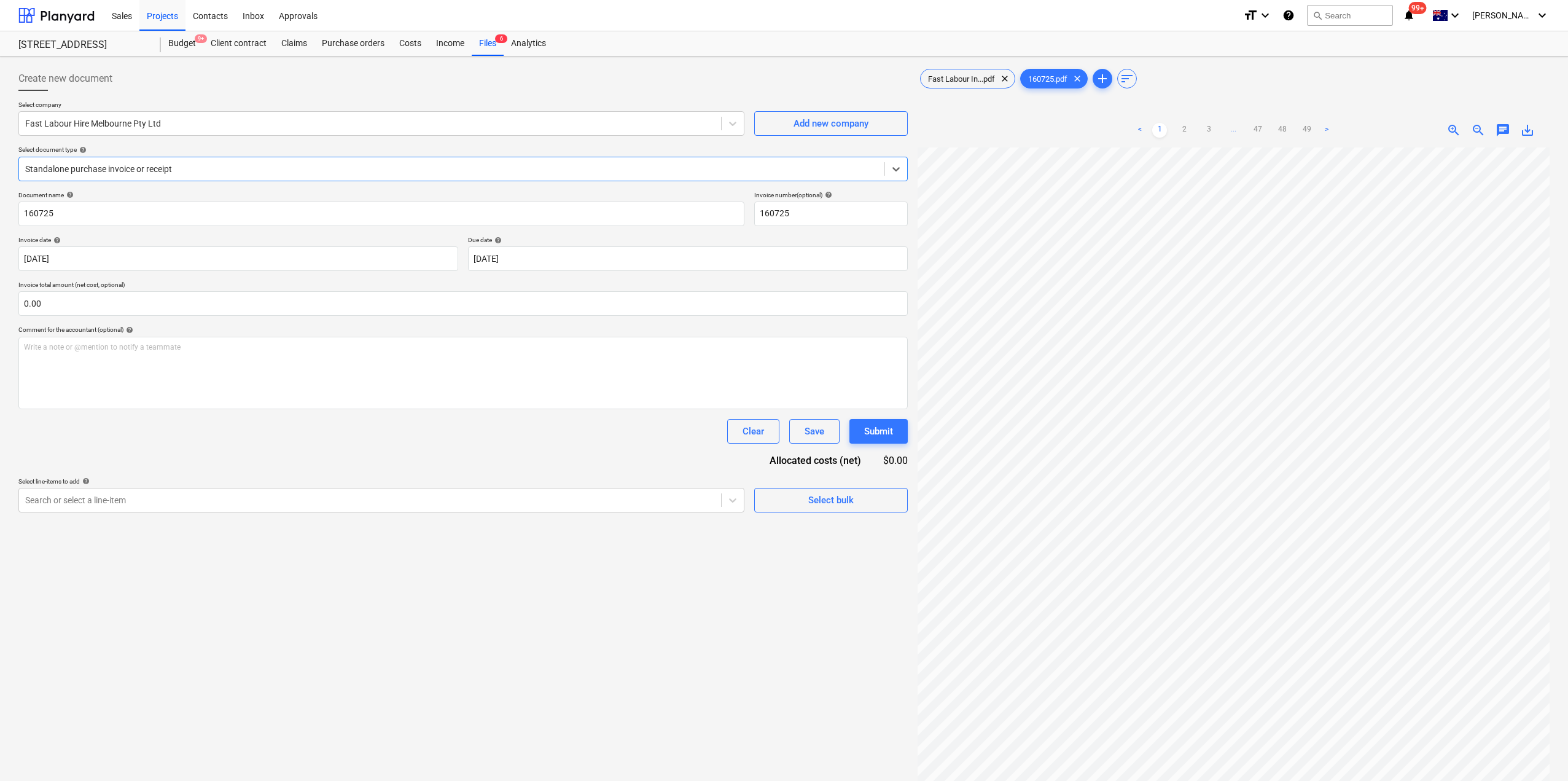
click at [237, 162] on div "Standalone purchase invoice or receipt" at bounding box center [452, 168] width 866 height 17
click at [946, 70] on div "Fast Labour In...pdf clear" at bounding box center [967, 78] width 95 height 20
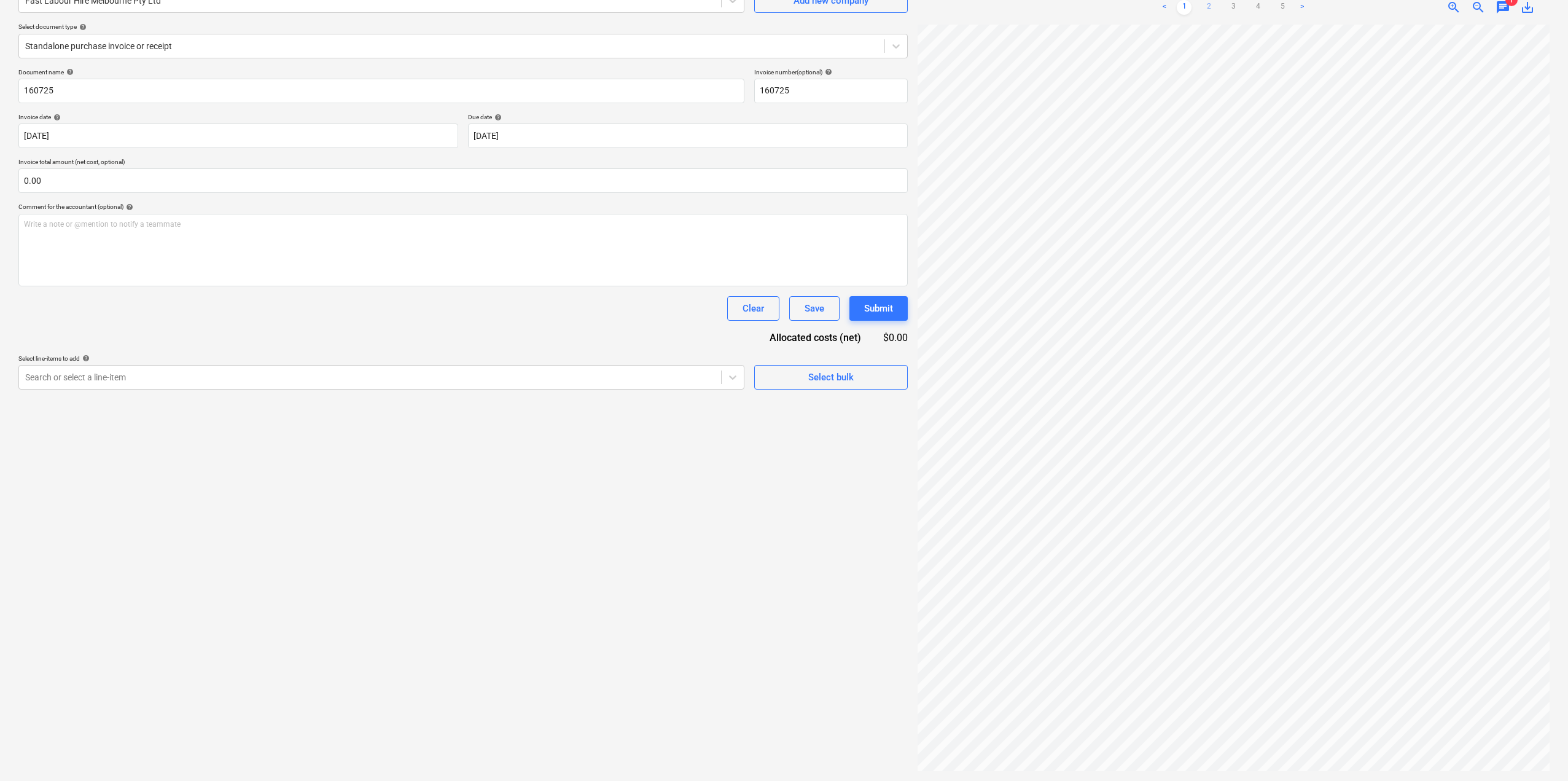
click at [1213, 1] on link "2" at bounding box center [1209, 7] width 14 height 14
click at [1241, 4] on link "3" at bounding box center [1234, 7] width 14 height 14
click at [1255, 6] on link "4" at bounding box center [1258, 7] width 14 height 14
click at [1279, 10] on link "5" at bounding box center [1282, 7] width 14 height 14
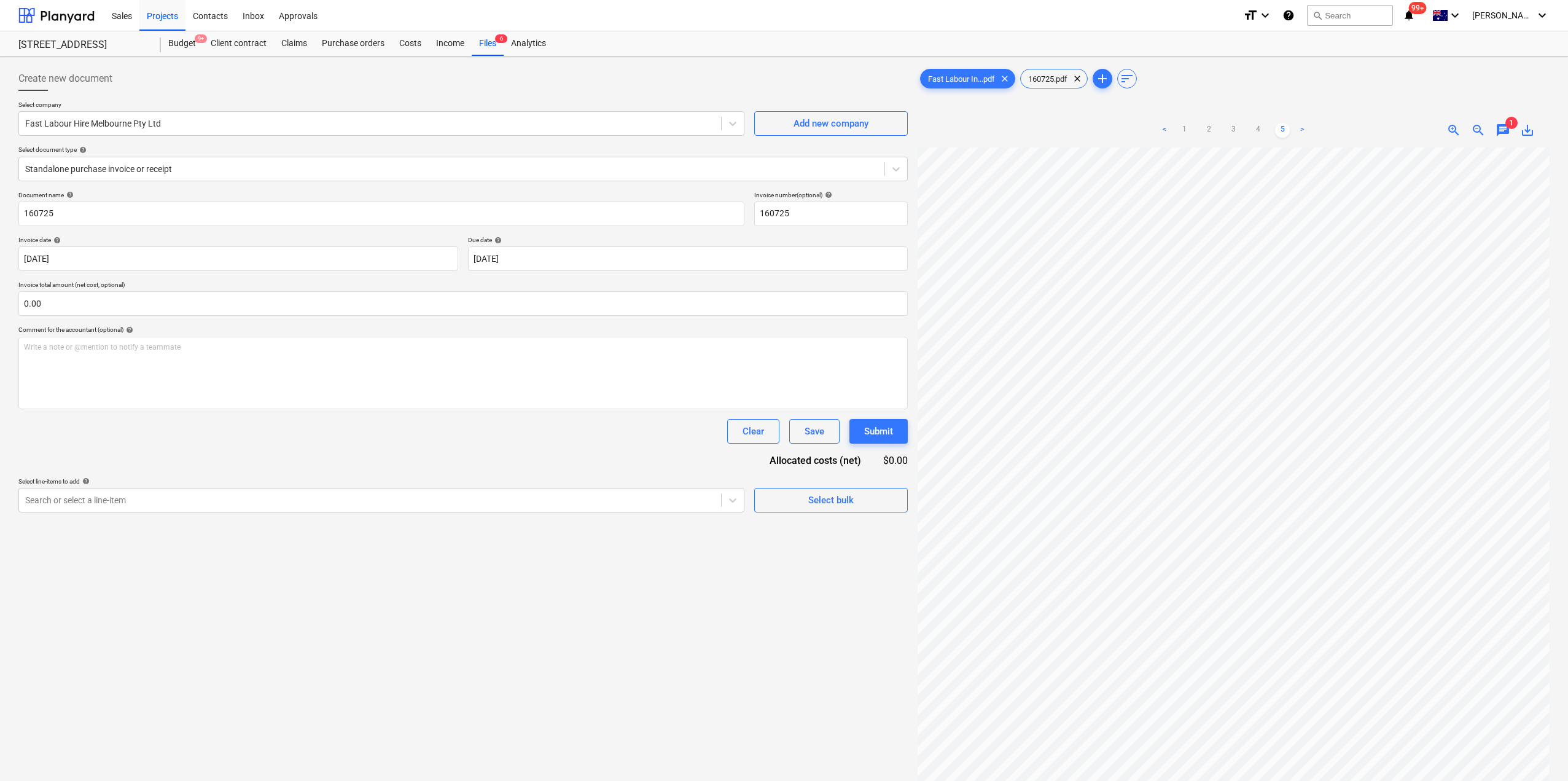
click at [1186, 123] on link "1" at bounding box center [1184, 130] width 14 height 14
click at [1282, 126] on link "5" at bounding box center [1282, 130] width 14 height 14
click at [1188, 128] on link "1" at bounding box center [1184, 130] width 14 height 14
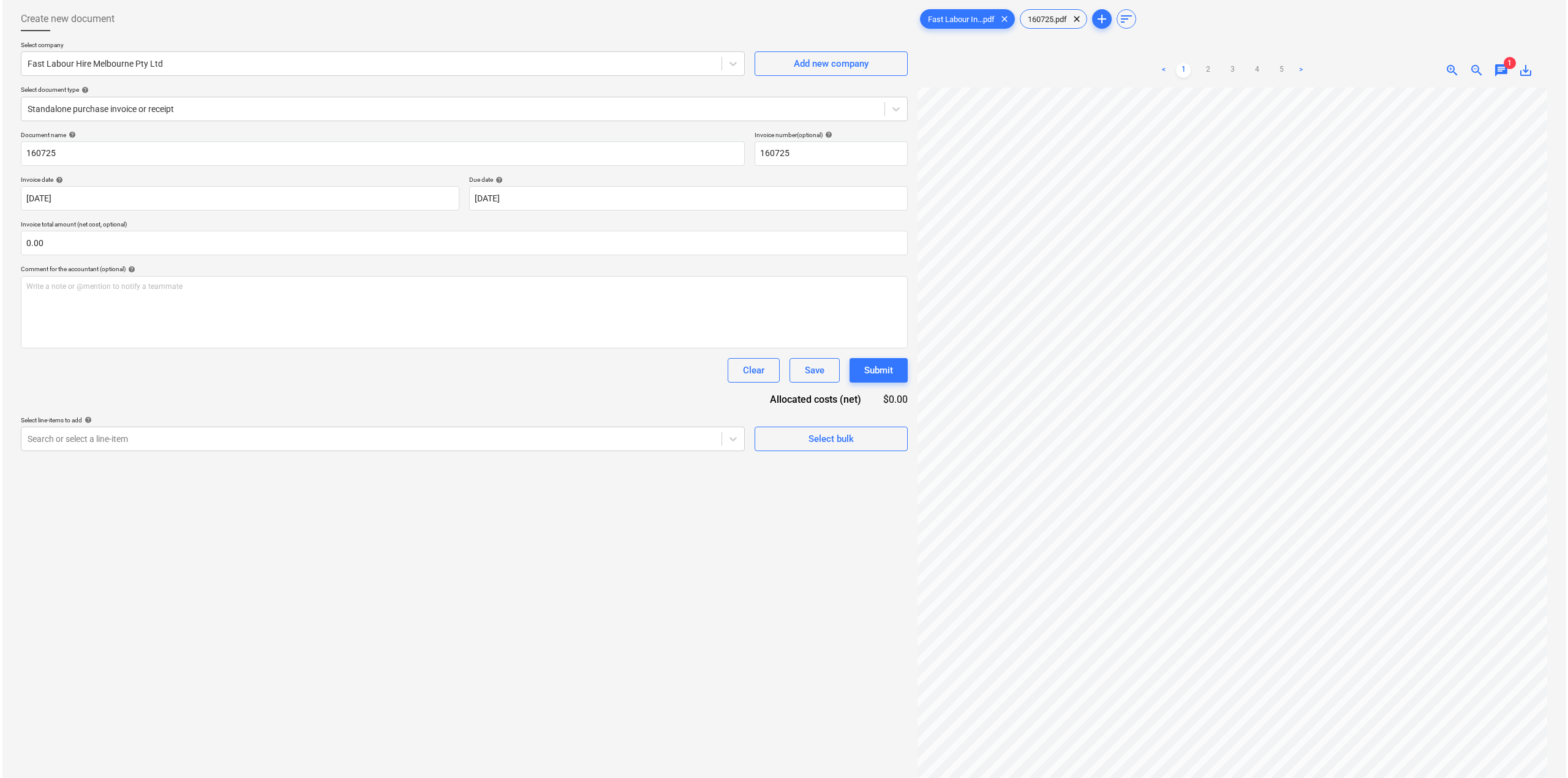
scroll to position [0, 0]
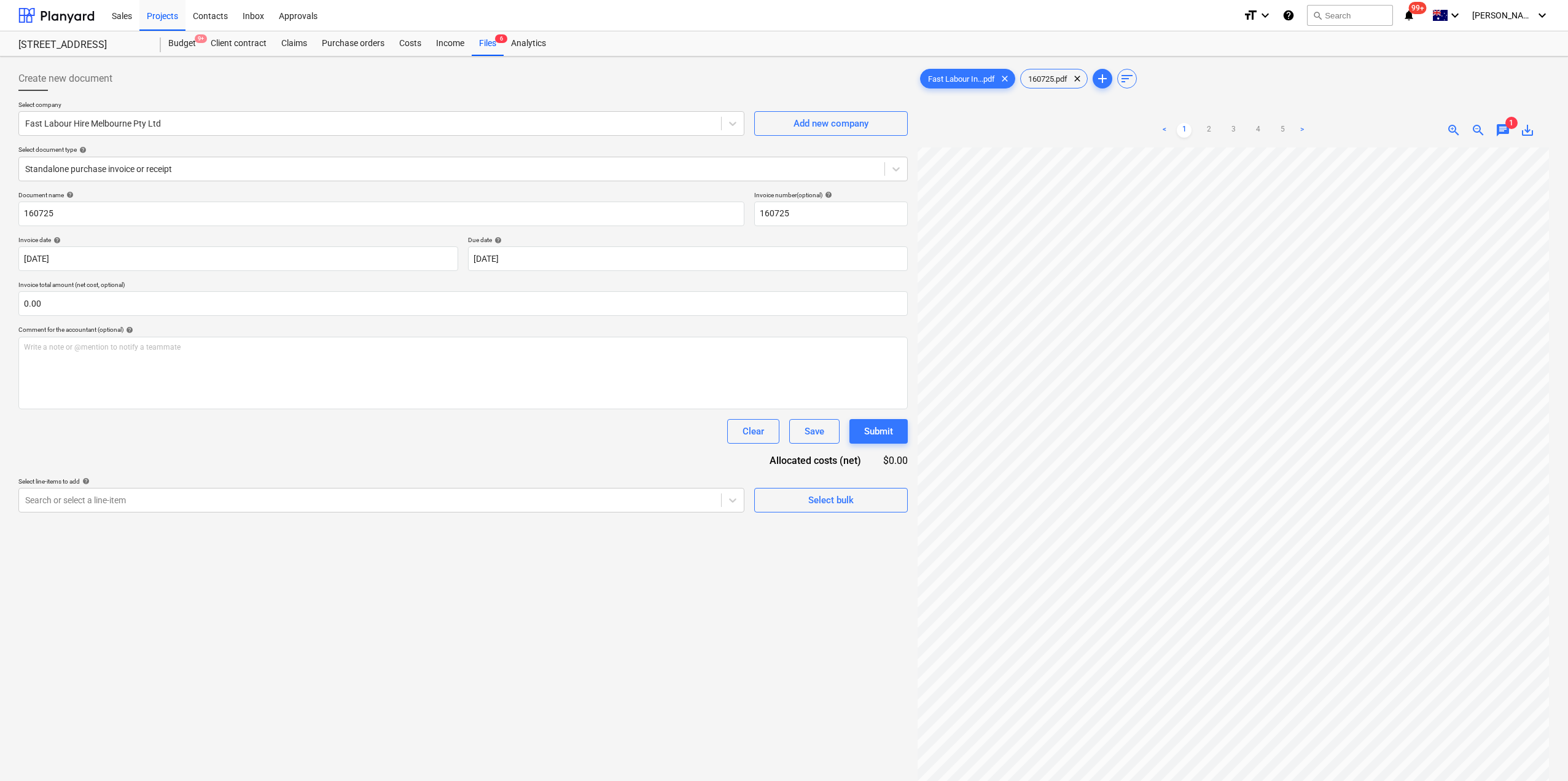
click at [592, 739] on div "Create new document Select company Fast Labour Hire Melbourne Pty Ltd Add new c…" at bounding box center [463, 480] width 899 height 838
click at [366, 41] on div "Purchase orders" at bounding box center [353, 43] width 78 height 25
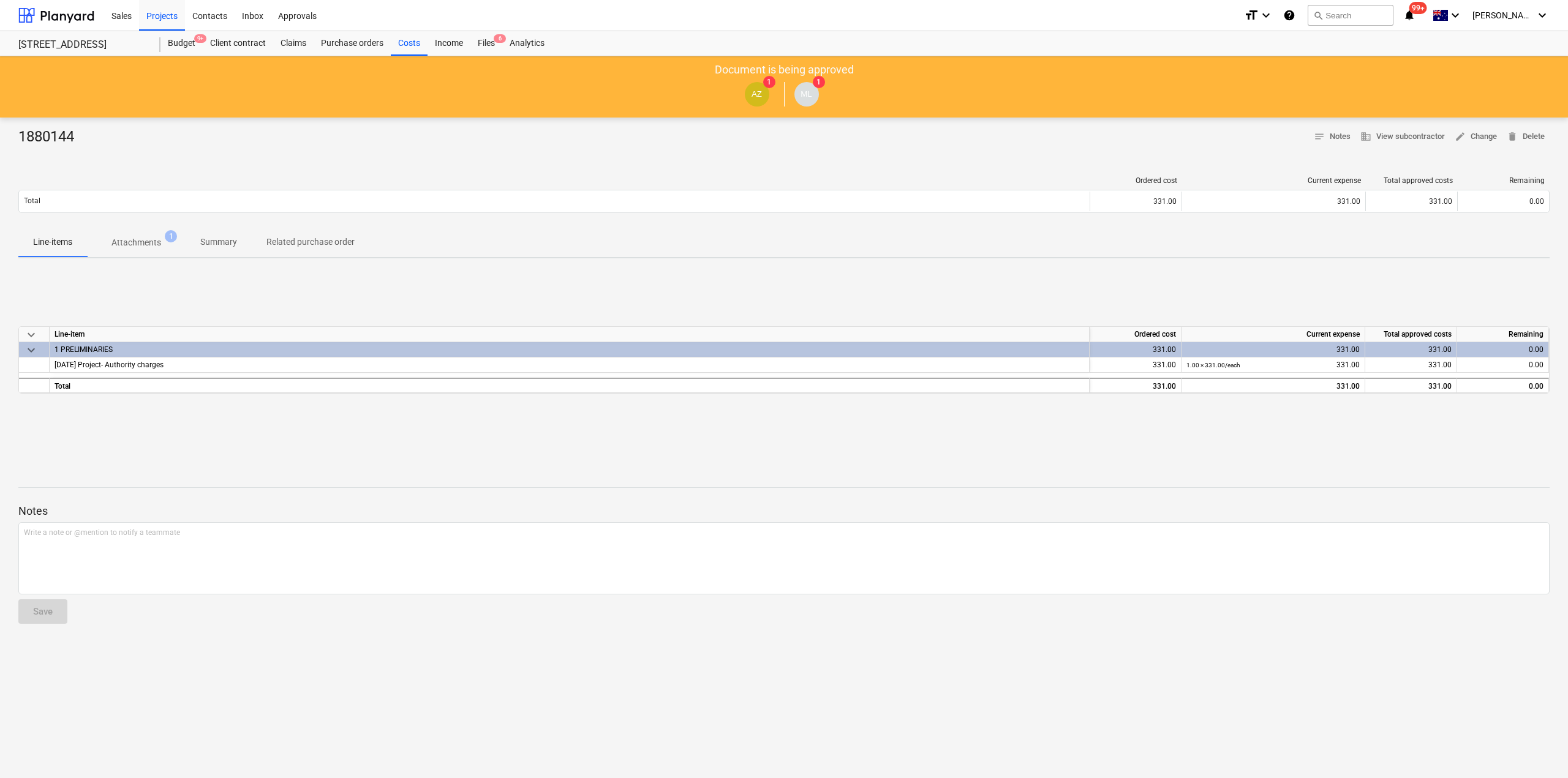
click at [486, 48] on div "Files 6" at bounding box center [487, 43] width 32 height 25
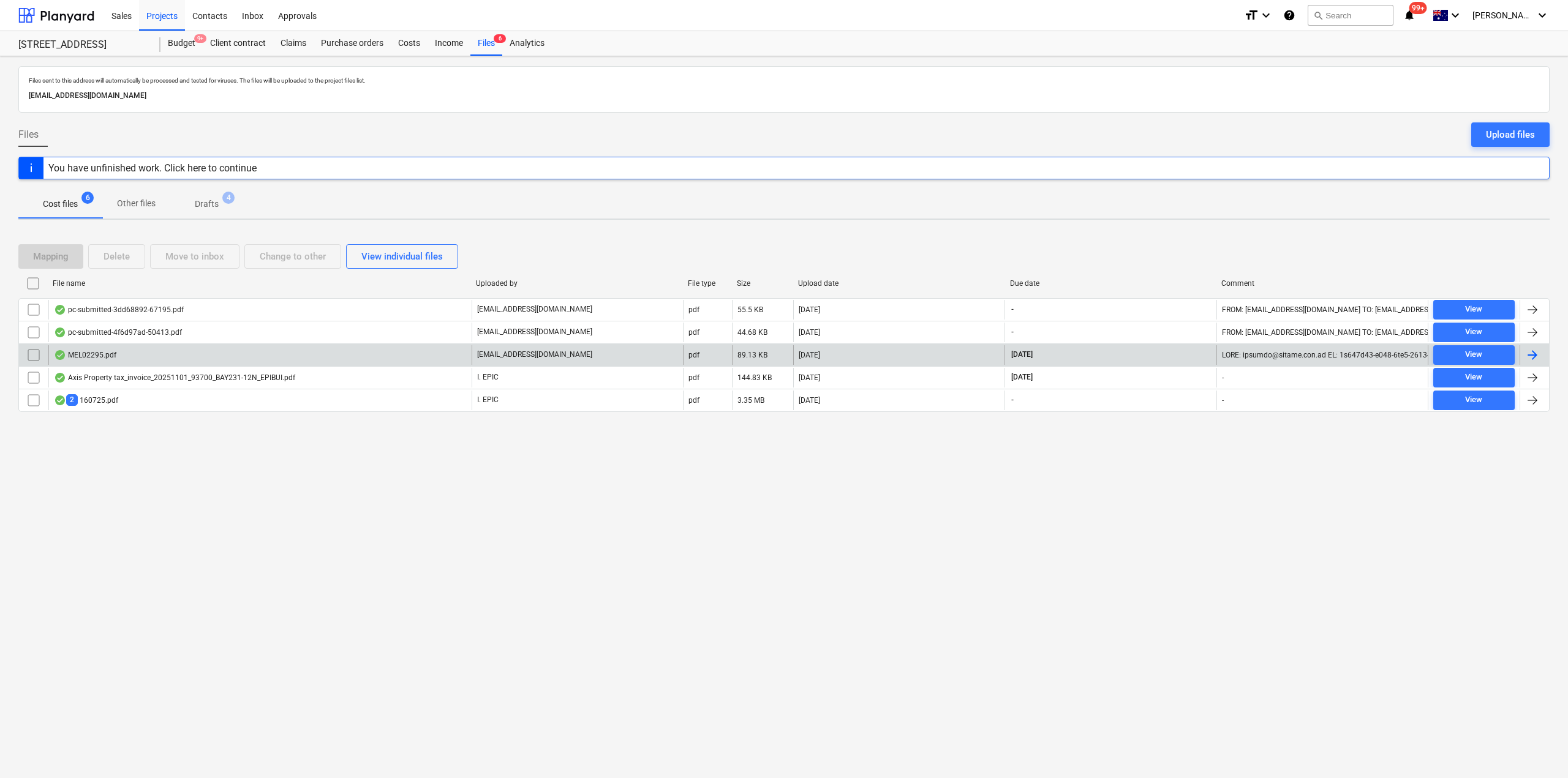
click at [141, 354] on div "MEL02295.pdf" at bounding box center [260, 355] width 424 height 20
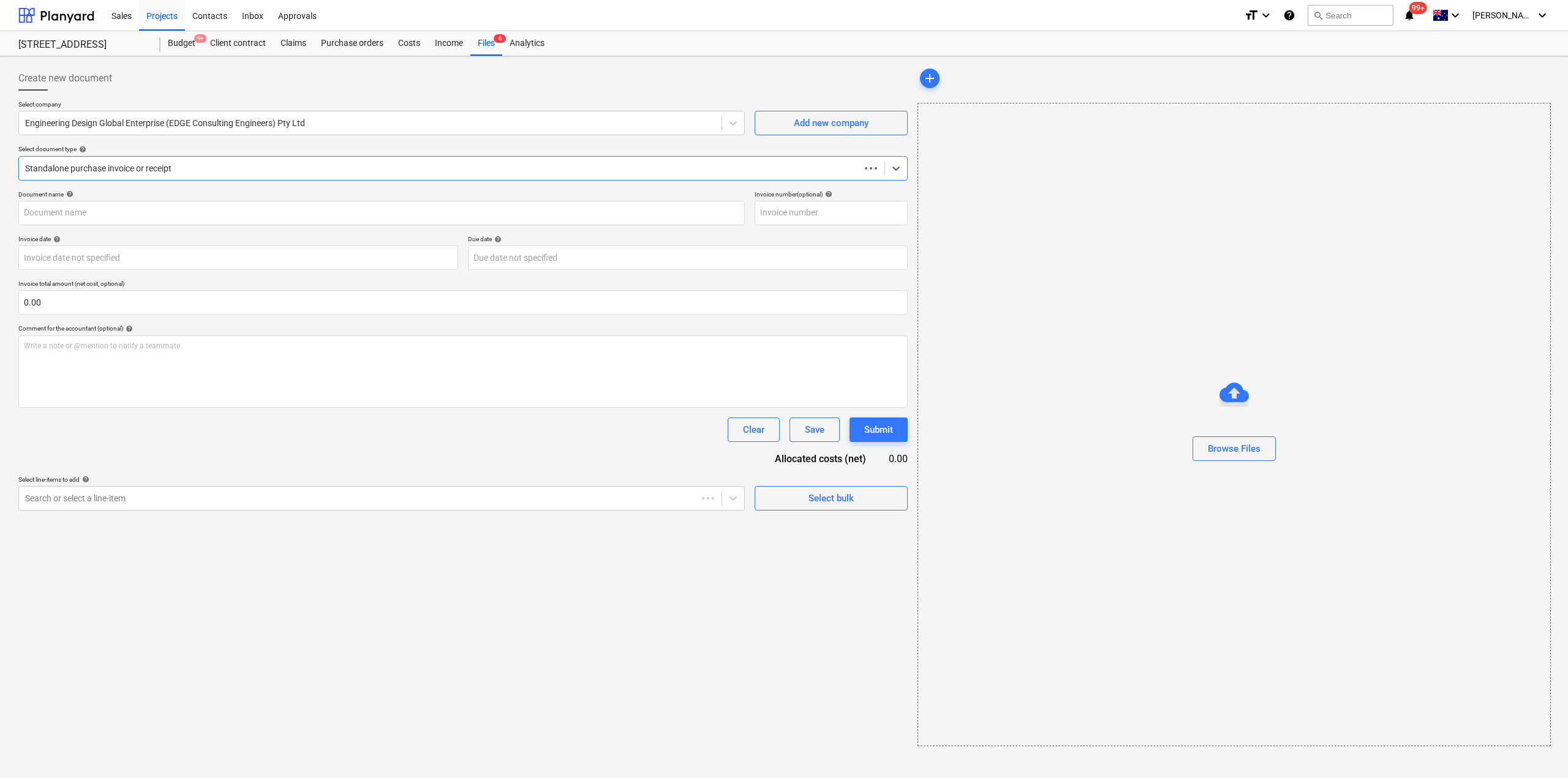
type input "MEL02295"
type input "[DATE]"
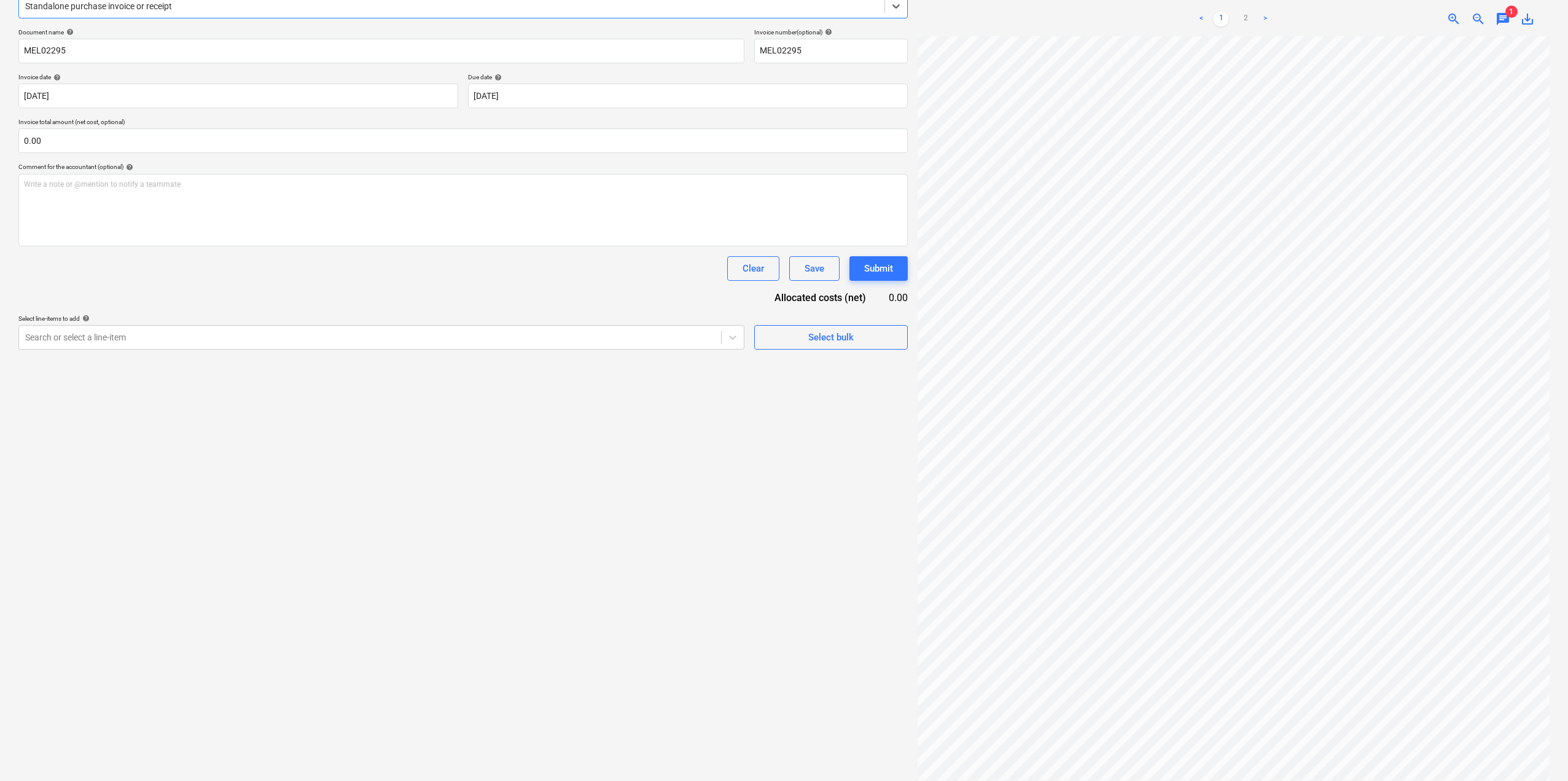
scroll to position [174, 0]
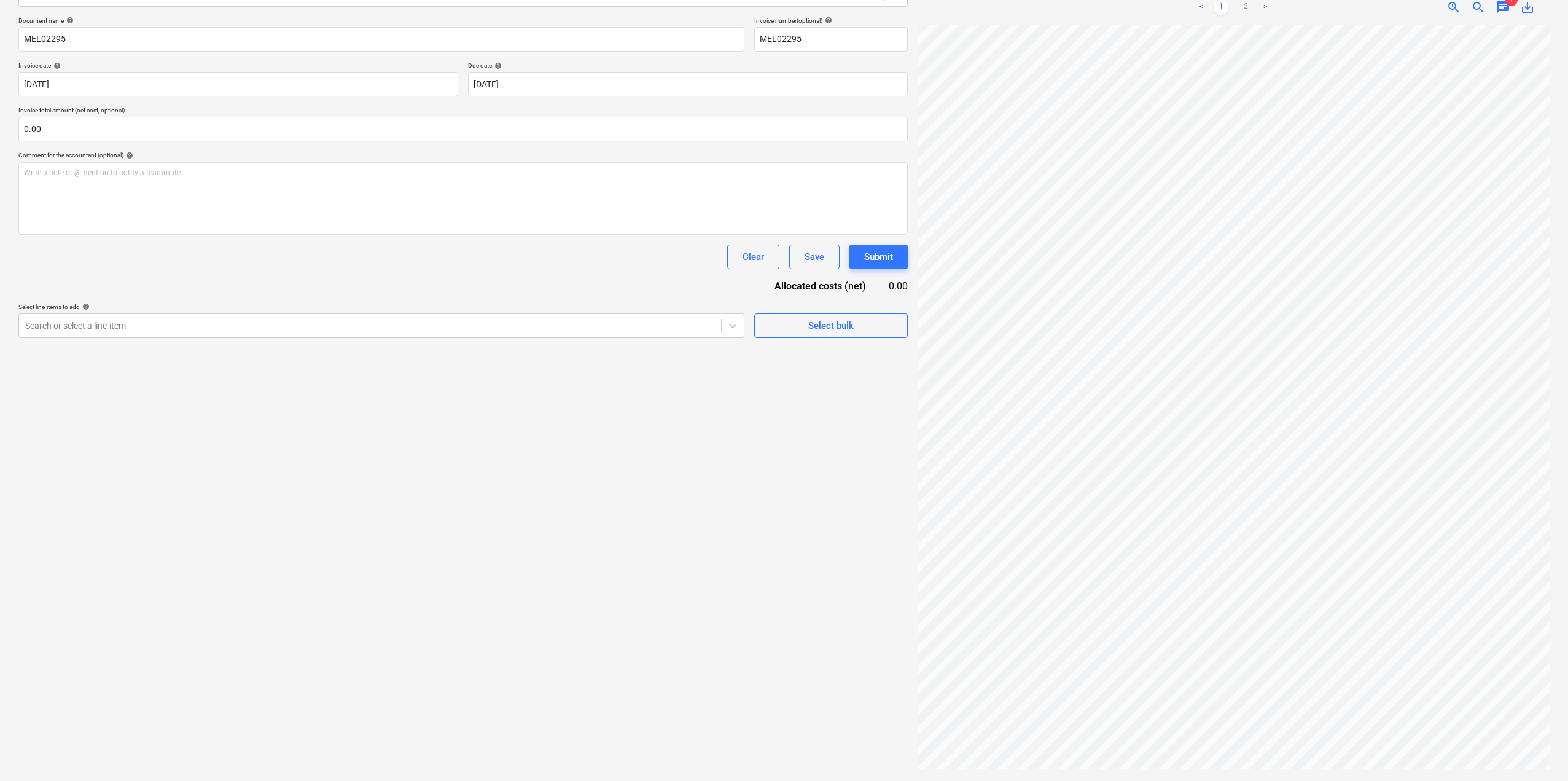
click at [1248, 16] on div "< 1 2 >" at bounding box center [1233, 7] width 204 height 34
click at [1248, 10] on link "2" at bounding box center [1246, 7] width 14 height 14
click at [1218, 9] on link "1" at bounding box center [1221, 7] width 14 height 14
